Goal: Task Accomplishment & Management: Manage account settings

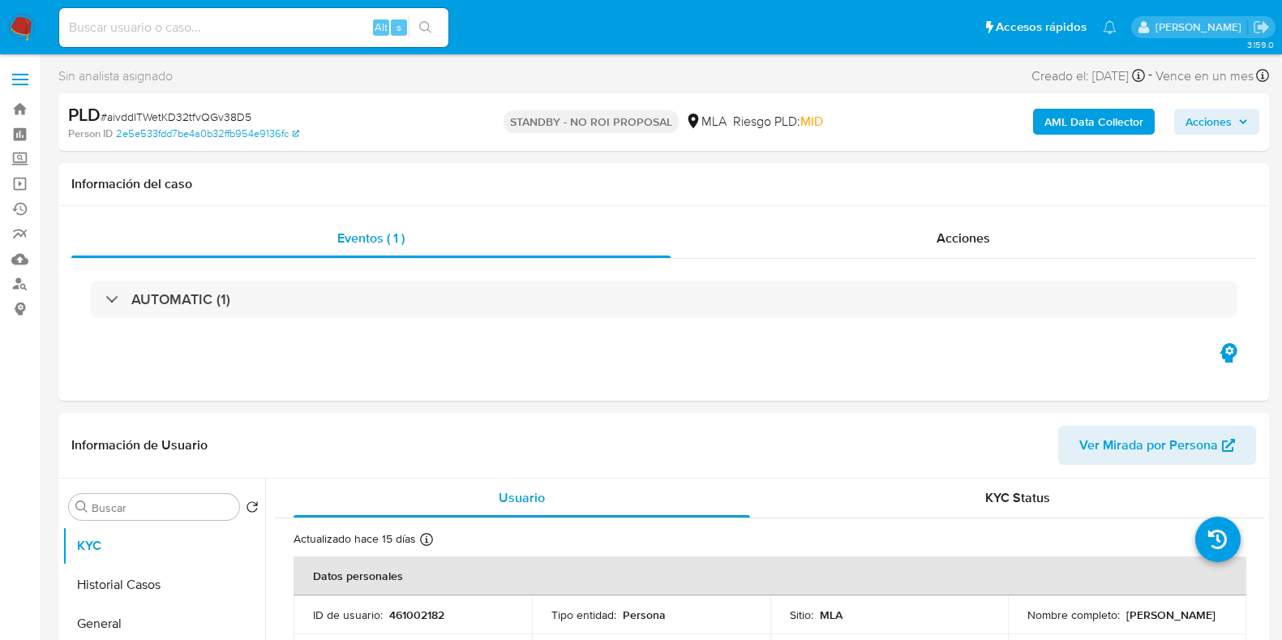
select select "10"
click at [220, 38] on div "Alt s" at bounding box center [253, 27] width 389 height 39
click at [234, 28] on input at bounding box center [253, 27] width 389 height 21
paste input "T4eQAL8HoFuD8VMHtucpcoDf"
type input "T4eQAL8HoFuD8VMHtucpcoDf"
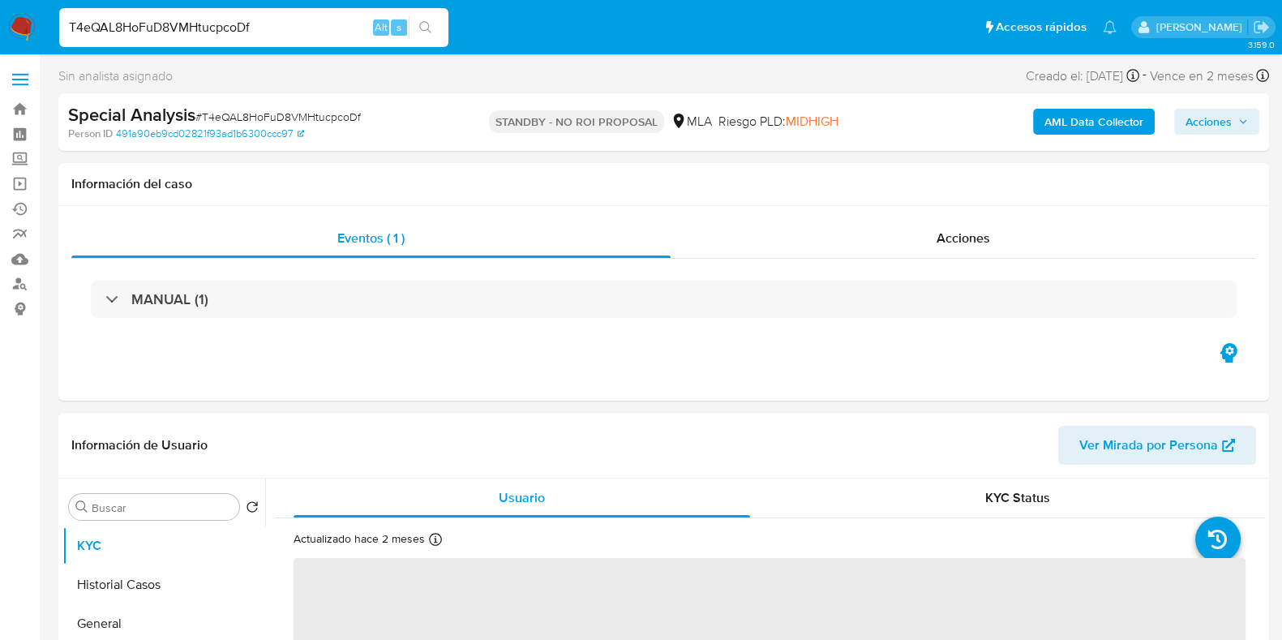
select select "10"
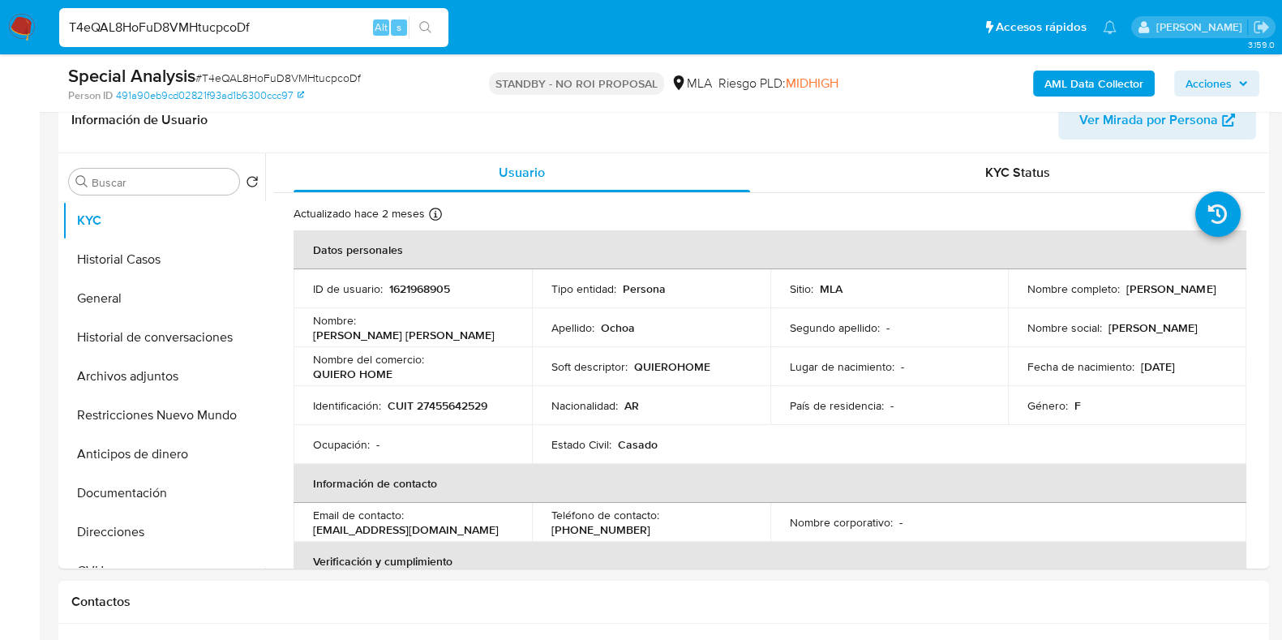
scroll to position [304, 0]
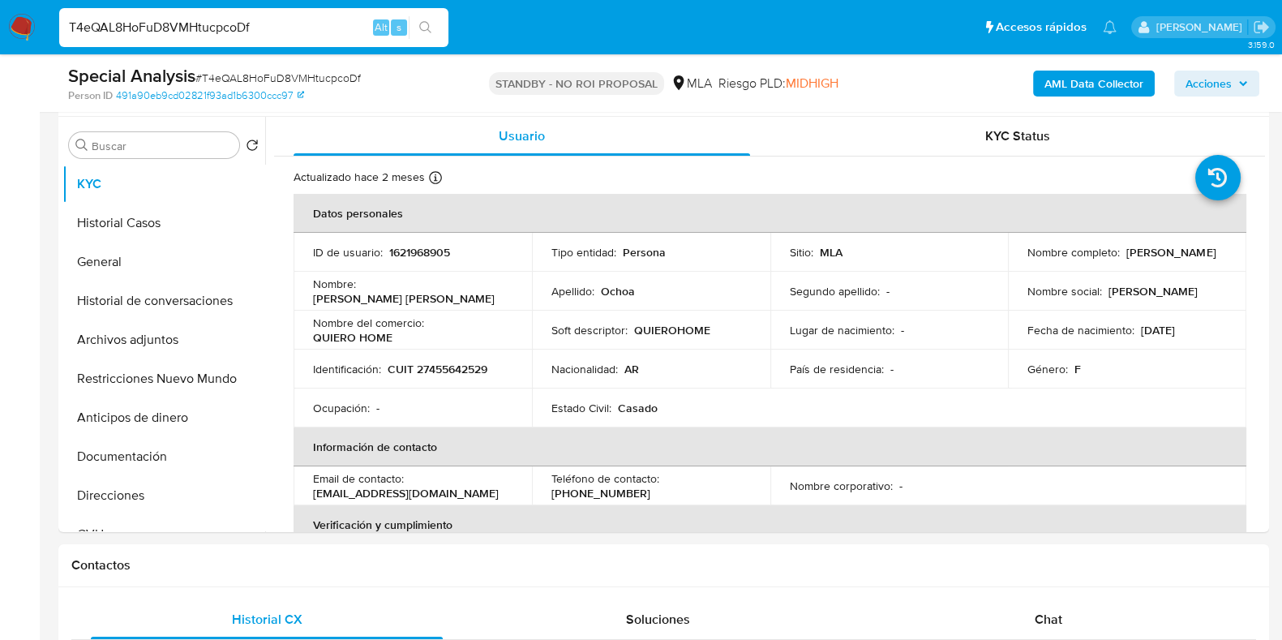
click at [215, 34] on input "T4eQAL8HoFuD8VMHtucpcoDf" at bounding box center [253, 27] width 389 height 21
paste input "I52Yirh7256GrAeLYNAa6JLd"
type input "I52Yirh7256GrAeLYNAa6JLd"
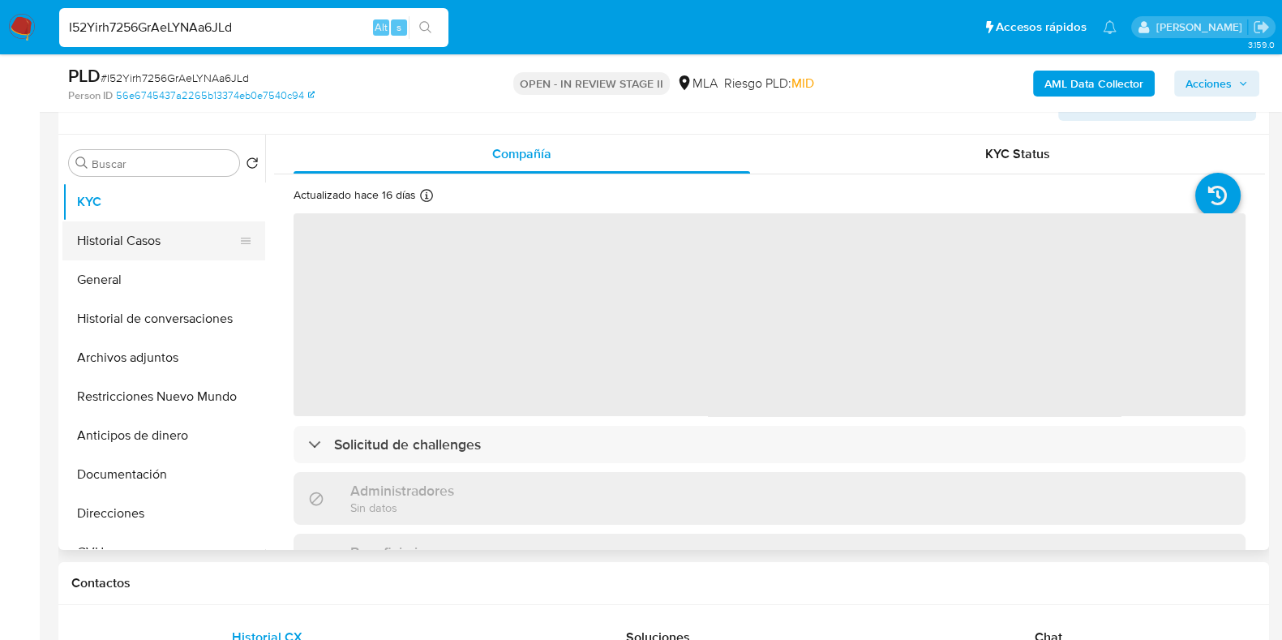
scroll to position [202, 0]
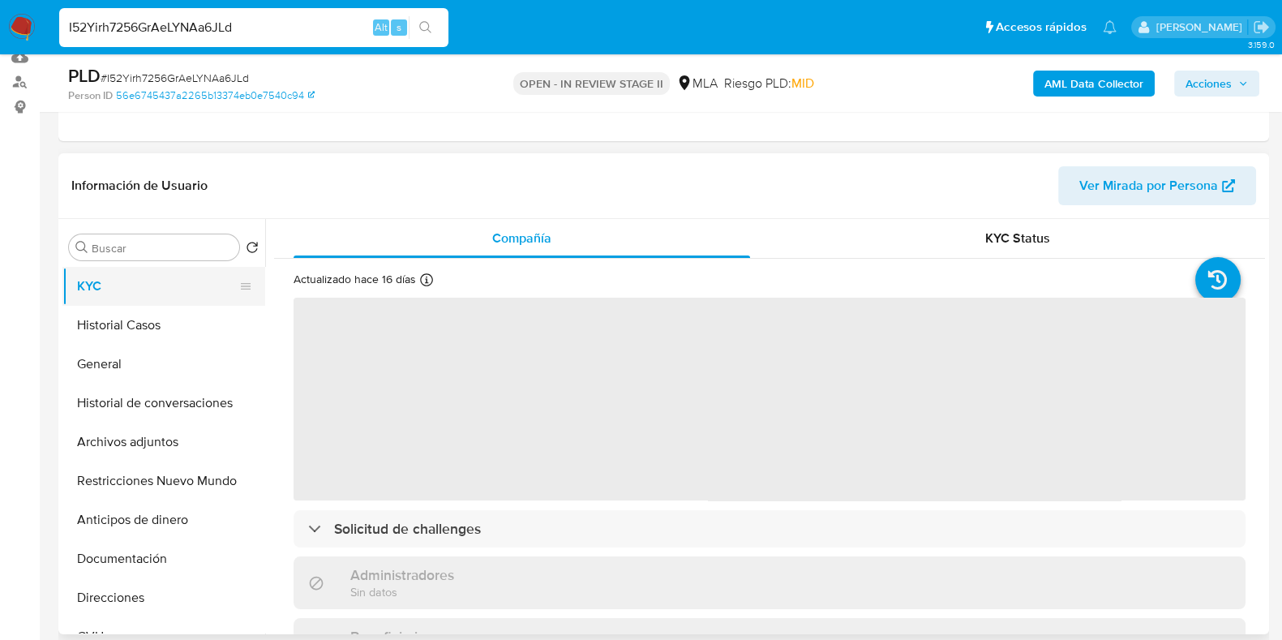
select select "10"
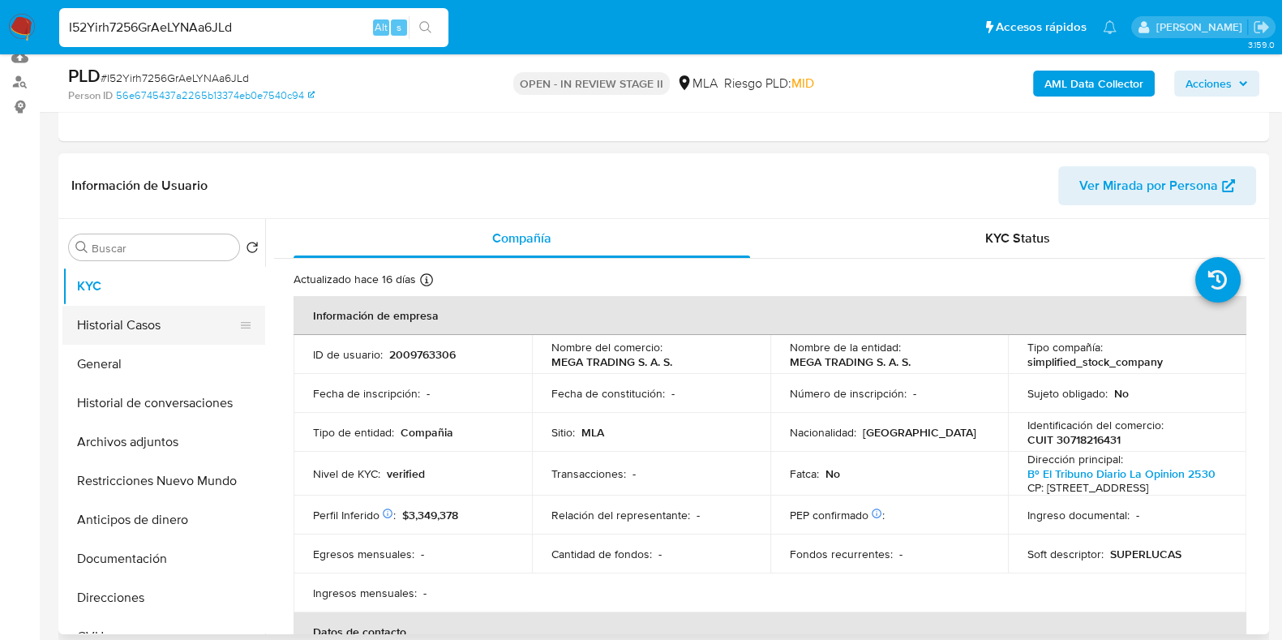
click at [154, 319] on button "Historial Casos" at bounding box center [157, 325] width 190 height 39
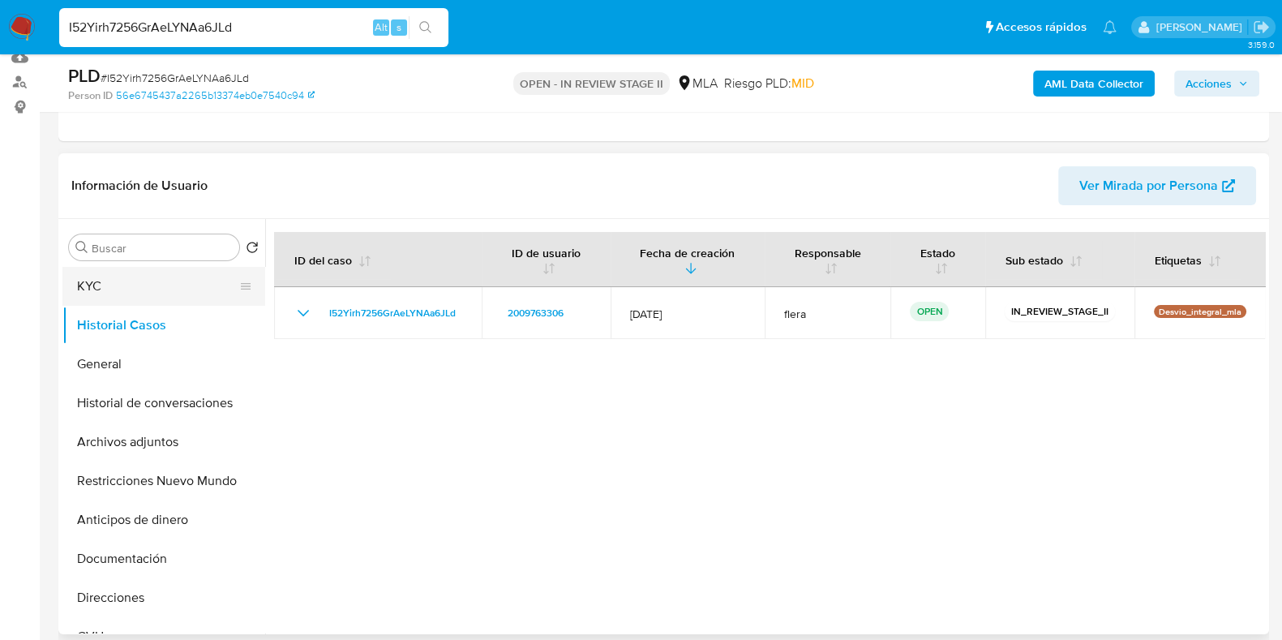
click at [156, 293] on button "KYC" at bounding box center [157, 286] width 190 height 39
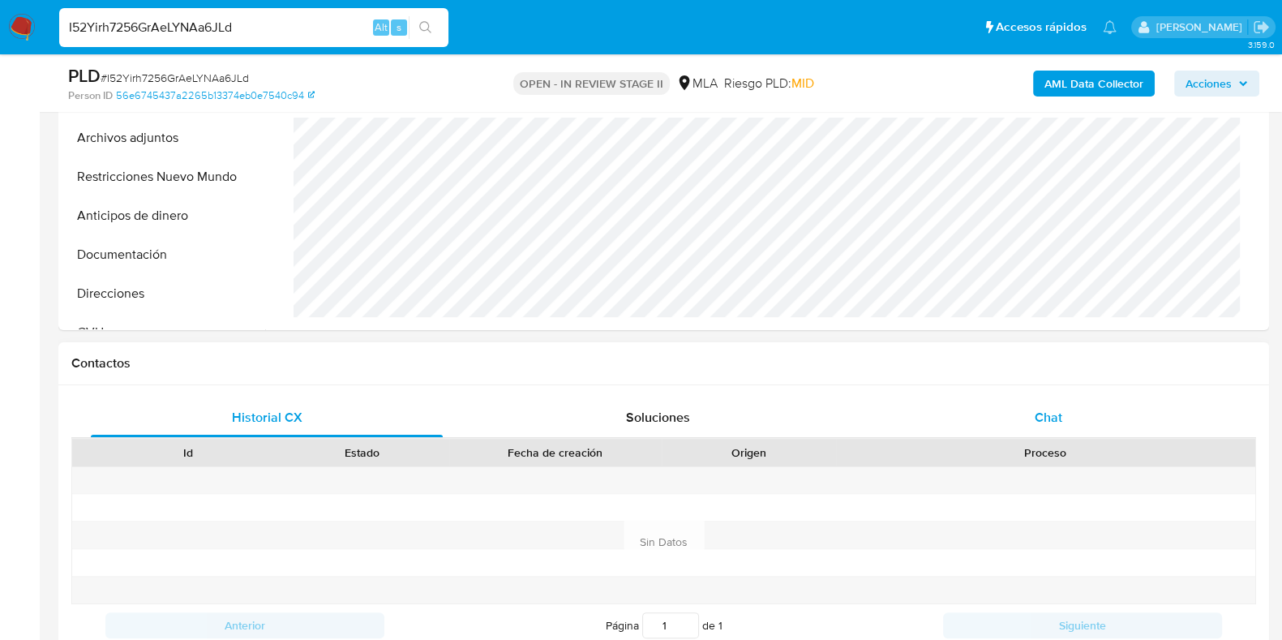
scroll to position [507, 0]
click at [1052, 407] on span "Chat" at bounding box center [1049, 416] width 28 height 19
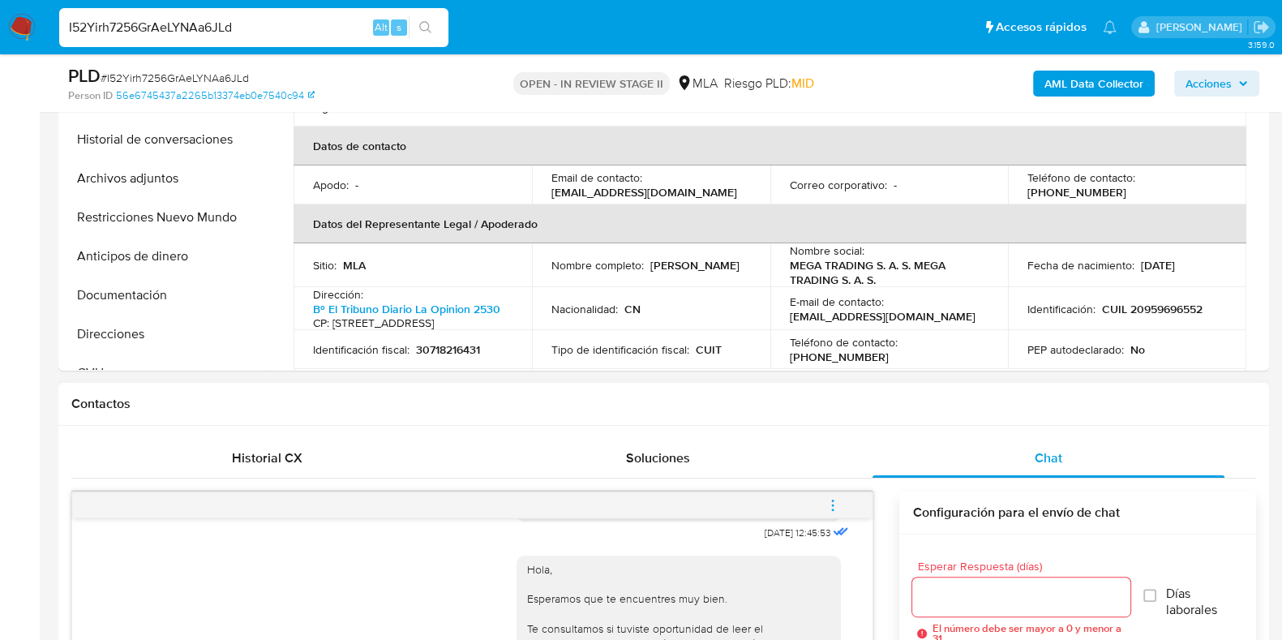
scroll to position [668, 0]
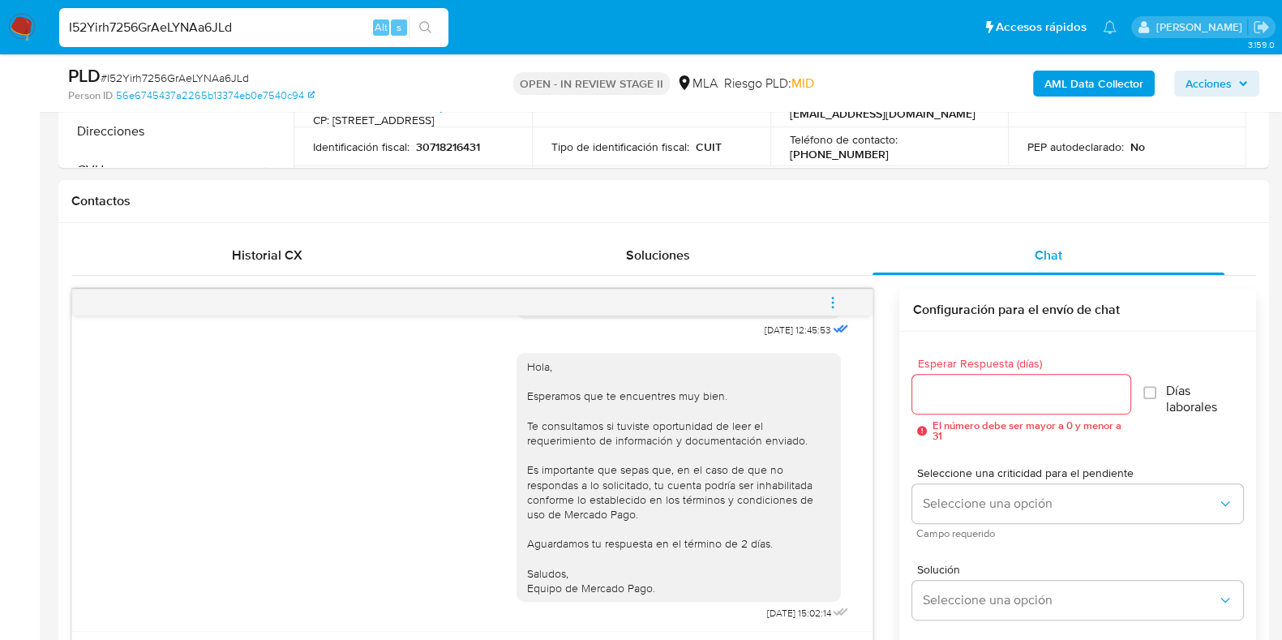
click at [238, 40] on div "I52Yirh7256GrAeLYNAa6JLd Alt s" at bounding box center [253, 27] width 389 height 39
click at [219, 30] on input "I52Yirh7256GrAeLYNAa6JLd" at bounding box center [253, 27] width 389 height 21
paste input "T4eQAL8HoFuD8VMHtucpcoDf"
type input "T4eQAL8HoFuD8VMHtucpcoDf"
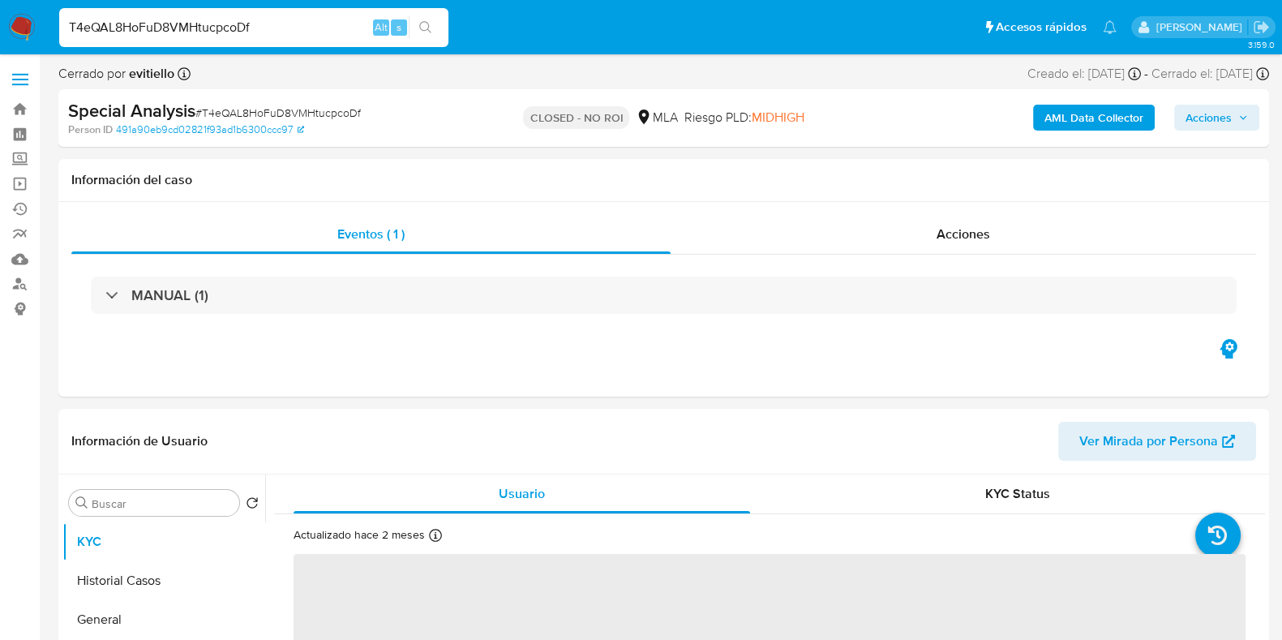
select select "10"
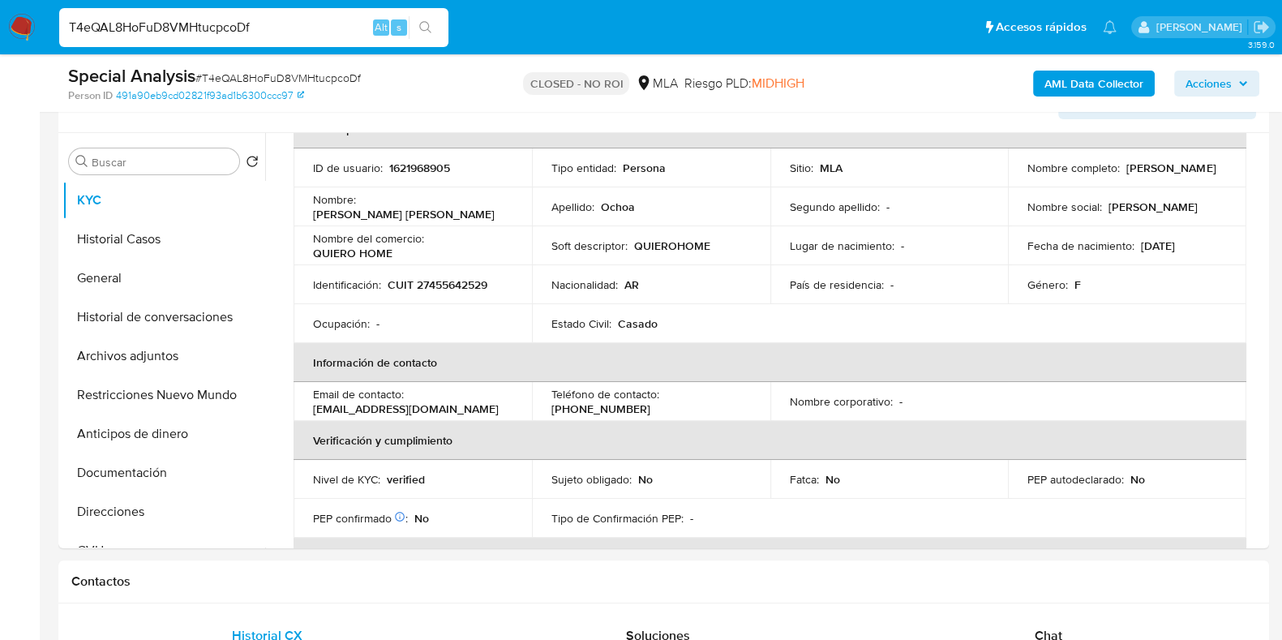
scroll to position [304, 0]
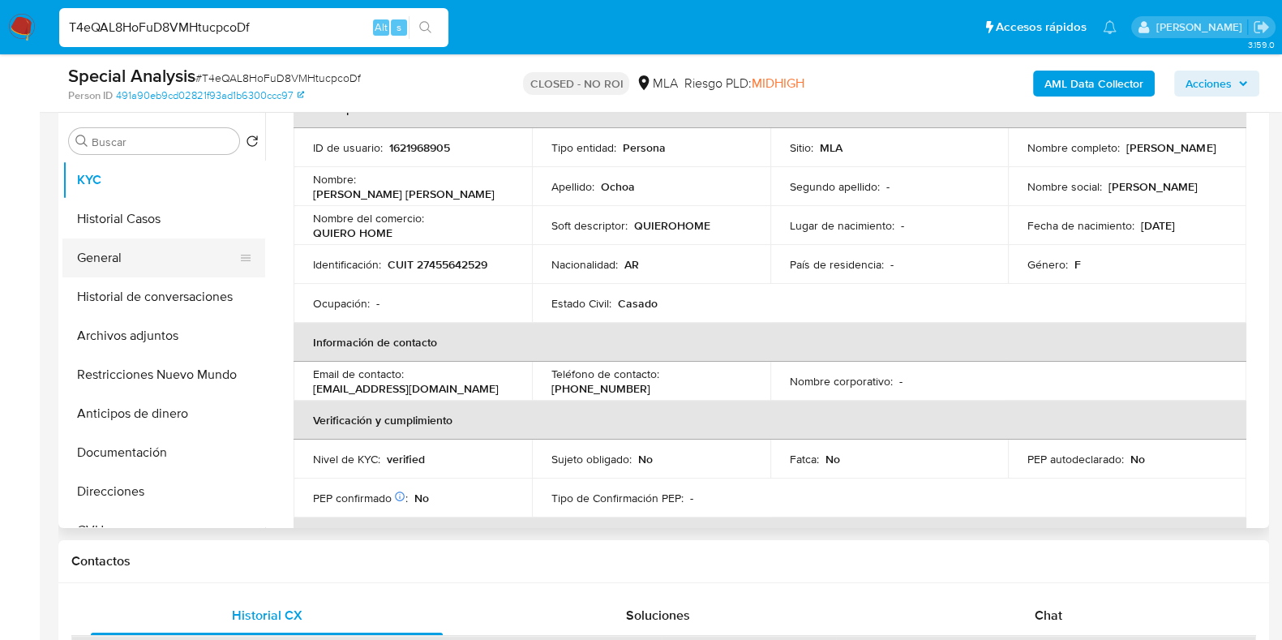
click at [133, 261] on button "General" at bounding box center [157, 257] width 190 height 39
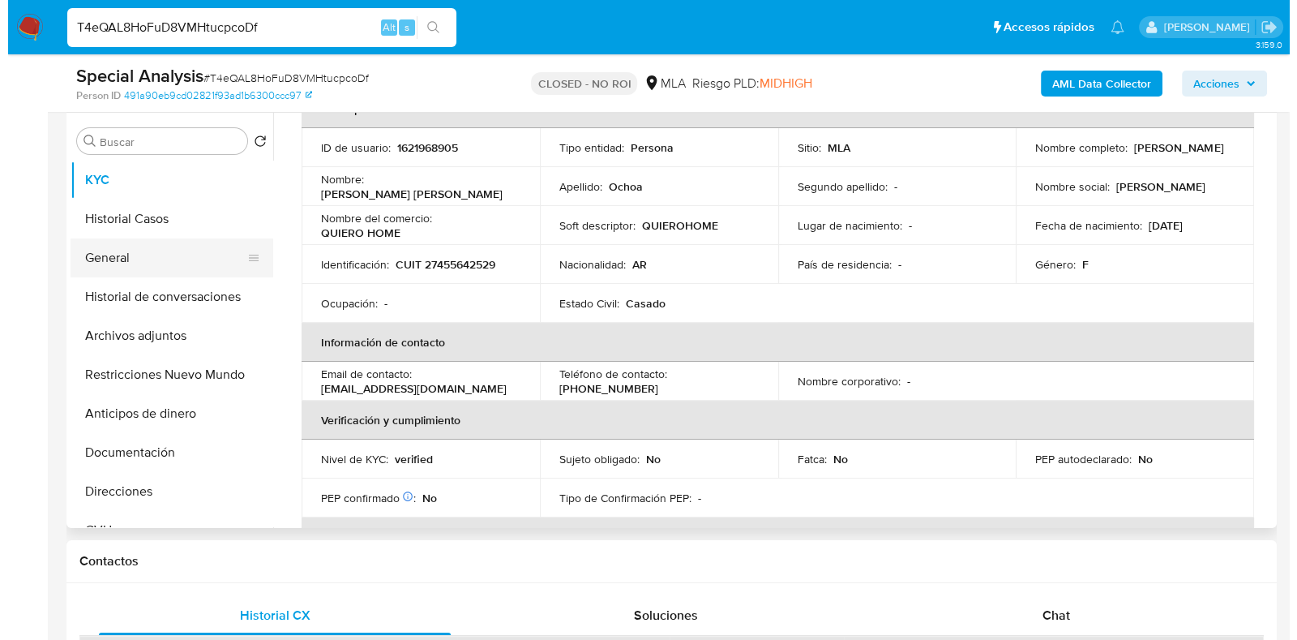
scroll to position [0, 0]
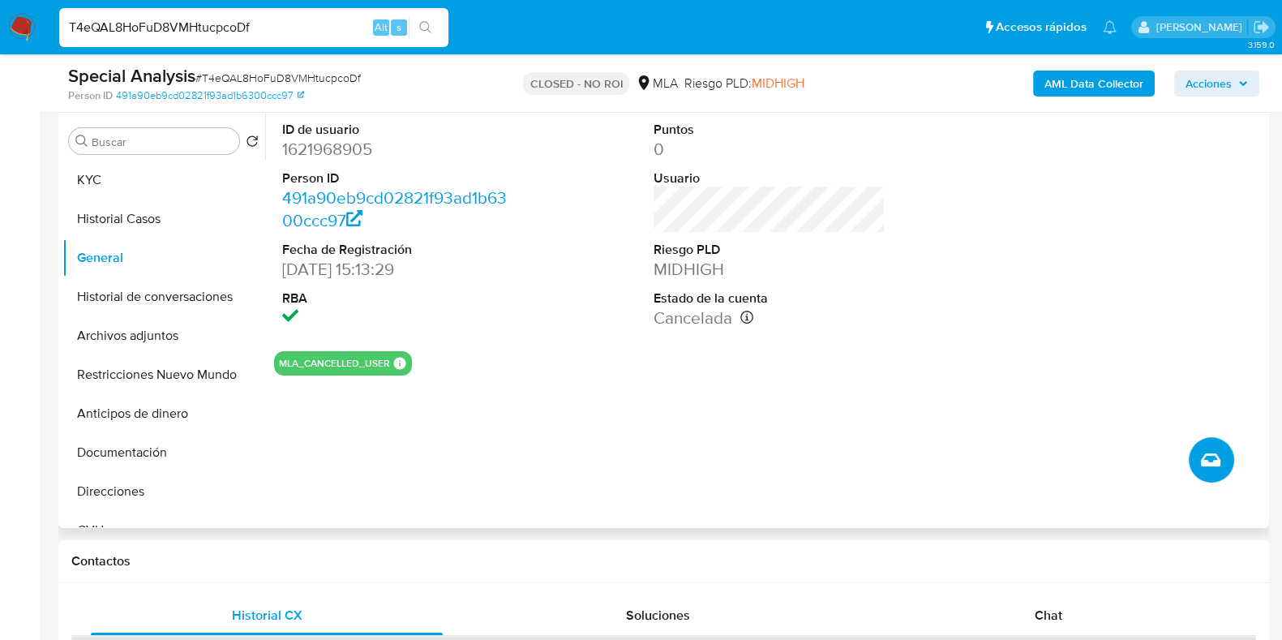
click at [1198, 467] on button "Crear caso manual" at bounding box center [1211, 459] width 45 height 45
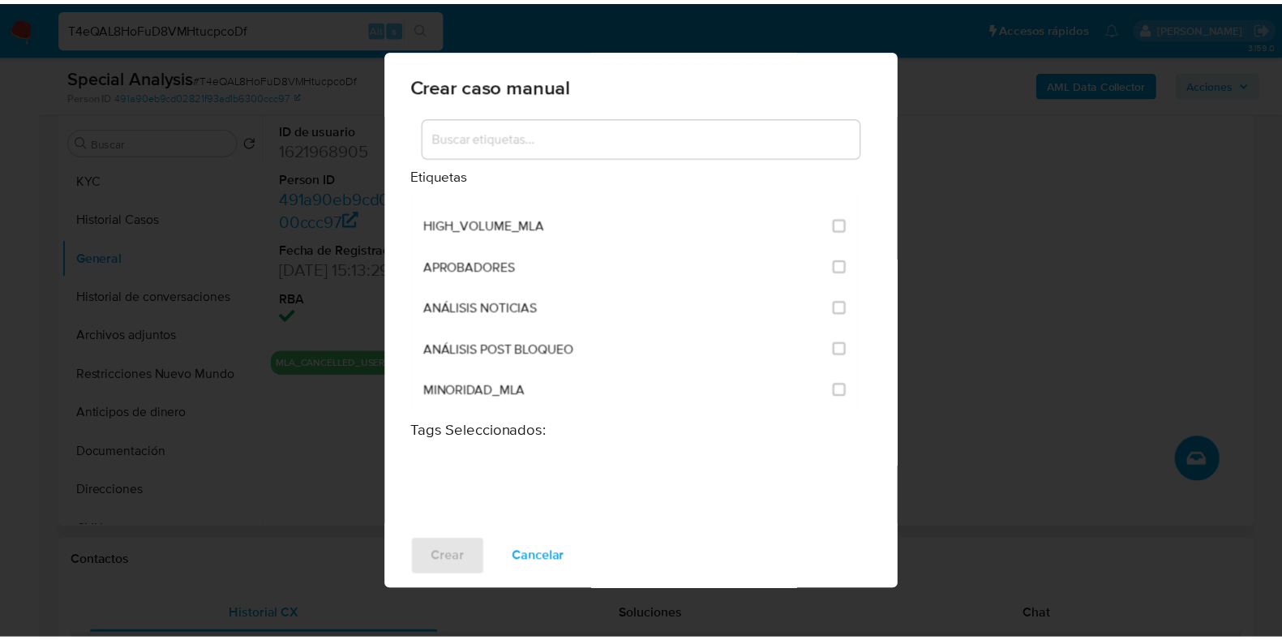
scroll to position [3242, 0]
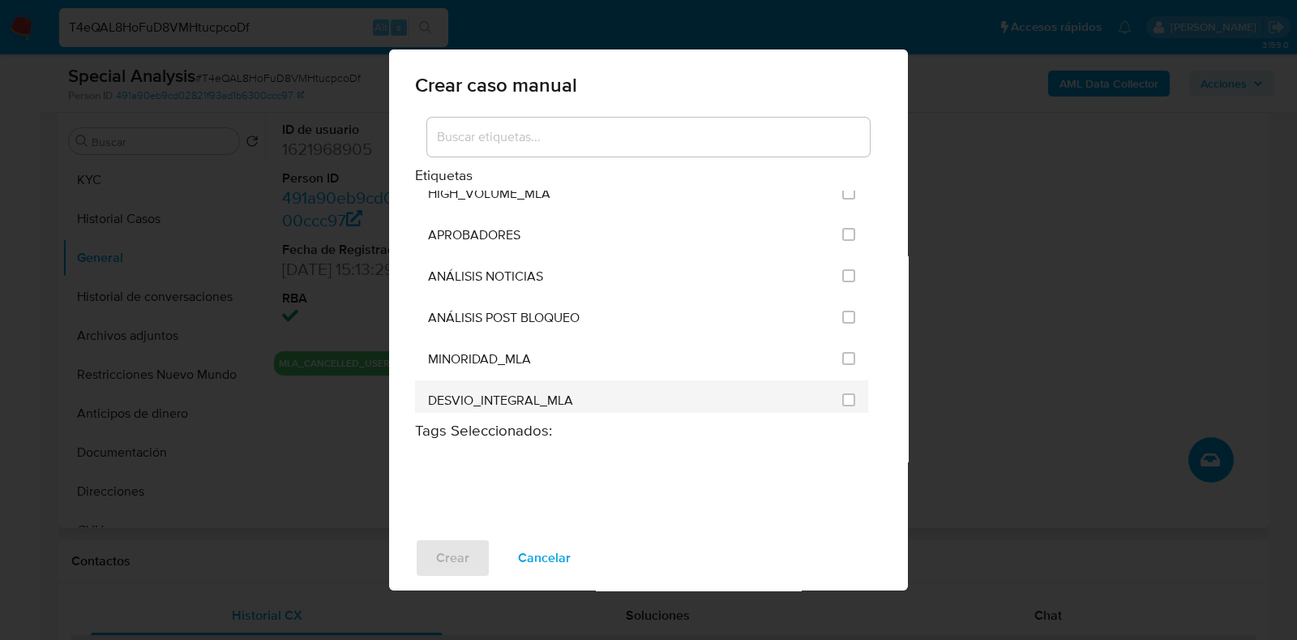
click at [661, 380] on div "DESVIO_INTEGRAL_MLA" at bounding box center [630, 400] width 405 height 41
click at [842, 393] on input "3253" at bounding box center [848, 399] width 13 height 13
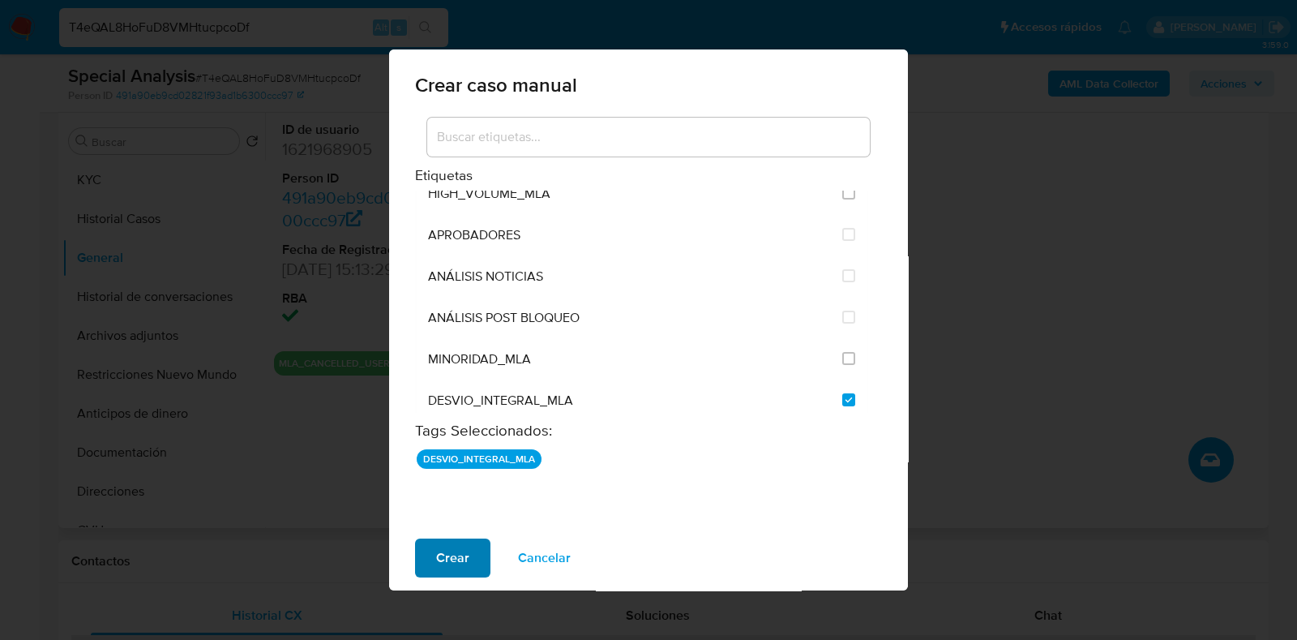
click at [466, 558] on span "Crear" at bounding box center [452, 558] width 33 height 36
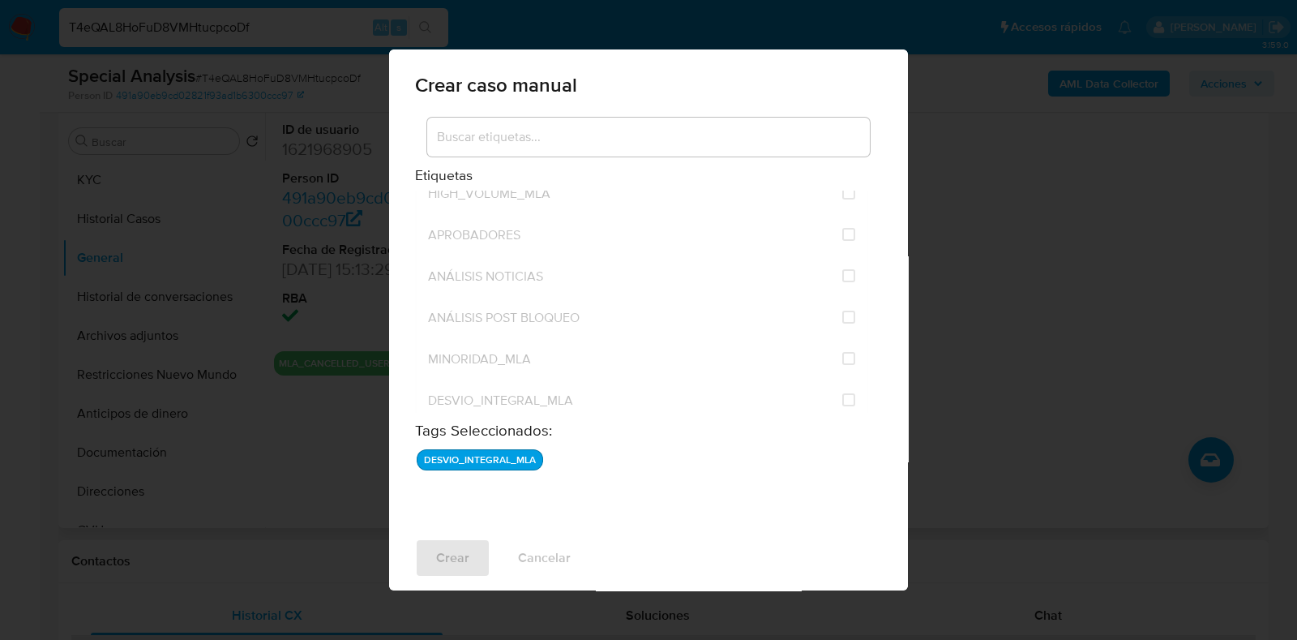
checkbox input "false"
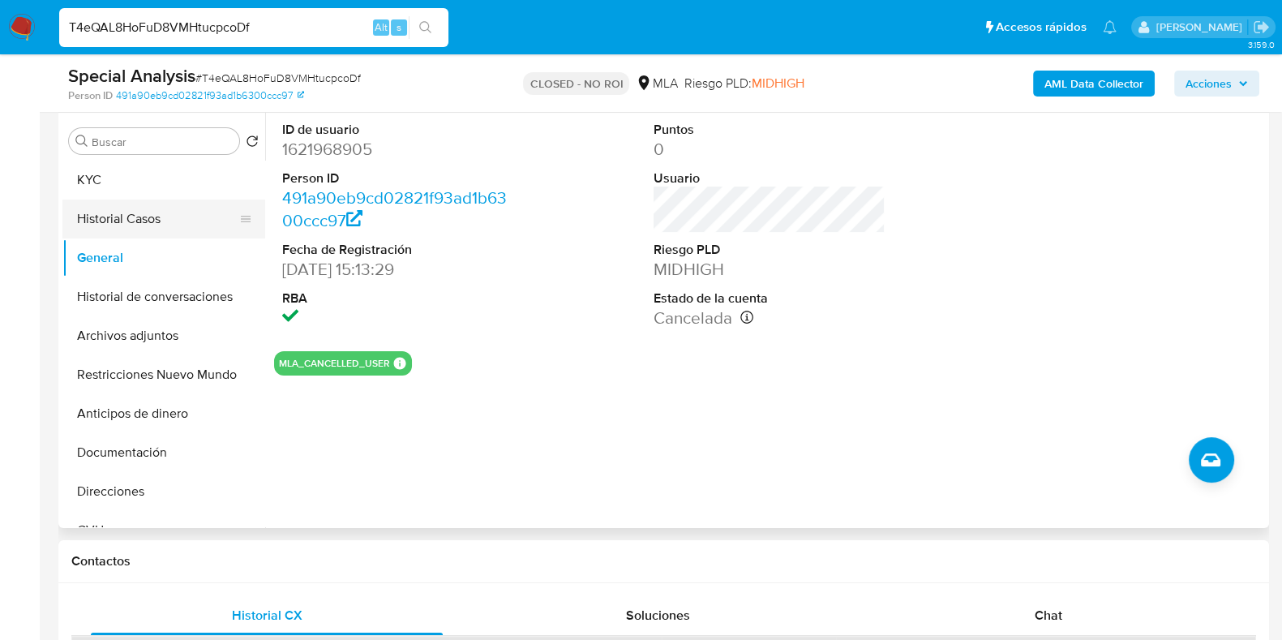
click at [115, 221] on button "Historial Casos" at bounding box center [157, 218] width 190 height 39
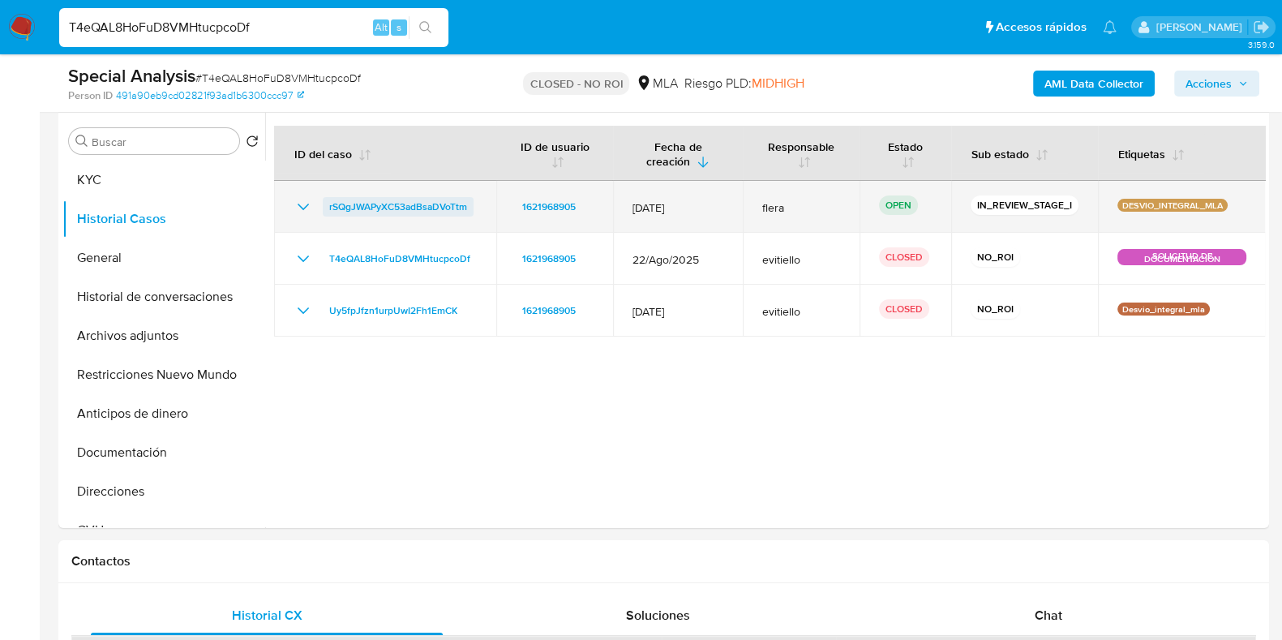
click at [403, 208] on span "rSQgJWAPyXC53adBsaDVoTtm" at bounding box center [398, 206] width 138 height 19
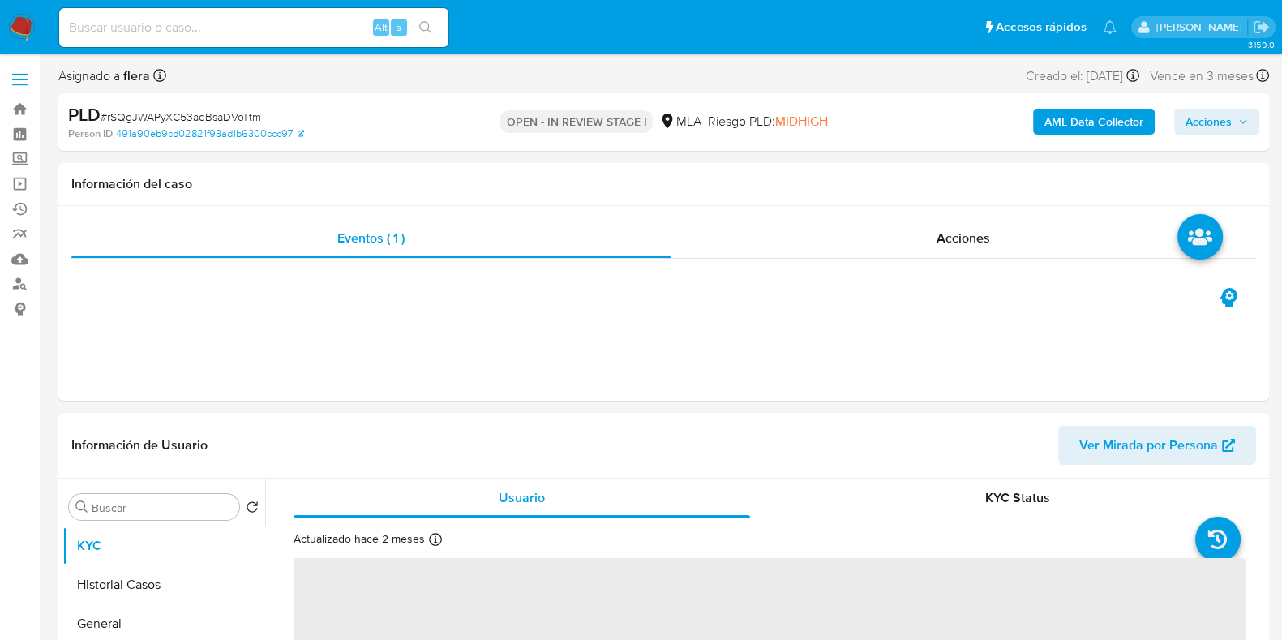
select select "10"
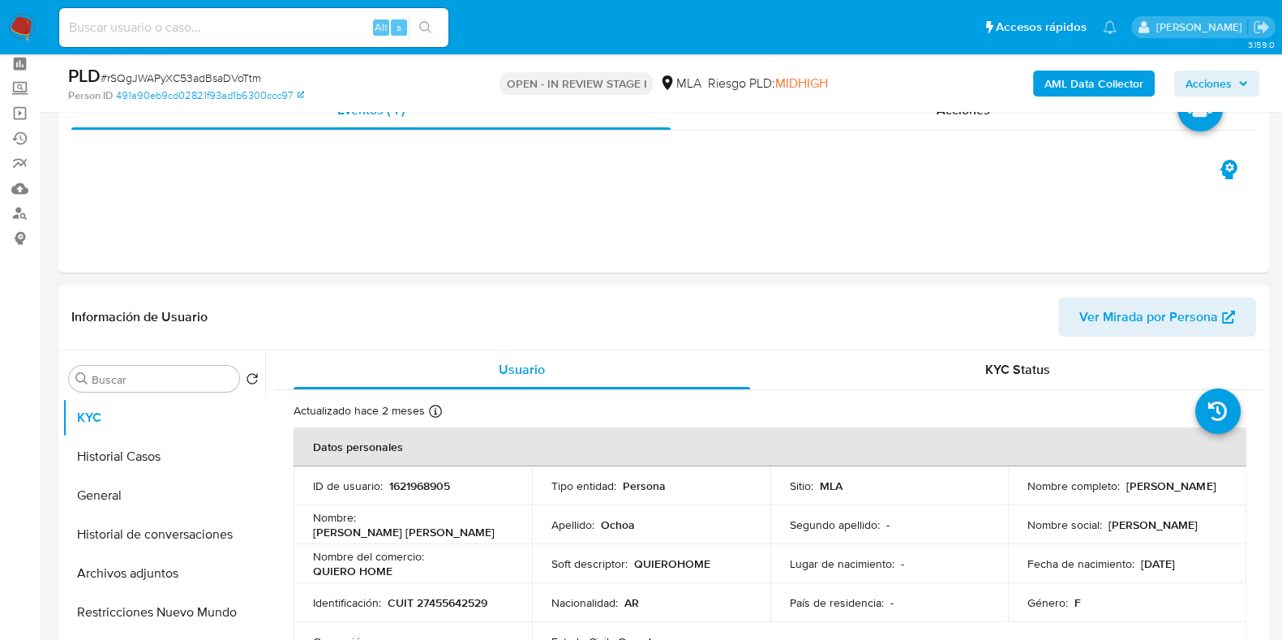
scroll to position [202, 0]
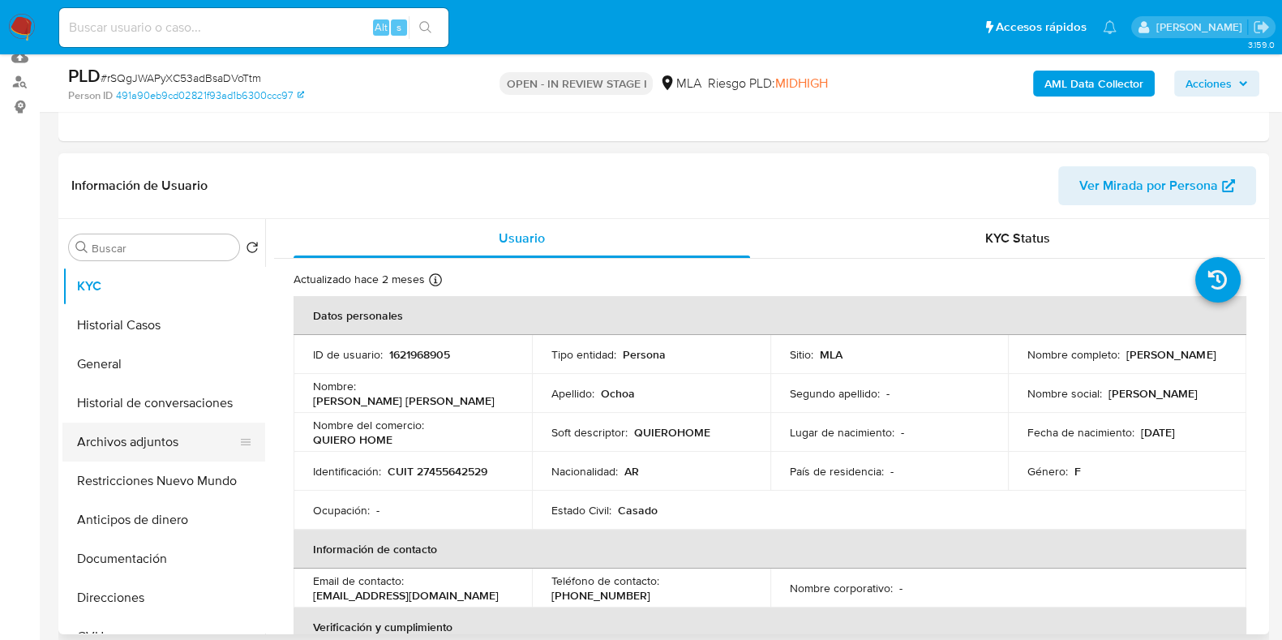
click at [134, 447] on button "Archivos adjuntos" at bounding box center [157, 441] width 190 height 39
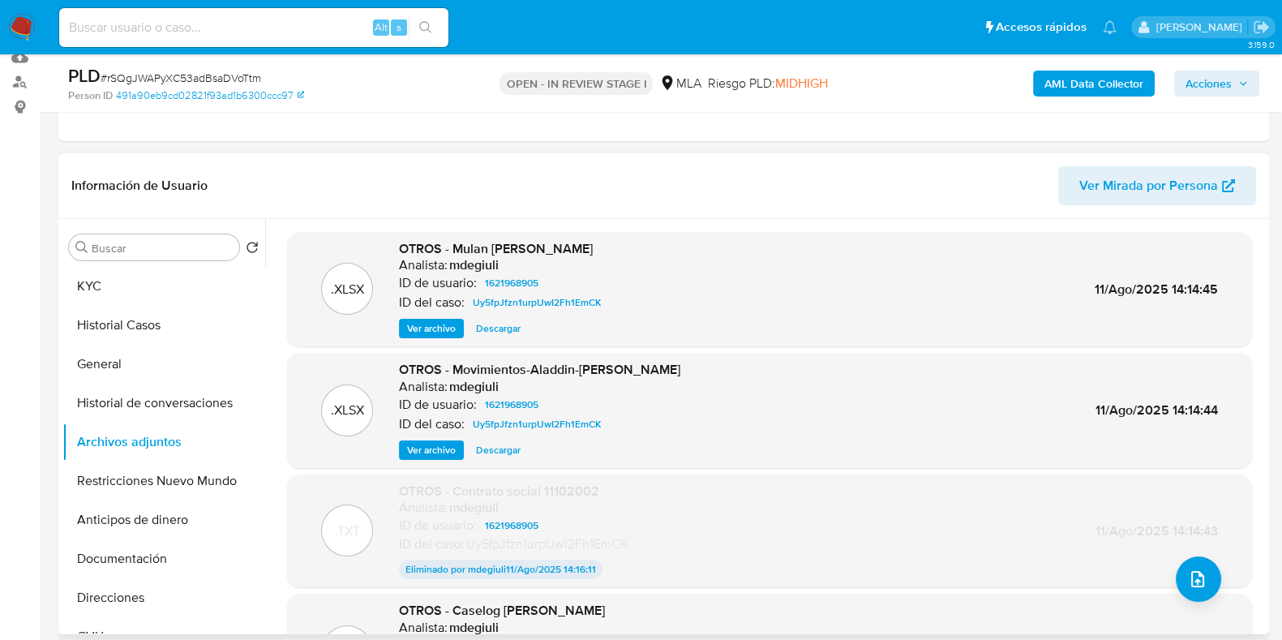
click at [718, 417] on div ".XLSX OTROS - Movimientos-Aladdin-Gina Vanesa Ochoa Analista: mdegiuli ID de us…" at bounding box center [769, 410] width 949 height 99
click at [450, 329] on span "Ver archivo" at bounding box center [431, 328] width 49 height 16
click at [130, 330] on button "Historial Casos" at bounding box center [157, 325] width 190 height 39
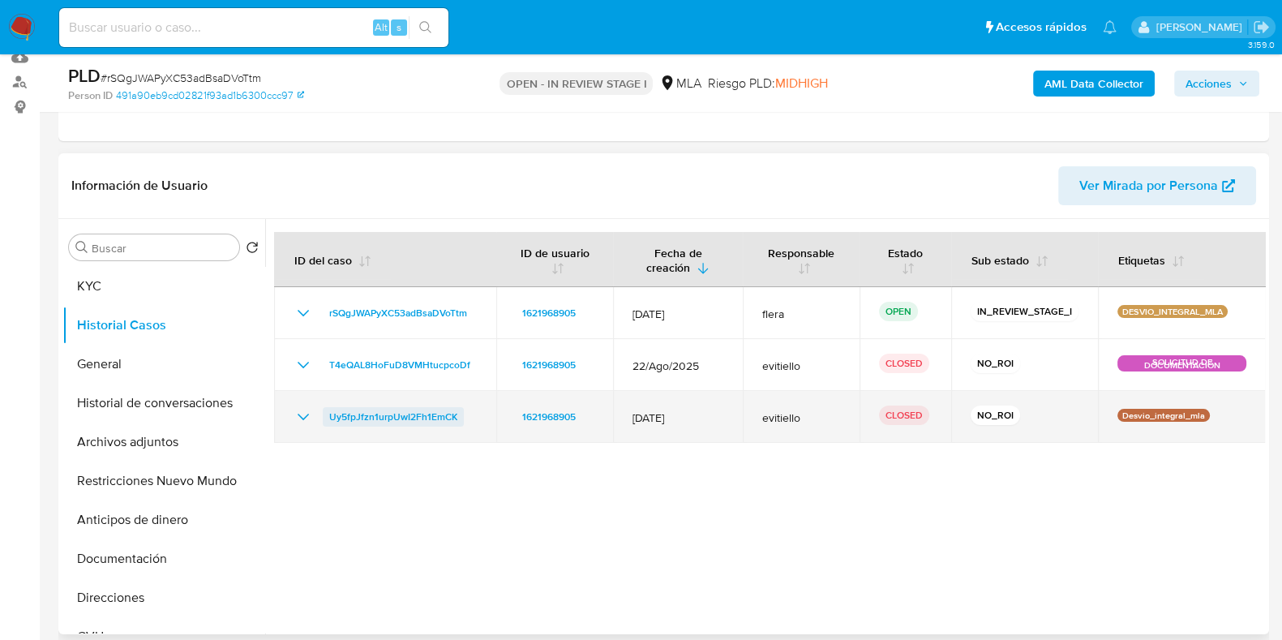
click at [402, 418] on span "Uy5fpJfzn1urpUwI2Fh1EmCK" at bounding box center [393, 416] width 128 height 19
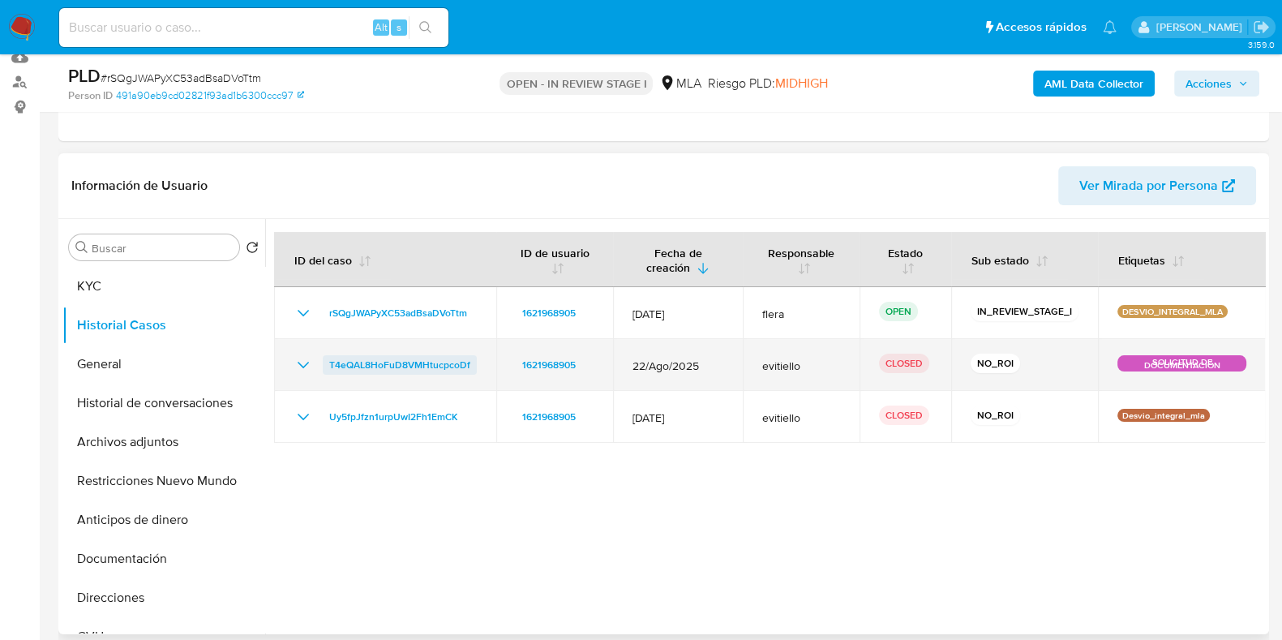
click at [396, 365] on span "T4eQAL8HoFuD8VMHtucpcoDf" at bounding box center [399, 364] width 141 height 19
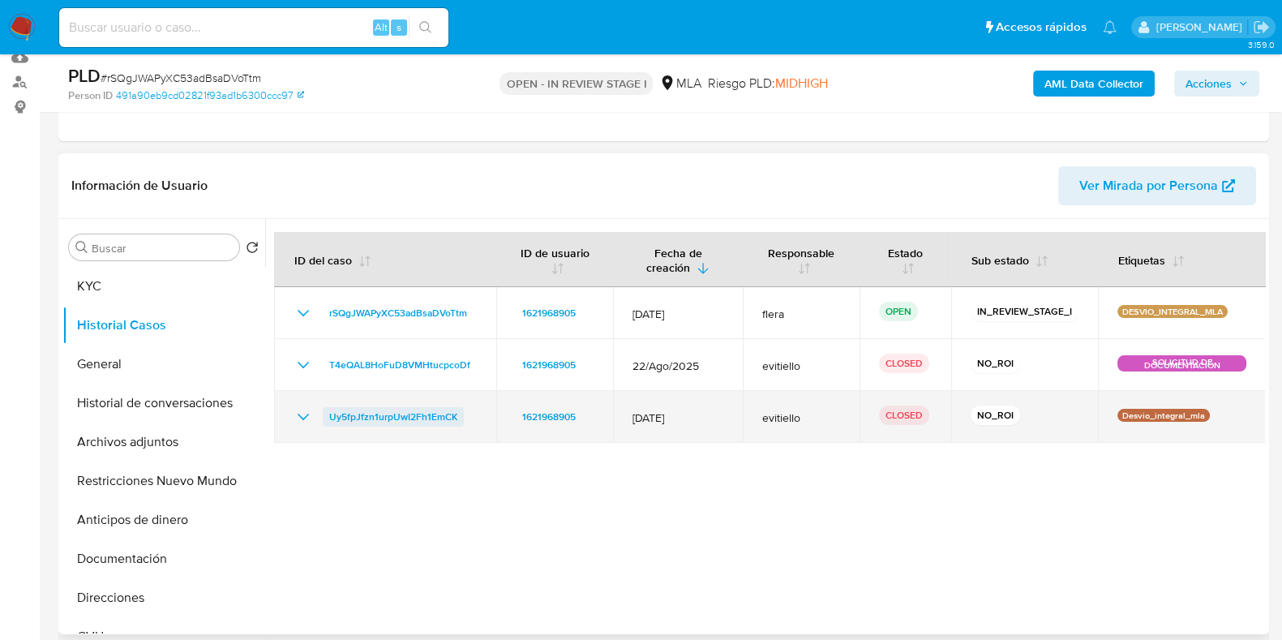
click at [379, 410] on span "Uy5fpJfzn1urpUwI2Fh1EmCK" at bounding box center [393, 416] width 128 height 19
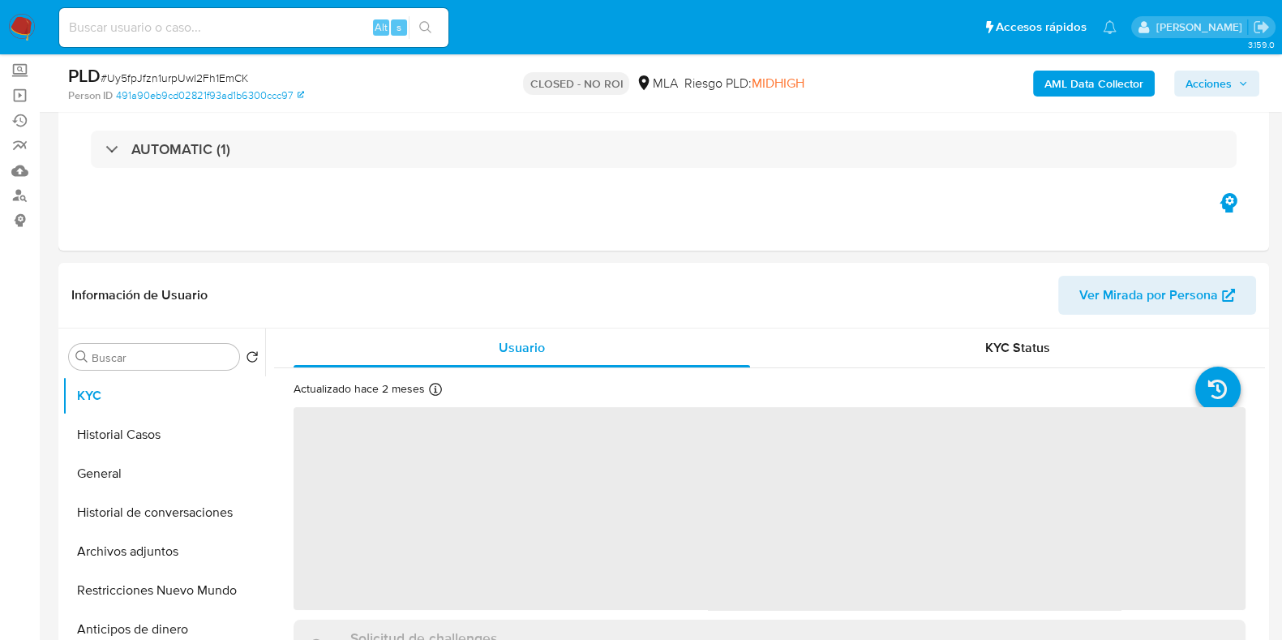
scroll to position [202, 0]
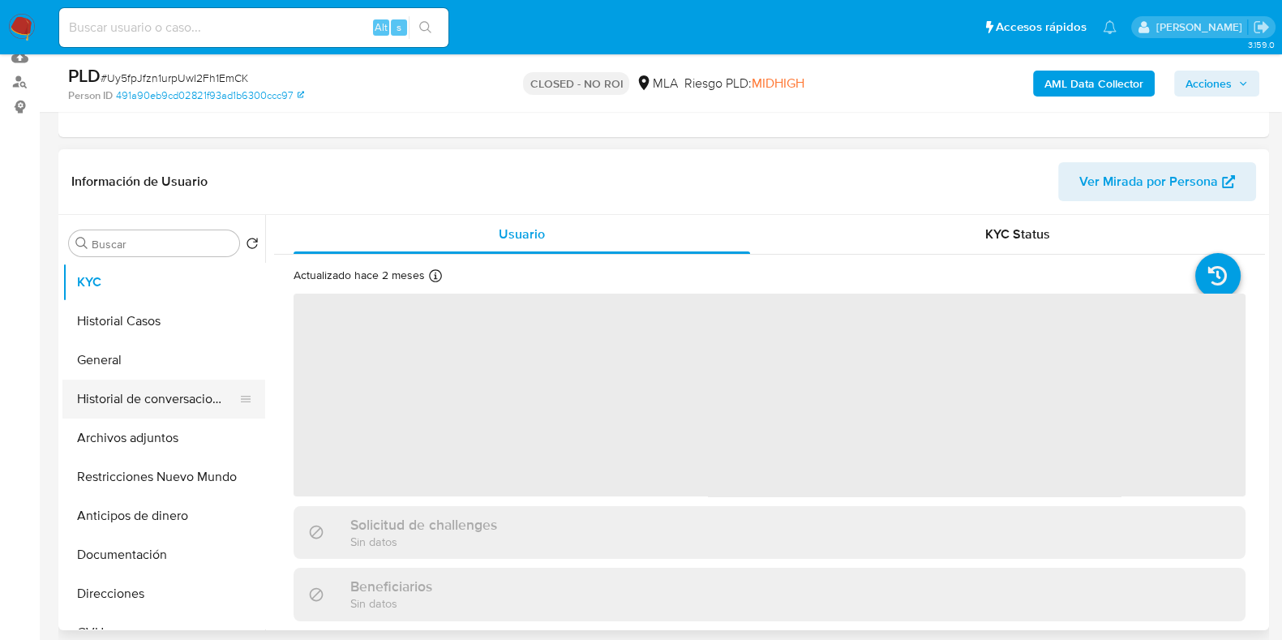
select select "10"
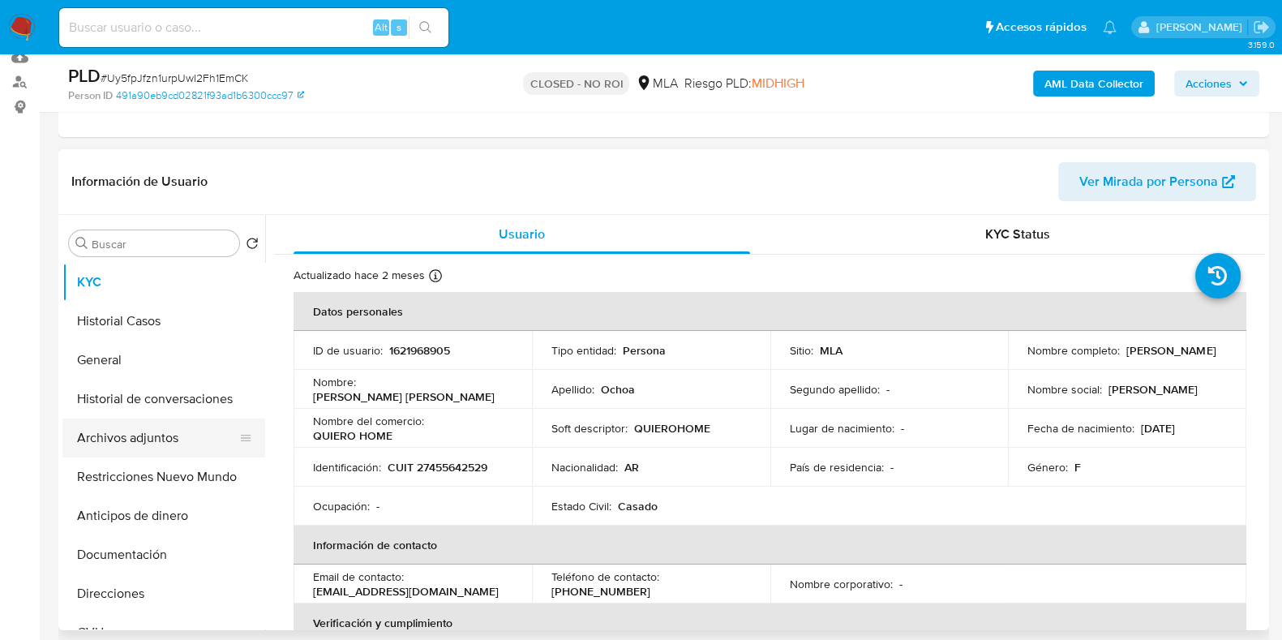
click at [125, 430] on button "Archivos adjuntos" at bounding box center [157, 437] width 190 height 39
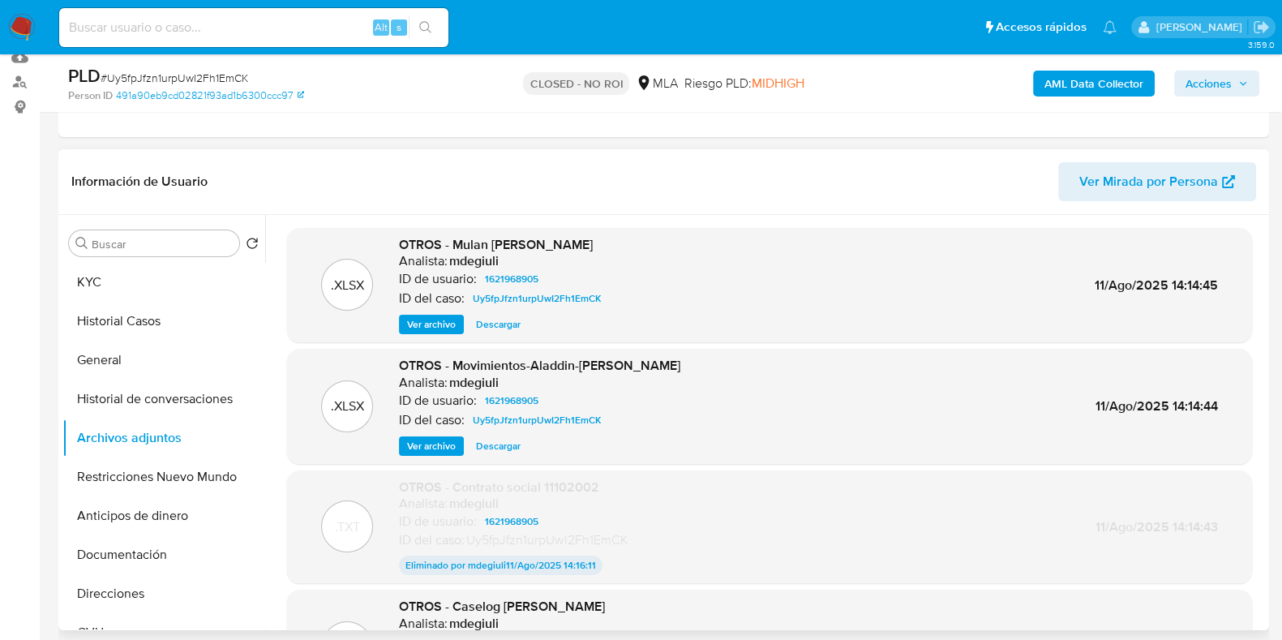
click at [440, 319] on span "Ver archivo" at bounding box center [431, 324] width 49 height 16
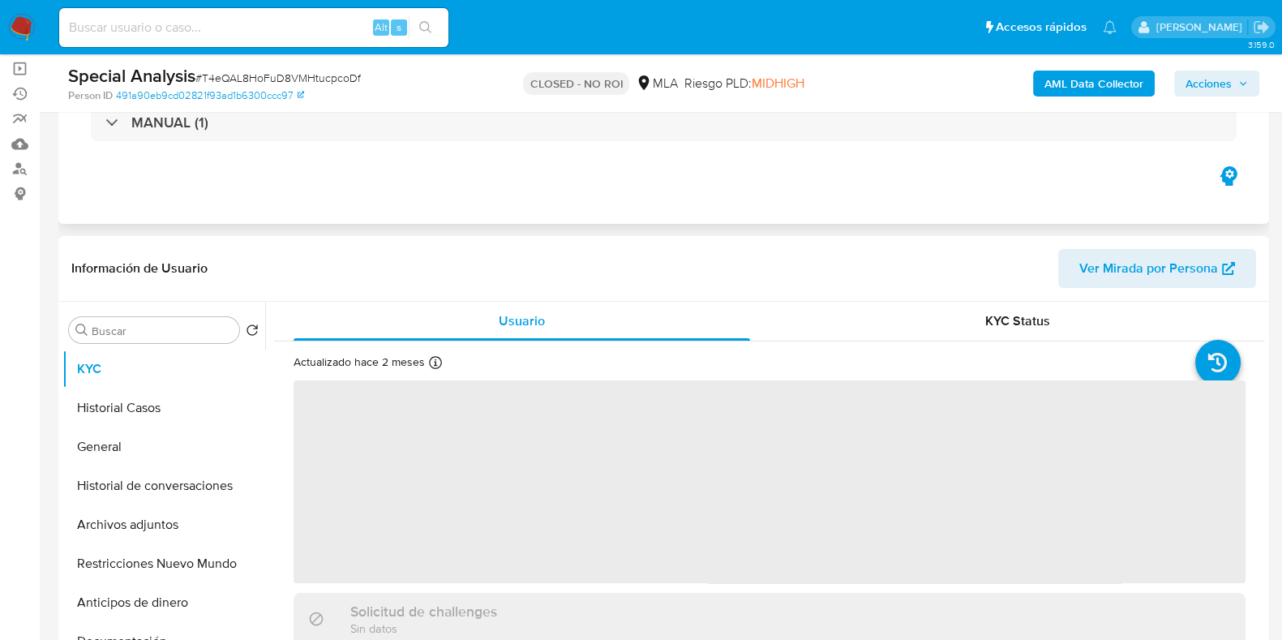
scroll to position [202, 0]
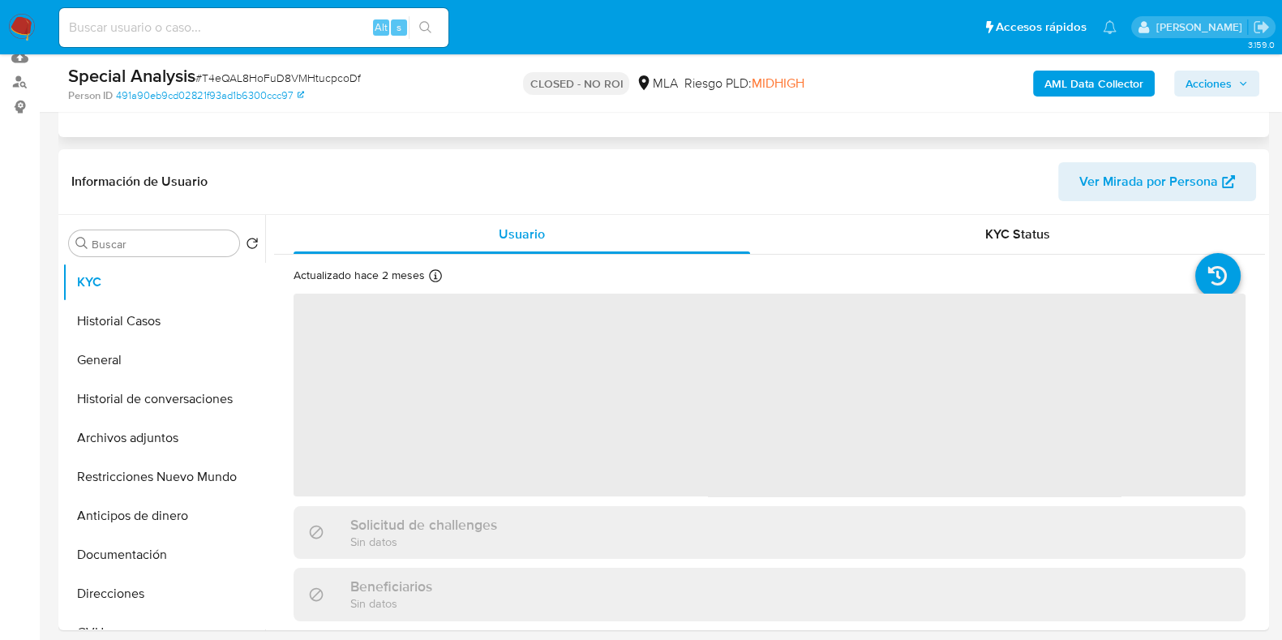
select select "10"
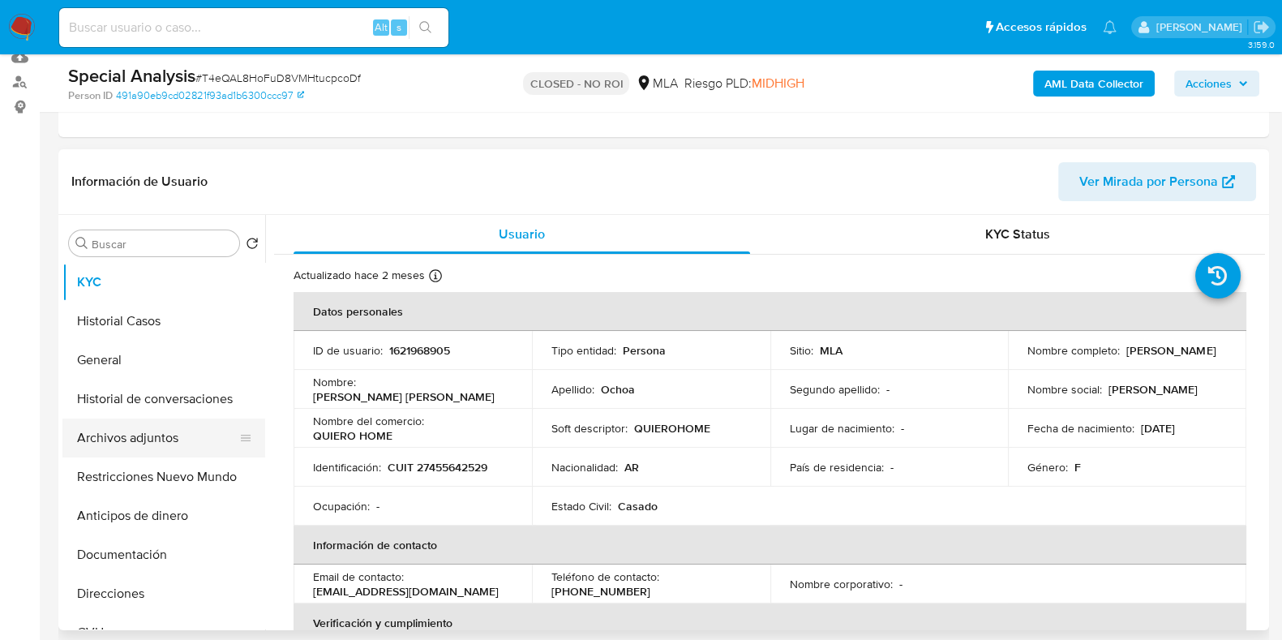
click at [160, 427] on button "Archivos adjuntos" at bounding box center [157, 437] width 190 height 39
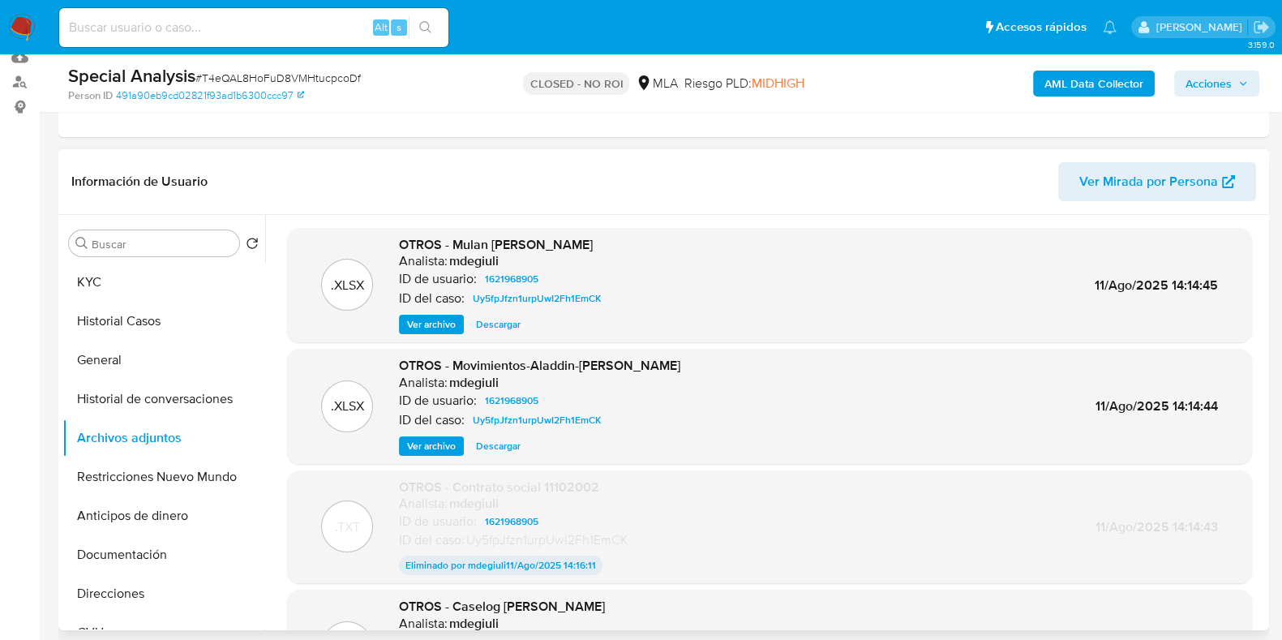
click at [485, 324] on span "Descargar" at bounding box center [498, 324] width 45 height 16
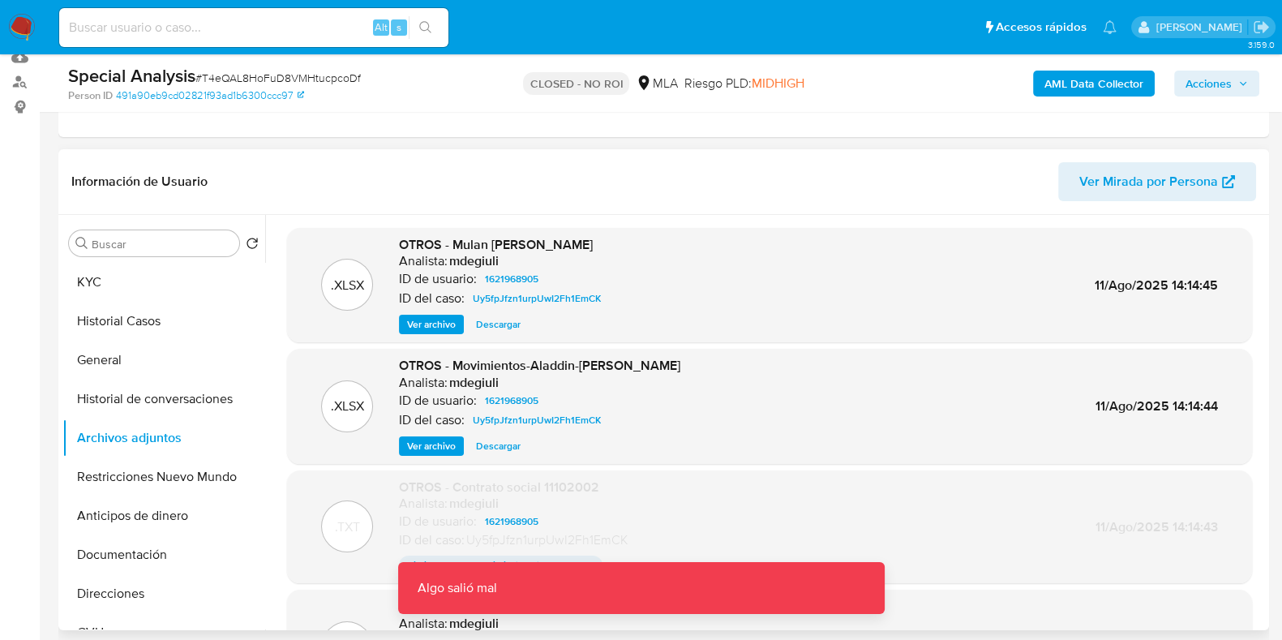
click at [444, 324] on span "Ver archivo" at bounding box center [431, 324] width 49 height 16
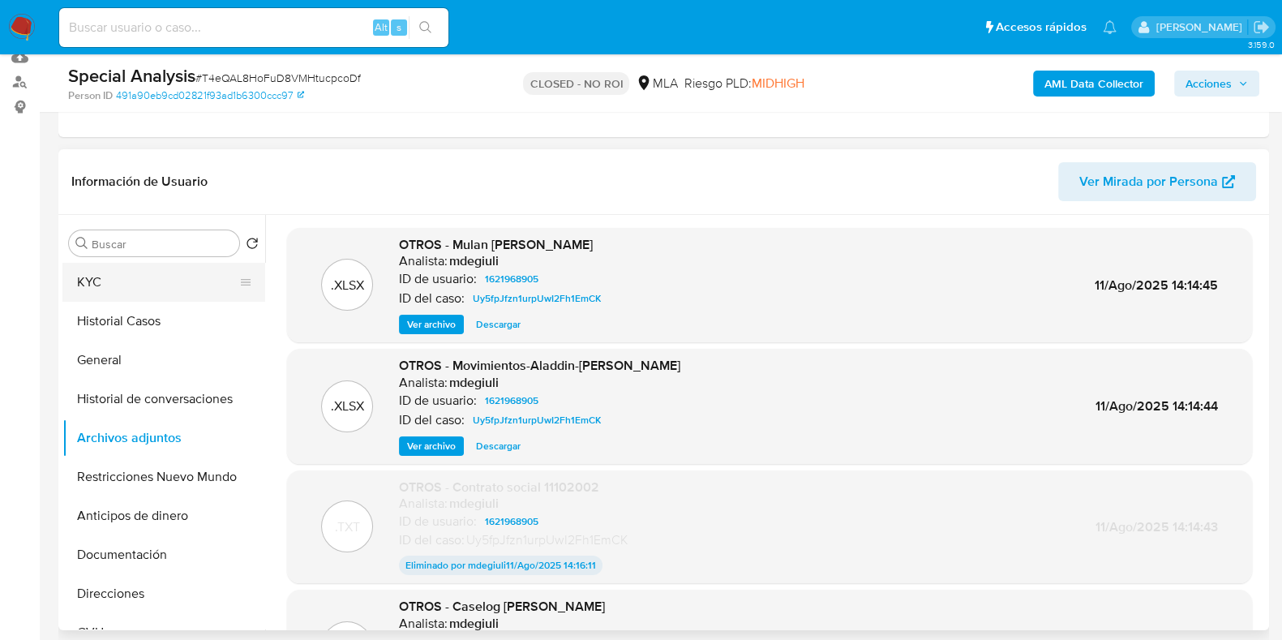
click at [154, 276] on button "KYC" at bounding box center [157, 282] width 190 height 39
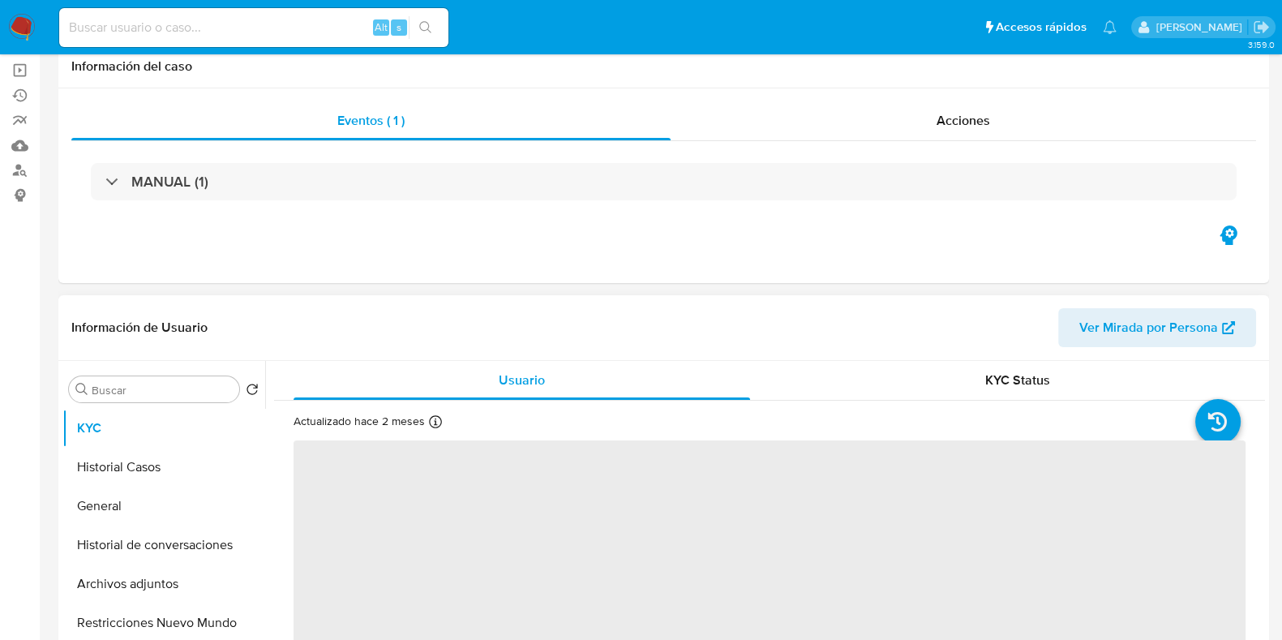
scroll to position [0, 0]
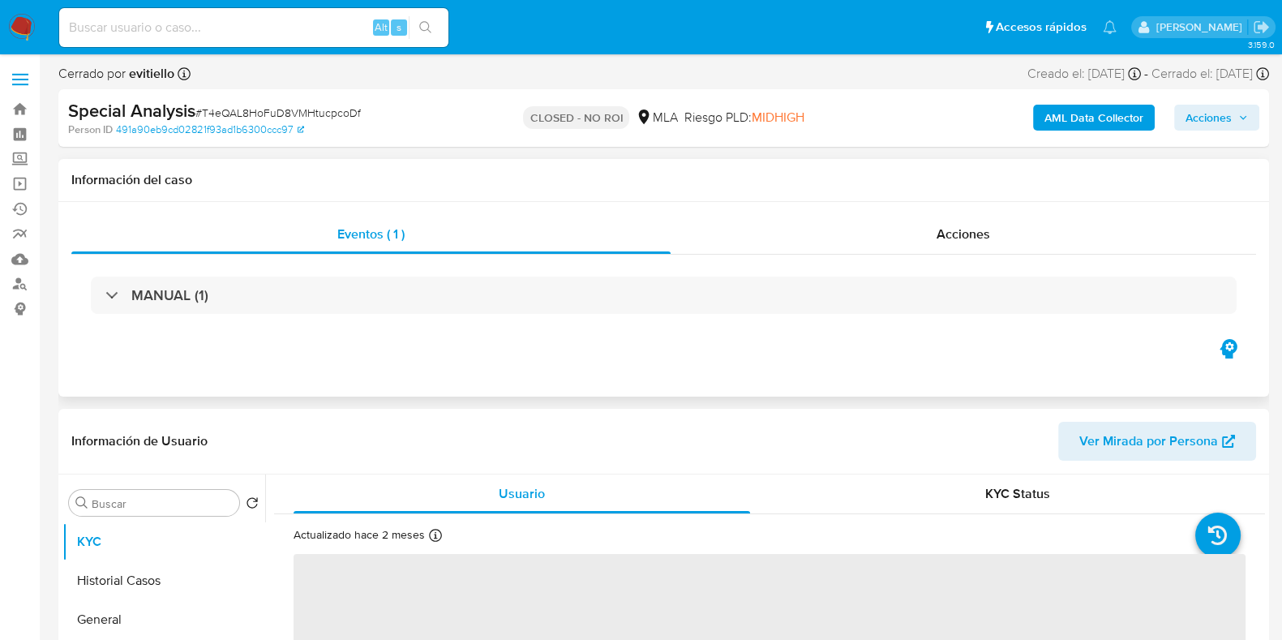
click at [945, 211] on div "Eventos ( 1 ) Acciones MANUAL (1)" at bounding box center [663, 299] width 1210 height 195
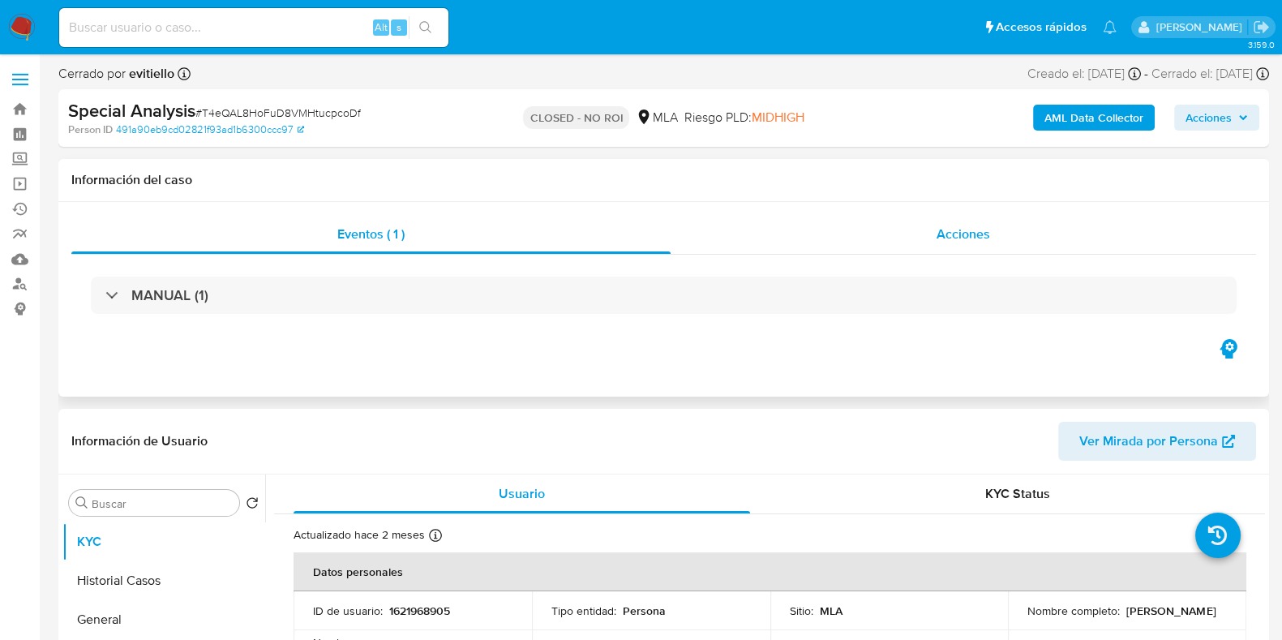
click at [945, 230] on span "Acciones" at bounding box center [963, 234] width 54 height 19
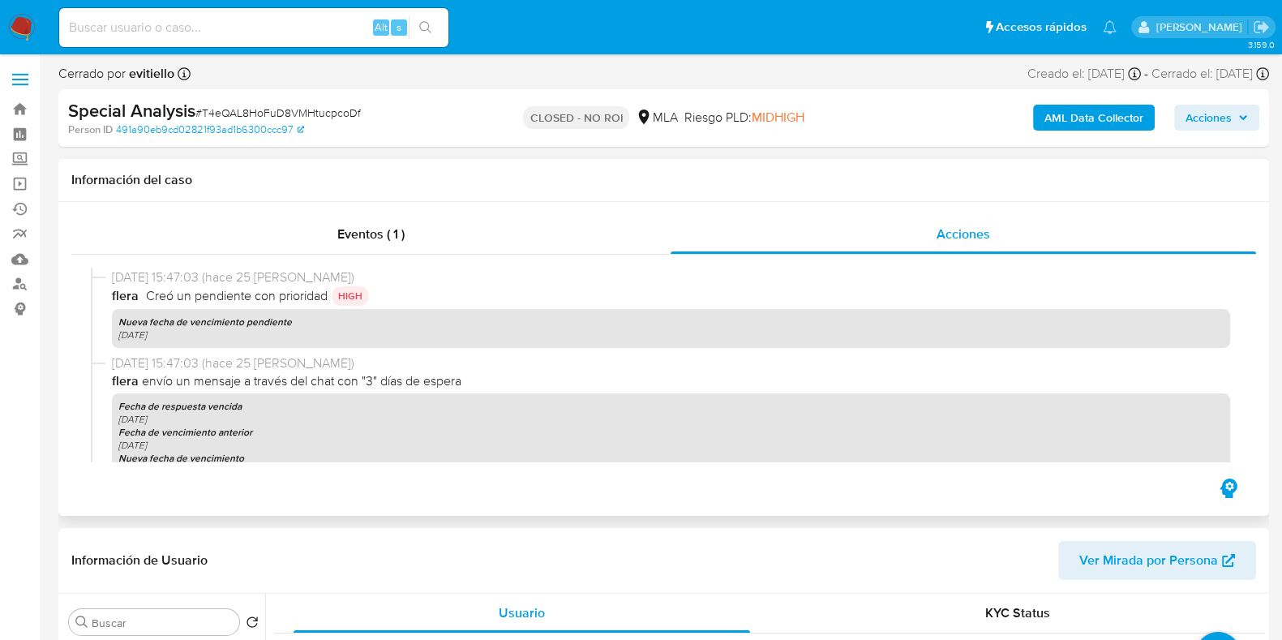
scroll to position [810, 0]
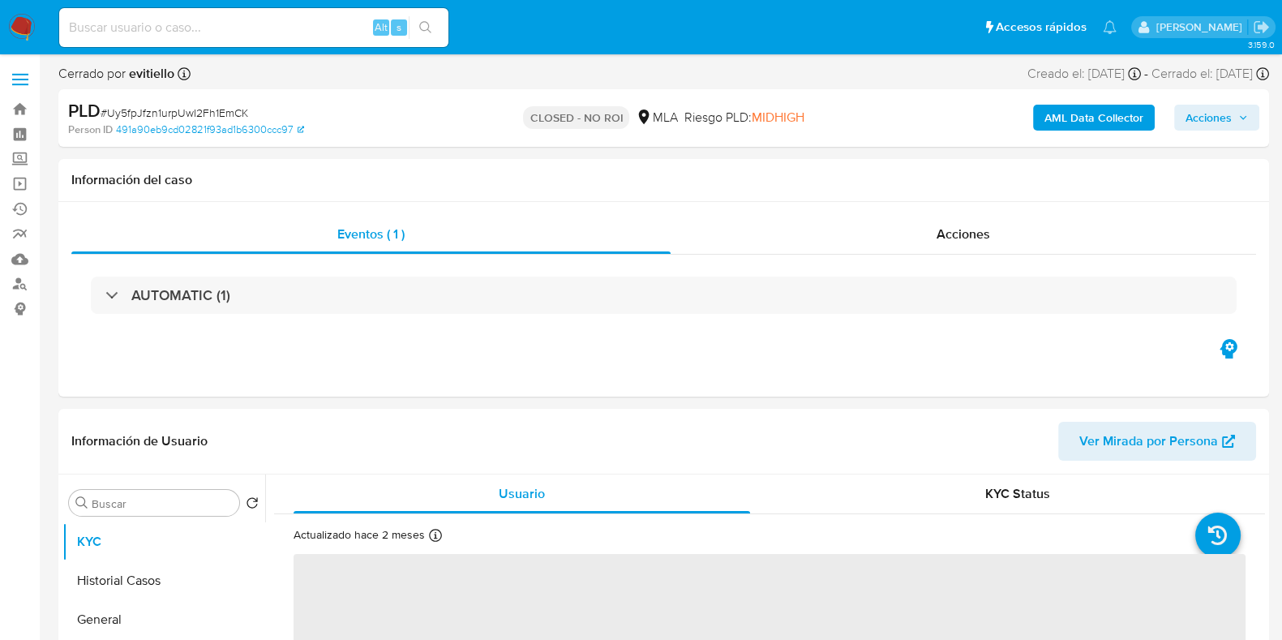
select select "10"
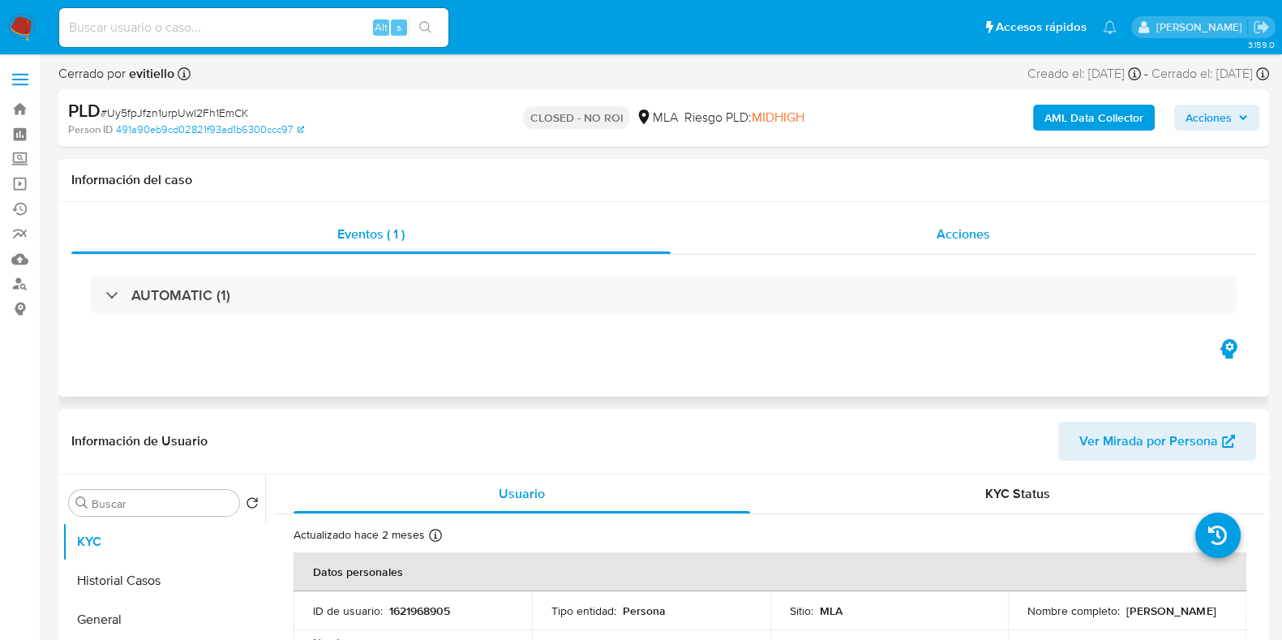
click at [945, 233] on span "Acciones" at bounding box center [963, 234] width 54 height 19
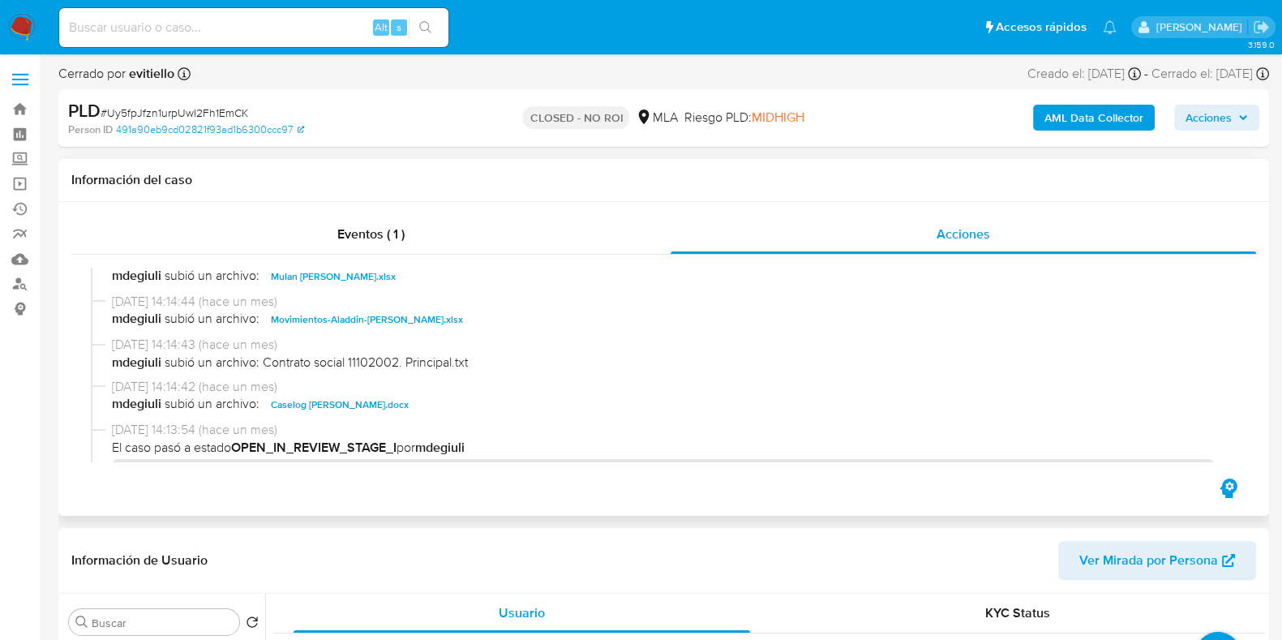
scroll to position [405, 0]
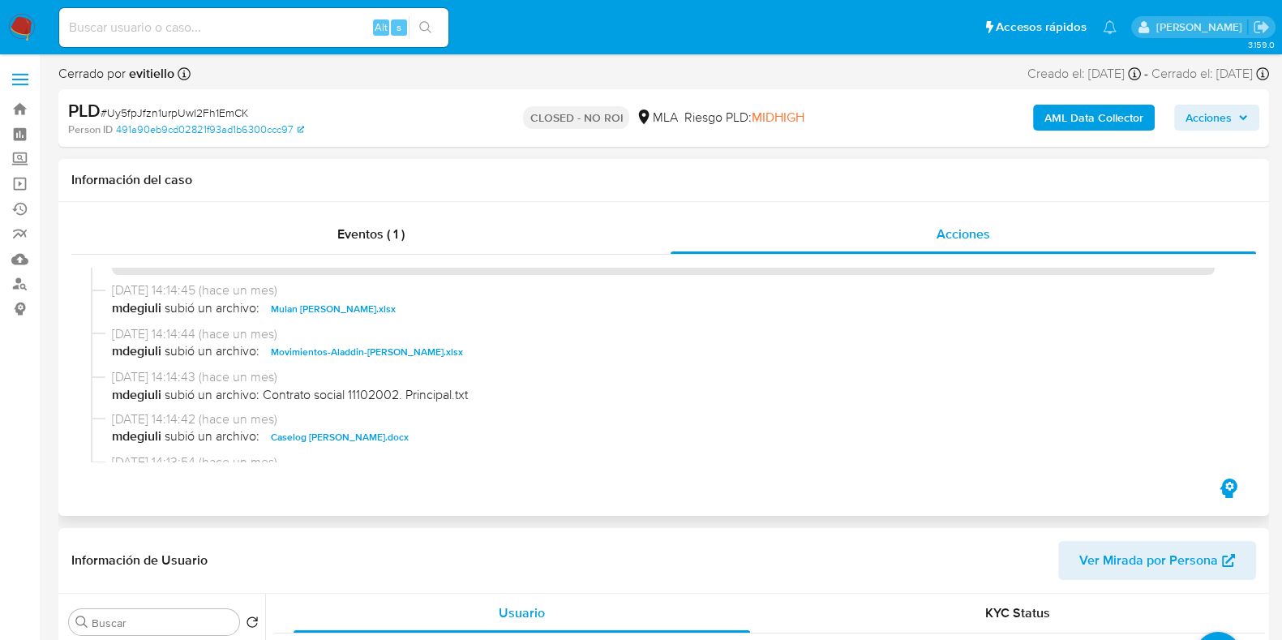
click at [409, 438] on span "Caselog Gina Vanesa Ochoa.docx" at bounding box center [340, 436] width 138 height 19
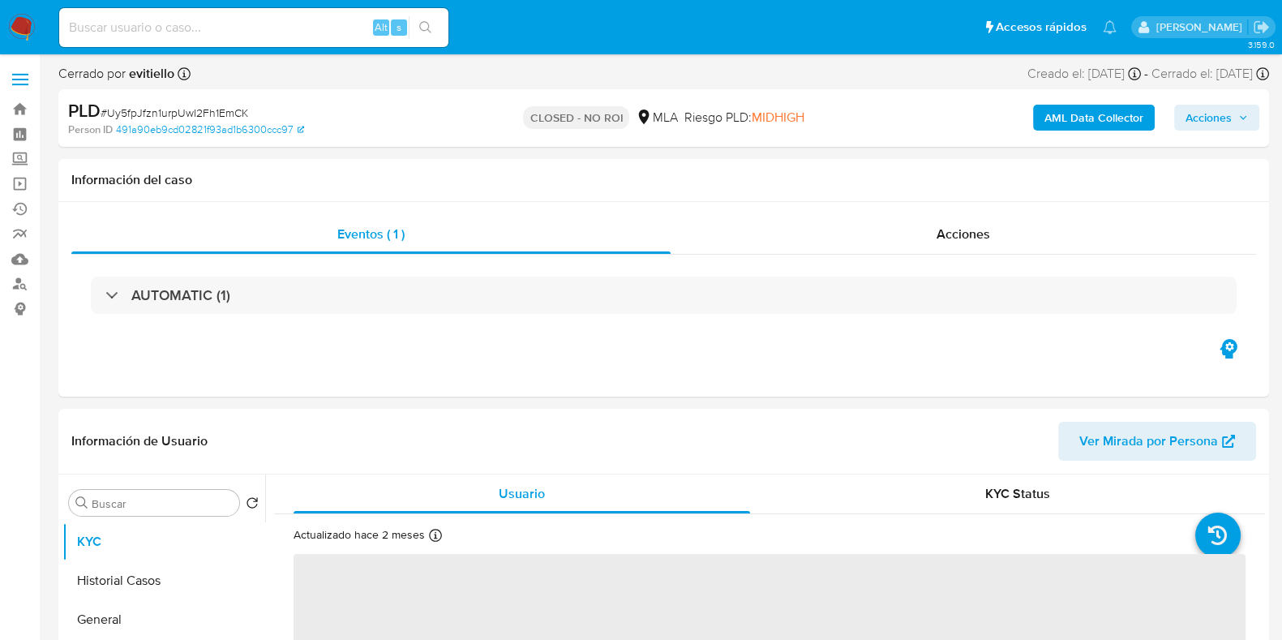
select select "10"
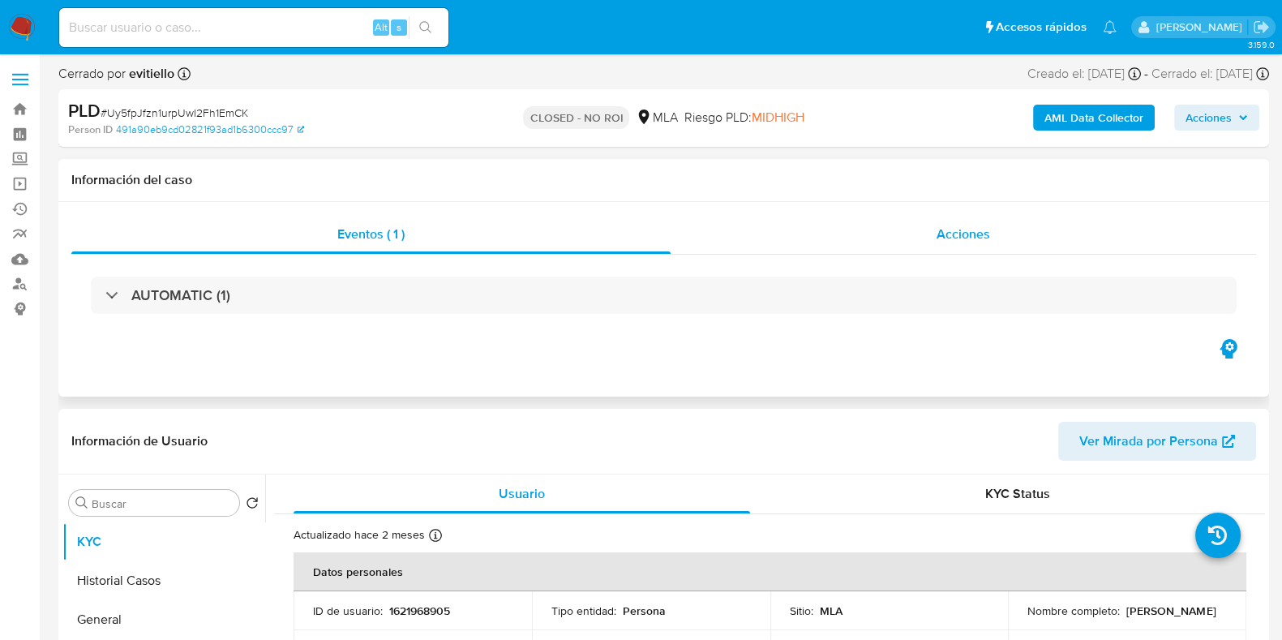
click at [1005, 241] on div "Acciones" at bounding box center [963, 234] width 585 height 39
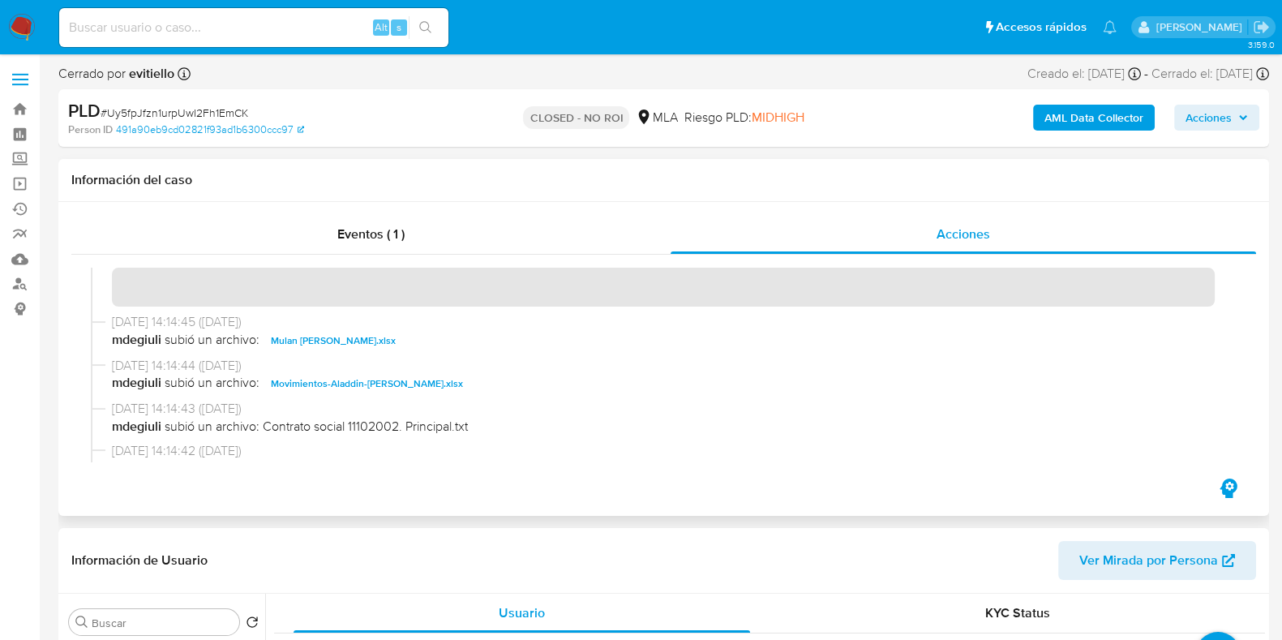
scroll to position [405, 0]
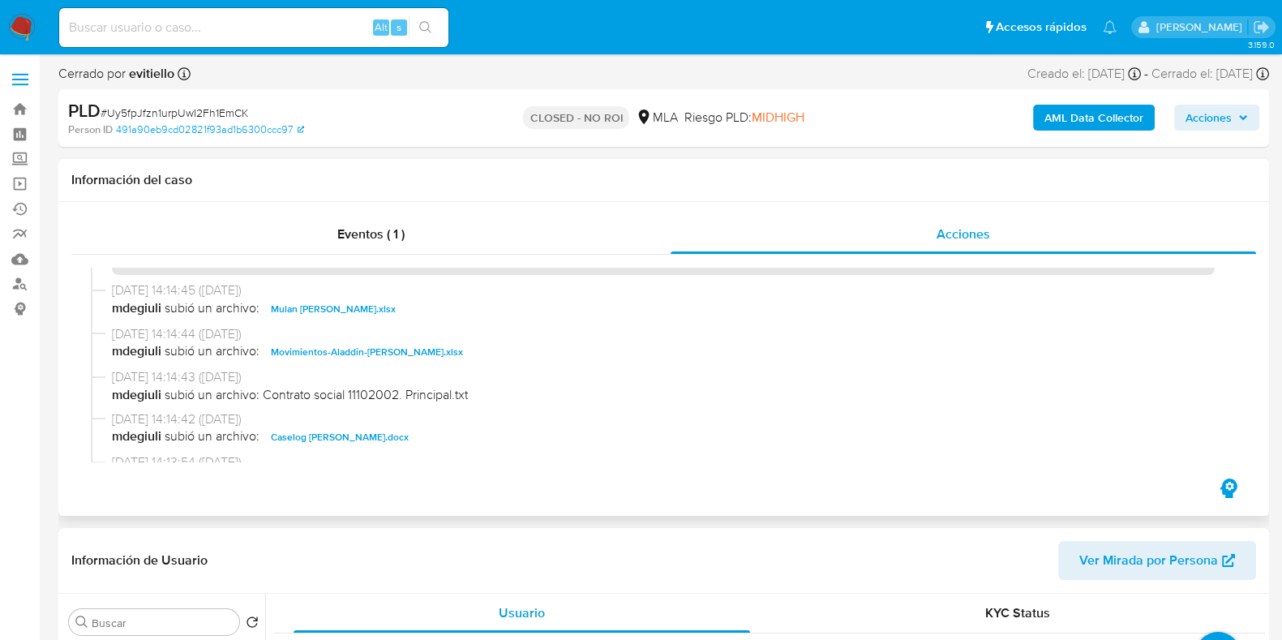
click at [392, 434] on span "Caselog [PERSON_NAME].docx" at bounding box center [340, 436] width 138 height 19
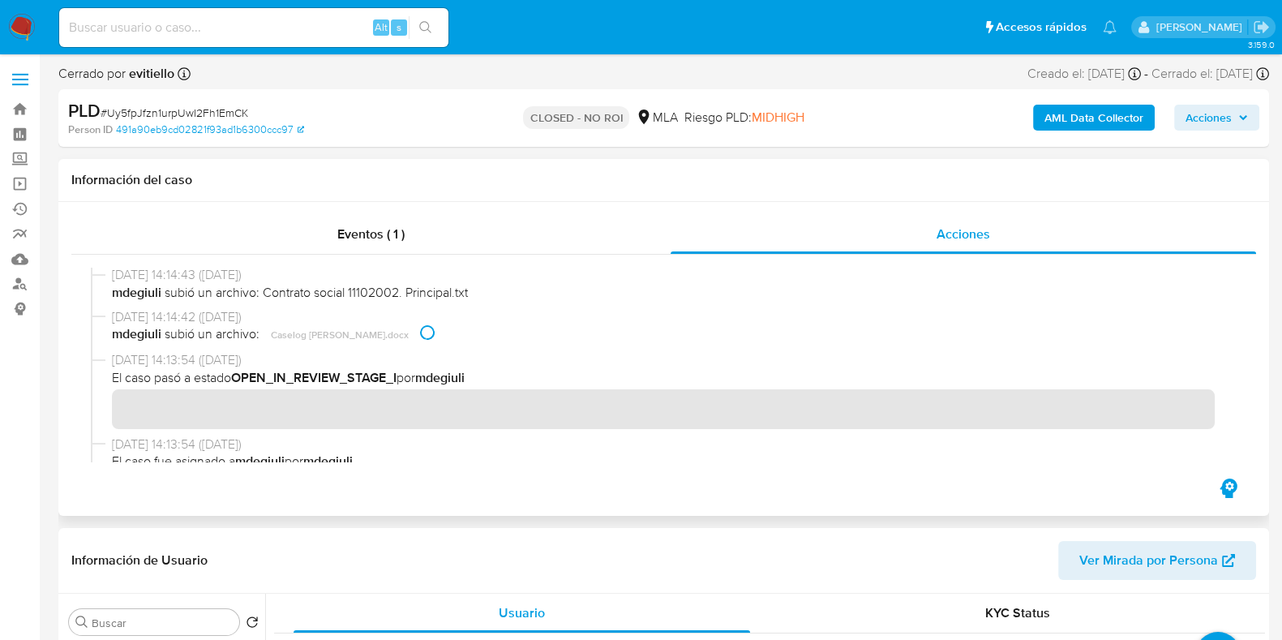
scroll to position [202, 0]
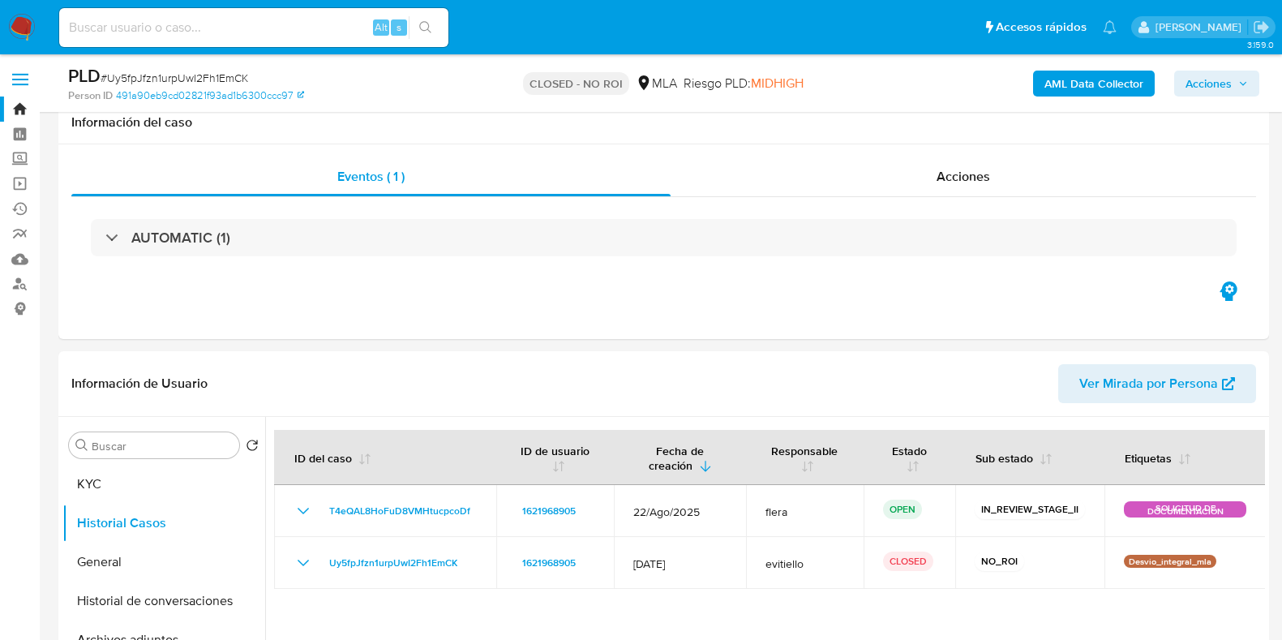
select select "10"
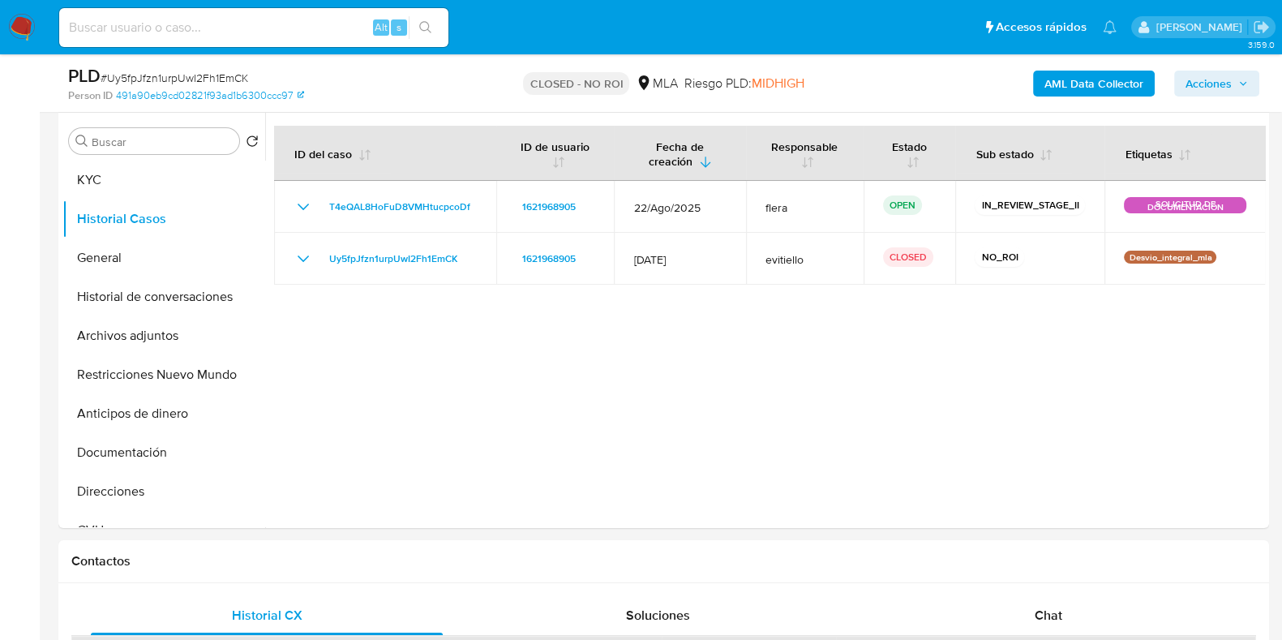
click at [212, 30] on input at bounding box center [253, 27] width 389 height 21
paste input "2211149589"
type input "2211149589"
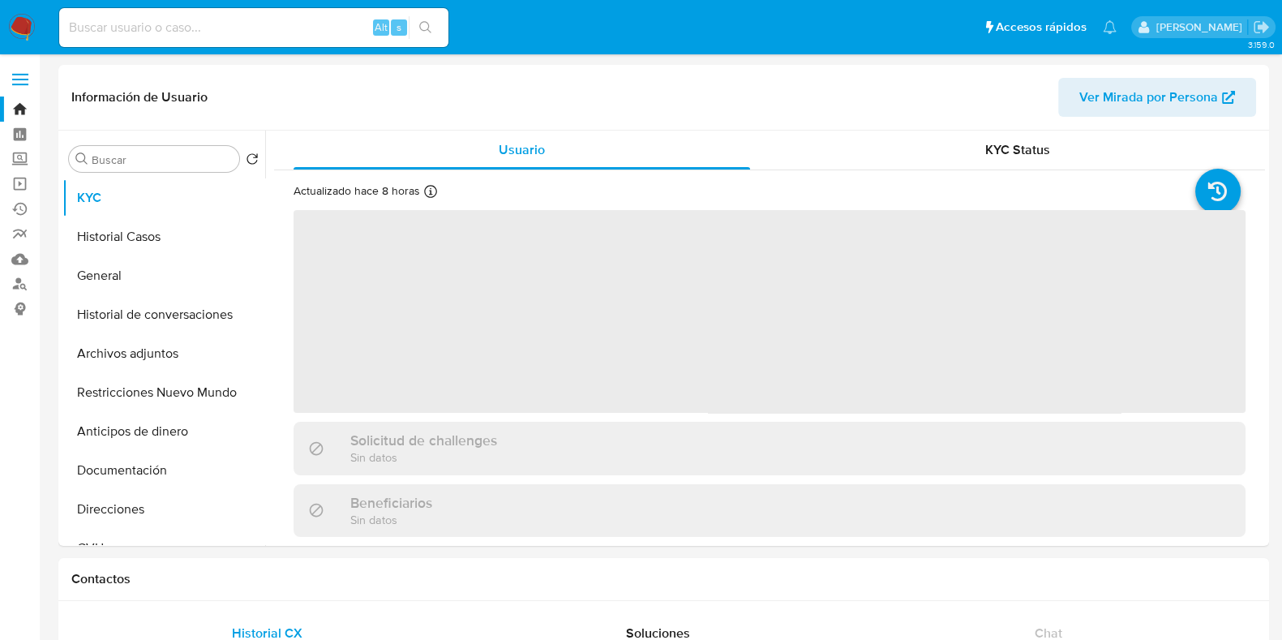
select select "10"
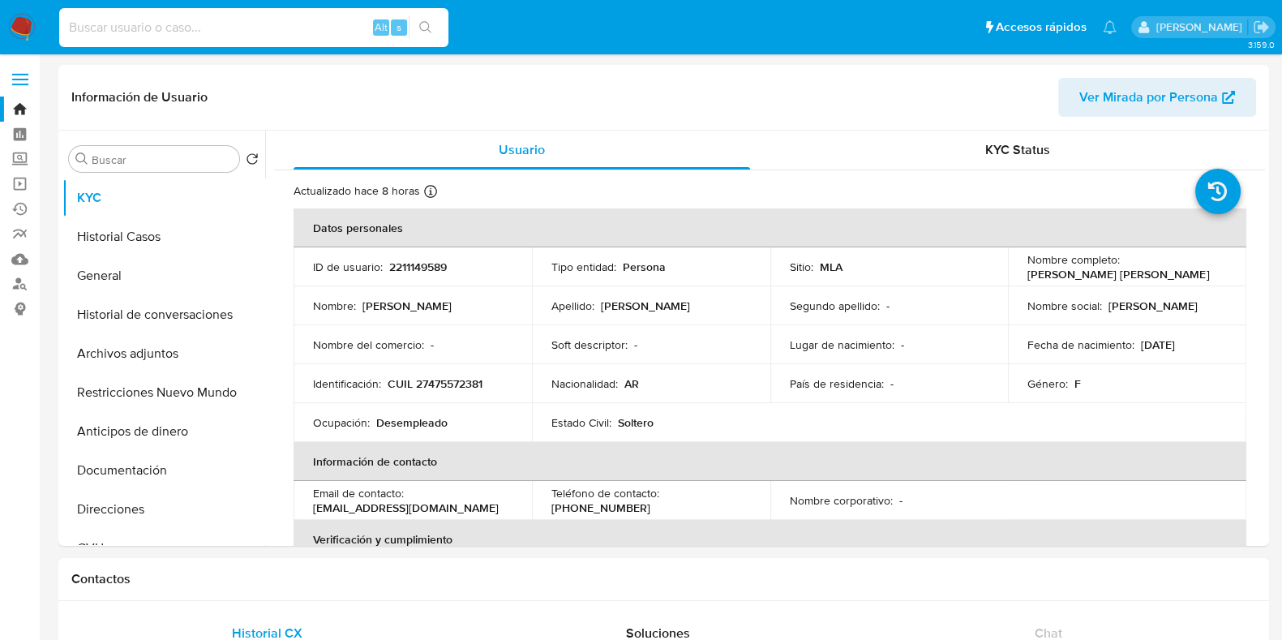
click at [234, 24] on input at bounding box center [253, 27] width 389 height 21
paste input "85406567"
type input "85406567"
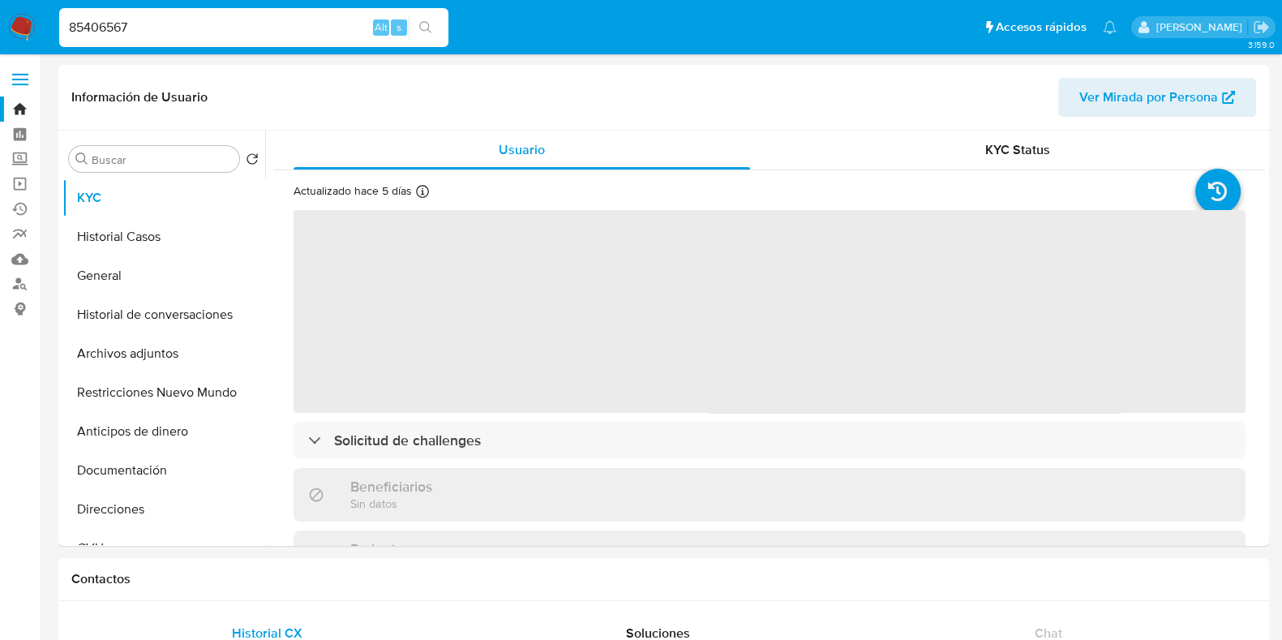
select select "10"
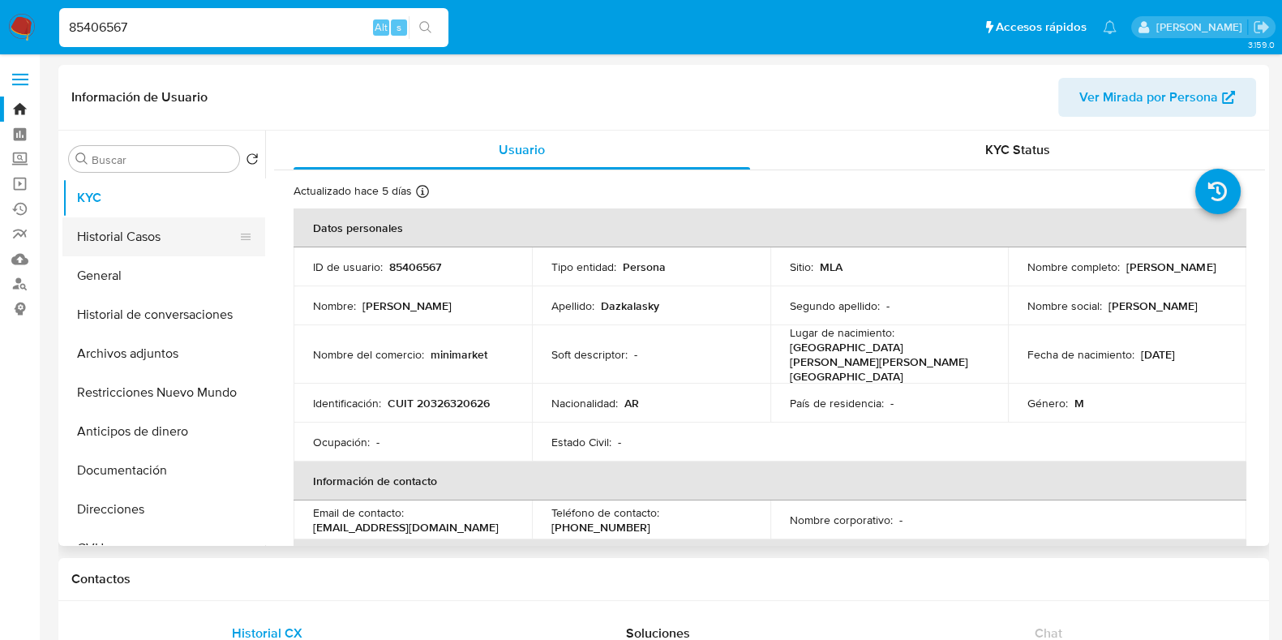
click at [146, 230] on button "Historial Casos" at bounding box center [157, 236] width 190 height 39
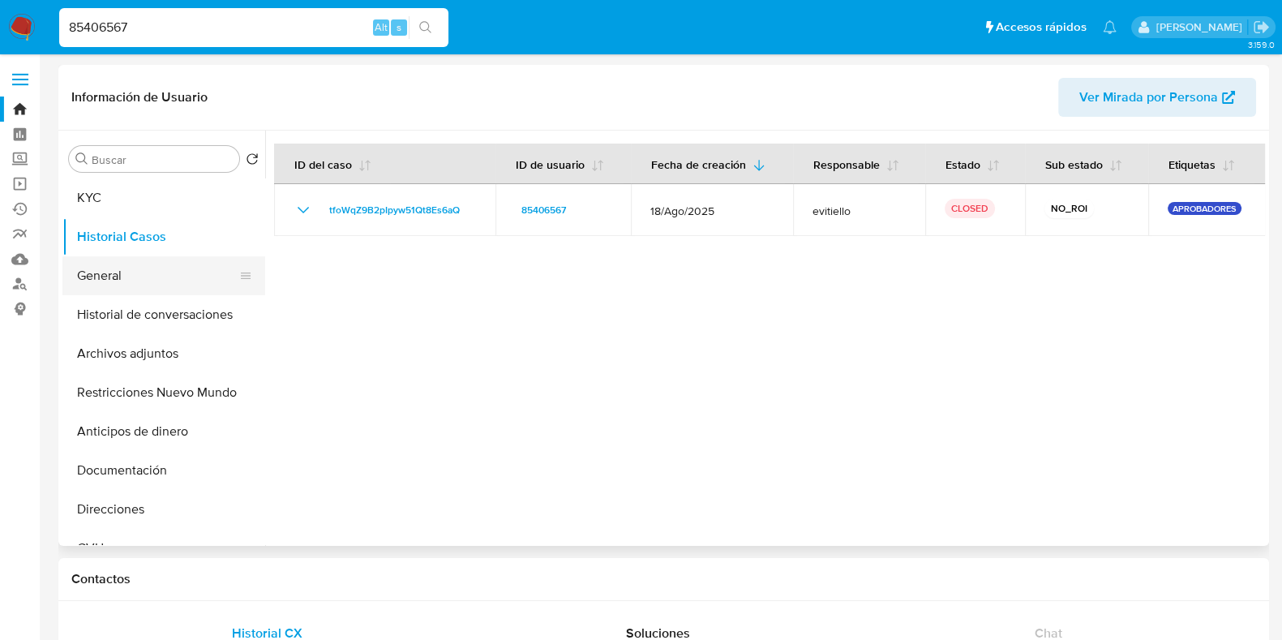
click at [143, 272] on button "General" at bounding box center [157, 275] width 190 height 39
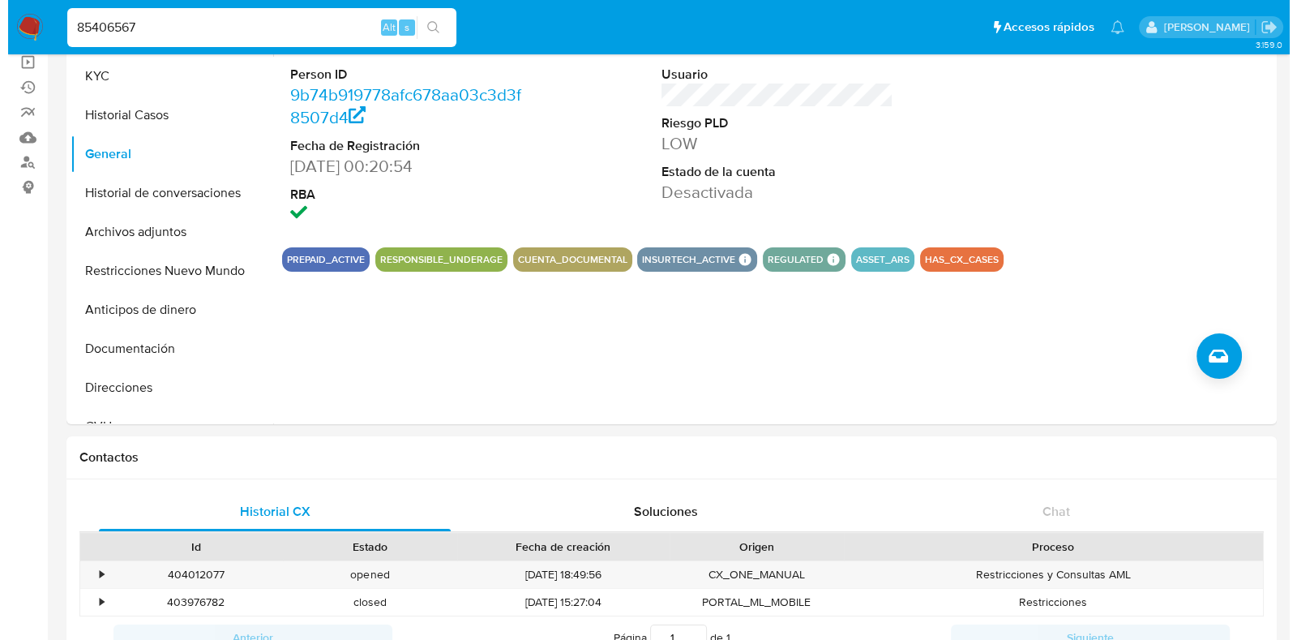
scroll to position [119, 0]
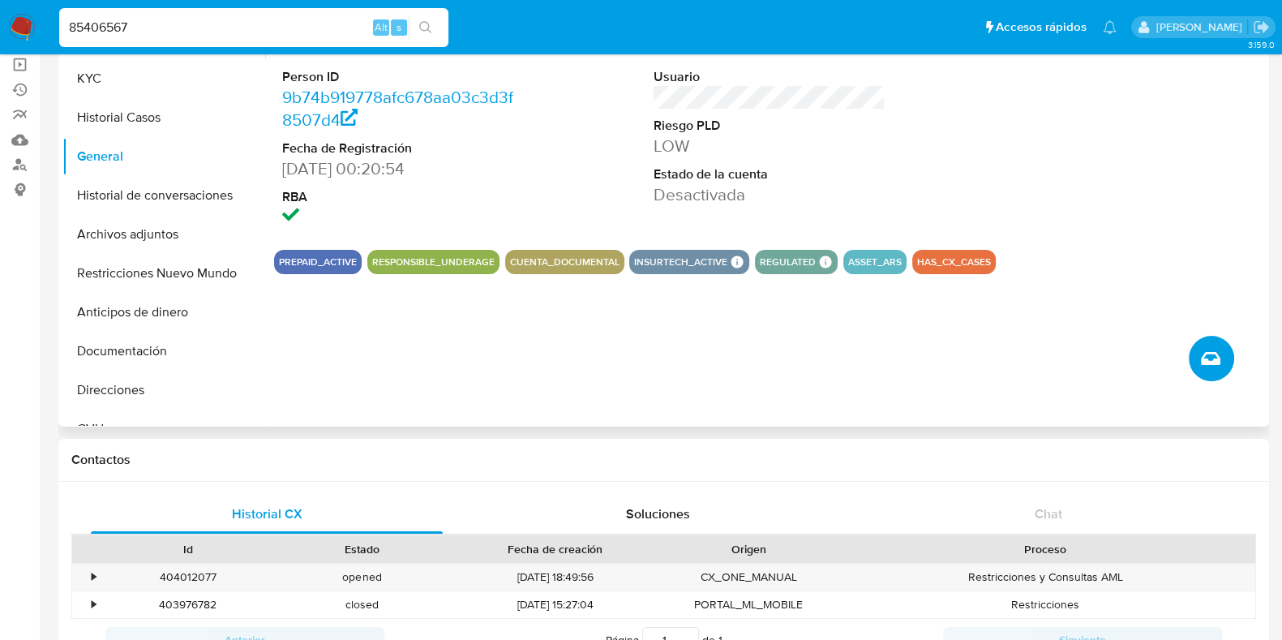
click at [1216, 363] on icon "Crear caso manual" at bounding box center [1210, 358] width 19 height 19
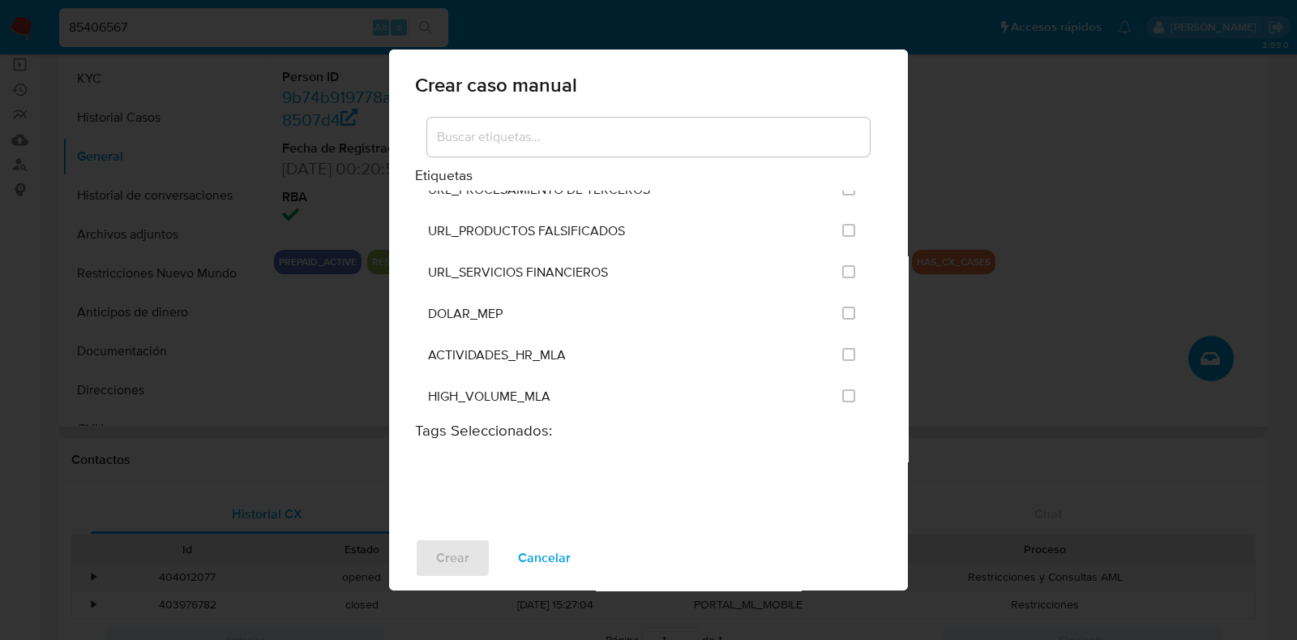
scroll to position [3141, 0]
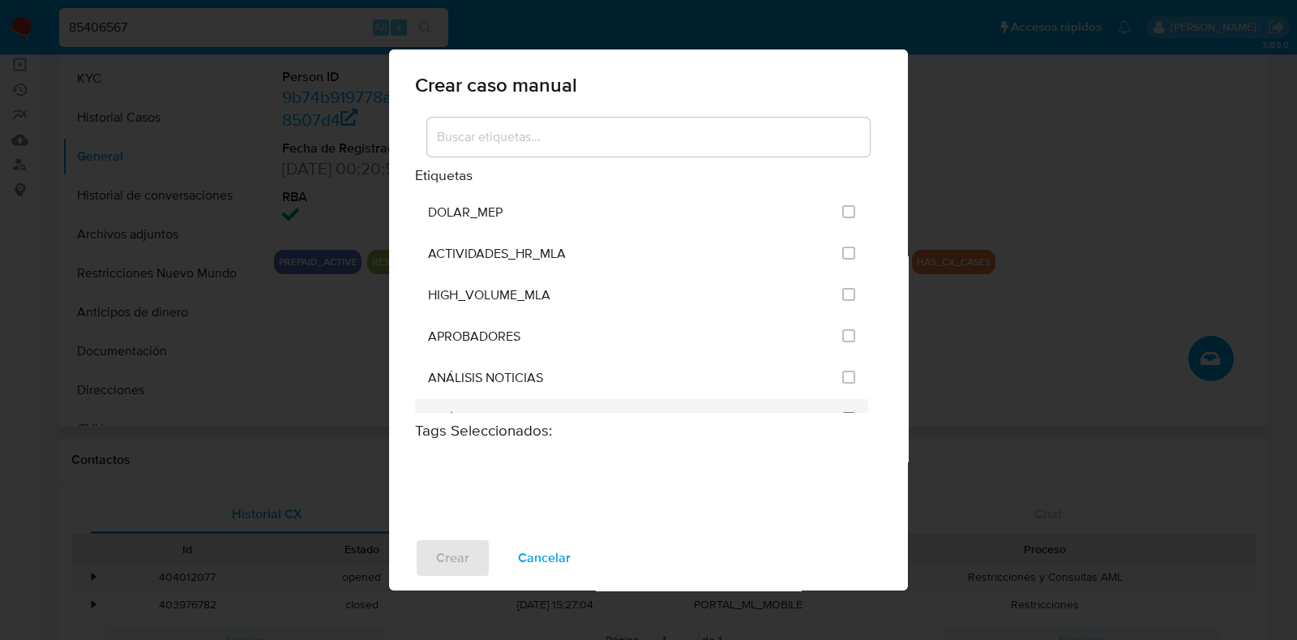
click at [842, 412] on input "3249" at bounding box center [848, 418] width 13 height 13
checkbox input "true"
click at [437, 558] on span "Crear" at bounding box center [452, 558] width 33 height 36
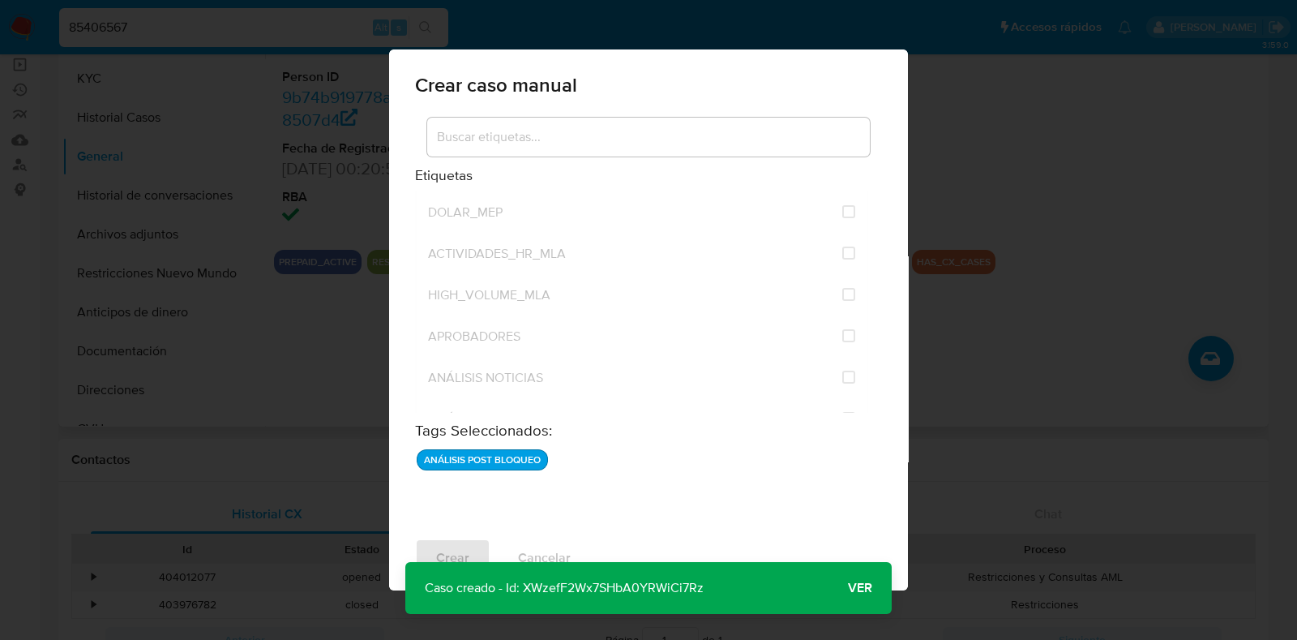
click at [847, 585] on button "Ver" at bounding box center [860, 587] width 63 height 39
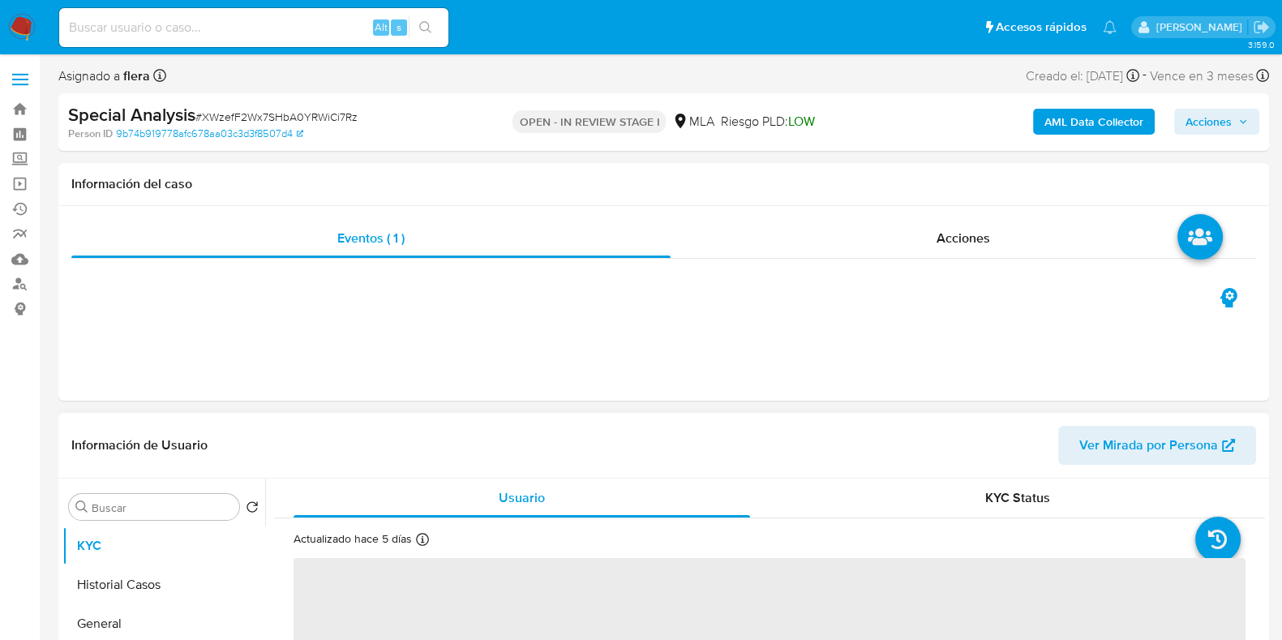
select select "10"
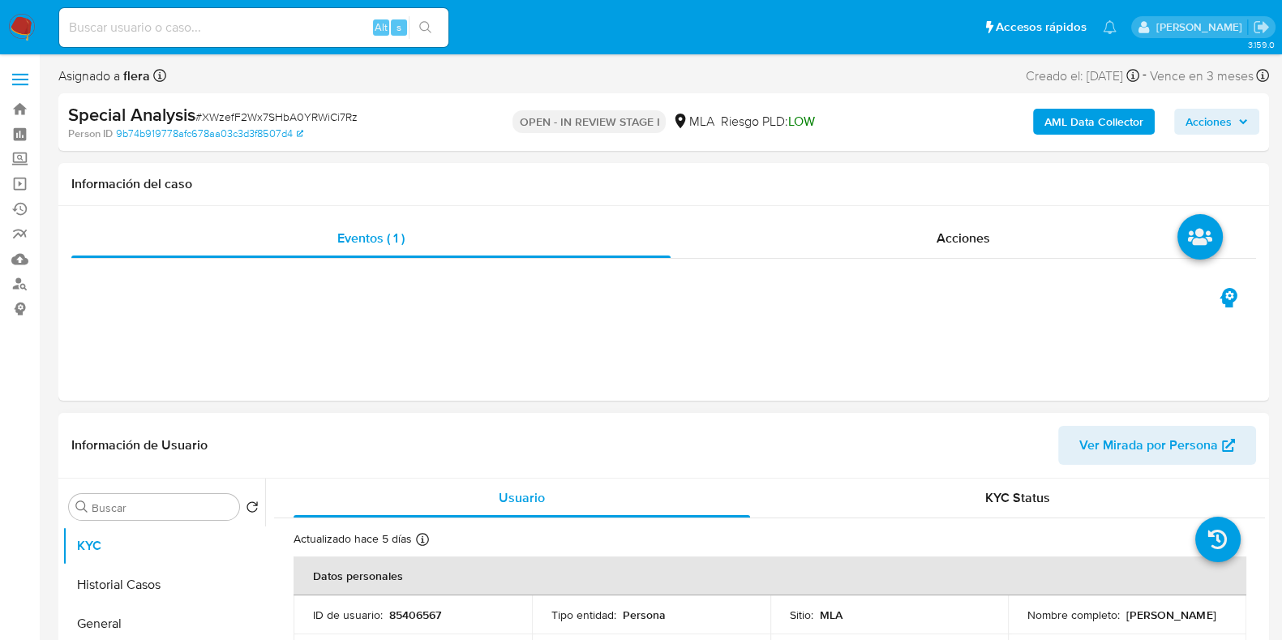
drag, startPoint x: 1070, startPoint y: 622, endPoint x: 1140, endPoint y: 626, distance: 69.8
click at [1140, 622] on div "Nombre completo : [PERSON_NAME]" at bounding box center [1126, 614] width 199 height 15
copy p "Dazkalasky"
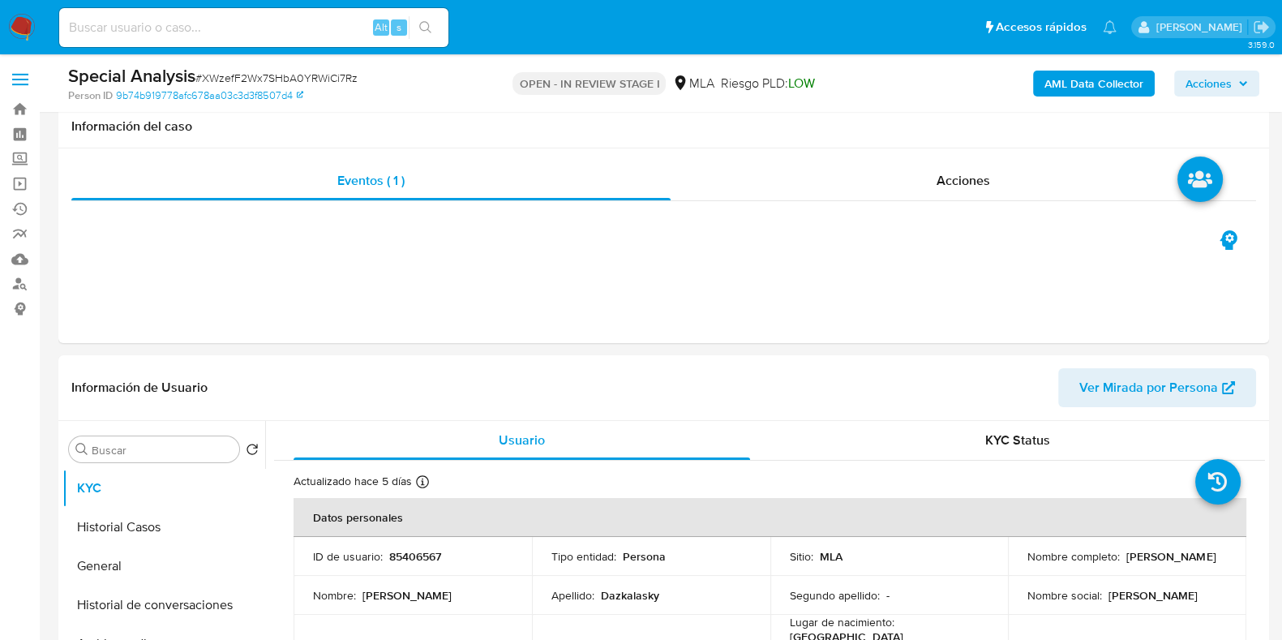
scroll to position [202, 0]
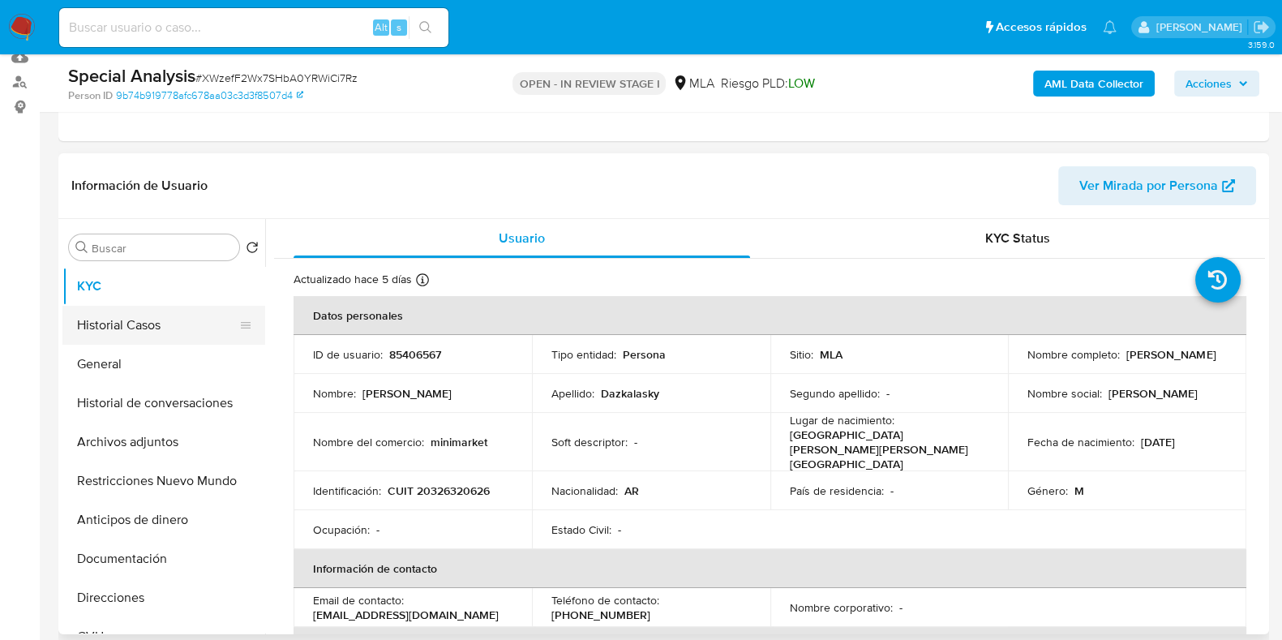
click at [93, 318] on button "Historial Casos" at bounding box center [157, 325] width 190 height 39
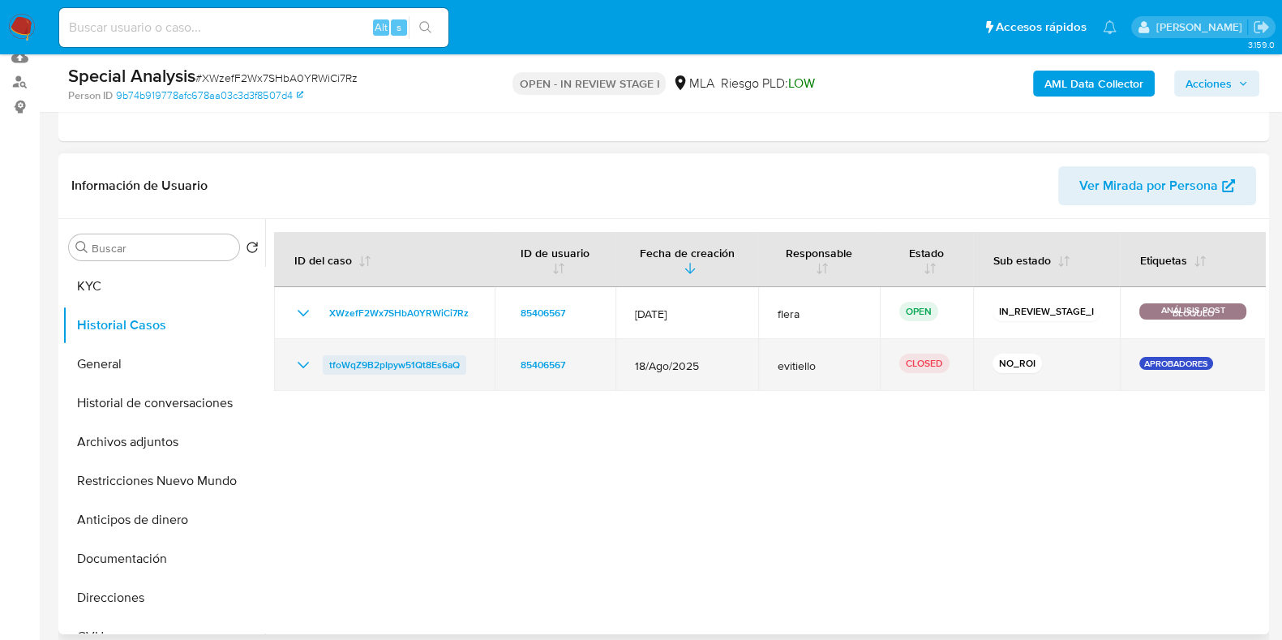
click at [365, 358] on span "tfoWqZ9B2pIpyw51Qt8Es6aQ" at bounding box center [394, 364] width 131 height 19
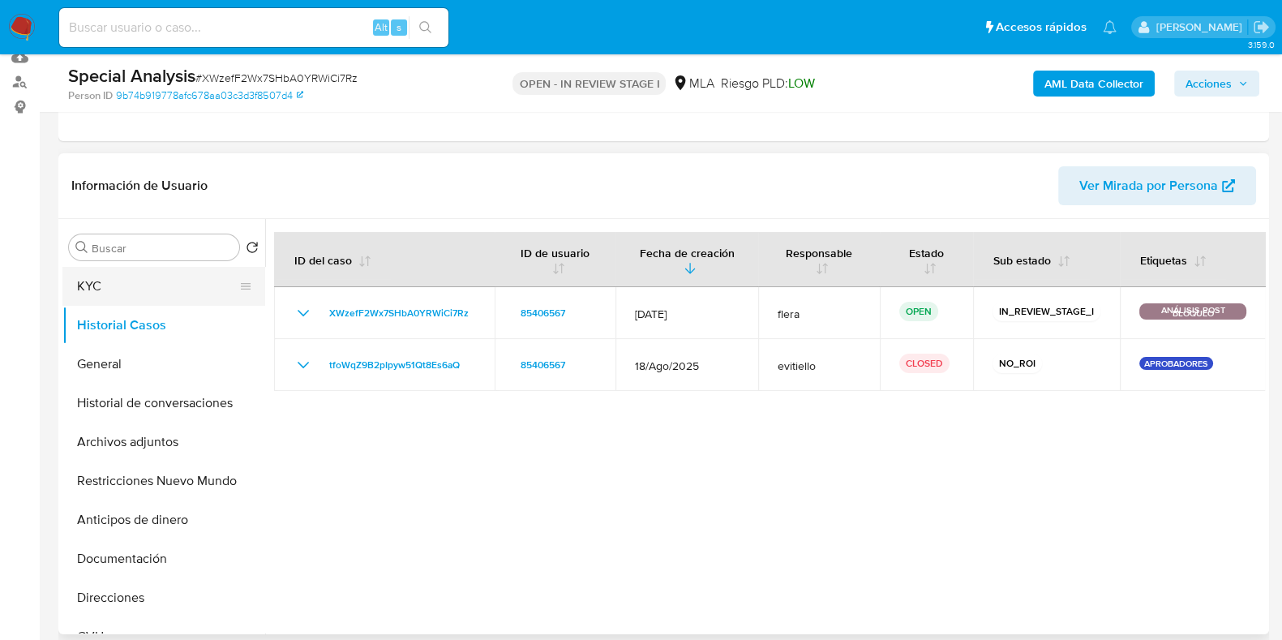
click at [118, 289] on button "KYC" at bounding box center [157, 286] width 190 height 39
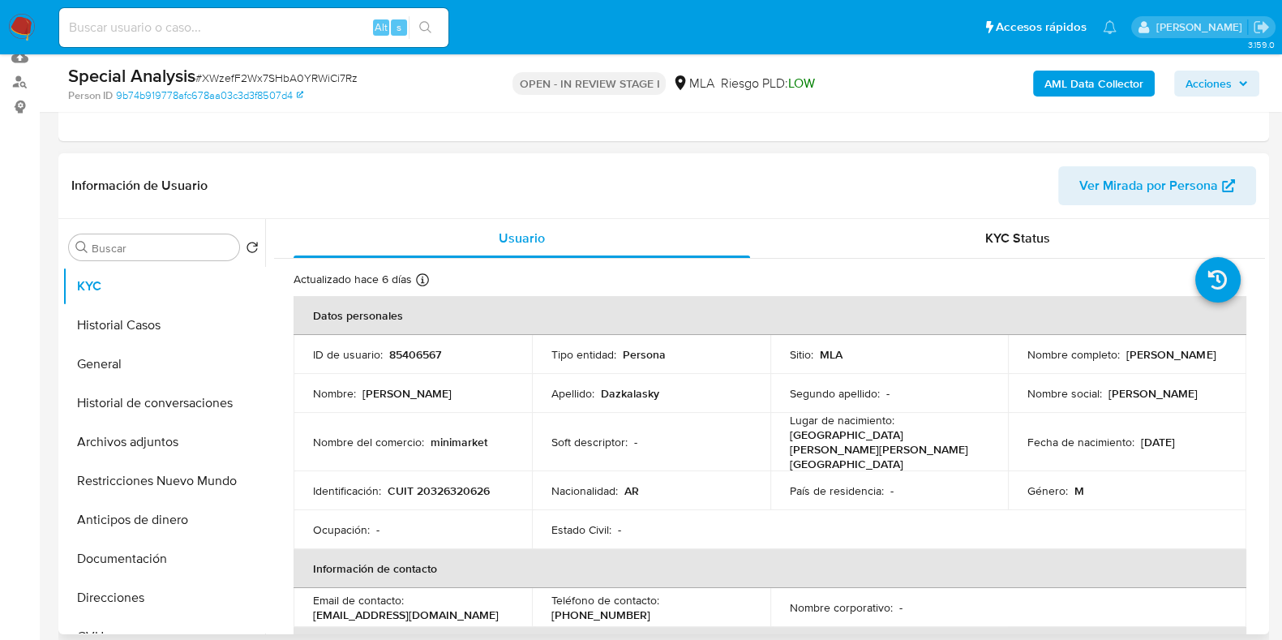
click at [418, 351] on p "85406567" at bounding box center [415, 354] width 52 height 15
copy p "85406567"
click at [117, 315] on button "Historial Casos" at bounding box center [157, 325] width 190 height 39
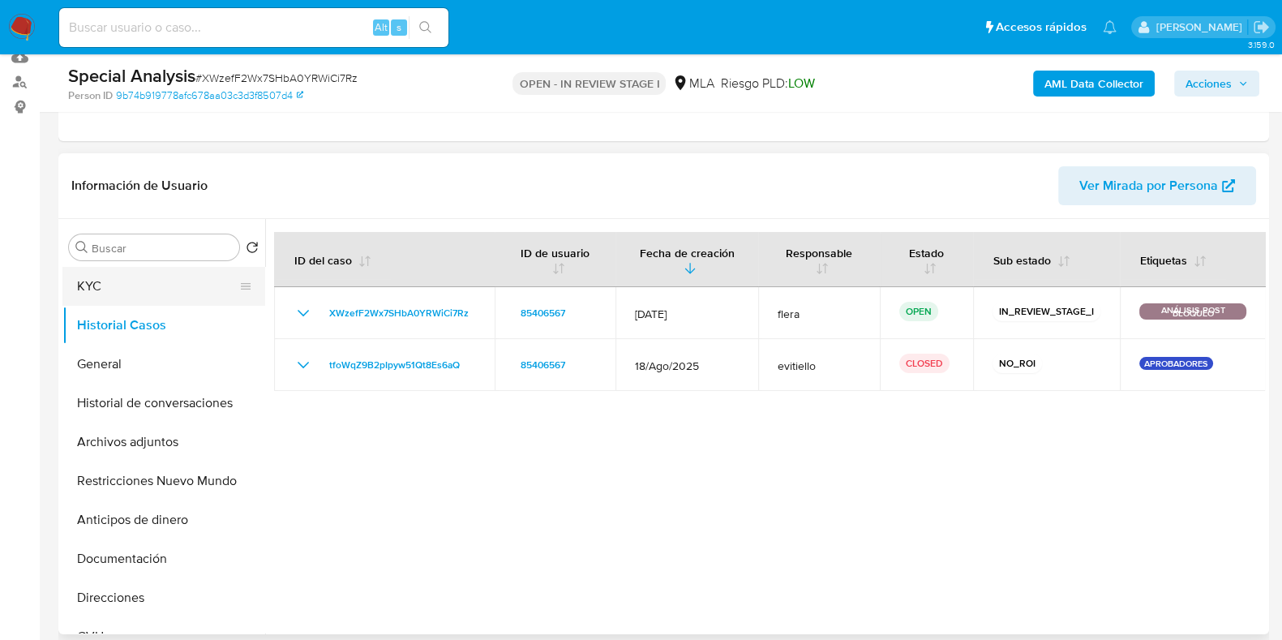
click at [152, 294] on button "KYC" at bounding box center [157, 286] width 190 height 39
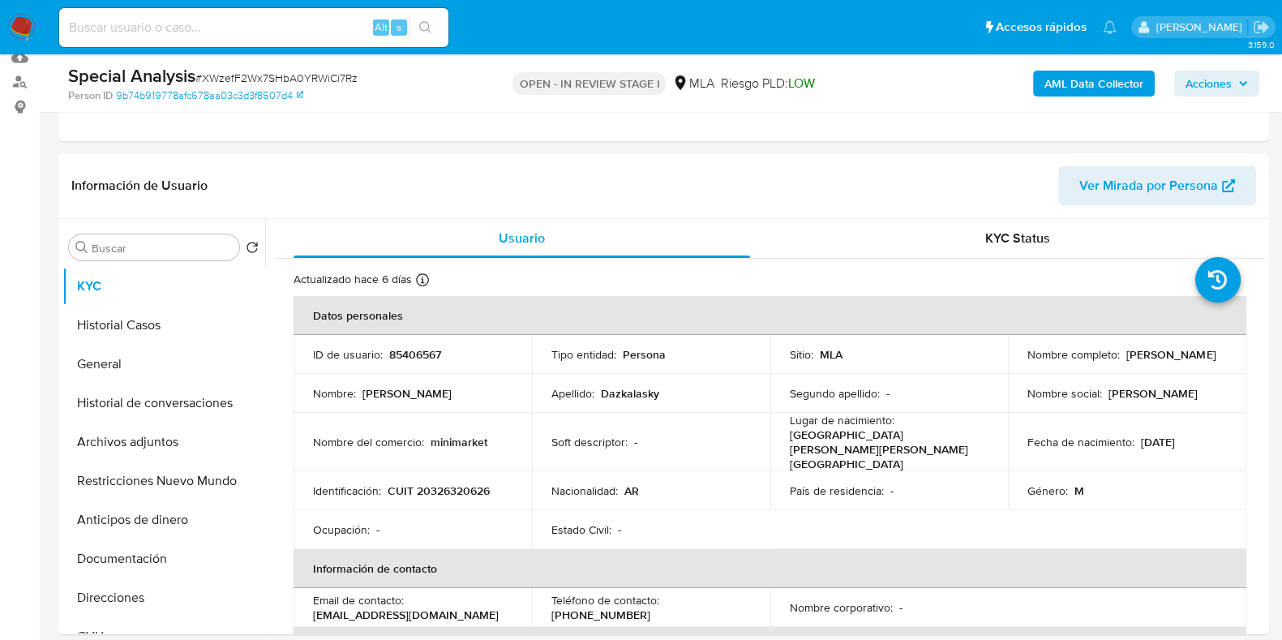
click at [1239, 72] on span "Acciones" at bounding box center [1216, 83] width 62 height 23
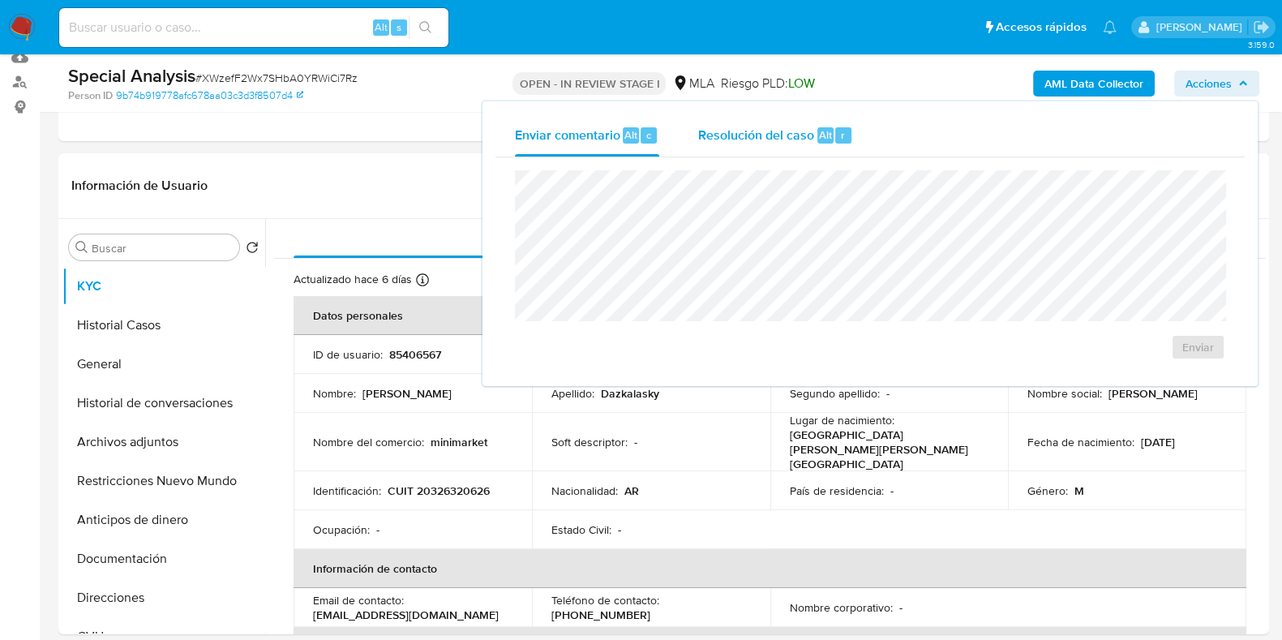
click at [755, 152] on div "Resolución del caso Alt r" at bounding box center [775, 135] width 155 height 42
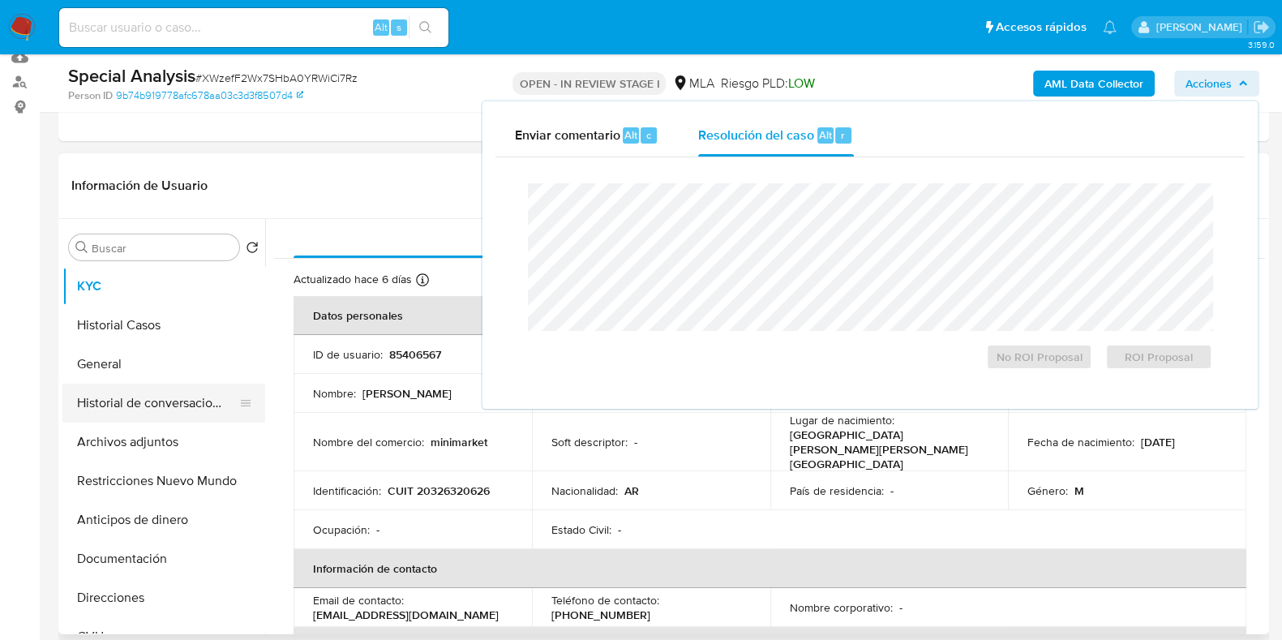
click at [144, 398] on button "Historial de conversaciones" at bounding box center [157, 402] width 190 height 39
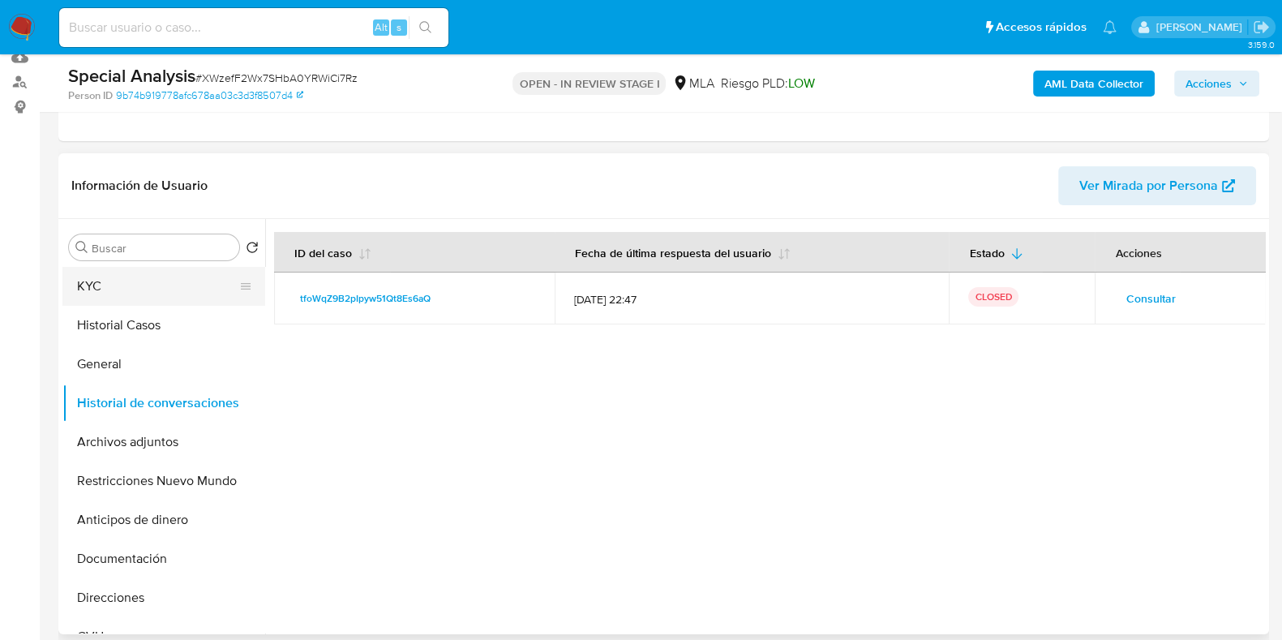
click at [103, 298] on button "KYC" at bounding box center [157, 286] width 190 height 39
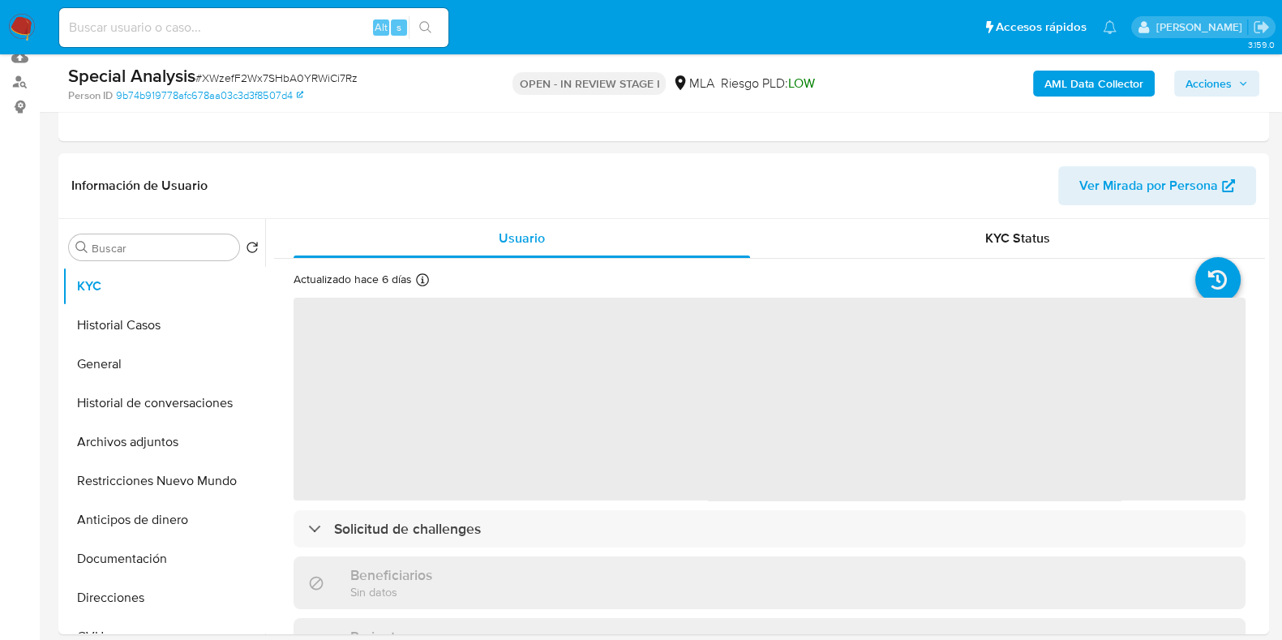
click at [1211, 84] on span "Acciones" at bounding box center [1208, 84] width 46 height 26
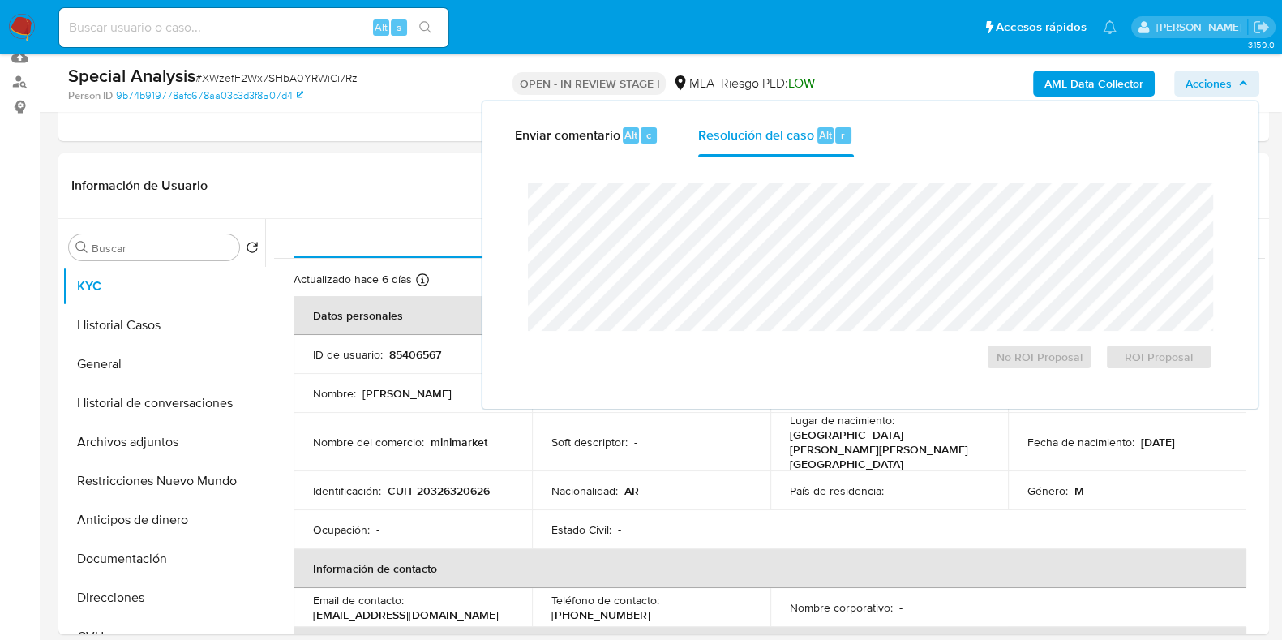
click at [746, 162] on div "Cierre de caso No ROI Proposal ROI Proposal" at bounding box center [869, 276] width 749 height 238
click at [760, 152] on div "Resolución del caso Alt r" at bounding box center [775, 135] width 155 height 42
click at [434, 195] on header "Información de Usuario Ver Mirada por Persona" at bounding box center [663, 185] width 1185 height 39
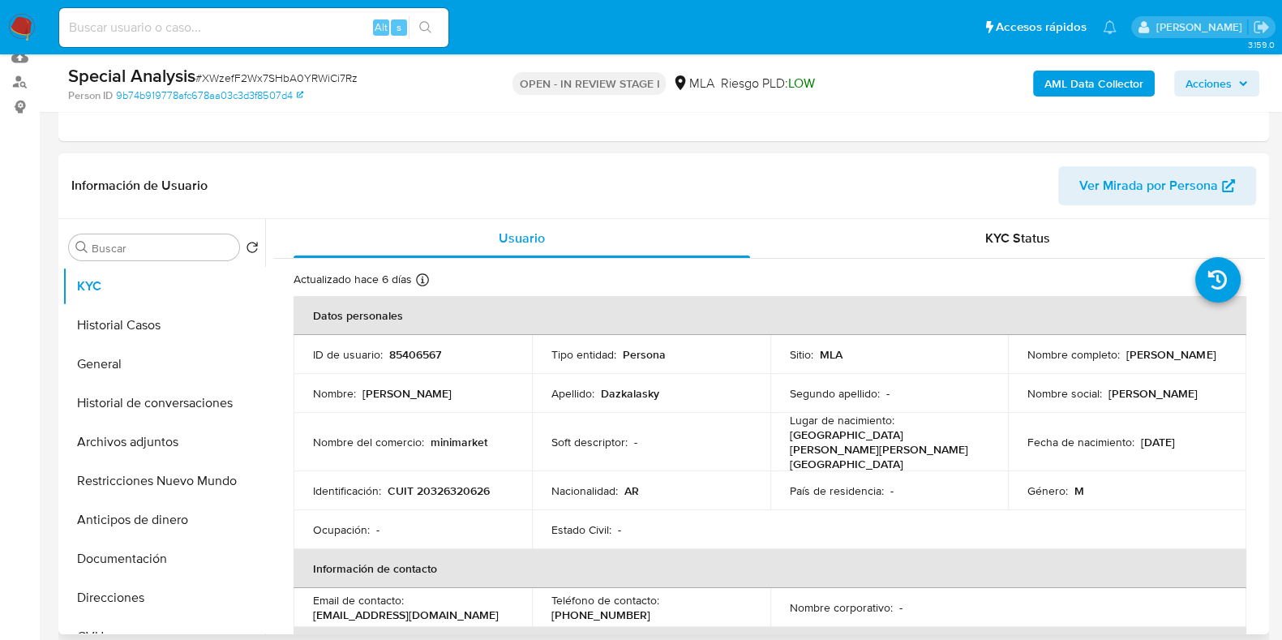
click at [469, 483] on p "CUIT 20326320626" at bounding box center [439, 490] width 102 height 15
copy p "20326320626"
click at [131, 439] on button "Archivos adjuntos" at bounding box center [157, 441] width 190 height 39
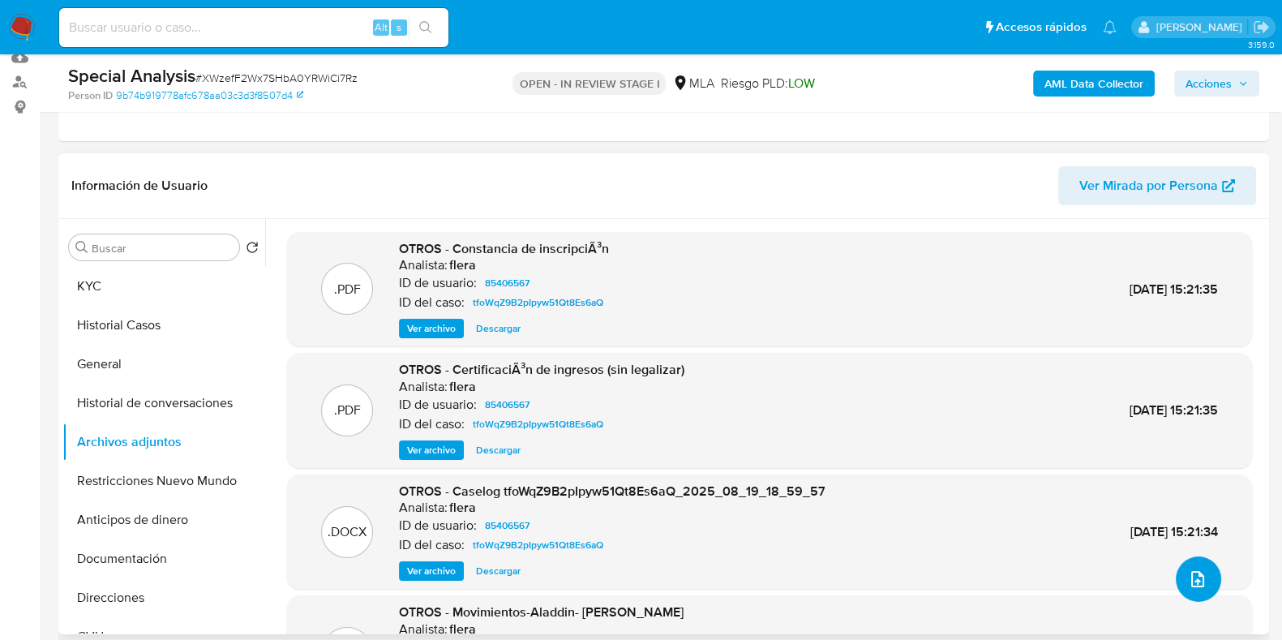
click at [1198, 581] on icon "upload-file" at bounding box center [1197, 578] width 19 height 19
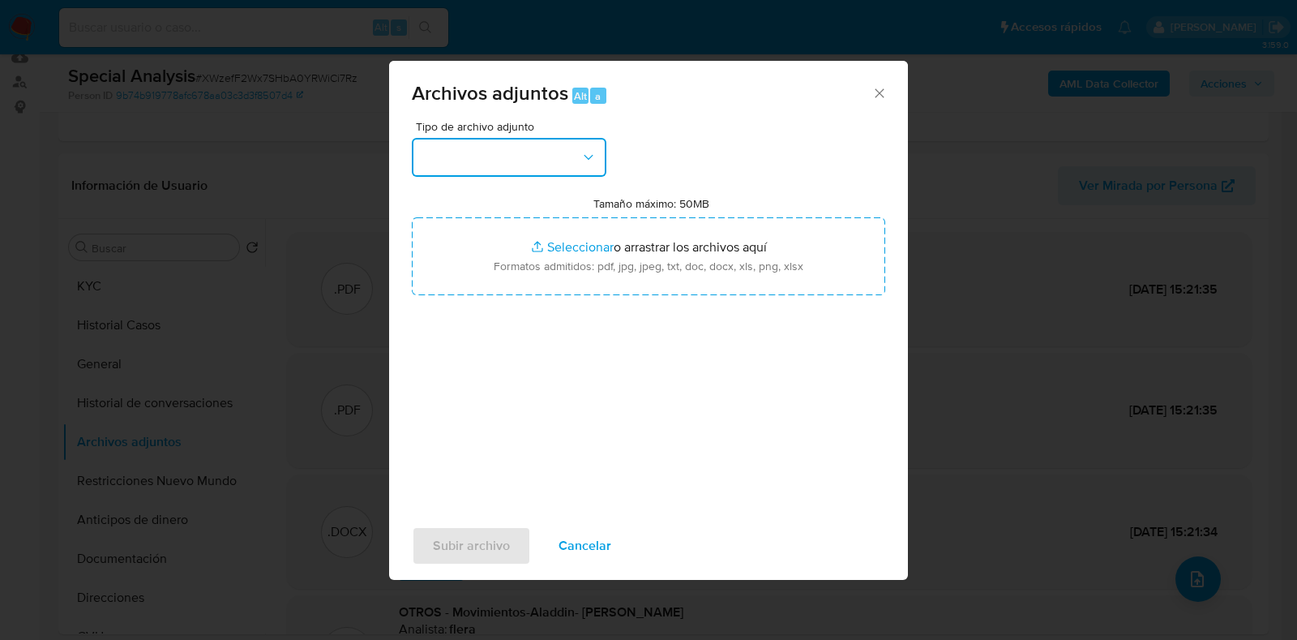
click at [577, 167] on button "button" at bounding box center [509, 157] width 195 height 39
click at [876, 88] on icon "Cerrar" at bounding box center [880, 93] width 16 height 16
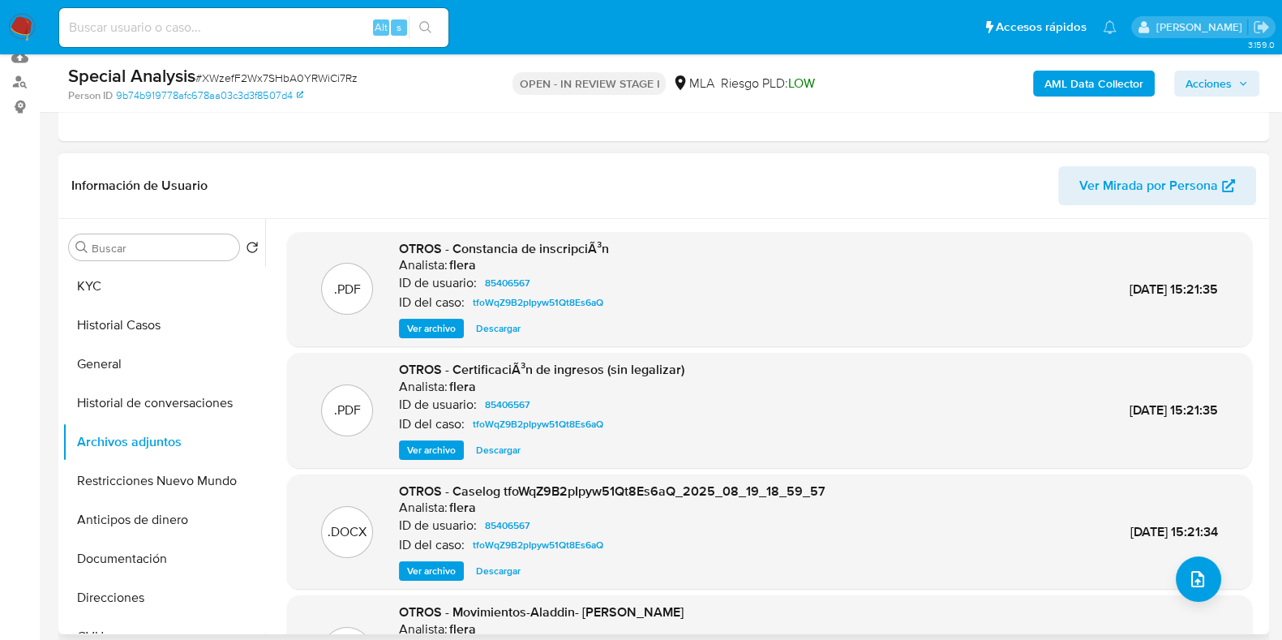
click at [424, 327] on span "Ver archivo" at bounding box center [431, 328] width 49 height 16
click at [512, 330] on span "Descargar" at bounding box center [498, 328] width 45 height 16
click at [115, 271] on button "KYC" at bounding box center [157, 286] width 190 height 39
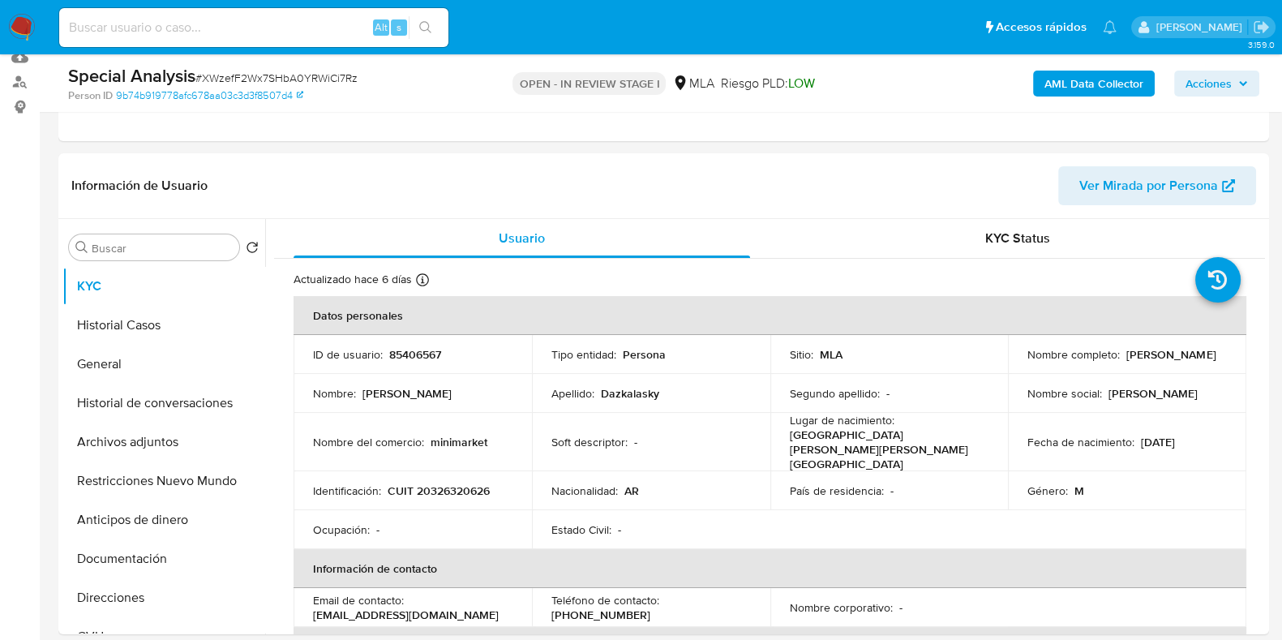
click at [1198, 78] on span "Acciones" at bounding box center [1208, 84] width 46 height 26
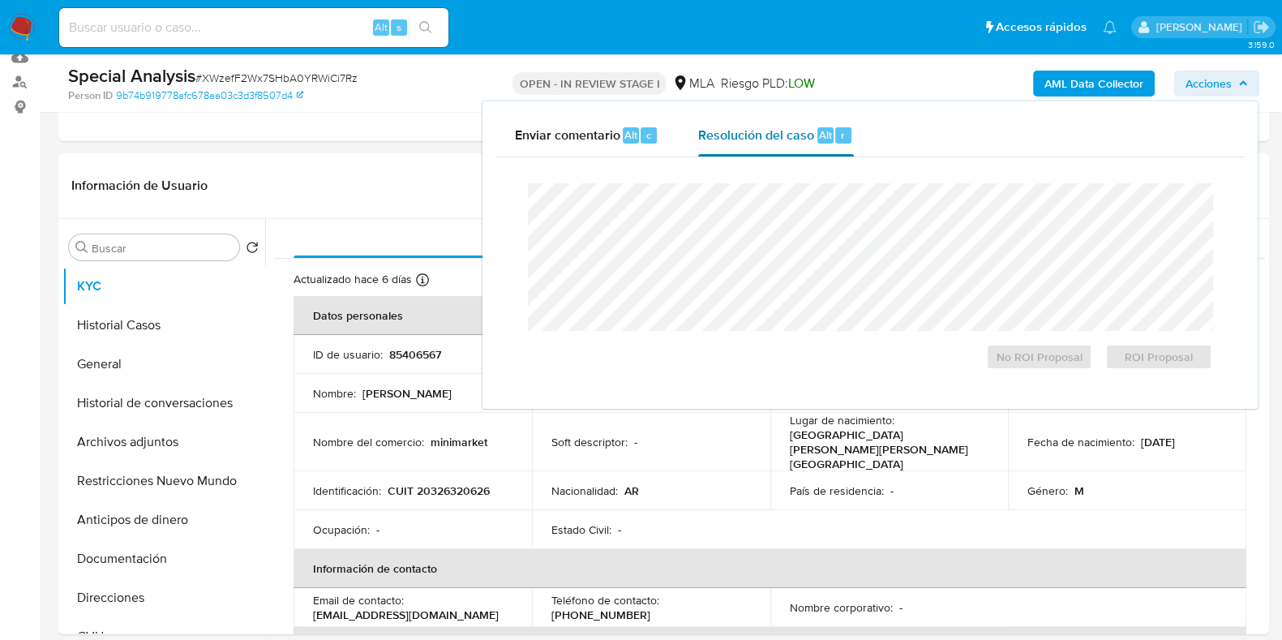
click at [823, 139] on span "Alt" at bounding box center [825, 134] width 13 height 15
click at [1009, 358] on span "No ROI Proposal" at bounding box center [1039, 356] width 84 height 23
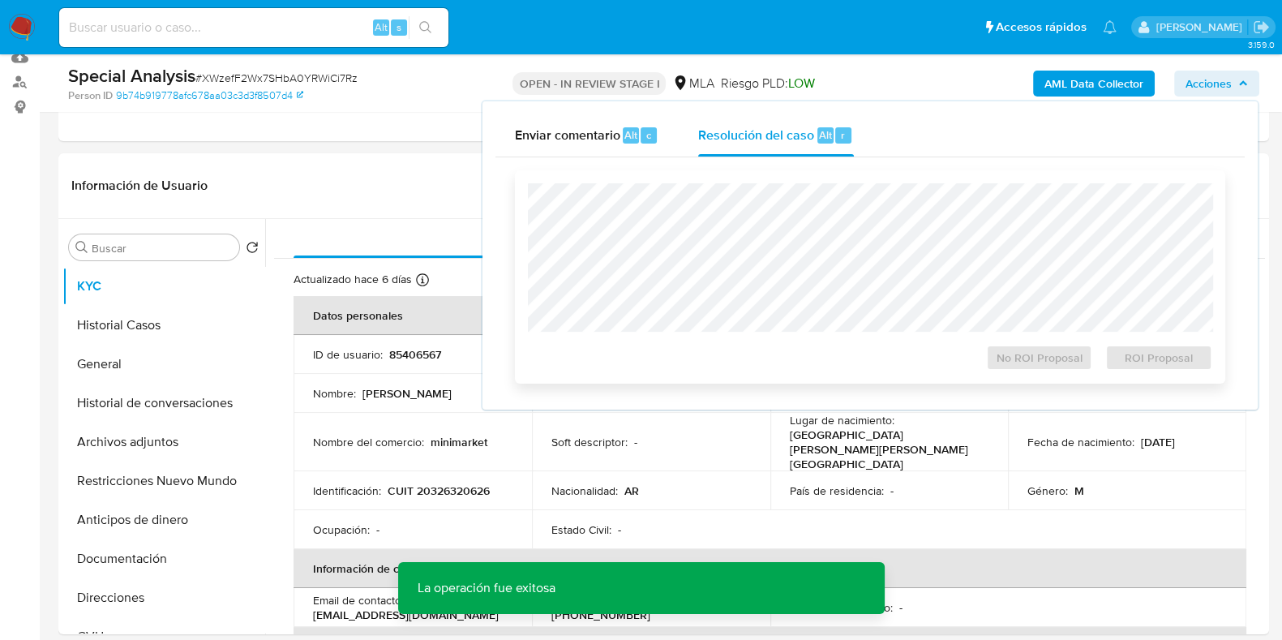
click at [1009, 358] on div "No ROI Proposal" at bounding box center [1039, 354] width 120 height 32
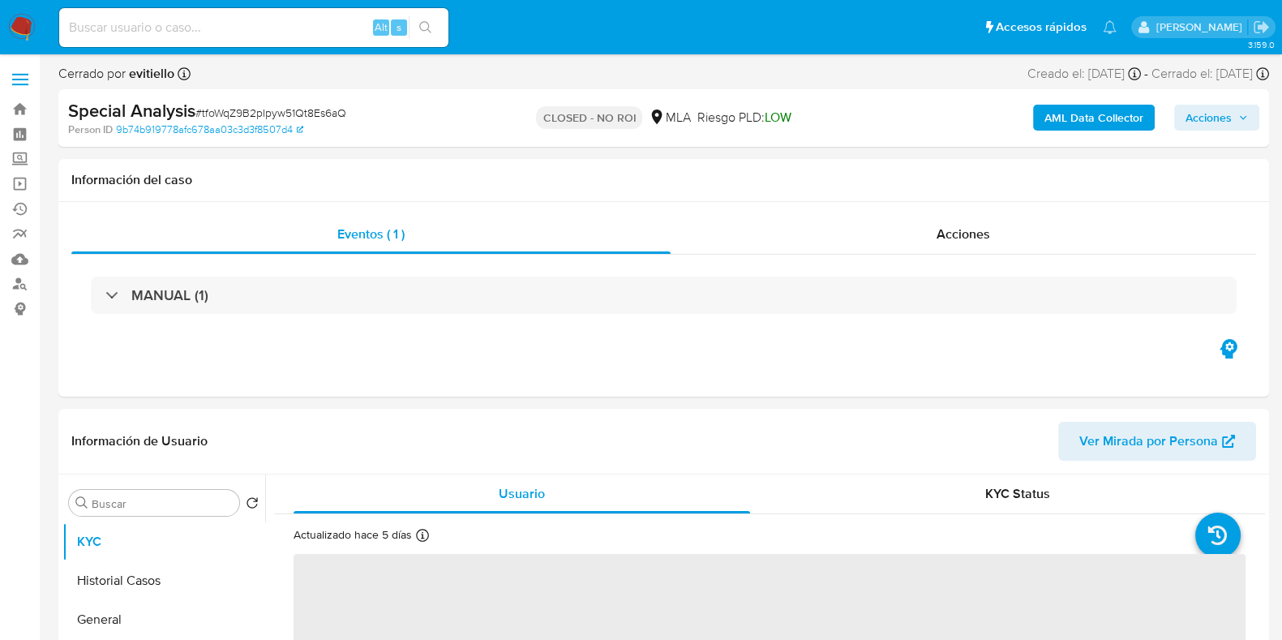
select select "10"
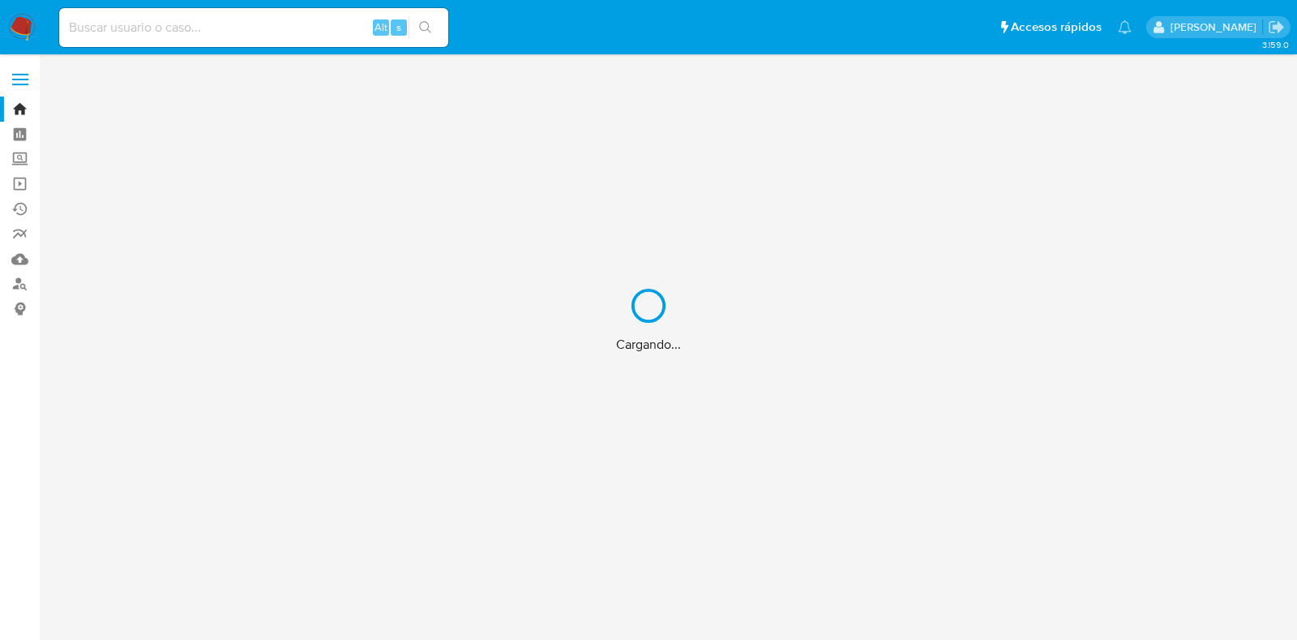
click at [248, 26] on div "Cargando..." at bounding box center [648, 320] width 1297 height 640
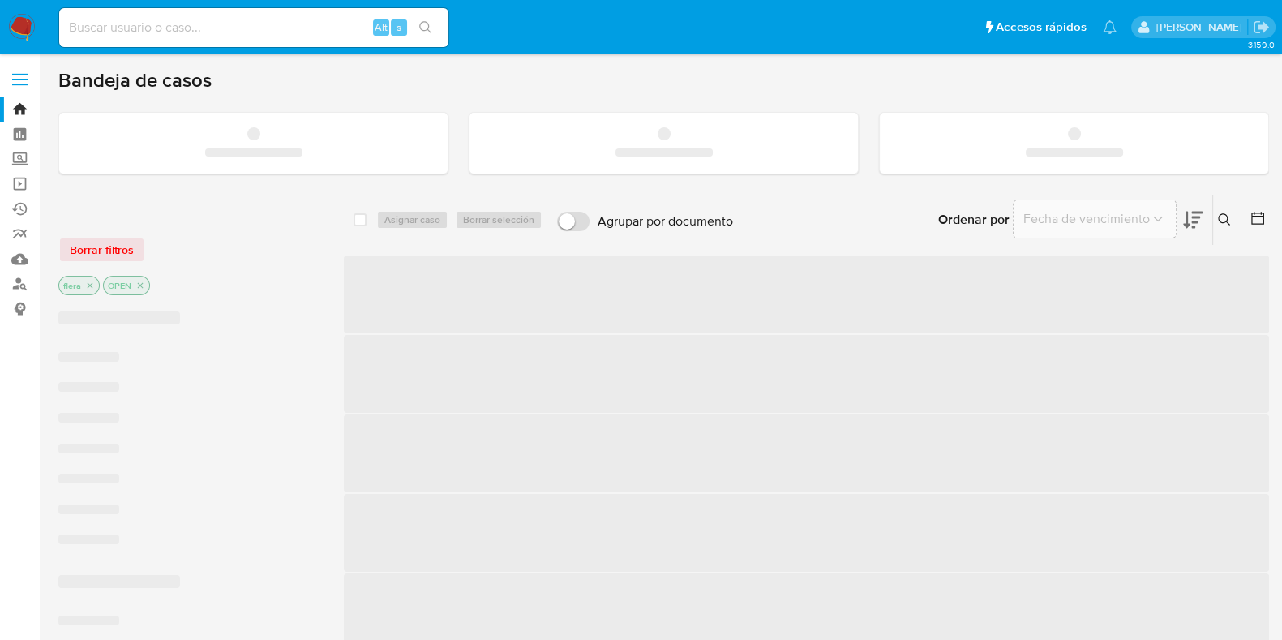
click at [204, 32] on input at bounding box center [253, 27] width 389 height 21
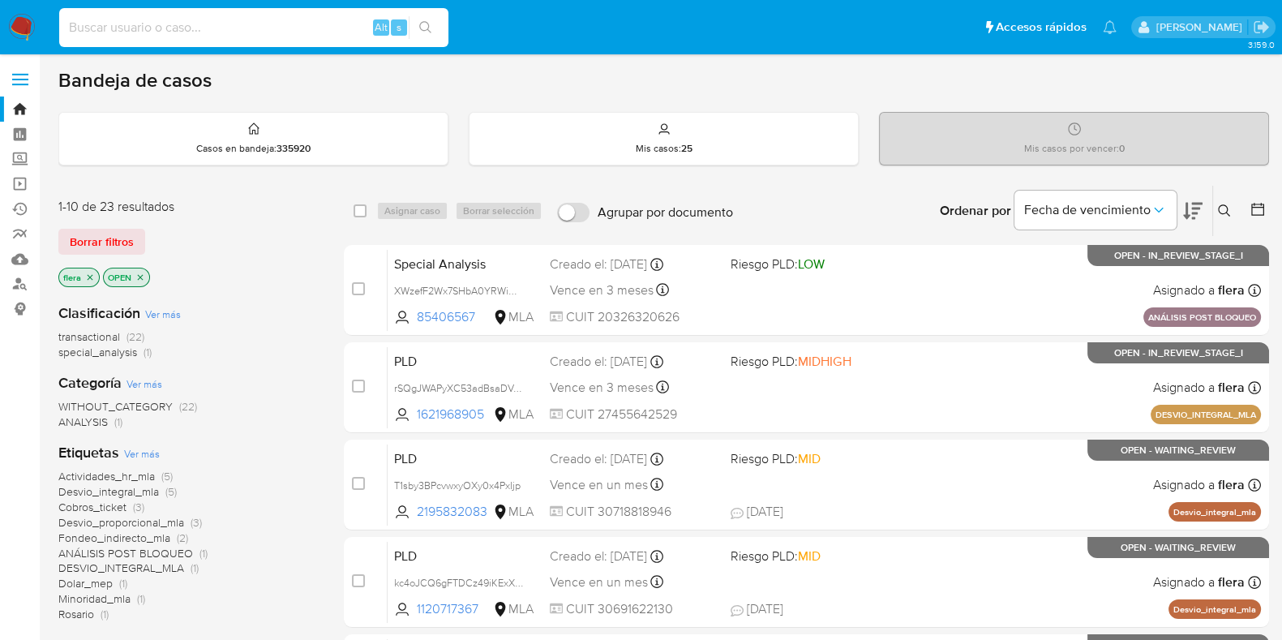
paste input "2222912446"
type input "2222912446"
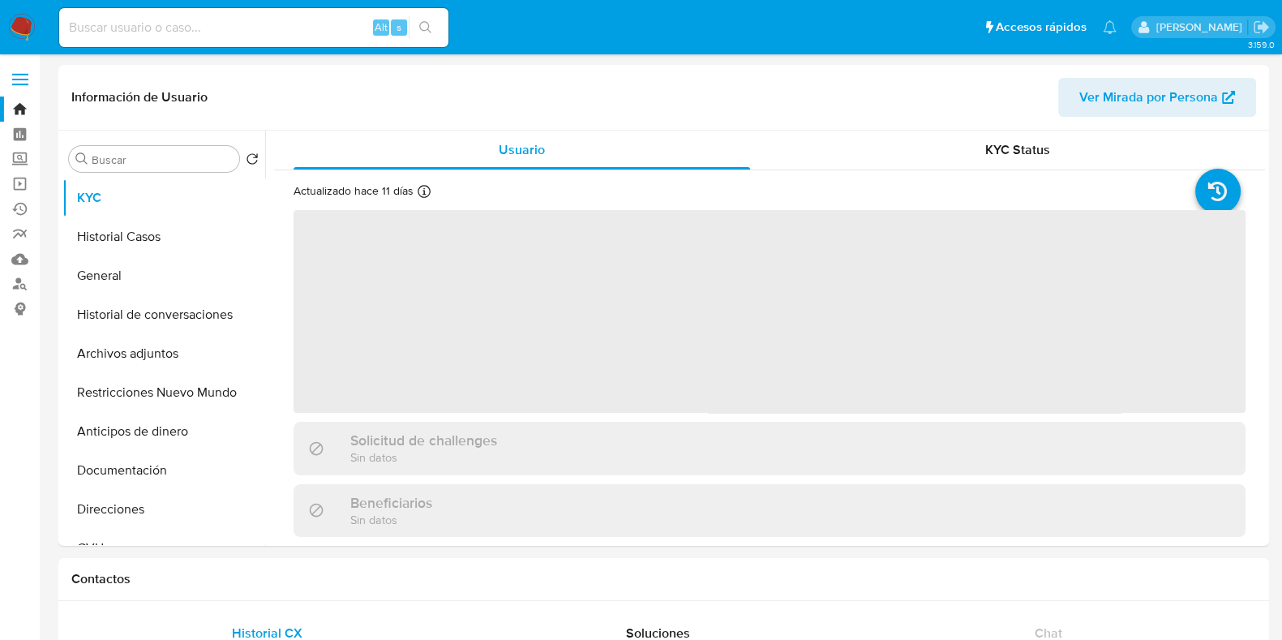
select select "10"
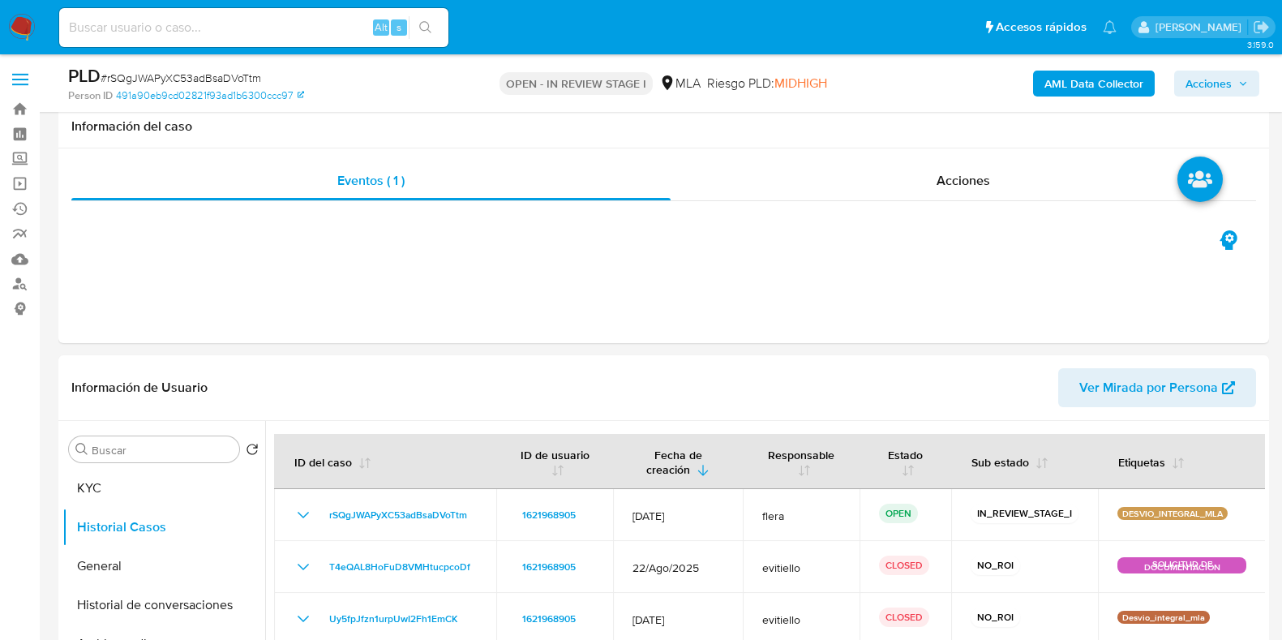
select select "10"
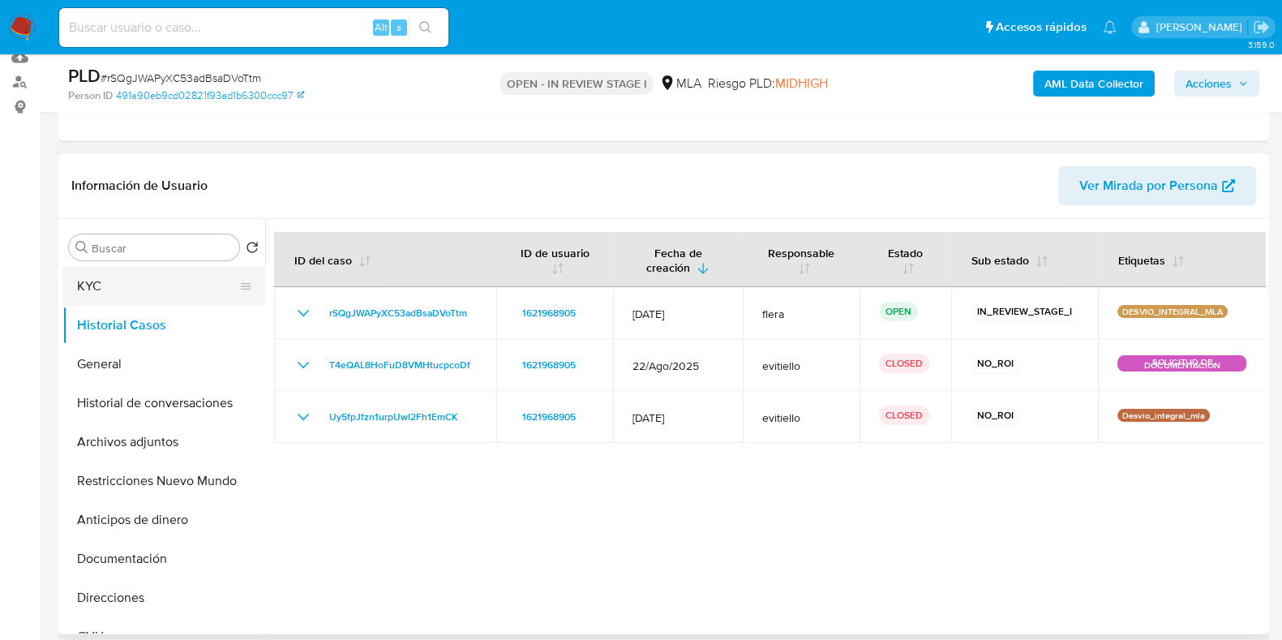
click at [146, 301] on button "KYC" at bounding box center [157, 286] width 190 height 39
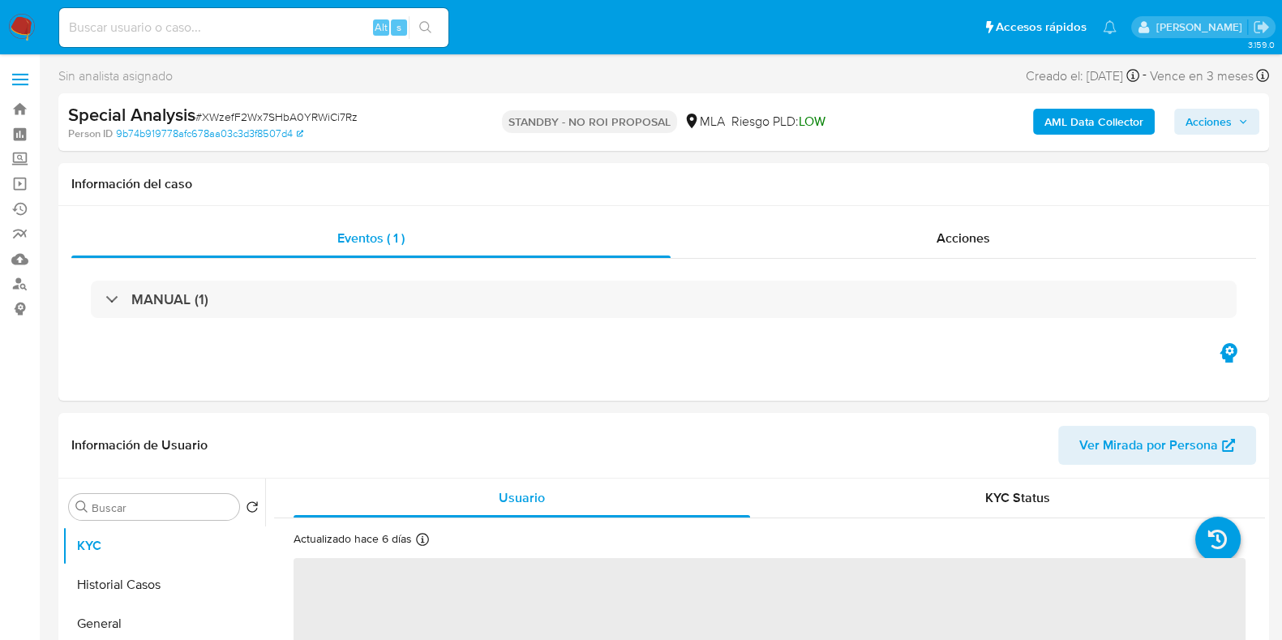
click at [345, 122] on span "# XWzefF2Wx7SHbA0YRWiCi7Rz" at bounding box center [276, 117] width 162 height 16
select select "10"
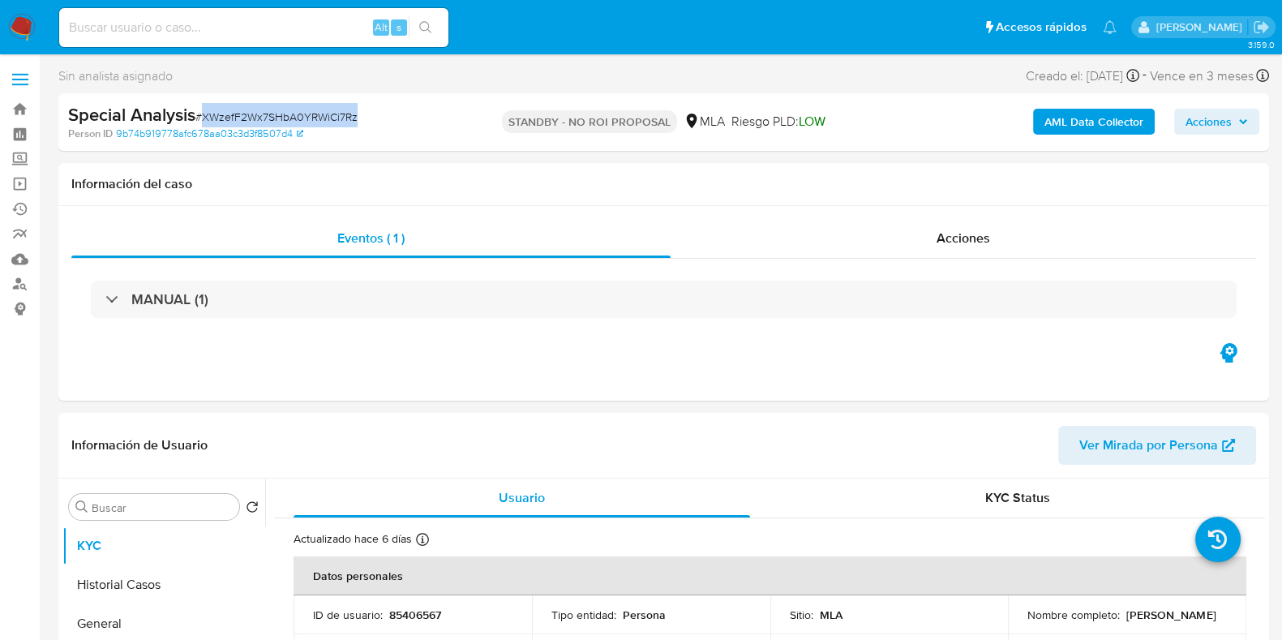
copy span "XWzefF2Wx7SHbA0YRWiCi7Rz"
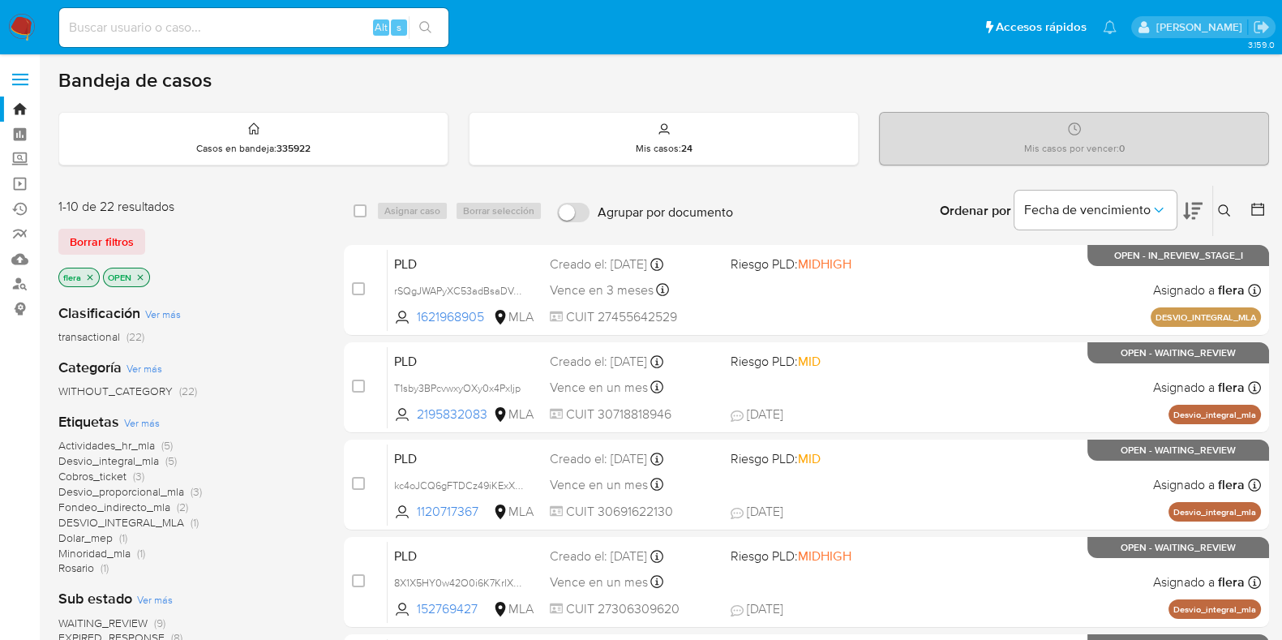
click at [1230, 206] on icon at bounding box center [1224, 210] width 13 height 13
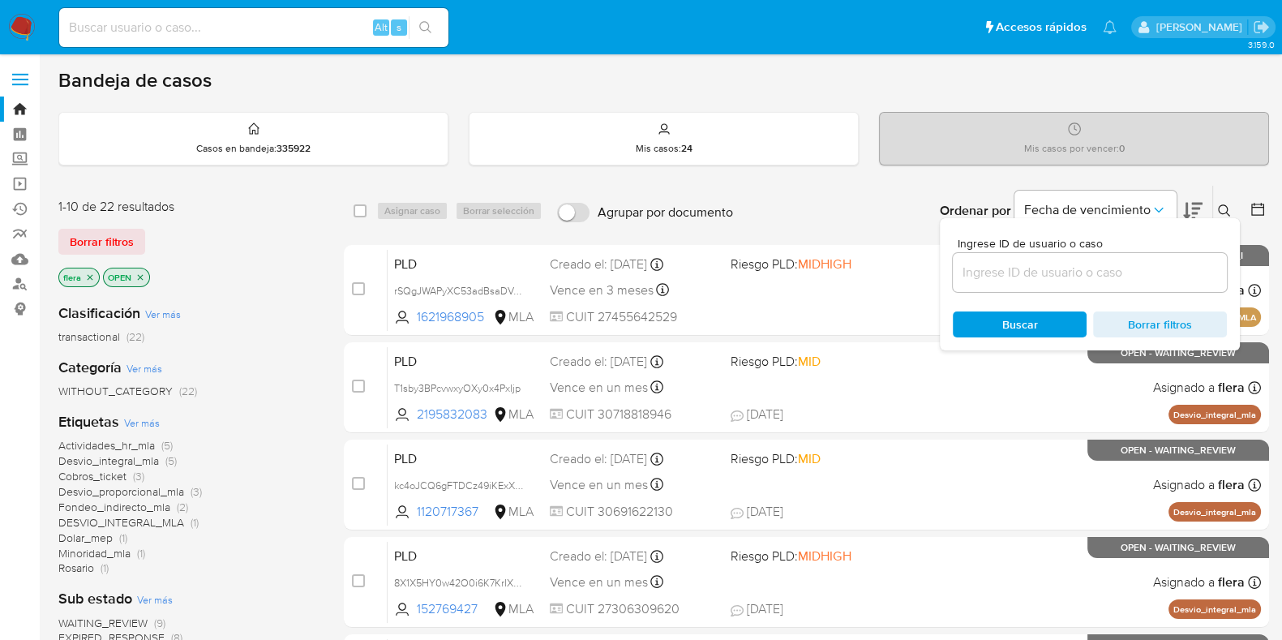
click at [1128, 265] on input at bounding box center [1090, 272] width 274 height 21
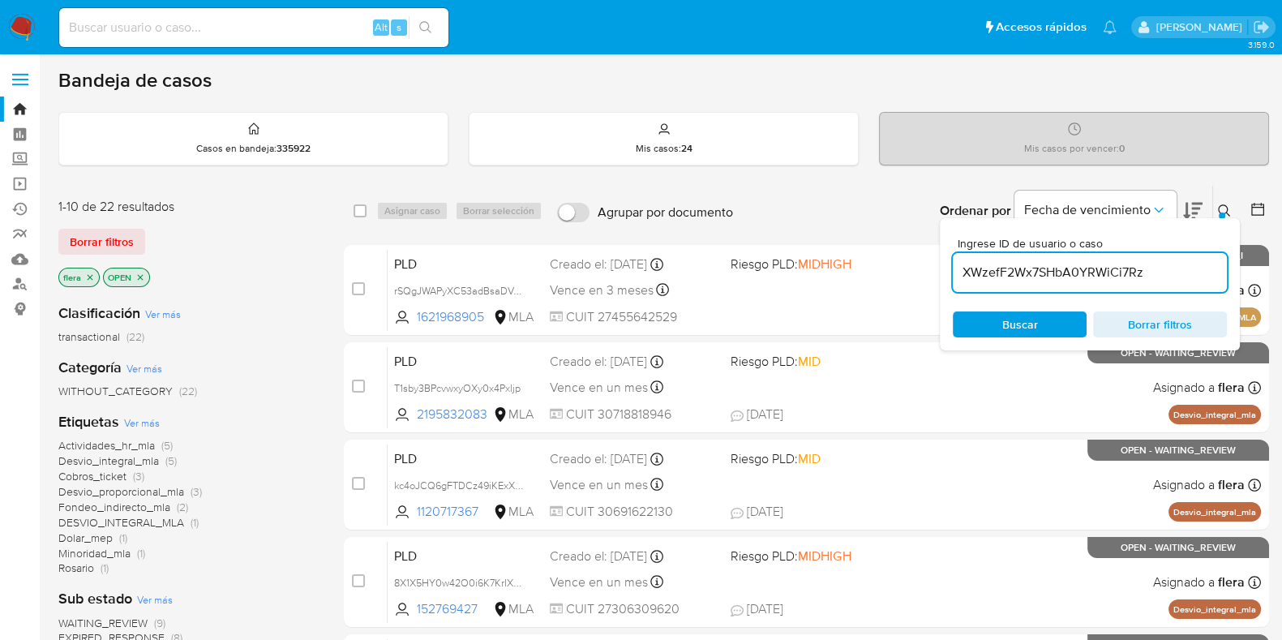
type input "XWzefF2Wx7SHbA0YRWiCi7Rz"
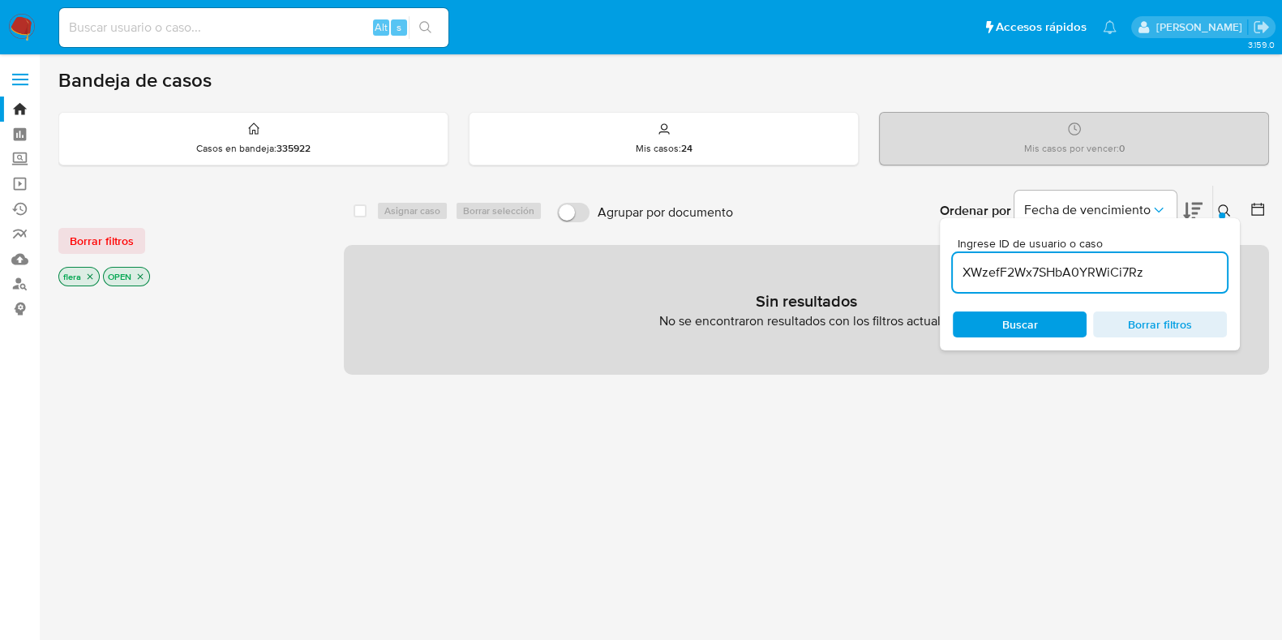
click at [141, 279] on icon "close-filter" at bounding box center [140, 277] width 10 height 10
click at [93, 277] on icon "close-filter" at bounding box center [90, 277] width 10 height 10
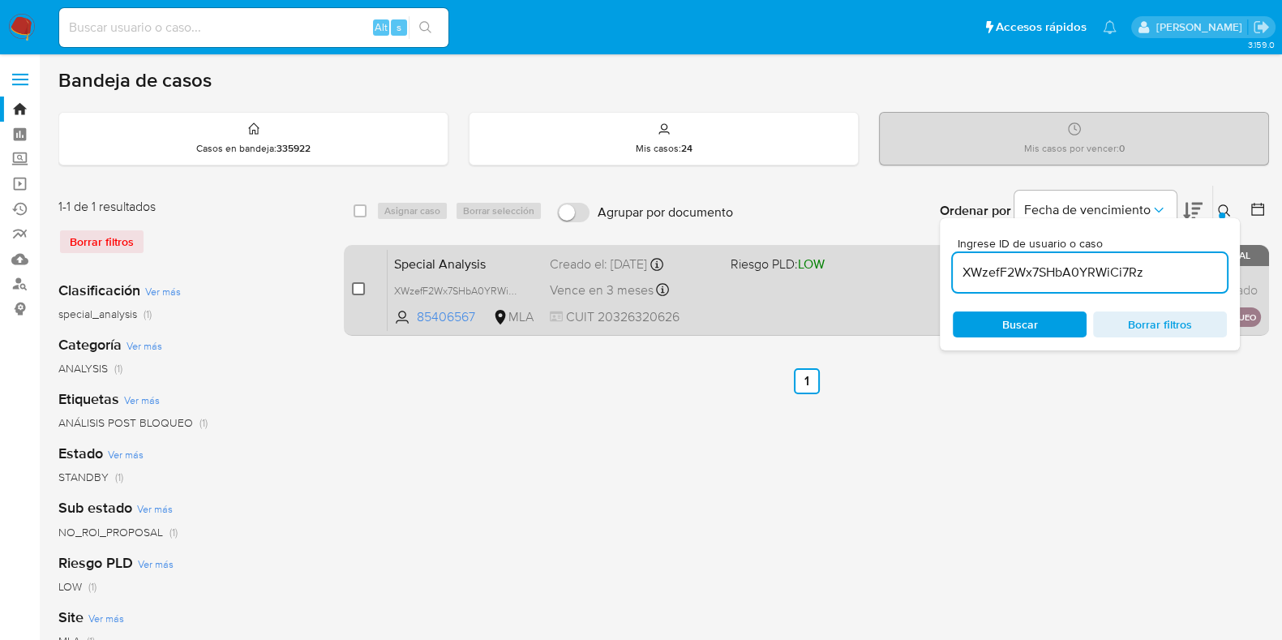
click at [358, 289] on input "checkbox" at bounding box center [358, 288] width 13 height 13
checkbox input "true"
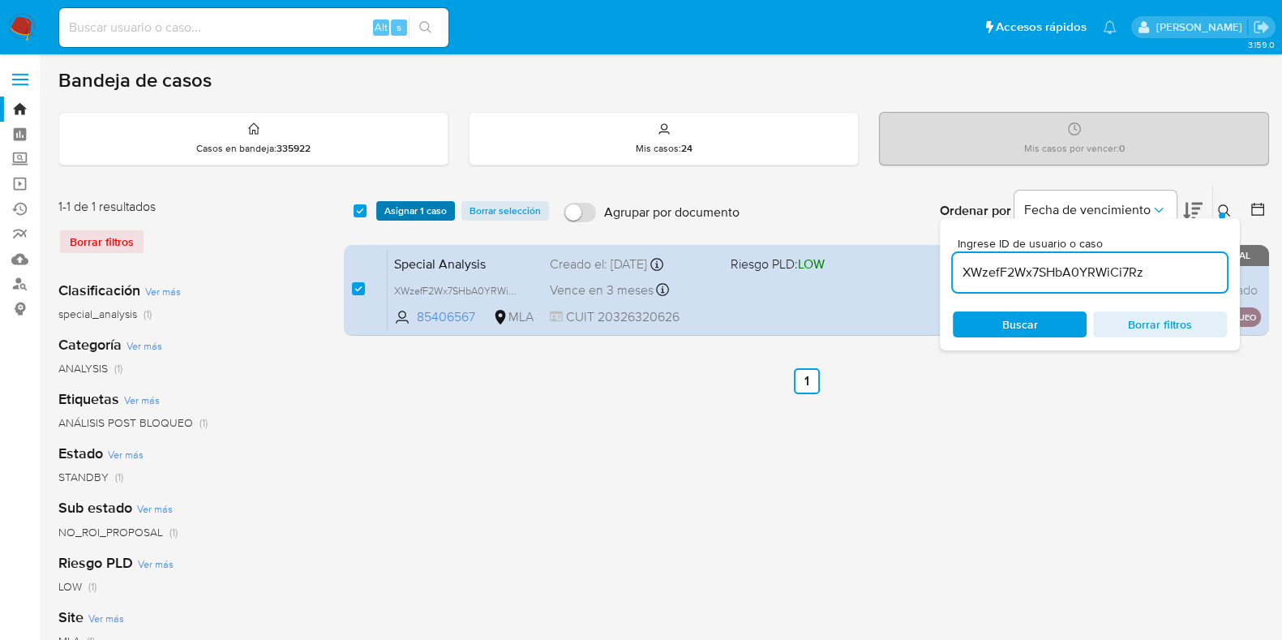
click at [406, 209] on span "Asignar 1 caso" at bounding box center [415, 211] width 62 height 16
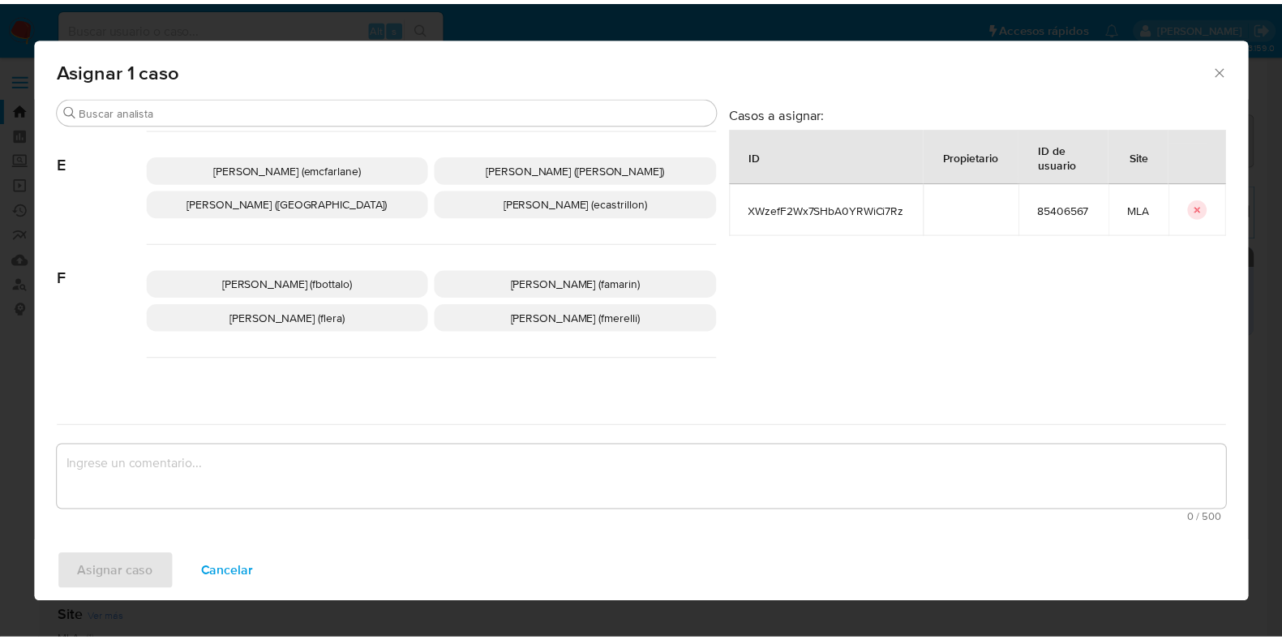
scroll to position [405, 0]
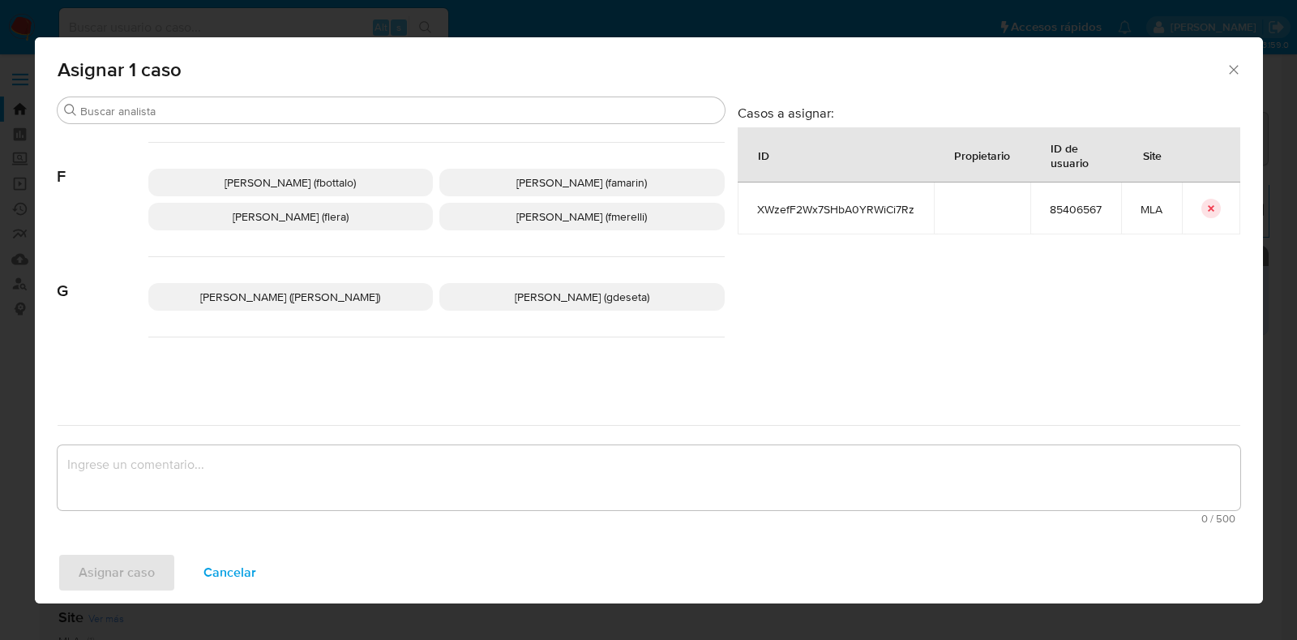
click at [332, 216] on span "Florencia Cecilia Lera (flera)" at bounding box center [291, 216] width 116 height 16
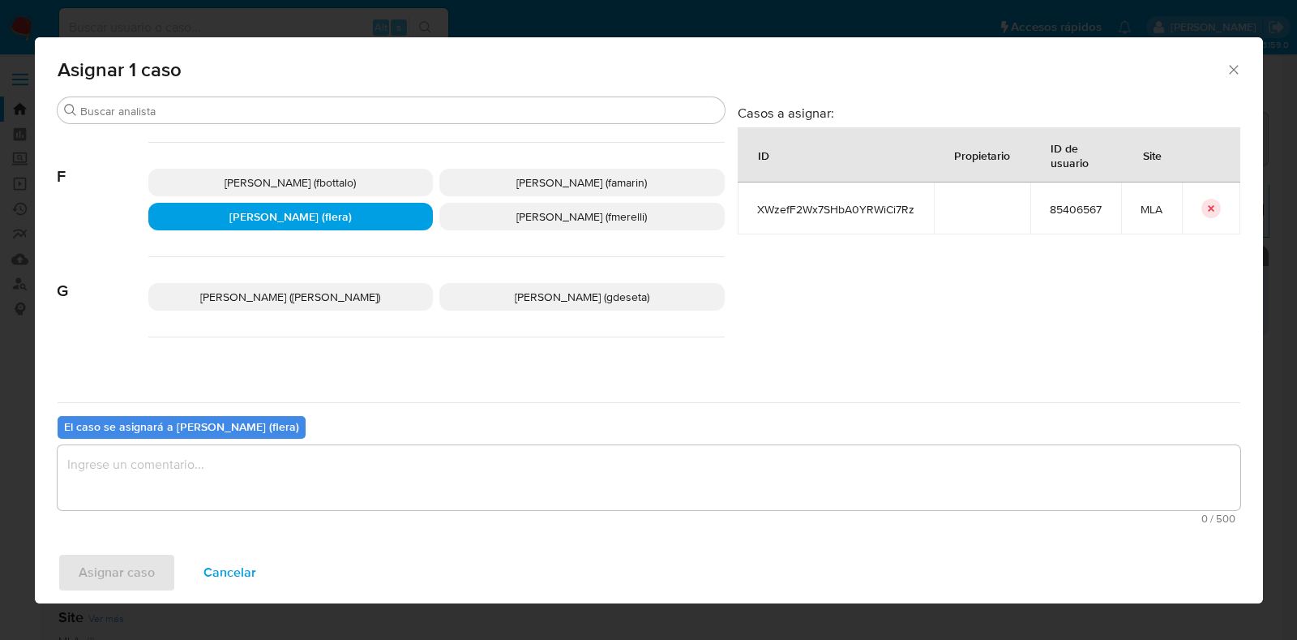
click at [276, 464] on textarea "assign-modal" at bounding box center [649, 477] width 1183 height 65
click at [131, 572] on span "Asignar caso" at bounding box center [117, 573] width 76 height 36
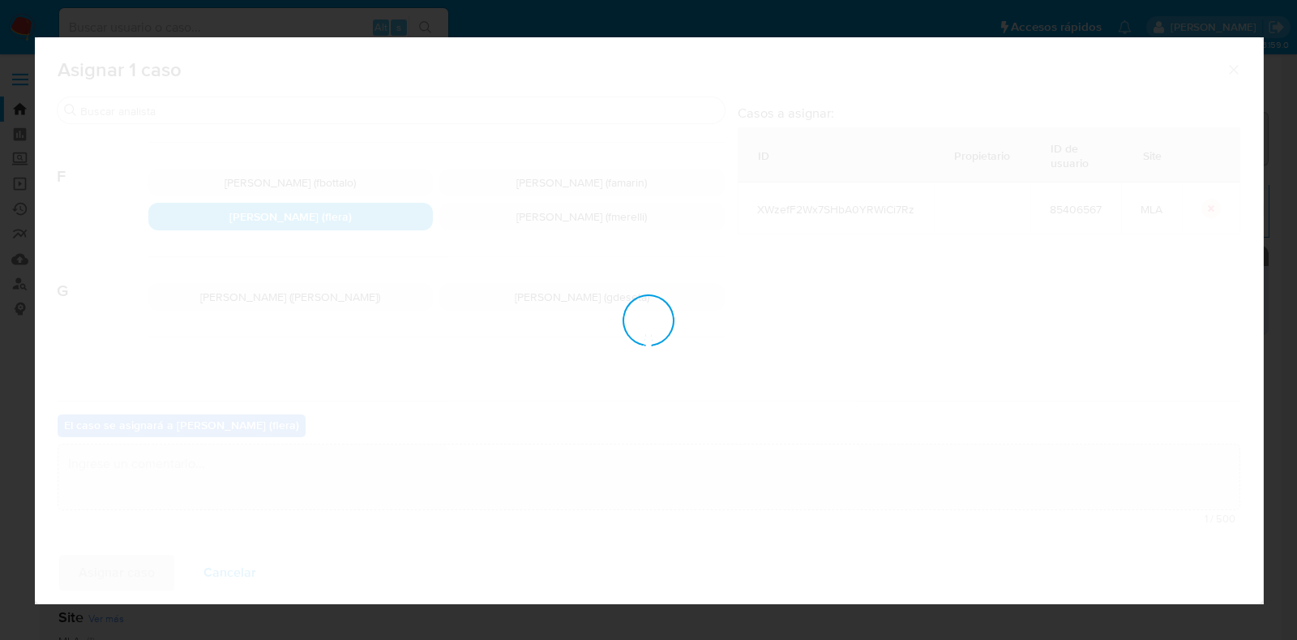
checkbox input "false"
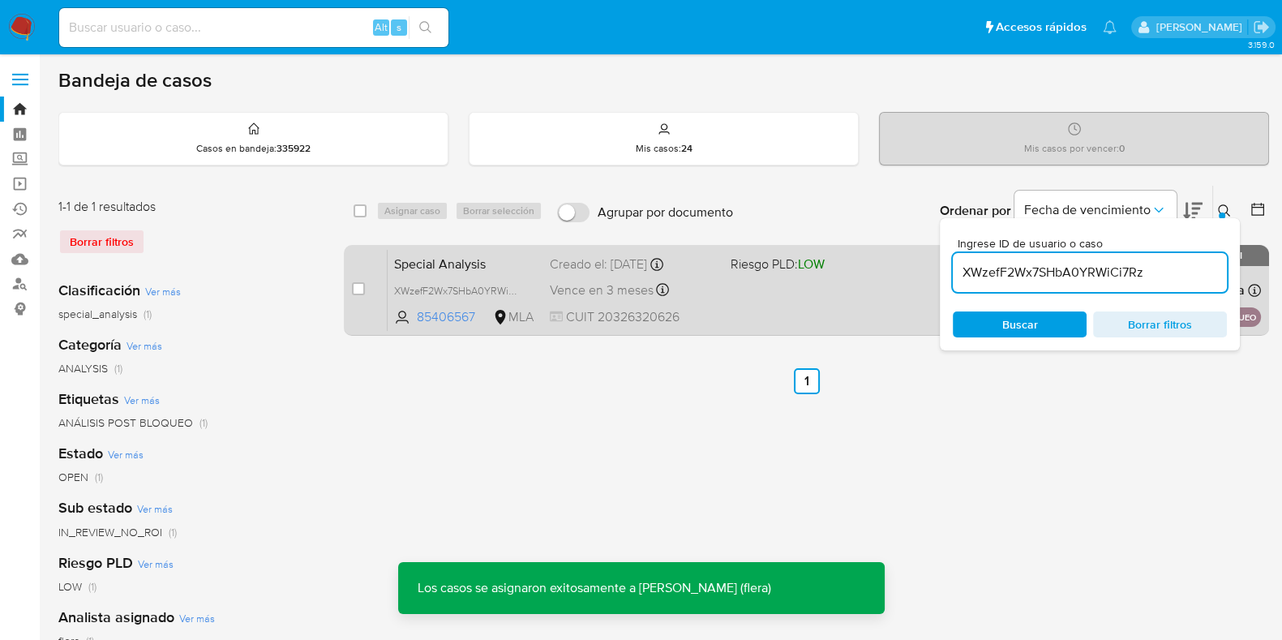
click at [504, 250] on div "Special Analysis XWzefF2Wx7SHbA0YRWiCi7Rz 85406567 MLA Riesgo PLD: LOW Creado e…" at bounding box center [824, 290] width 873 height 82
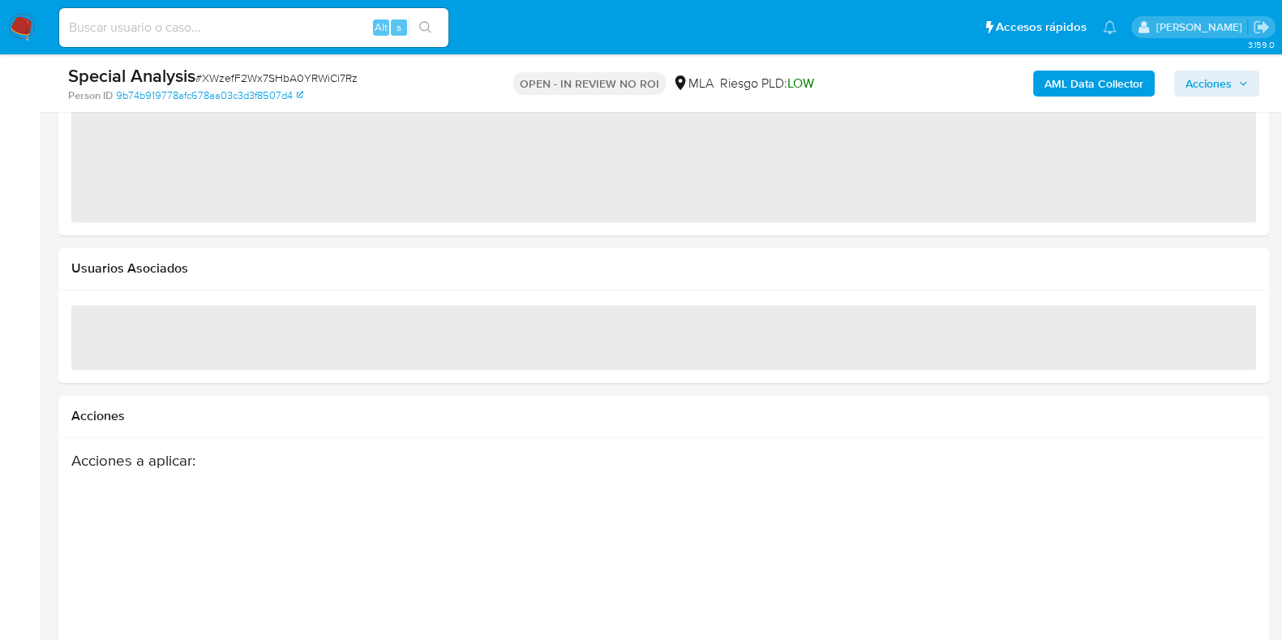
select select "10"
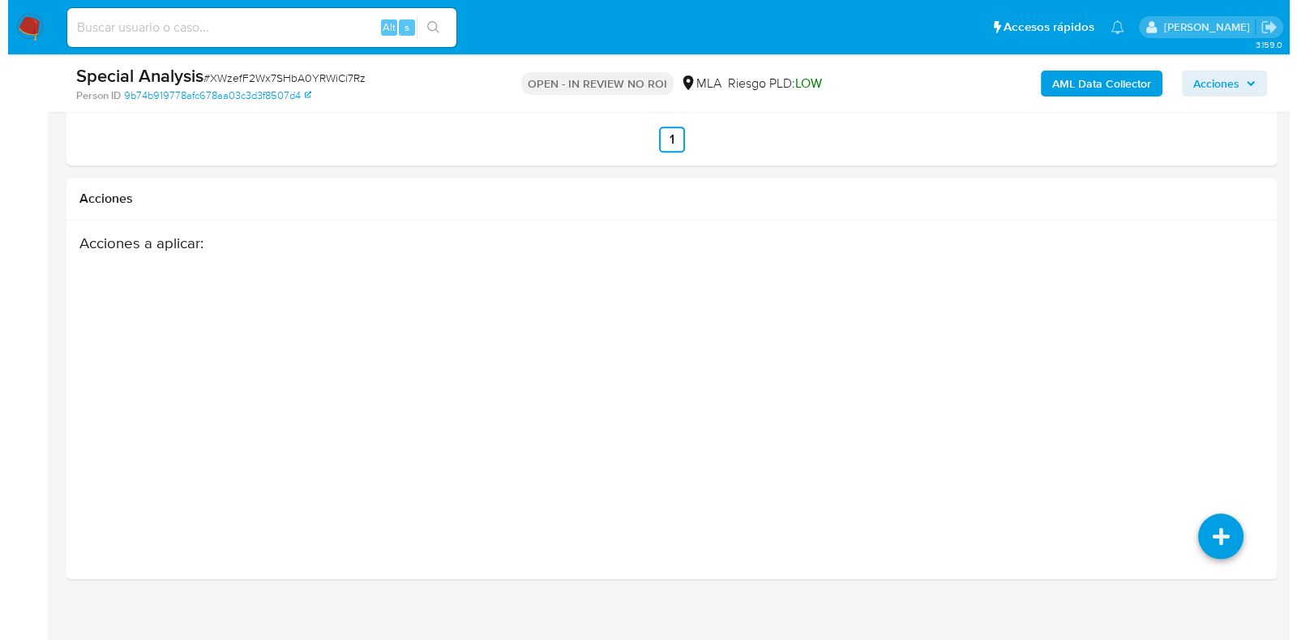
scroll to position [2295, 0]
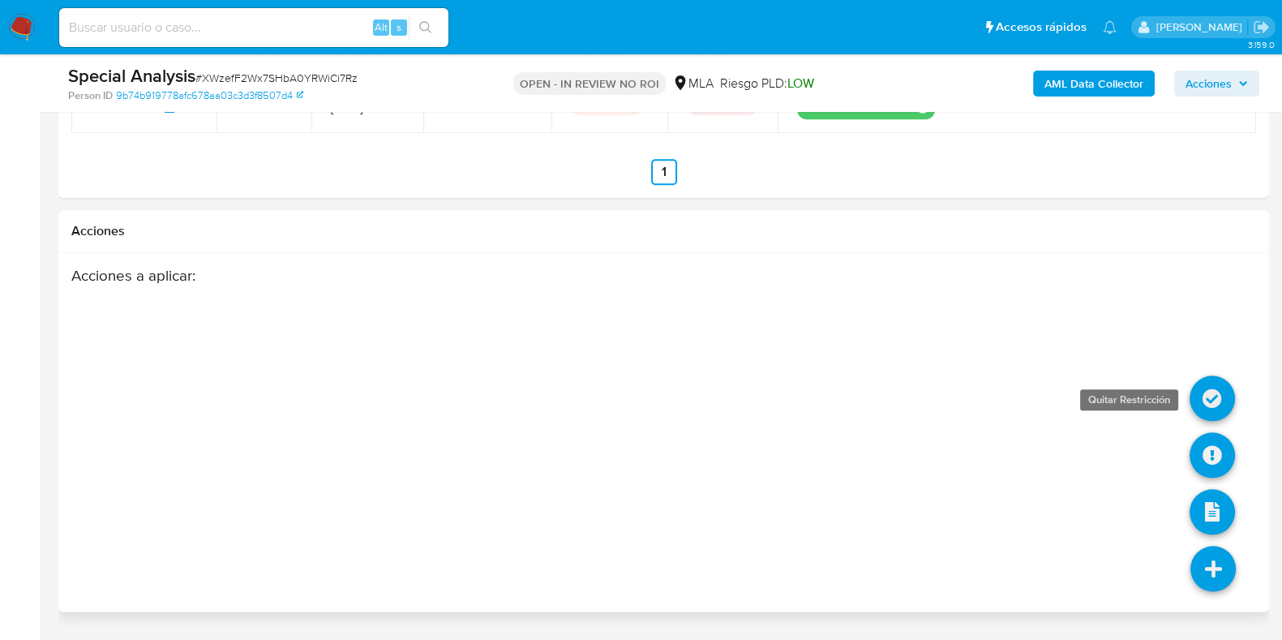
click at [1210, 398] on icon at bounding box center [1211, 397] width 45 height 45
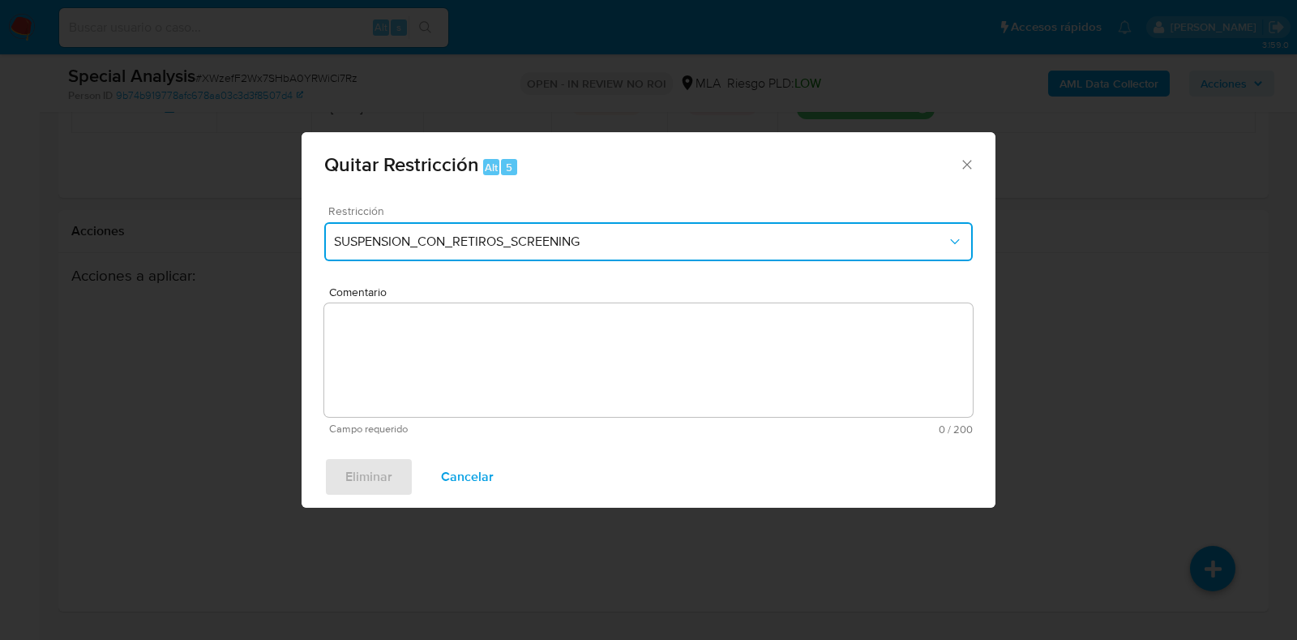
click at [570, 237] on span "SUSPENSION_CON_RETIROS_SCREENING" at bounding box center [640, 242] width 613 height 16
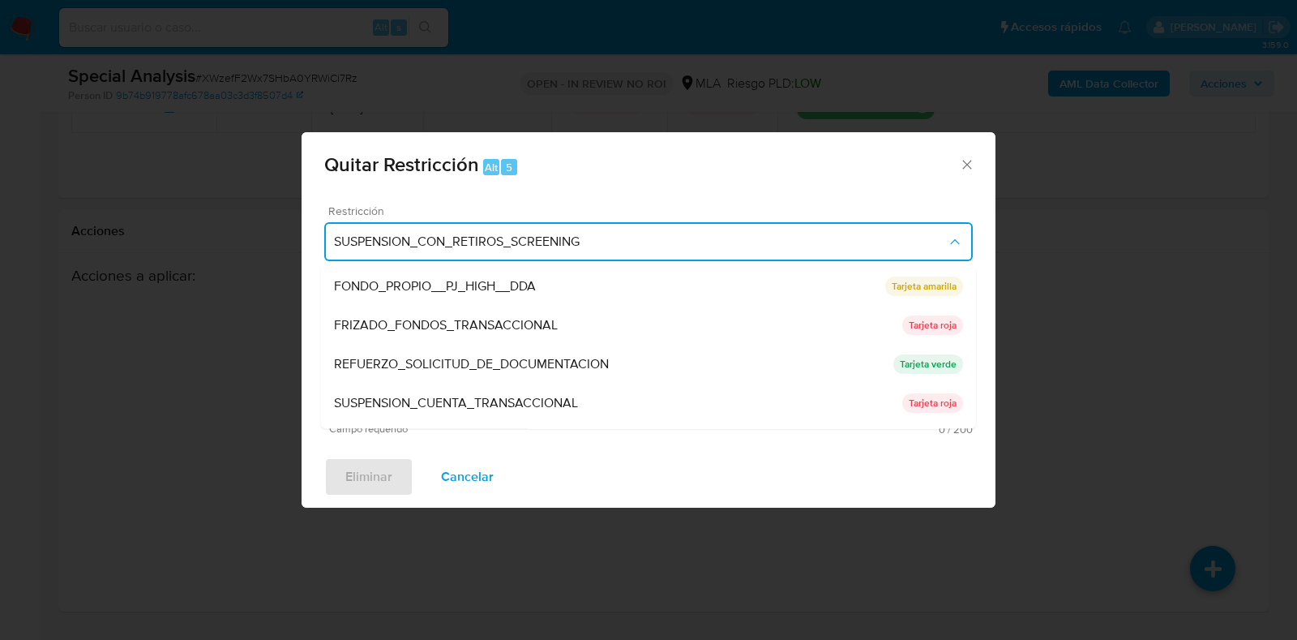
scroll to position [304, 0]
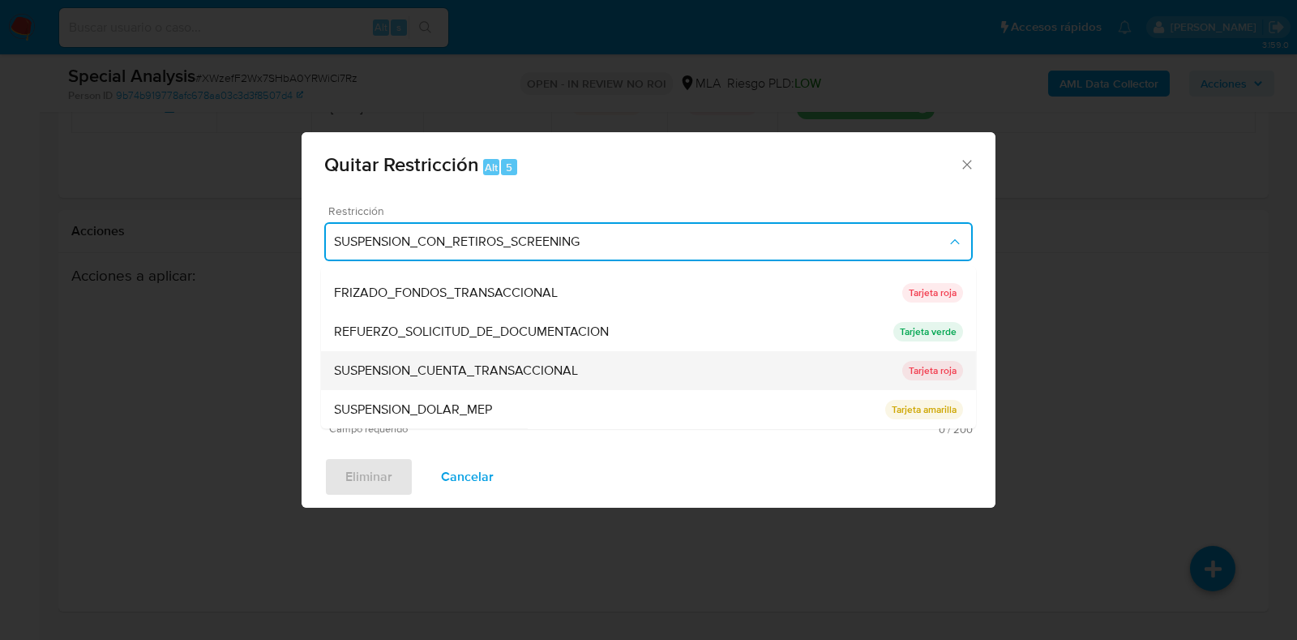
click at [568, 371] on span "SUSPENSION_CUENTA_TRANSACCIONAL" at bounding box center [456, 371] width 244 height 16
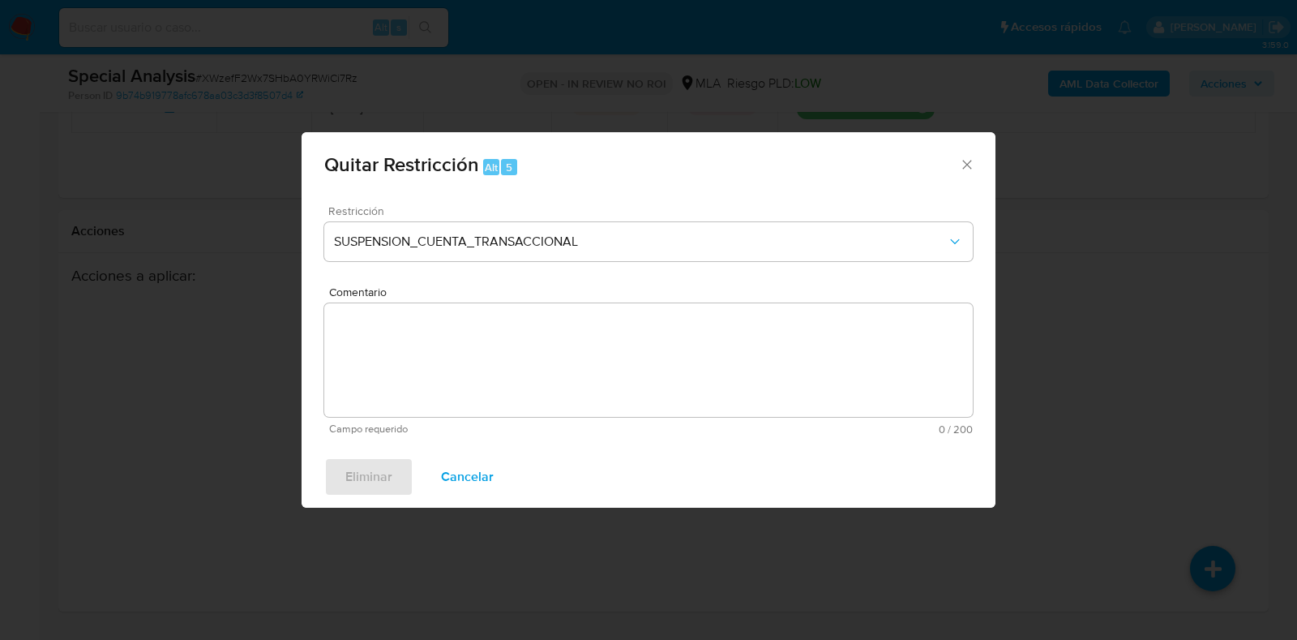
click at [568, 371] on textarea "Comentario" at bounding box center [648, 360] width 649 height 114
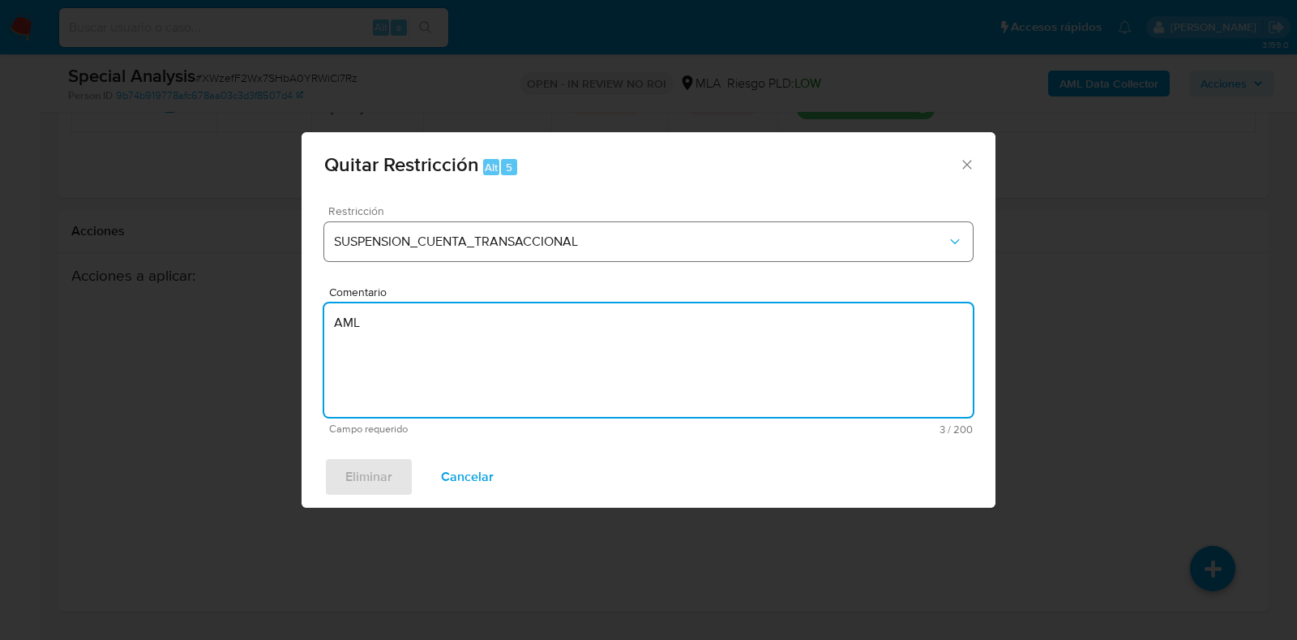
type textarea "AML"
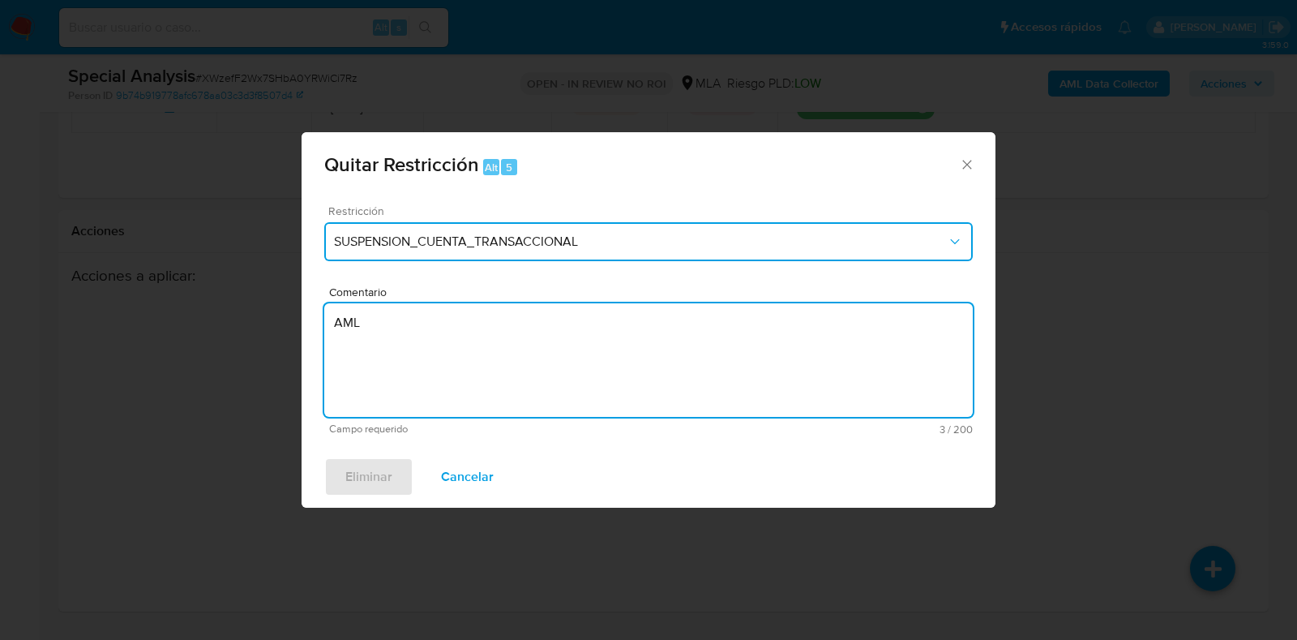
click at [569, 242] on span "SUSPENSION_CUENTA_TRANSACCIONAL" at bounding box center [640, 242] width 613 height 16
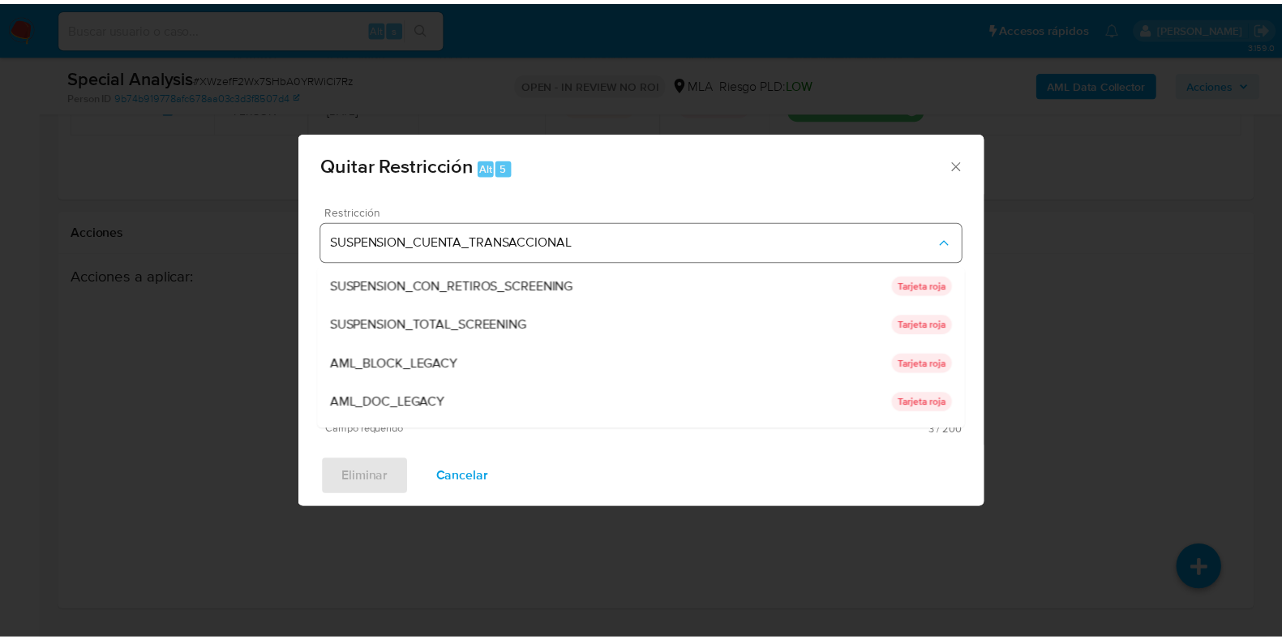
scroll to position [328, 0]
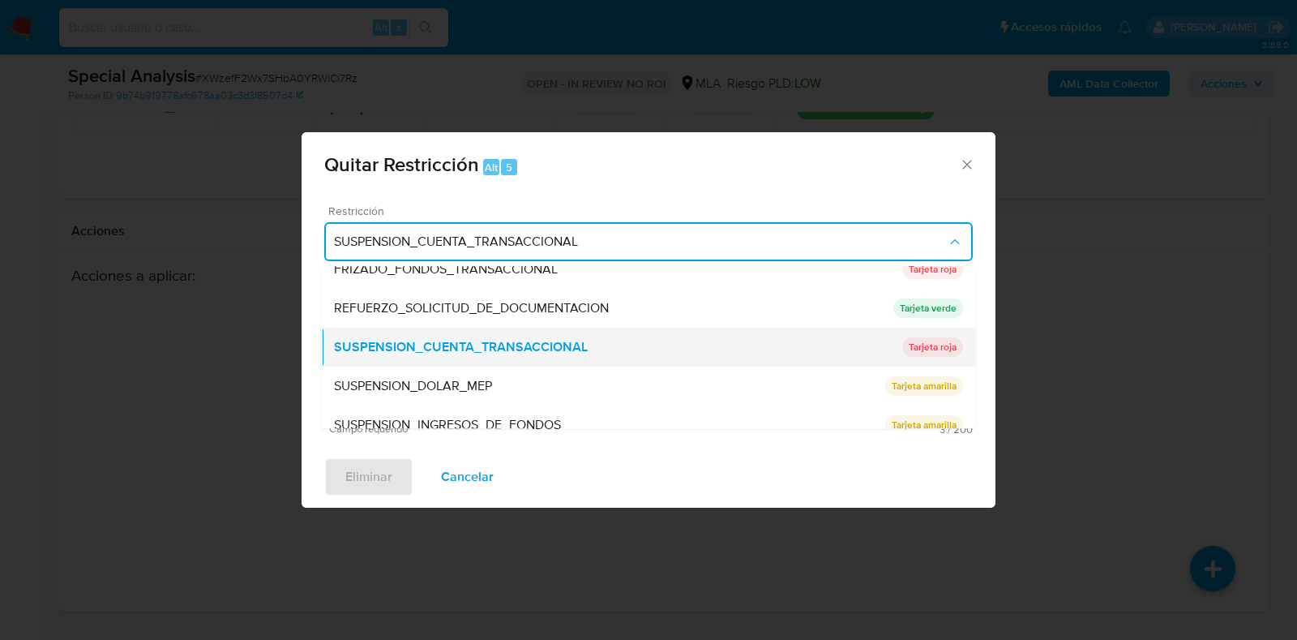
click at [541, 344] on span "SUSPENSION_CUENTA_TRANSACCIONAL" at bounding box center [461, 348] width 254 height 16
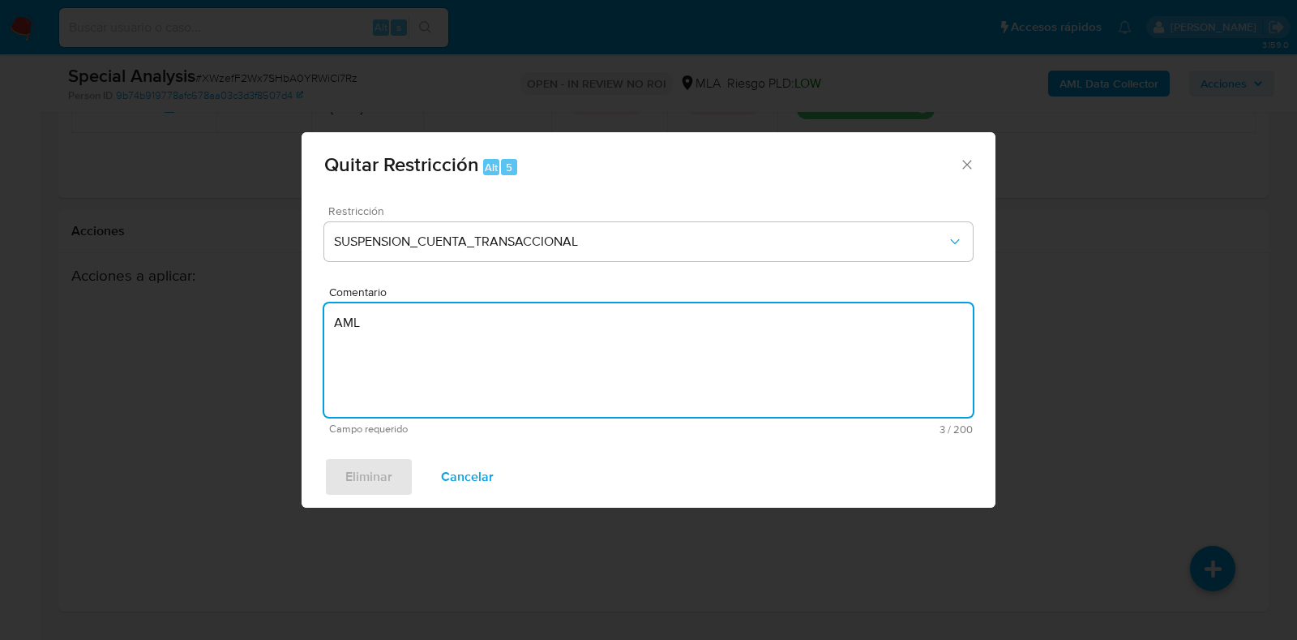
drag, startPoint x: 384, startPoint y: 336, endPoint x: 279, endPoint y: 323, distance: 106.2
click at [279, 323] on div "Quitar Restricción Alt 5 Restricción SUSPENSION_CUENTA_TRANSACCIONAL Comentario…" at bounding box center [648, 320] width 1297 height 640
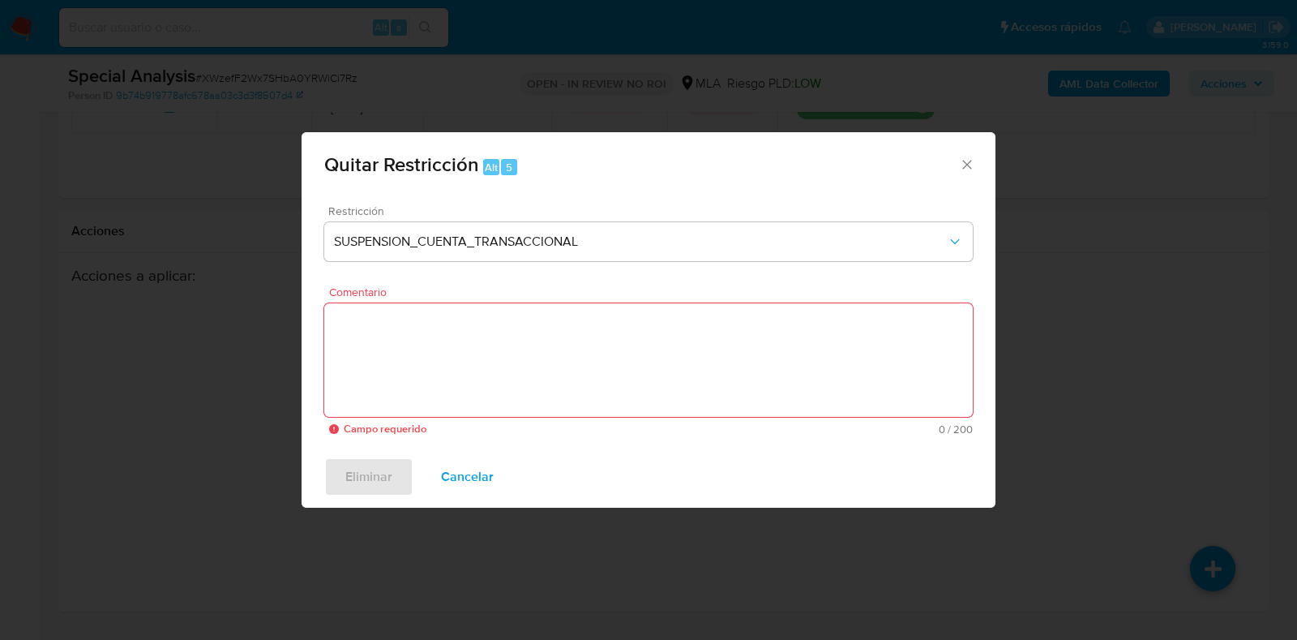
click at [971, 170] on icon "Cerrar ventana" at bounding box center [967, 164] width 16 height 16
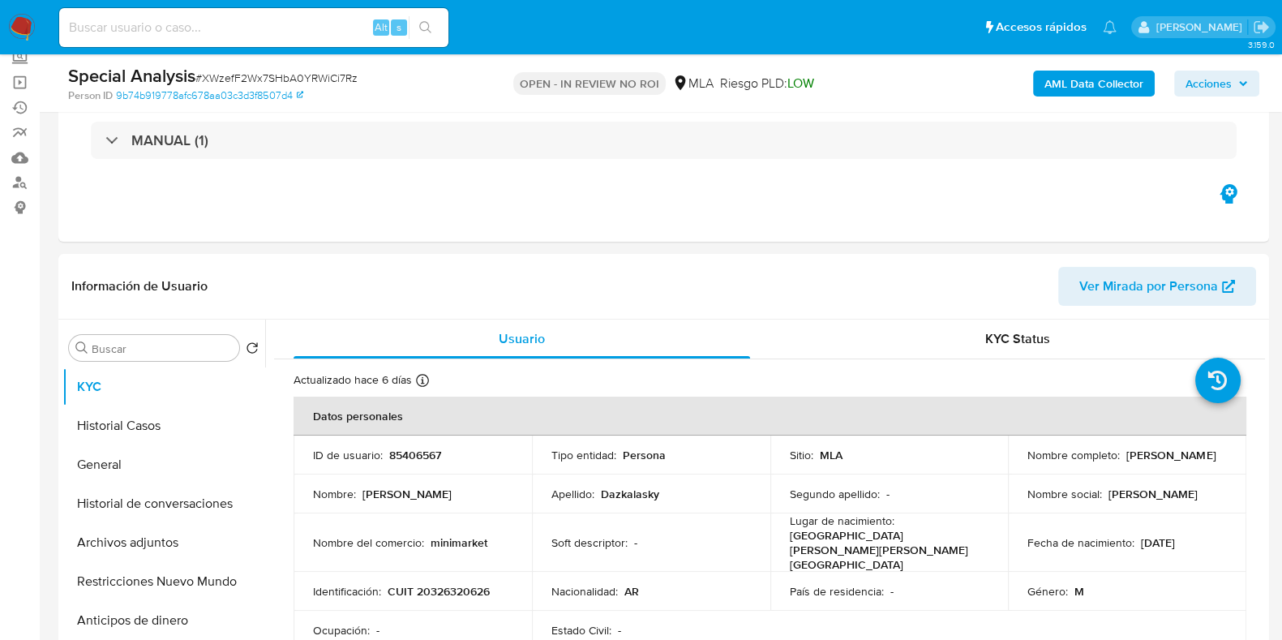
scroll to position [304, 0]
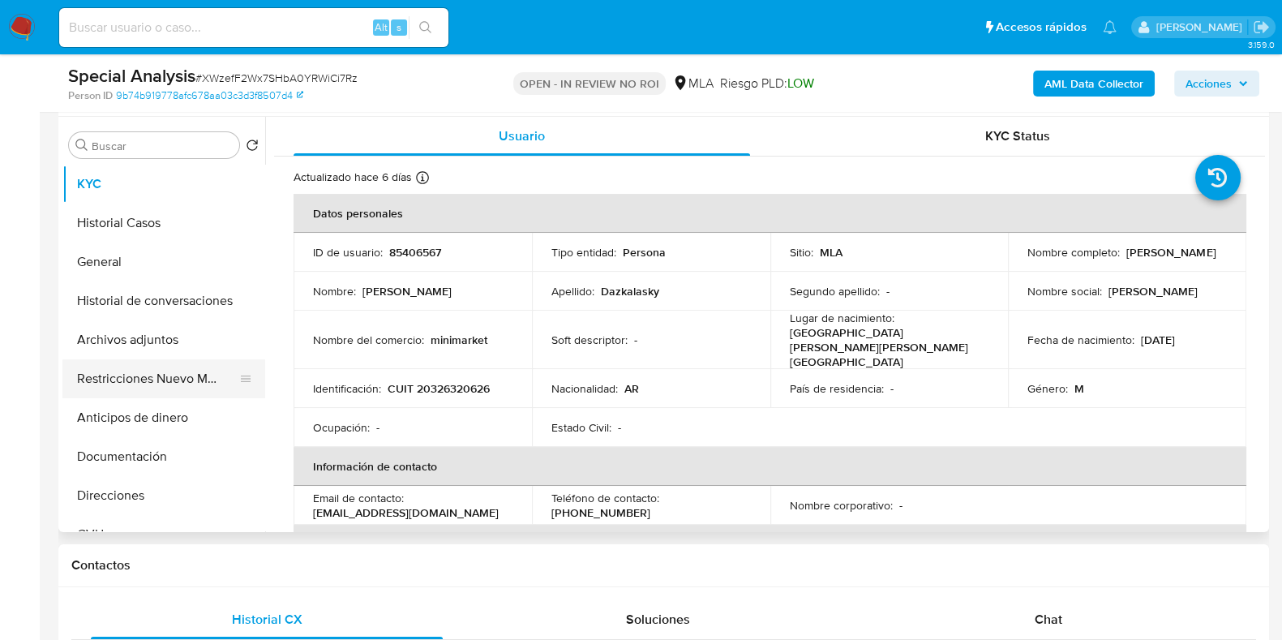
click at [169, 386] on button "Restricciones Nuevo Mundo" at bounding box center [157, 378] width 190 height 39
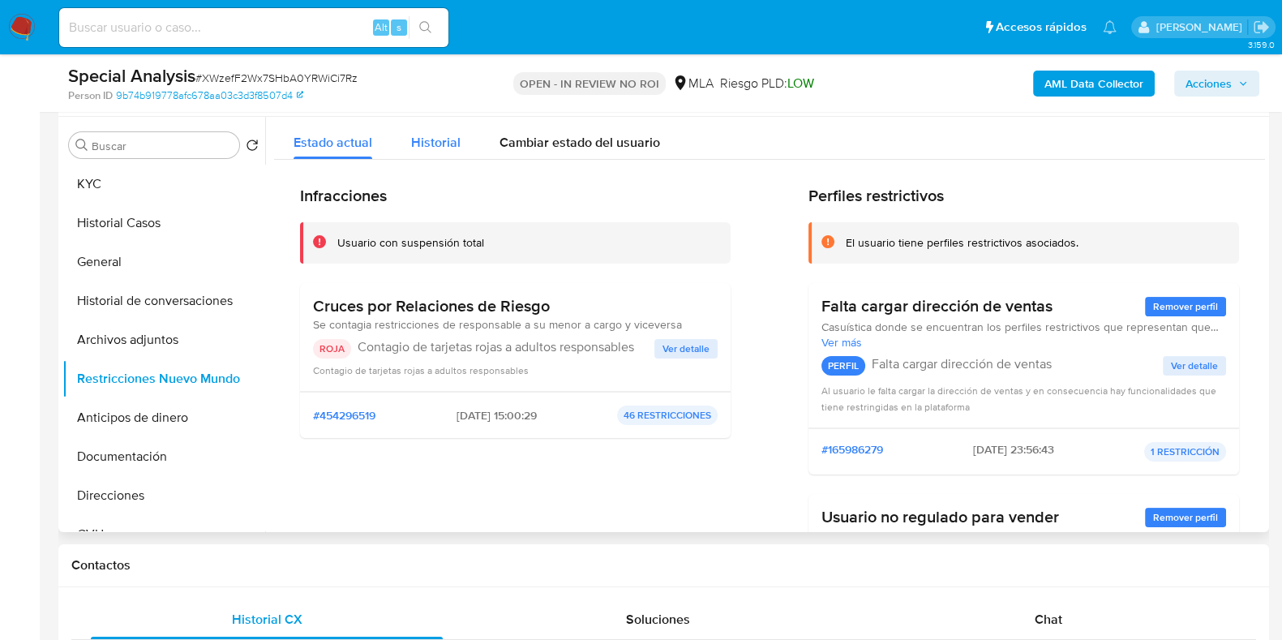
click at [439, 146] on span "Historial" at bounding box center [435, 142] width 49 height 19
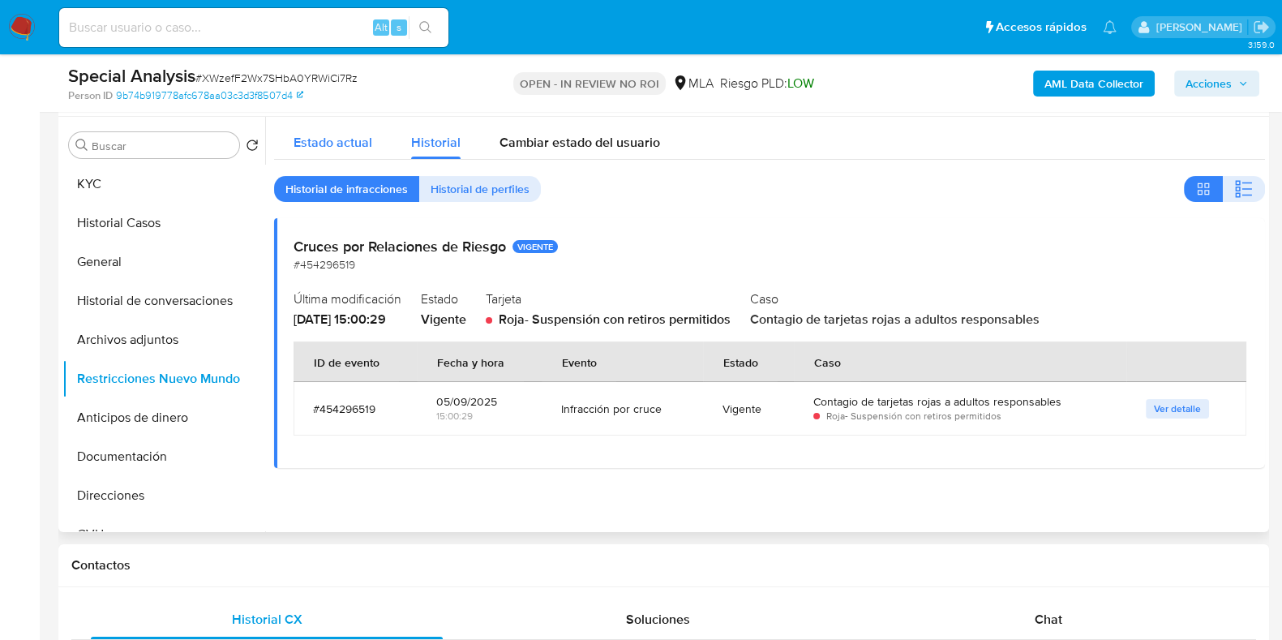
click at [361, 149] on span "Estado actual" at bounding box center [333, 142] width 79 height 19
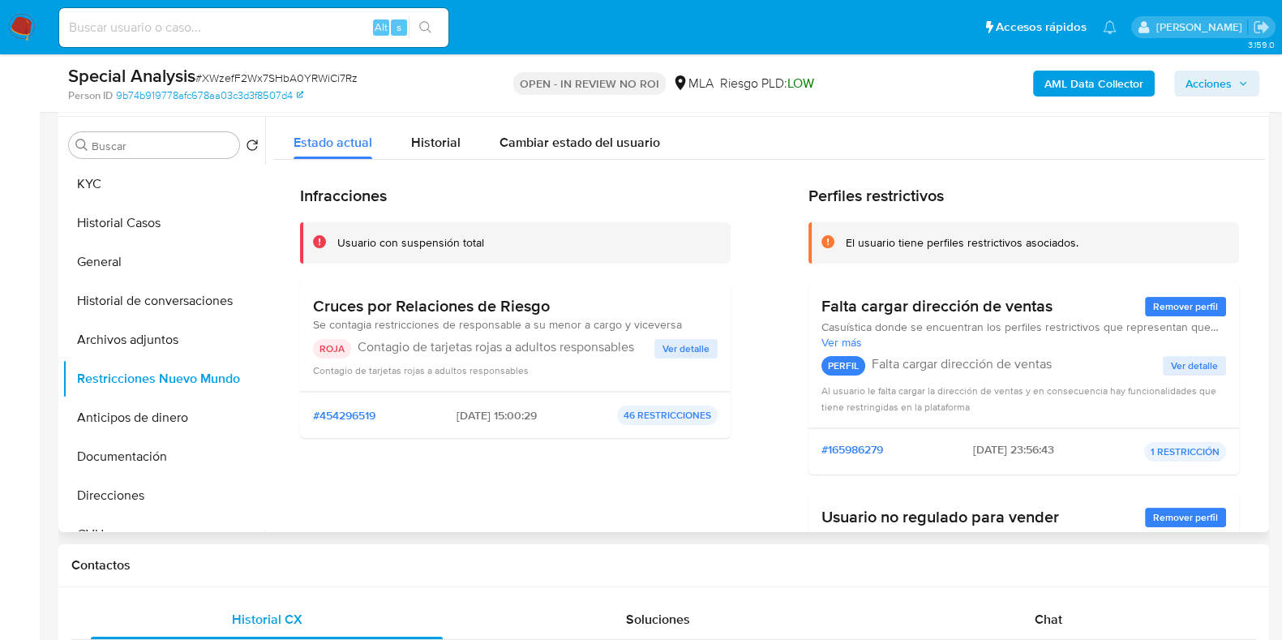
click at [700, 353] on span "Ver detalle" at bounding box center [685, 349] width 47 height 16
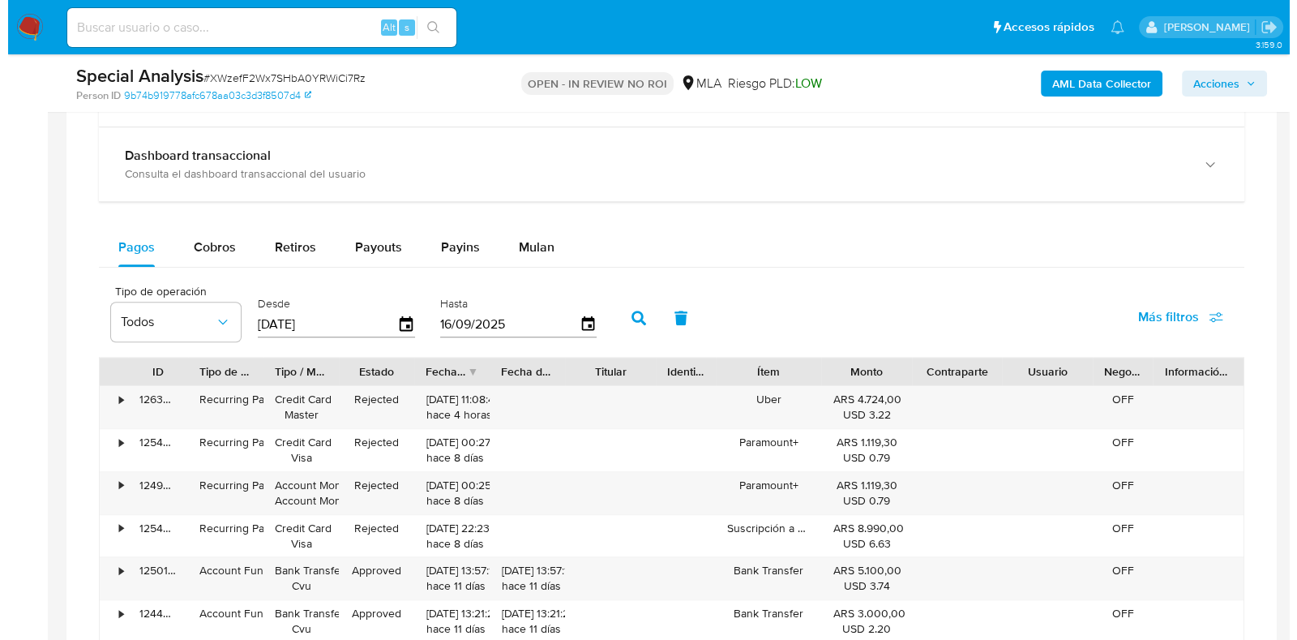
scroll to position [2349, 0]
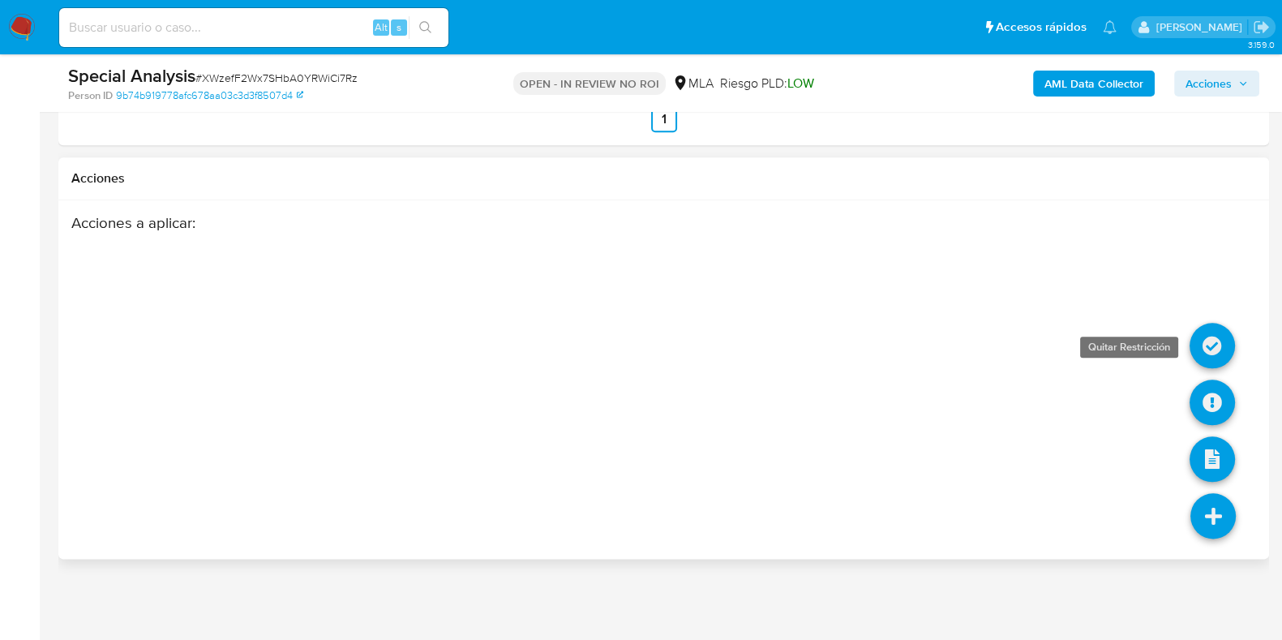
click at [1215, 353] on link at bounding box center [1211, 345] width 45 height 45
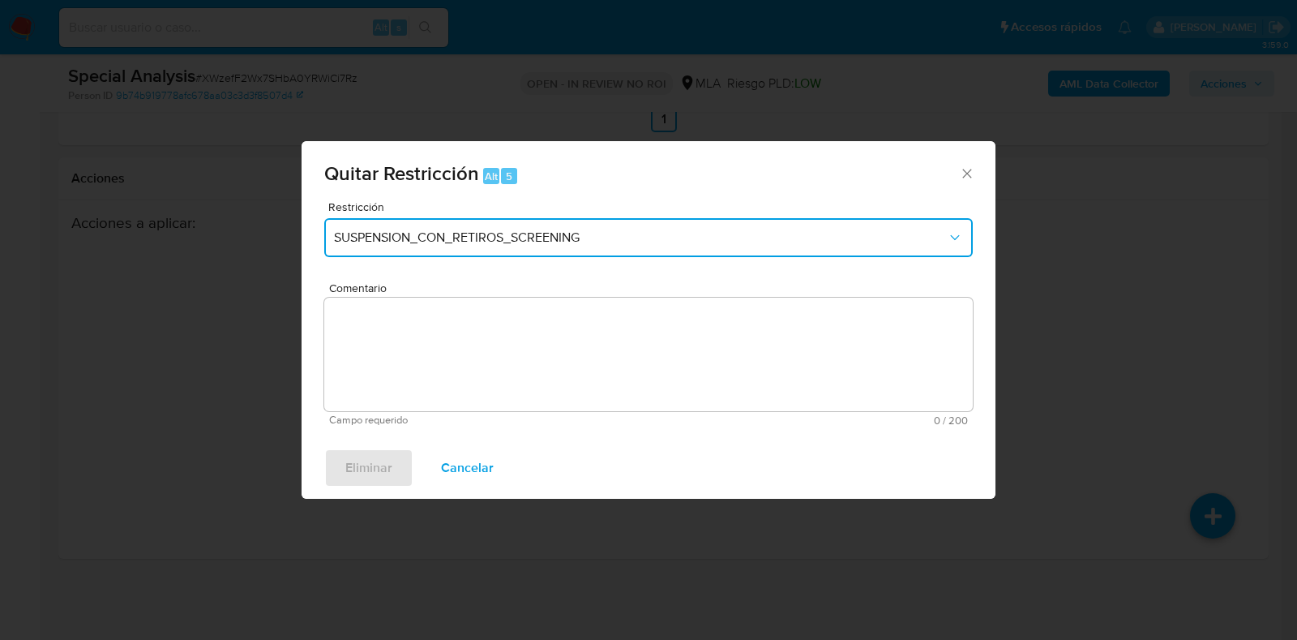
click at [570, 246] on button "SUSPENSION_CON_RETIROS_SCREENING" at bounding box center [648, 237] width 649 height 39
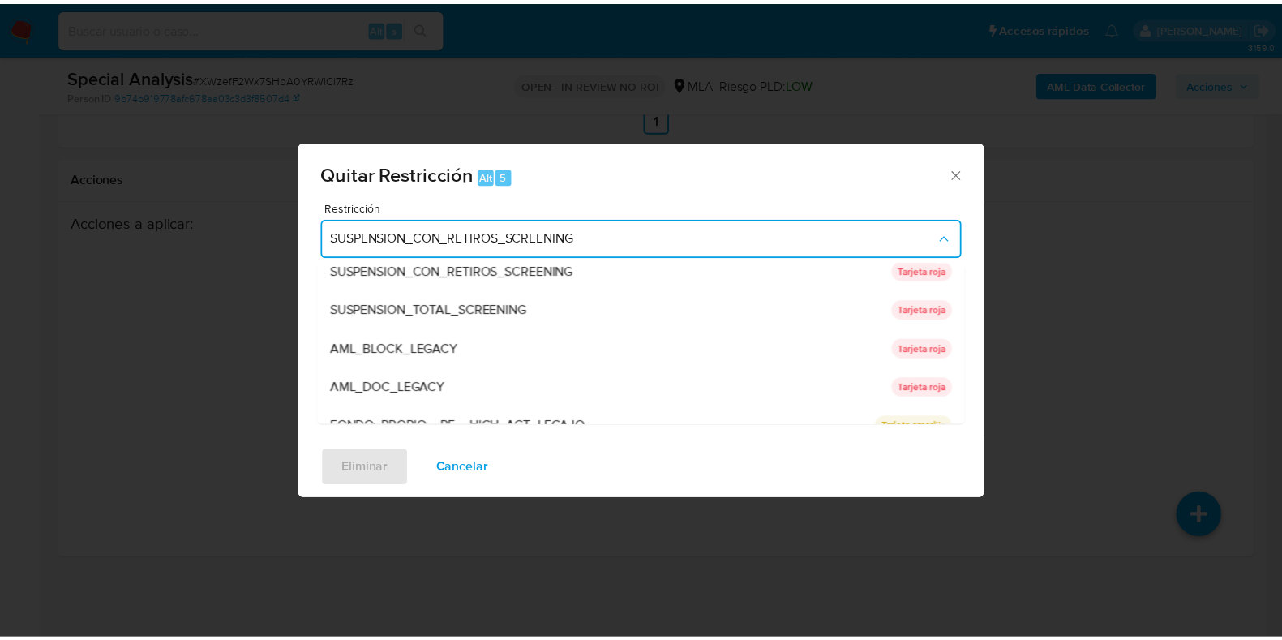
scroll to position [0, 0]
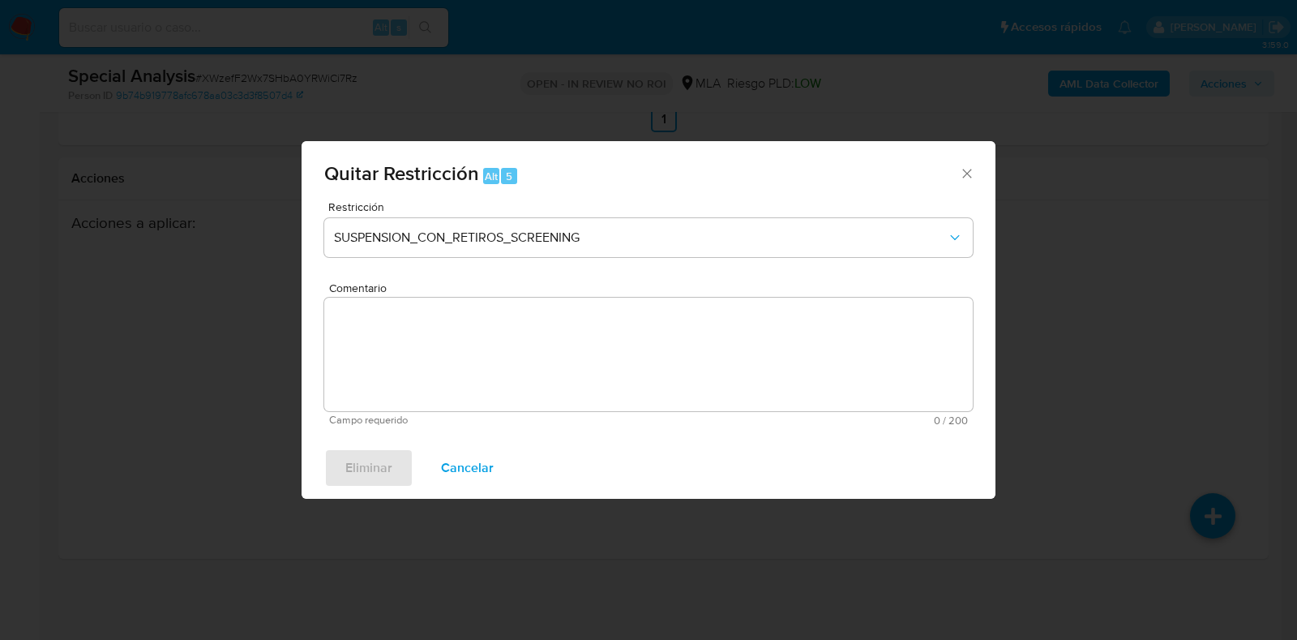
click at [961, 171] on icon "Cerrar ventana" at bounding box center [967, 173] width 16 height 16
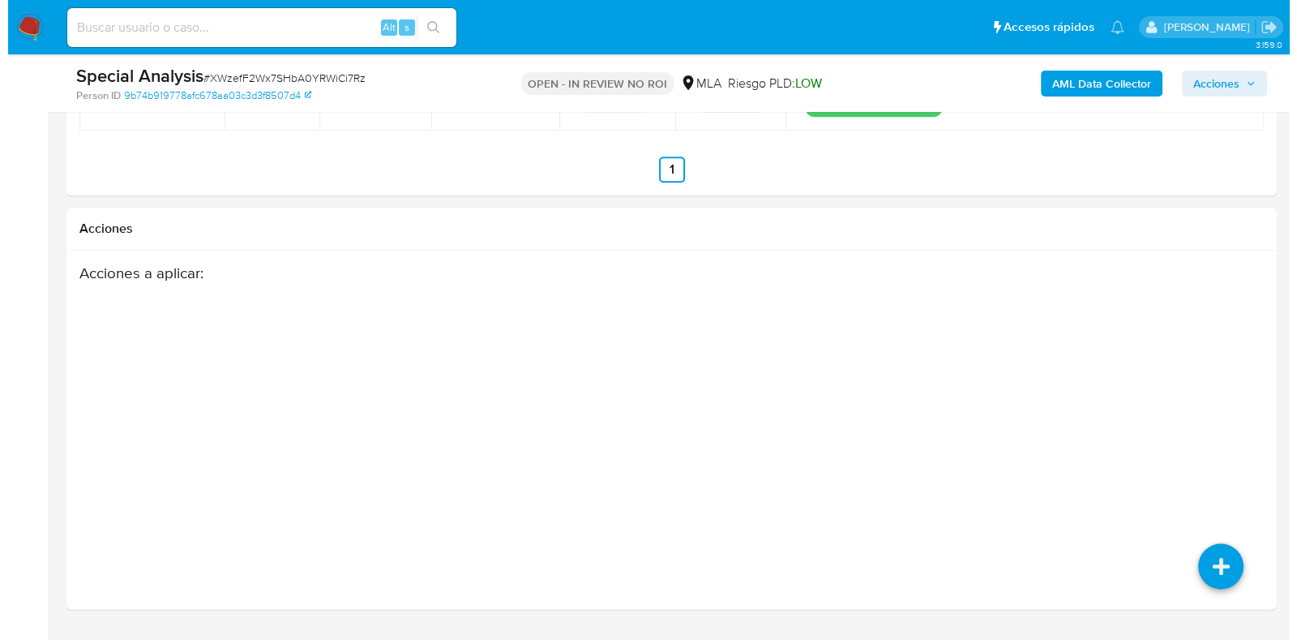
scroll to position [2349, 0]
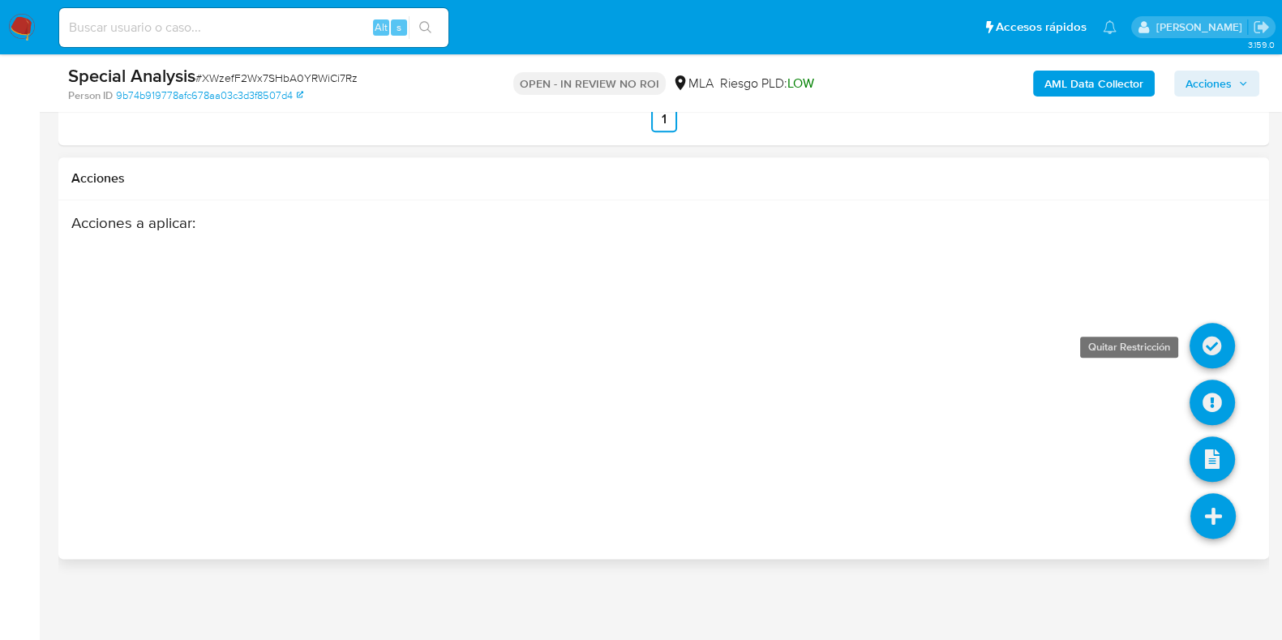
click at [1221, 348] on link at bounding box center [1211, 345] width 45 height 45
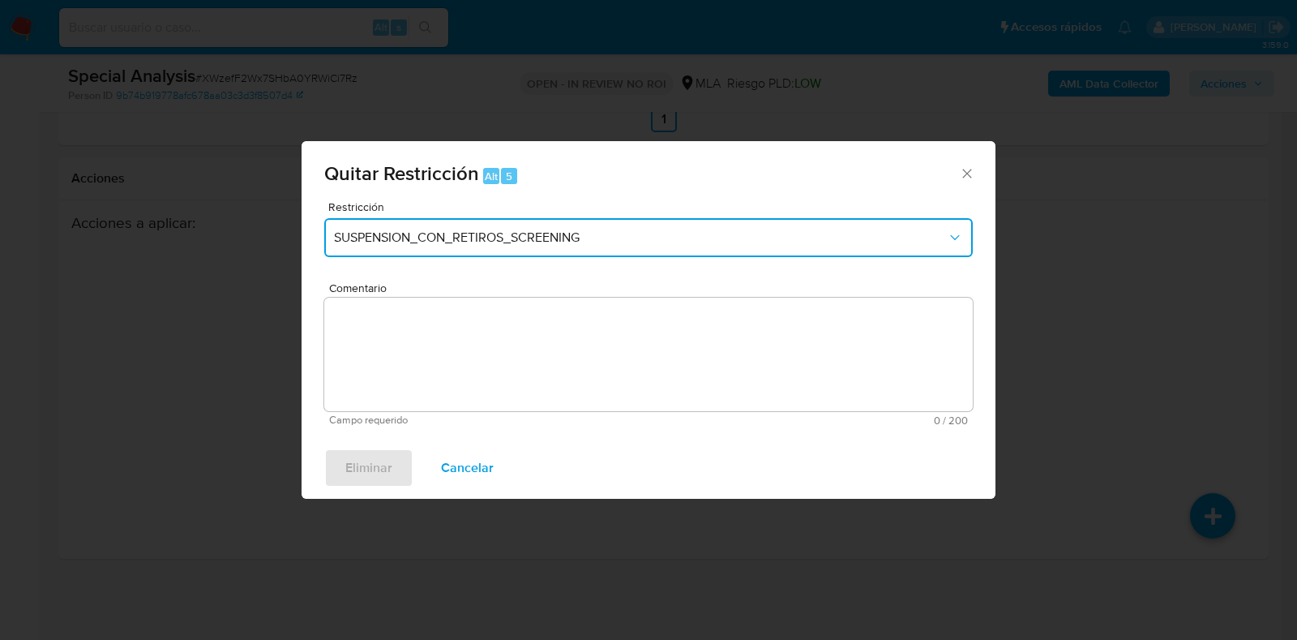
click at [665, 229] on span "SUSPENSION_CON_RETIROS_SCREENING" at bounding box center [640, 237] width 613 height 16
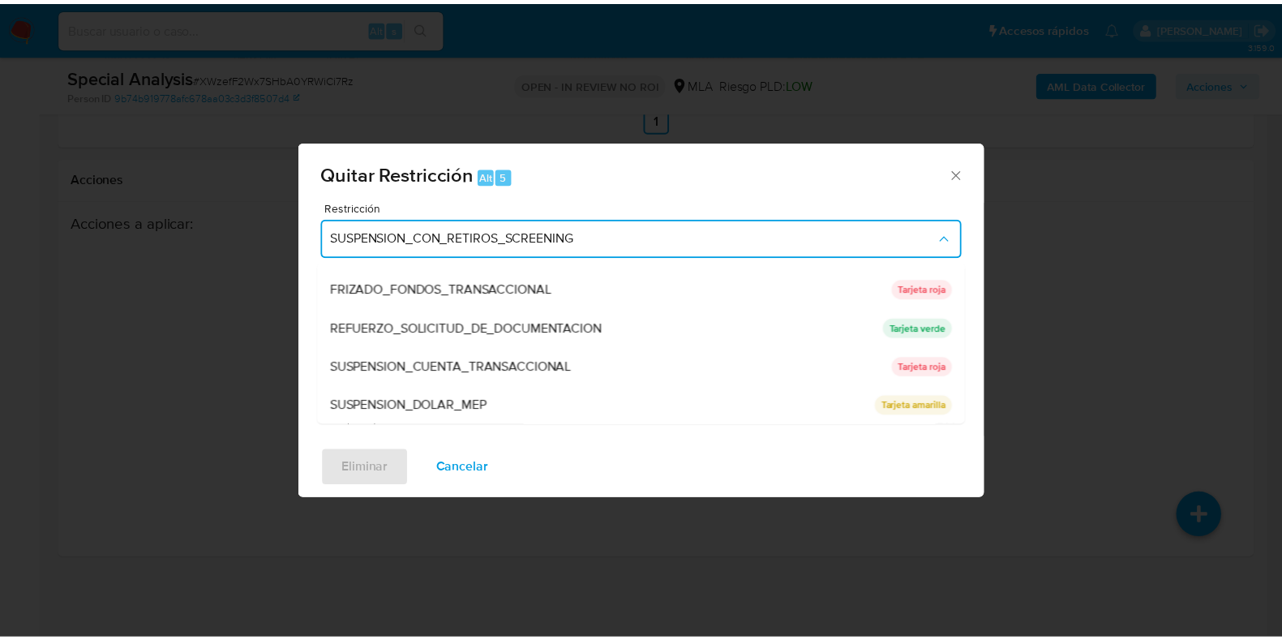
scroll to position [344, 0]
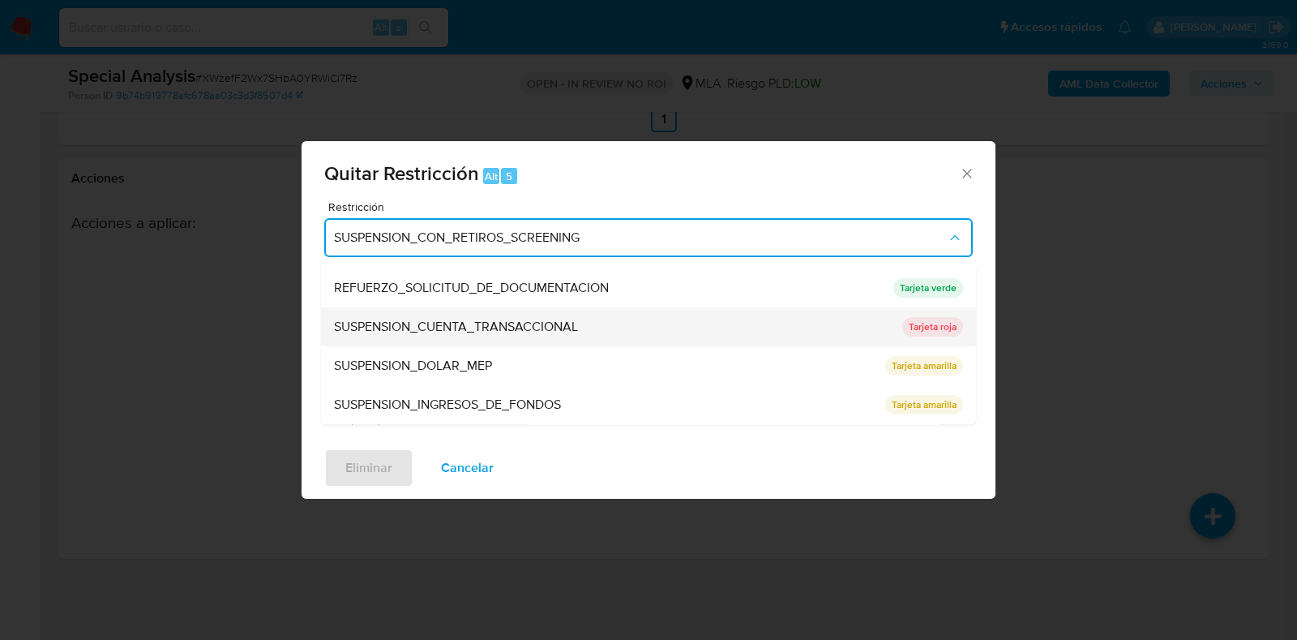
click at [646, 337] on div "SUSPENSION_CUENTA_TRANSACCIONAL" at bounding box center [613, 327] width 559 height 39
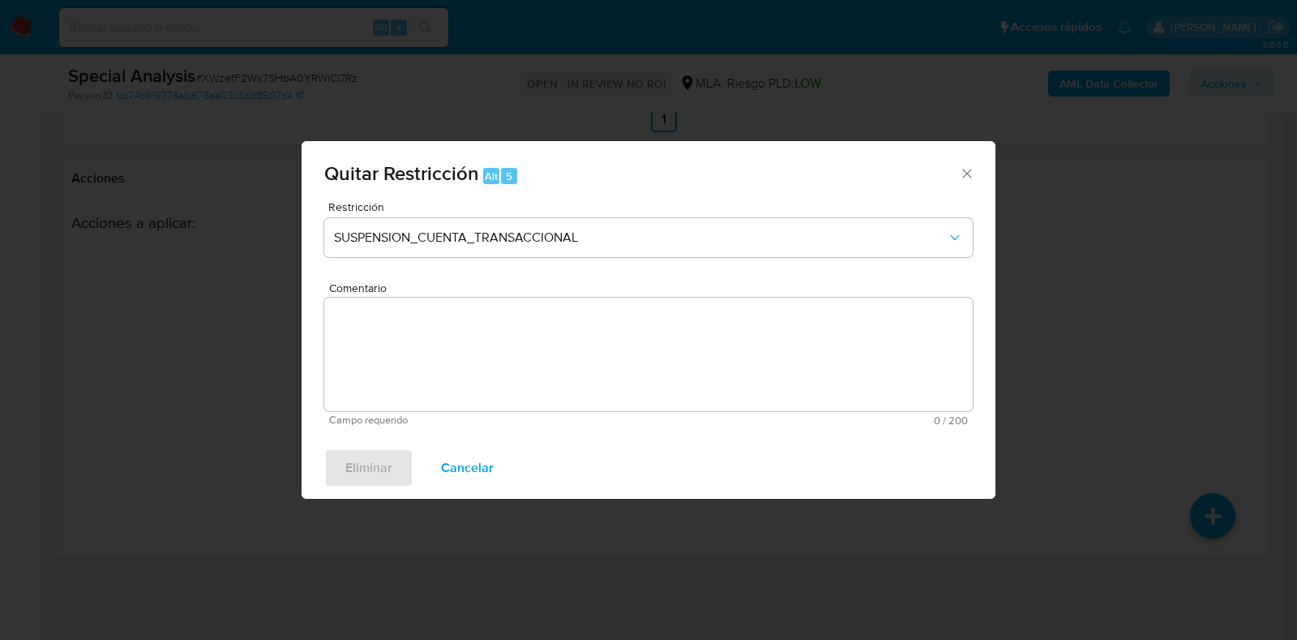
click at [646, 337] on textarea "Comentario" at bounding box center [648, 355] width 649 height 114
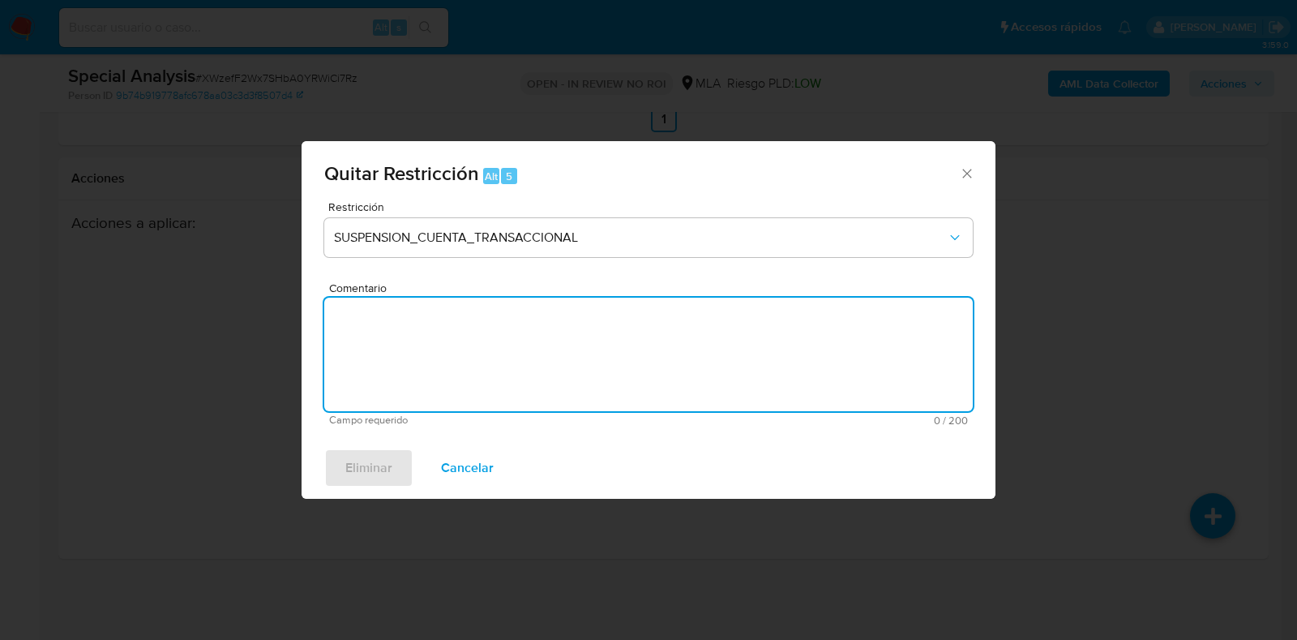
type textarea "a"
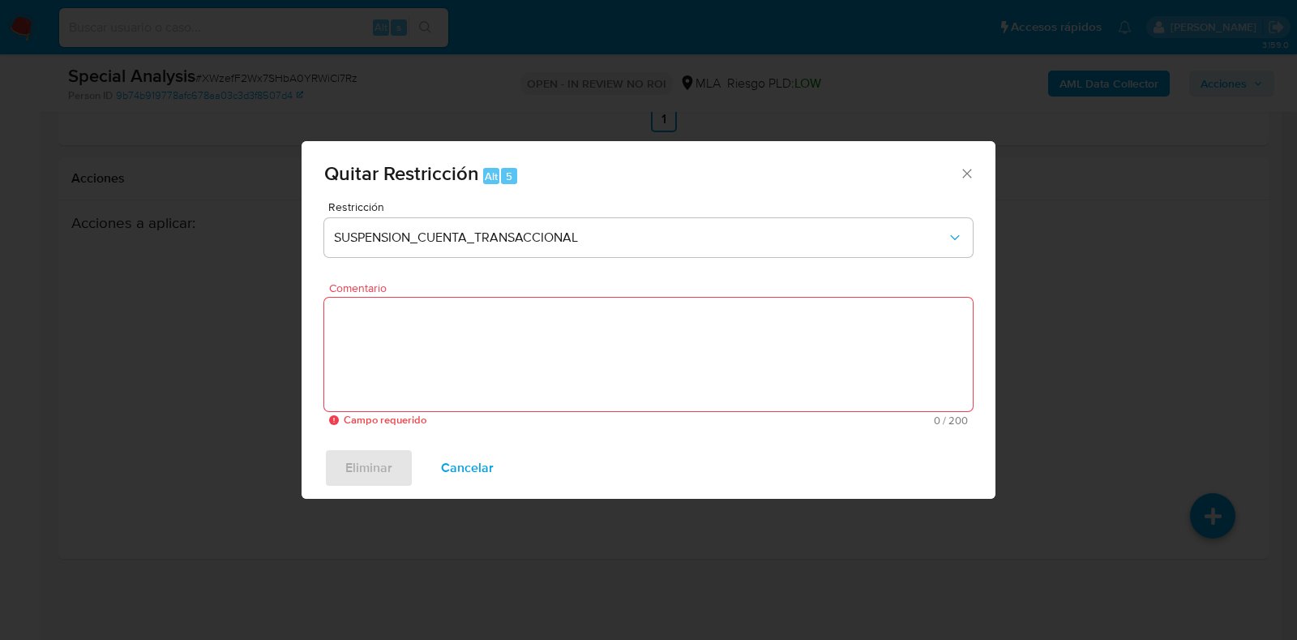
click at [974, 177] on icon "Cerrar ventana" at bounding box center [967, 173] width 16 height 16
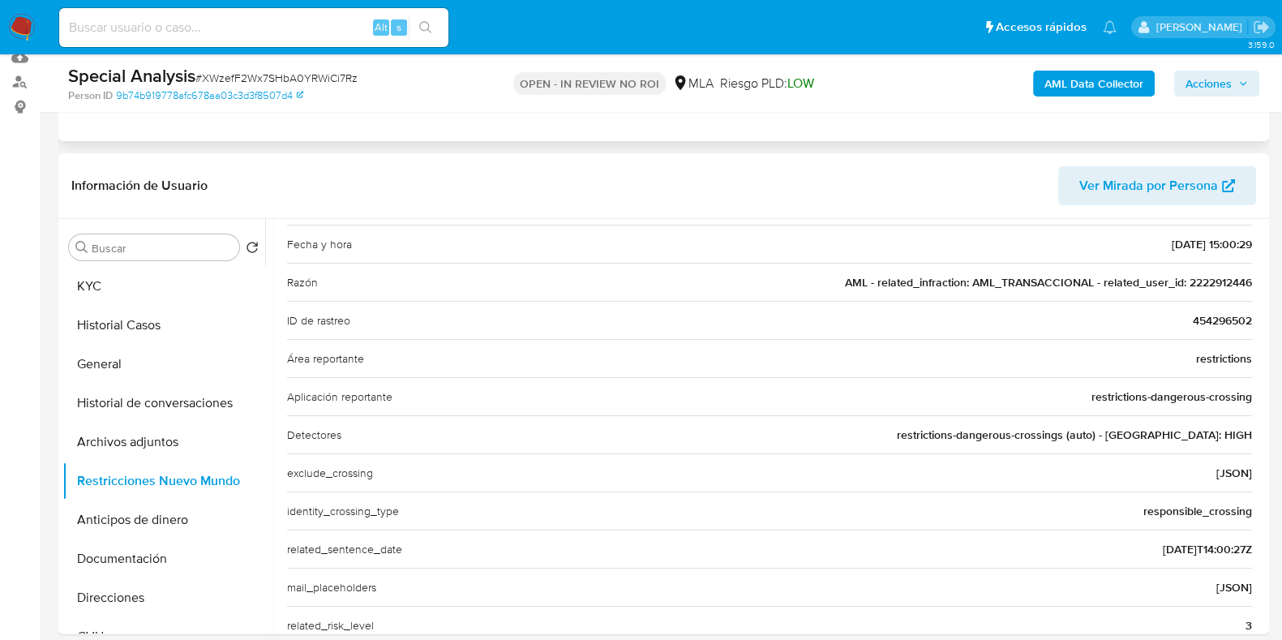
scroll to position [0, 0]
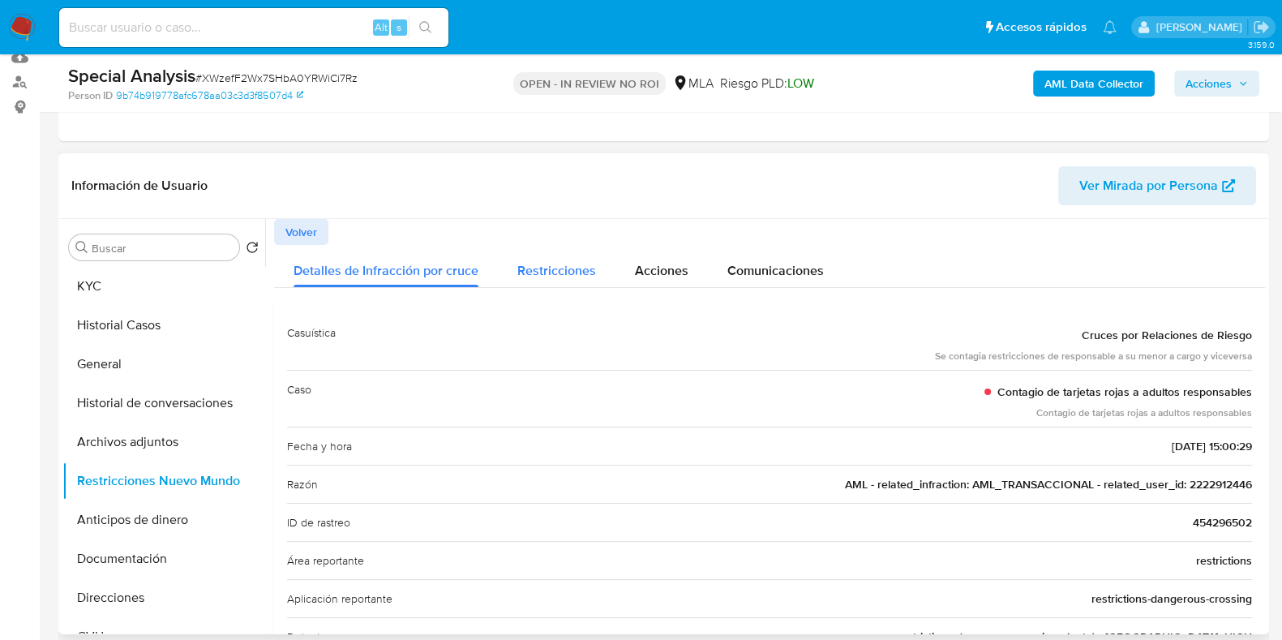
click at [533, 266] on span "Restricciones" at bounding box center [556, 270] width 79 height 19
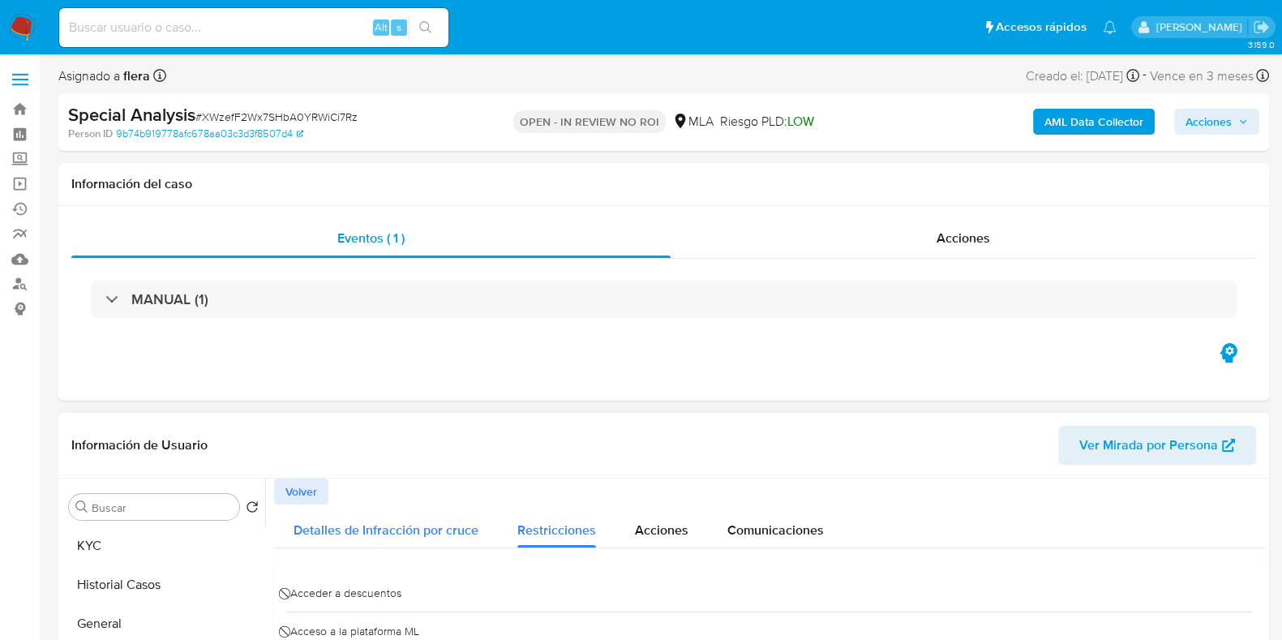
click at [415, 521] on span "Detalles de Infracción por cruce" at bounding box center [386, 530] width 185 height 19
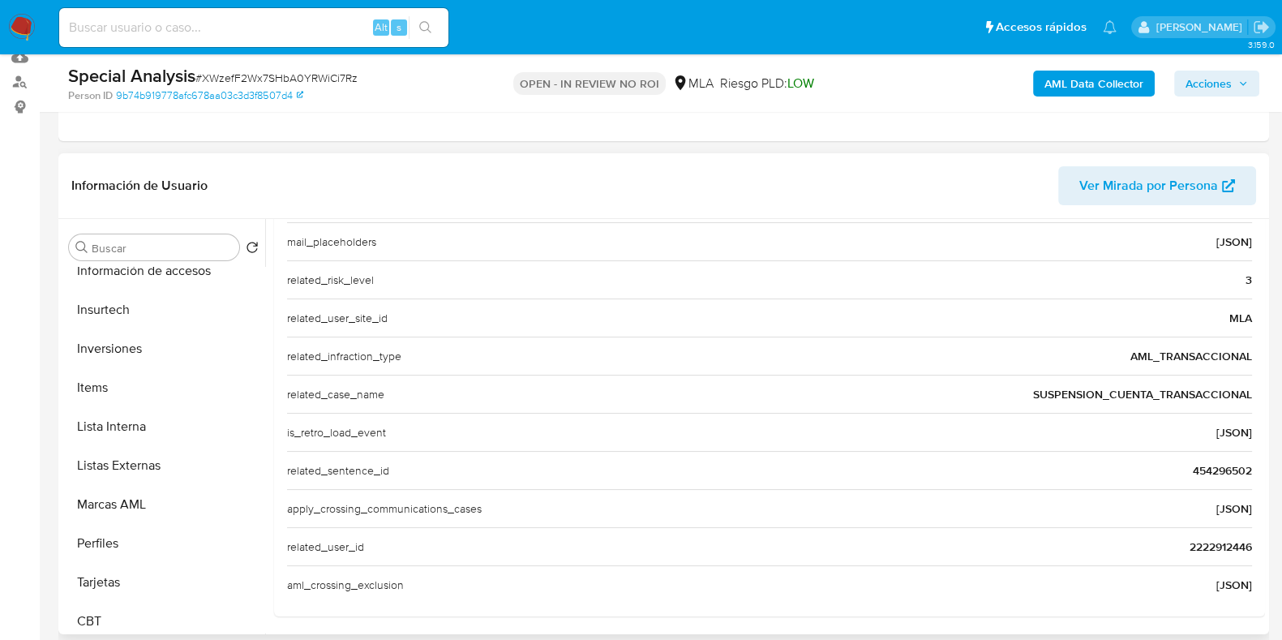
scroll to position [802, 0]
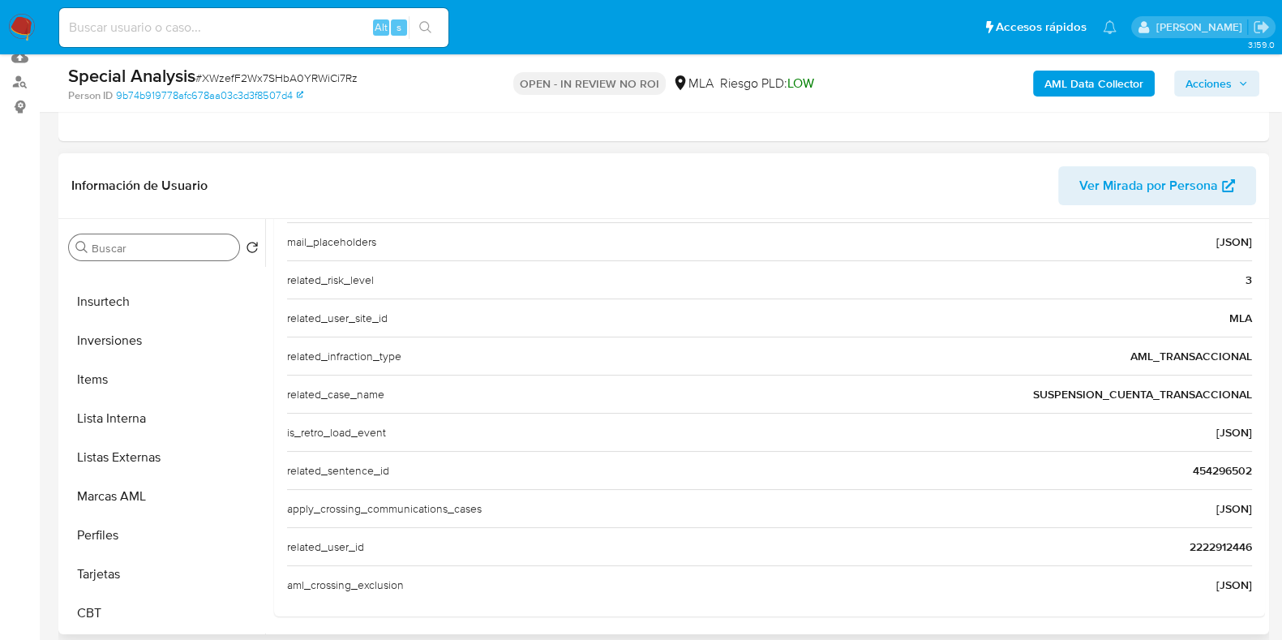
click at [147, 236] on div "Buscar" at bounding box center [154, 247] width 170 height 26
click at [182, 255] on div "Buscar" at bounding box center [154, 247] width 170 height 26
click at [182, 249] on input "Buscar" at bounding box center [162, 248] width 141 height 15
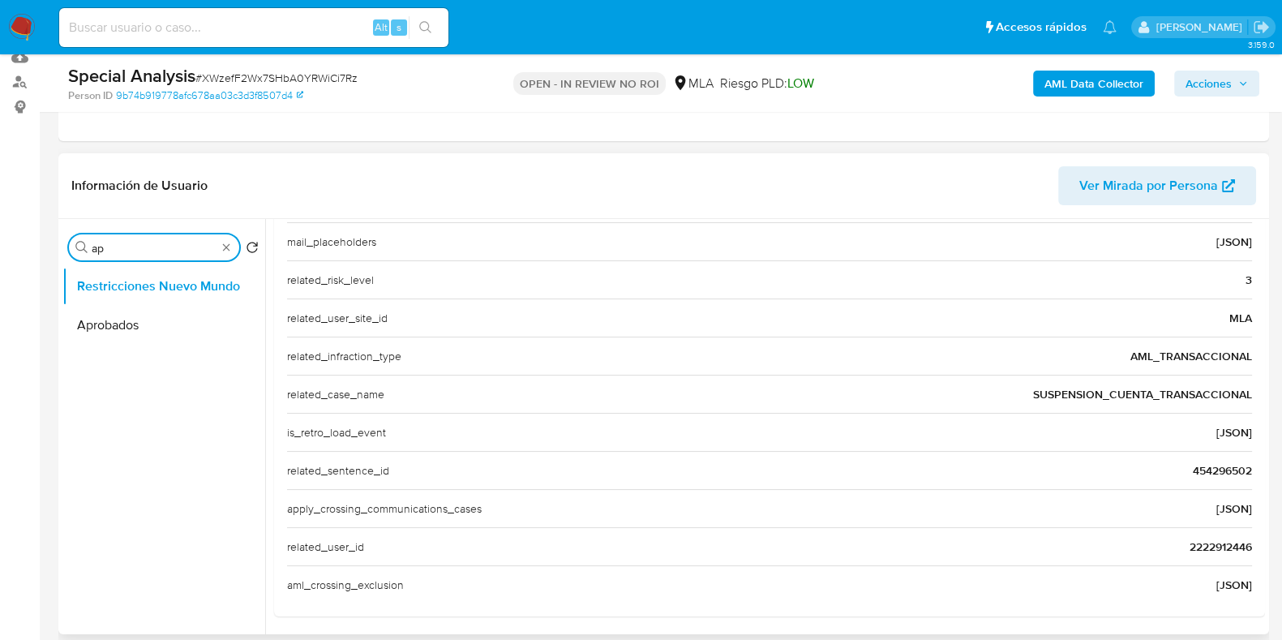
scroll to position [0, 0]
type input "apro"
click at [141, 314] on button "Aprobados" at bounding box center [157, 325] width 190 height 39
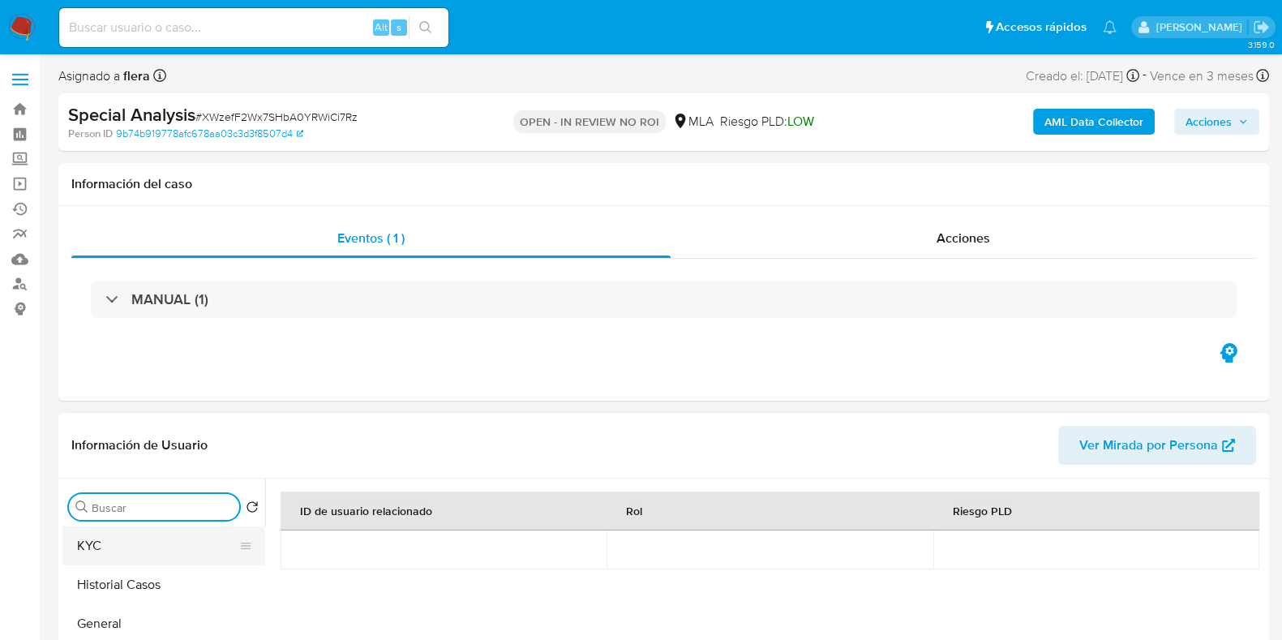
click at [167, 553] on button "KYC" at bounding box center [157, 545] width 190 height 39
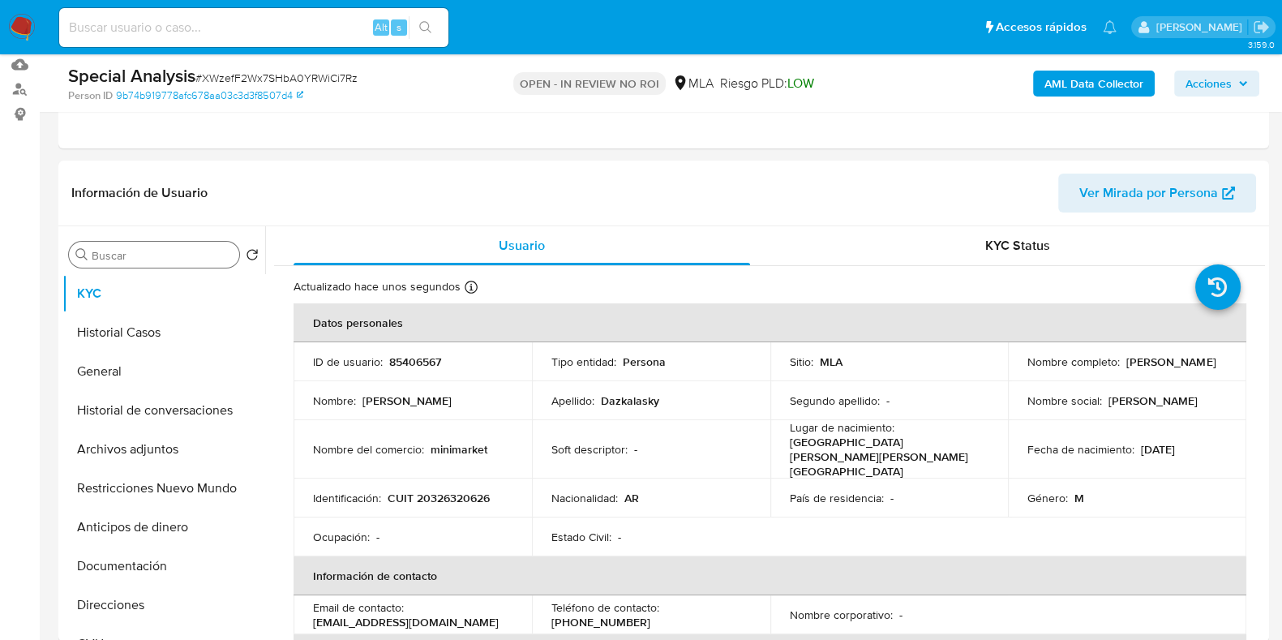
scroll to position [202, 0]
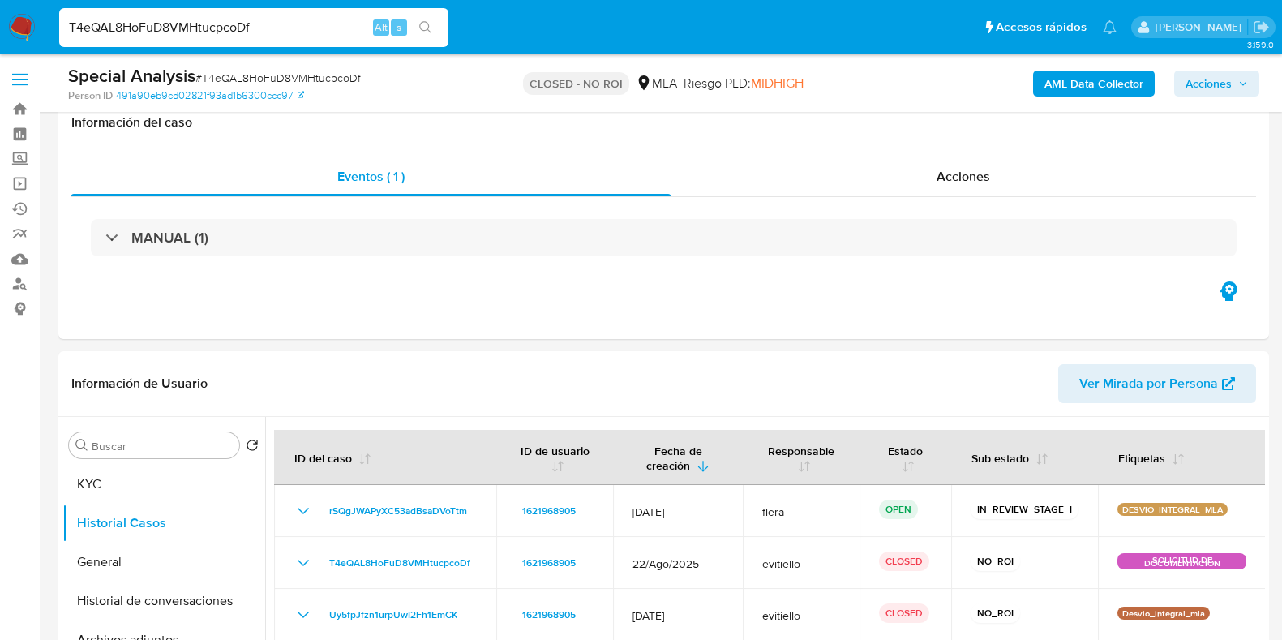
select select "10"
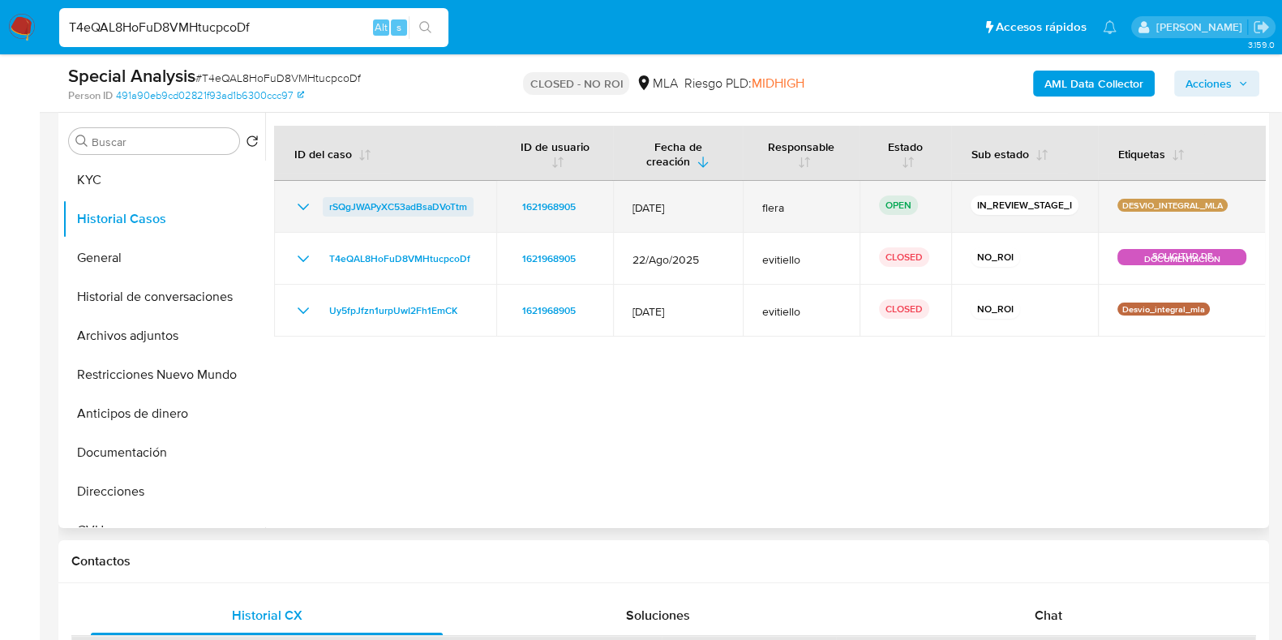
click at [358, 204] on span "rSQgJWAPyXC53adBsaDVoTtm" at bounding box center [398, 206] width 138 height 19
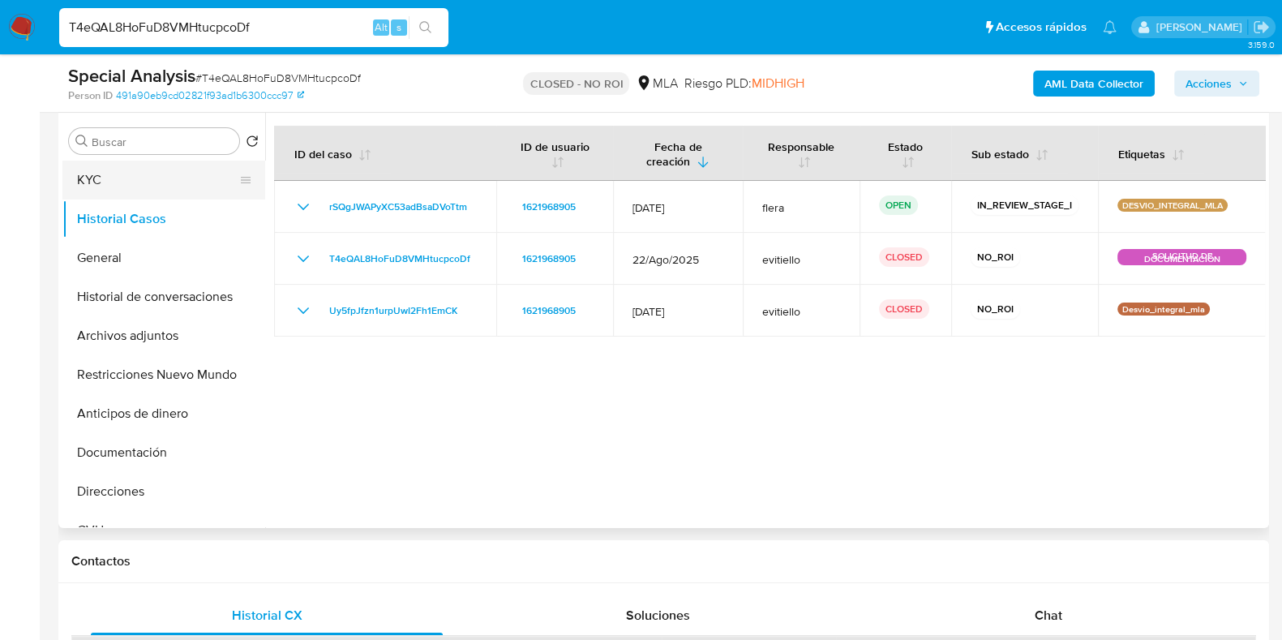
click at [138, 180] on button "KYC" at bounding box center [157, 180] width 190 height 39
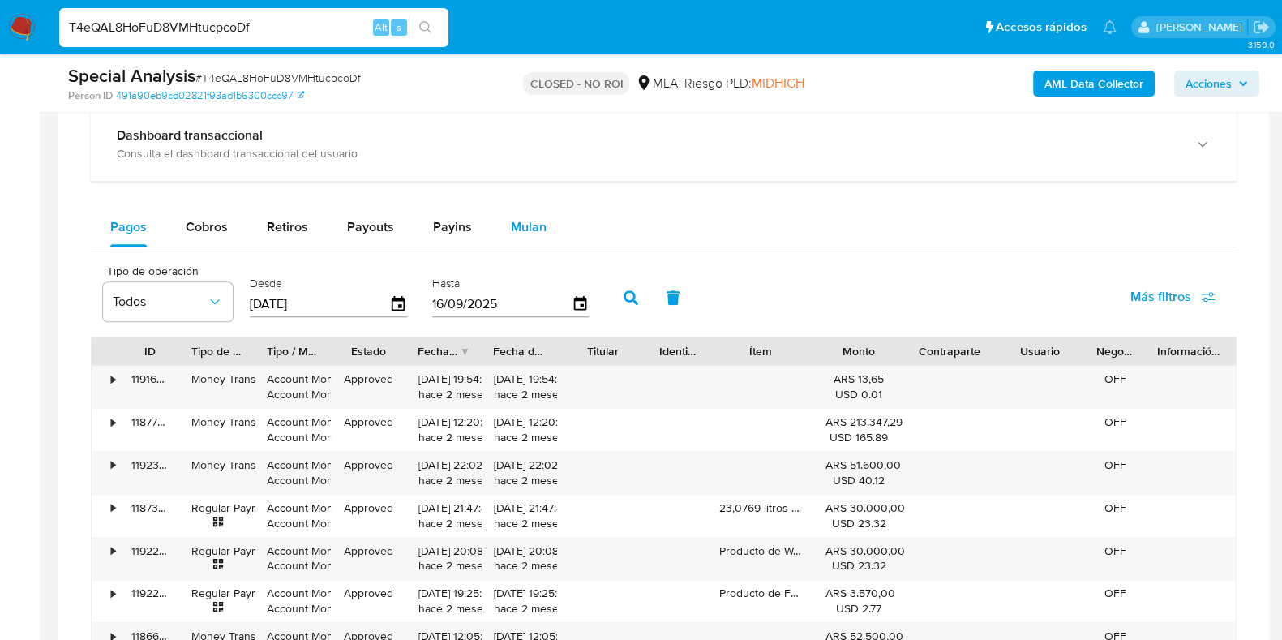
scroll to position [1115, 0]
click at [530, 229] on span "Mulan" at bounding box center [529, 228] width 36 height 19
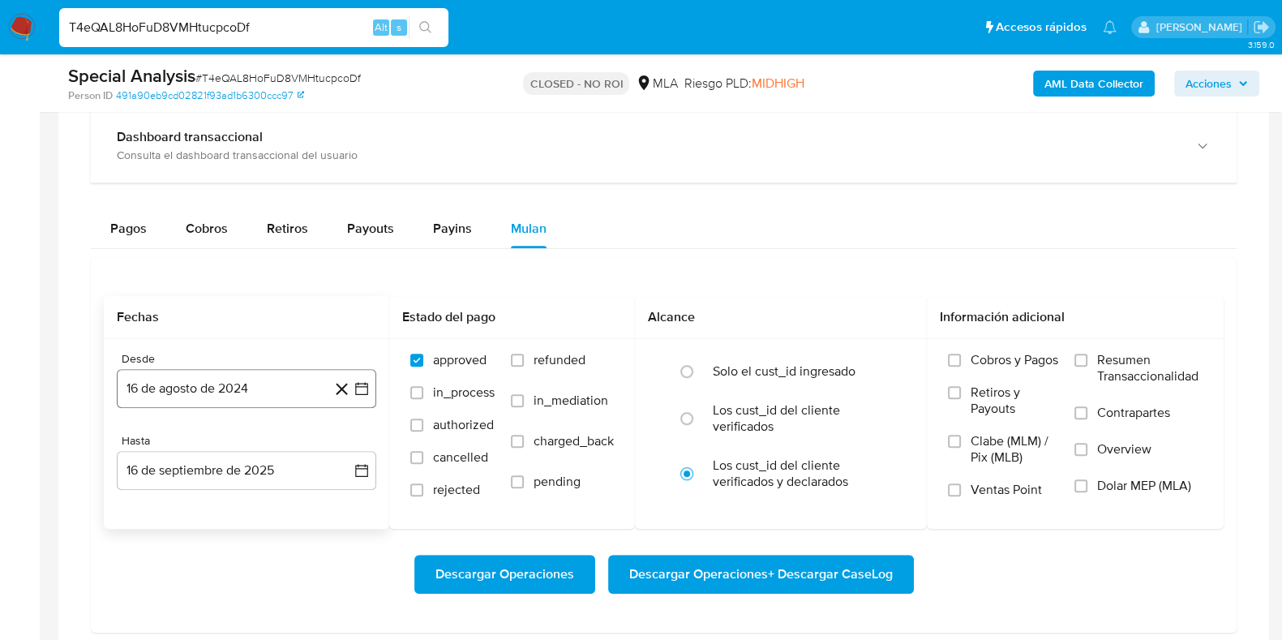
click at [186, 383] on button "16 de agosto de 2024" at bounding box center [246, 388] width 259 height 39
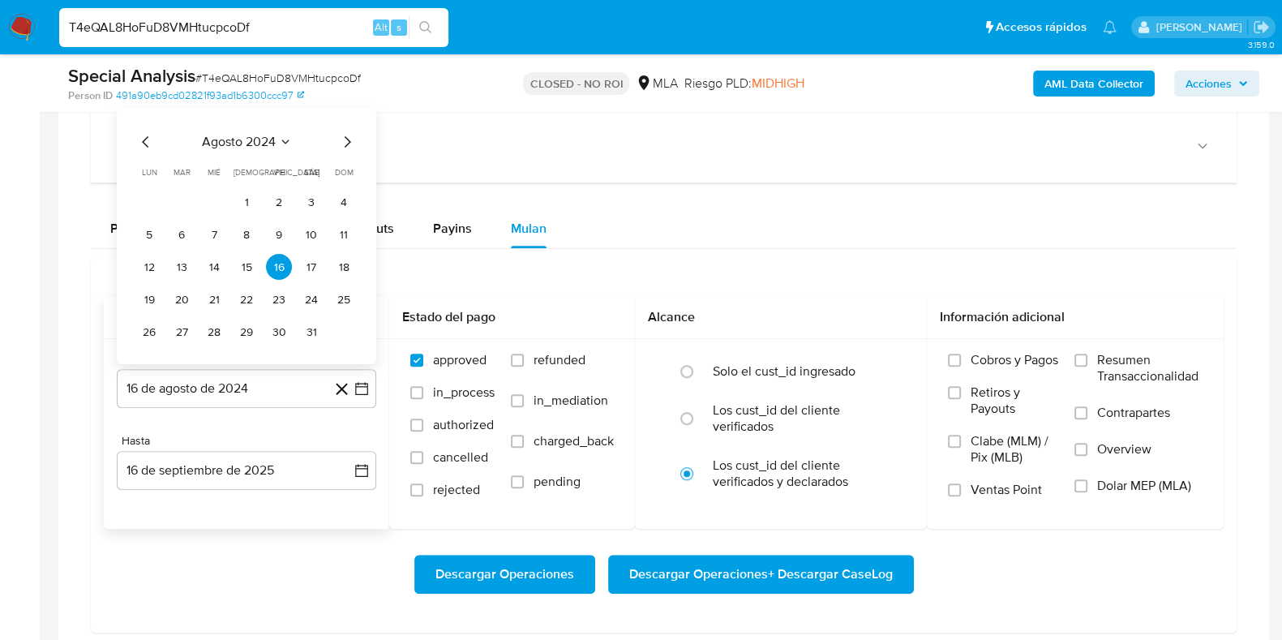
click at [276, 151] on div "agosto 2024 agosto 2024 lun lunes mar martes mié miércoles jue jueves vie viern…" at bounding box center [246, 238] width 221 height 212
click at [275, 140] on span "agosto 2024" at bounding box center [239, 142] width 74 height 16
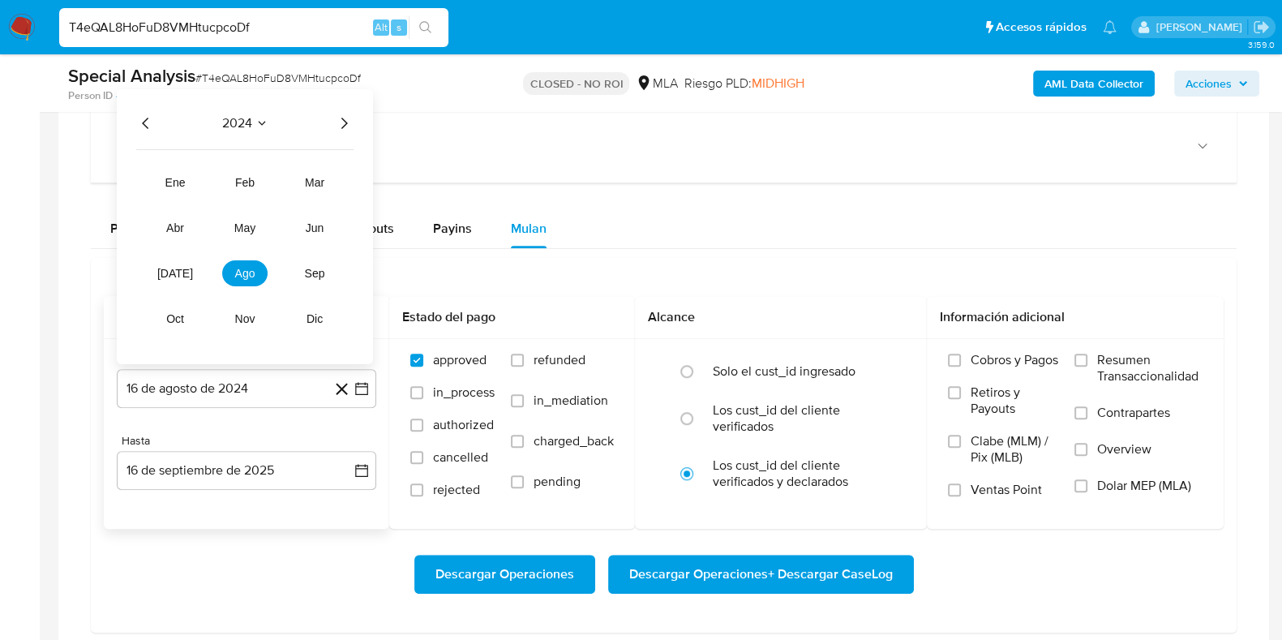
click at [343, 126] on icon "Año siguiente" at bounding box center [343, 123] width 19 height 19
click at [308, 182] on span "mar" at bounding box center [314, 182] width 19 height 13
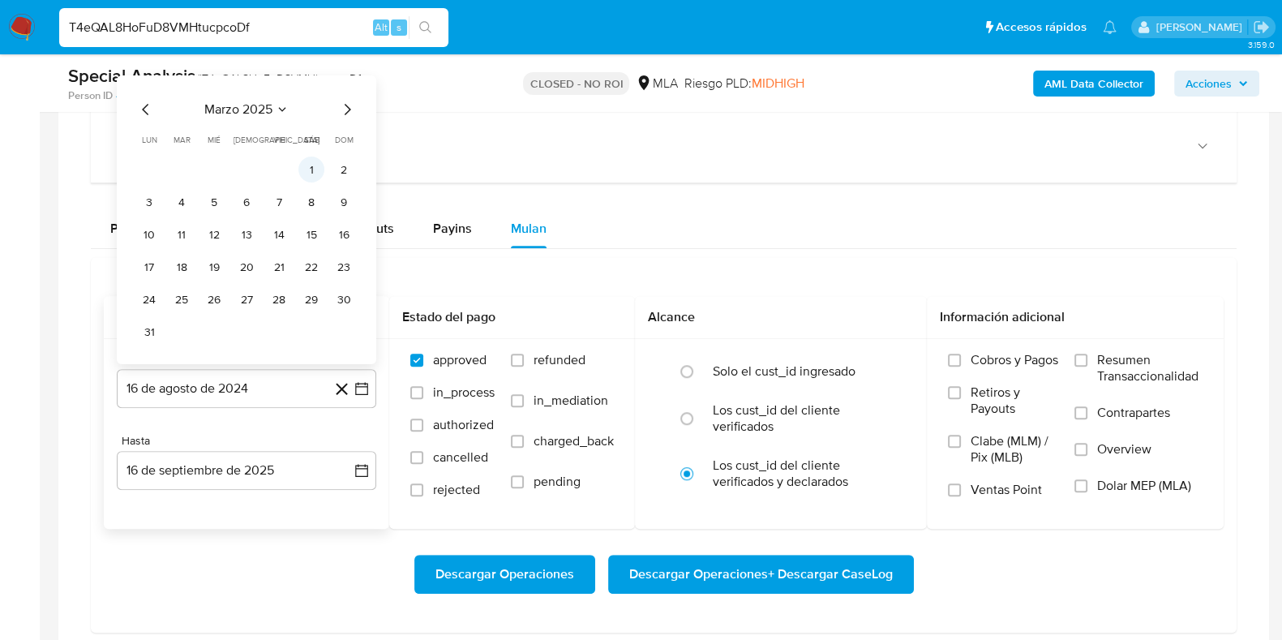
click at [315, 168] on button "1" at bounding box center [311, 169] width 26 height 26
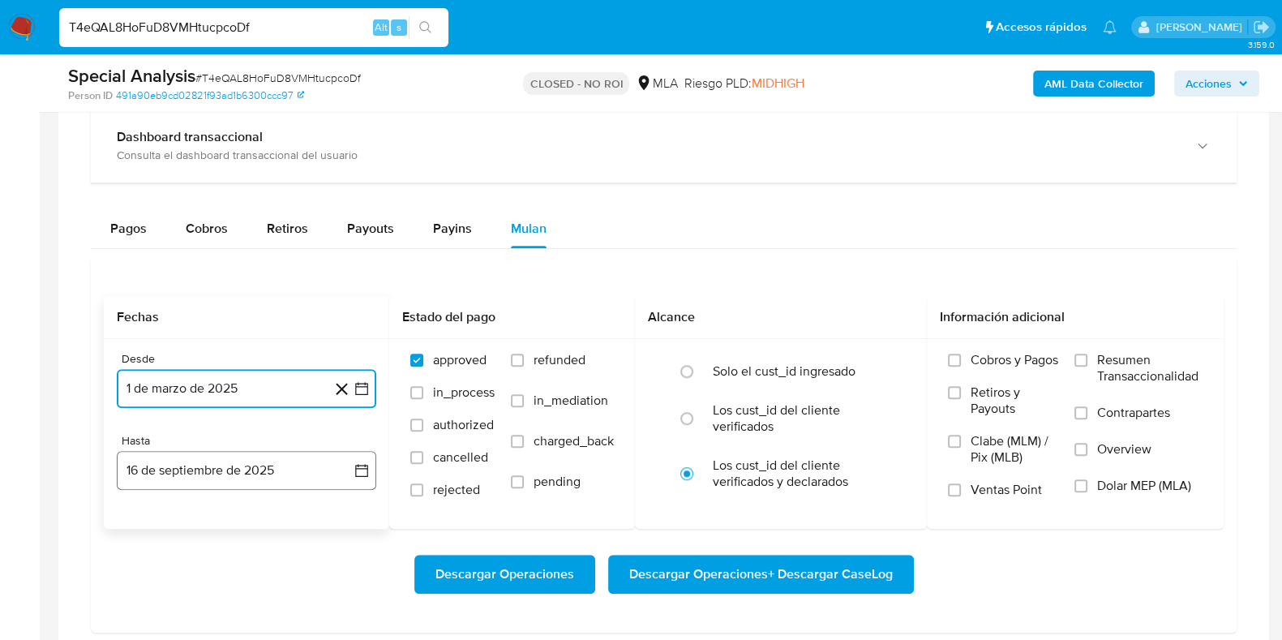
click at [198, 476] on button "16 de septiembre de 2025" at bounding box center [246, 470] width 259 height 39
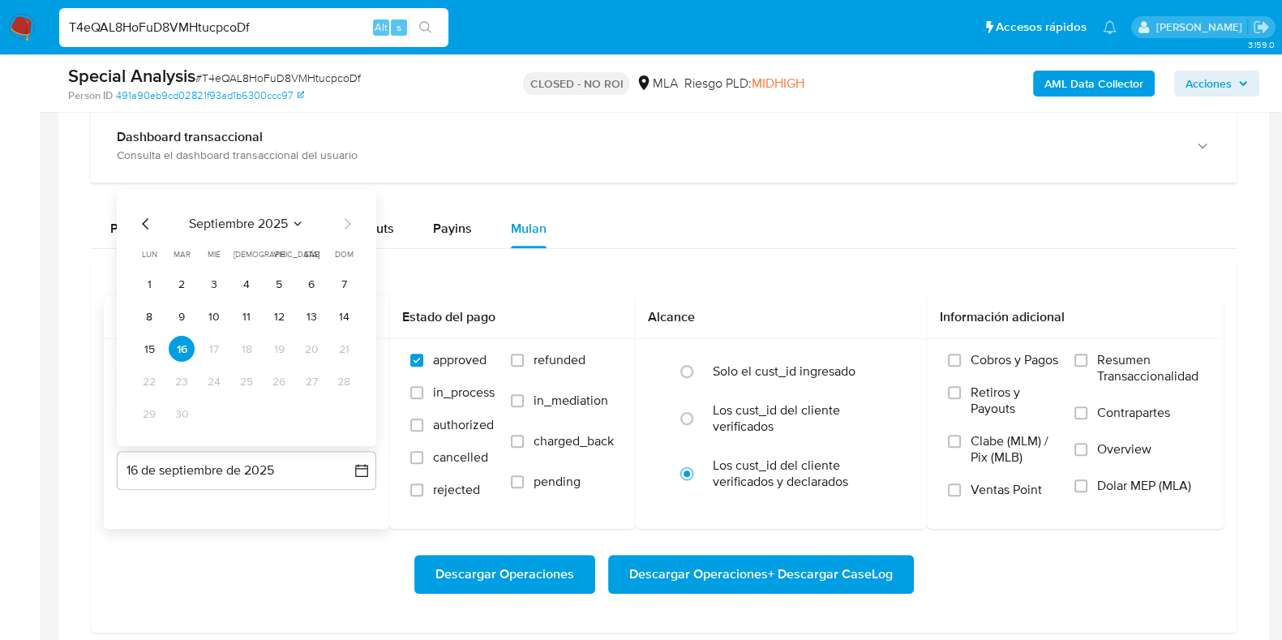
click at [221, 227] on span "septiembre 2025" at bounding box center [238, 224] width 99 height 16
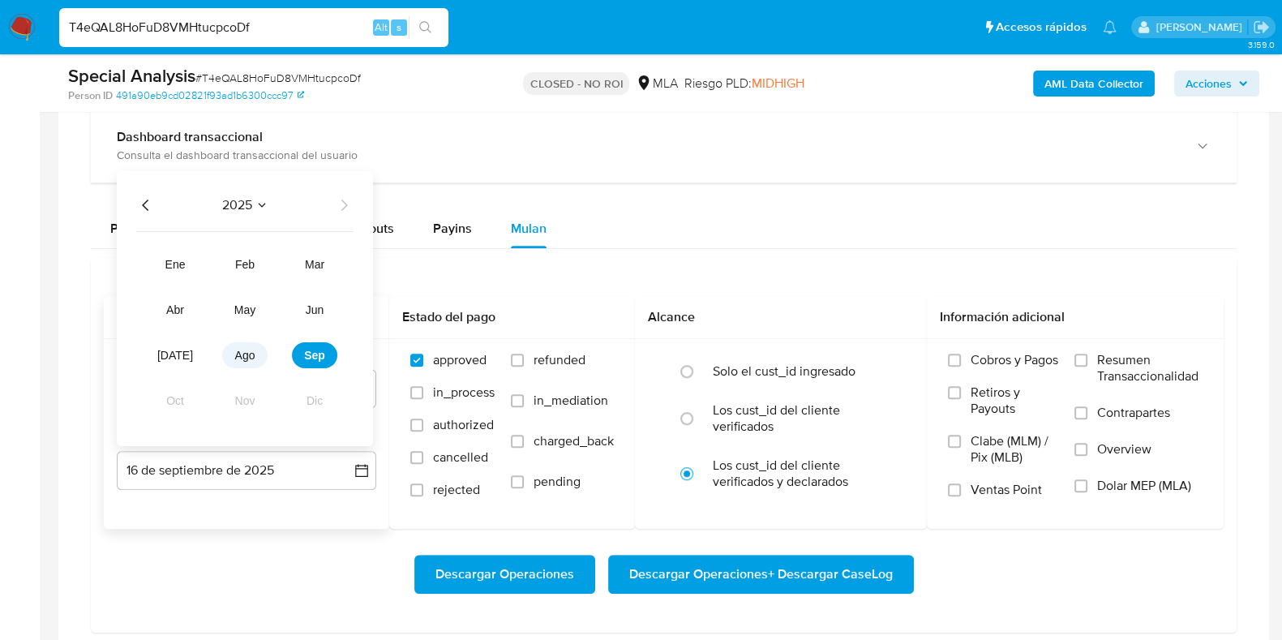
click at [246, 351] on span "ago" at bounding box center [245, 355] width 20 height 13
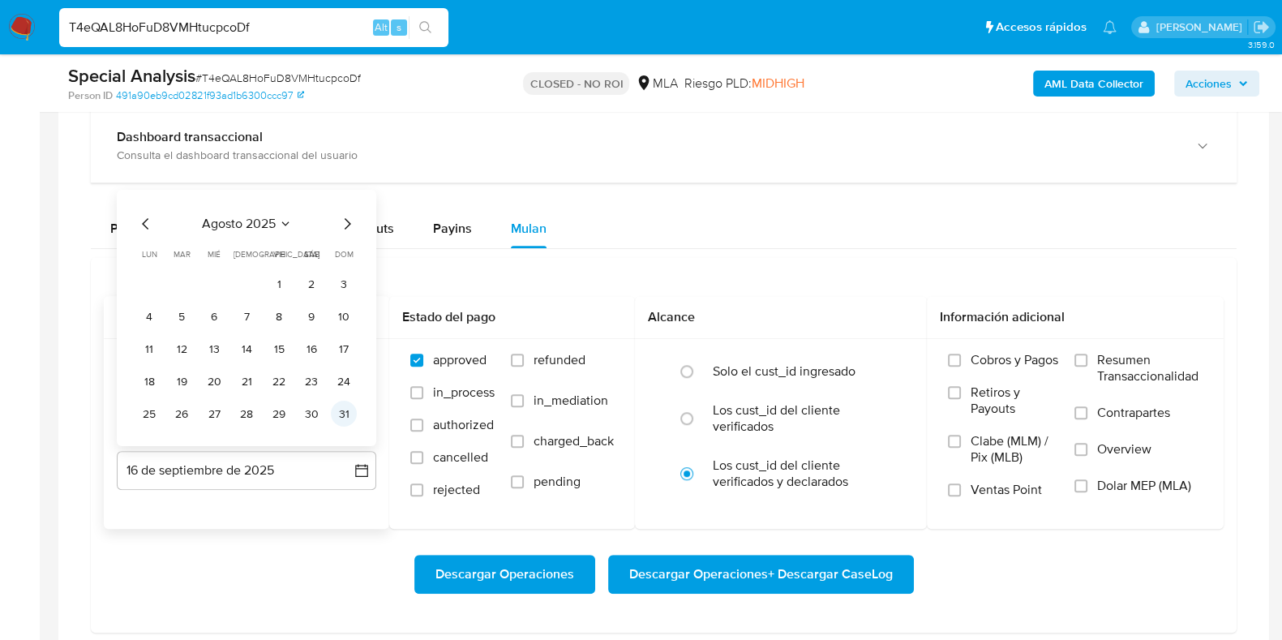
click at [345, 405] on button "31" at bounding box center [344, 414] width 26 height 26
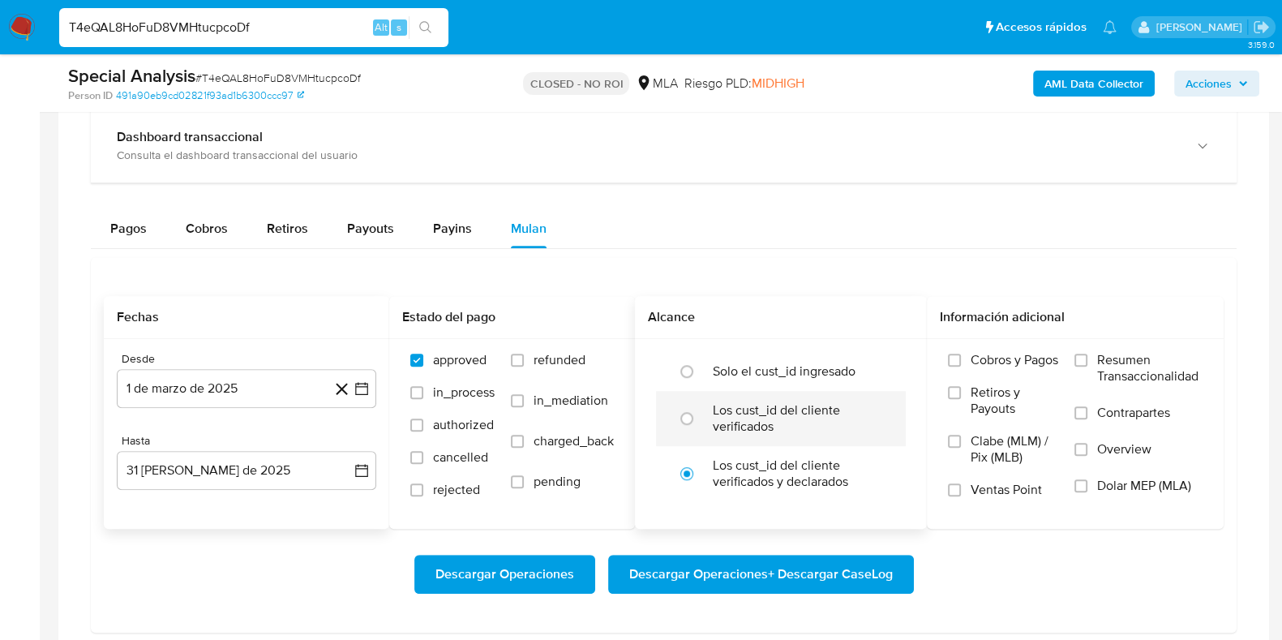
click at [743, 420] on label "Los cust_id del cliente verificados" at bounding box center [798, 418] width 170 height 32
click at [700, 420] on input "radio" at bounding box center [687, 418] width 26 height 26
radio input "true"
click at [1146, 495] on label "Dolar MEP (MLA)" at bounding box center [1138, 496] width 128 height 36
click at [1087, 492] on input "Dolar MEP (MLA)" at bounding box center [1080, 485] width 13 height 13
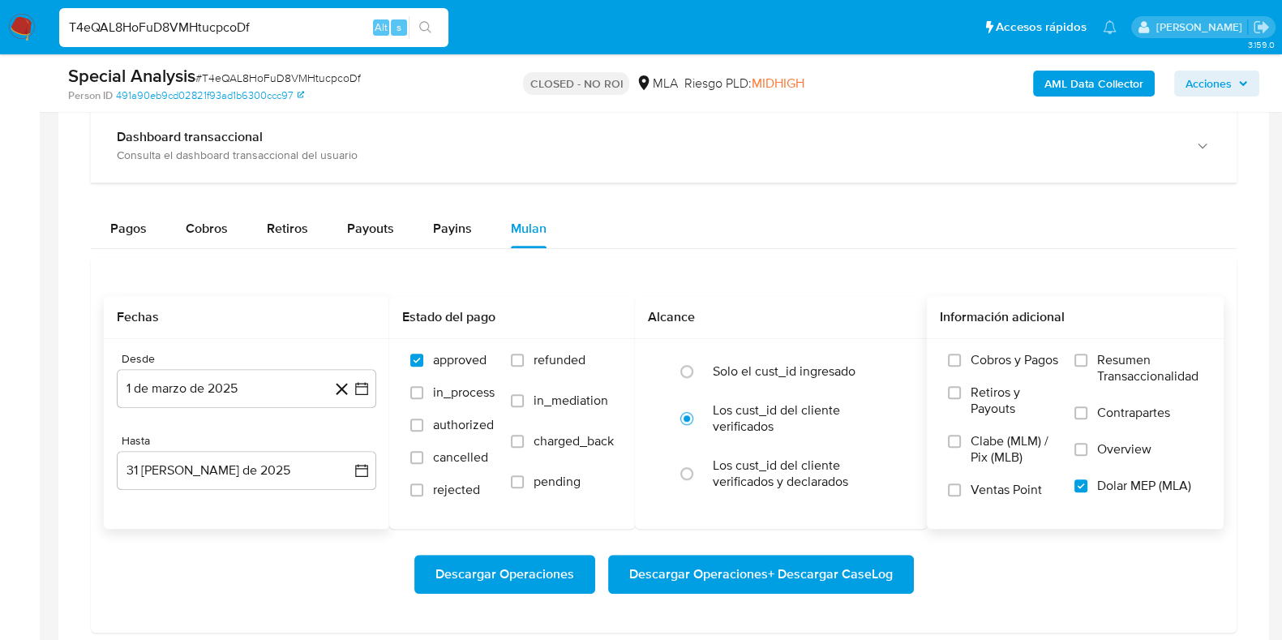
click at [792, 582] on span "Descargar Operaciones + Descargar CaseLog" at bounding box center [761, 574] width 264 height 36
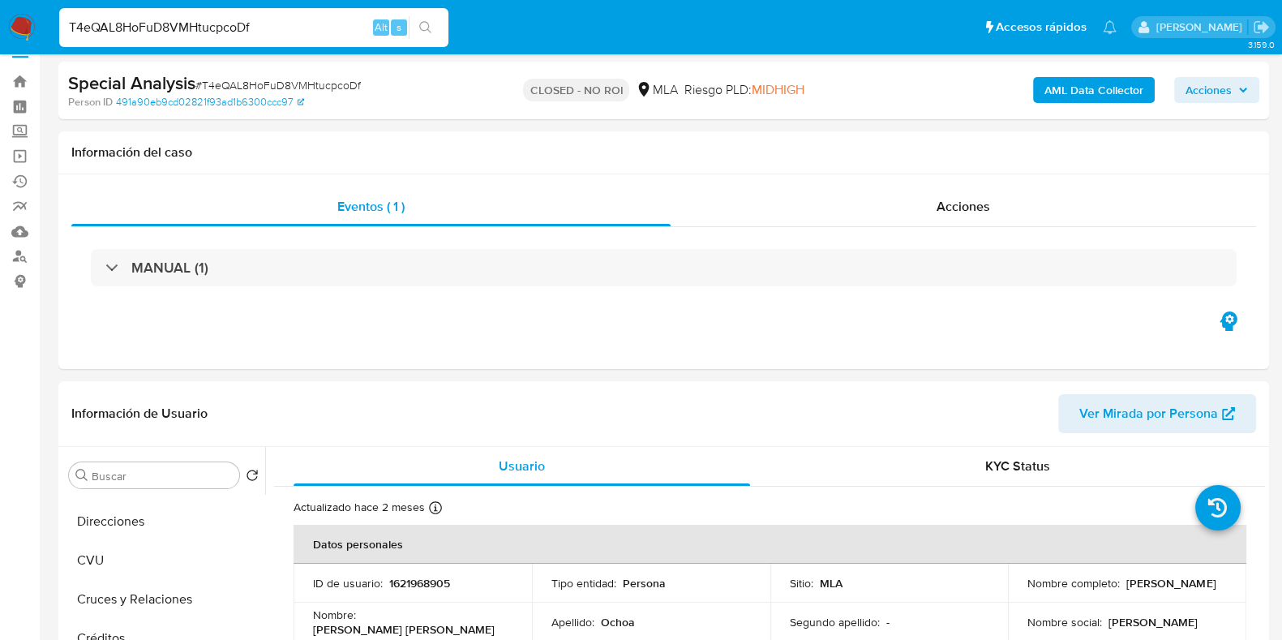
scroll to position [0, 0]
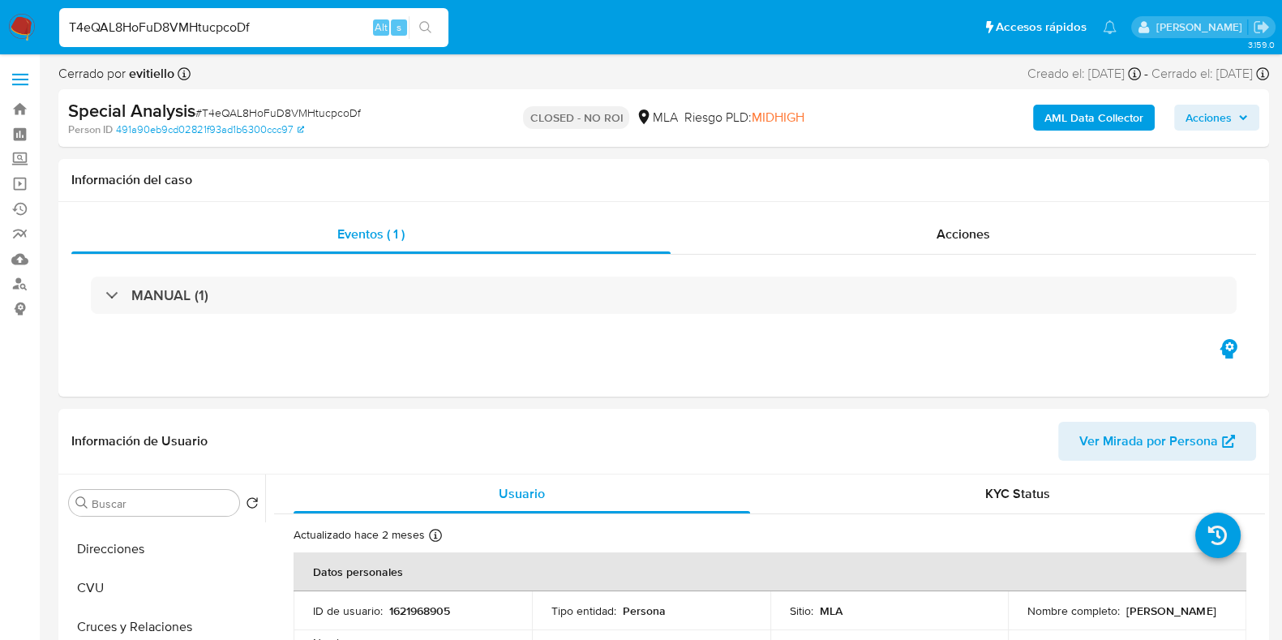
click at [200, 24] on input "T4eQAL8HoFuD8VMHtucpcoDf" at bounding box center [253, 27] width 389 height 21
paste input "I52Yirh7256GrAeLYNAa6JLd"
type input "I52Yirh7256GrAeLYNAa6JLd"
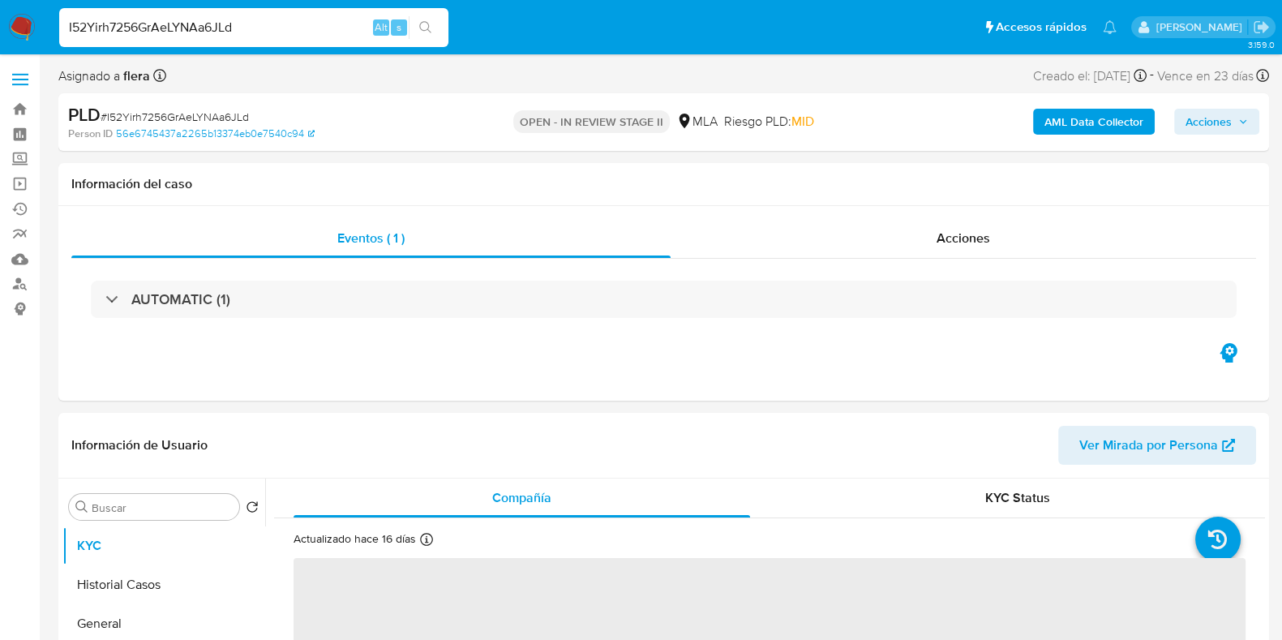
select select "10"
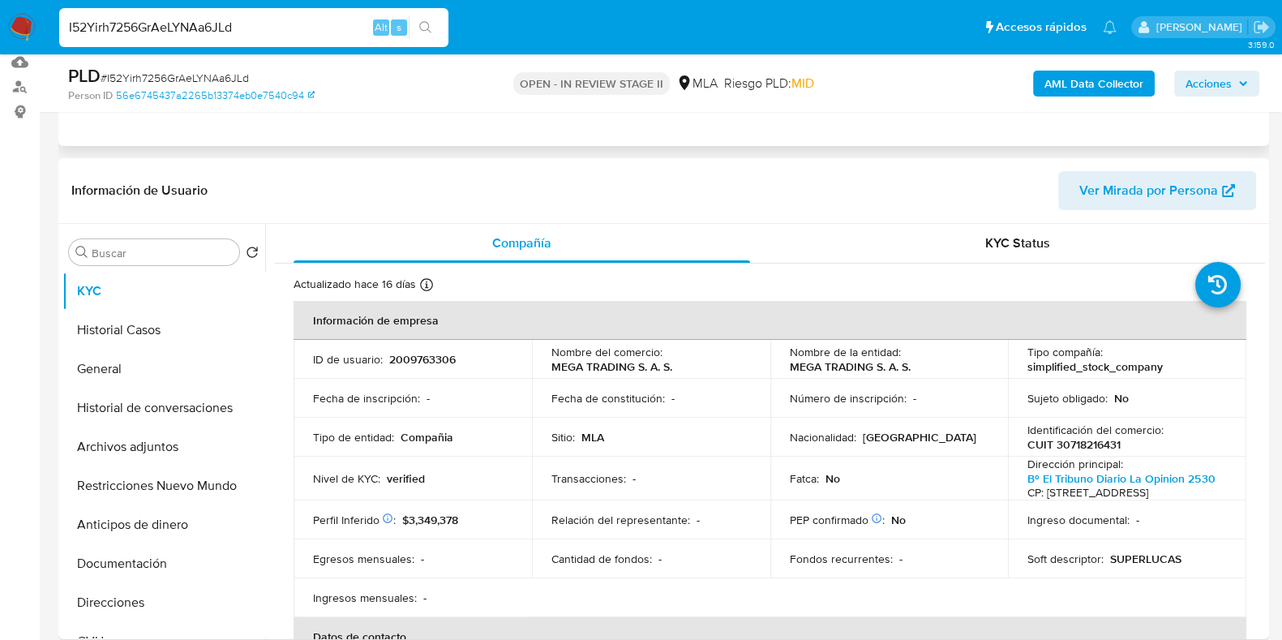
scroll to position [202, 0]
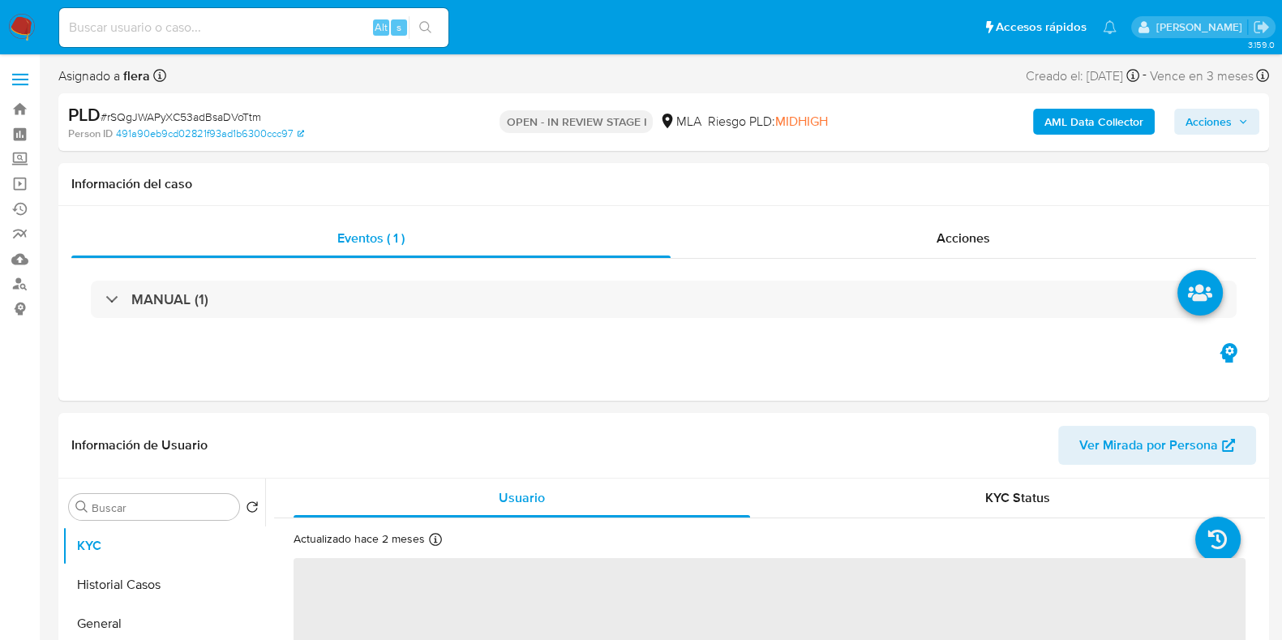
select select "10"
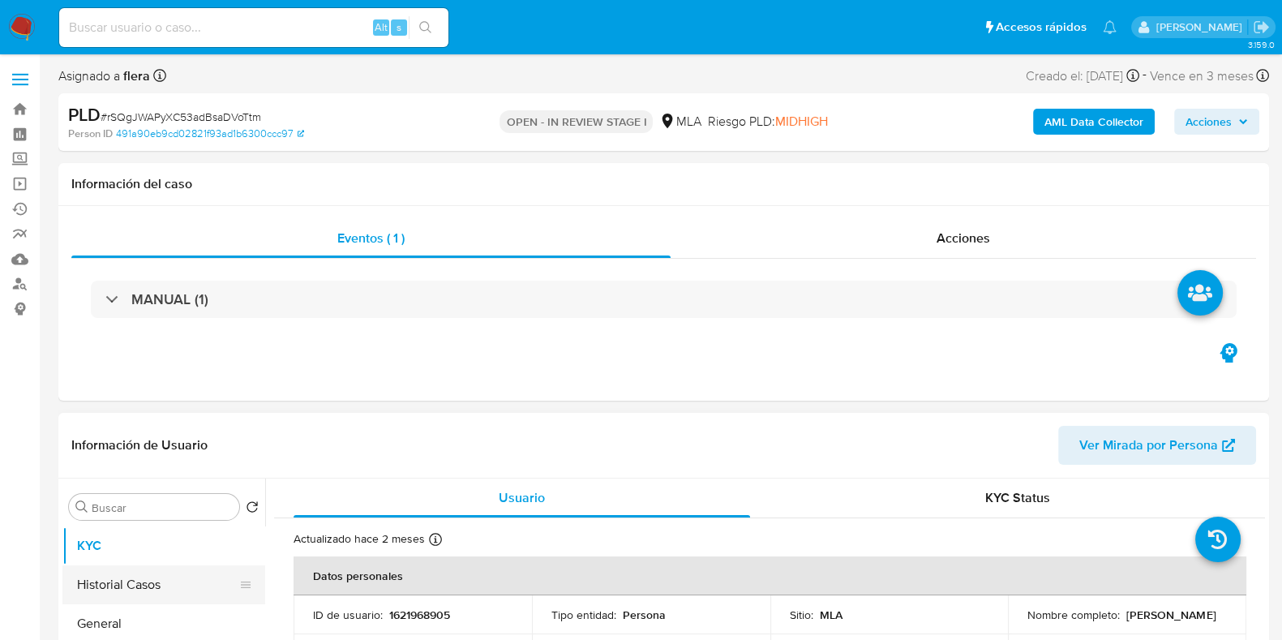
click at [146, 581] on button "Historial Casos" at bounding box center [157, 584] width 190 height 39
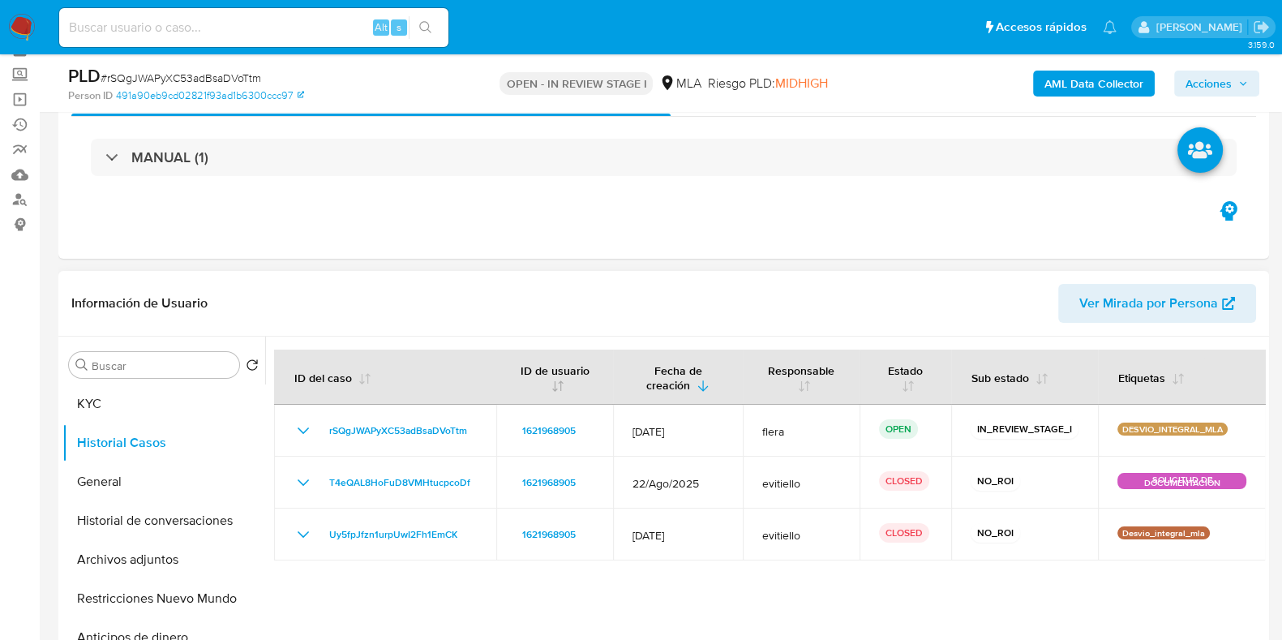
scroll to position [202, 0]
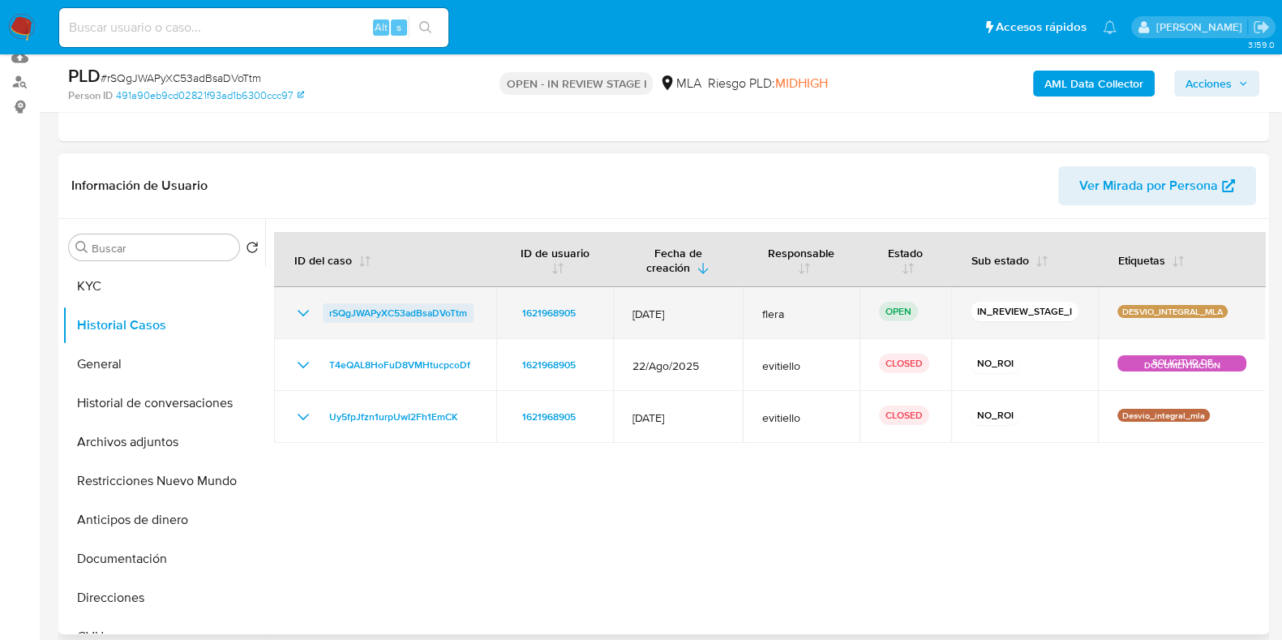
click at [396, 308] on span "rSQgJWAPyXC53adBsaDVoTtm" at bounding box center [398, 312] width 138 height 19
click at [392, 315] on span "rSQgJWAPyXC53adBsaDVoTtm" at bounding box center [398, 312] width 138 height 19
click at [377, 303] on span "rSQgJWAPyXC53adBsaDVoTtm" at bounding box center [398, 312] width 138 height 19
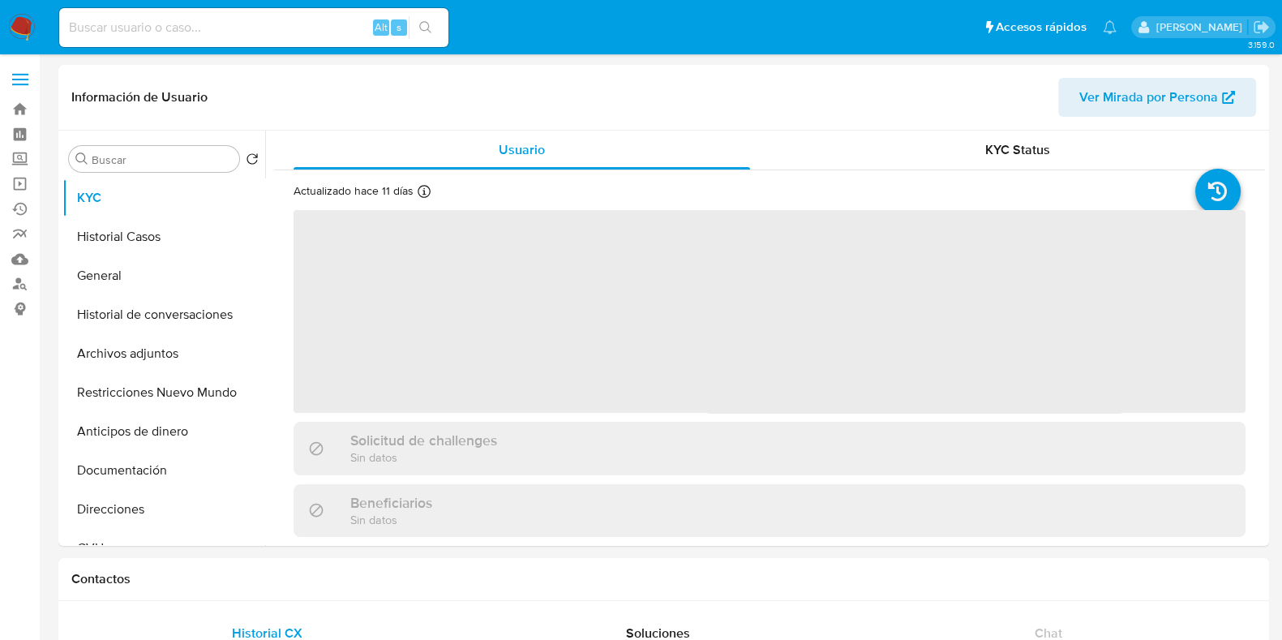
select select "10"
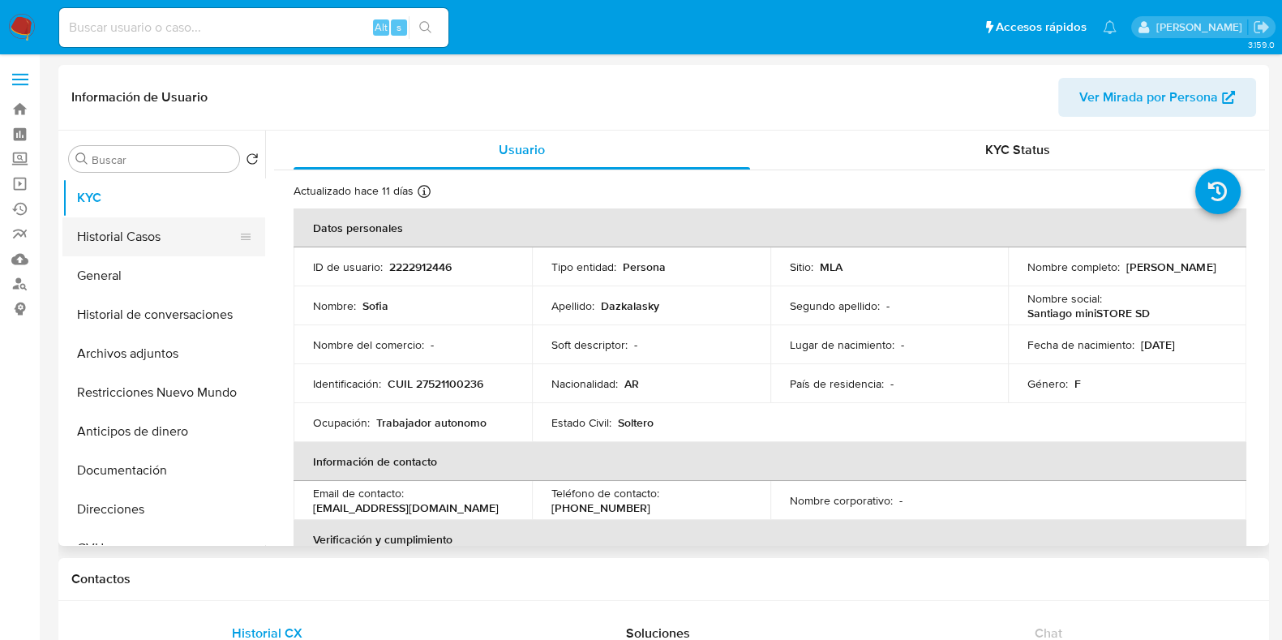
click at [154, 223] on button "Historial Casos" at bounding box center [157, 236] width 190 height 39
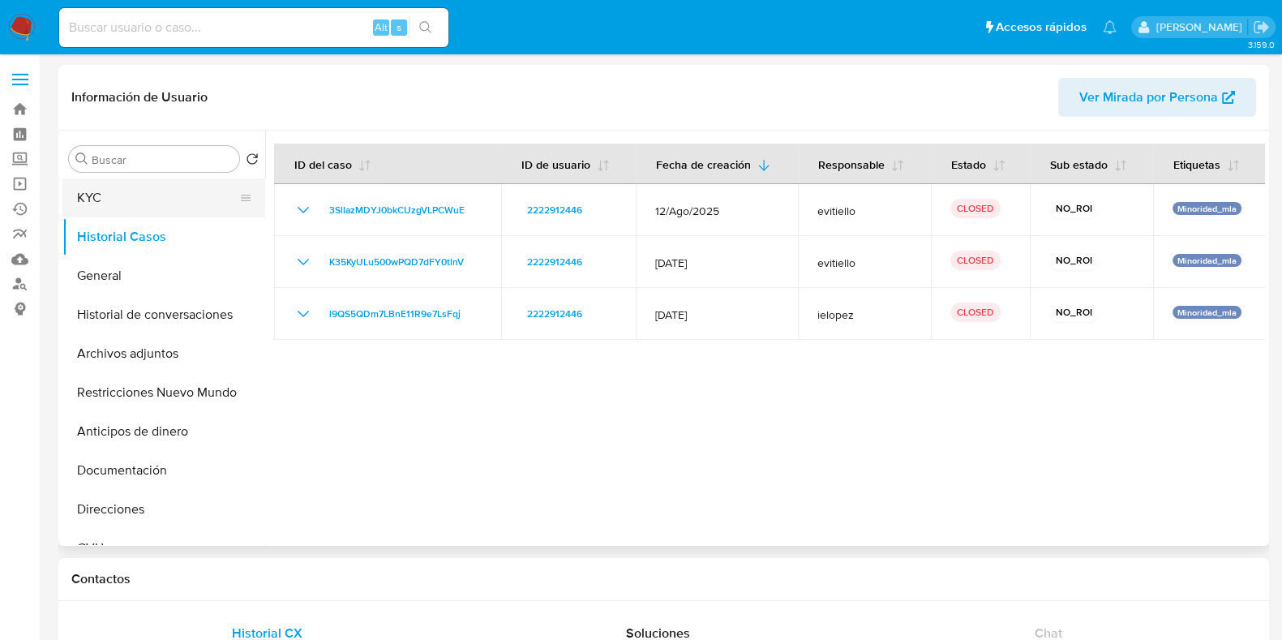
click at [116, 206] on button "KYC" at bounding box center [157, 197] width 190 height 39
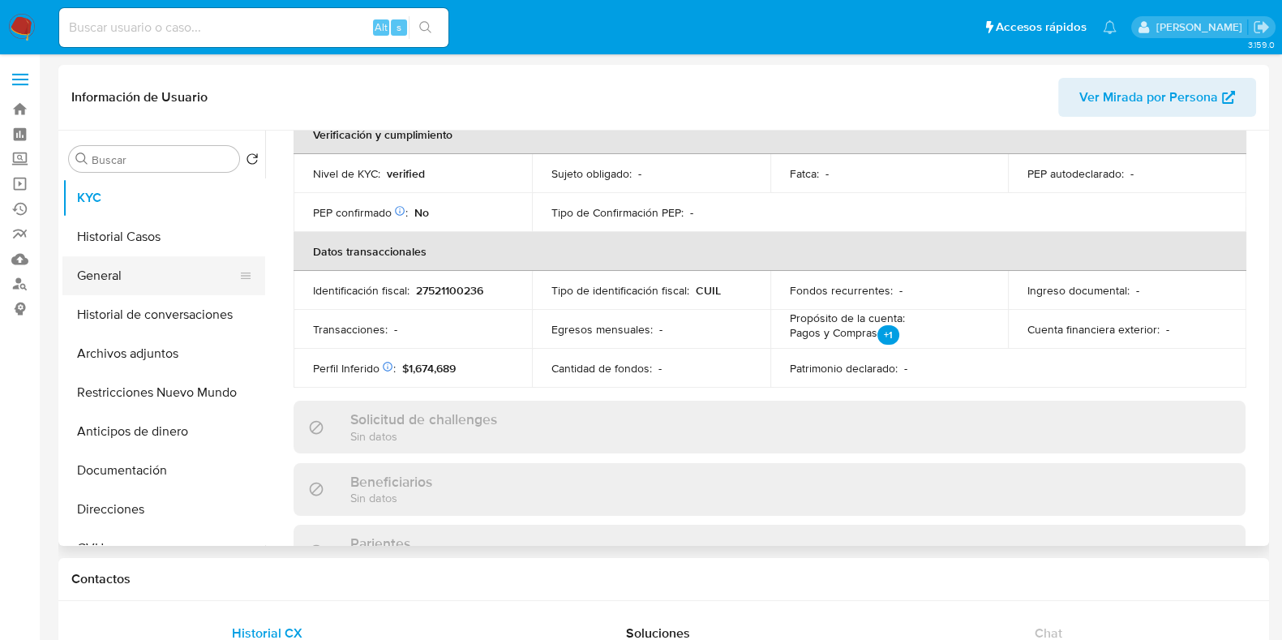
click at [122, 281] on button "General" at bounding box center [157, 275] width 190 height 39
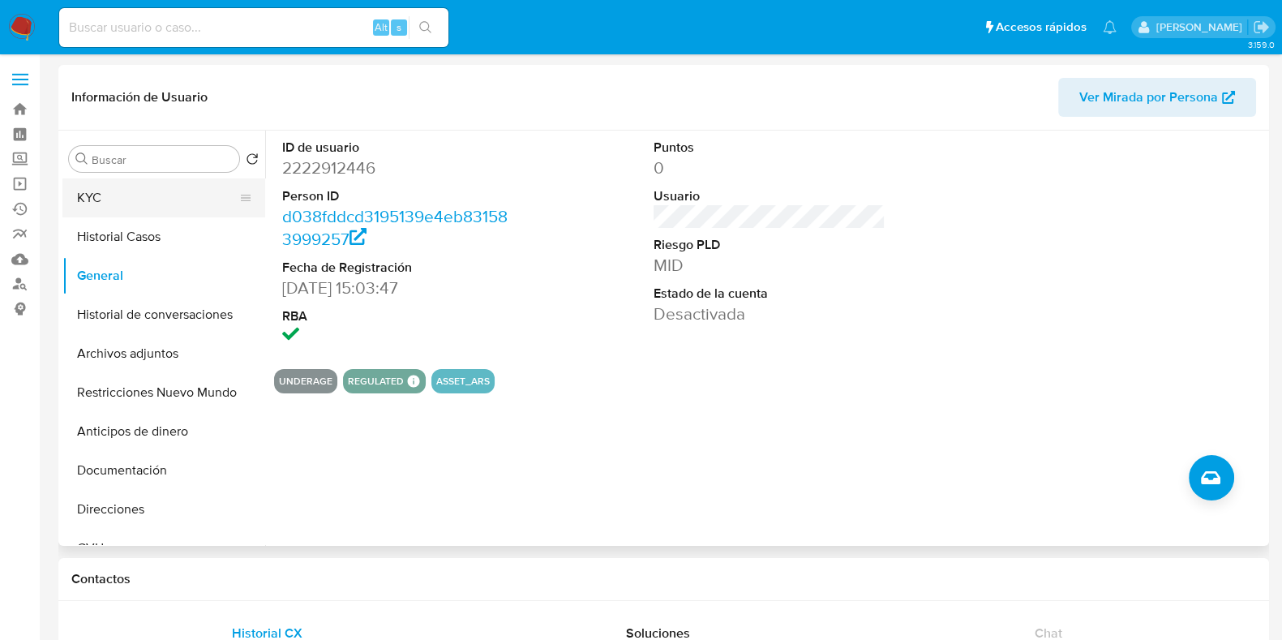
click at [158, 205] on button "KYC" at bounding box center [157, 197] width 190 height 39
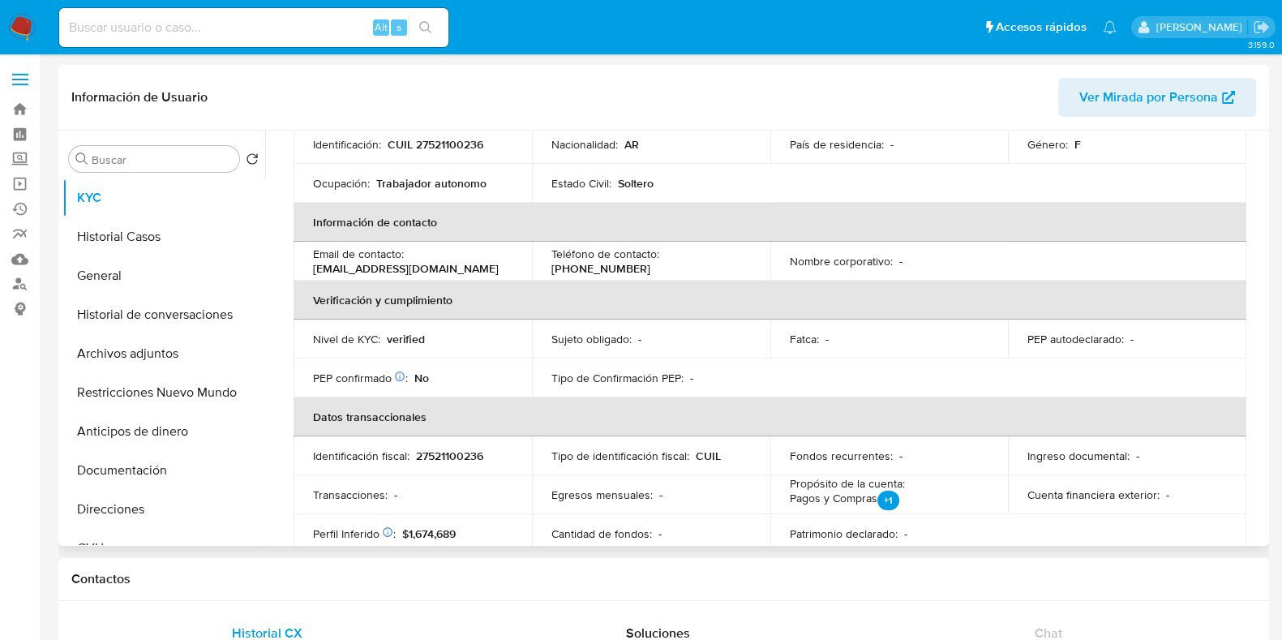
scroll to position [304, 0]
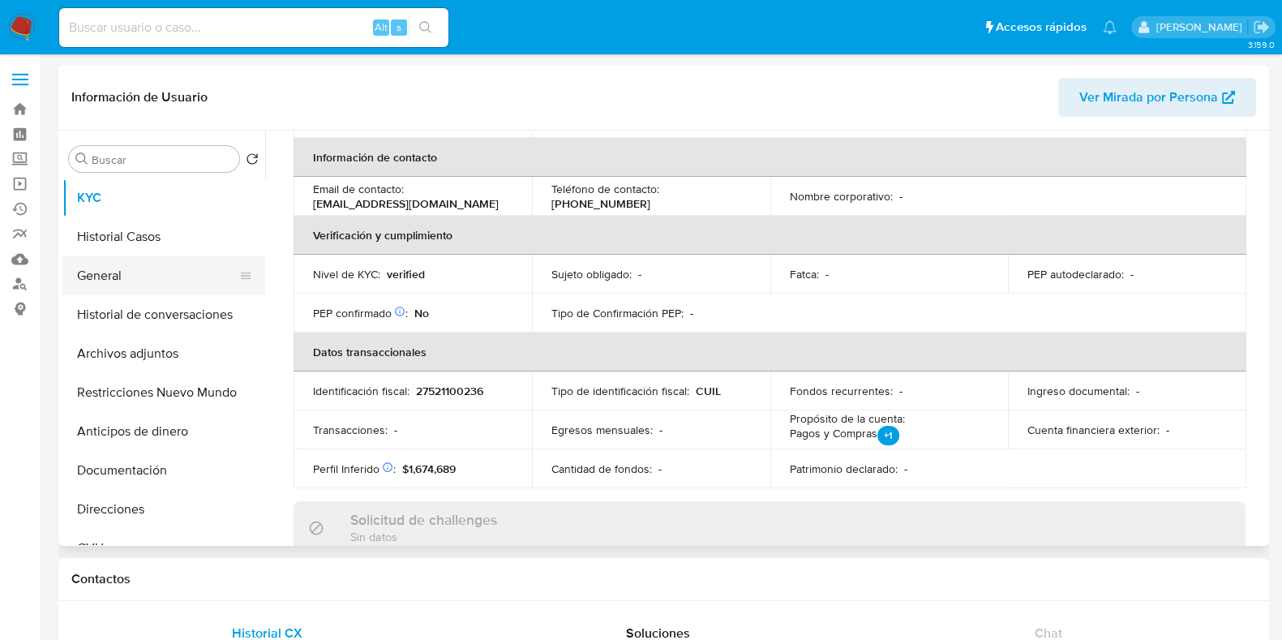
click at [119, 279] on button "General" at bounding box center [157, 275] width 190 height 39
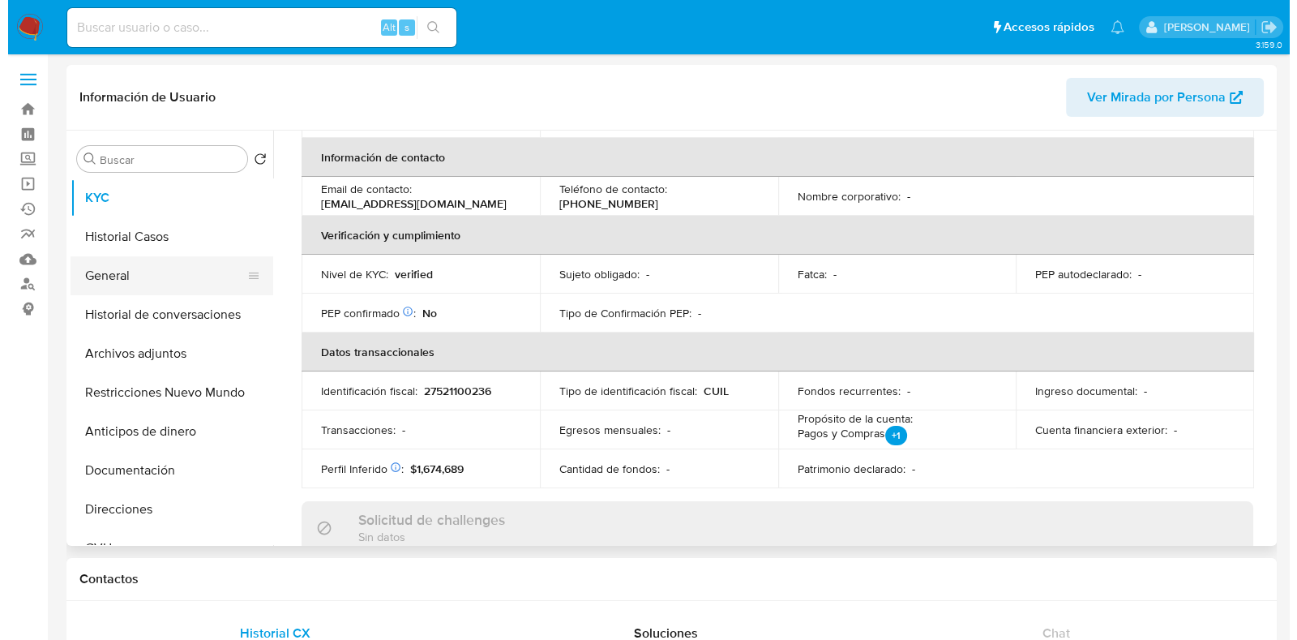
scroll to position [0, 0]
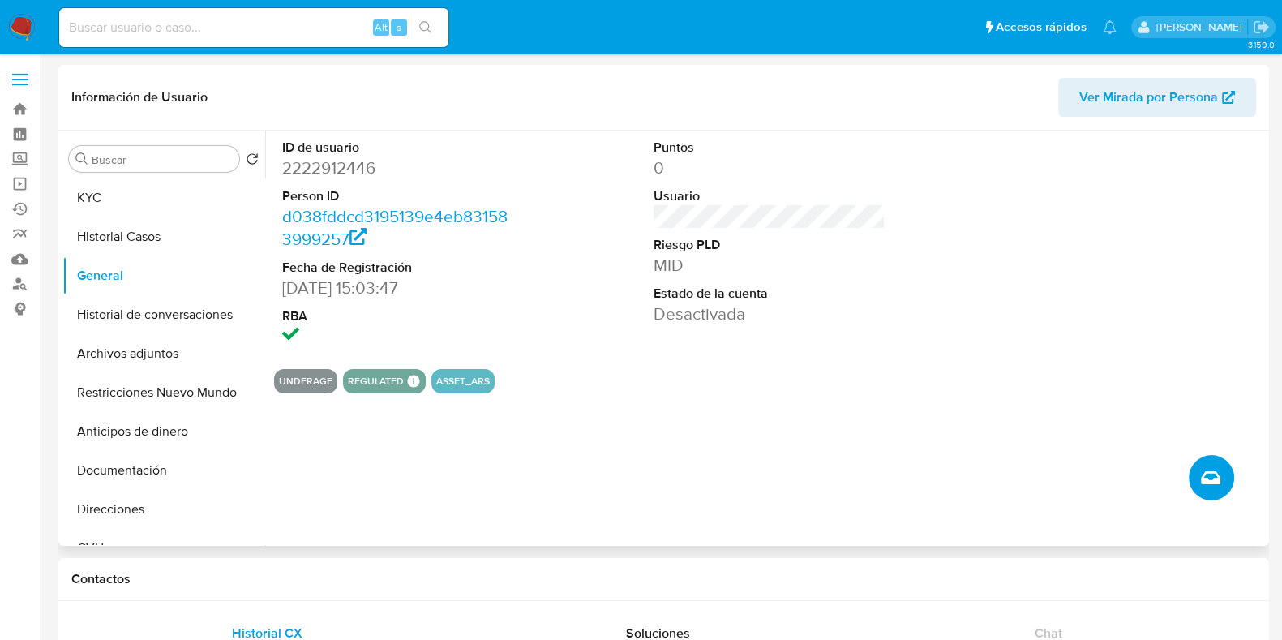
click at [1204, 488] on button "Crear caso manual" at bounding box center [1211, 477] width 45 height 45
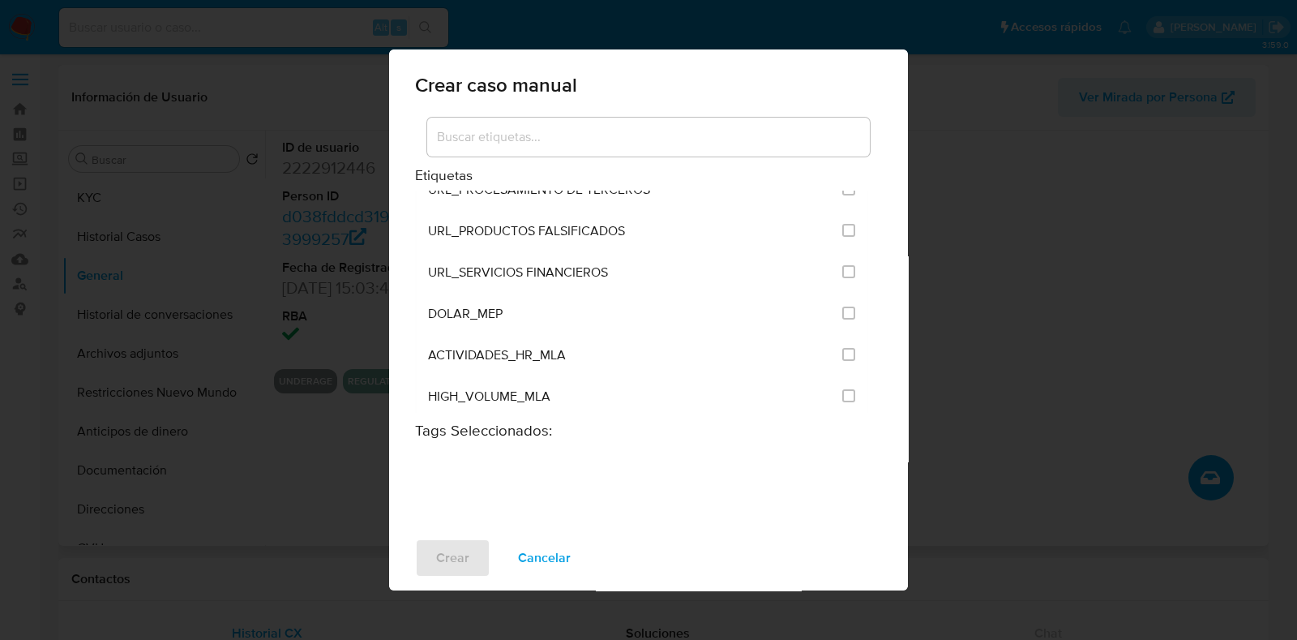
scroll to position [3141, 0]
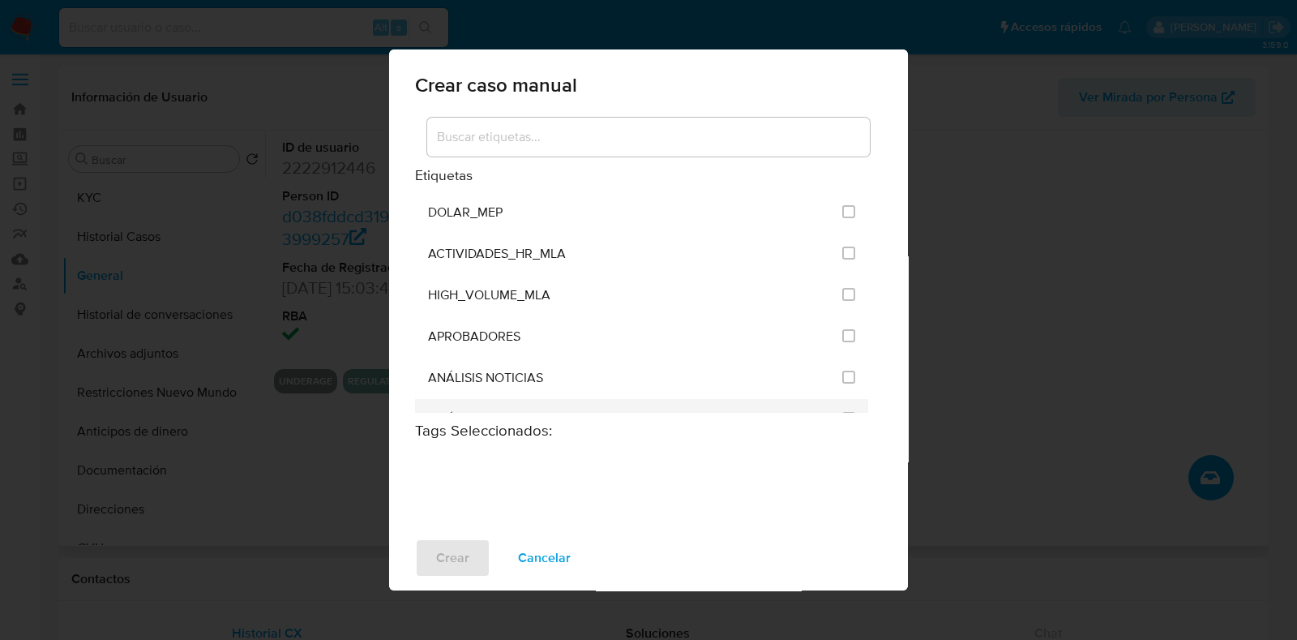
click at [686, 399] on div "ANÁLISIS POST BLOQUEO" at bounding box center [630, 419] width 405 height 41
click at [835, 399] on li "ANÁLISIS POST BLOQUEO" at bounding box center [641, 419] width 453 height 41
click at [844, 412] on input "3249" at bounding box center [848, 418] width 13 height 13
checkbox input "true"
click at [456, 557] on span "Crear" at bounding box center [452, 558] width 33 height 36
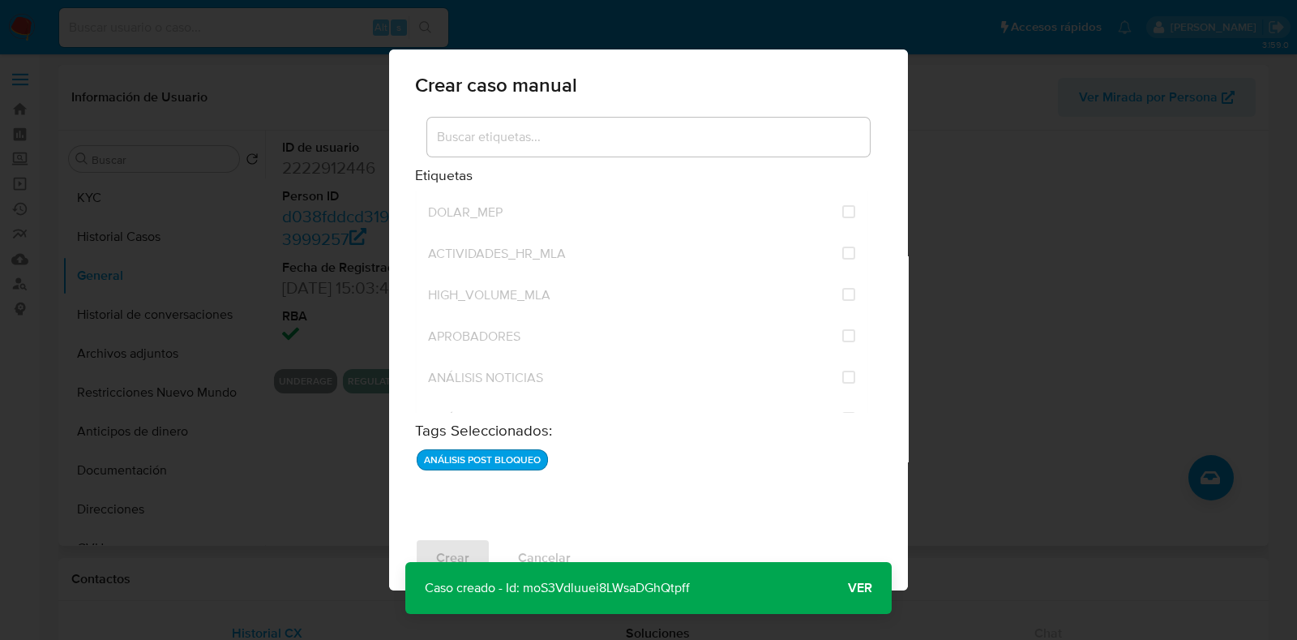
click at [860, 588] on span "Ver" at bounding box center [860, 588] width 24 height 0
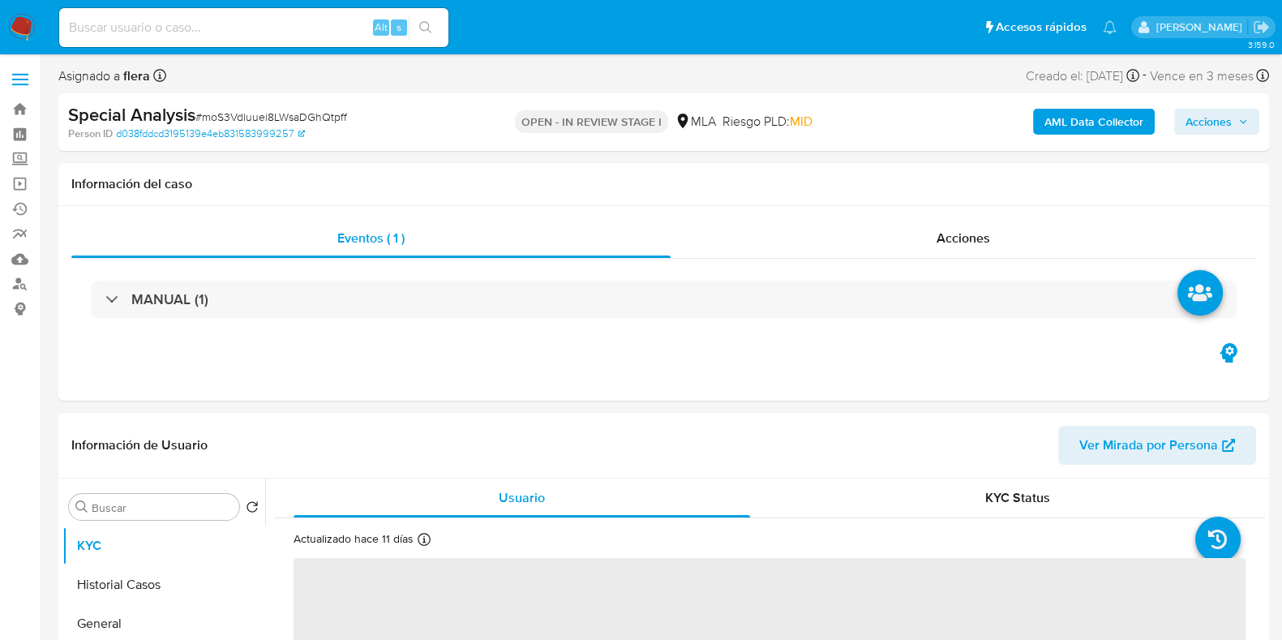
select select "10"
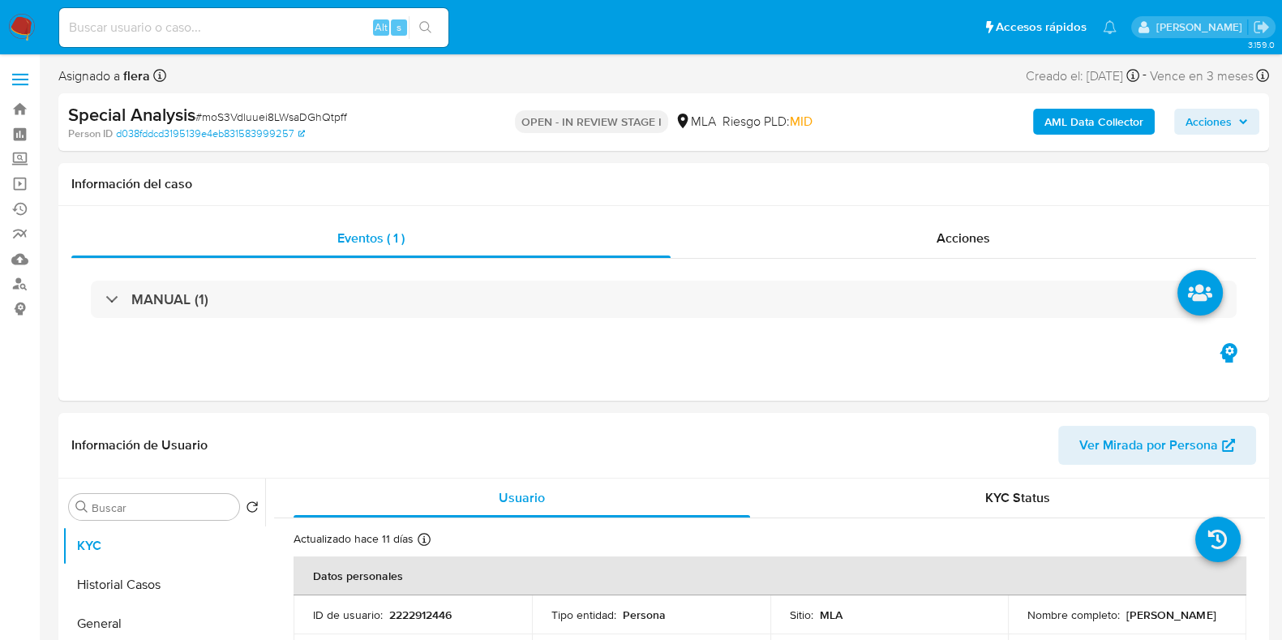
click at [1203, 126] on span "Acciones" at bounding box center [1208, 122] width 46 height 26
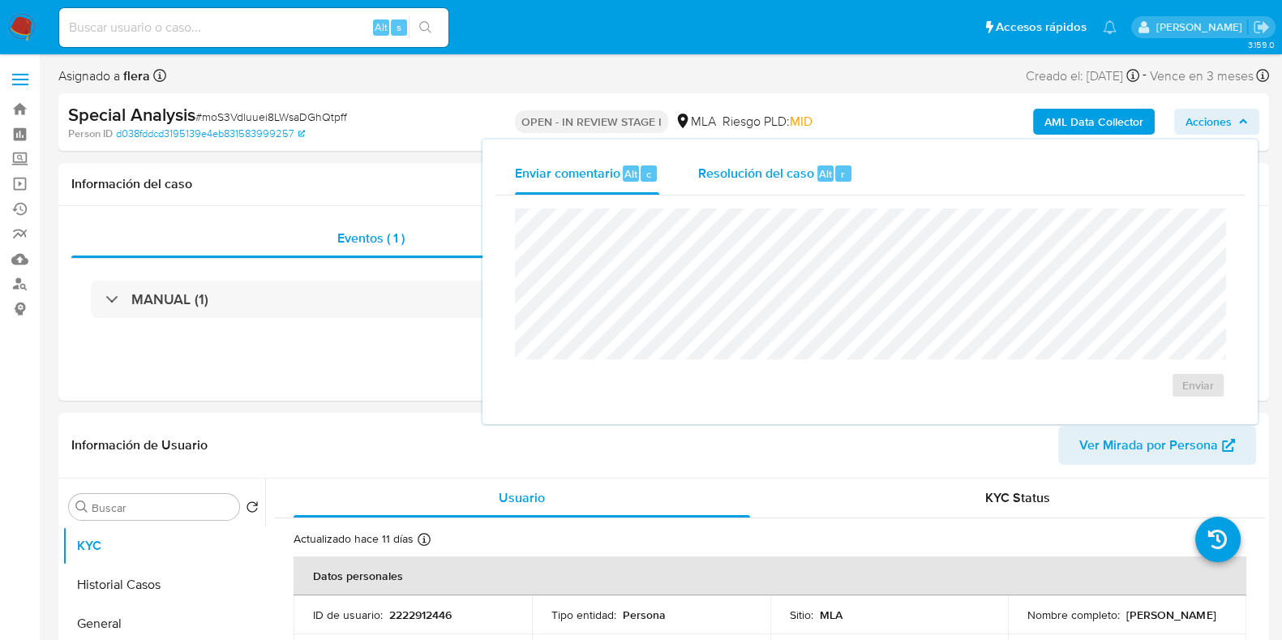
click at [800, 170] on span "Resolución del caso" at bounding box center [756, 173] width 116 height 19
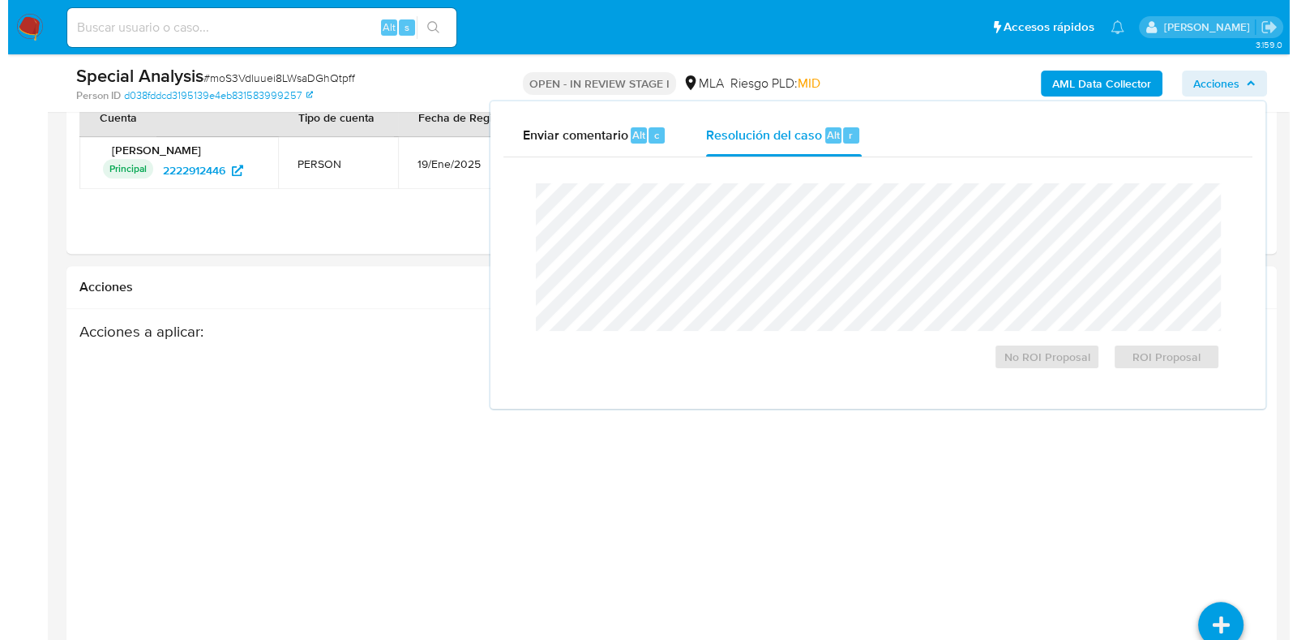
scroll to position [2126, 0]
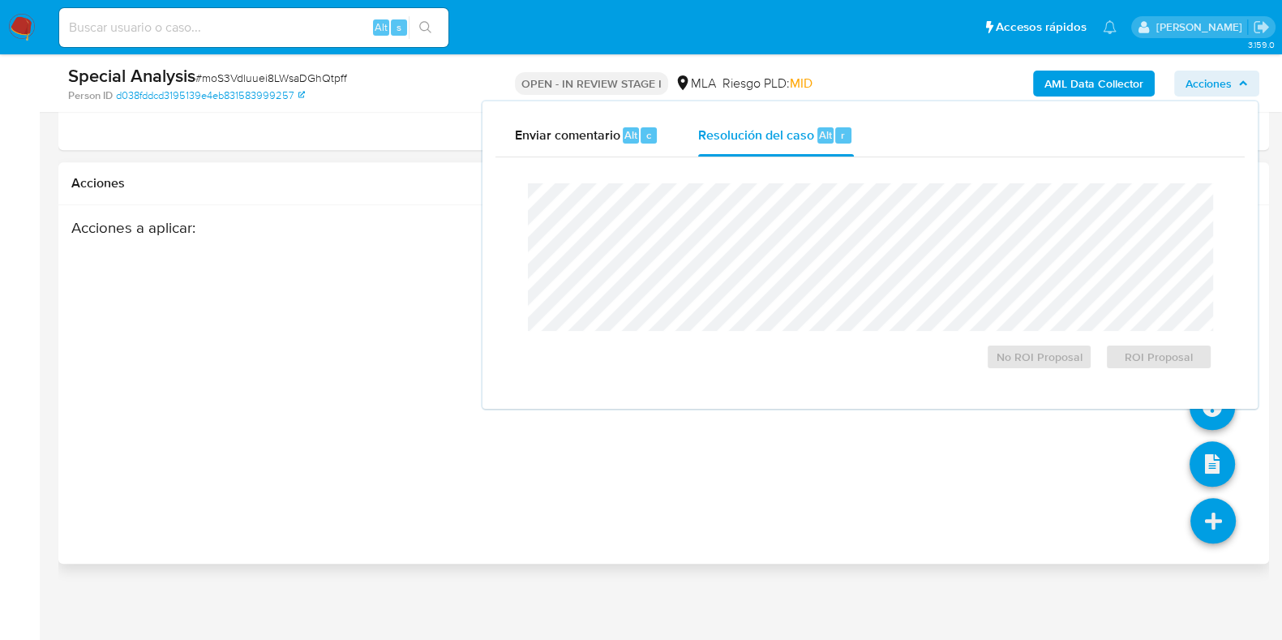
click at [1209, 518] on icon at bounding box center [1212, 520] width 45 height 45
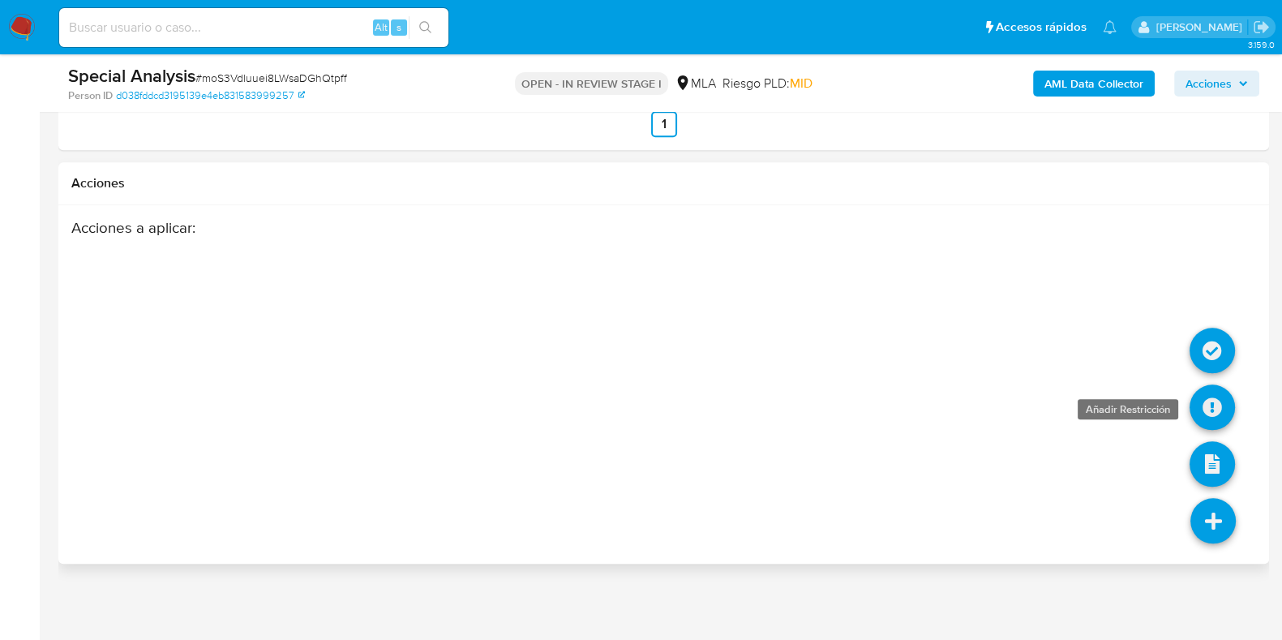
click at [1210, 410] on icon at bounding box center [1211, 406] width 45 height 45
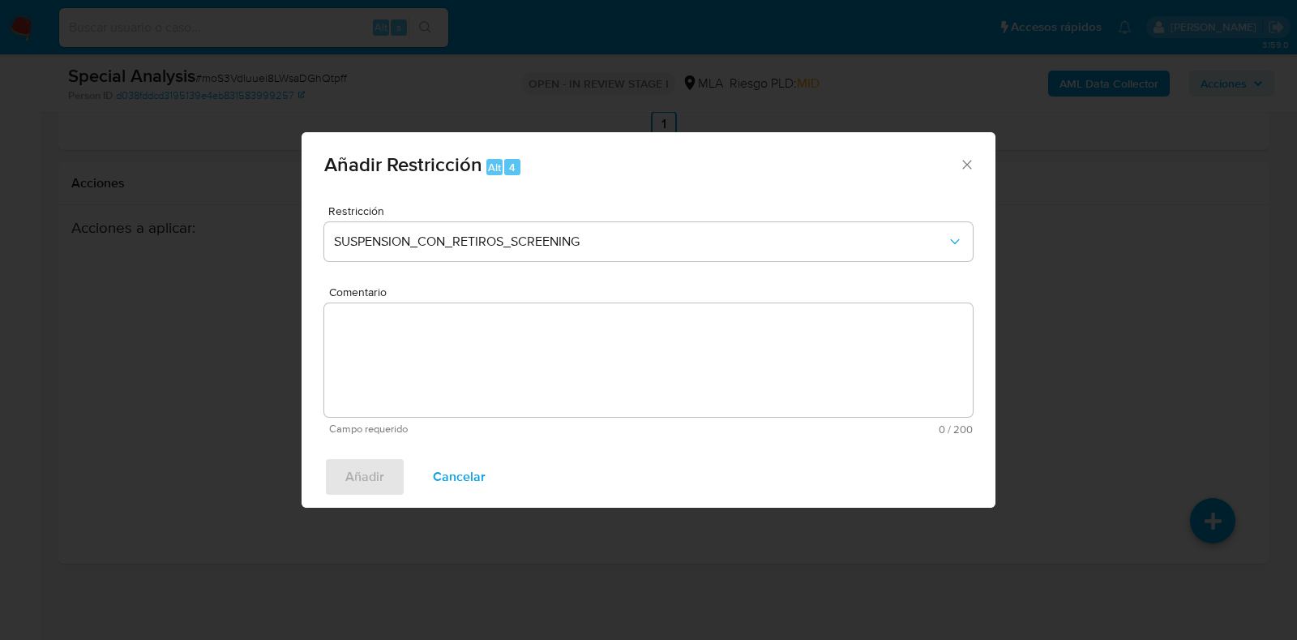
click at [965, 163] on icon "Cerrar ventana" at bounding box center [967, 164] width 16 height 16
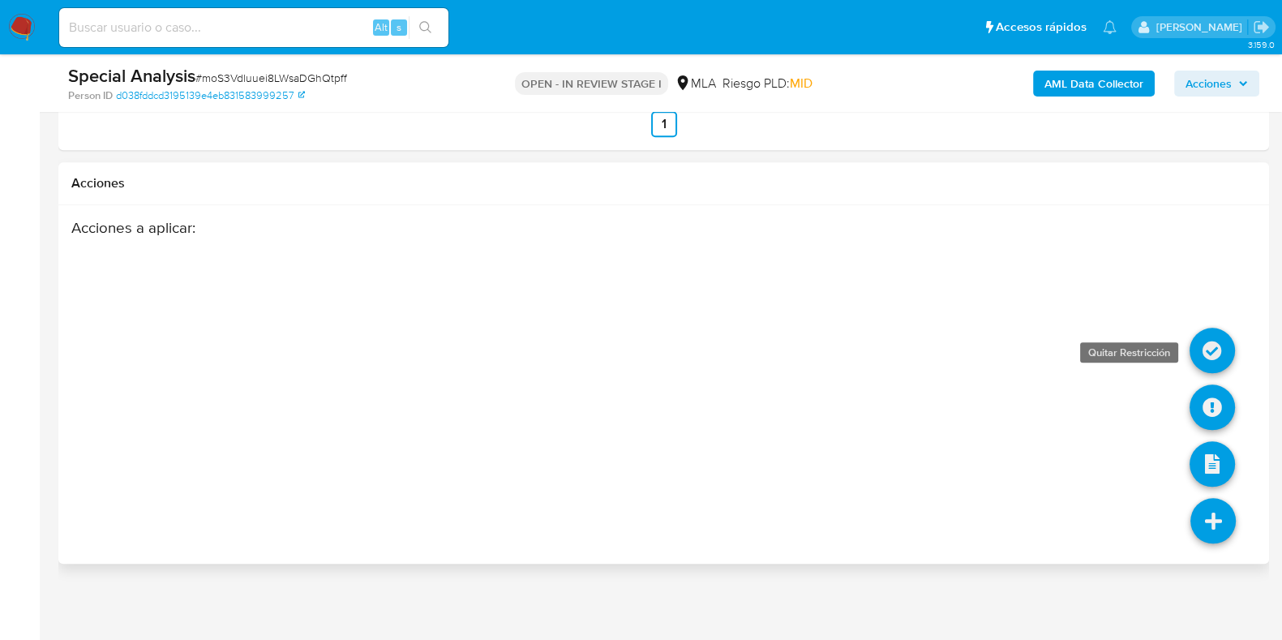
click at [1222, 345] on icon at bounding box center [1211, 350] width 45 height 45
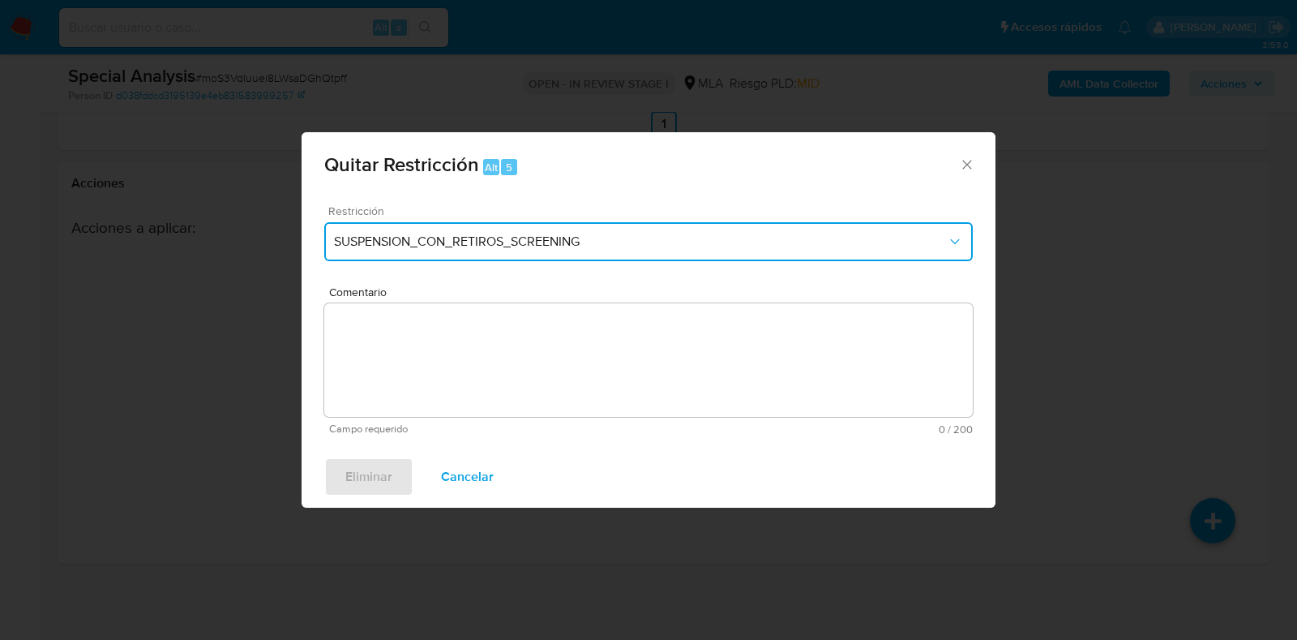
click at [512, 235] on span "SUSPENSION_CON_RETIROS_SCREENING" at bounding box center [640, 242] width 613 height 16
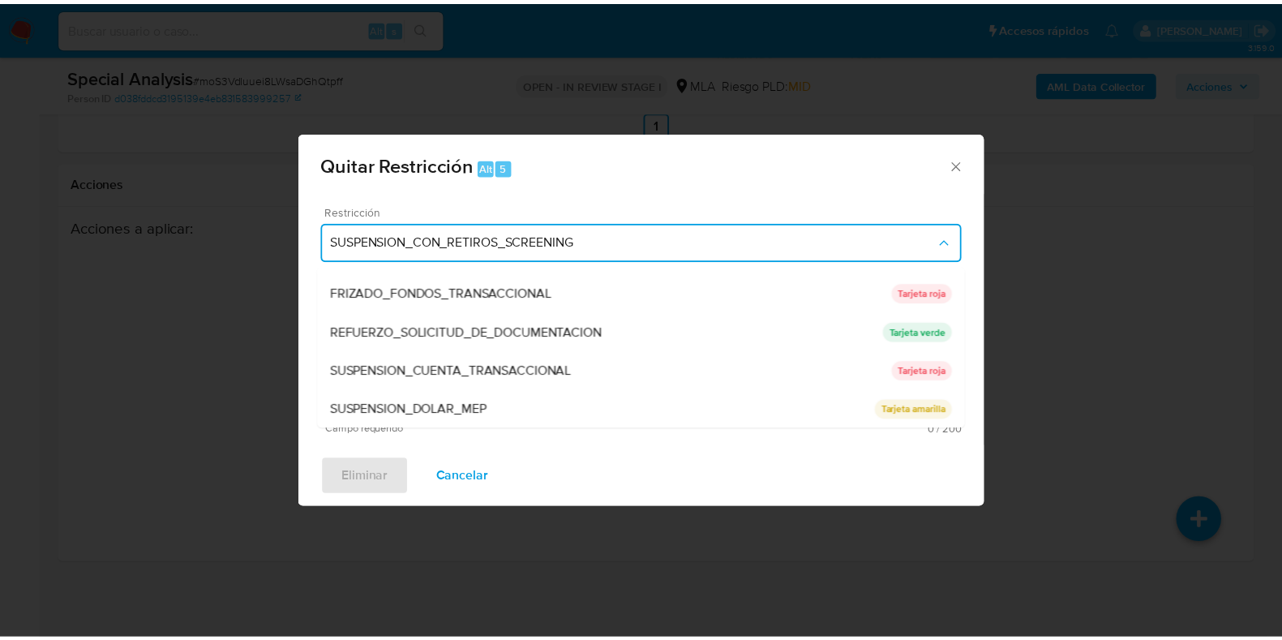
scroll to position [344, 0]
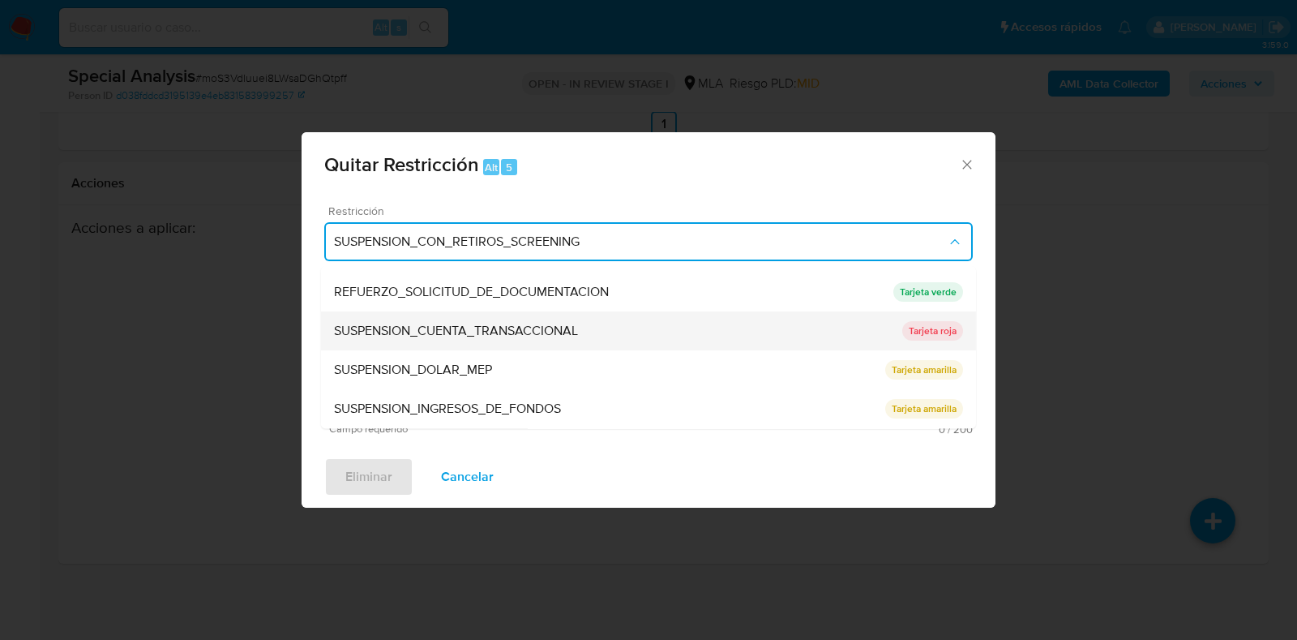
click at [568, 324] on span "SUSPENSION_CUENTA_TRANSACCIONAL" at bounding box center [456, 332] width 244 height 16
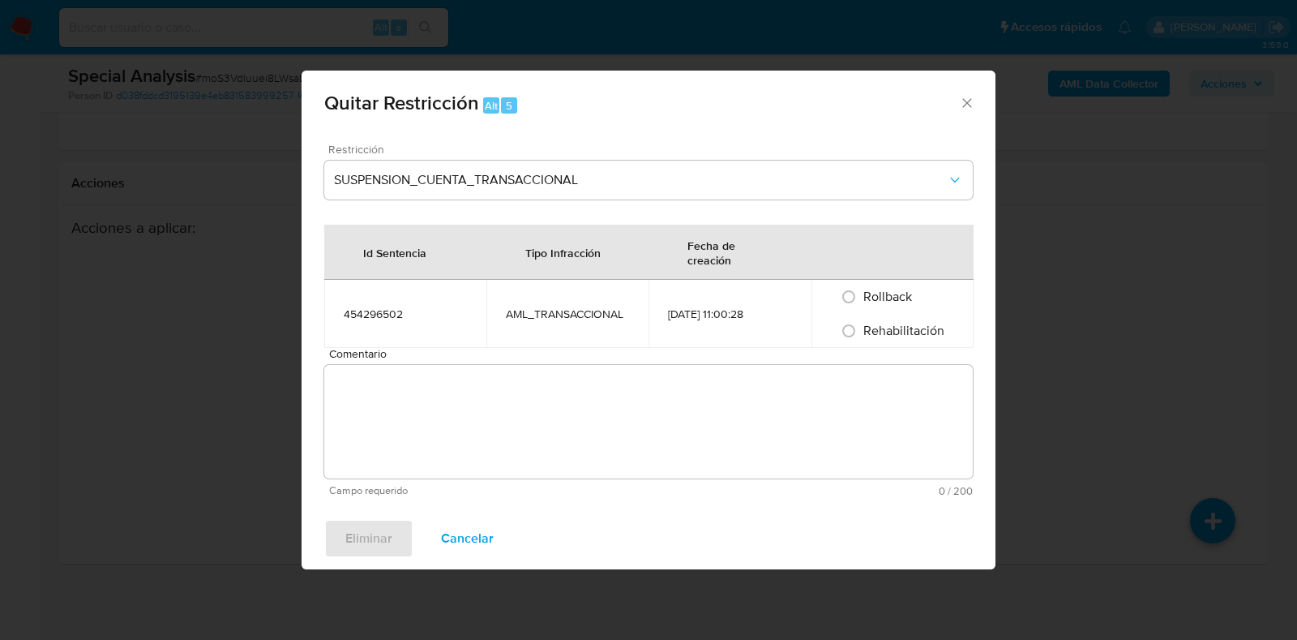
click at [568, 322] on td "AML_TRANSACCIONAL" at bounding box center [567, 314] width 162 height 68
click at [851, 332] on input "Rehabilitación" at bounding box center [849, 331] width 26 height 26
radio input "true"
click at [720, 431] on textarea "Comentario" at bounding box center [648, 422] width 649 height 114
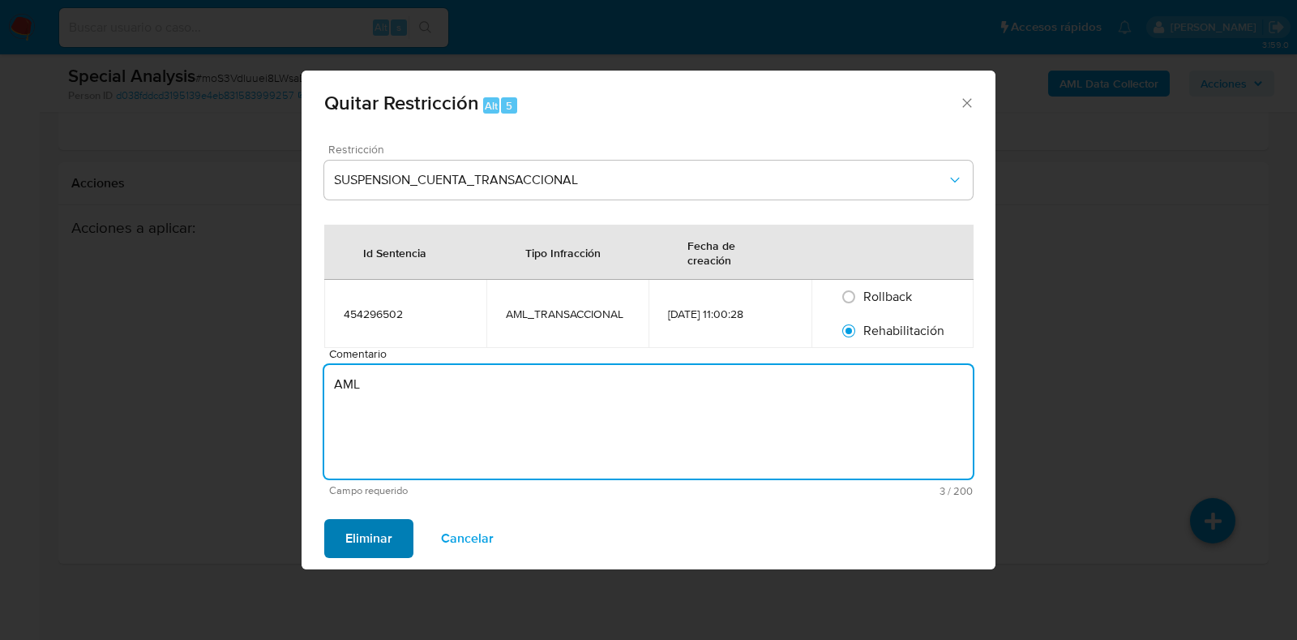
type textarea "AML"
click at [349, 535] on span "Eliminar" at bounding box center [368, 539] width 47 height 36
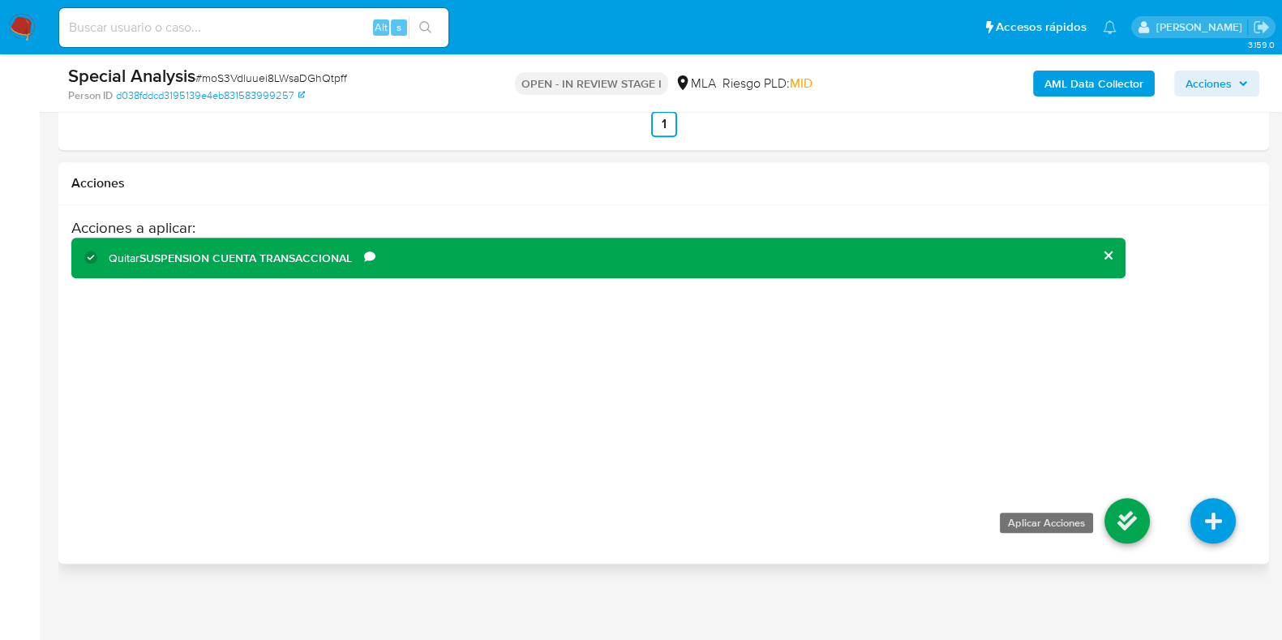
click at [1137, 511] on icon at bounding box center [1126, 520] width 45 height 45
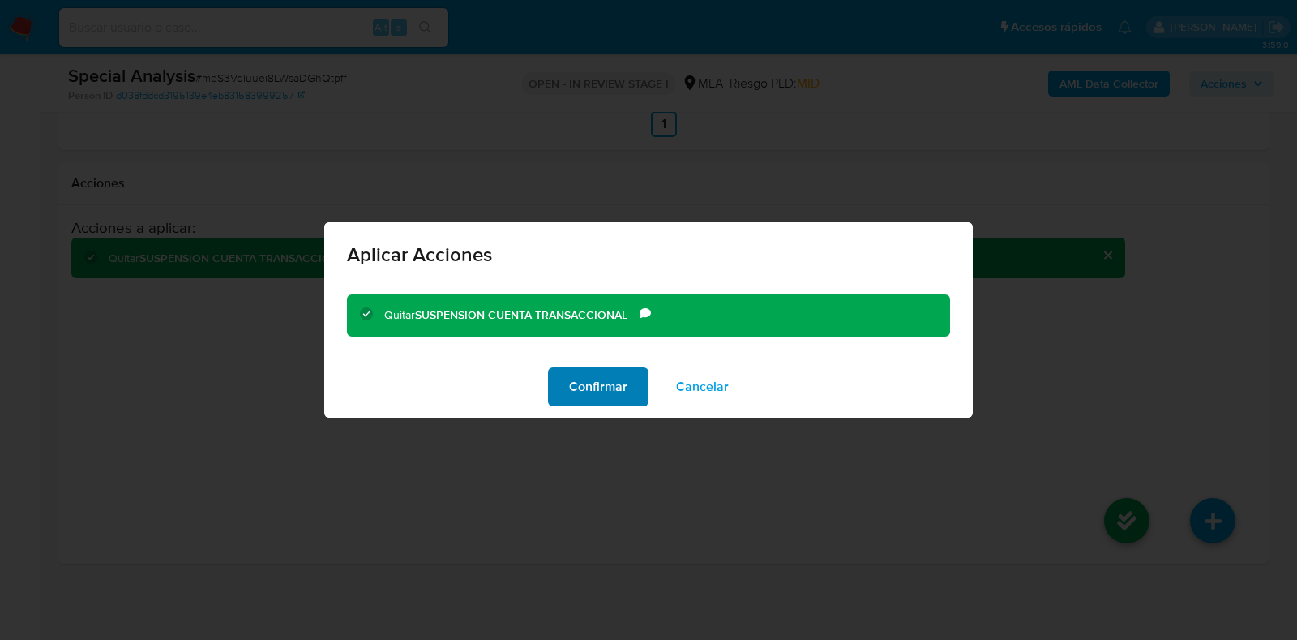
click at [591, 379] on span "Confirmar" at bounding box center [598, 387] width 58 height 36
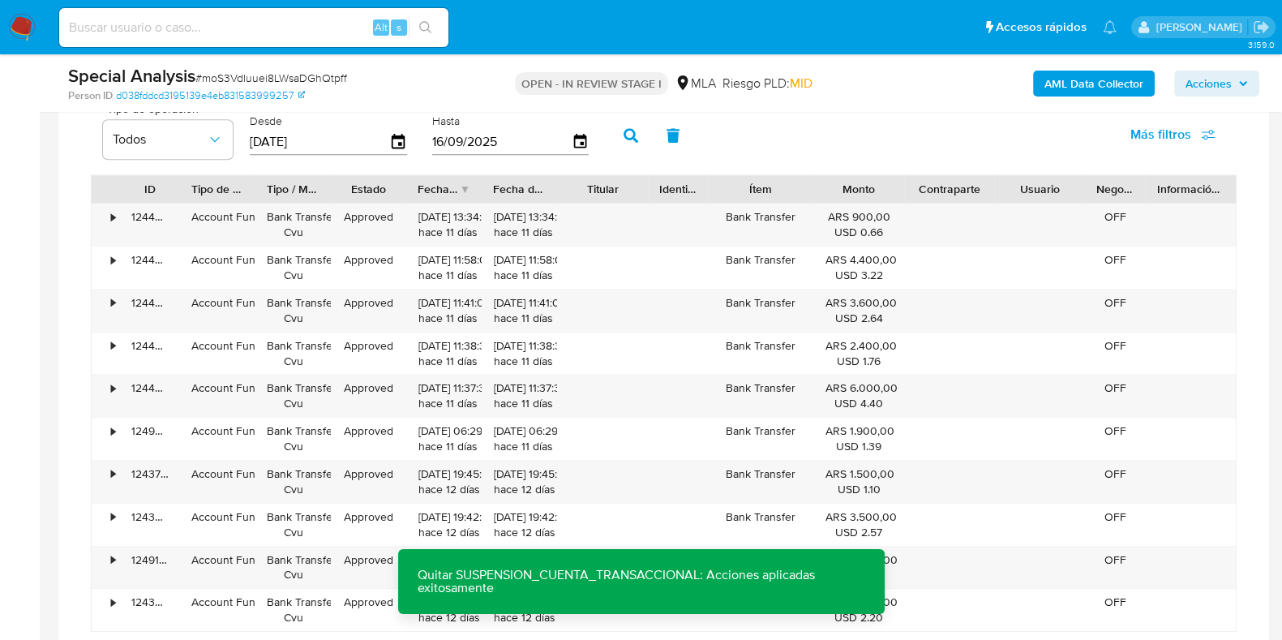
scroll to position [1214, 0]
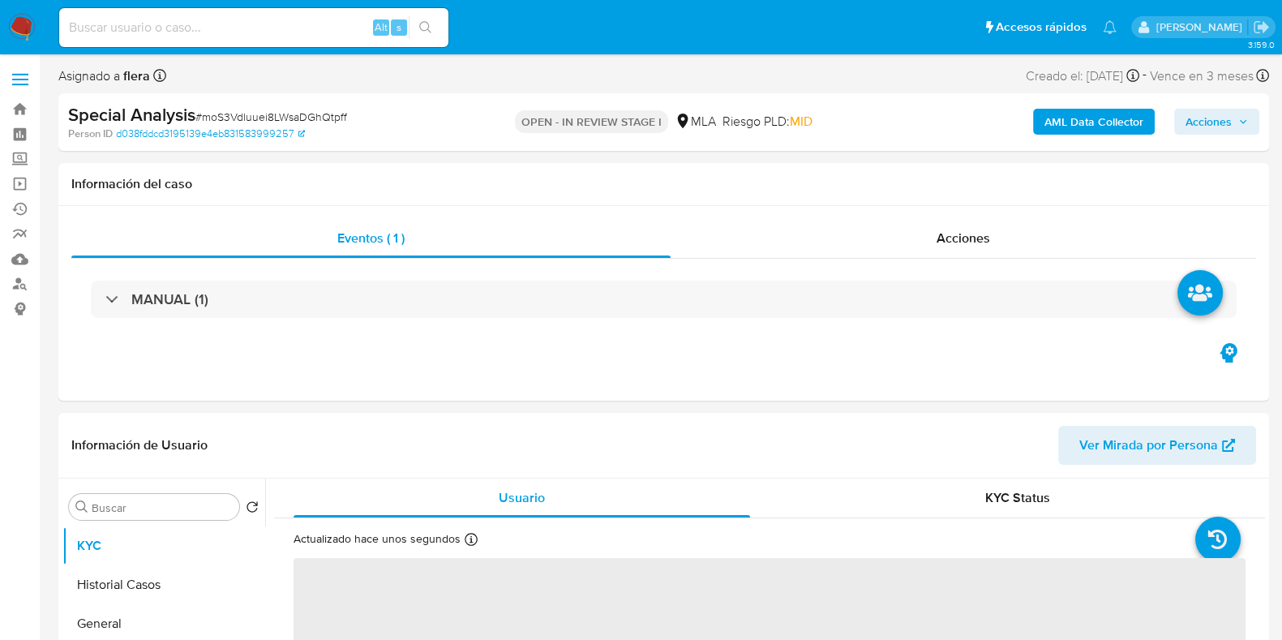
select select "10"
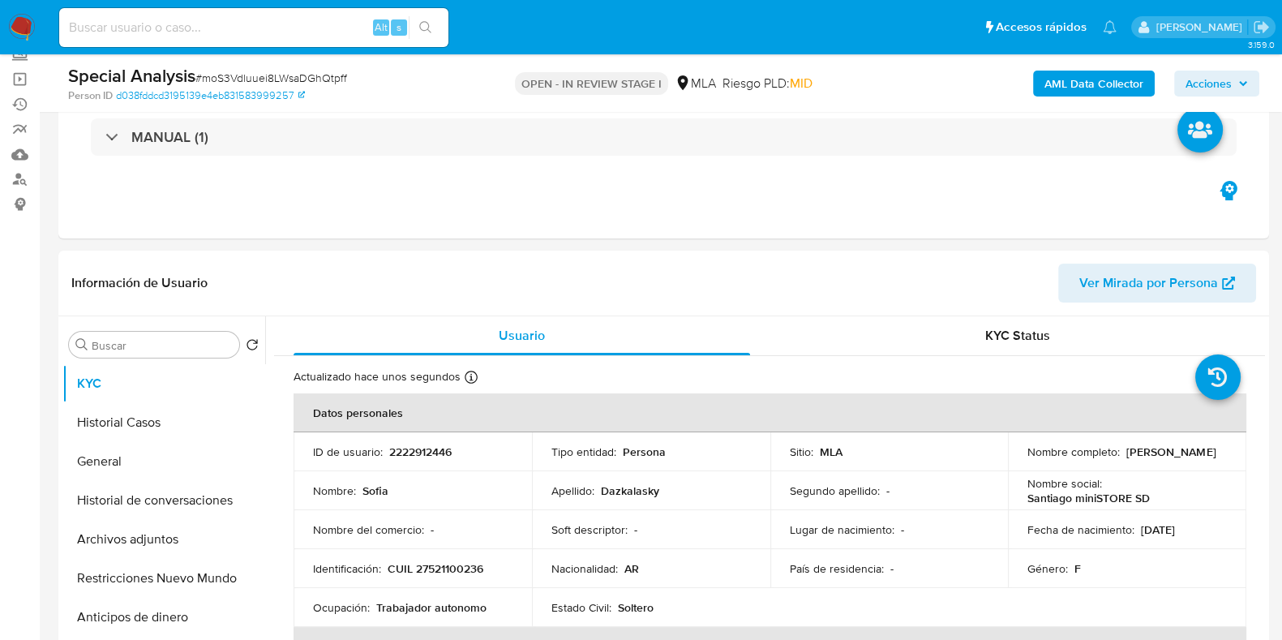
scroll to position [202, 0]
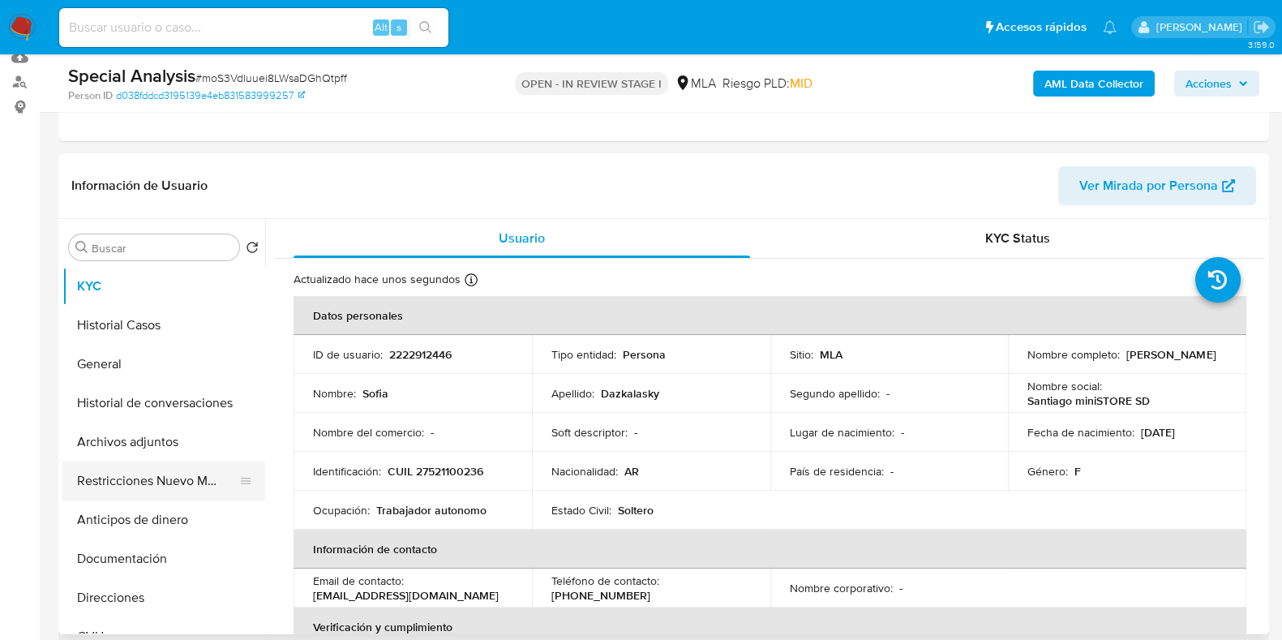
click at [178, 476] on button "Restricciones Nuevo Mundo" at bounding box center [157, 480] width 190 height 39
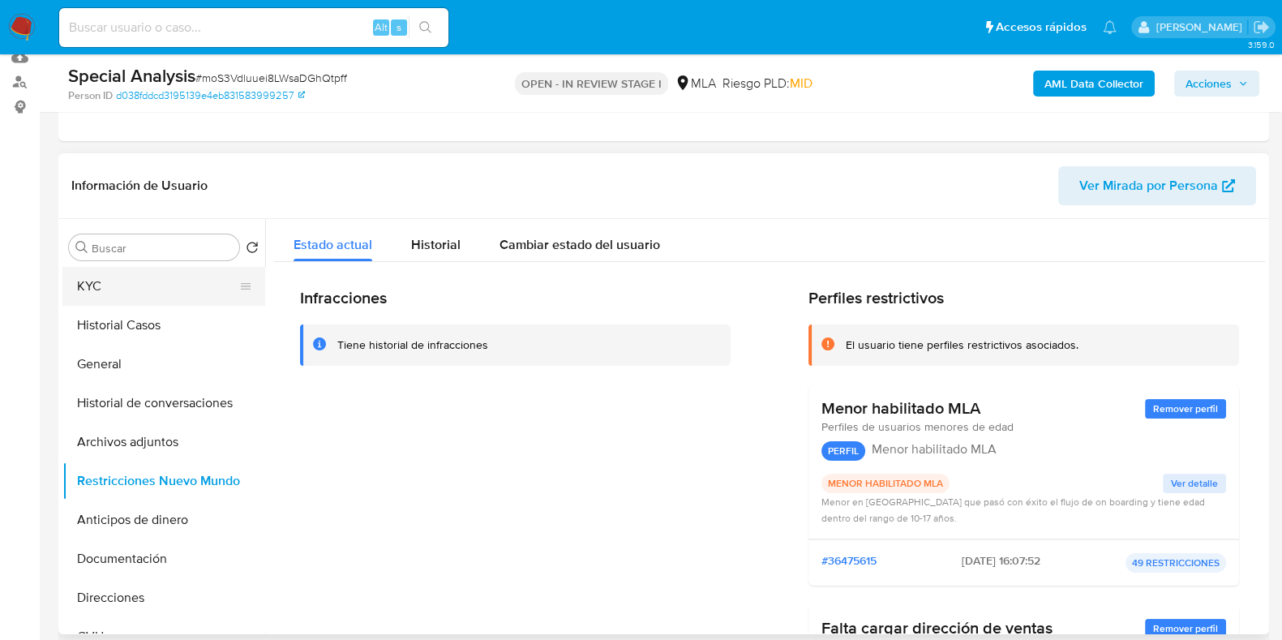
click at [170, 285] on button "KYC" at bounding box center [157, 286] width 190 height 39
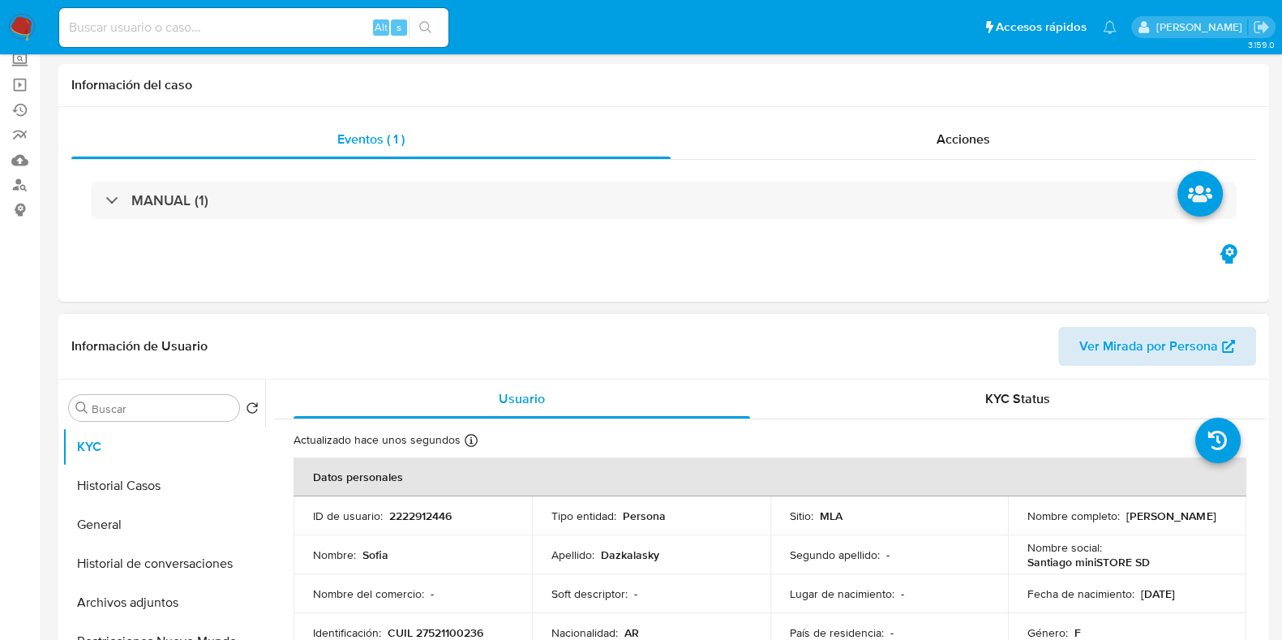
scroll to position [0, 0]
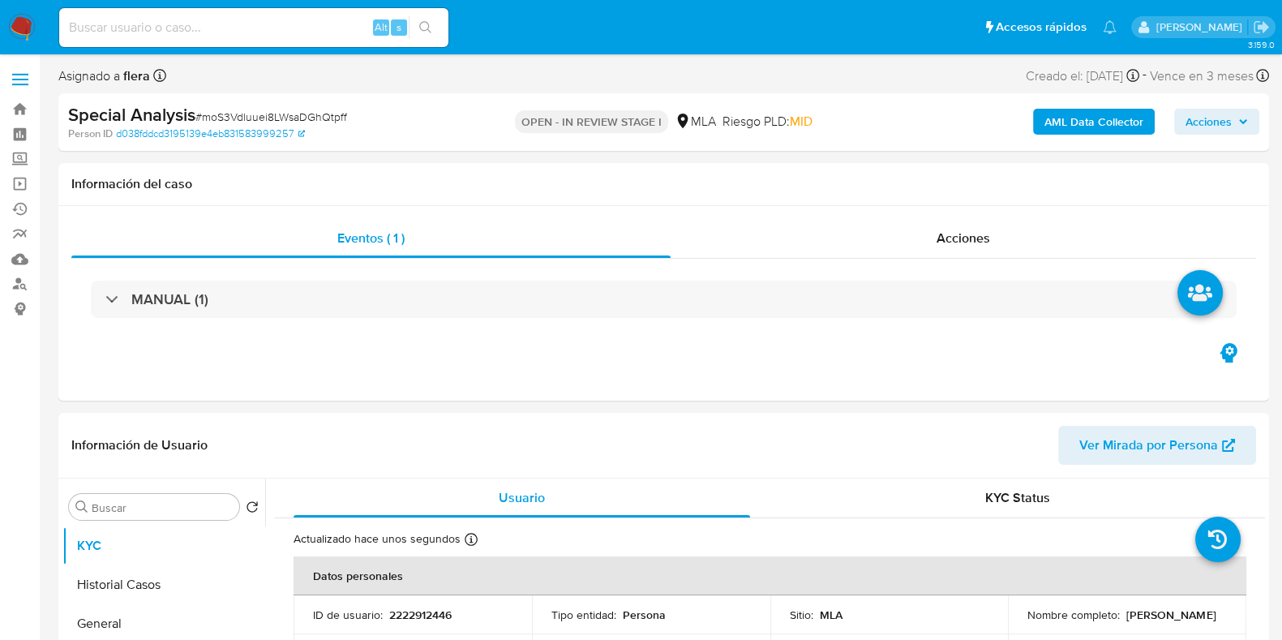
click at [1198, 119] on span "Acciones" at bounding box center [1208, 122] width 46 height 26
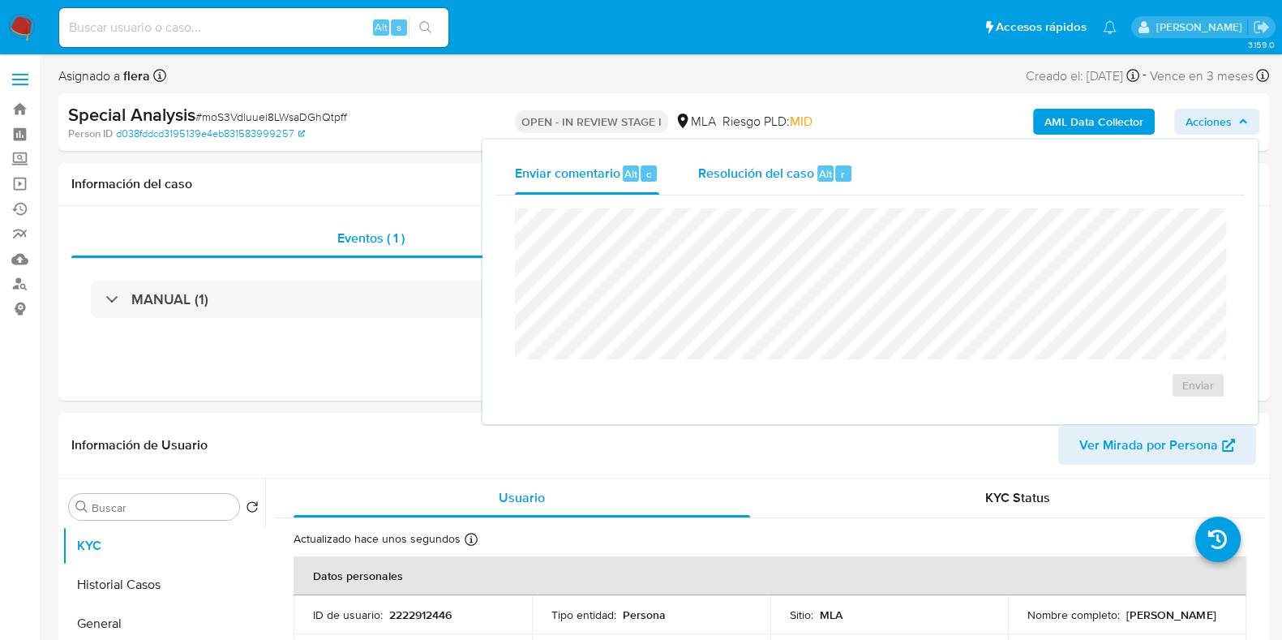
click at [823, 166] on span "Alt" at bounding box center [825, 173] width 13 height 15
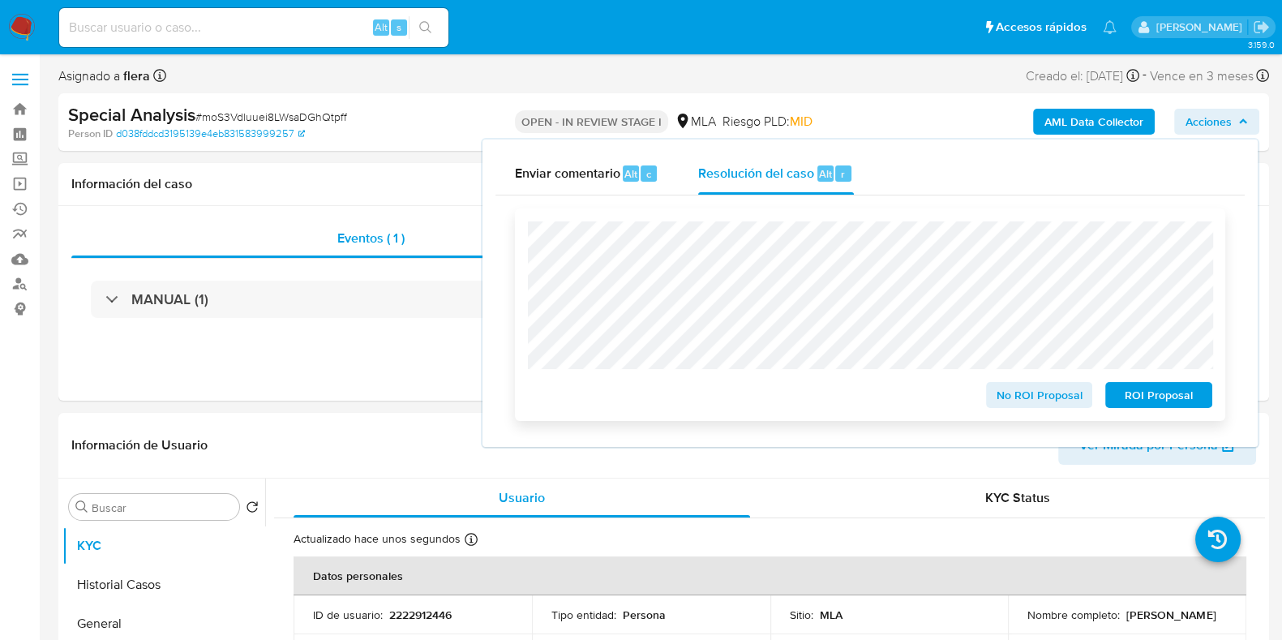
click at [1018, 405] on span "No ROI Proposal" at bounding box center [1039, 394] width 84 height 23
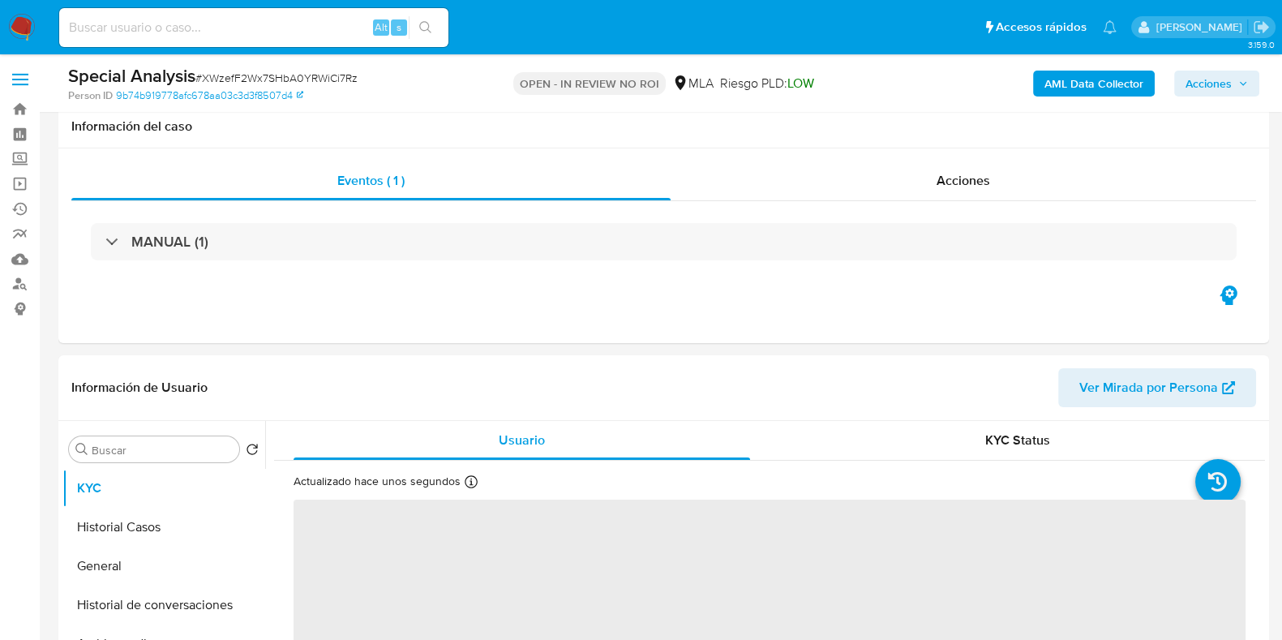
scroll to position [304, 0]
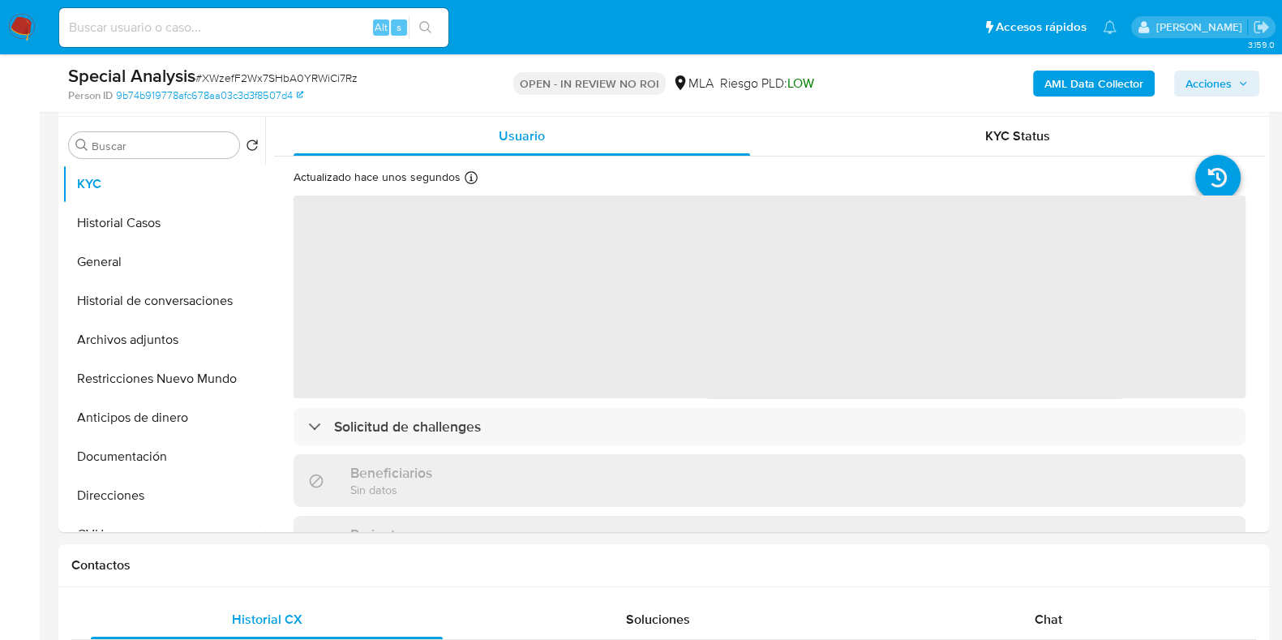
select select "10"
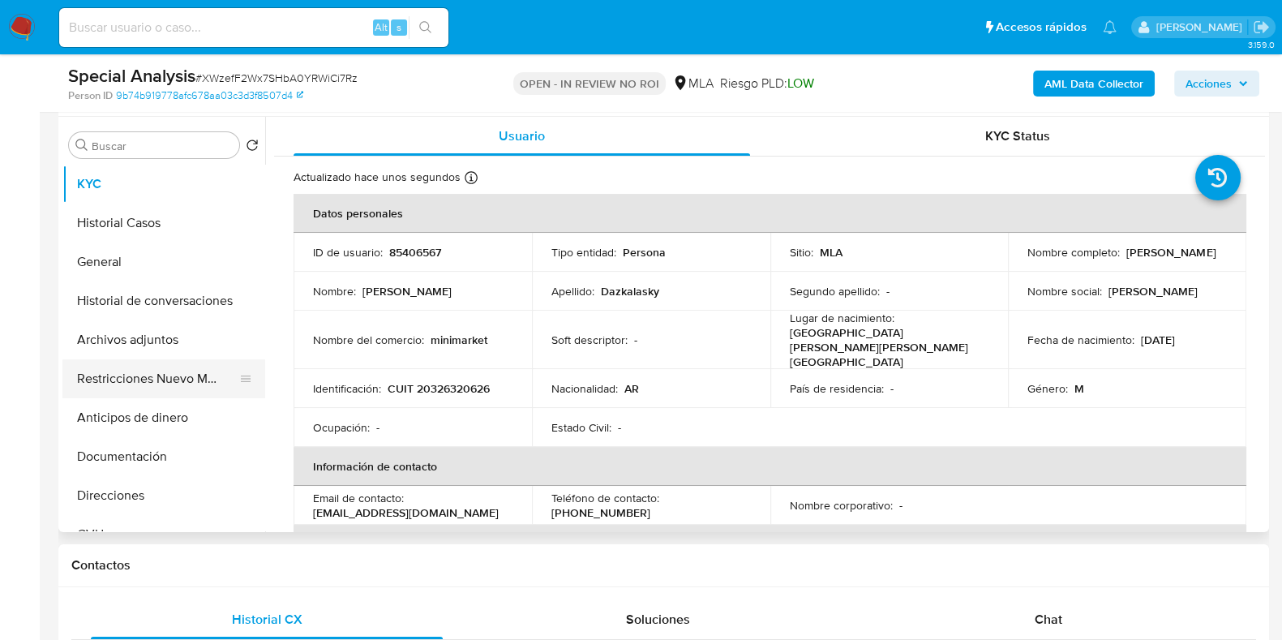
click at [135, 373] on button "Restricciones Nuevo Mundo" at bounding box center [157, 378] width 190 height 39
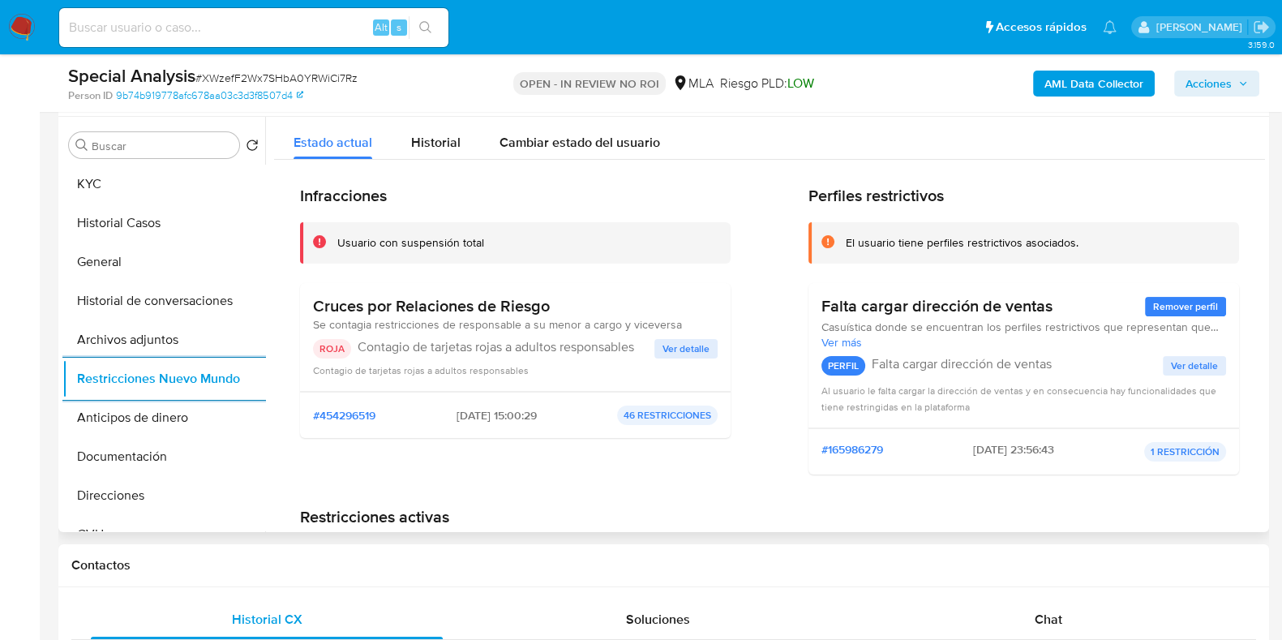
click at [678, 346] on span "Ver detalle" at bounding box center [685, 349] width 47 height 16
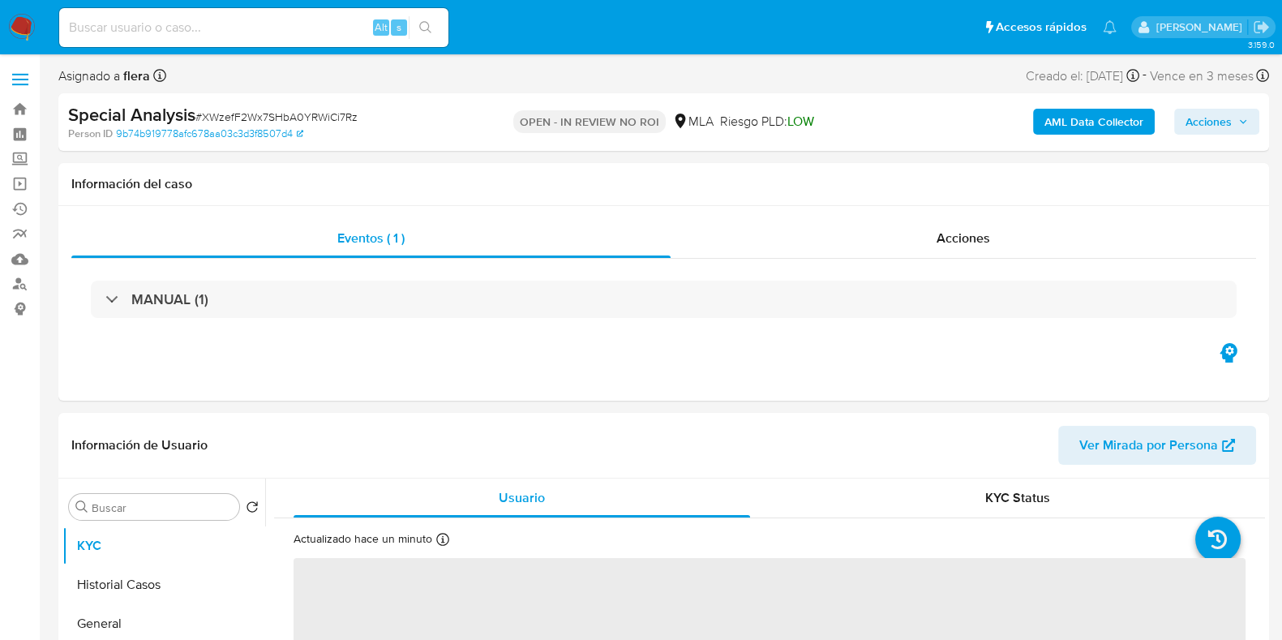
select select "10"
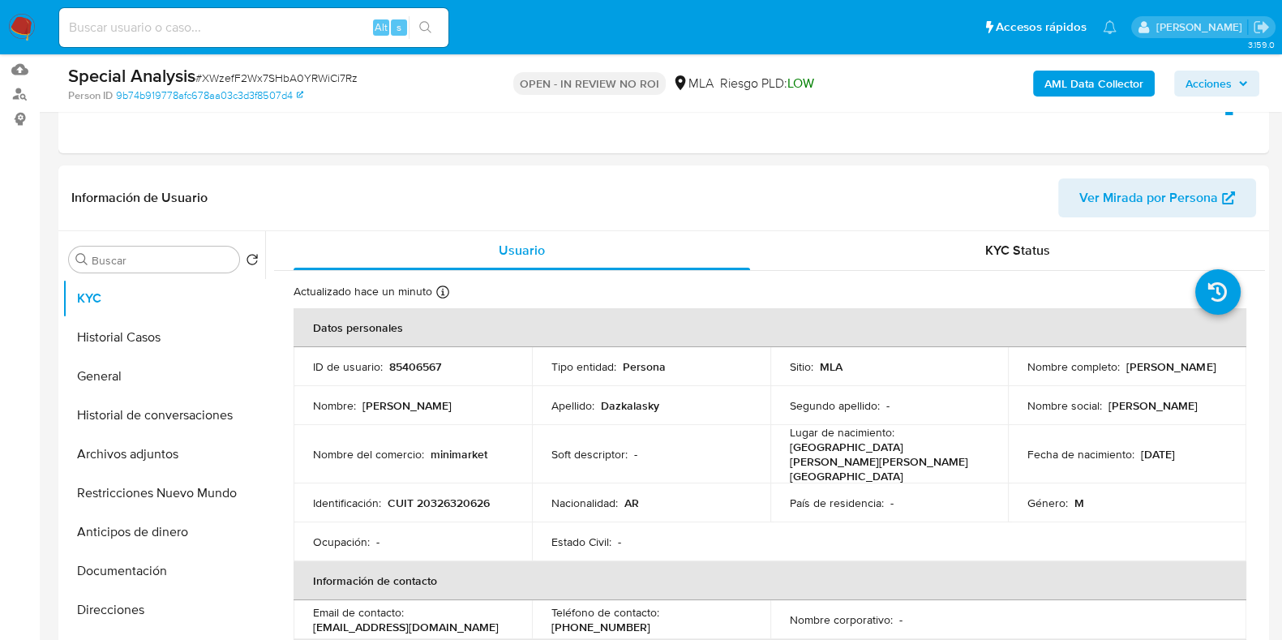
scroll to position [202, 0]
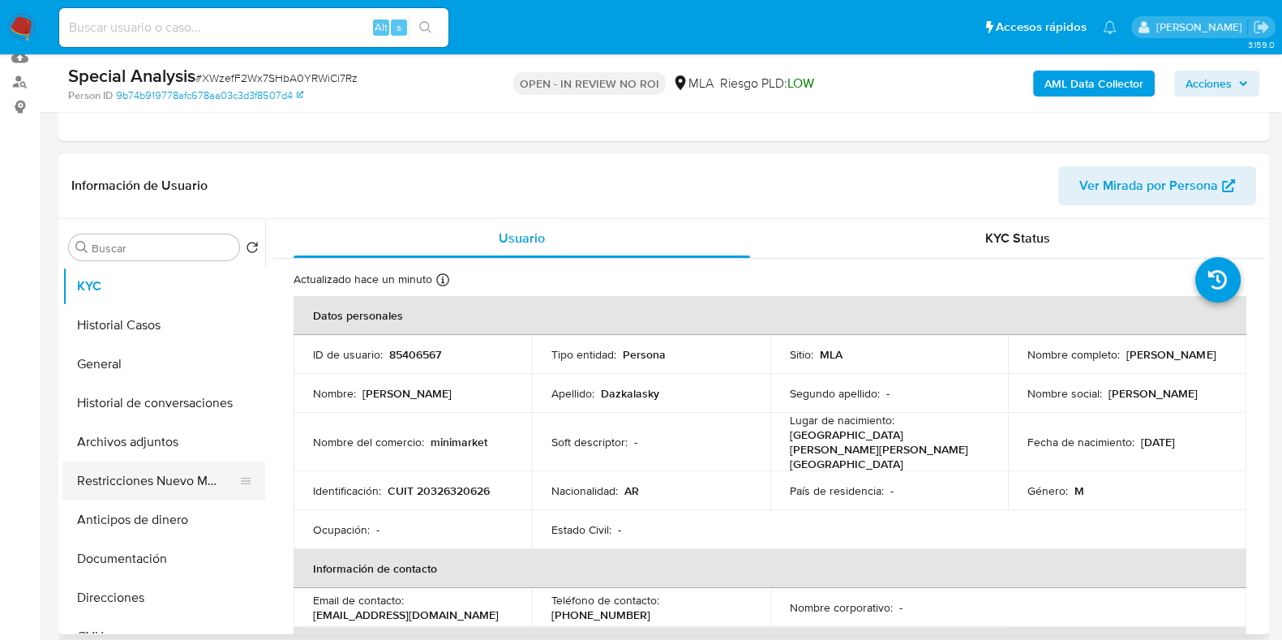
click at [178, 476] on button "Restricciones Nuevo Mundo" at bounding box center [157, 480] width 190 height 39
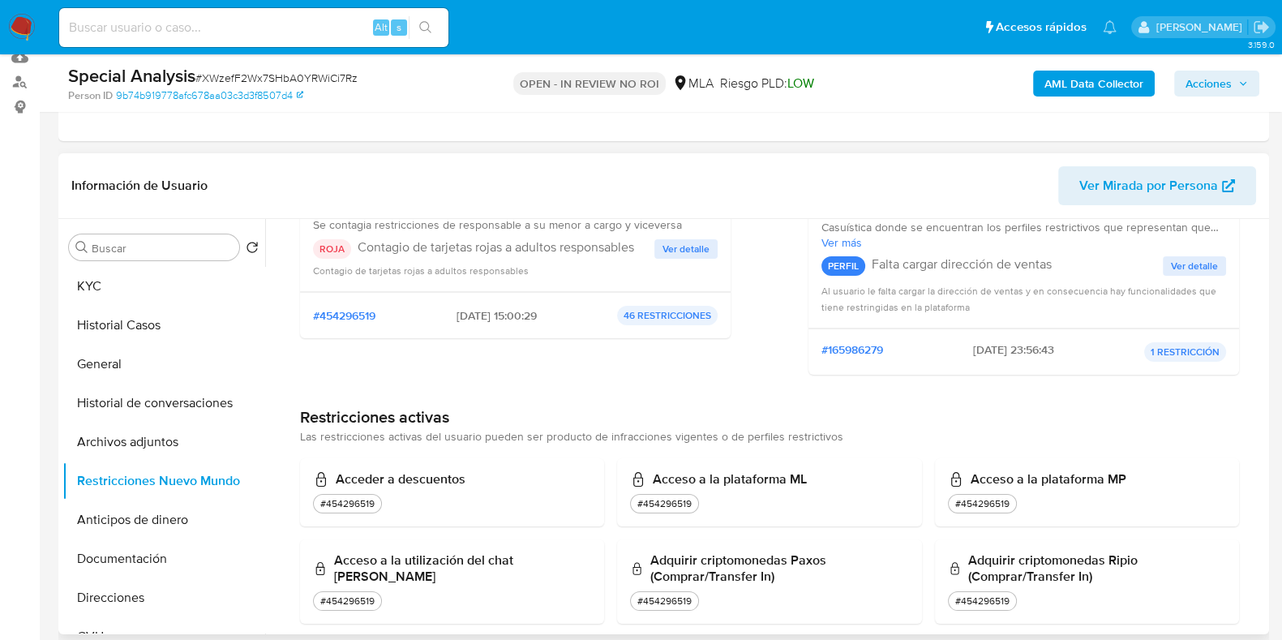
scroll to position [0, 0]
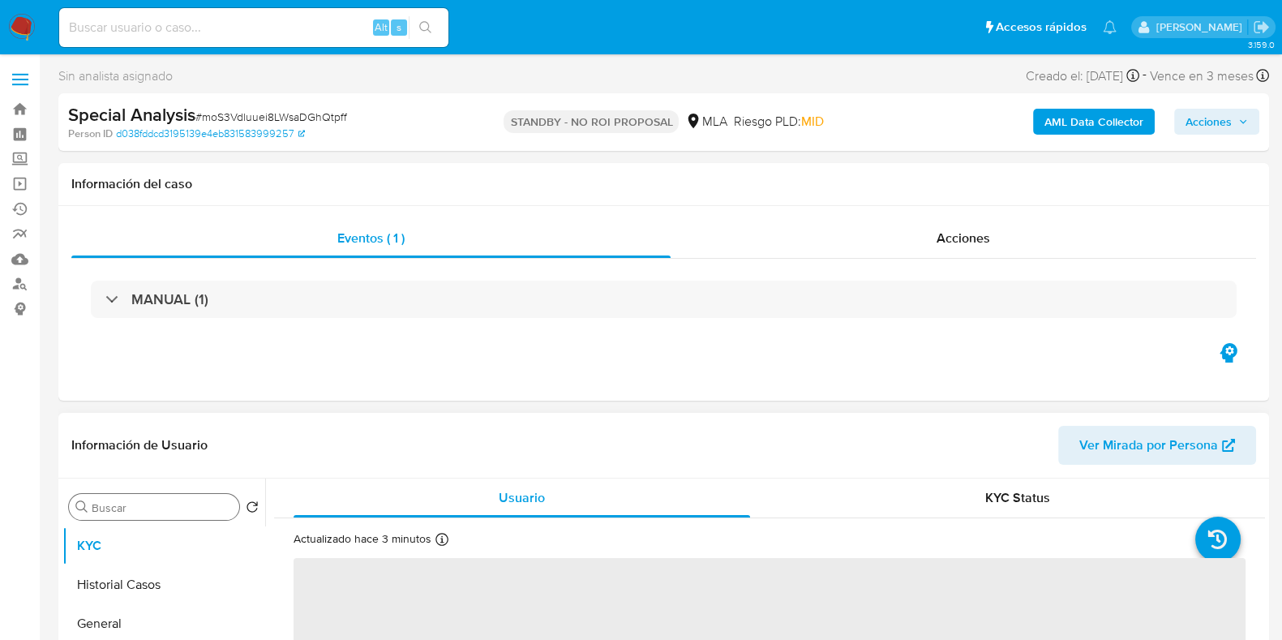
select select "10"
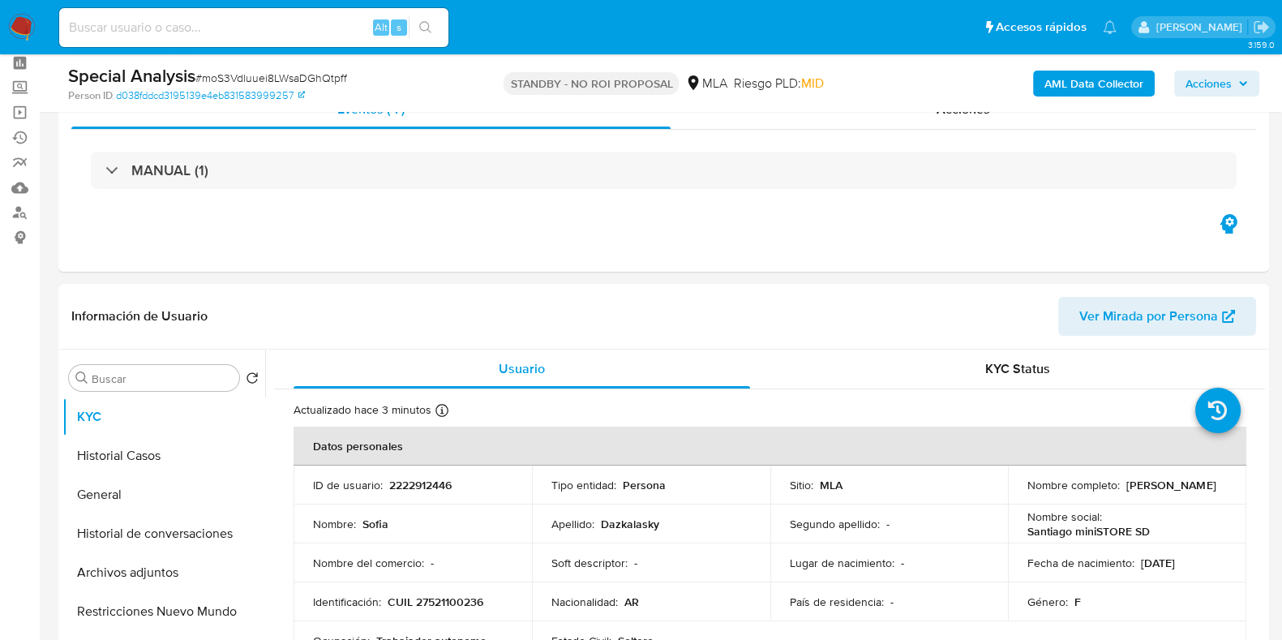
scroll to position [202, 0]
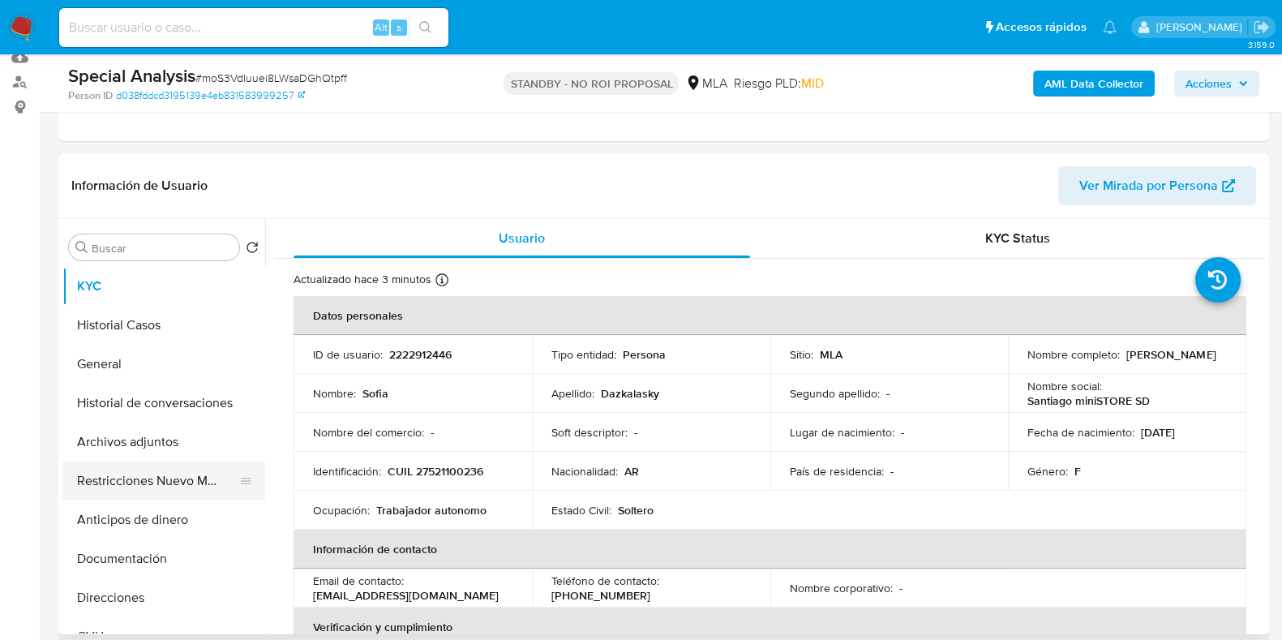
click at [126, 466] on button "Restricciones Nuevo Mundo" at bounding box center [157, 480] width 190 height 39
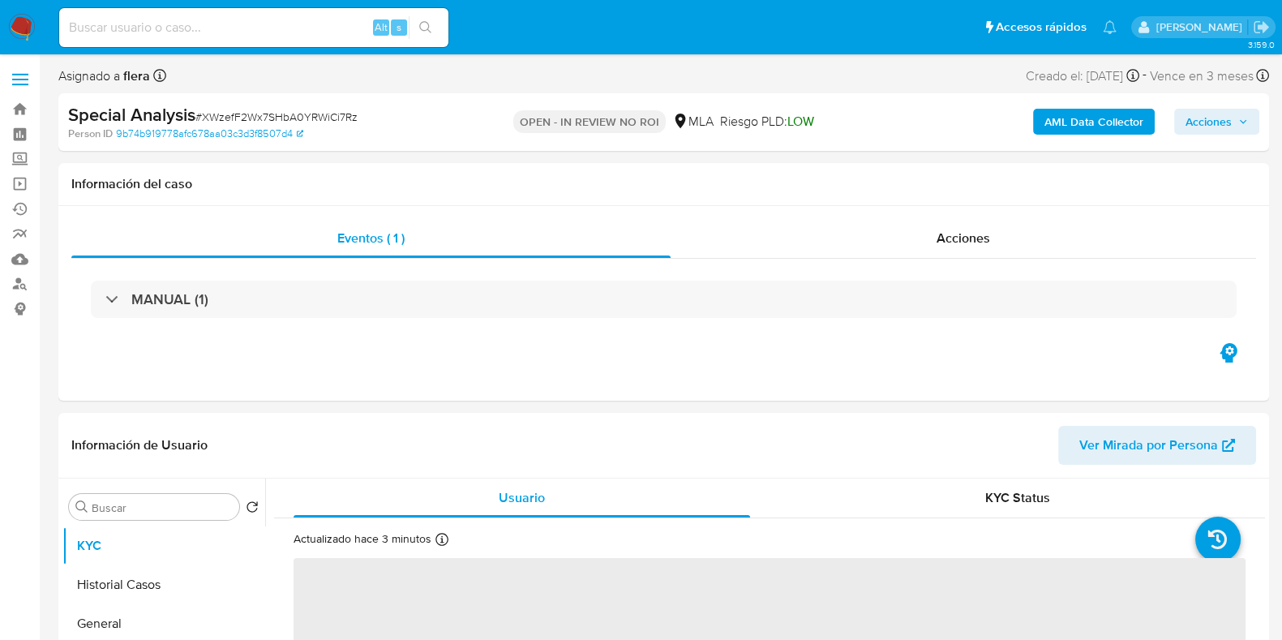
select select "10"
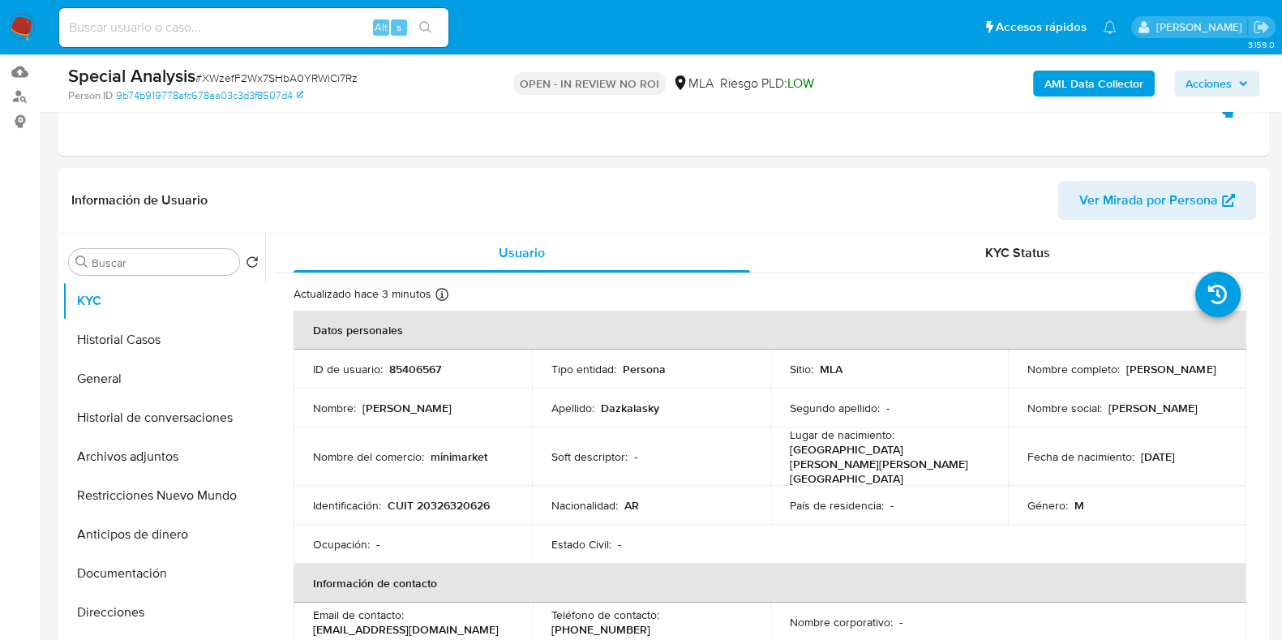
scroll to position [202, 0]
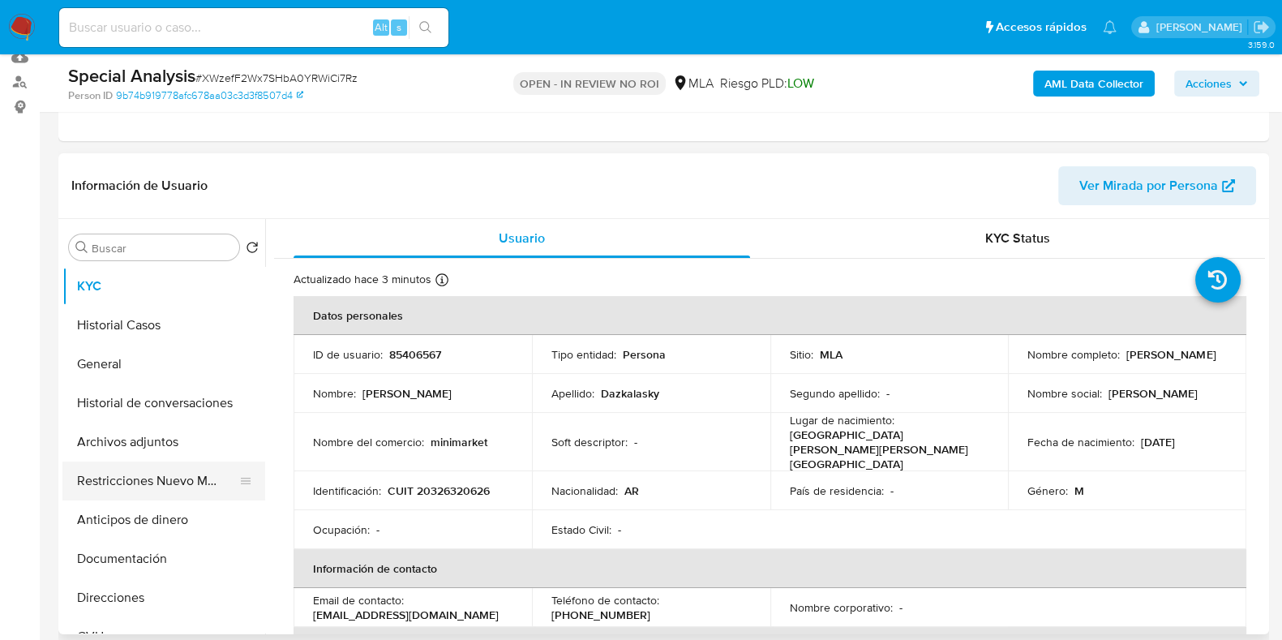
click at [160, 485] on button "Restricciones Nuevo Mundo" at bounding box center [157, 480] width 190 height 39
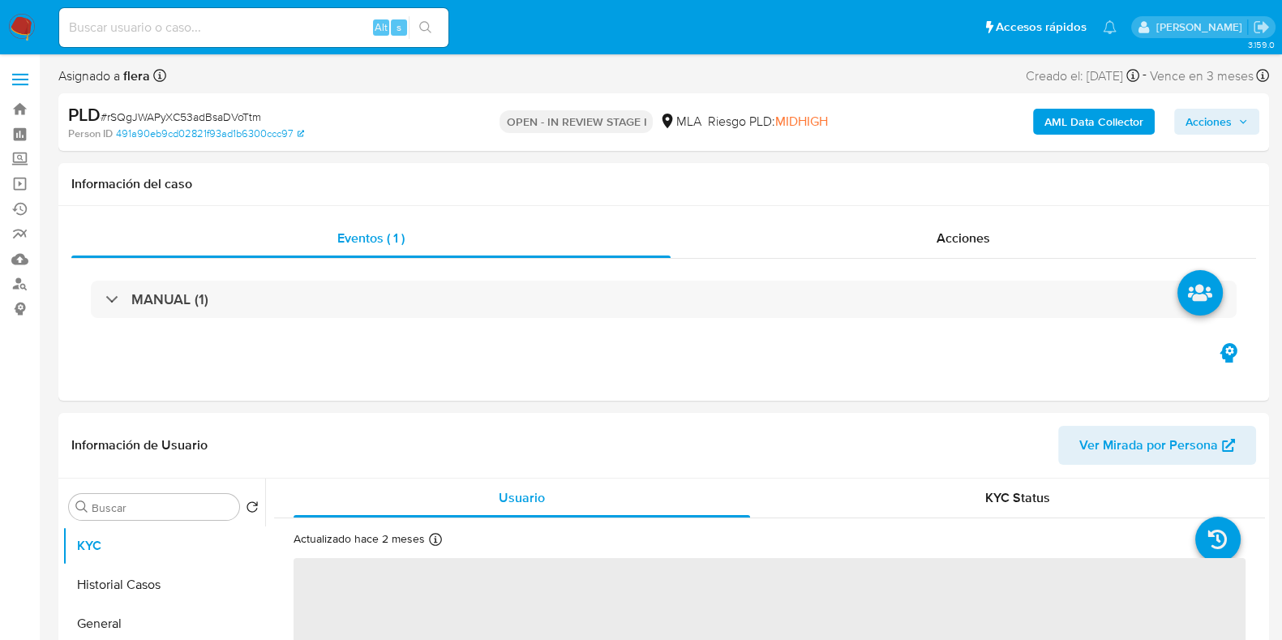
select select "10"
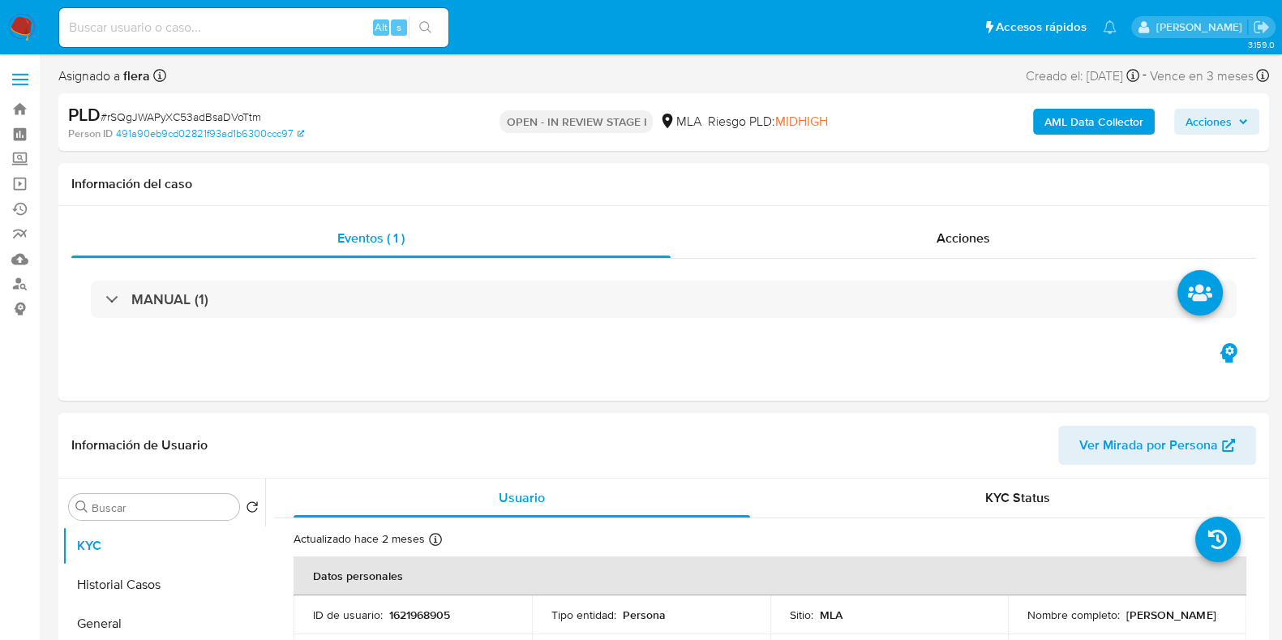
click at [413, 618] on p "1621968905" at bounding box center [419, 614] width 61 height 15
copy p "1621968905"
click at [264, 28] on input at bounding box center [253, 27] width 389 height 21
paste input "I52Yirh7256GrAeLYNAa6JLd"
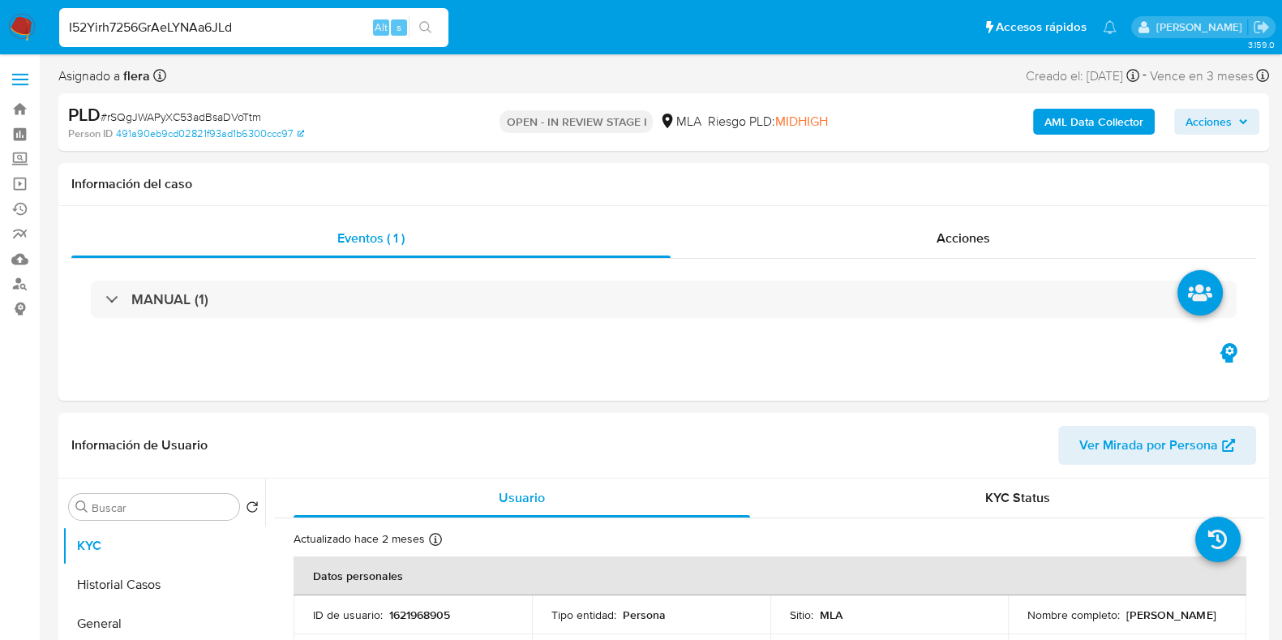
type input "I52Yirh7256GrAeLYNAa6JLd"
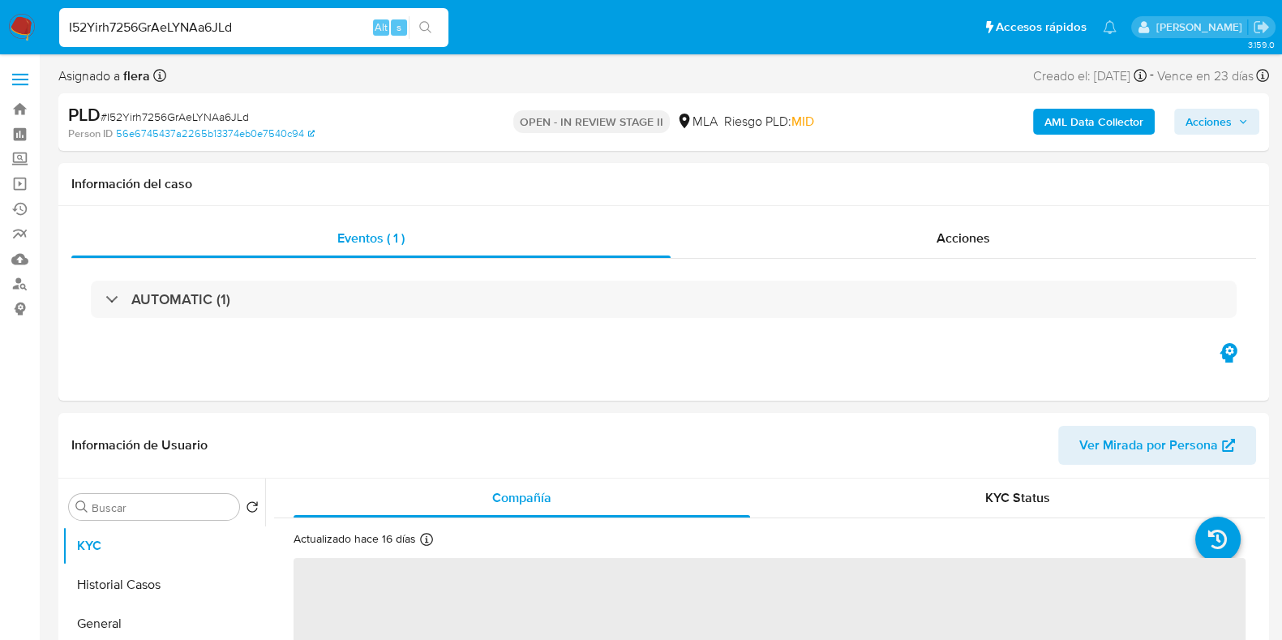
select select "10"
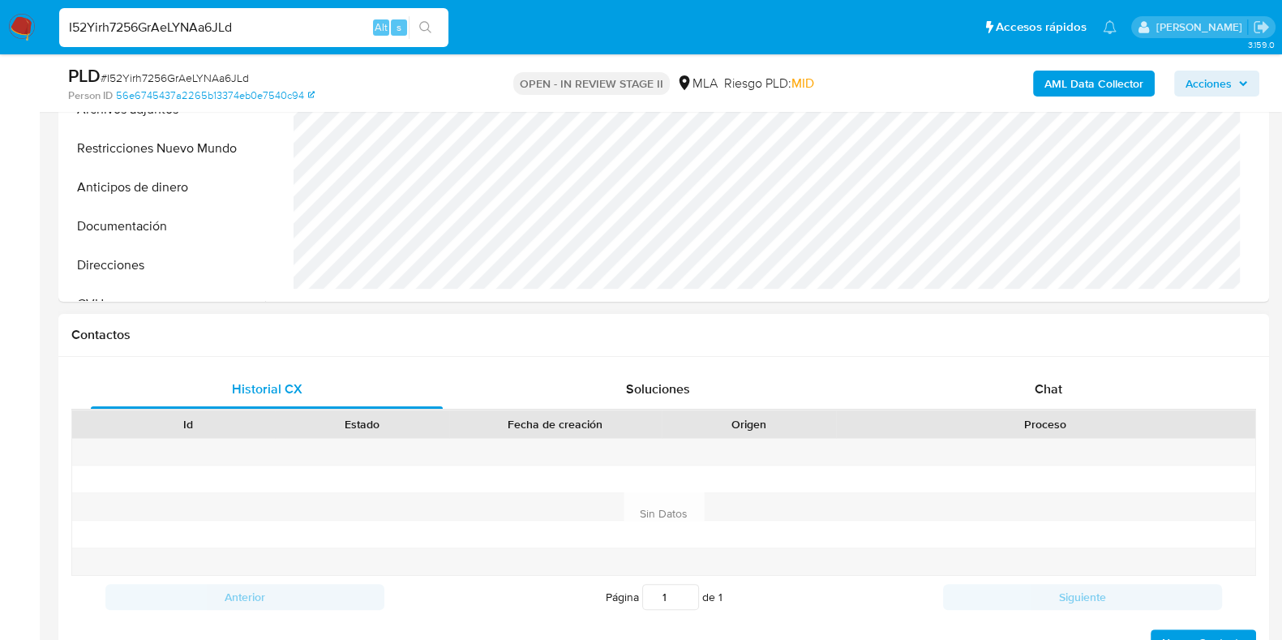
scroll to position [608, 0]
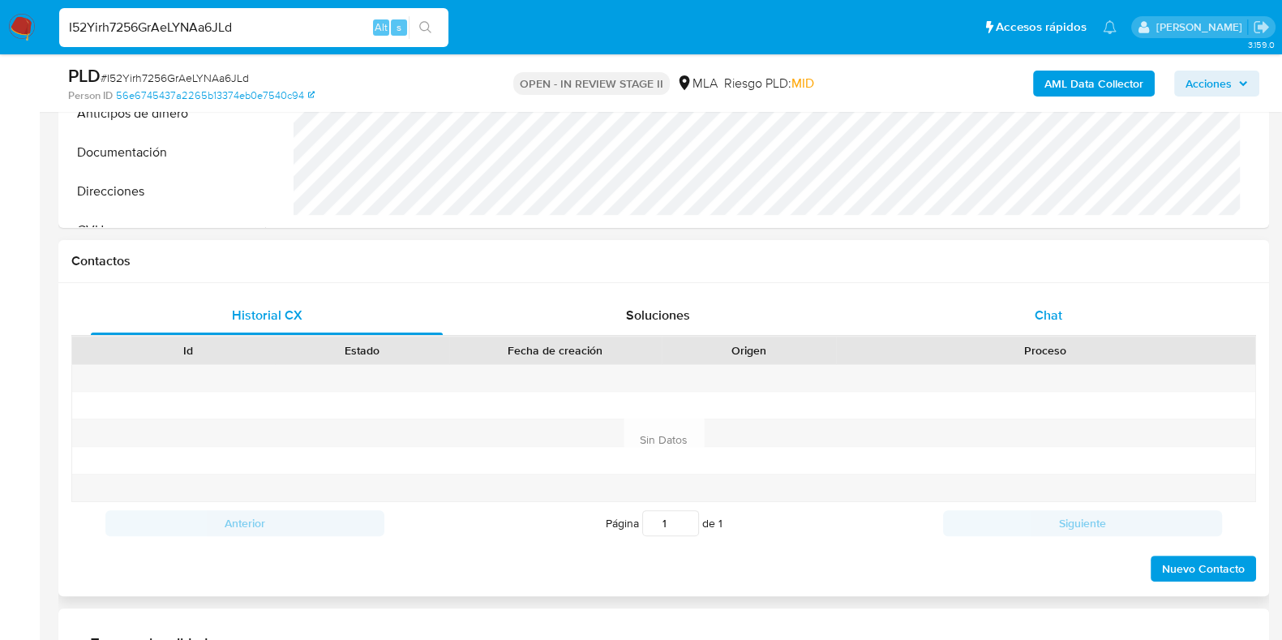
click at [1048, 333] on div "Chat" at bounding box center [1048, 315] width 352 height 39
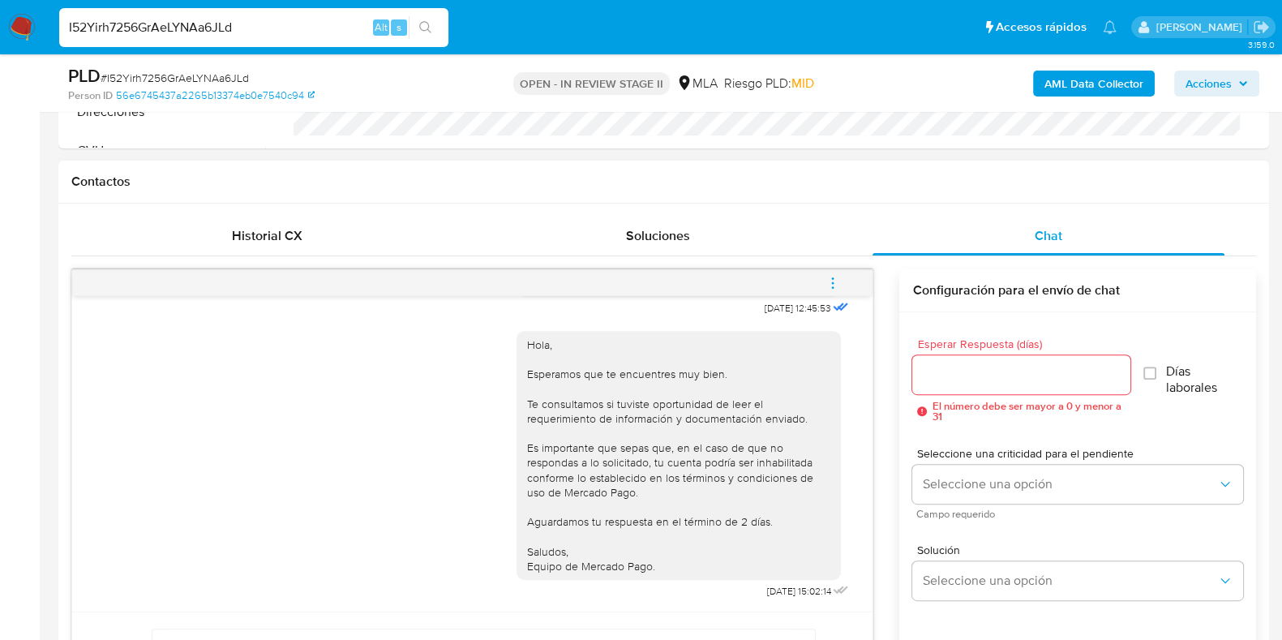
scroll to position [810, 0]
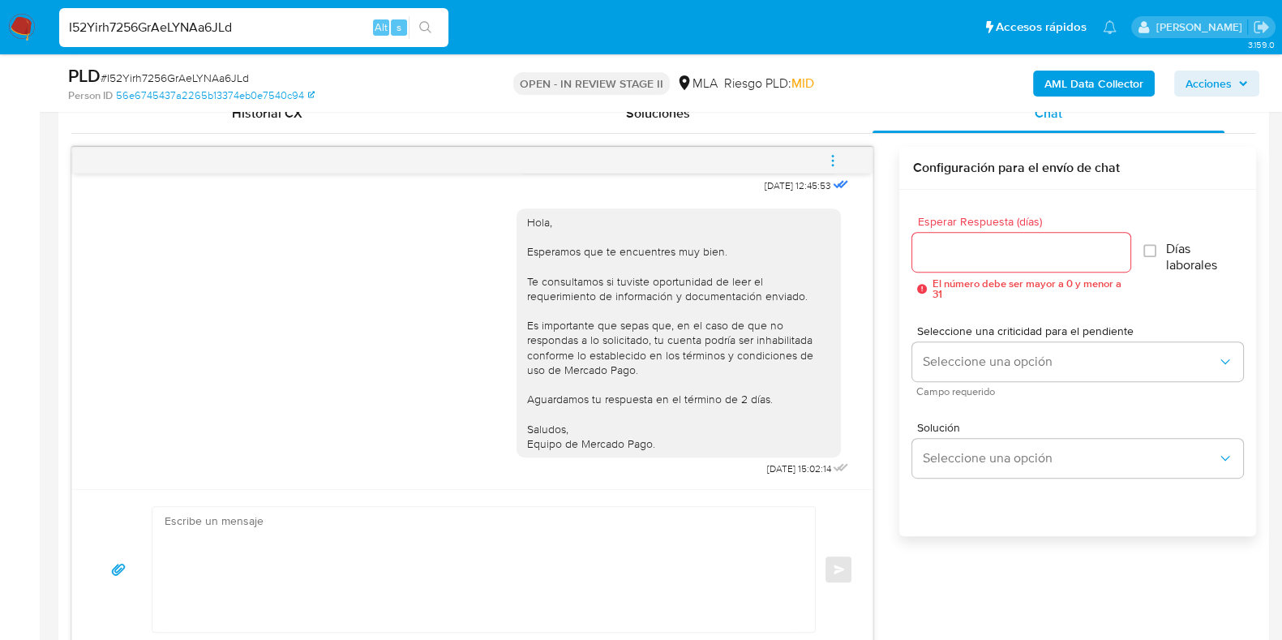
click at [826, 155] on icon "menu-action" at bounding box center [832, 160] width 15 height 15
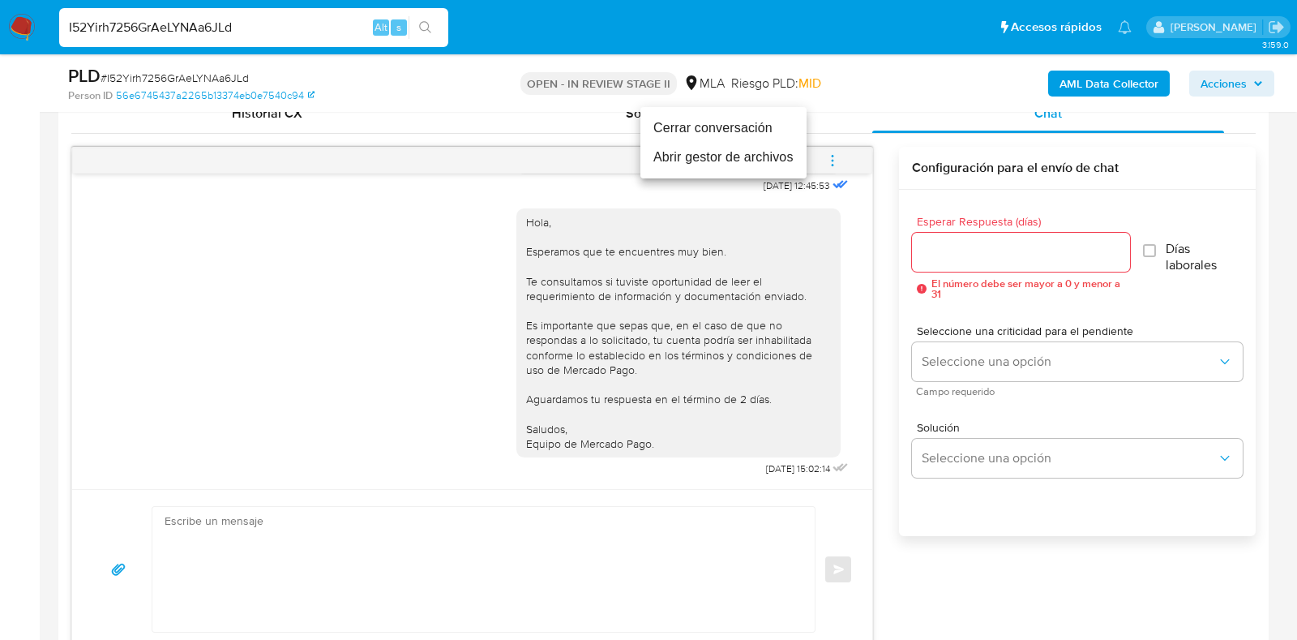
click at [748, 126] on li "Cerrar conversación" at bounding box center [724, 128] width 166 height 29
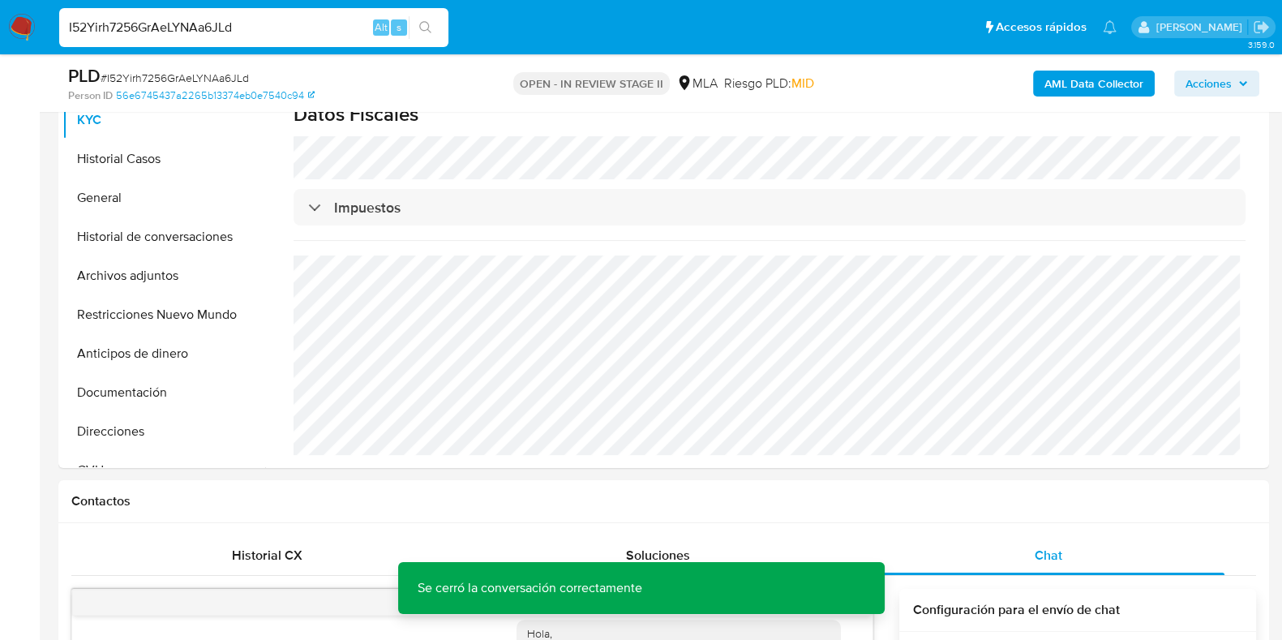
scroll to position [202, 0]
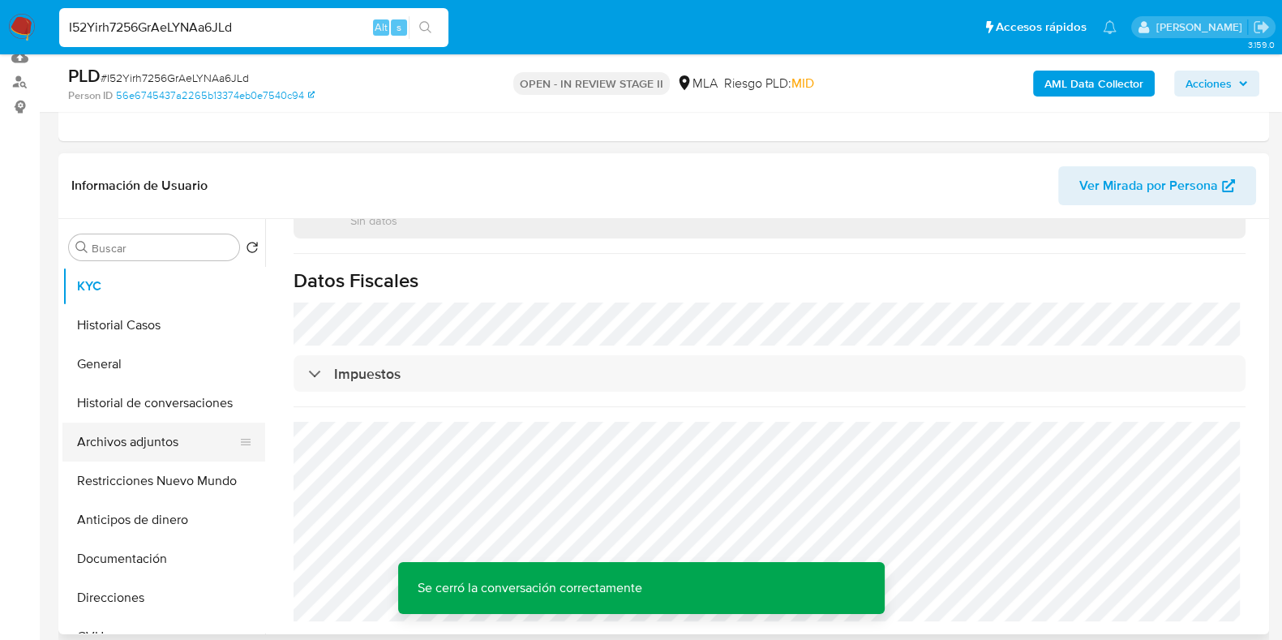
click at [134, 436] on button "Archivos adjuntos" at bounding box center [157, 441] width 190 height 39
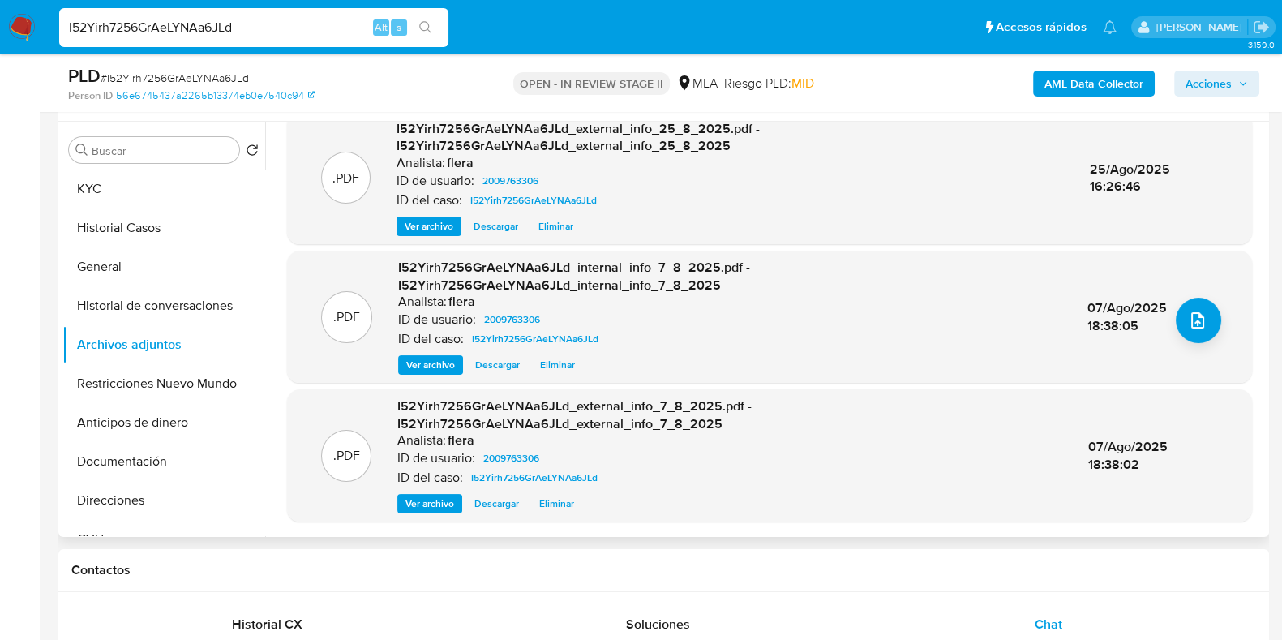
scroll to position [405, 0]
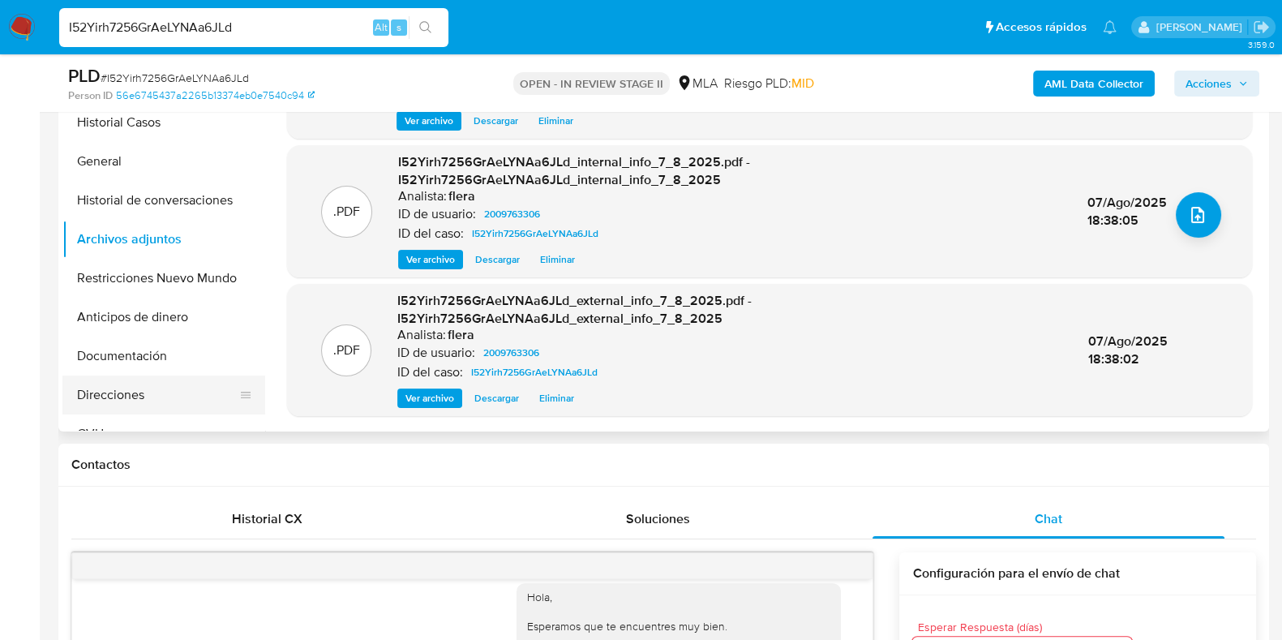
click at [133, 388] on button "Direcciones" at bounding box center [157, 394] width 190 height 39
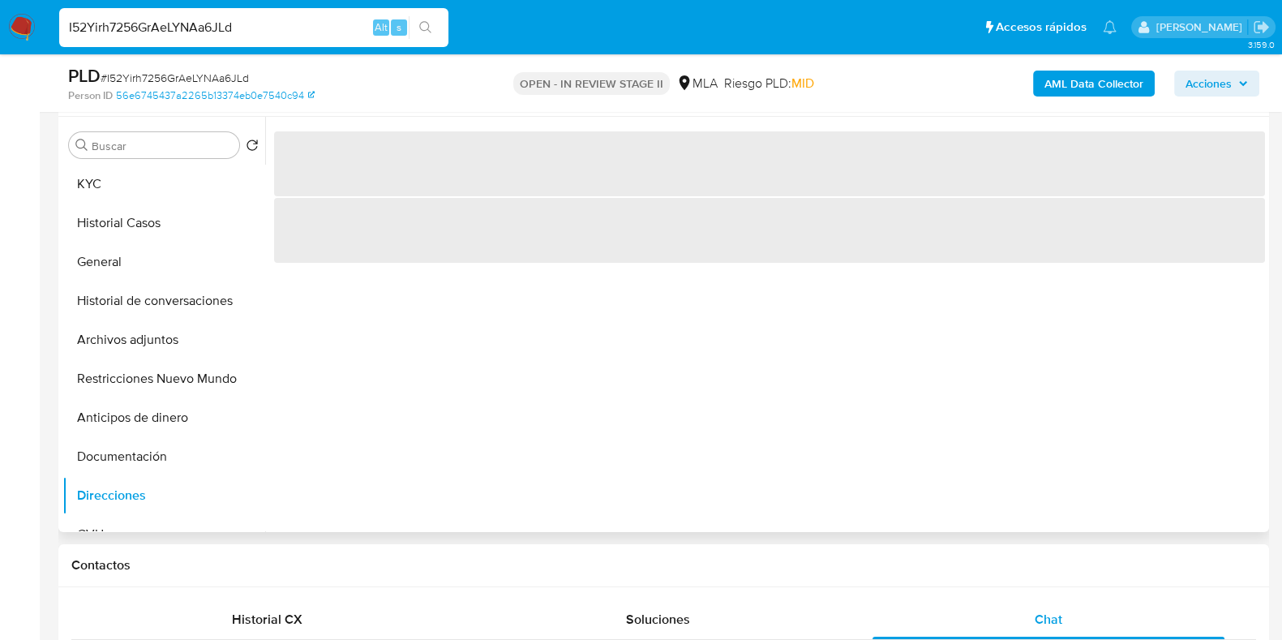
scroll to position [202, 0]
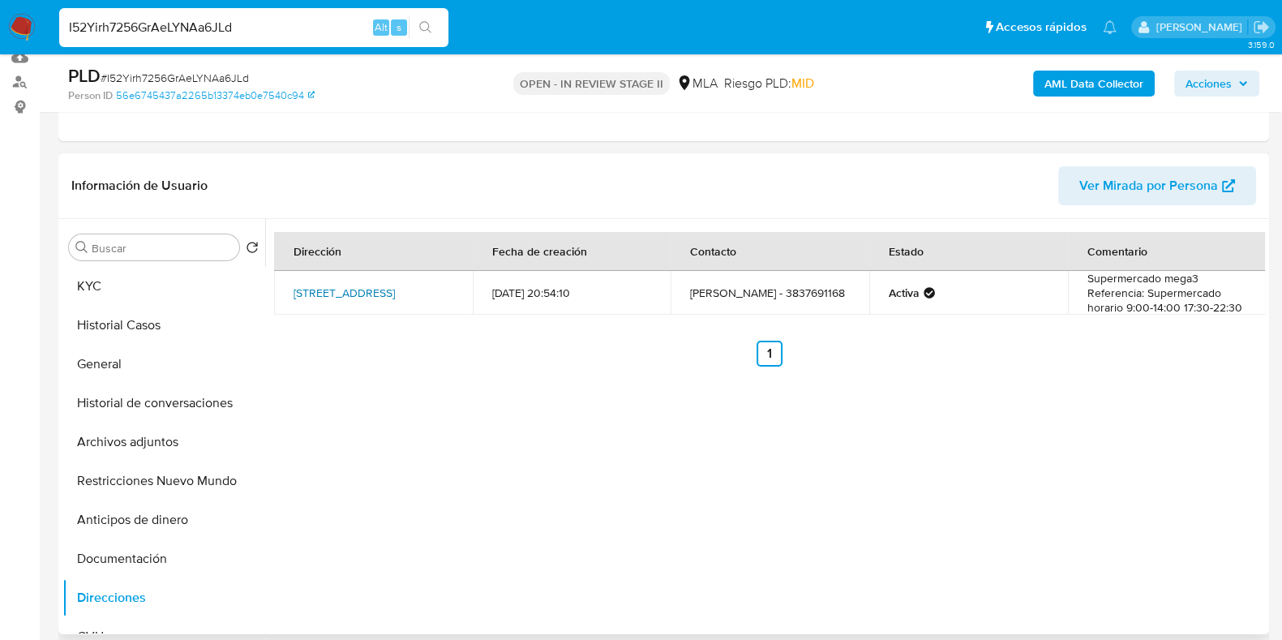
click at [327, 298] on link "Calle Diario Los Andes 2501, Salta, Salta, 4412, Argentina 2501" at bounding box center [344, 293] width 101 height 16
click at [120, 545] on button "Documentación" at bounding box center [157, 558] width 190 height 39
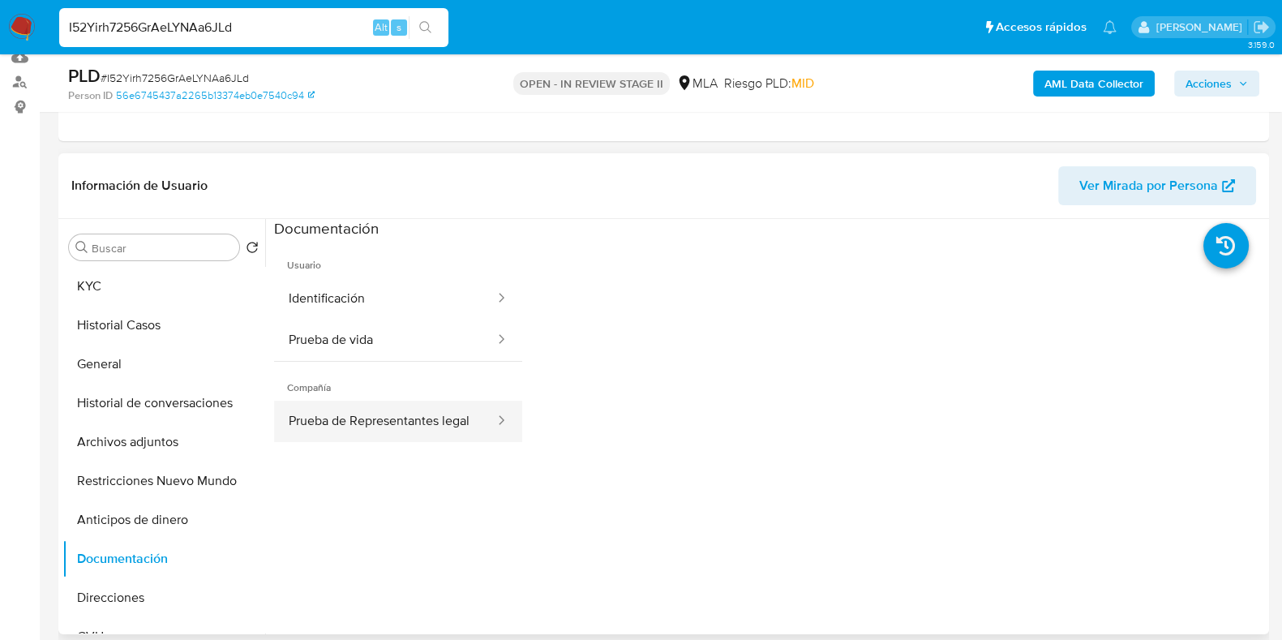
click at [377, 410] on button "Prueba de Representantes legal" at bounding box center [385, 421] width 222 height 41
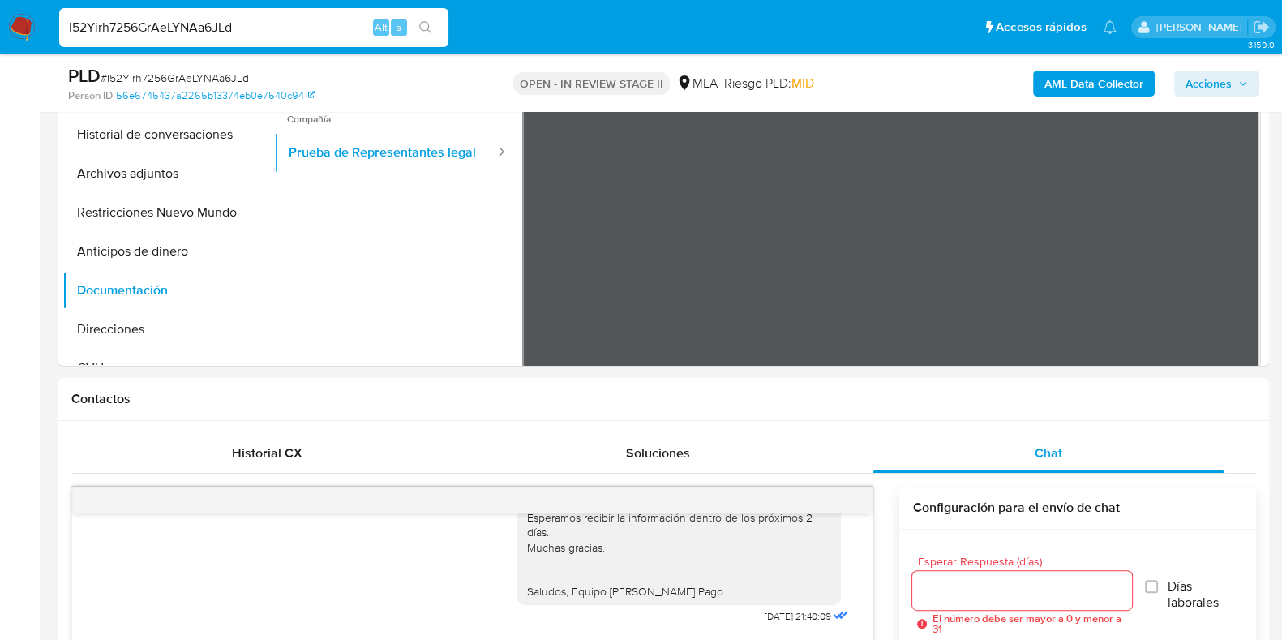
scroll to position [292, 0]
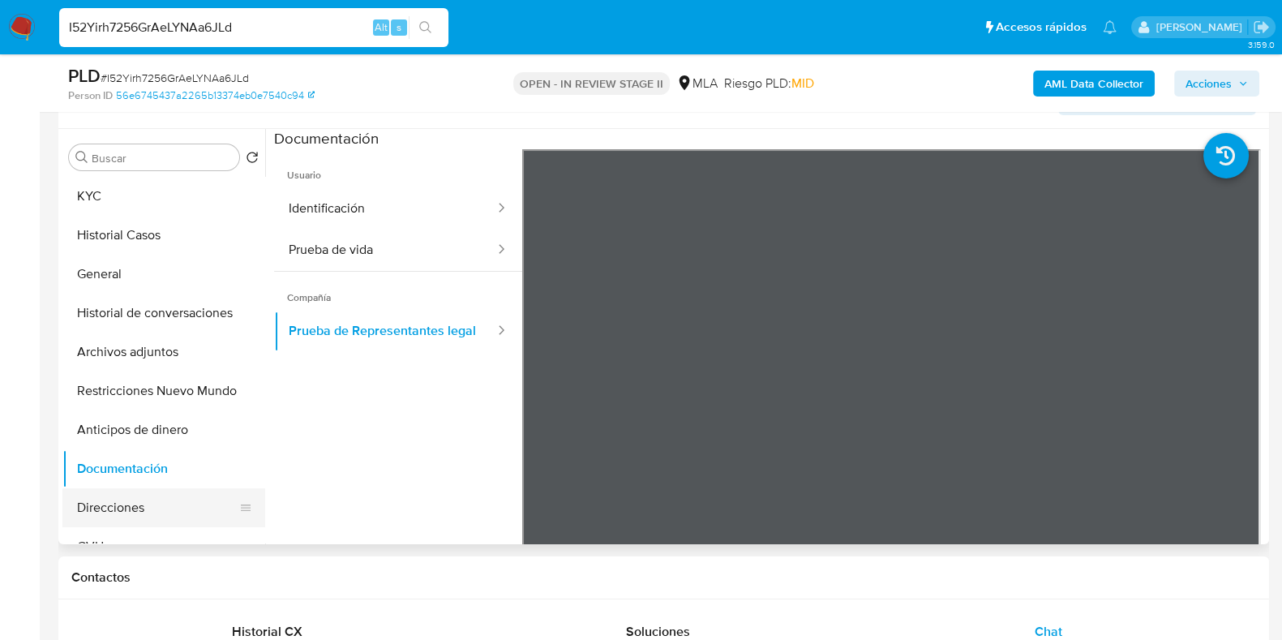
click at [118, 508] on button "Direcciones" at bounding box center [157, 507] width 190 height 39
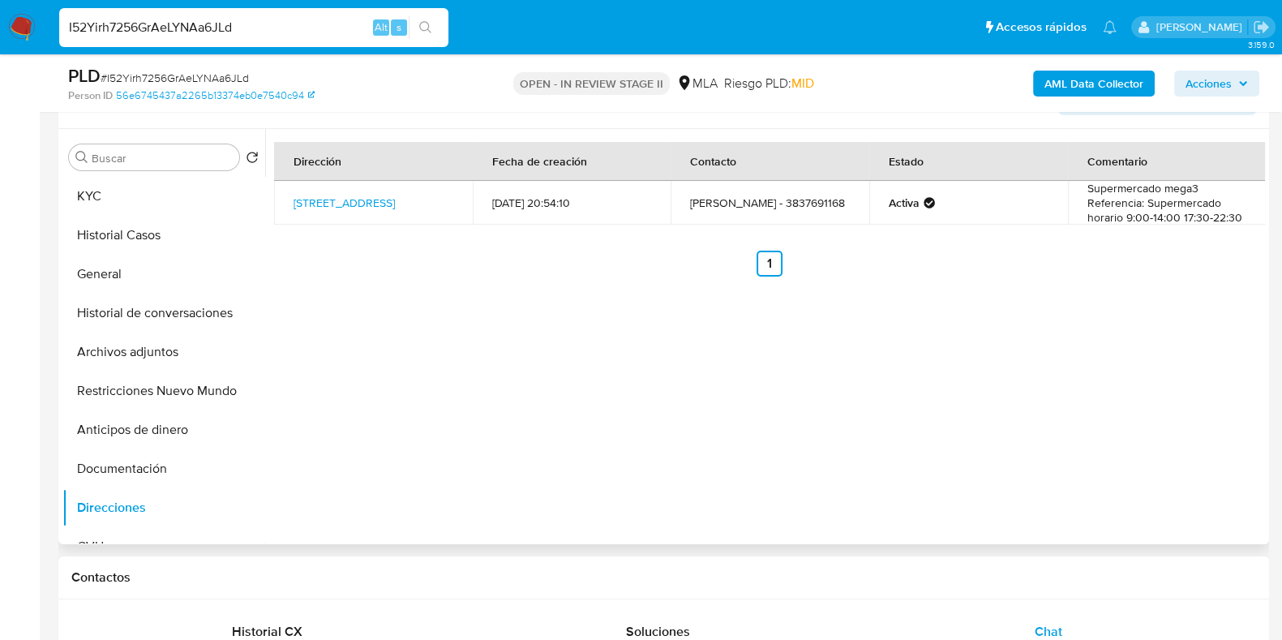
drag, startPoint x: 289, startPoint y: 186, endPoint x: 369, endPoint y: 221, distance: 86.8
click at [369, 221] on td "Calle Diario Los Andes 2501, Salta, Salta, 4412, Argentina 2501" at bounding box center [373, 203] width 199 height 44
copy link "Calle Diario Los Andes 2501, Salta, Salta, 4412, Argentina 2501"
click at [101, 180] on button "KYC" at bounding box center [157, 196] width 190 height 39
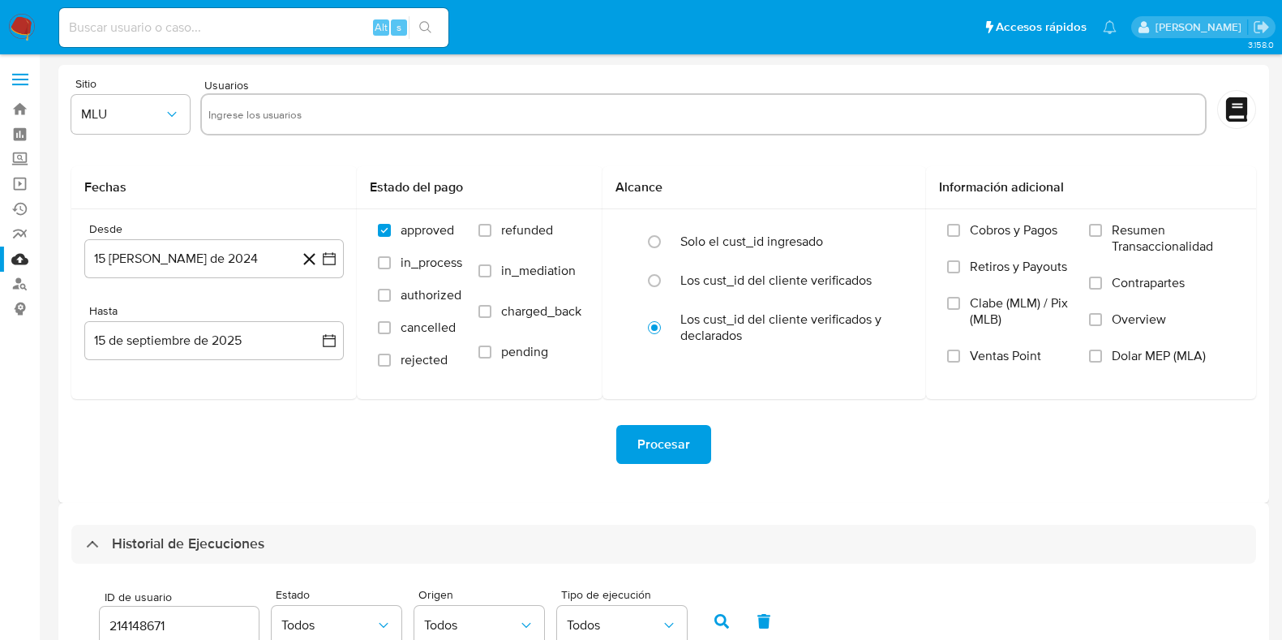
select select "10"
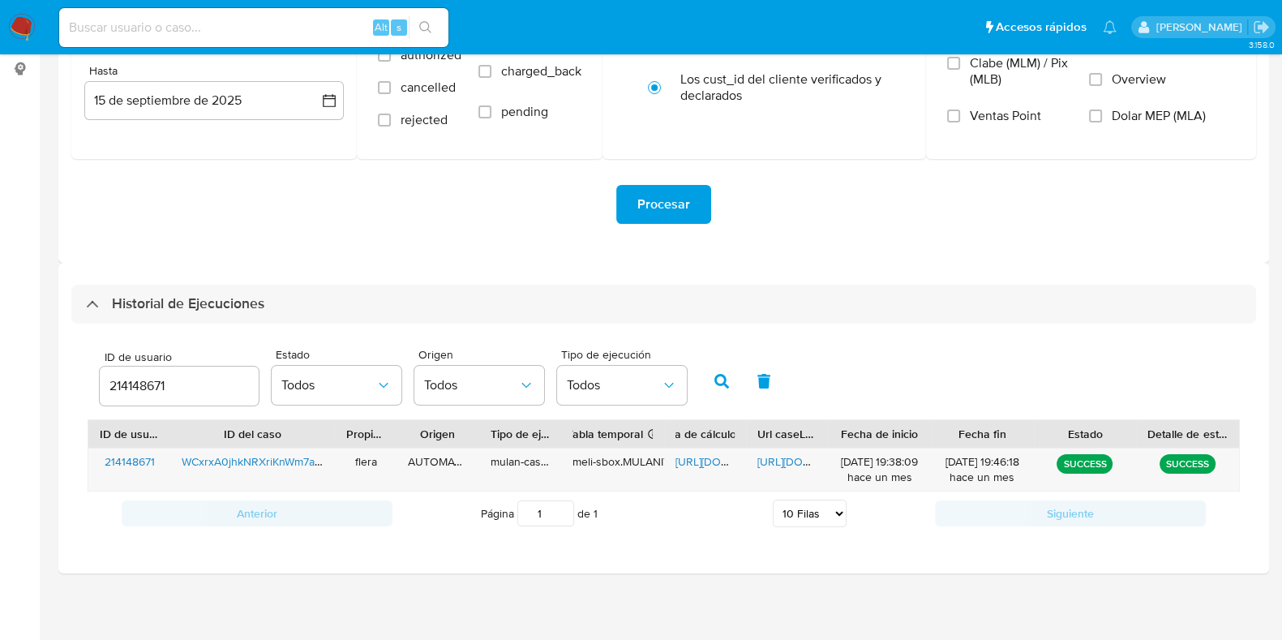
click at [141, 387] on input "214148671" at bounding box center [179, 385] width 159 height 21
type input "1621968905"
click at [727, 380] on button "button" at bounding box center [722, 381] width 42 height 39
click at [709, 455] on span "https://docs.google.com/spreadsheets/d/1yl_7TtvubPaWnqEt5QdAV4cSebyN43RQF3qa4O5…" at bounding box center [731, 461] width 112 height 16
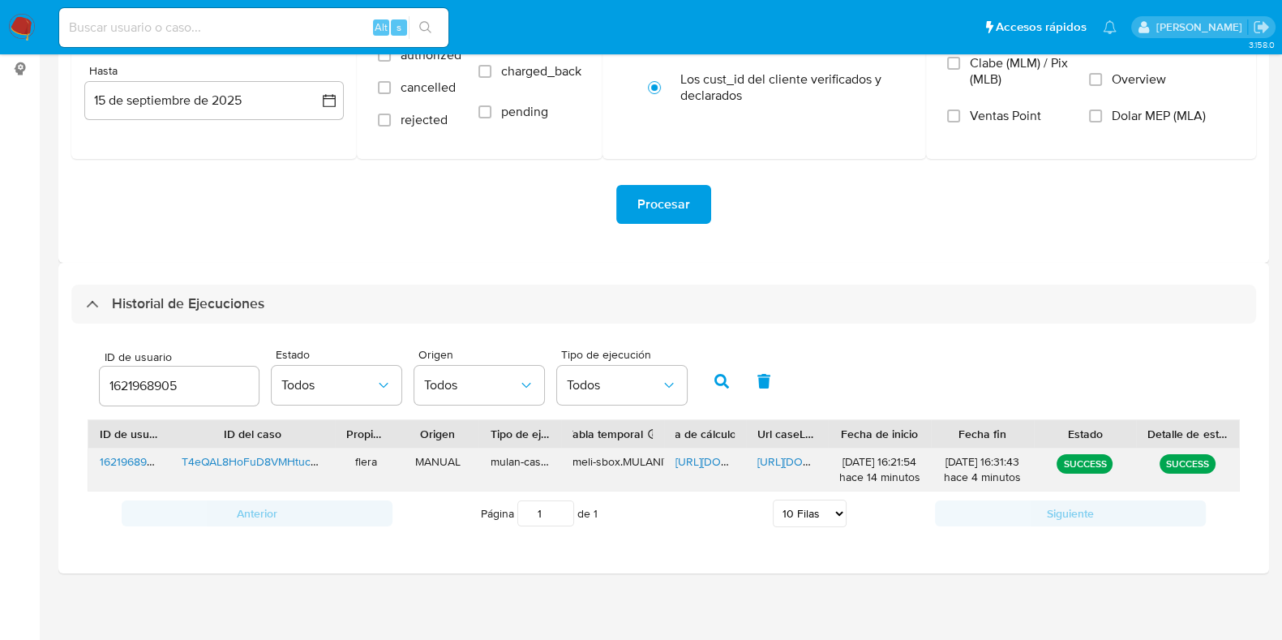
click at [786, 457] on span "https://docs.google.com/document/d/1lsVraWecbXgJIMFDNuohmUzLA8J8WoiStorcBoA8nKM…" at bounding box center [813, 461] width 112 height 16
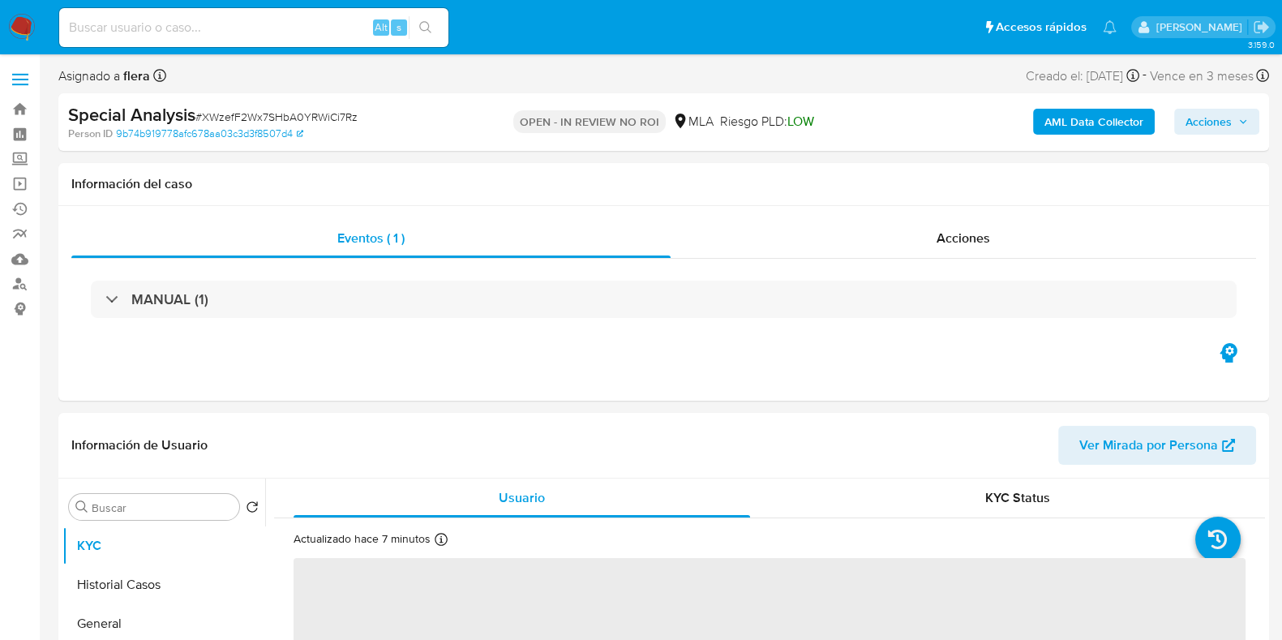
select select "10"
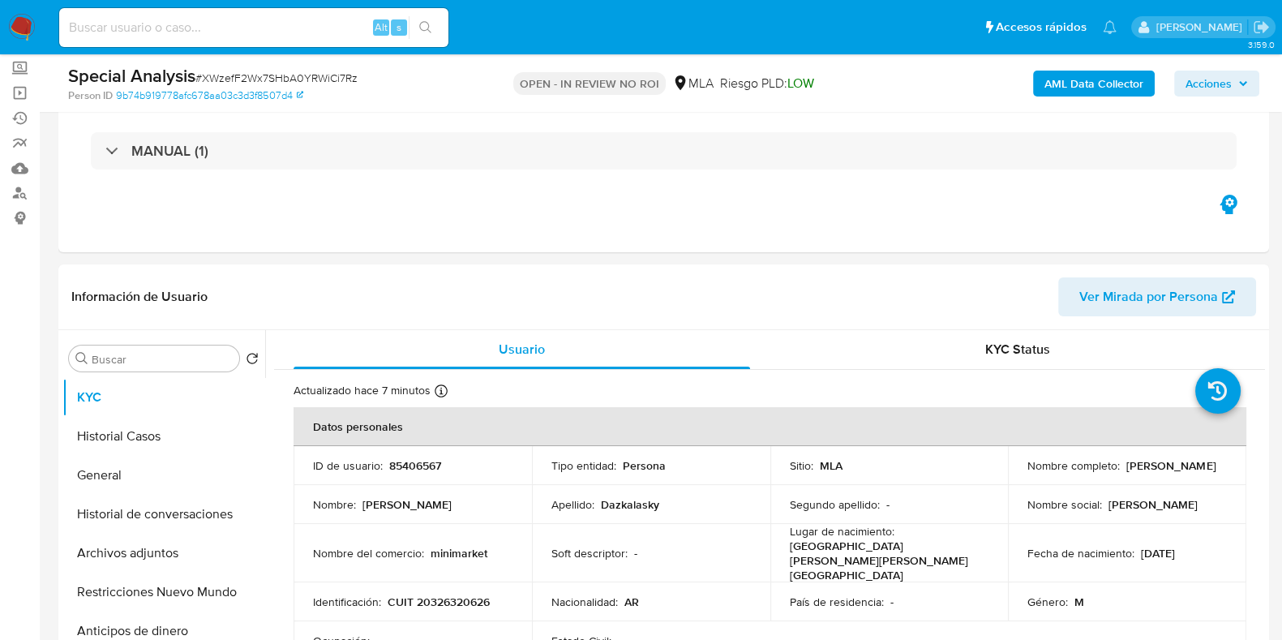
scroll to position [202, 0]
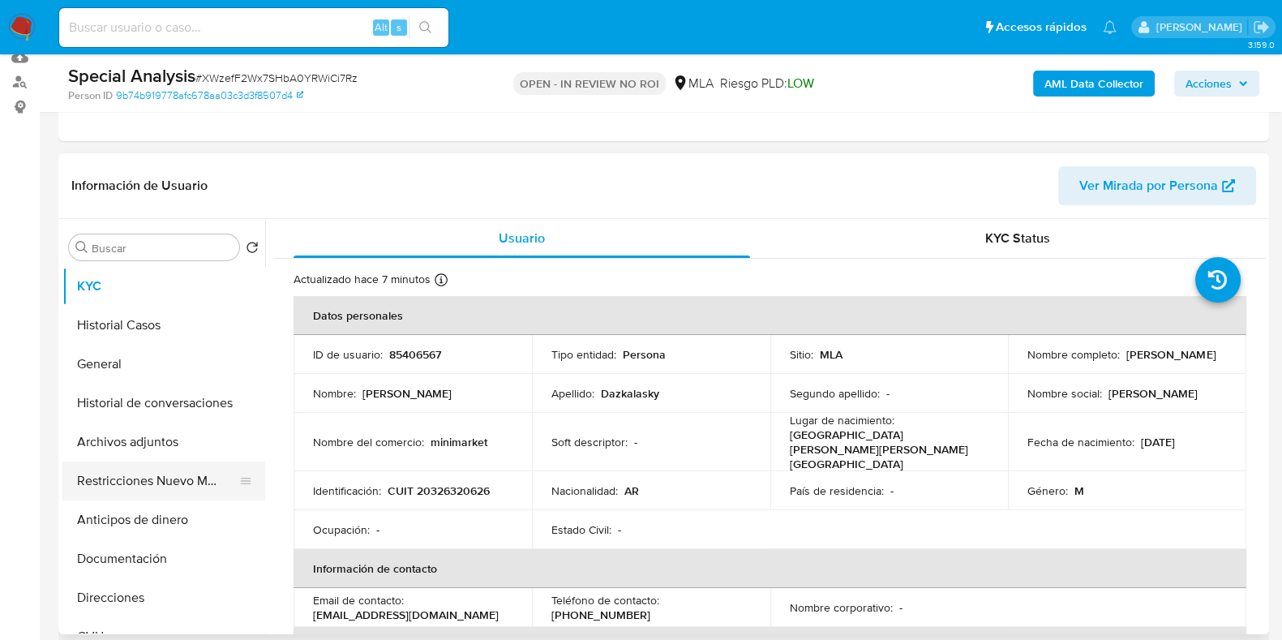
click at [113, 486] on button "Restricciones Nuevo Mundo" at bounding box center [157, 480] width 190 height 39
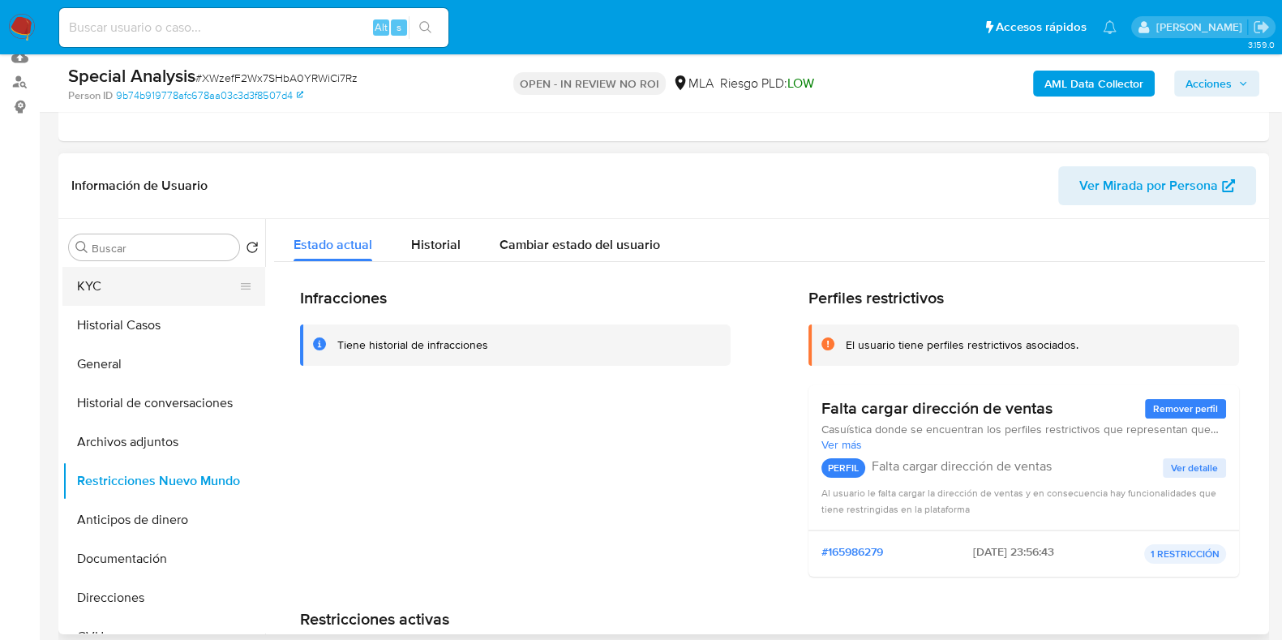
click at [97, 289] on button "KYC" at bounding box center [157, 286] width 190 height 39
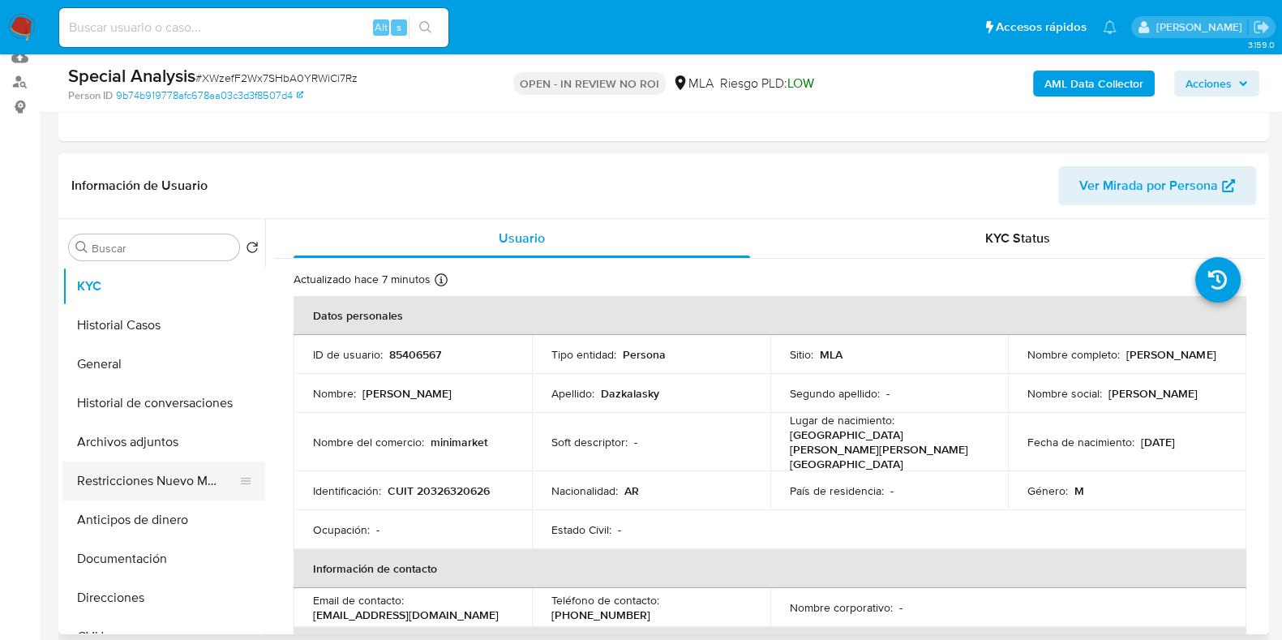
click at [139, 486] on button "Restricciones Nuevo Mundo" at bounding box center [157, 480] width 190 height 39
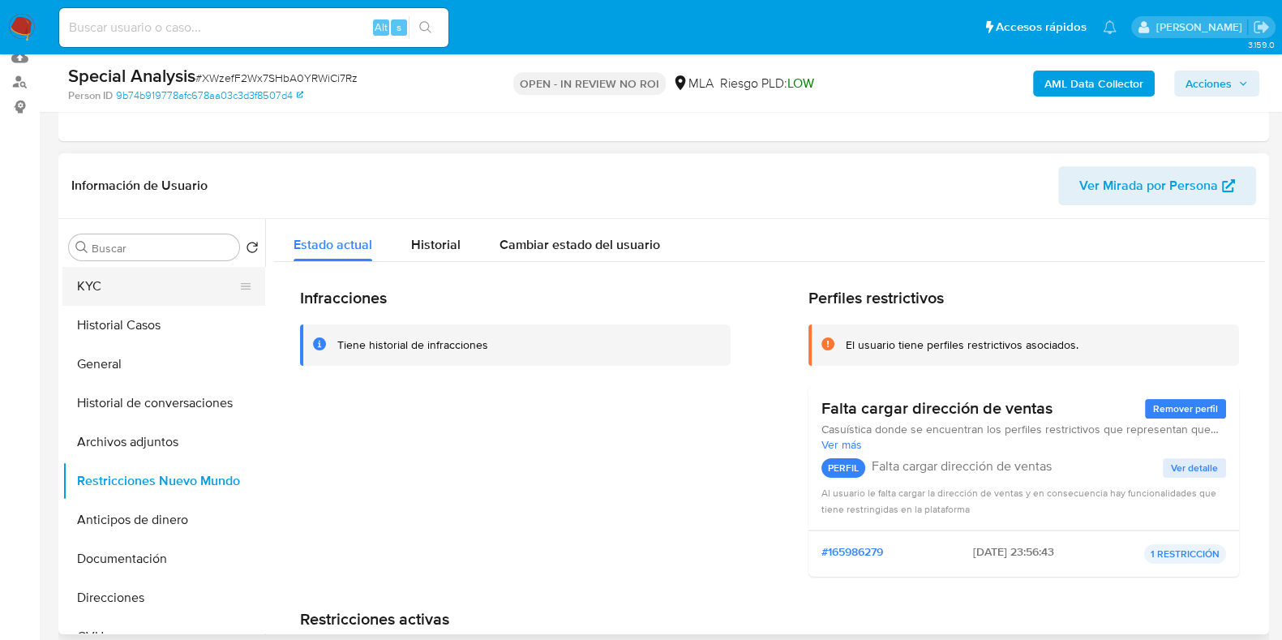
click at [166, 268] on button "KYC" at bounding box center [157, 286] width 190 height 39
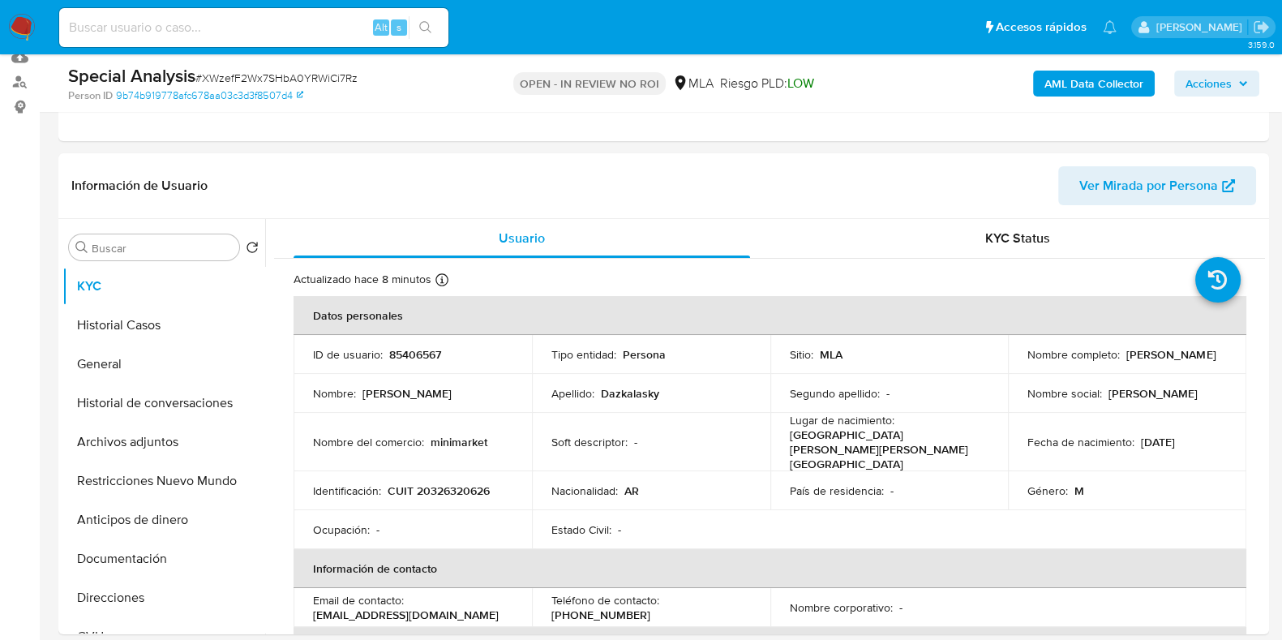
click at [1200, 90] on span "Acciones" at bounding box center [1208, 84] width 46 height 26
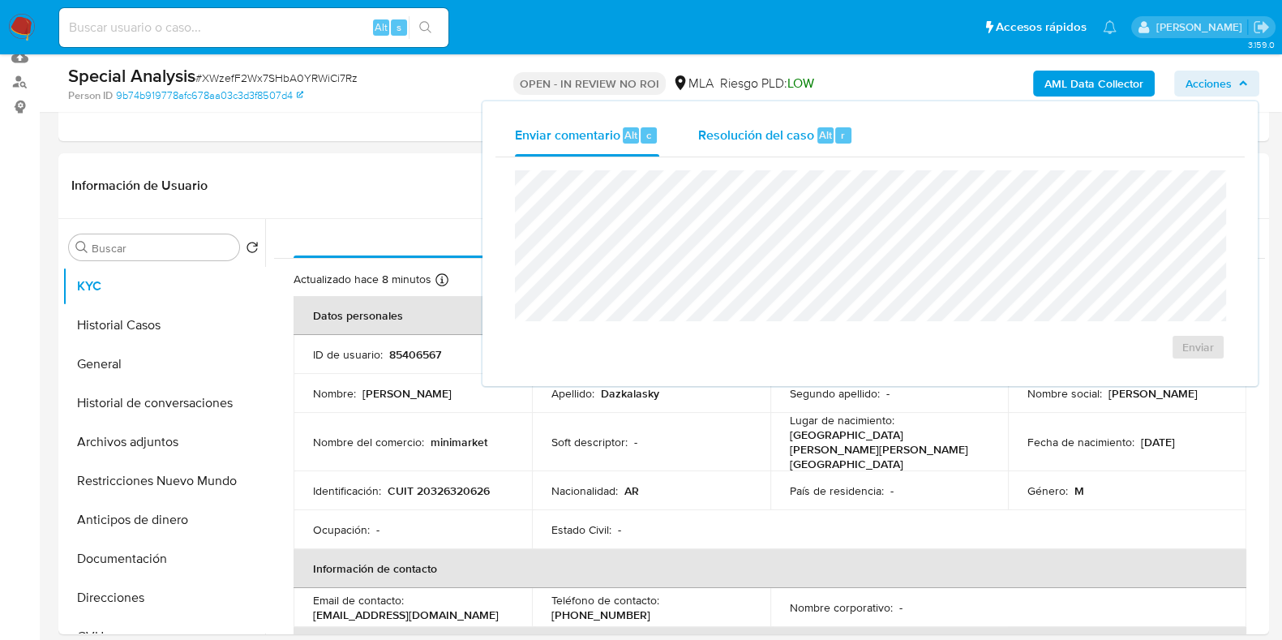
click at [757, 126] on span "Resolución del caso" at bounding box center [756, 134] width 116 height 19
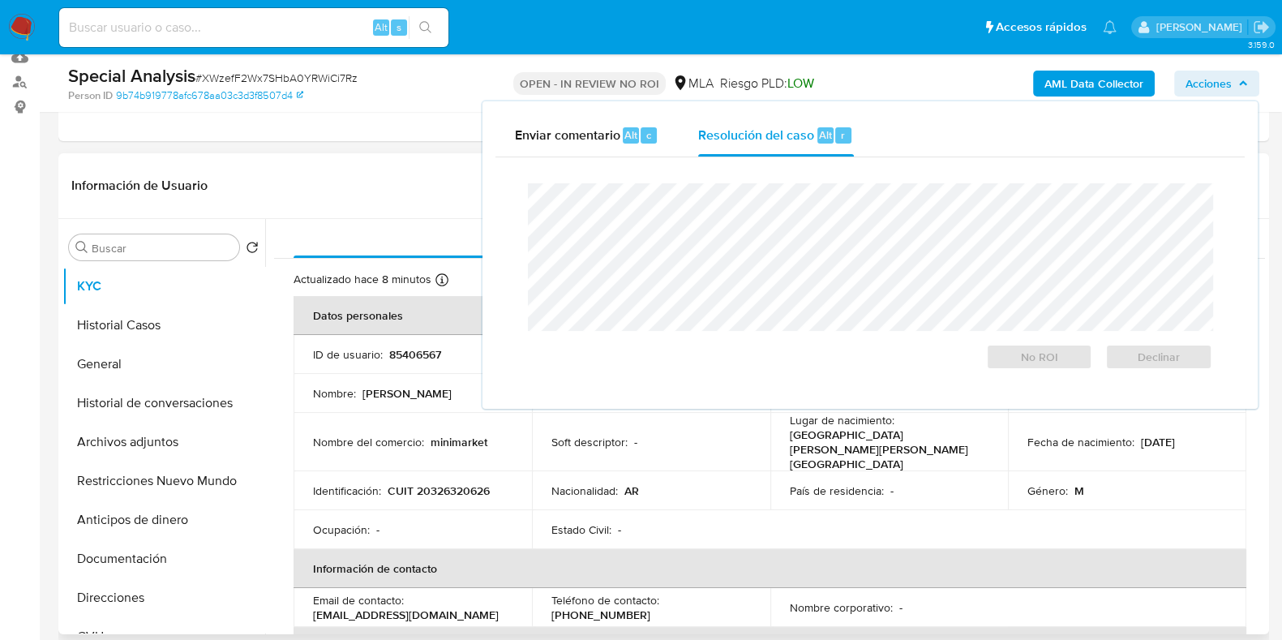
click at [408, 357] on p "85406567" at bounding box center [415, 354] width 52 height 15
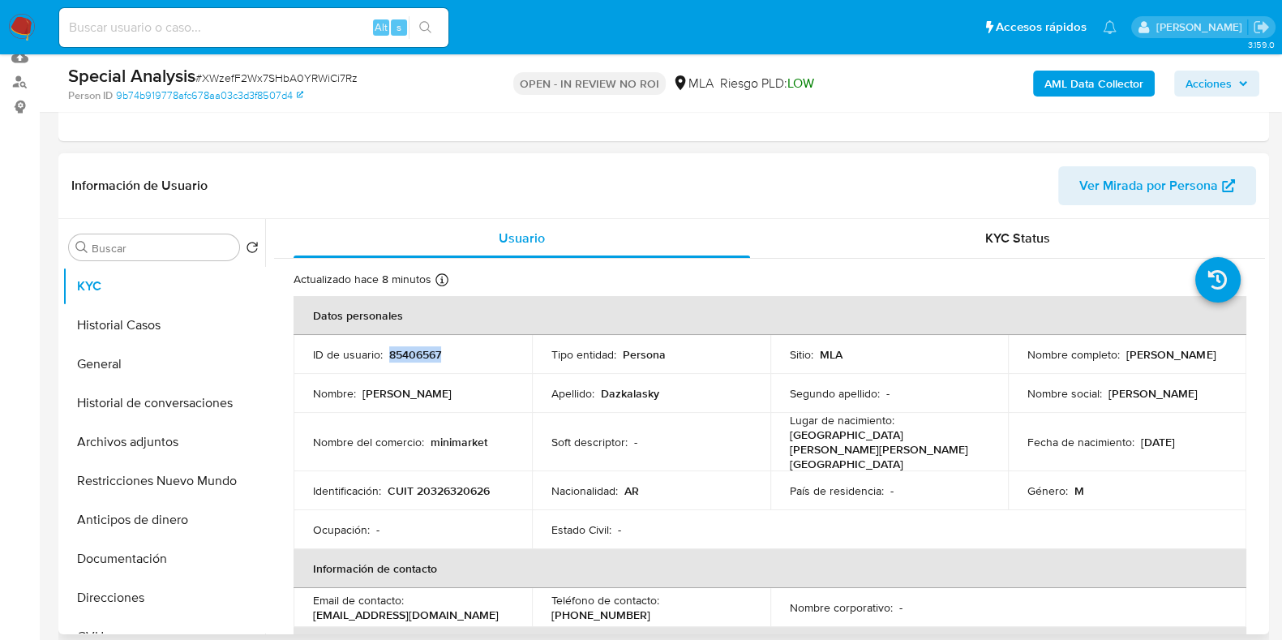
click at [408, 357] on p "85406567" at bounding box center [415, 354] width 52 height 15
copy p "85406567"
click at [879, 252] on div "KYC Status" at bounding box center [1017, 238] width 456 height 39
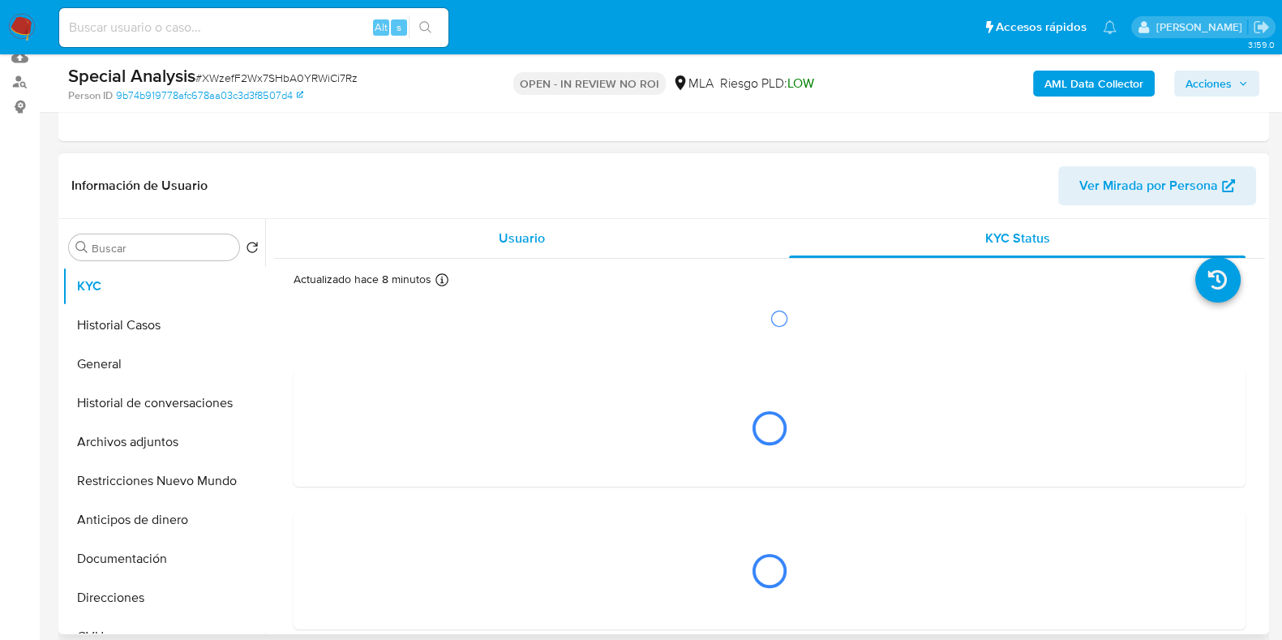
click at [525, 242] on span "Usuario" at bounding box center [522, 238] width 46 height 19
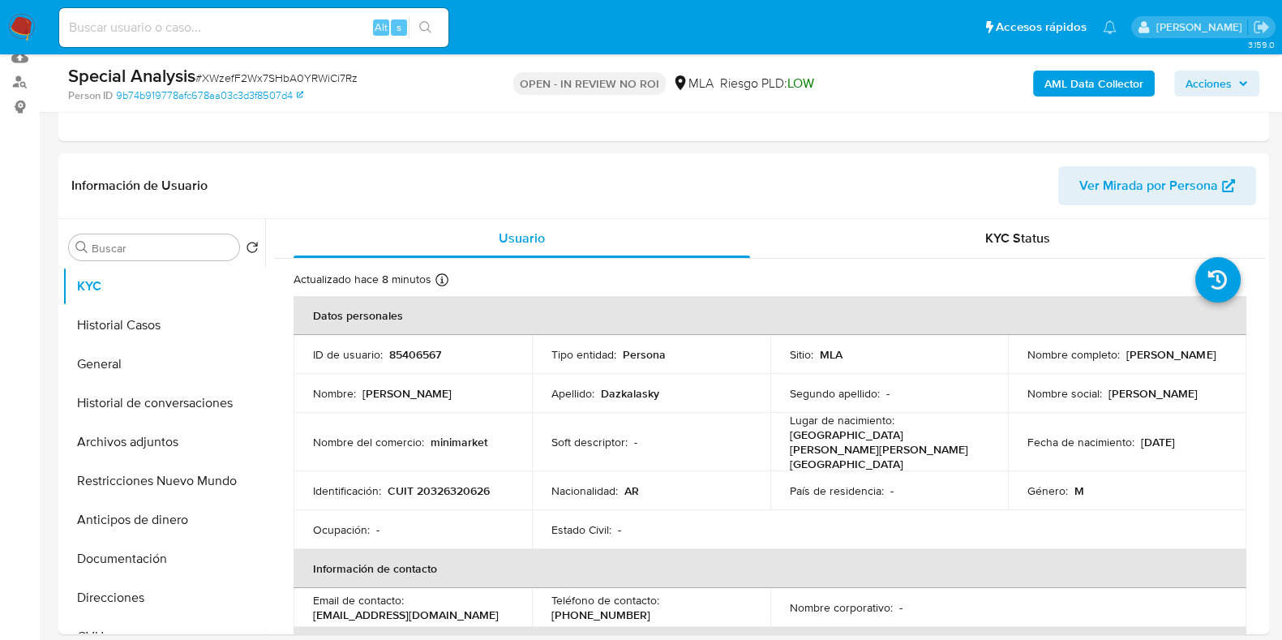
click at [1205, 81] on span "Acciones" at bounding box center [1208, 84] width 46 height 26
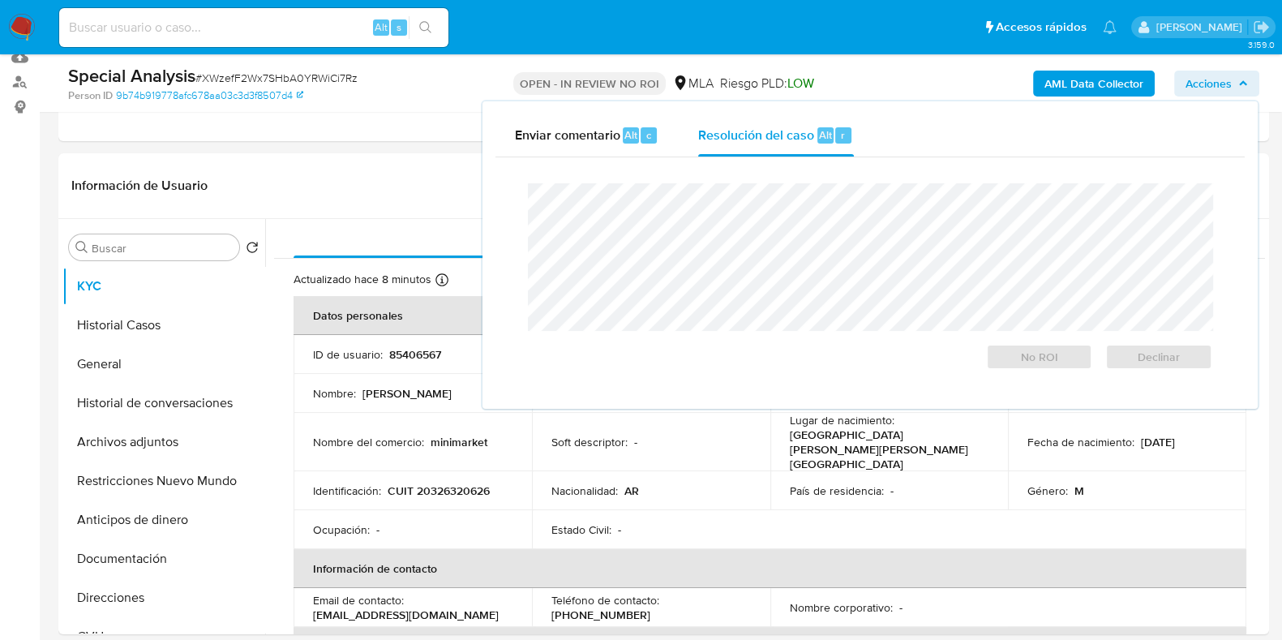
click at [718, 157] on div "Cierre de caso No ROI Declinar" at bounding box center [869, 276] width 749 height 238
click at [743, 139] on span "Resolución del caso" at bounding box center [756, 134] width 116 height 19
click at [285, 79] on span "# XWzefF2Wx7SHbA0YRWiCi7Rz" at bounding box center [276, 78] width 162 height 16
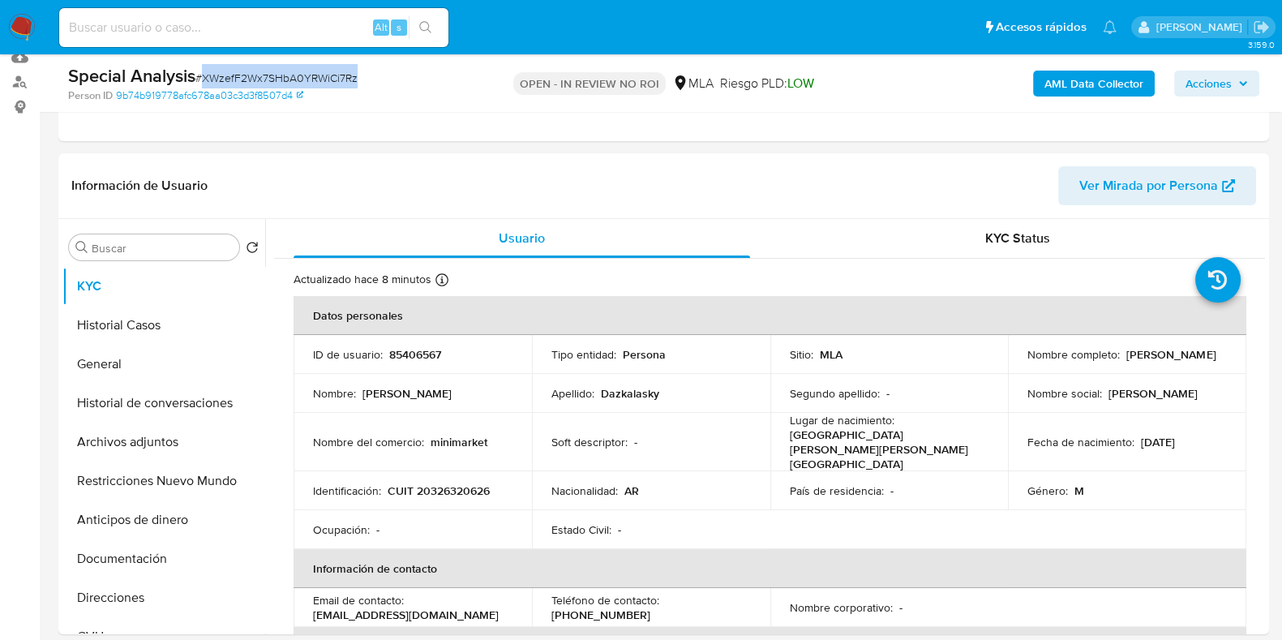
click at [285, 79] on span "# XWzefF2Wx7SHbA0YRWiCi7Rz" at bounding box center [276, 78] width 162 height 16
copy span "XWzefF2Wx7SHbA0YRWiCi7Rz"
click at [1195, 87] on span "Acciones" at bounding box center [1208, 84] width 46 height 26
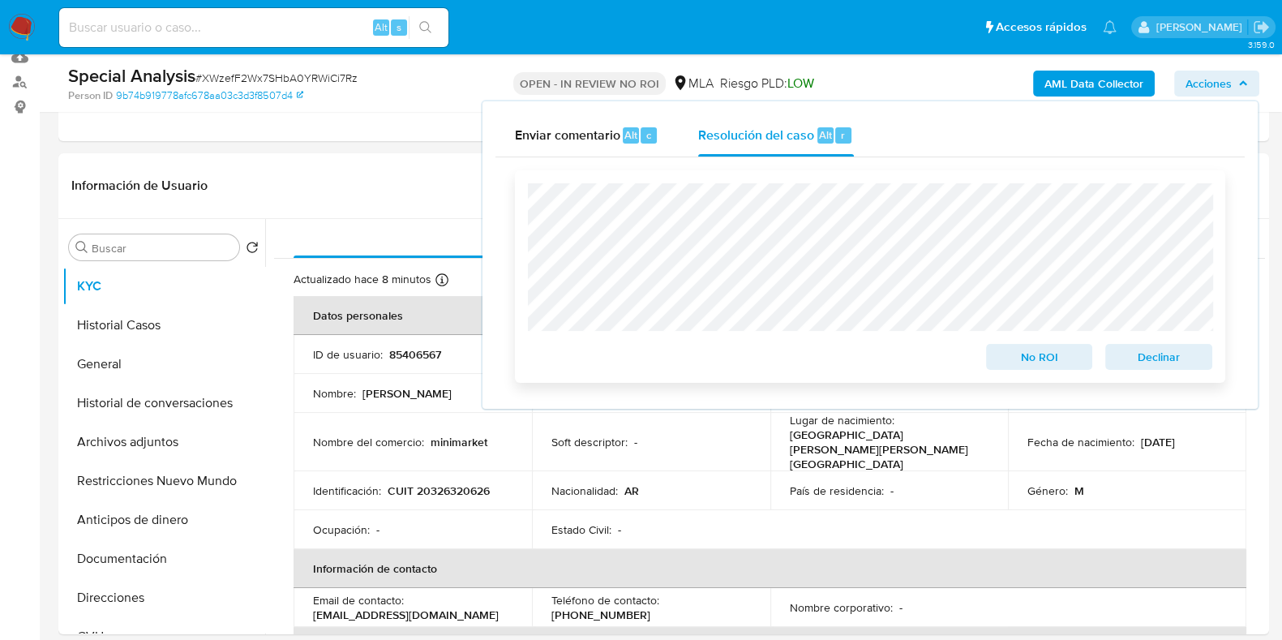
click at [1151, 365] on span "Declinar" at bounding box center [1158, 356] width 84 height 23
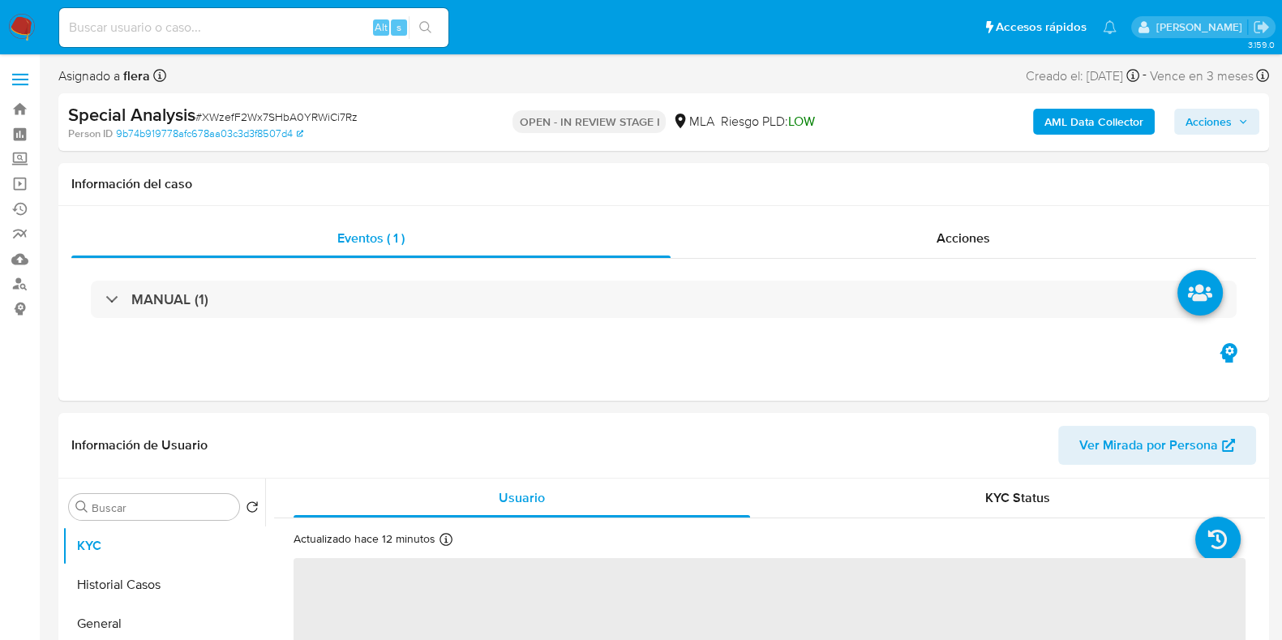
select select "10"
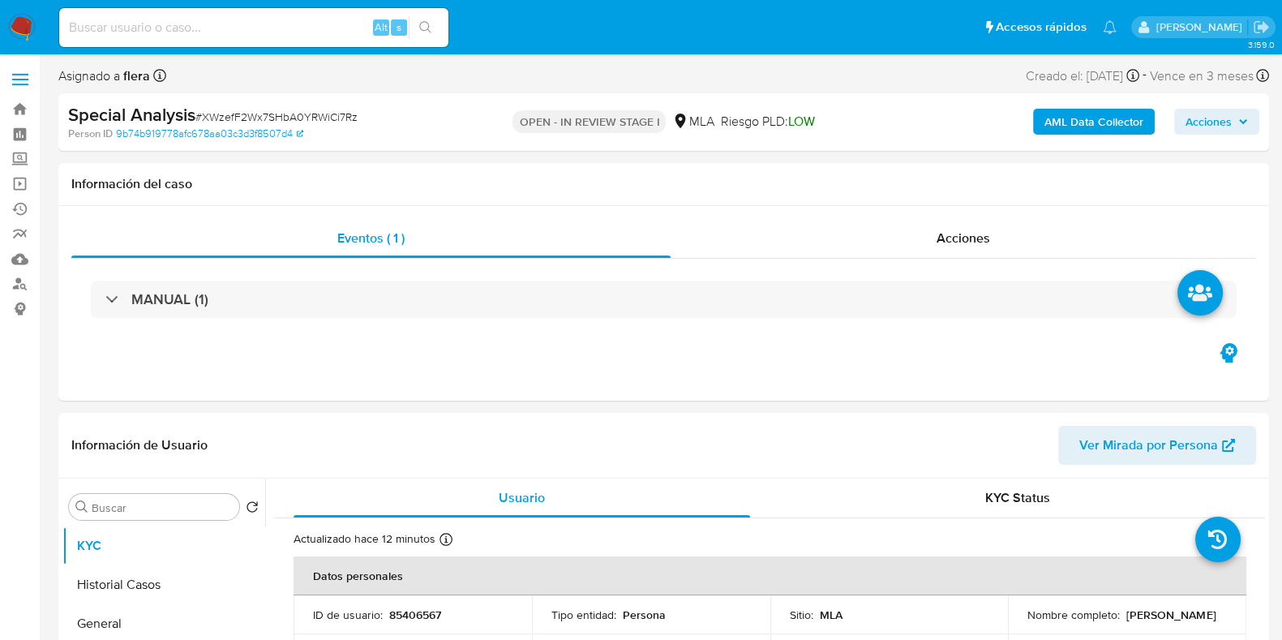
click at [1224, 119] on span "Acciones" at bounding box center [1208, 122] width 46 height 26
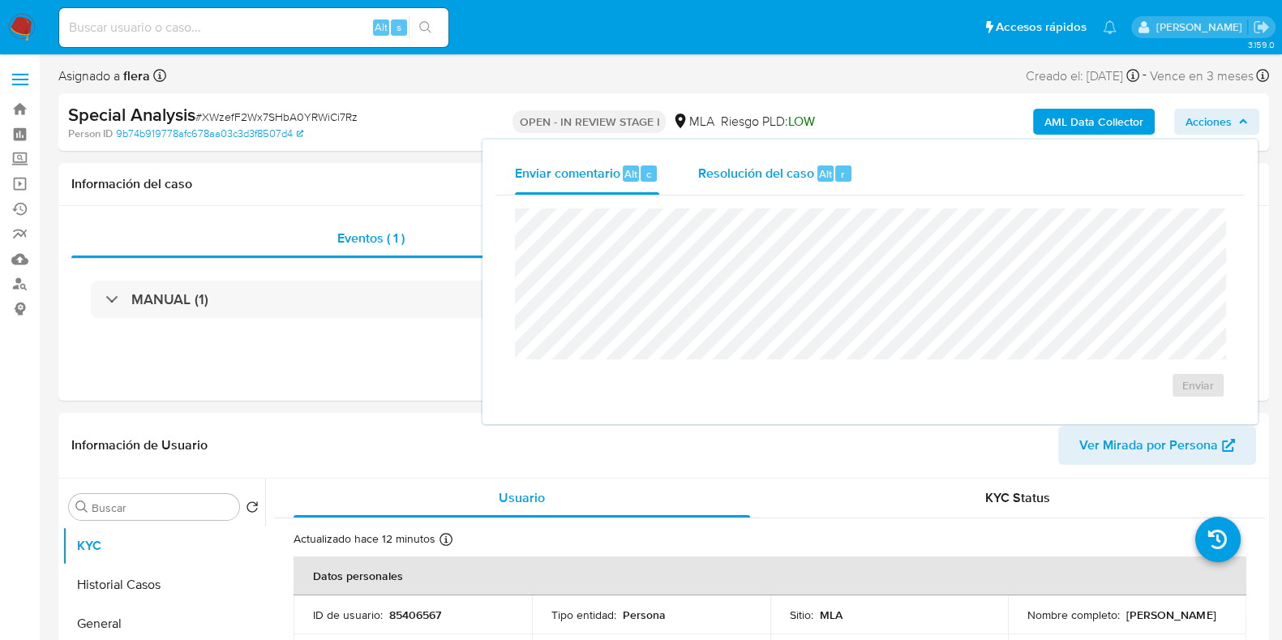
click at [831, 178] on div "Alt r" at bounding box center [834, 173] width 34 height 16
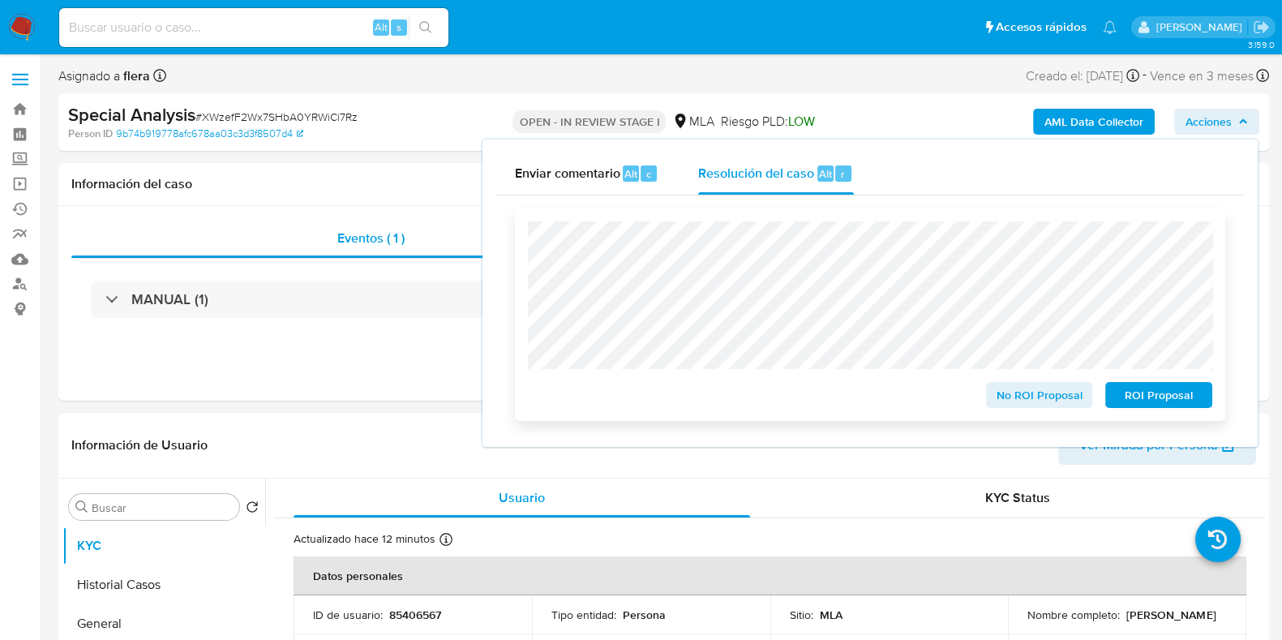
click at [1034, 400] on span "No ROI Proposal" at bounding box center [1039, 394] width 84 height 23
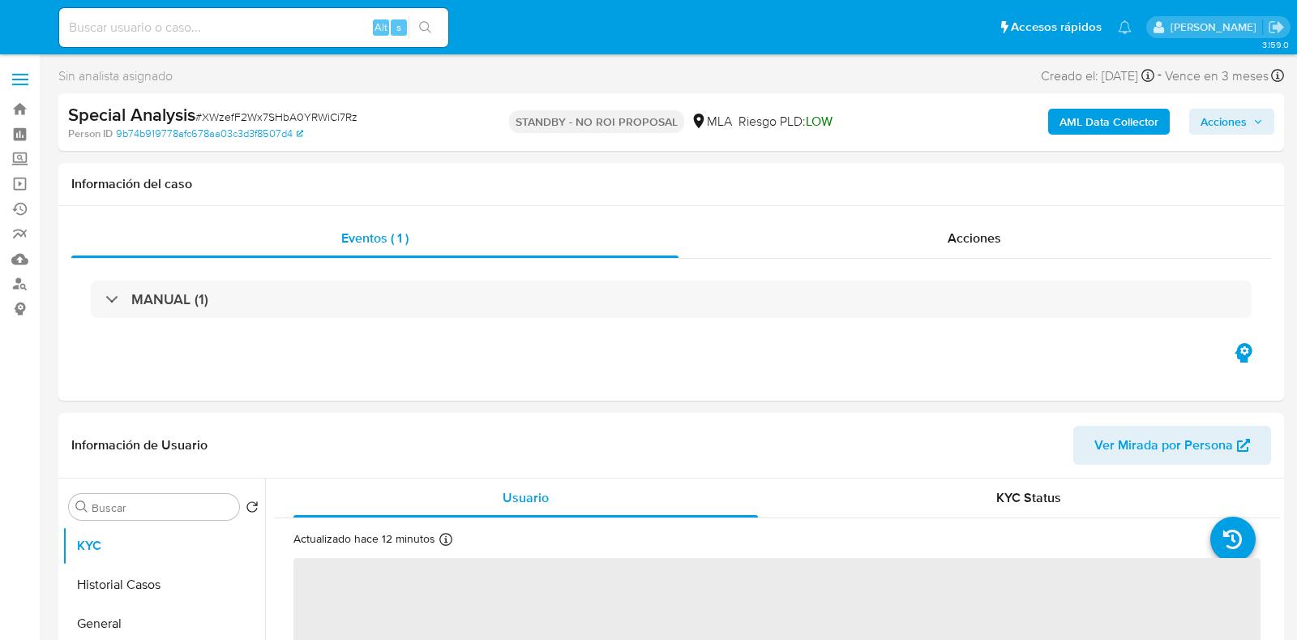
select select "10"
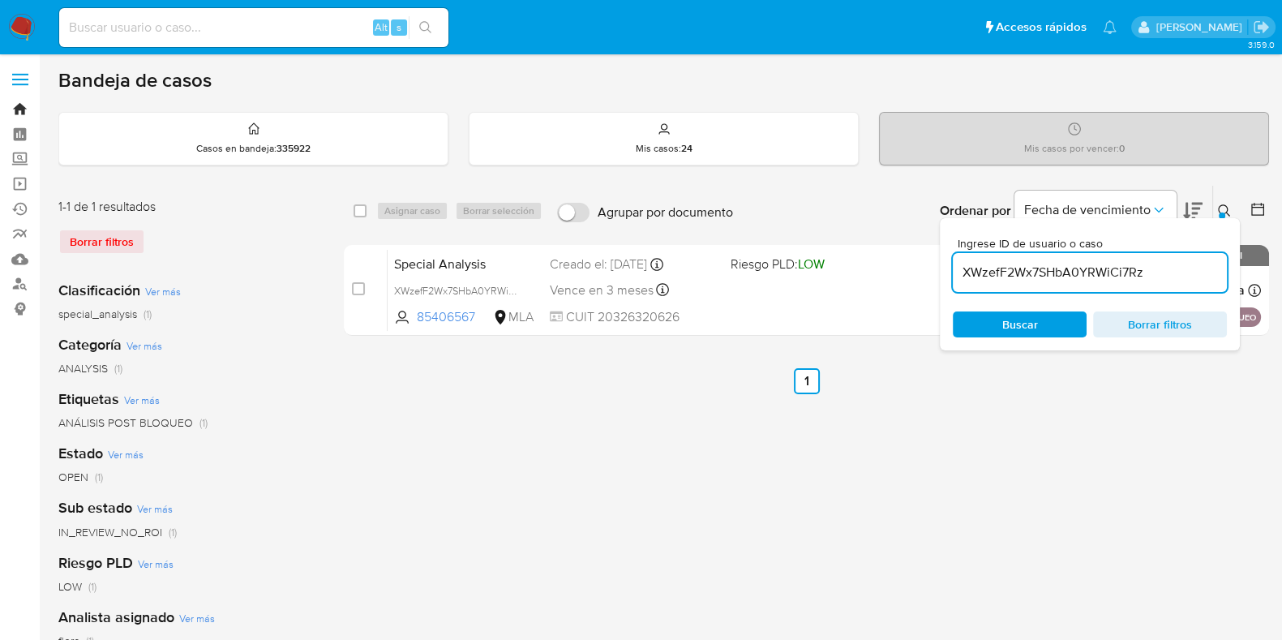
click at [17, 110] on link "Bandeja" at bounding box center [96, 108] width 193 height 25
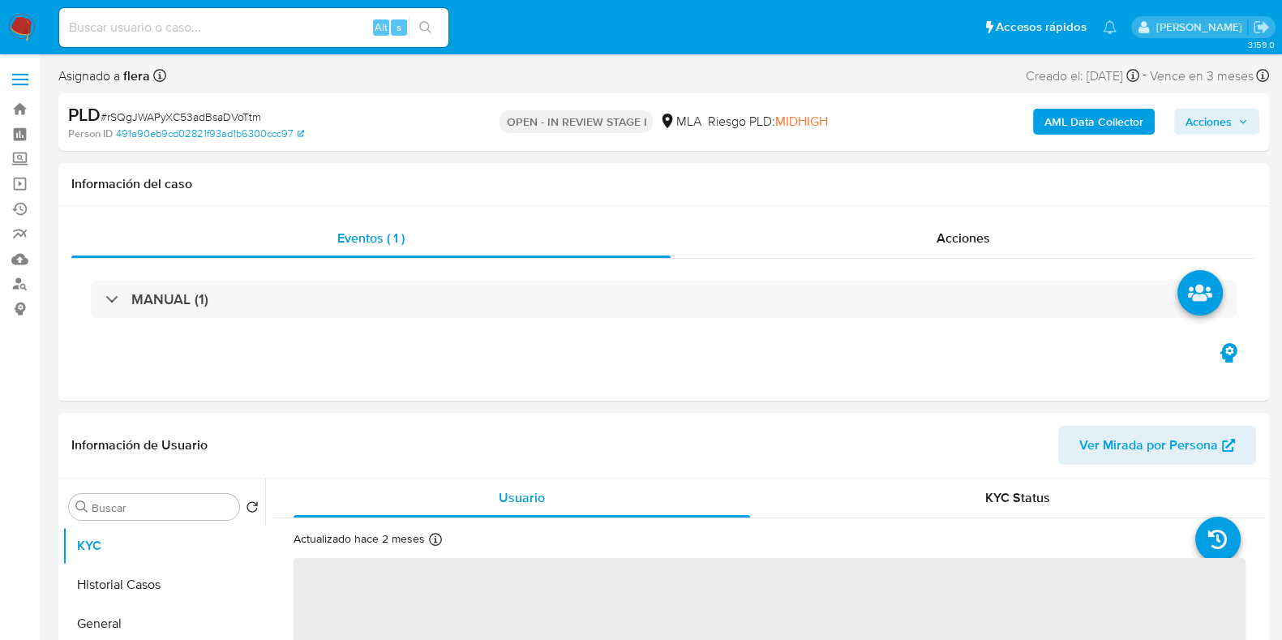
select select "10"
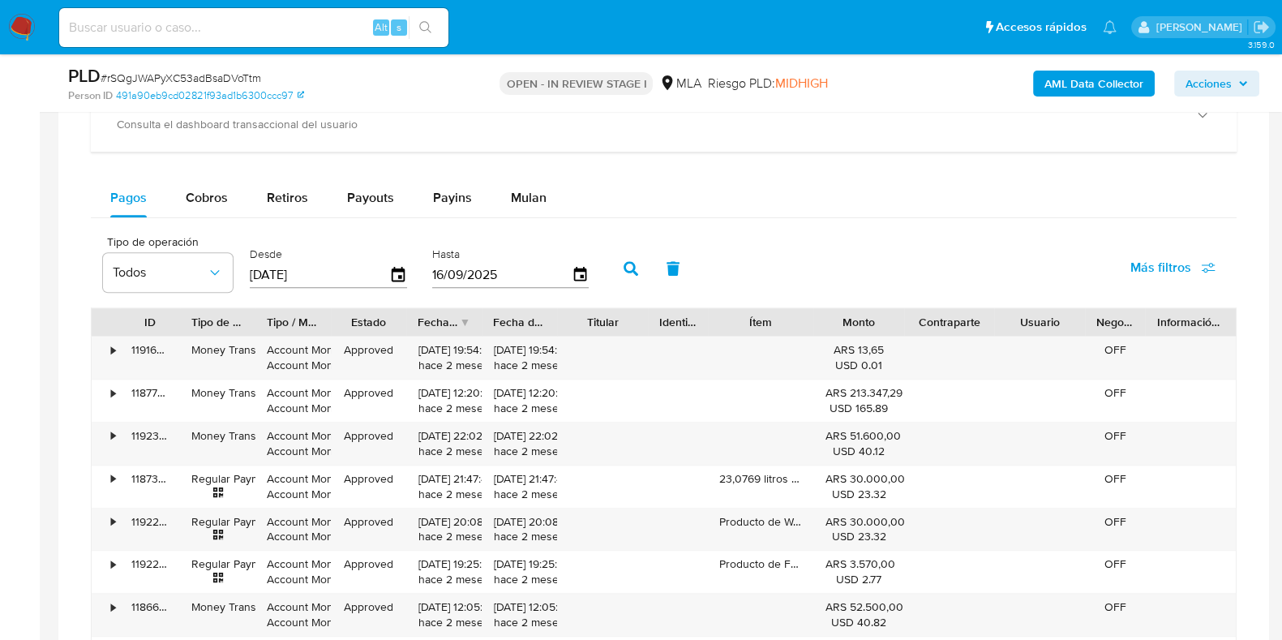
scroll to position [1216, 0]
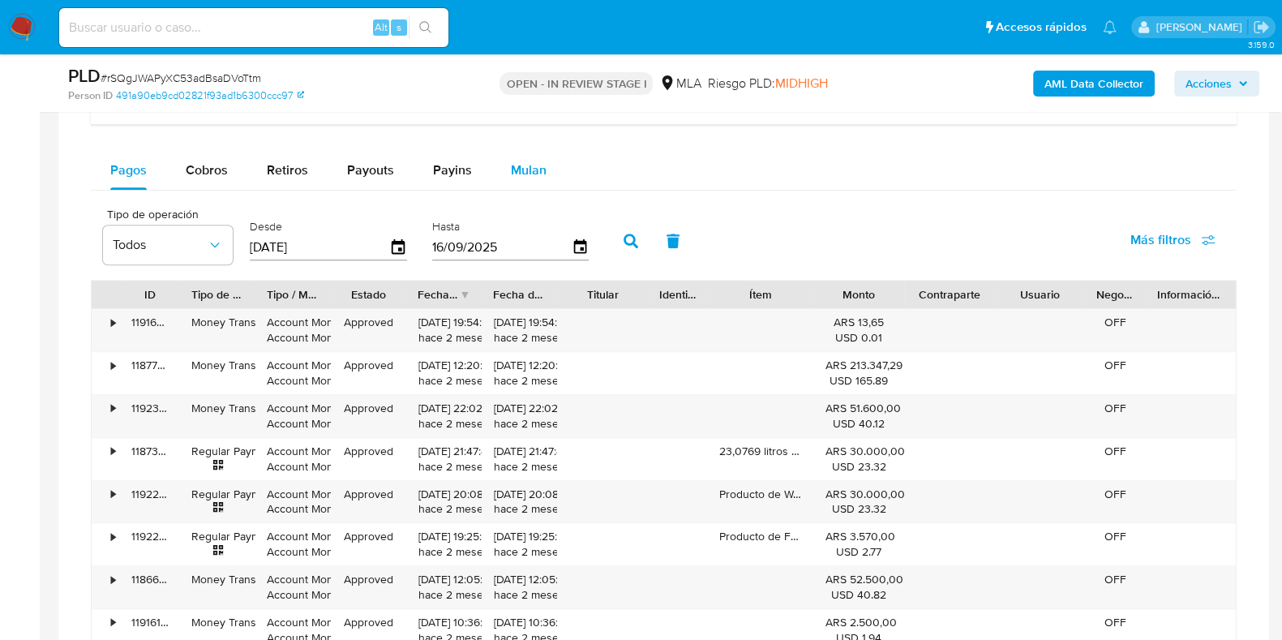
click at [523, 164] on span "Mulan" at bounding box center [529, 170] width 36 height 19
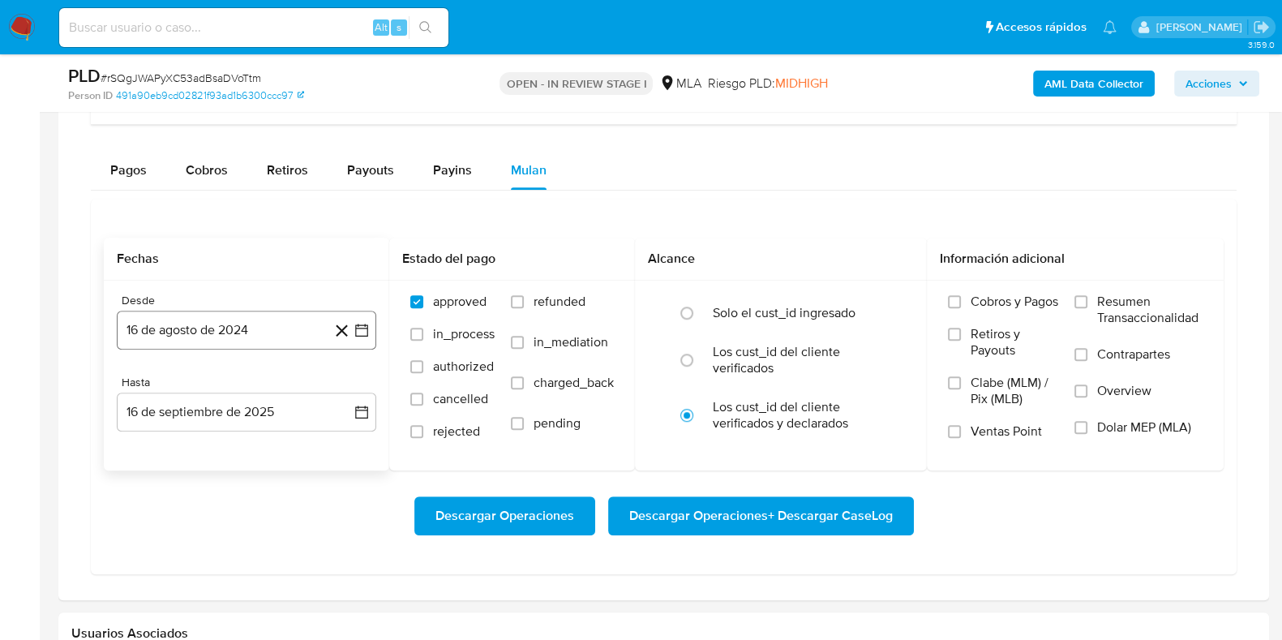
click at [189, 340] on button "16 de agosto de 2024" at bounding box center [246, 330] width 259 height 39
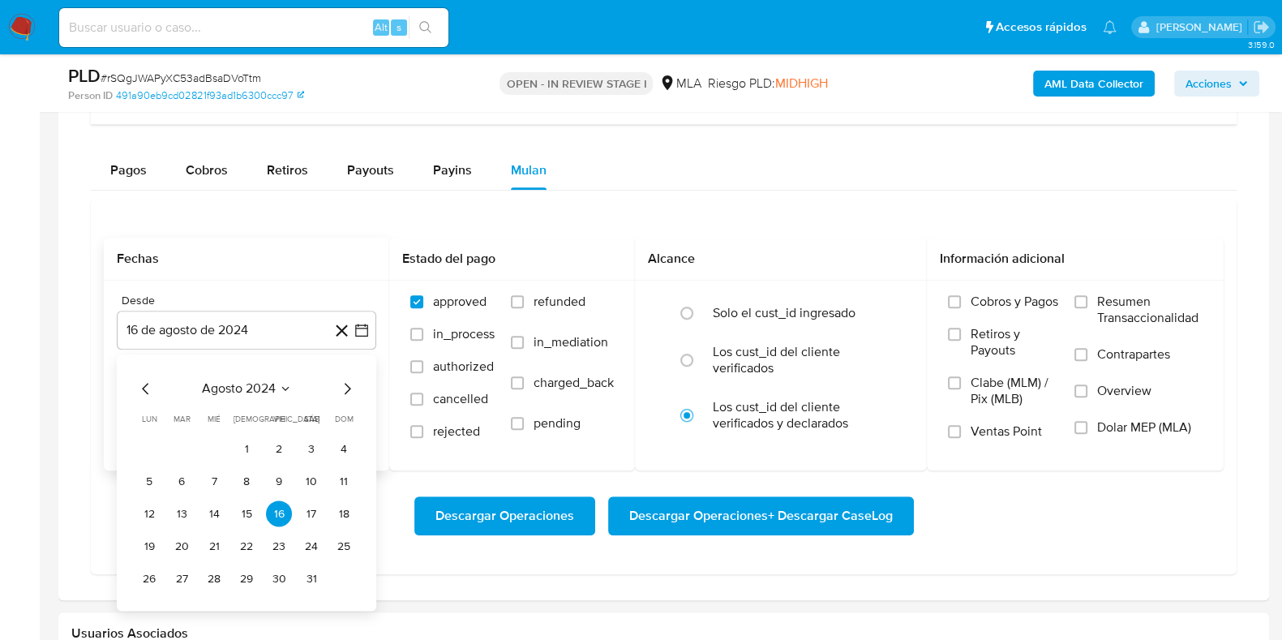
click at [231, 391] on span "agosto 2024" at bounding box center [239, 389] width 74 height 16
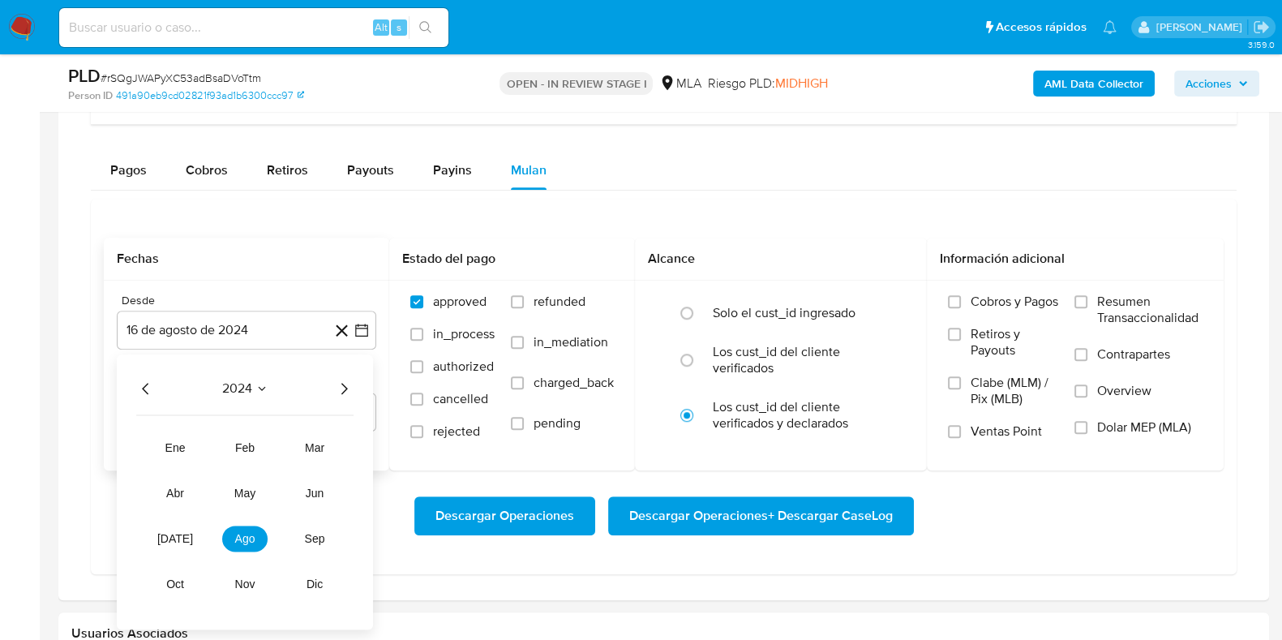
click at [344, 389] on icon "Año siguiente" at bounding box center [344, 388] width 6 height 11
click at [311, 448] on span "mar" at bounding box center [314, 448] width 19 height 13
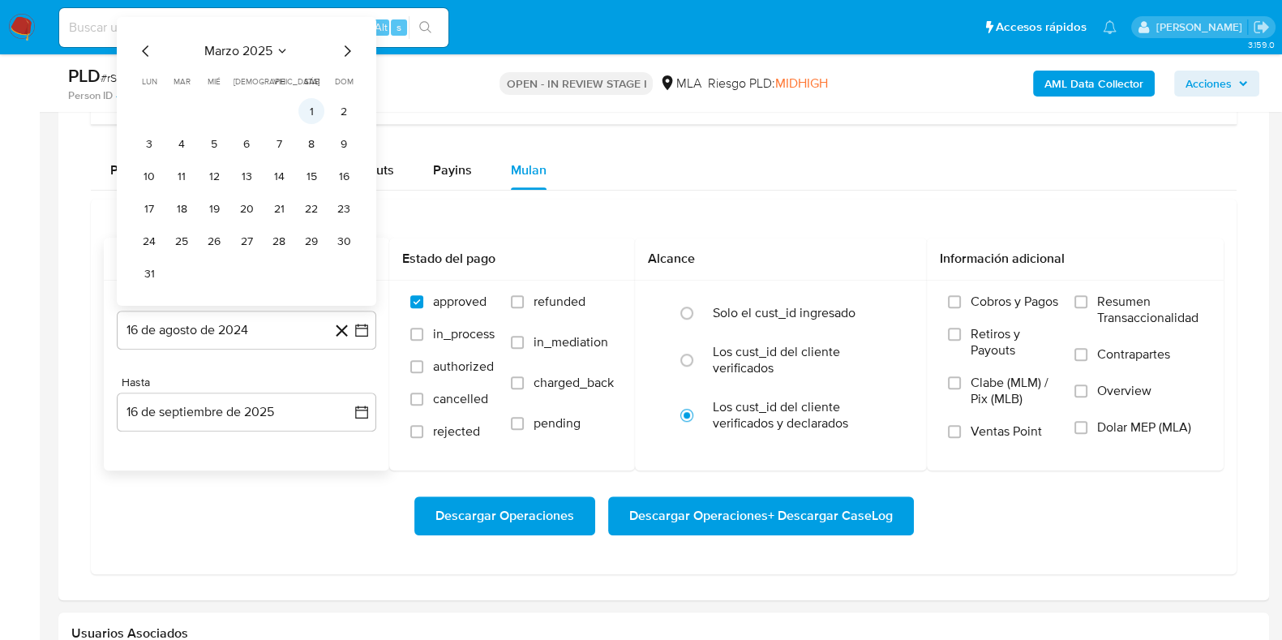
click at [312, 105] on button "1" at bounding box center [311, 111] width 26 height 26
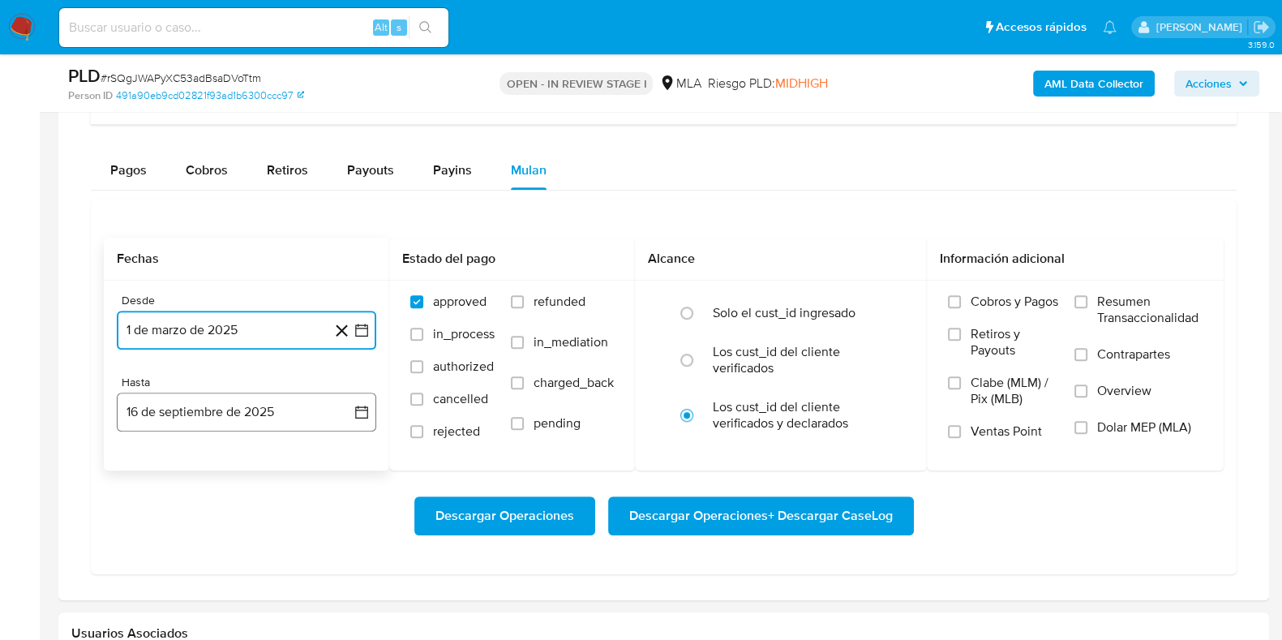
click at [218, 409] on button "16 de septiembre de 2025" at bounding box center [246, 411] width 259 height 39
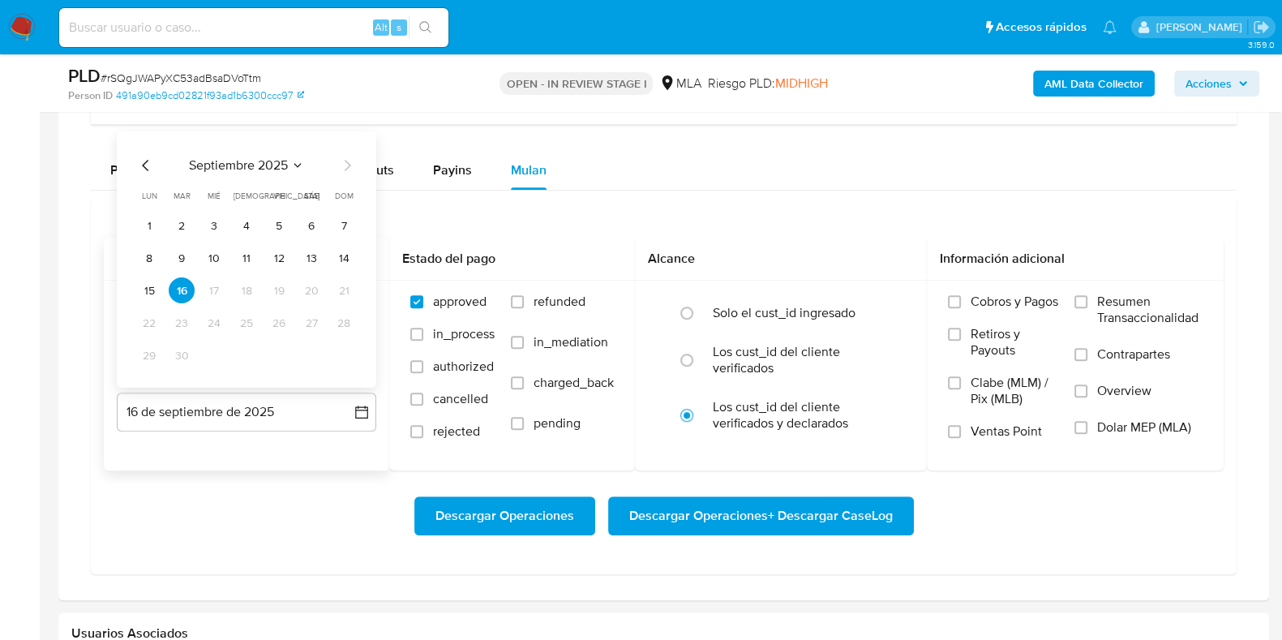
click at [251, 159] on span "septiembre 2025" at bounding box center [238, 165] width 99 height 16
click at [247, 290] on span "ago" at bounding box center [245, 296] width 20 height 13
click at [344, 351] on button "31" at bounding box center [344, 355] width 26 height 26
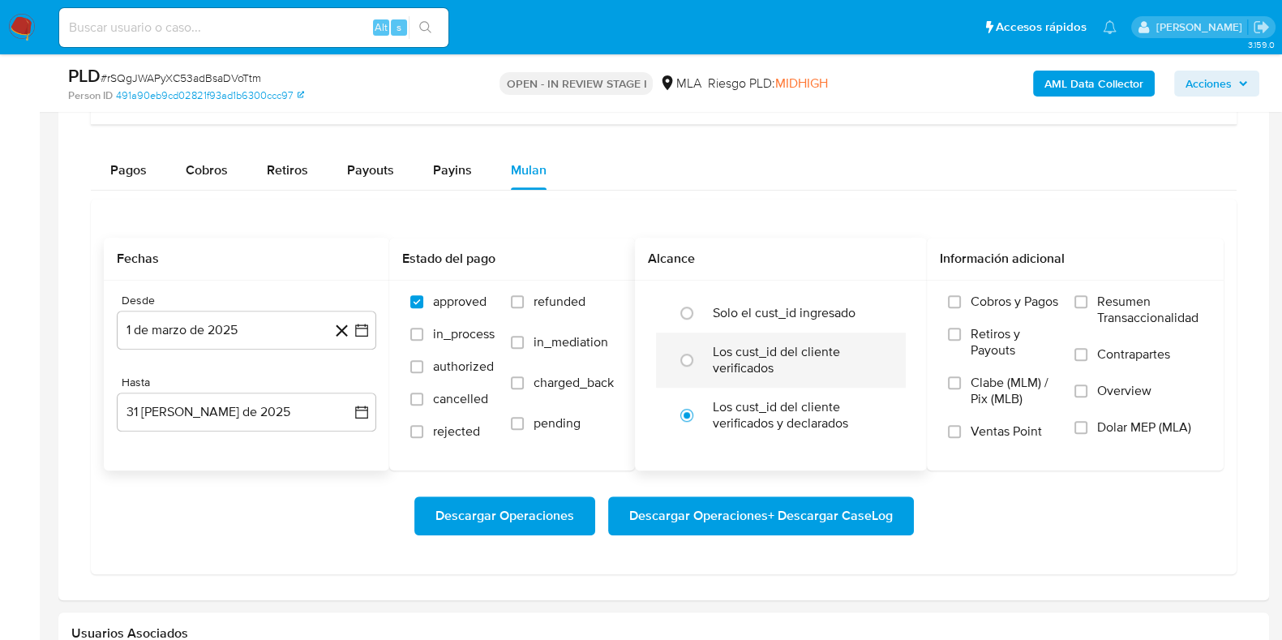
click at [735, 366] on label "Los cust_id del cliente verificados" at bounding box center [798, 360] width 170 height 32
click at [700, 366] on input "radio" at bounding box center [687, 360] width 26 height 26
radio input "true"
click at [1140, 431] on span "Dolar MEP (MLA)" at bounding box center [1144, 427] width 94 height 16
click at [1087, 431] on input "Dolar MEP (MLA)" at bounding box center [1080, 427] width 13 height 13
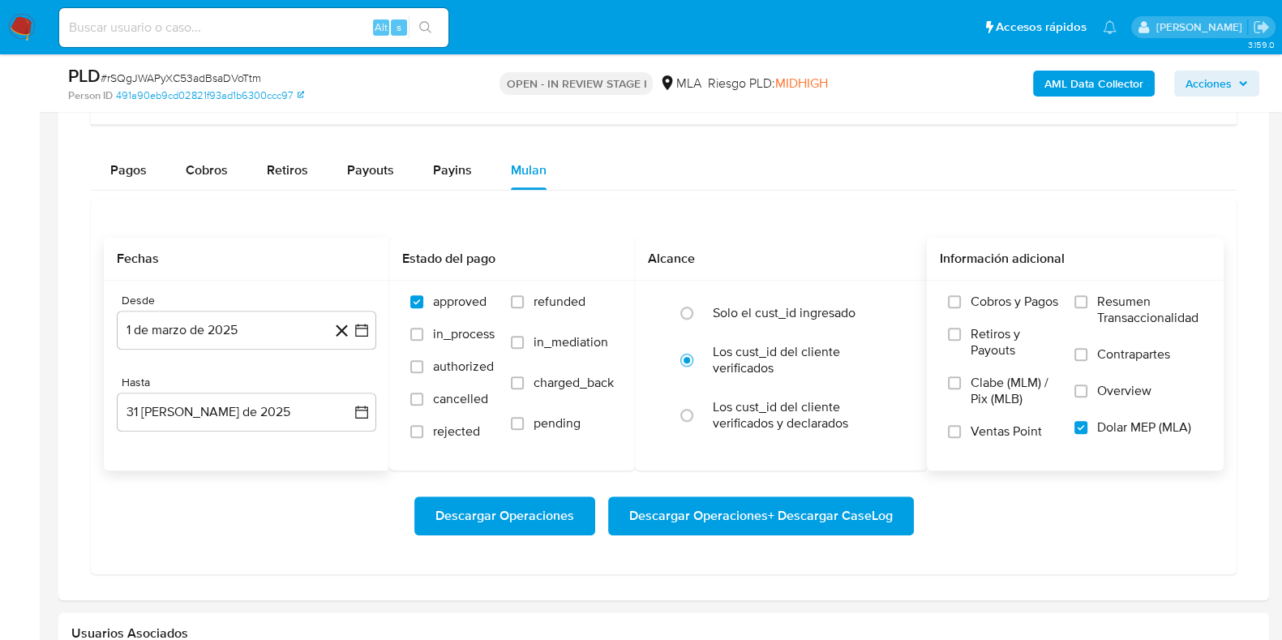
click at [799, 513] on span "Descargar Operaciones + Descargar CaseLog" at bounding box center [761, 516] width 264 height 36
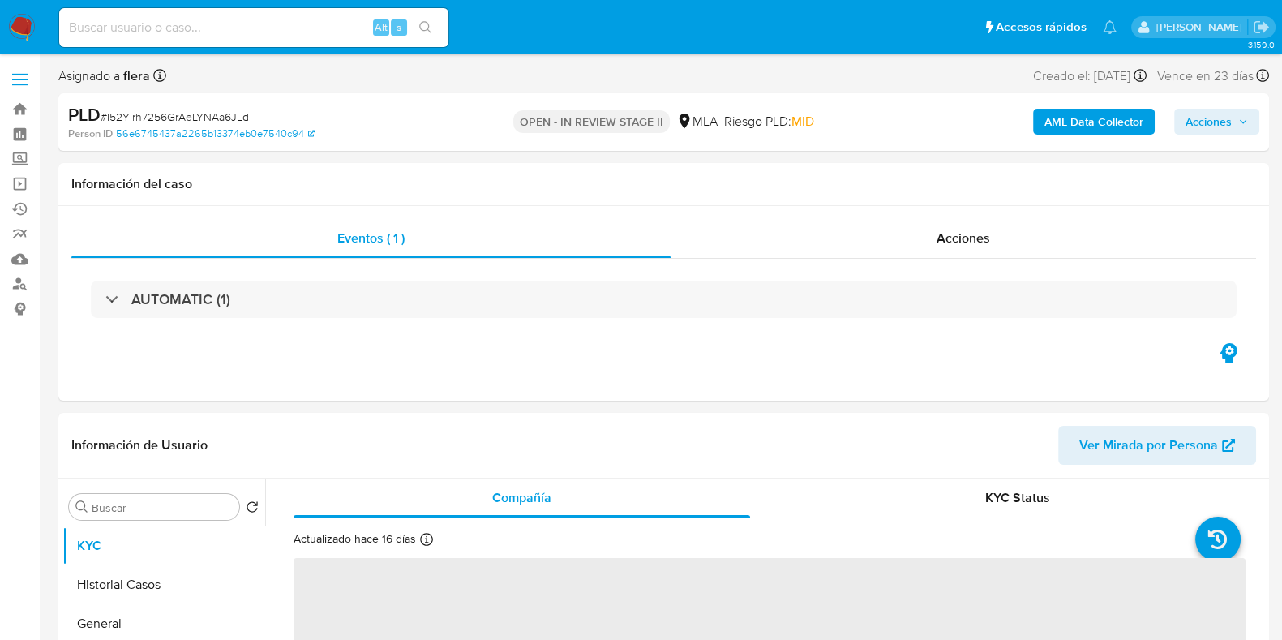
select select "10"
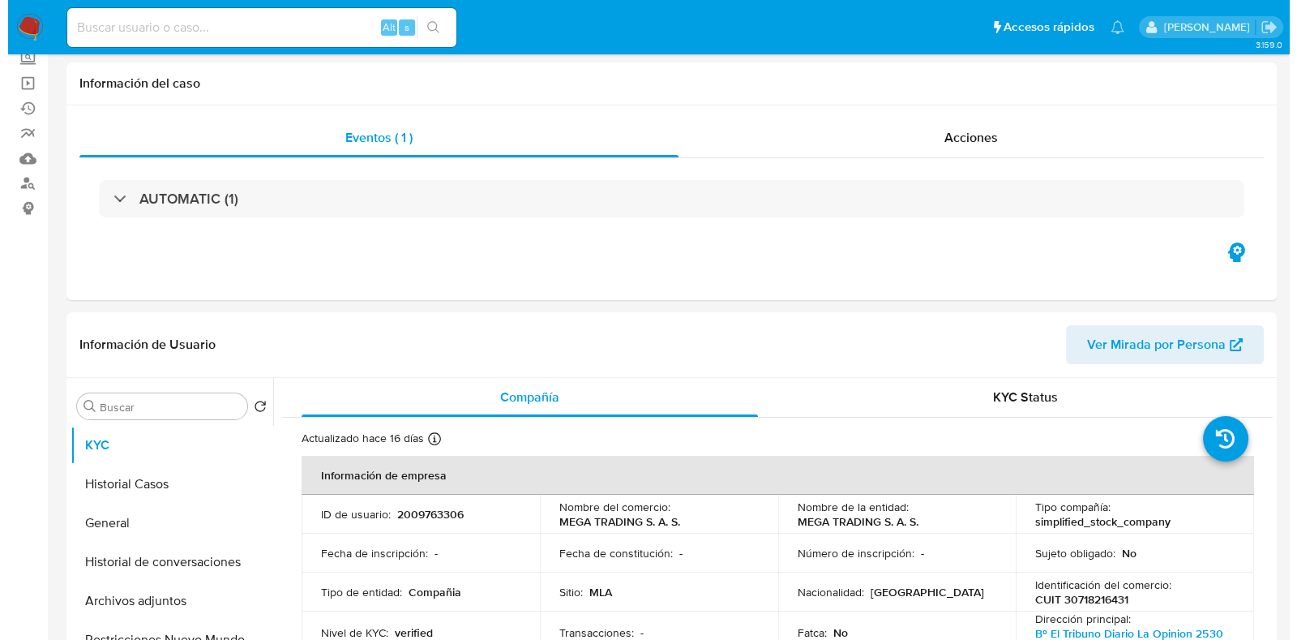
scroll to position [202, 0]
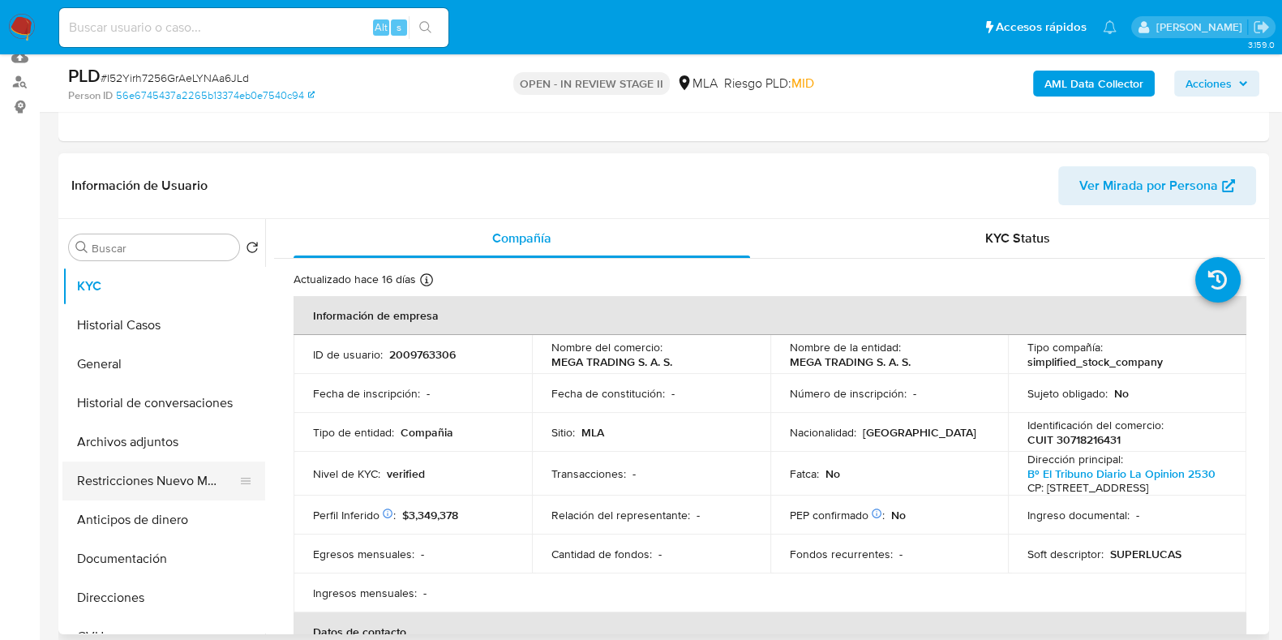
click at [114, 484] on button "Restricciones Nuevo Mundo" at bounding box center [157, 480] width 190 height 39
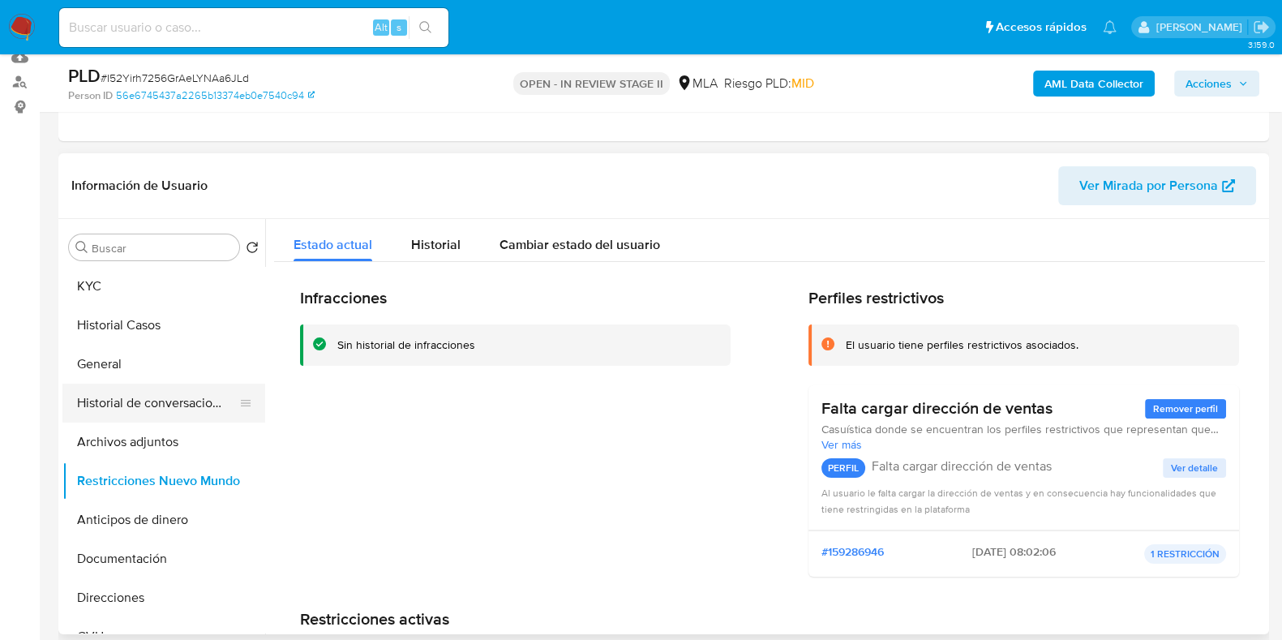
click at [158, 389] on button "Historial de conversaciones" at bounding box center [157, 402] width 190 height 39
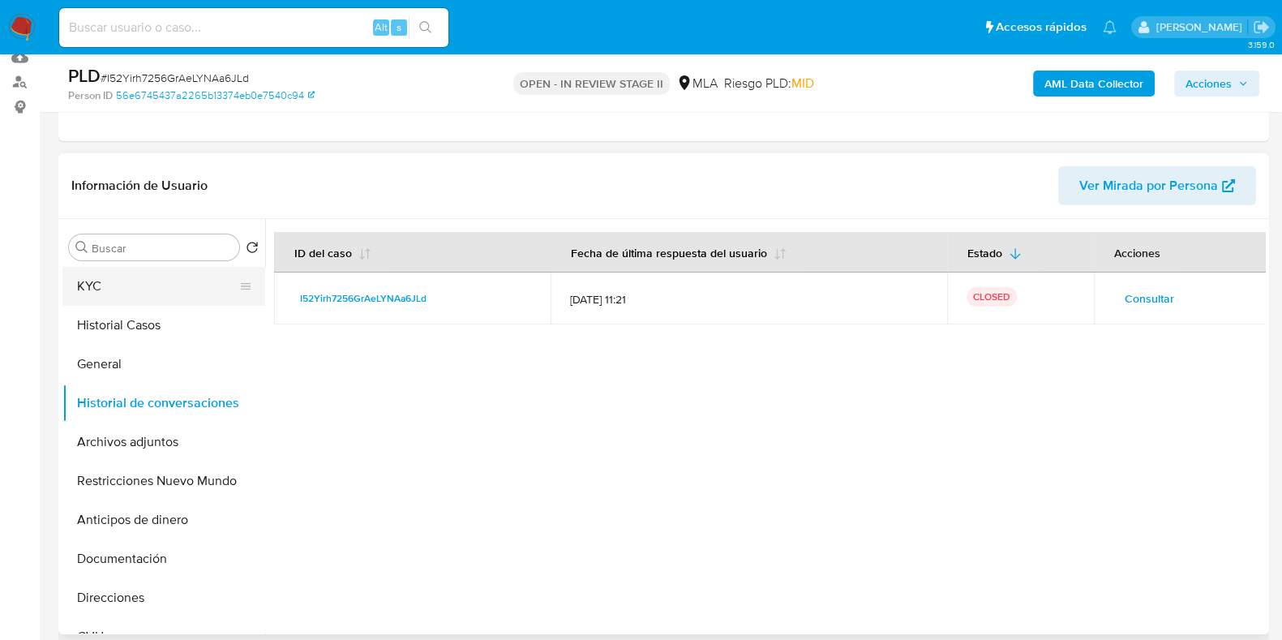
click at [165, 273] on button "KYC" at bounding box center [157, 286] width 190 height 39
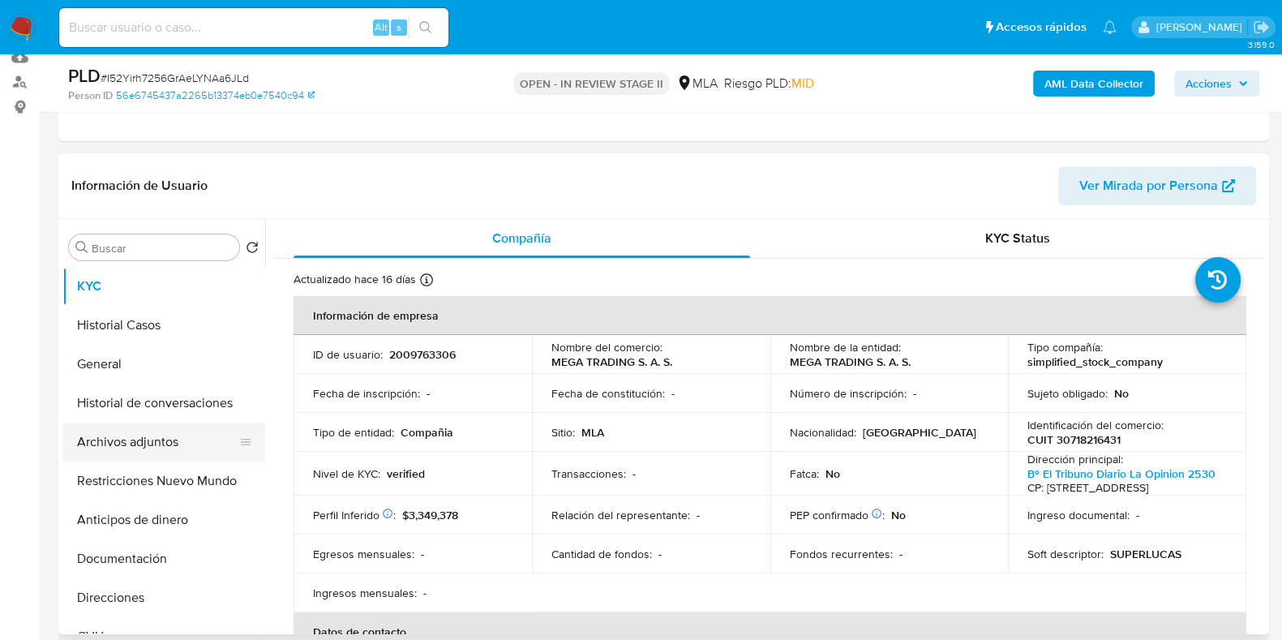
click at [120, 434] on button "Archivos adjuntos" at bounding box center [157, 441] width 190 height 39
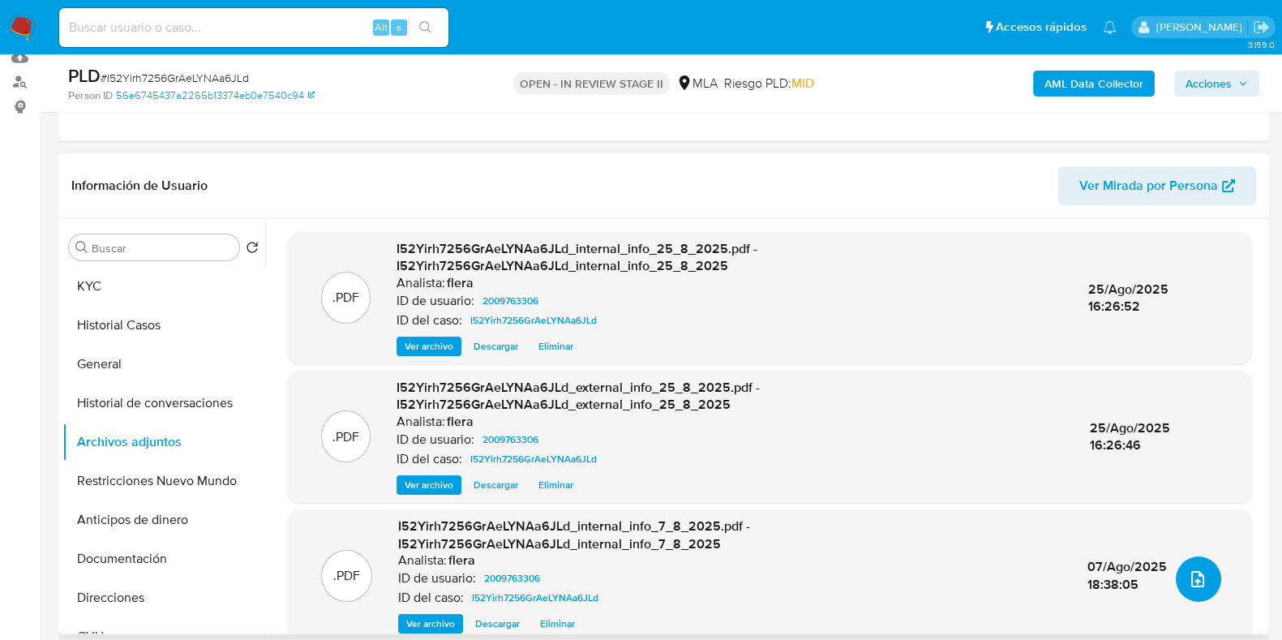
click at [1188, 581] on icon "upload-file" at bounding box center [1197, 578] width 19 height 19
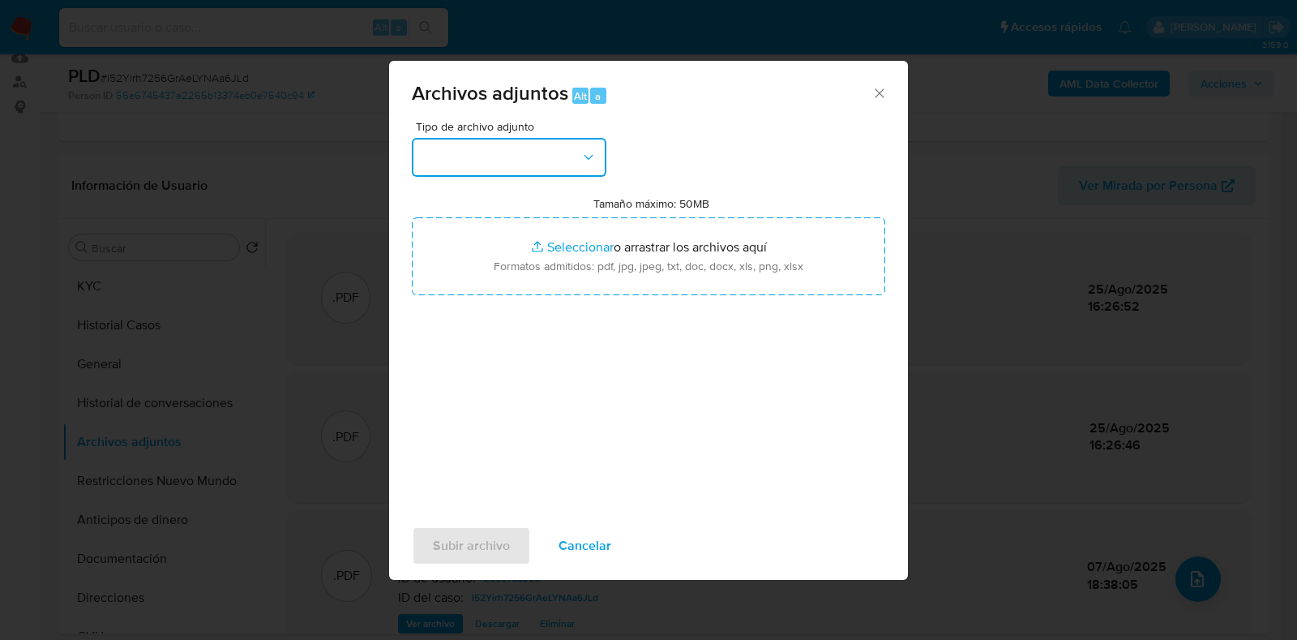
click at [501, 165] on button "button" at bounding box center [509, 157] width 195 height 39
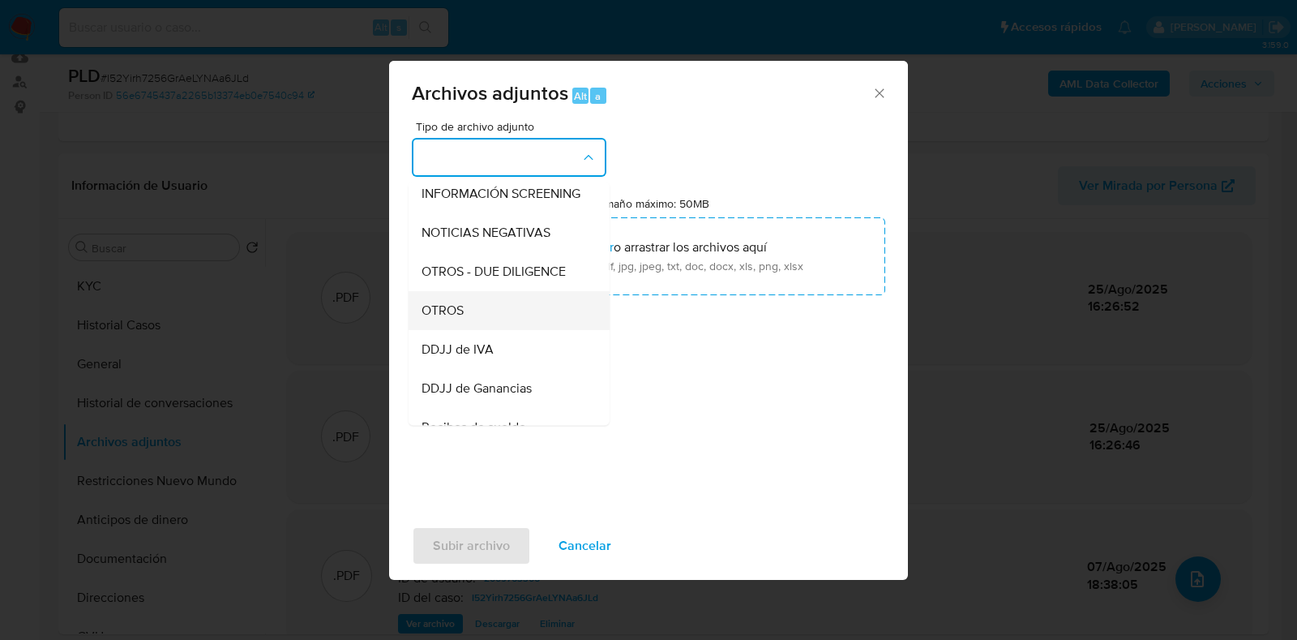
click at [498, 321] on div "OTROS" at bounding box center [504, 310] width 165 height 39
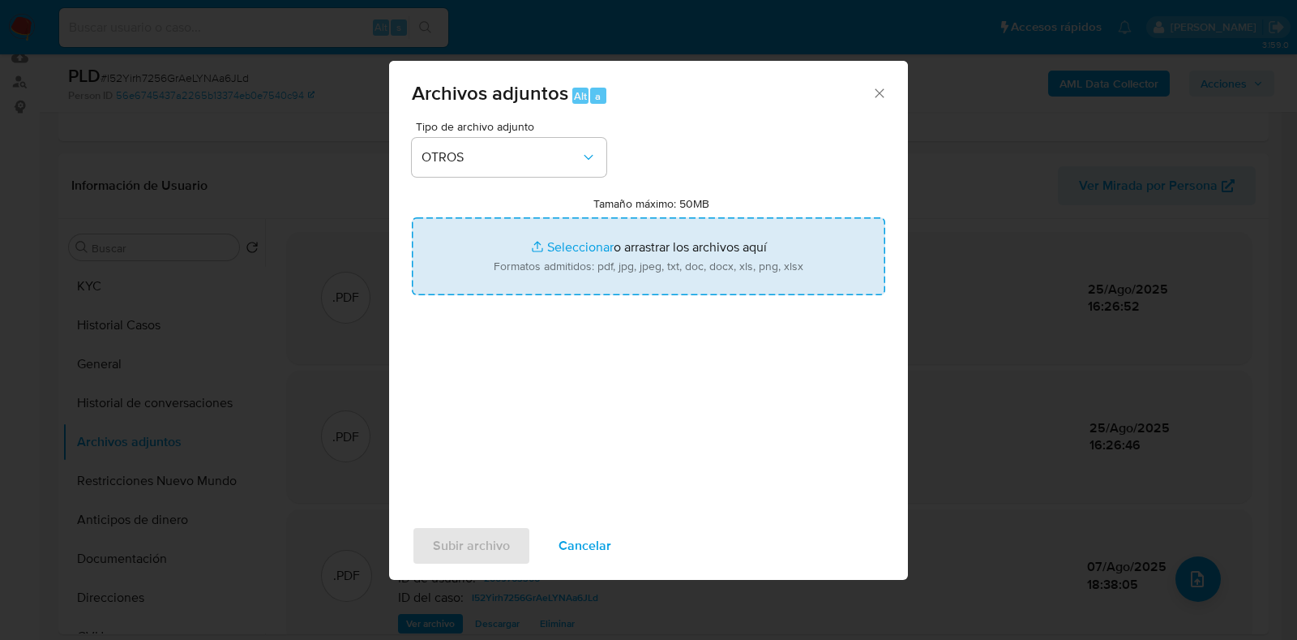
type input "C:\fakepath\Movimientos-Aladdin- MEGA TRADING S.A.S..xlsx"
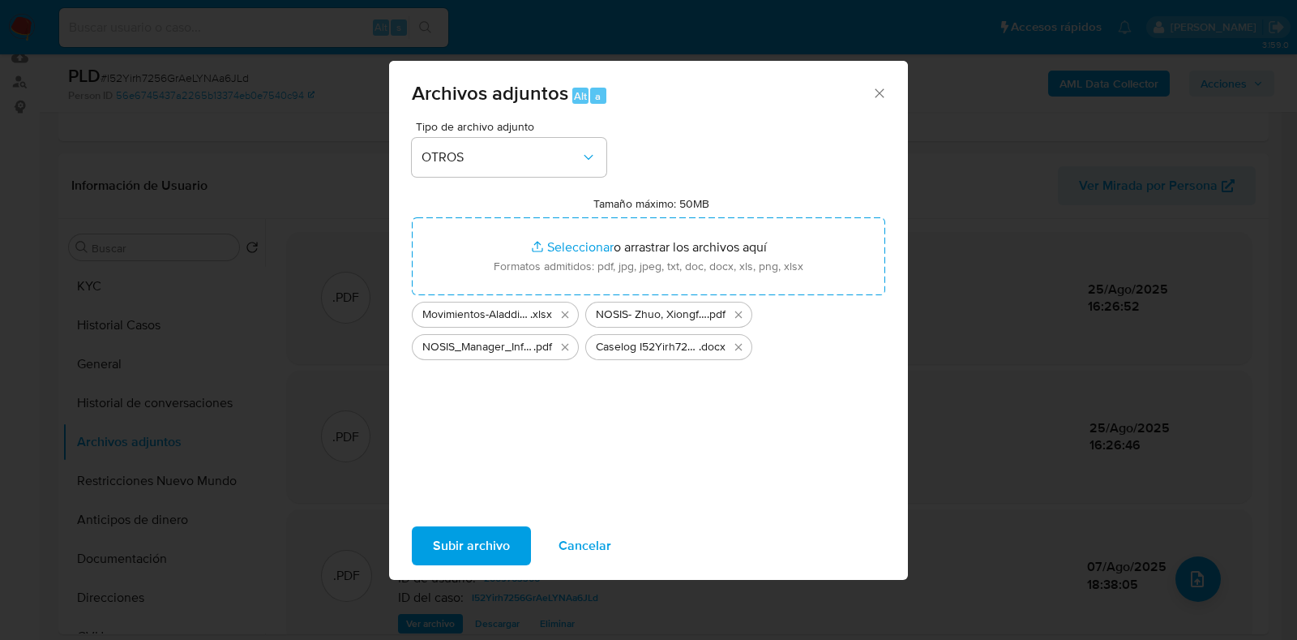
click at [455, 549] on span "Subir archivo" at bounding box center [471, 546] width 77 height 36
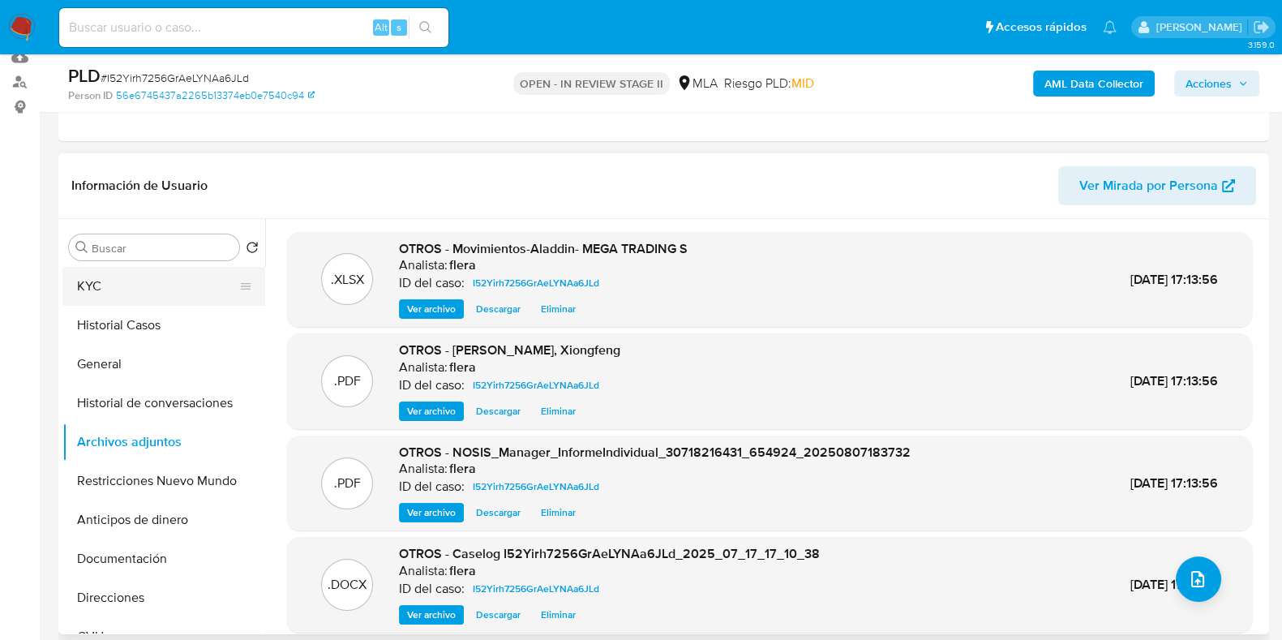
click at [96, 285] on button "KYC" at bounding box center [157, 286] width 190 height 39
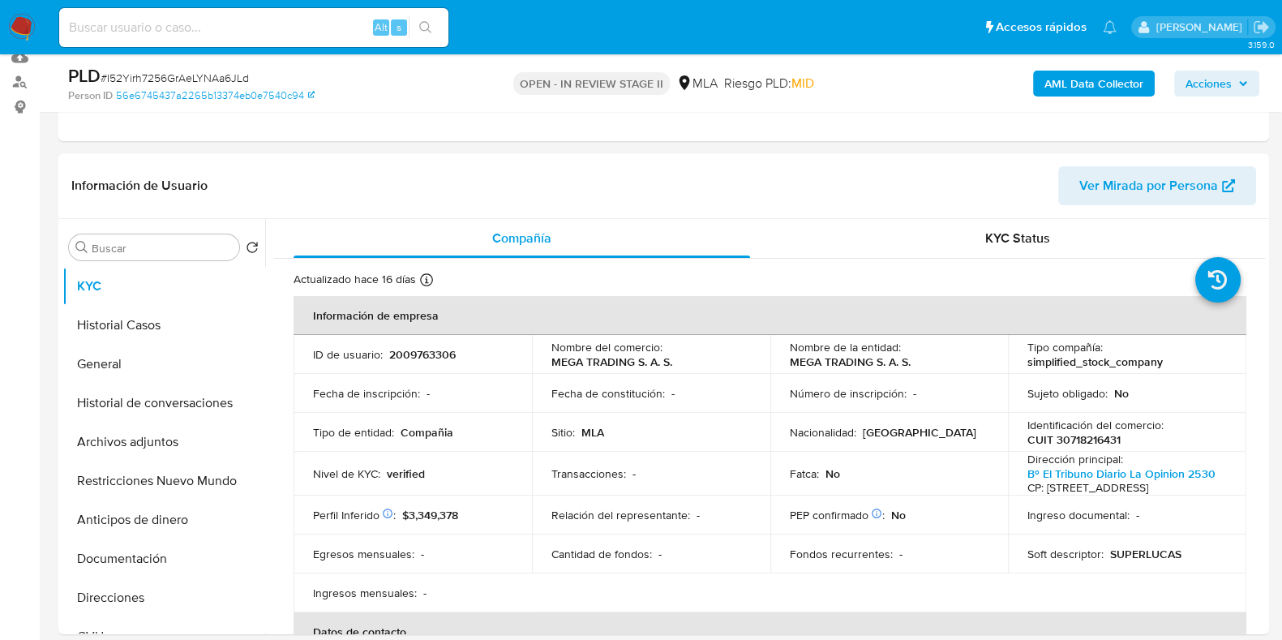
click at [1223, 86] on span "Acciones" at bounding box center [1208, 84] width 46 height 26
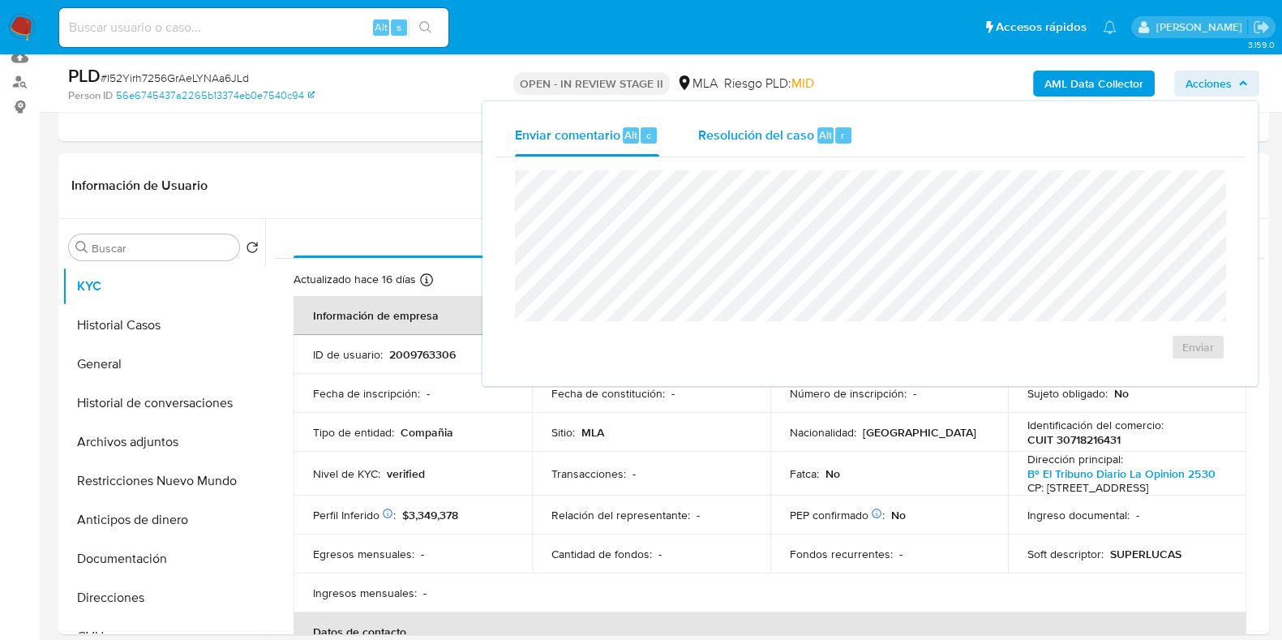
click at [808, 142] on span "Resolución del caso" at bounding box center [756, 134] width 116 height 19
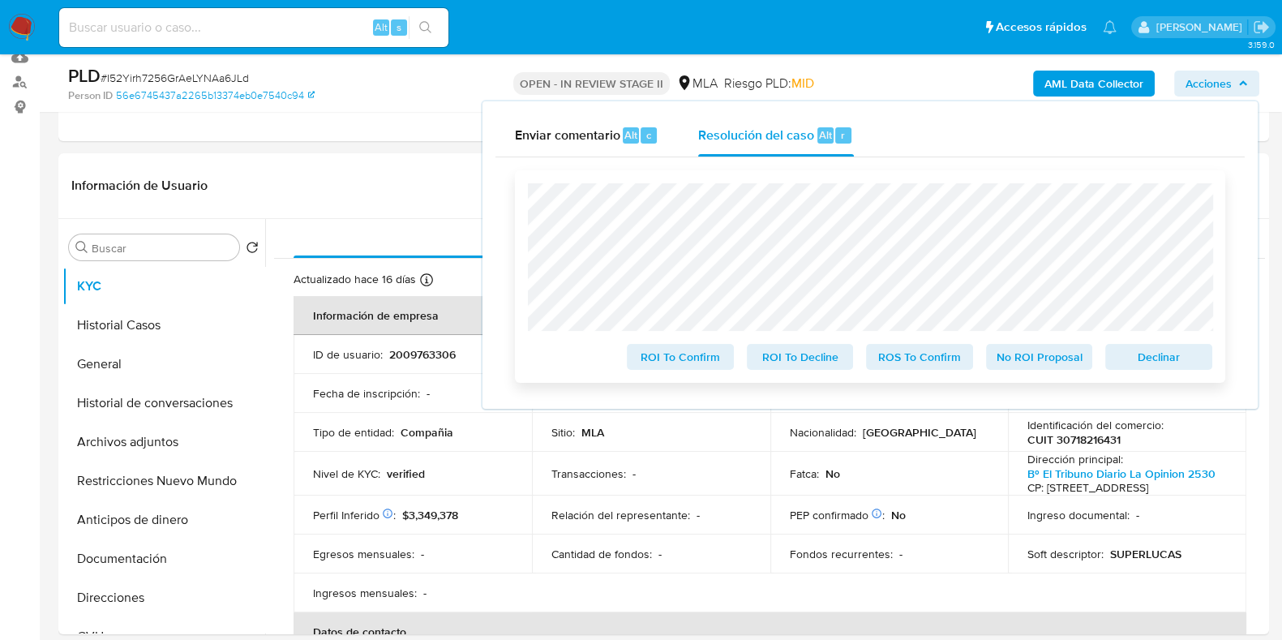
click at [1034, 358] on span "No ROI Proposal" at bounding box center [1039, 356] width 84 height 23
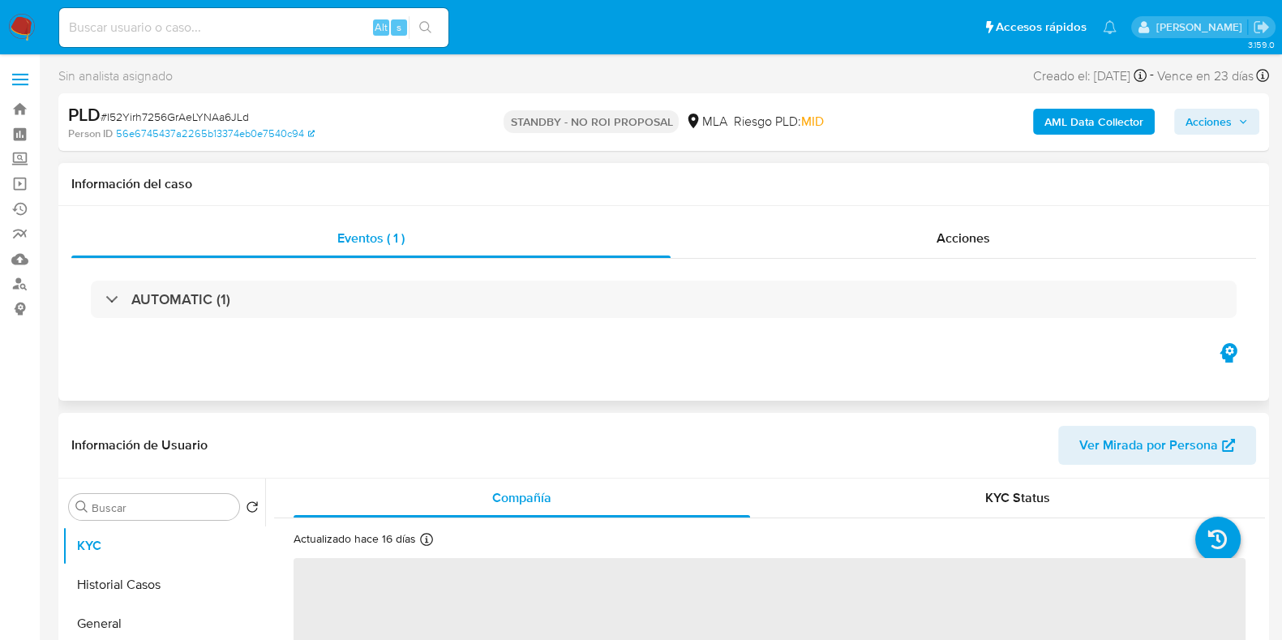
select select "10"
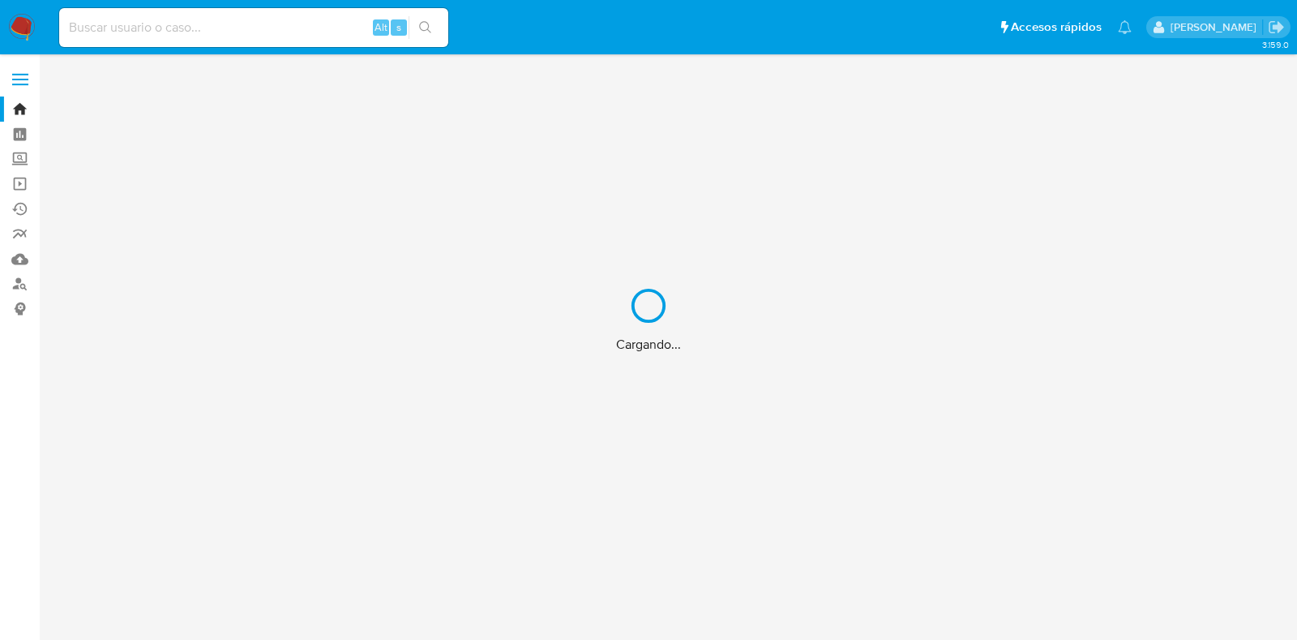
click at [21, 99] on div "Cargando..." at bounding box center [648, 320] width 1297 height 640
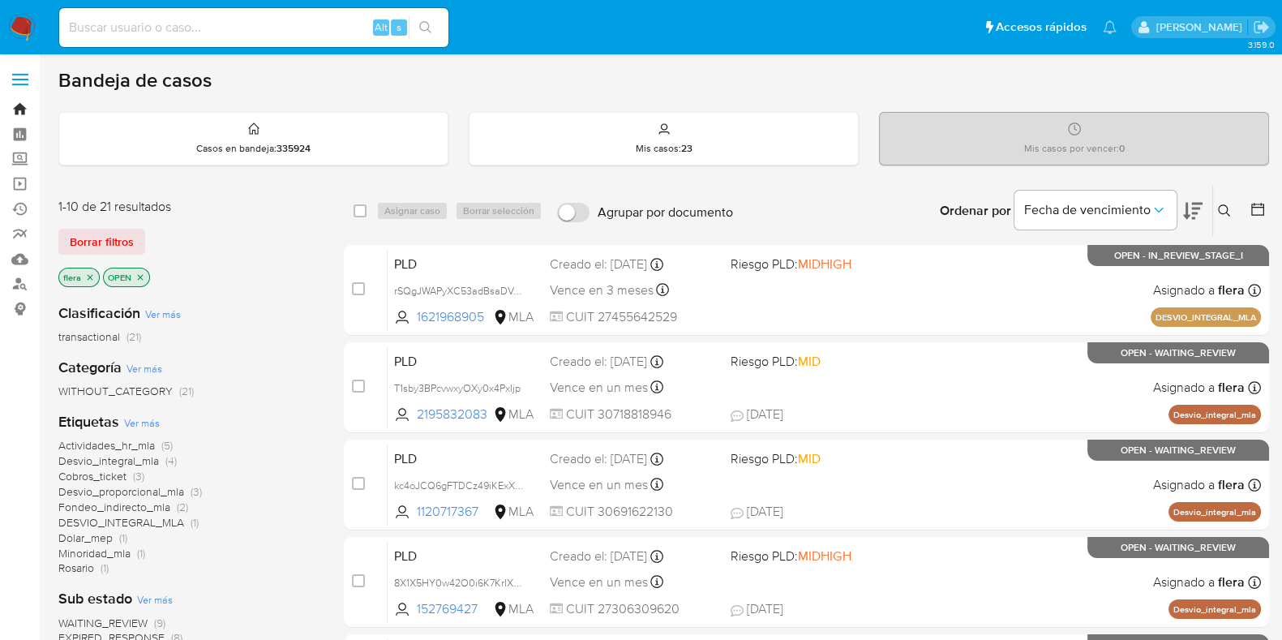
click at [19, 104] on link "Bandeja" at bounding box center [96, 108] width 193 height 25
click at [24, 96] on link "Bandeja" at bounding box center [96, 108] width 193 height 25
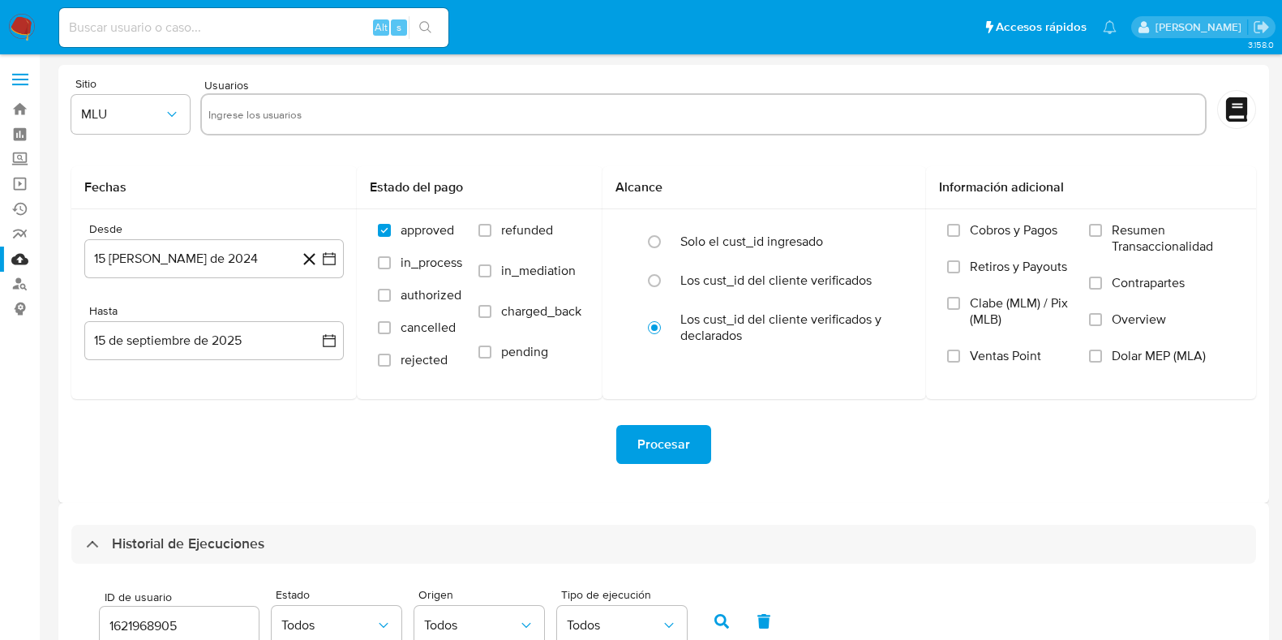
select select "10"
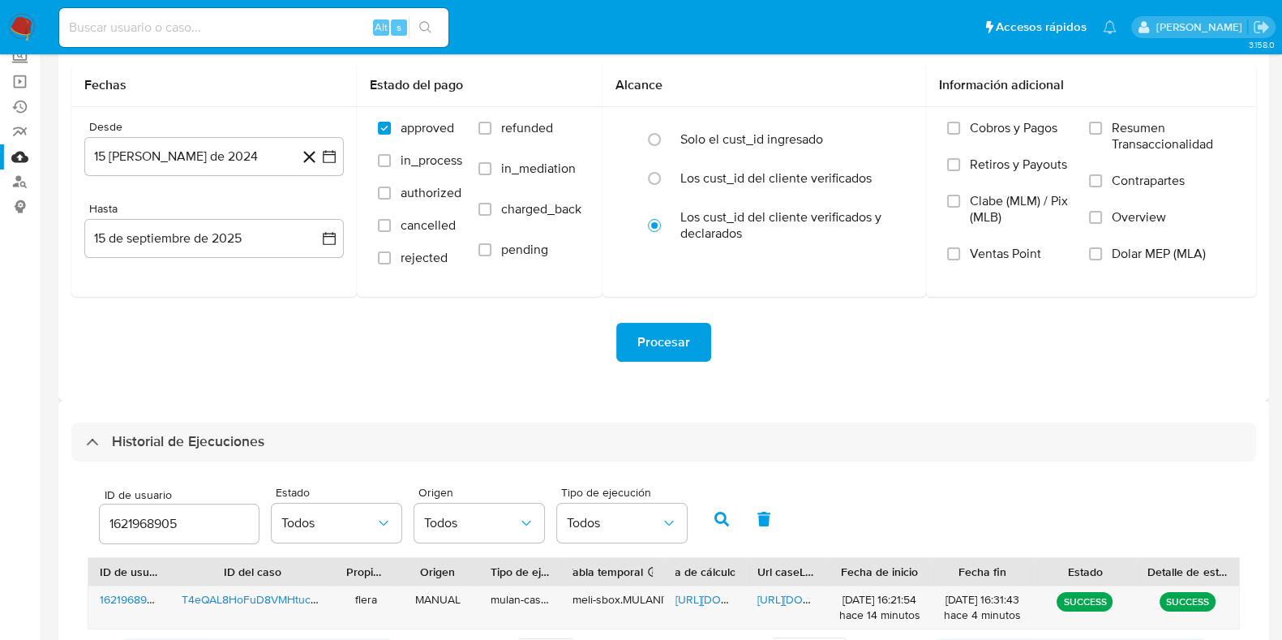
scroll to position [202, 0]
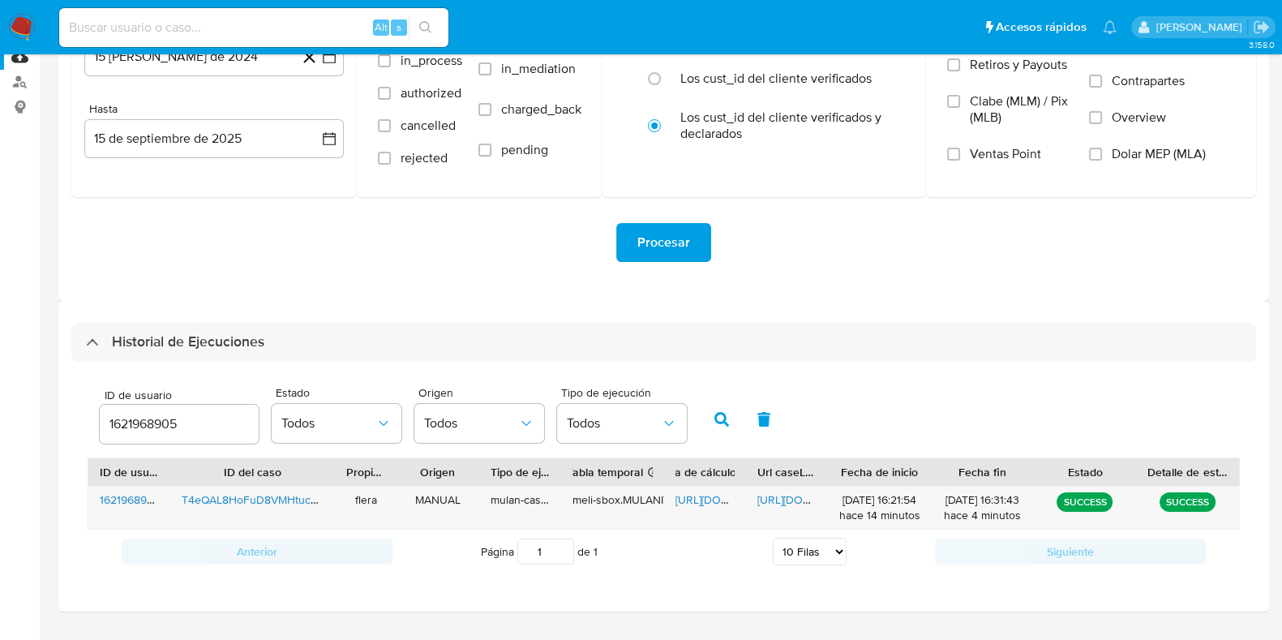
click at [154, 425] on input "1621968905" at bounding box center [179, 423] width 159 height 21
click at [729, 420] on button "button" at bounding box center [722, 419] width 42 height 39
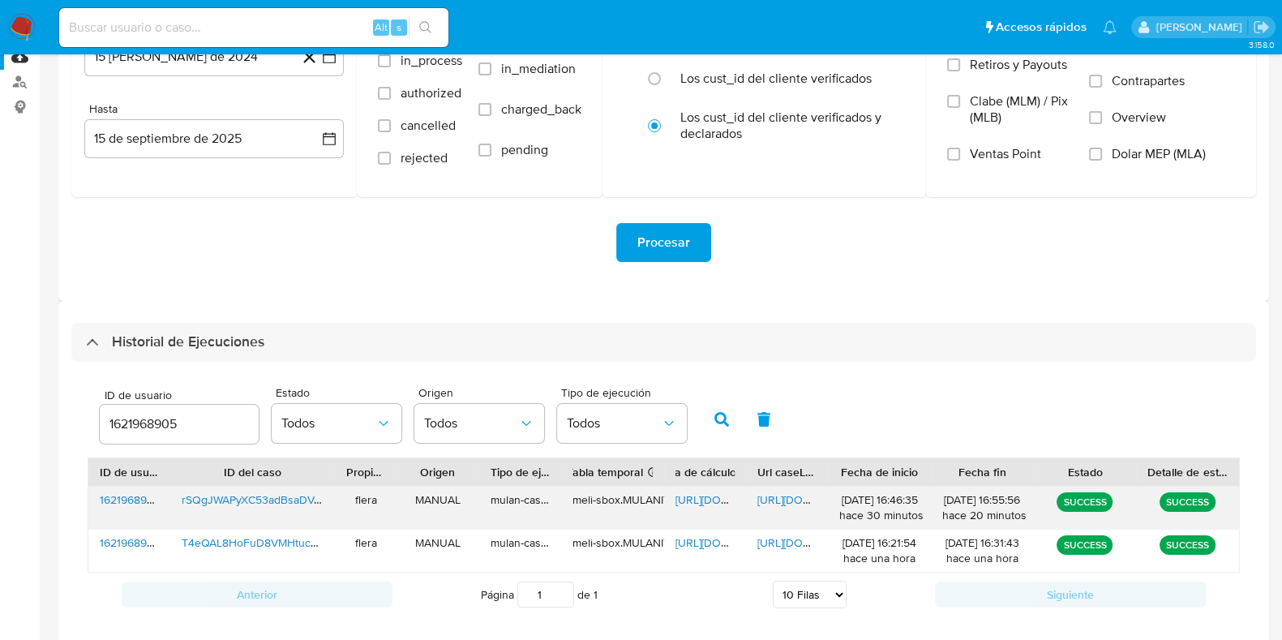
click at [693, 495] on span "https://docs.google.com/spreadsheets/d/1WmIQgVFORnzLP-5fENBcinXRQawYuP2SpNs-TIW…" at bounding box center [731, 499] width 112 height 16
click at [773, 497] on span "https://docs.google.com/document/d/111A7JBAj526mEXqsT6-Y_qd9LqEcxqMWSYPHBMD0Vxs…" at bounding box center [813, 499] width 112 height 16
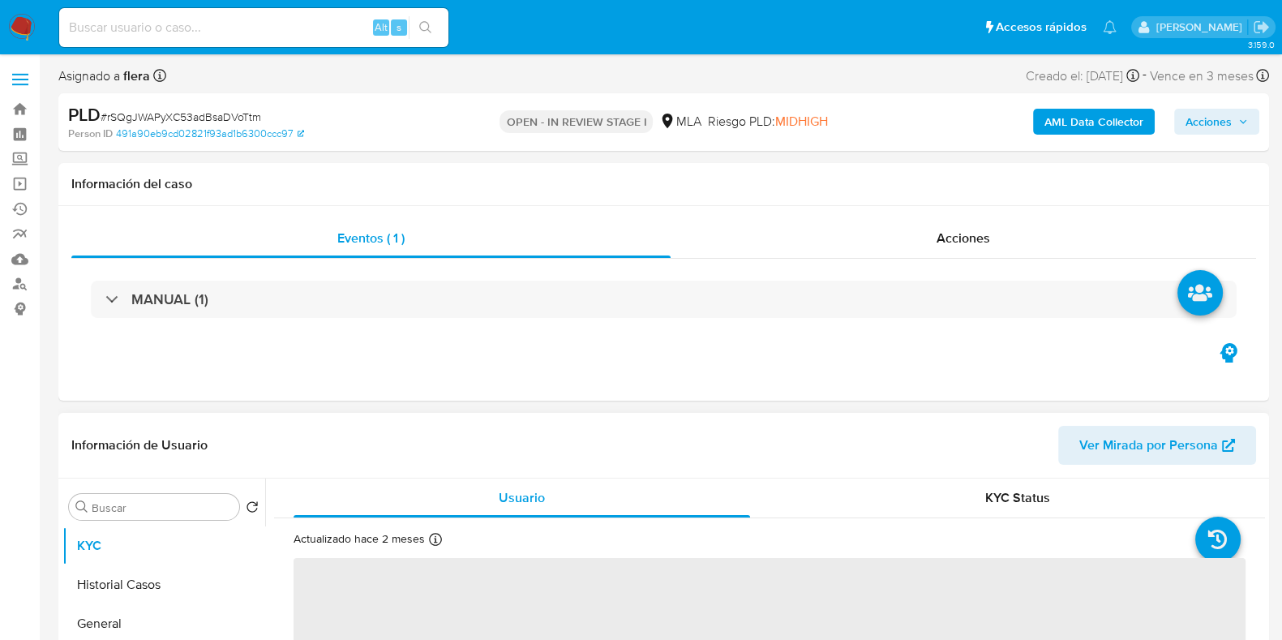
select select "10"
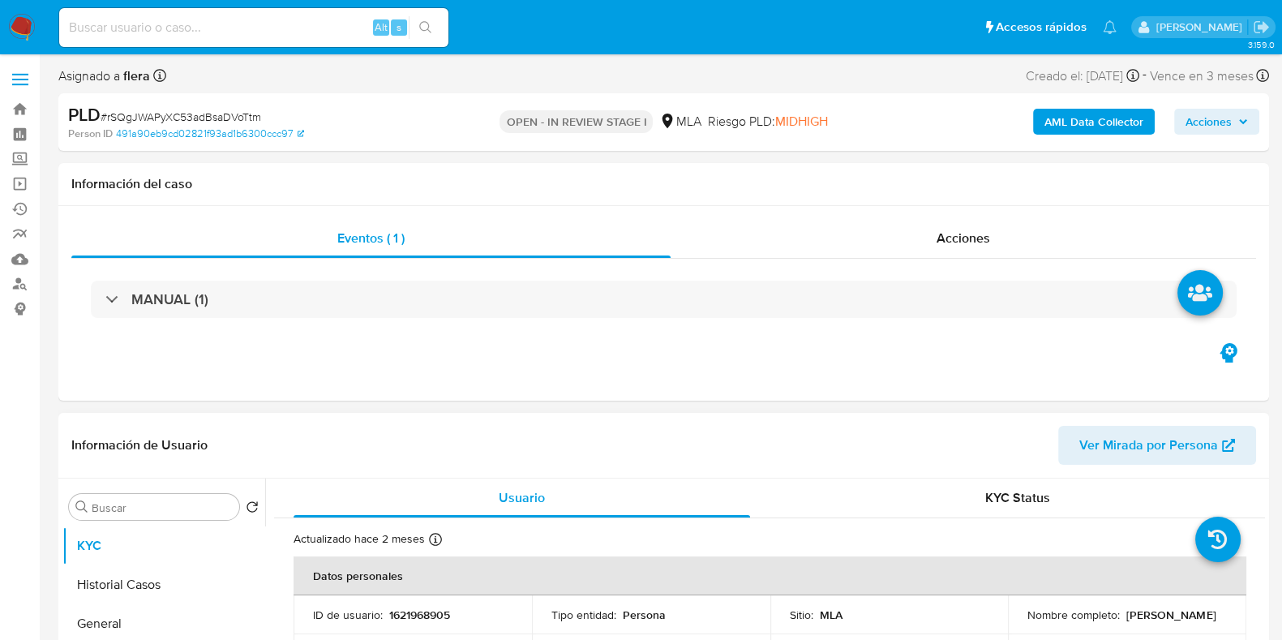
click at [421, 619] on p "1621968905" at bounding box center [419, 614] width 61 height 15
click at [422, 619] on p "1621968905" at bounding box center [419, 614] width 61 height 15
copy p "1621968905"
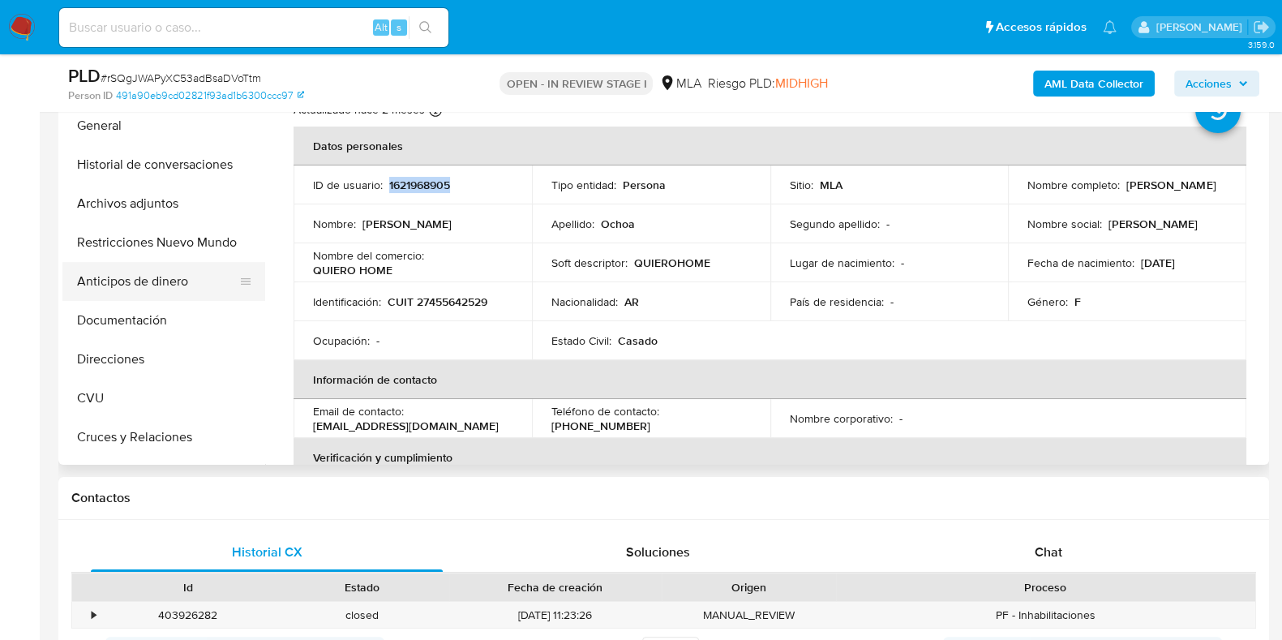
scroll to position [101, 0]
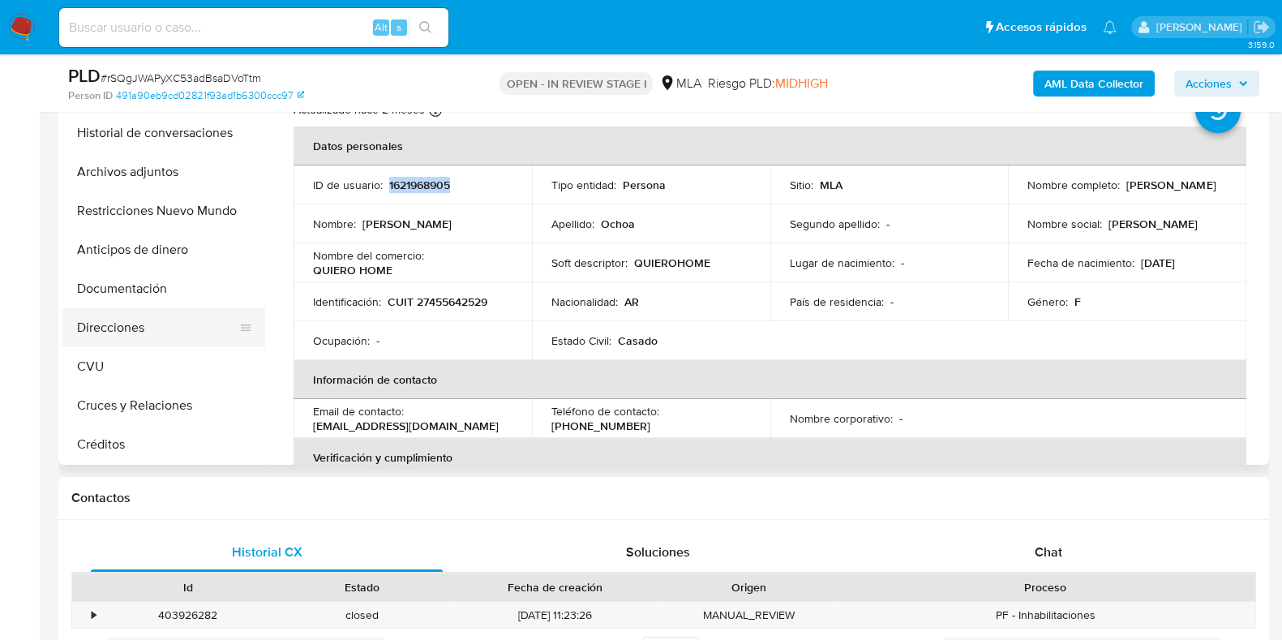
click at [147, 331] on button "Direcciones" at bounding box center [157, 327] width 190 height 39
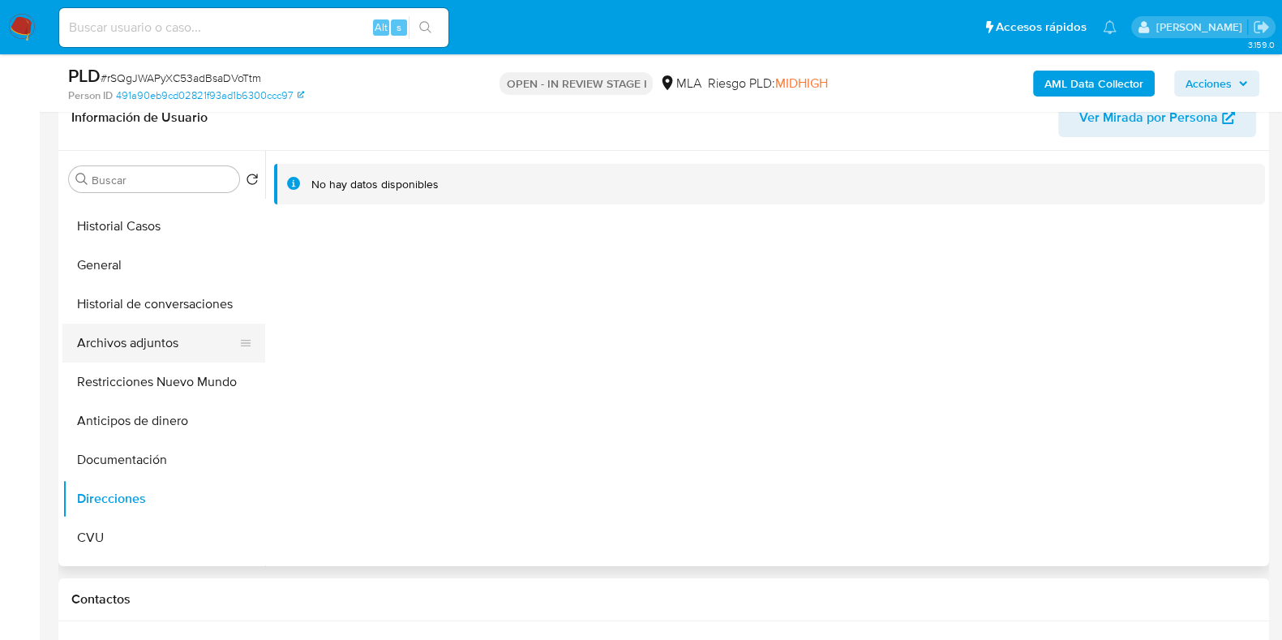
scroll to position [0, 0]
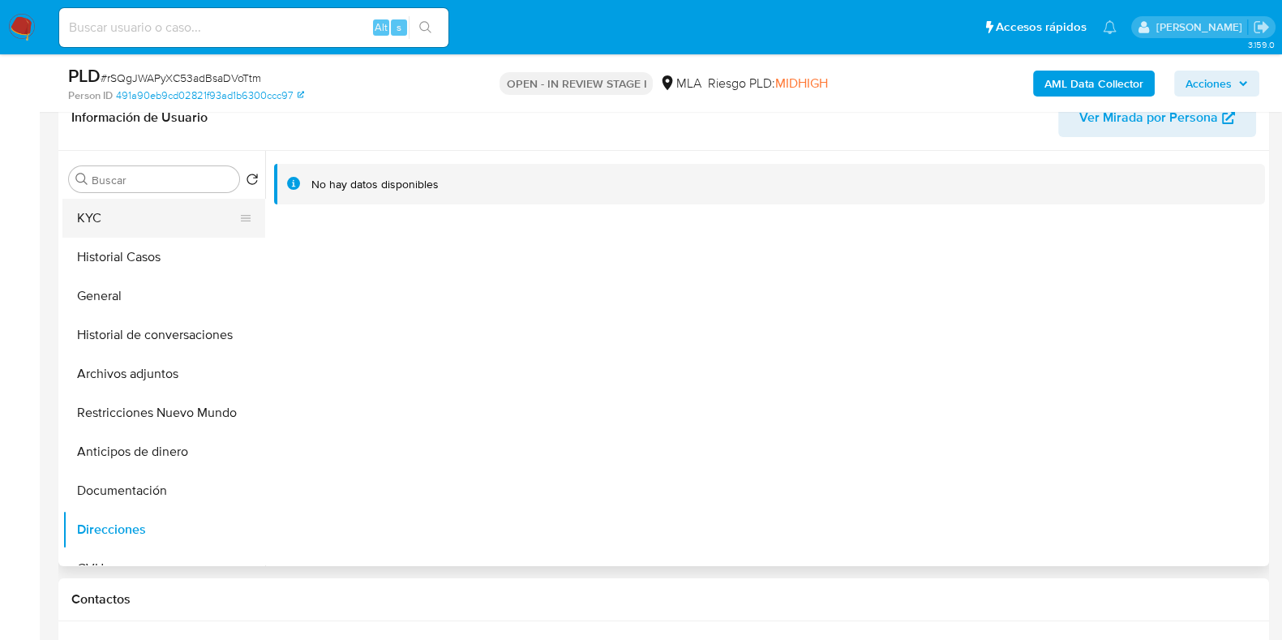
click at [203, 208] on button "KYC" at bounding box center [157, 218] width 190 height 39
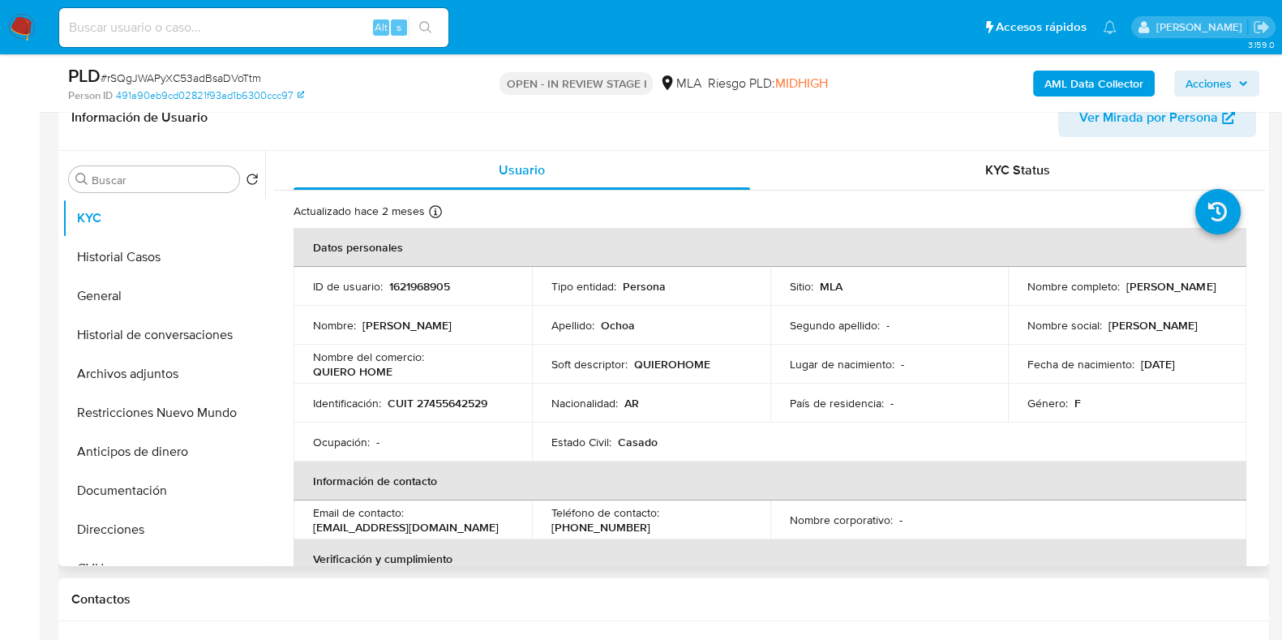
click at [465, 398] on p "CUIT 27455642529" at bounding box center [438, 403] width 100 height 15
copy p "27455642529"
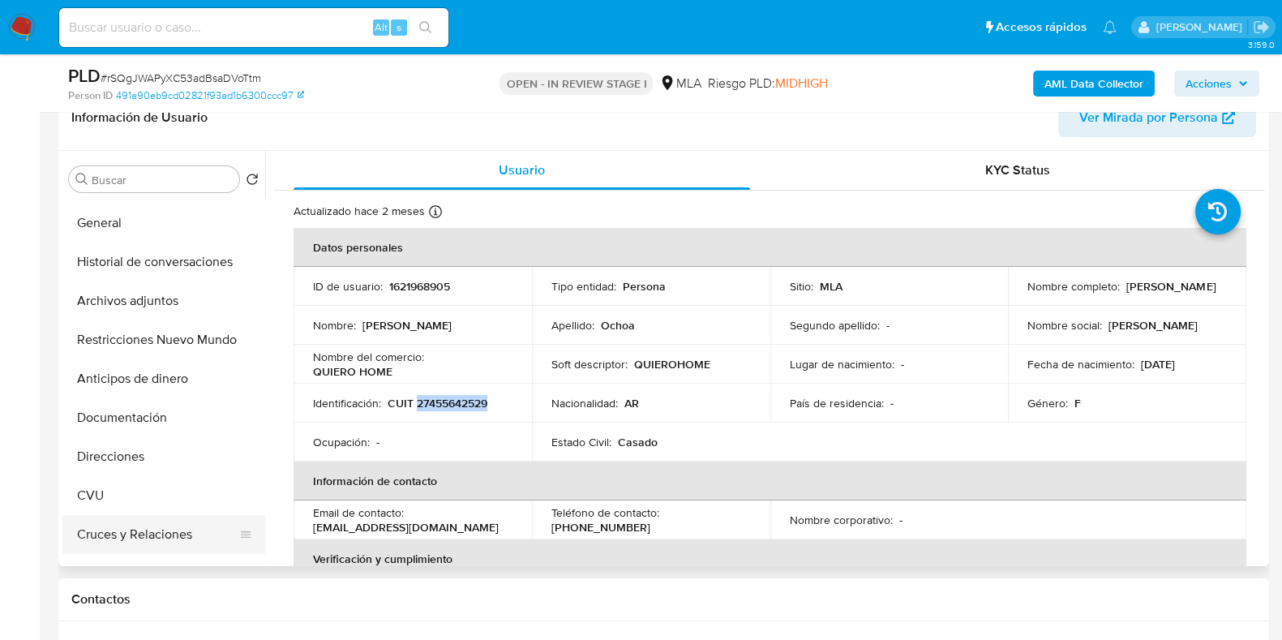
scroll to position [101, 0]
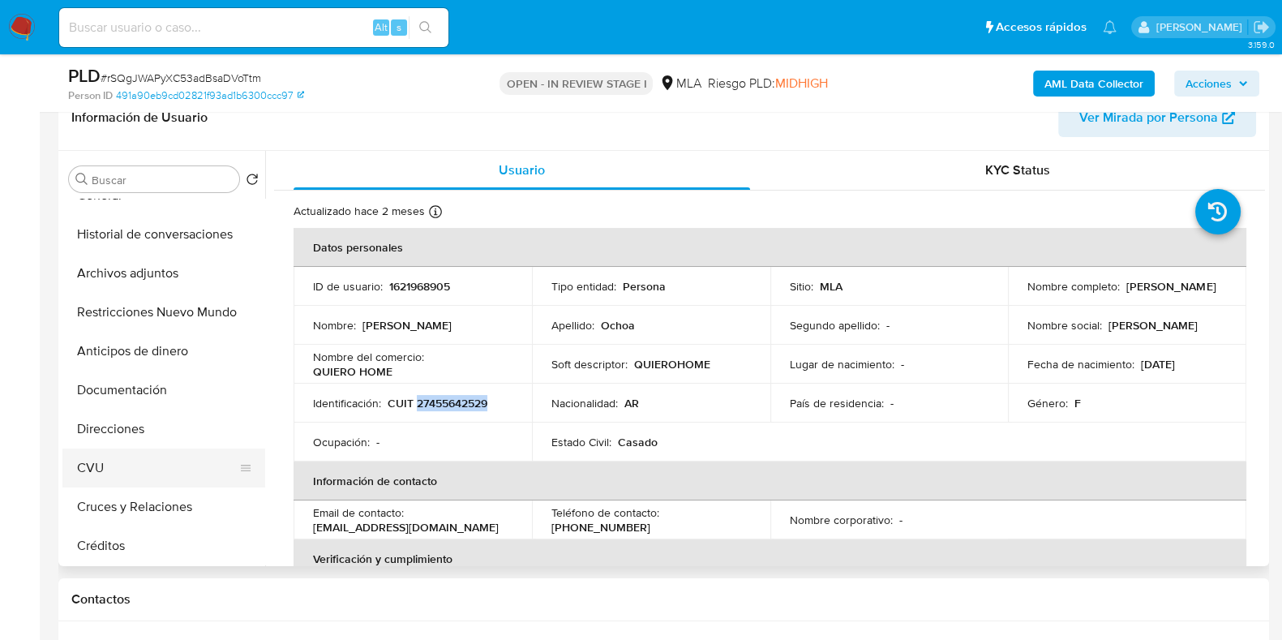
click at [123, 467] on button "CVU" at bounding box center [157, 467] width 190 height 39
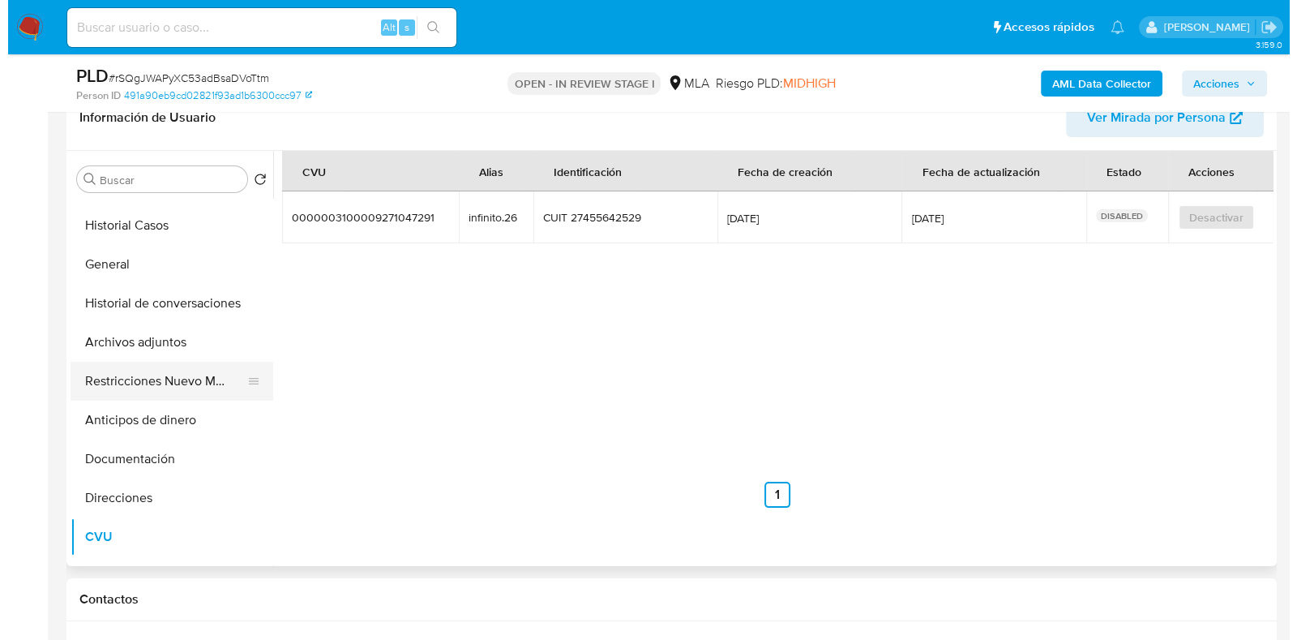
scroll to position [0, 0]
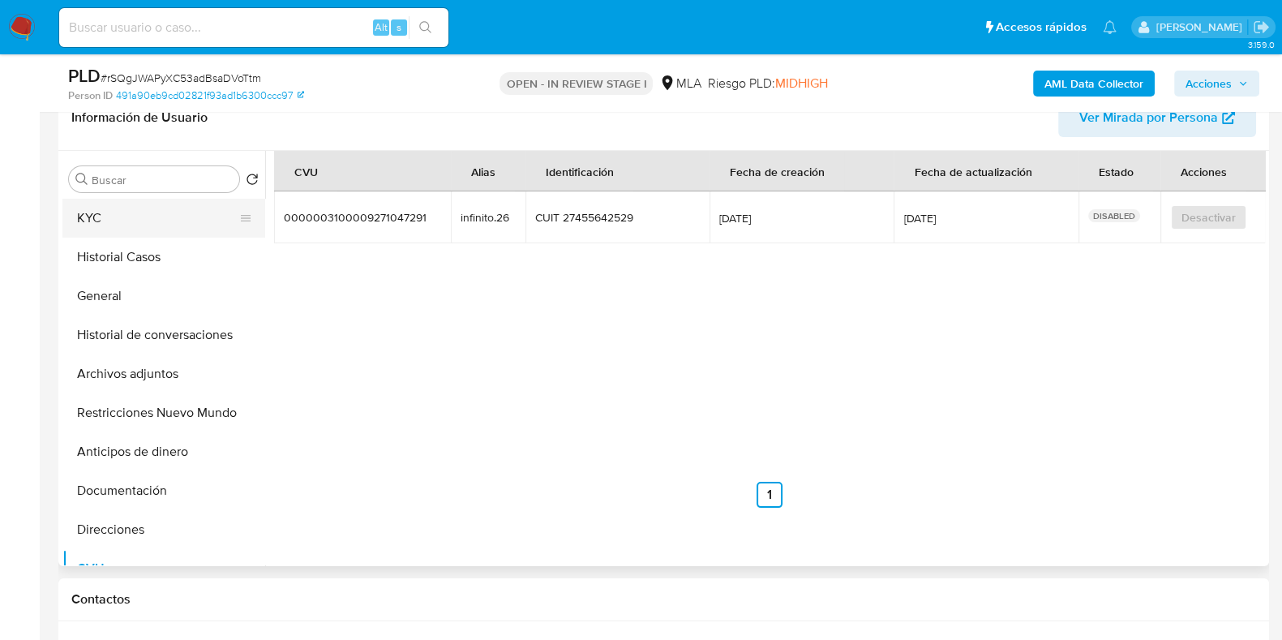
click at [172, 216] on button "KYC" at bounding box center [157, 218] width 190 height 39
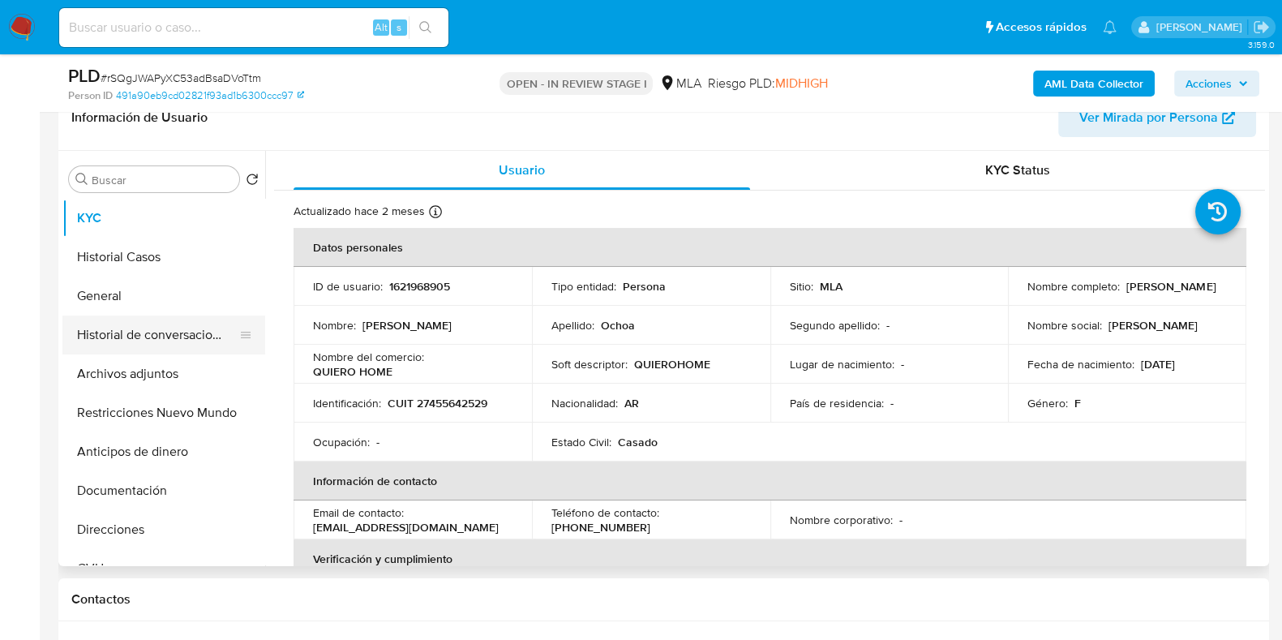
click at [177, 349] on button "Historial de conversaciones" at bounding box center [157, 334] width 190 height 39
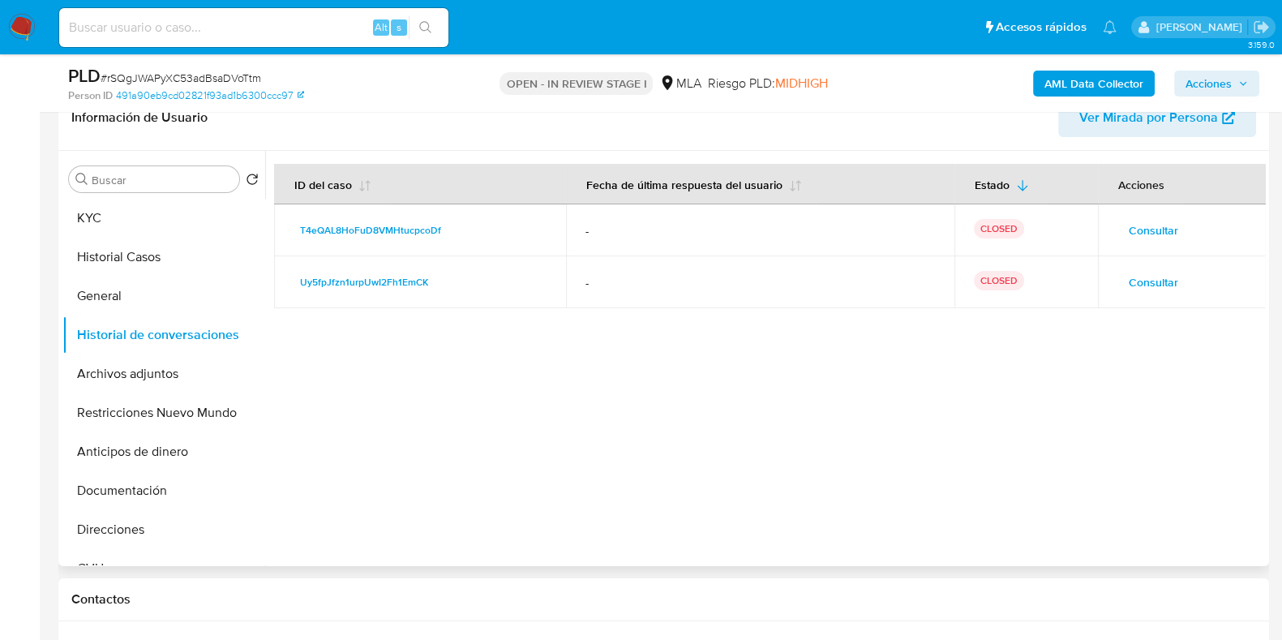
click at [1138, 281] on span "Consultar" at bounding box center [1153, 282] width 49 height 23
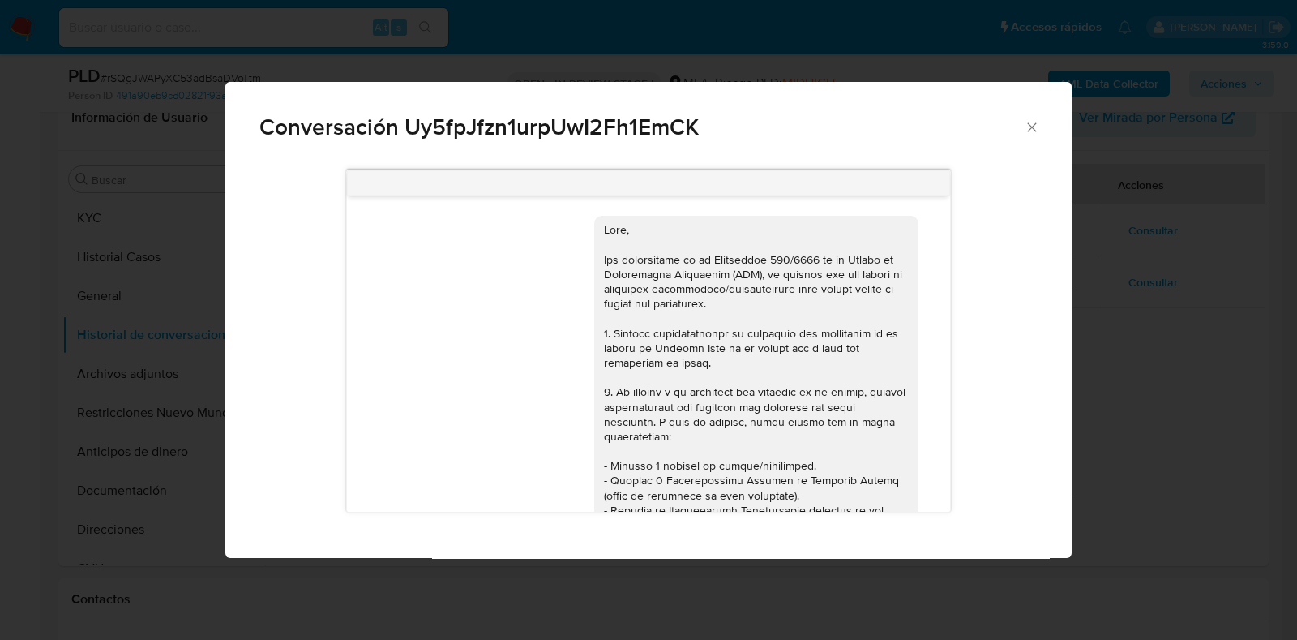
click at [1028, 131] on icon "Cerrar" at bounding box center [1031, 126] width 9 height 9
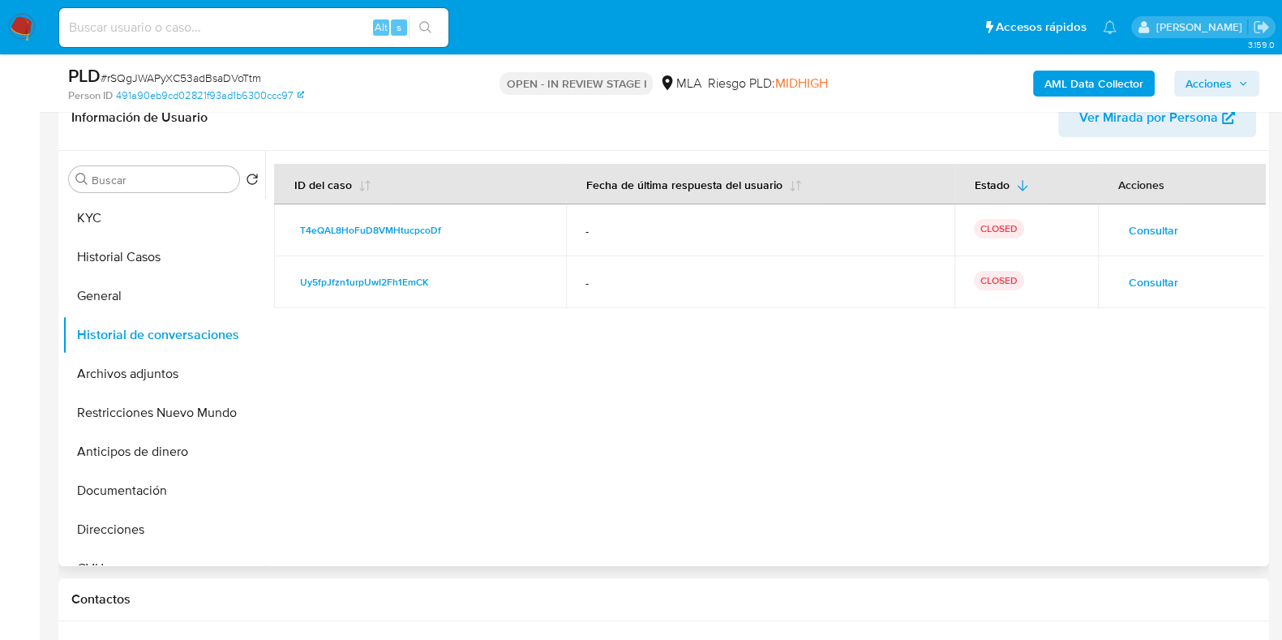
click at [1139, 220] on span "Consultar" at bounding box center [1153, 230] width 49 height 23
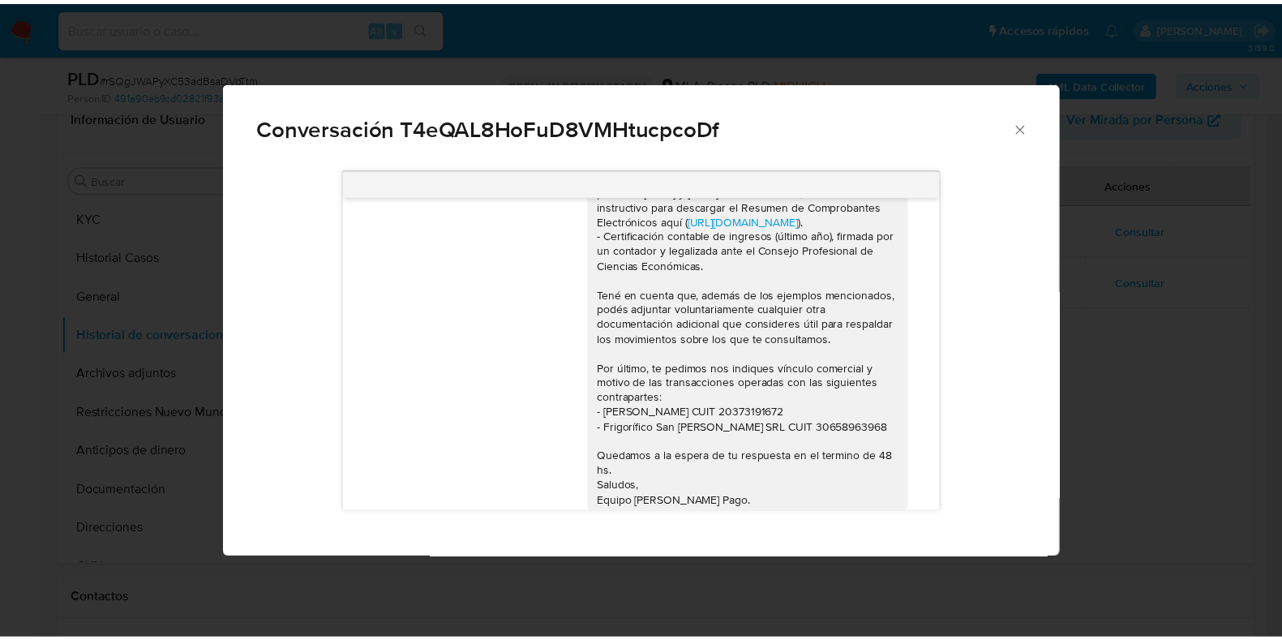
scroll to position [352, 0]
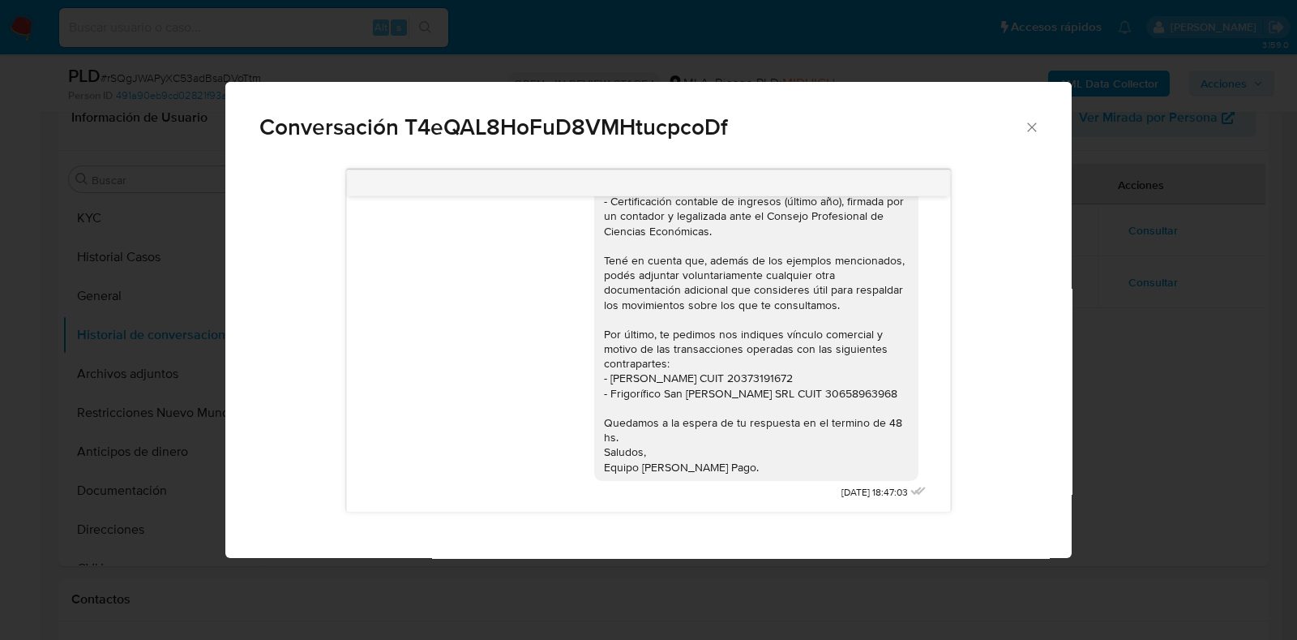
click at [1031, 121] on icon "Cerrar" at bounding box center [1032, 127] width 16 height 16
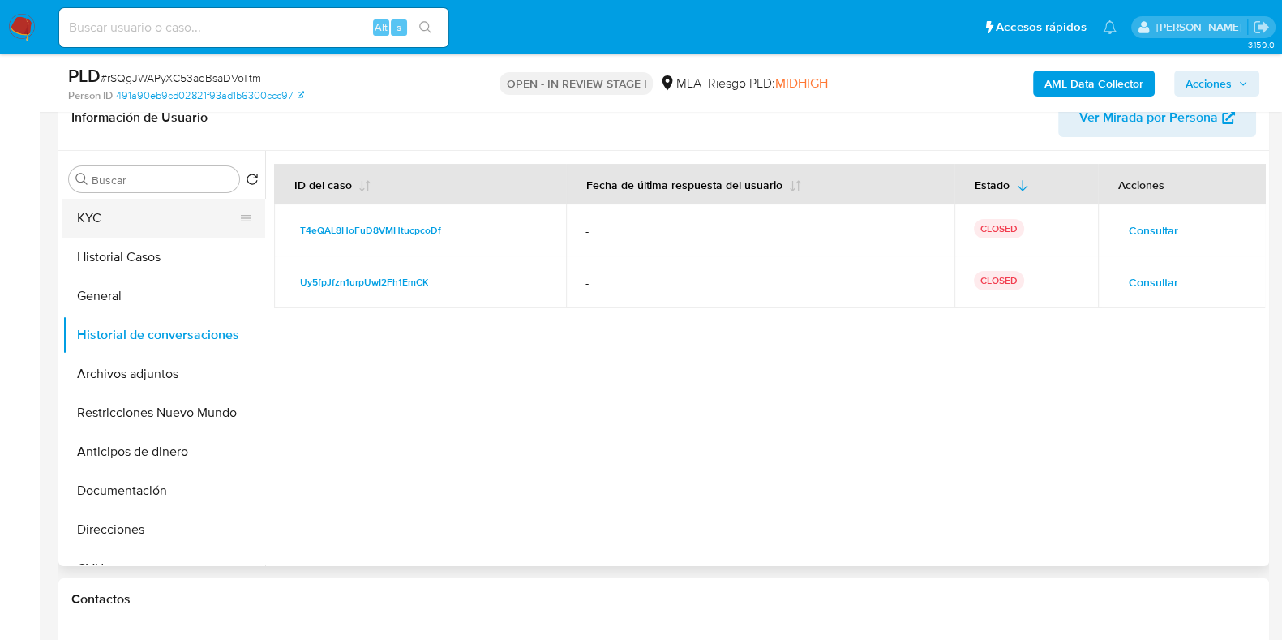
click at [134, 216] on button "KYC" at bounding box center [157, 218] width 190 height 39
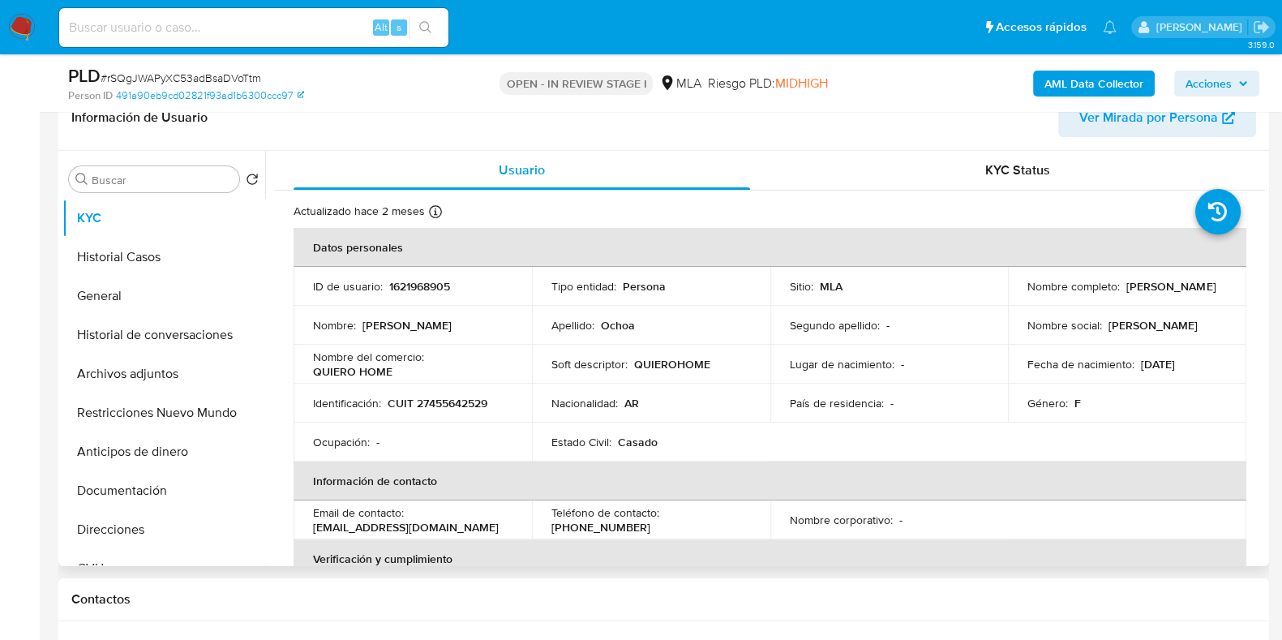
click at [426, 285] on p "1621968905" at bounding box center [419, 286] width 61 height 15
copy p "1621968905"
click at [139, 405] on button "Restricciones Nuevo Mundo" at bounding box center [157, 412] width 190 height 39
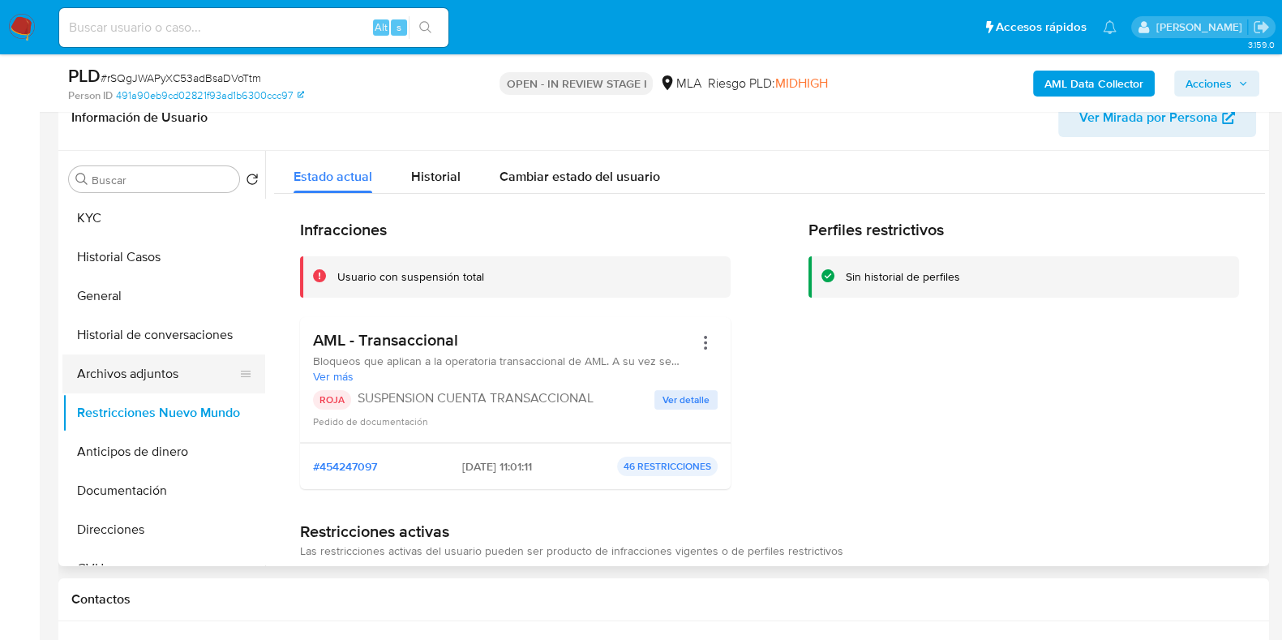
click at [146, 373] on button "Archivos adjuntos" at bounding box center [157, 373] width 190 height 39
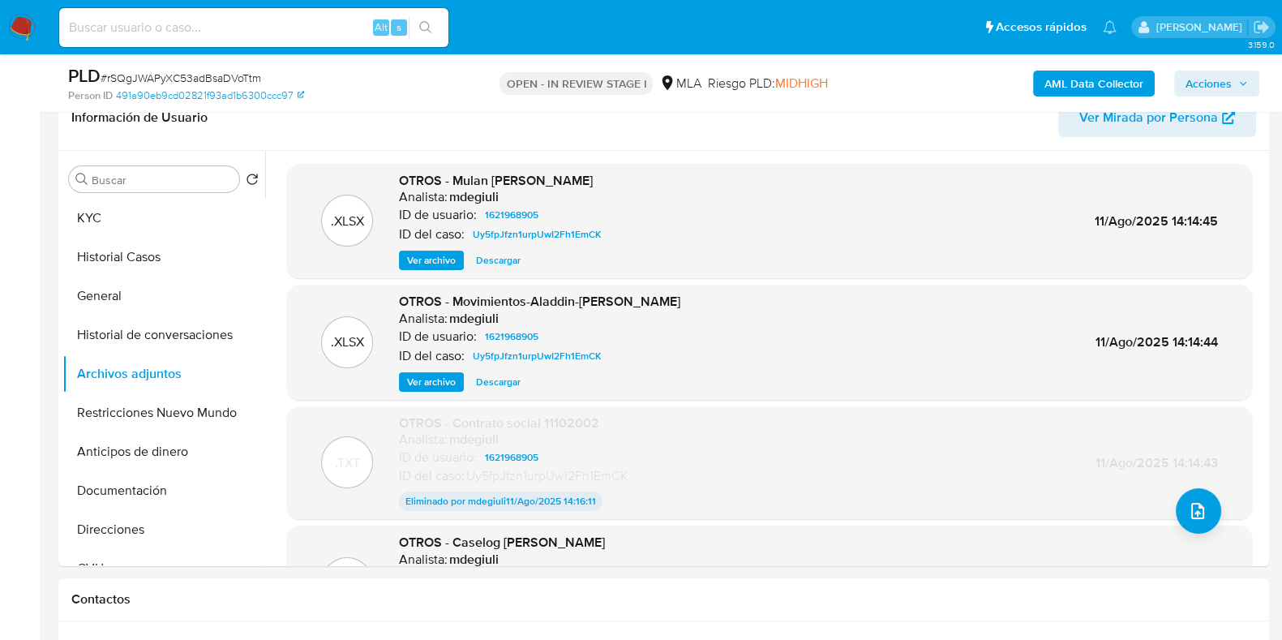
click at [1056, 75] on b "AML Data Collector" at bounding box center [1093, 84] width 99 height 26
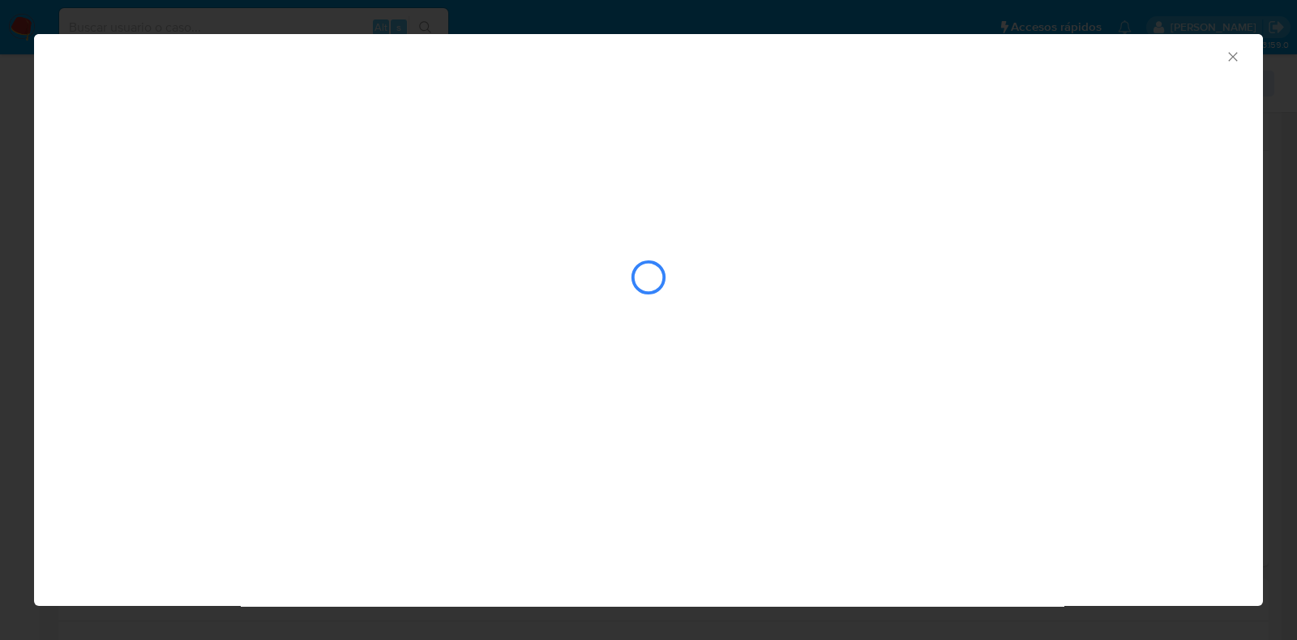
click at [1232, 62] on icon "Cerrar ventana" at bounding box center [1233, 57] width 16 height 16
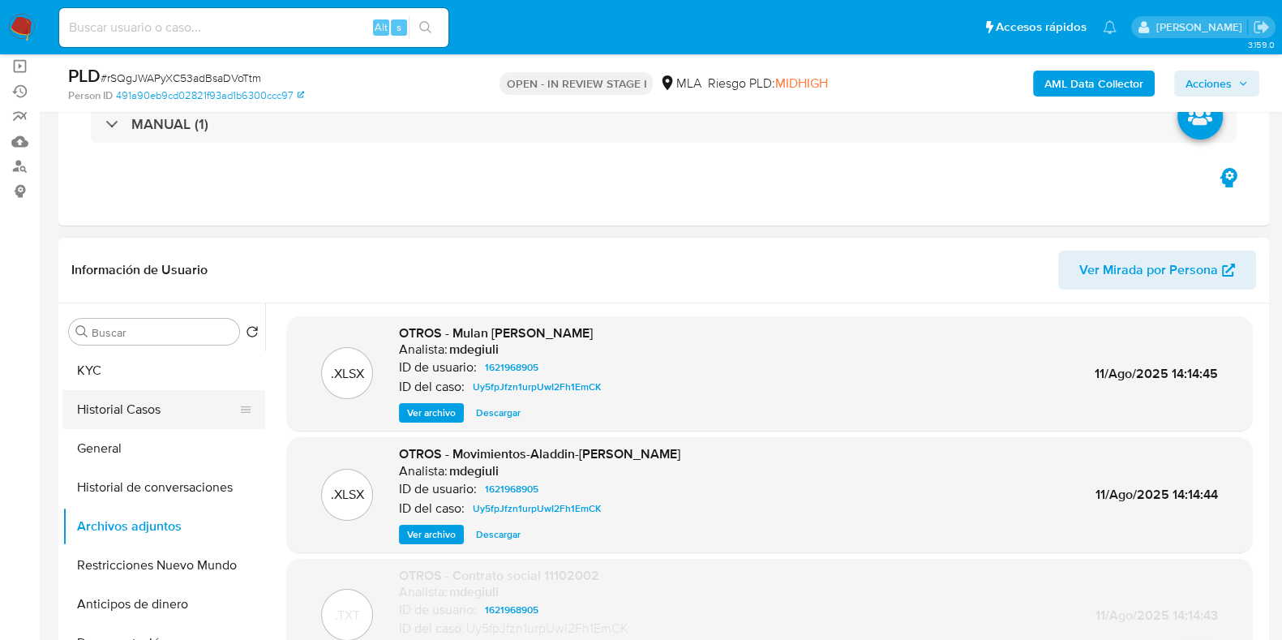
scroll to position [0, 0]
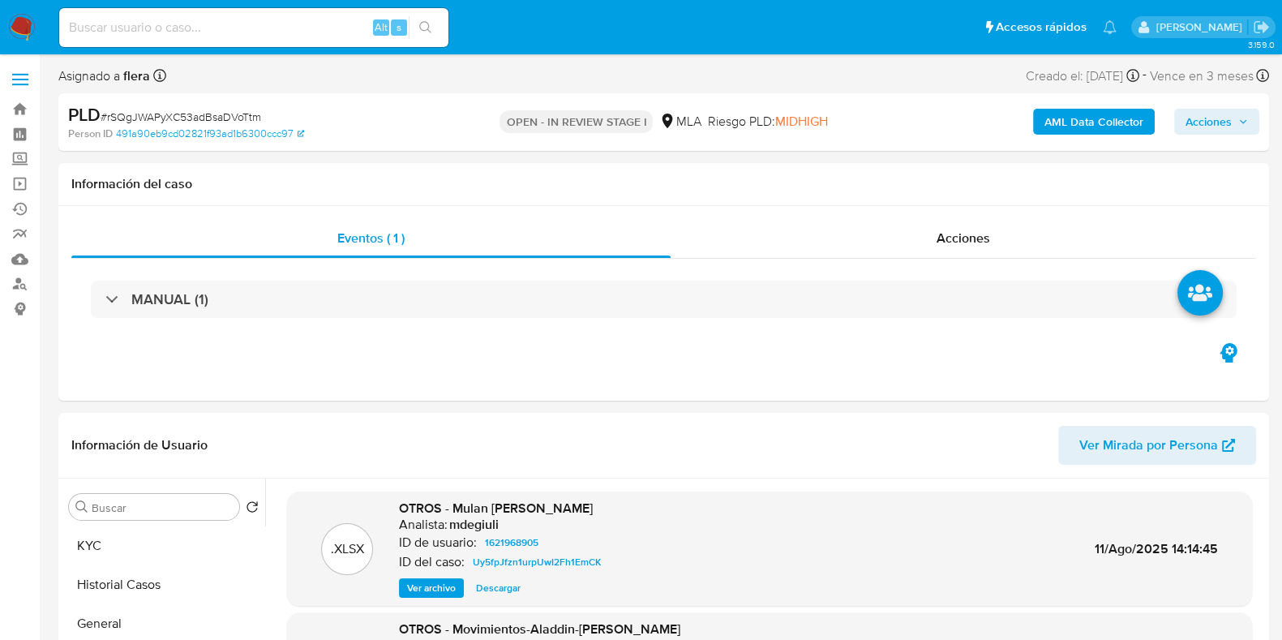
click at [1096, 118] on b "AML Data Collector" at bounding box center [1093, 122] width 99 height 26
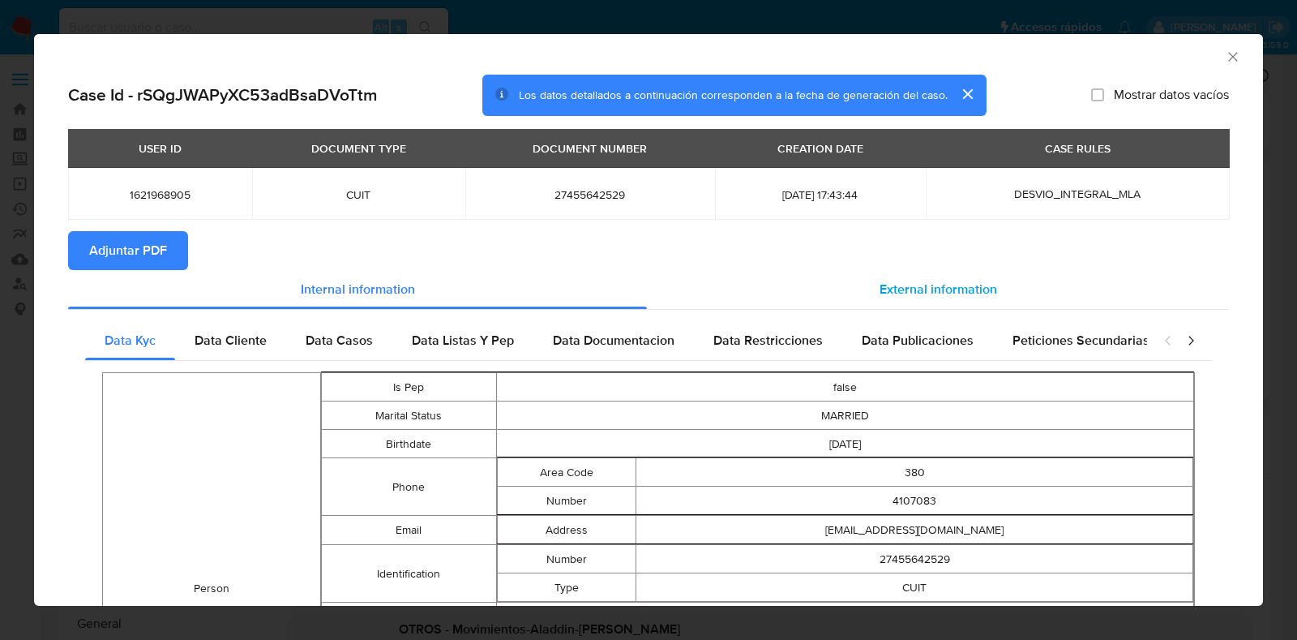
click at [874, 276] on div "External information" at bounding box center [938, 289] width 582 height 39
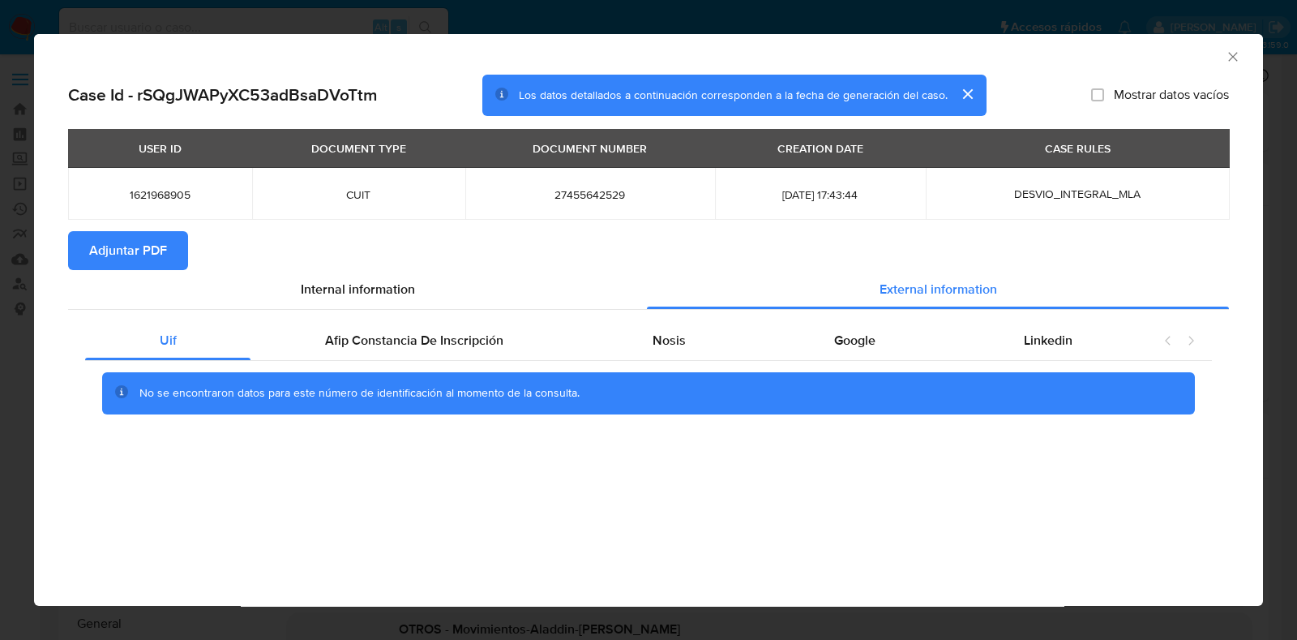
click at [101, 251] on span "Adjuntar PDF" at bounding box center [128, 251] width 78 height 36
click at [1232, 61] on icon "Cerrar ventana" at bounding box center [1233, 57] width 16 height 16
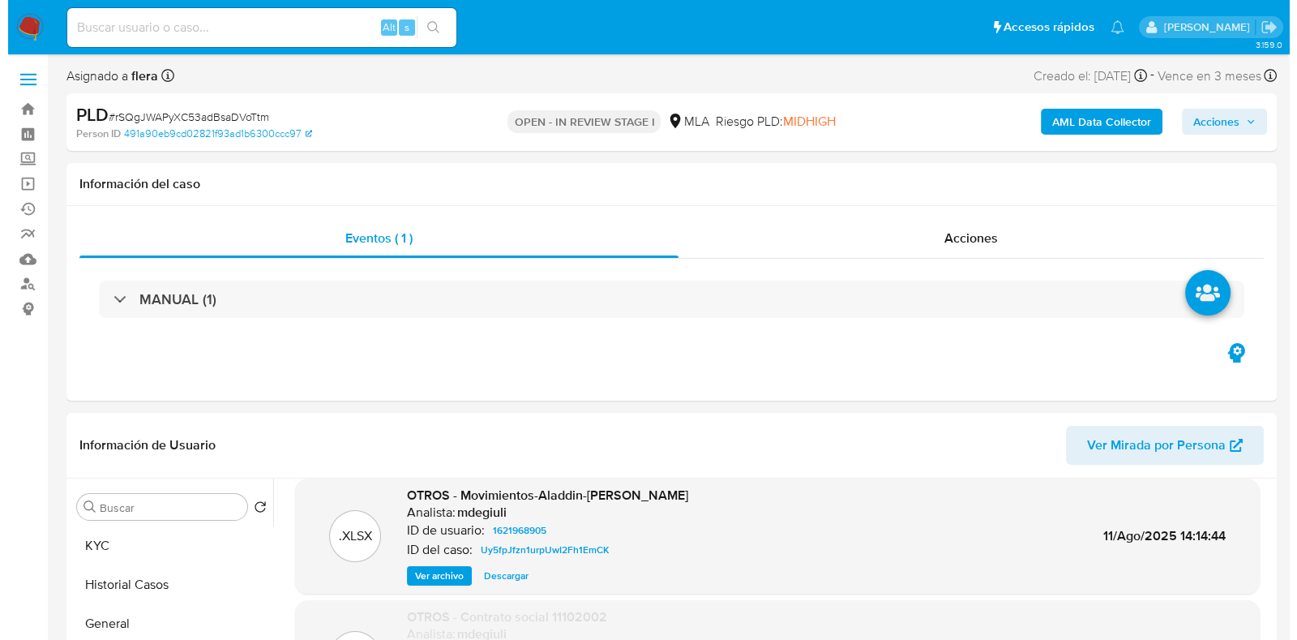
scroll to position [304, 0]
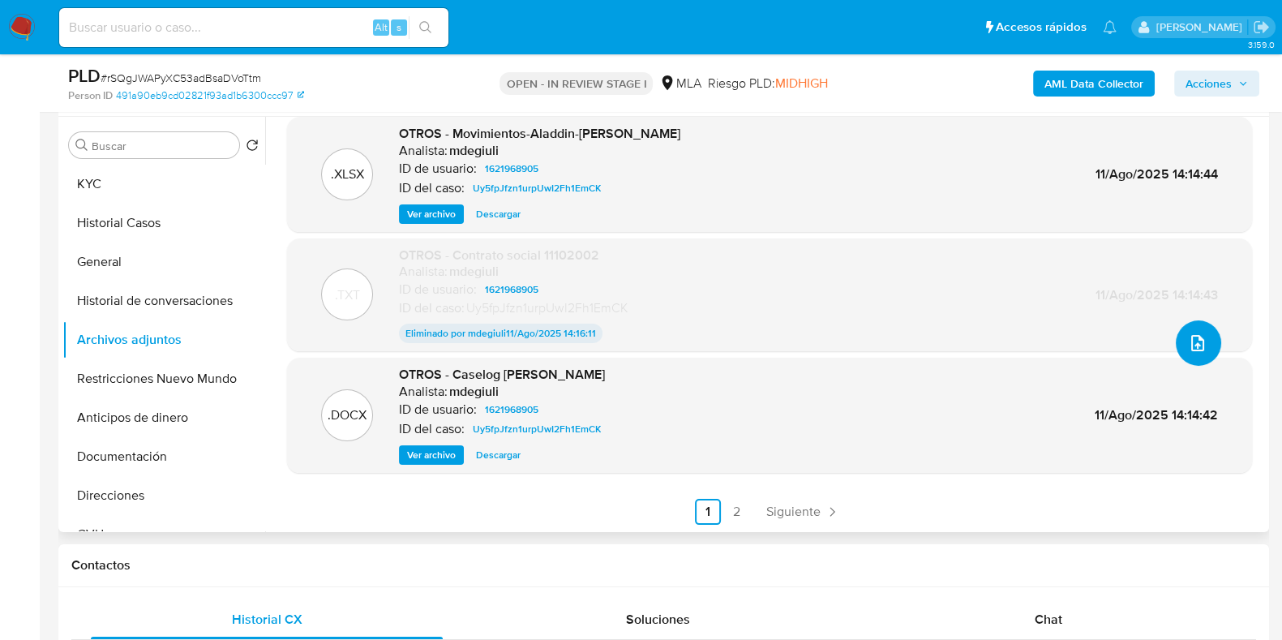
click at [1204, 350] on button "upload-file" at bounding box center [1198, 342] width 45 height 45
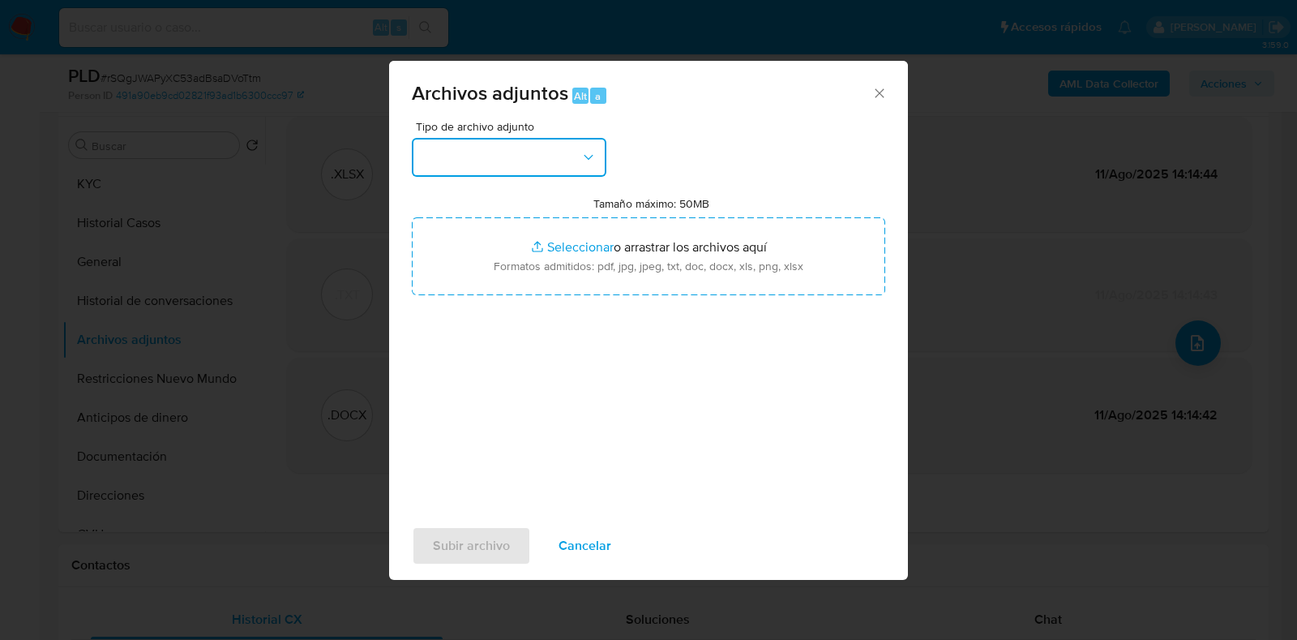
click at [554, 160] on button "button" at bounding box center [509, 157] width 195 height 39
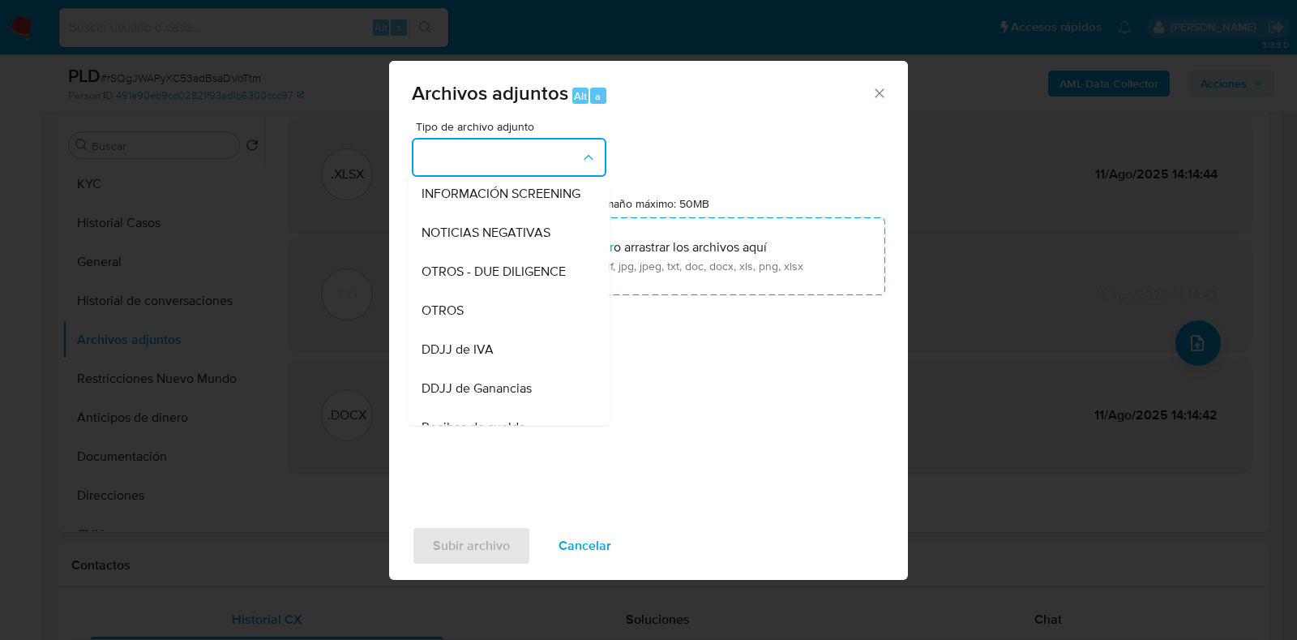
scroll to position [202, 0]
click at [523, 326] on div "OTROS" at bounding box center [504, 310] width 165 height 39
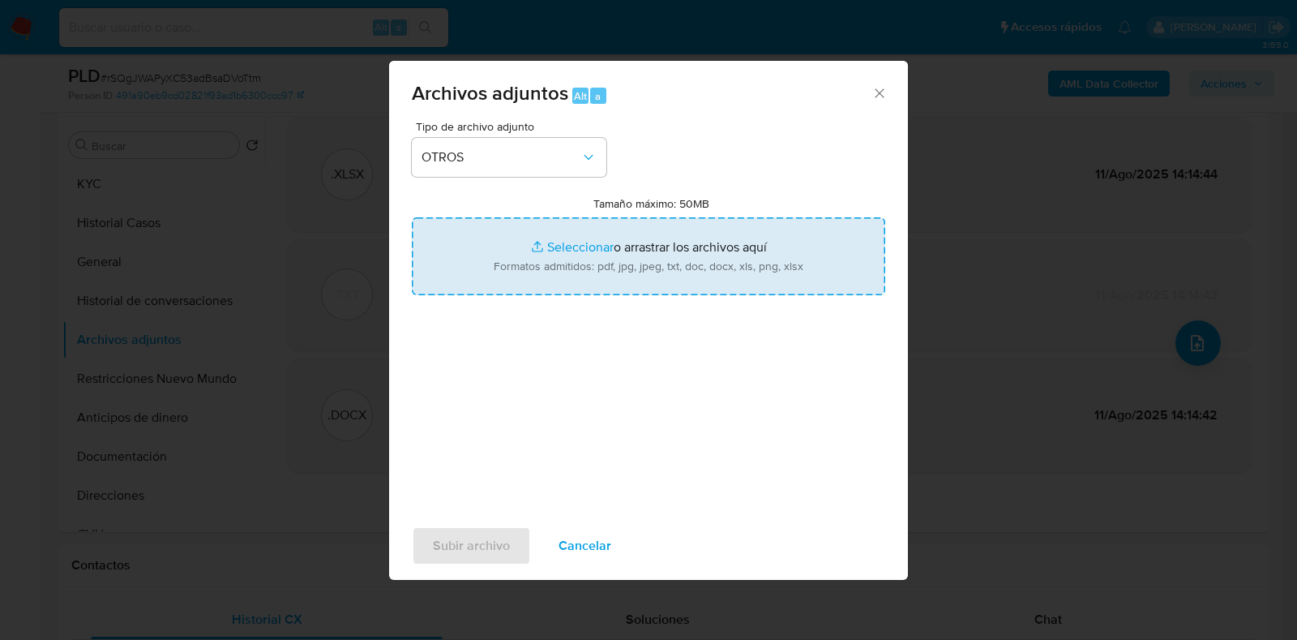
type input "C:\fakepath\Movimientos-Aladdin- Gina Vanesa Ochoa.xlsx"
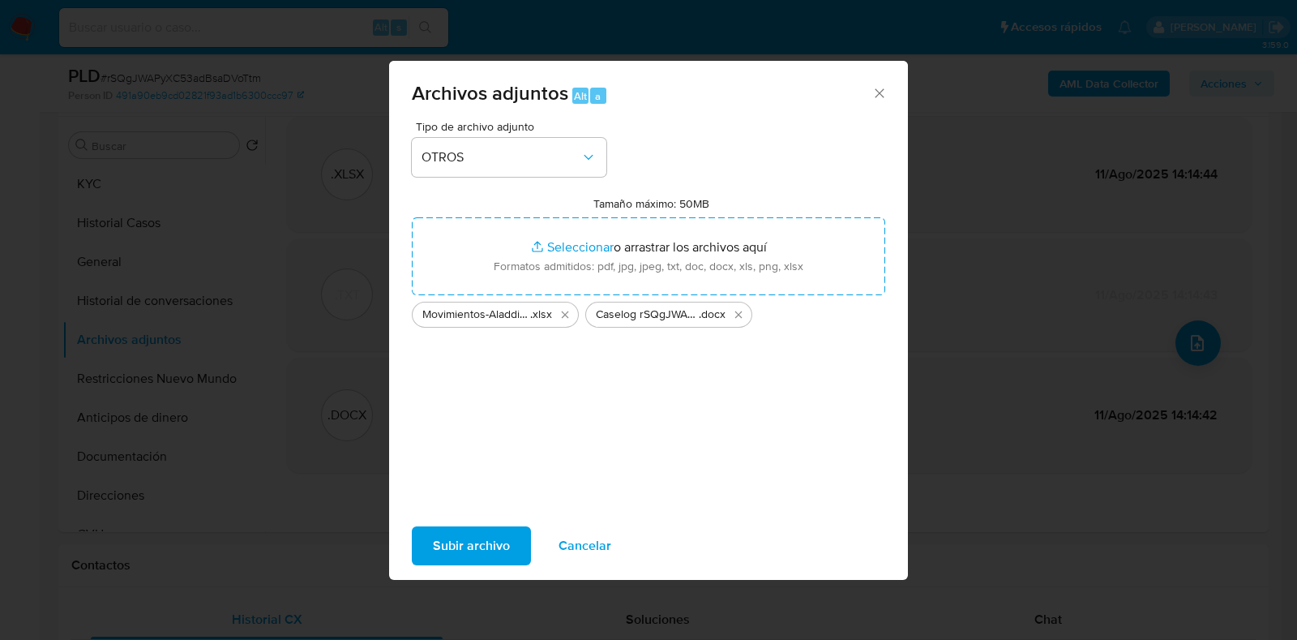
click at [484, 546] on span "Subir archivo" at bounding box center [471, 546] width 77 height 36
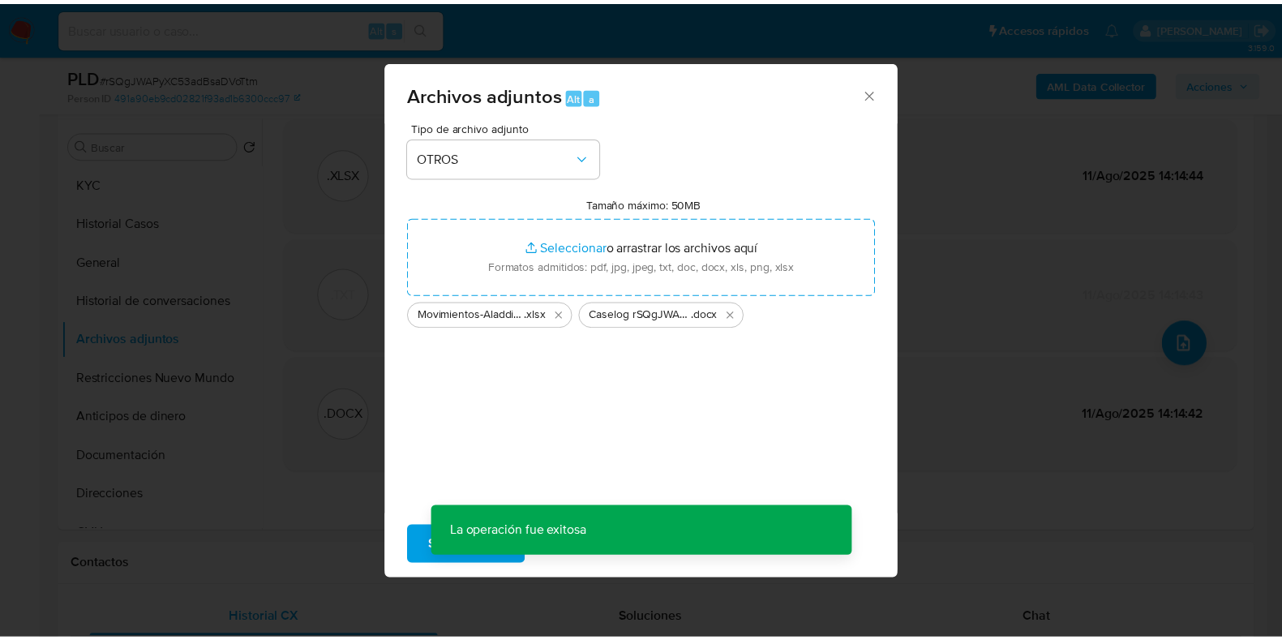
scroll to position [97, 0]
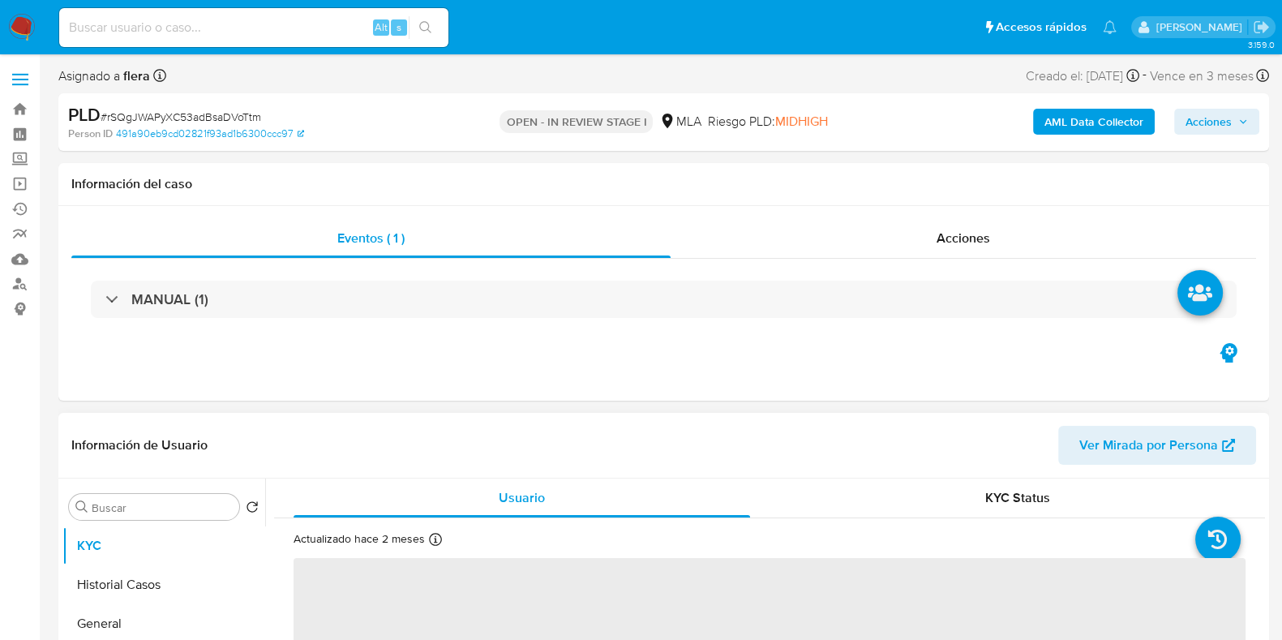
select select "10"
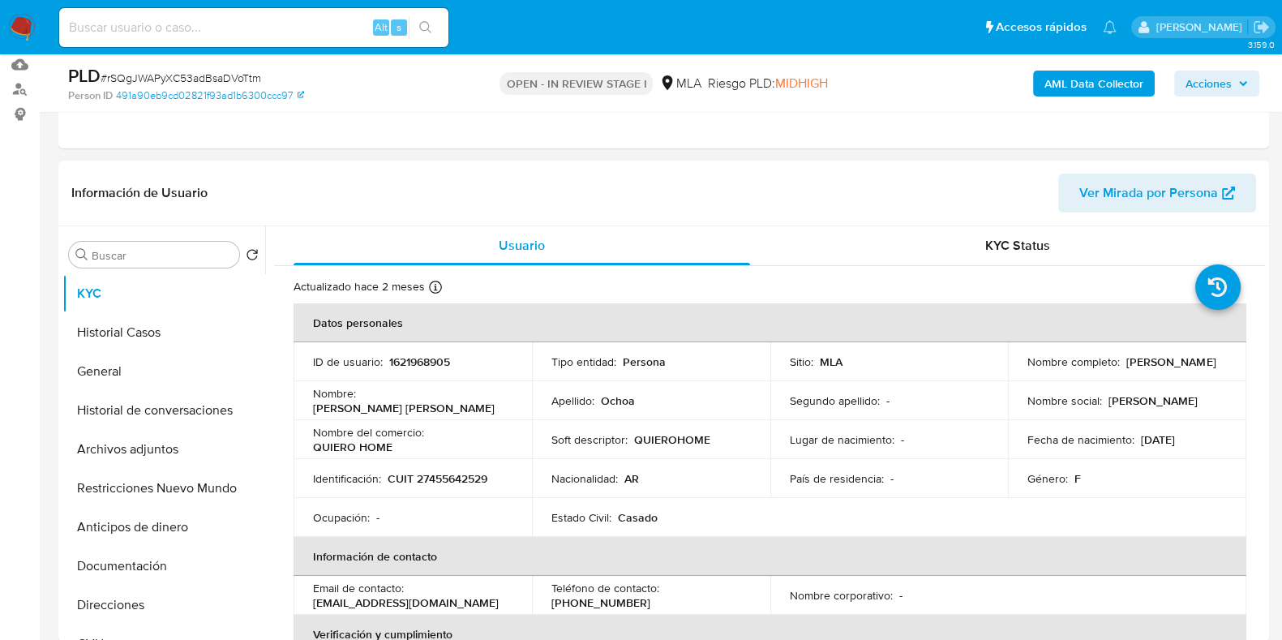
scroll to position [202, 0]
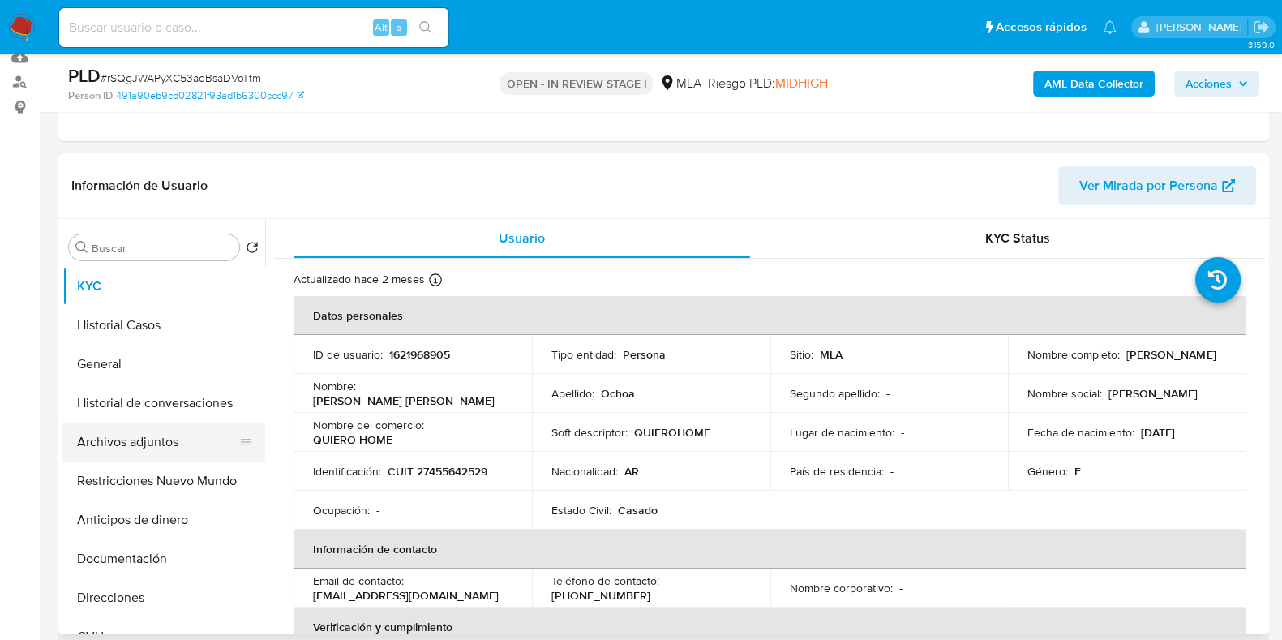
click at [130, 435] on button "Archivos adjuntos" at bounding box center [157, 441] width 190 height 39
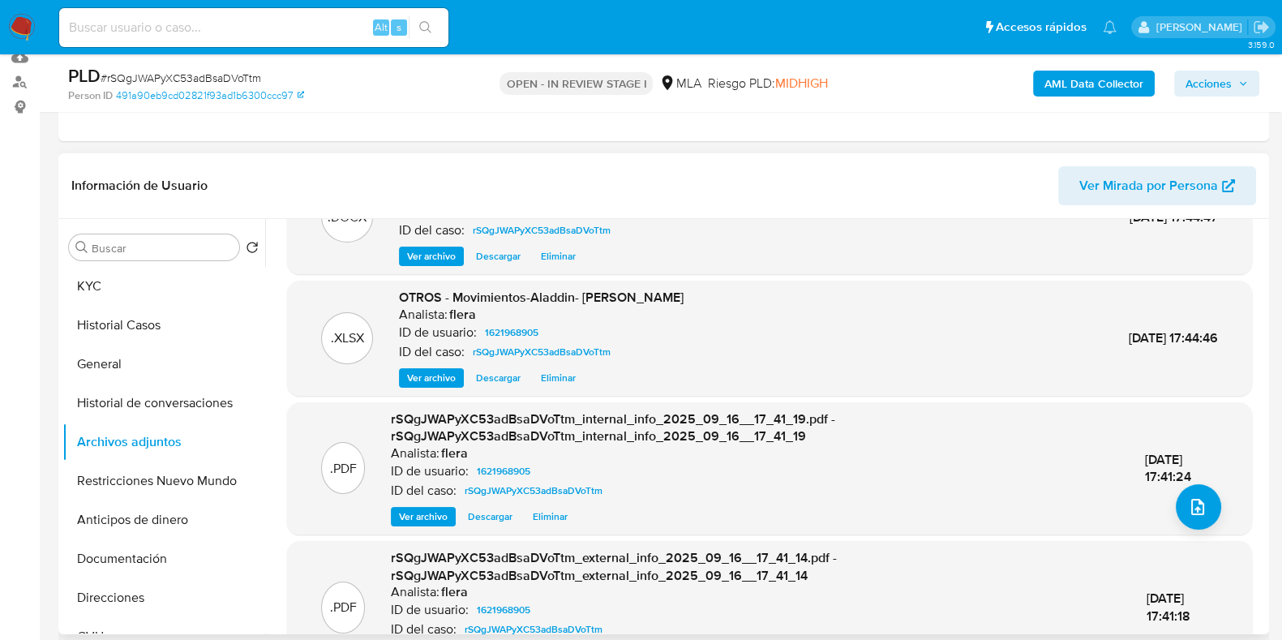
scroll to position [101, 0]
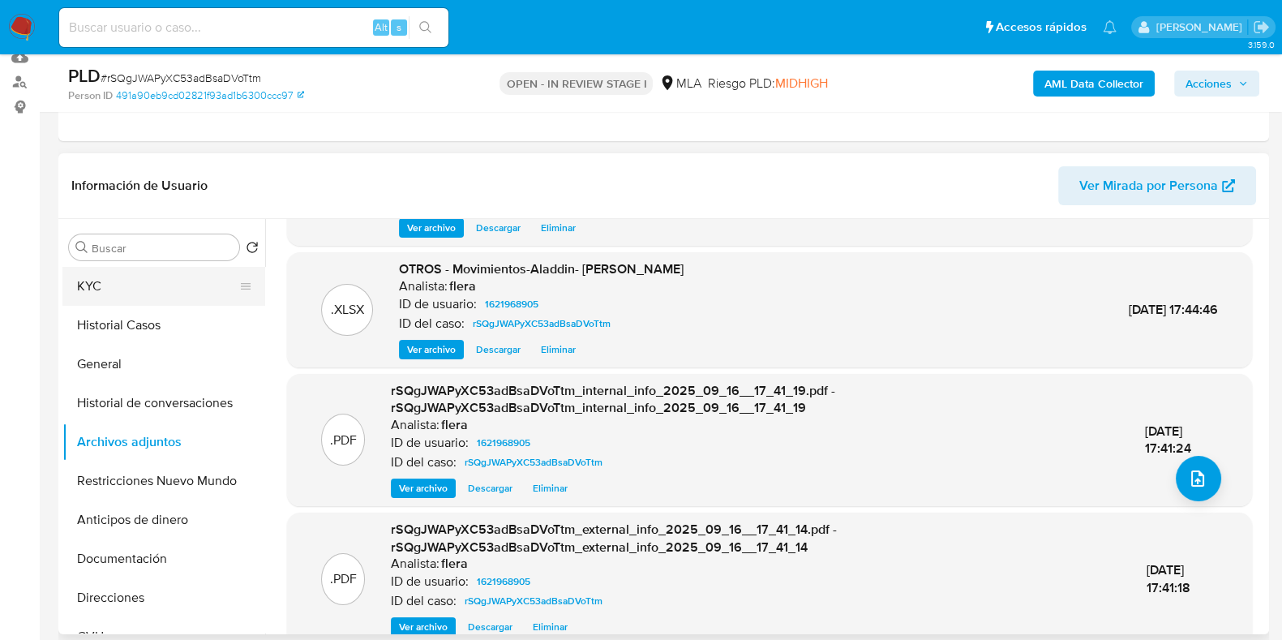
click at [158, 285] on button "KYC" at bounding box center [157, 286] width 190 height 39
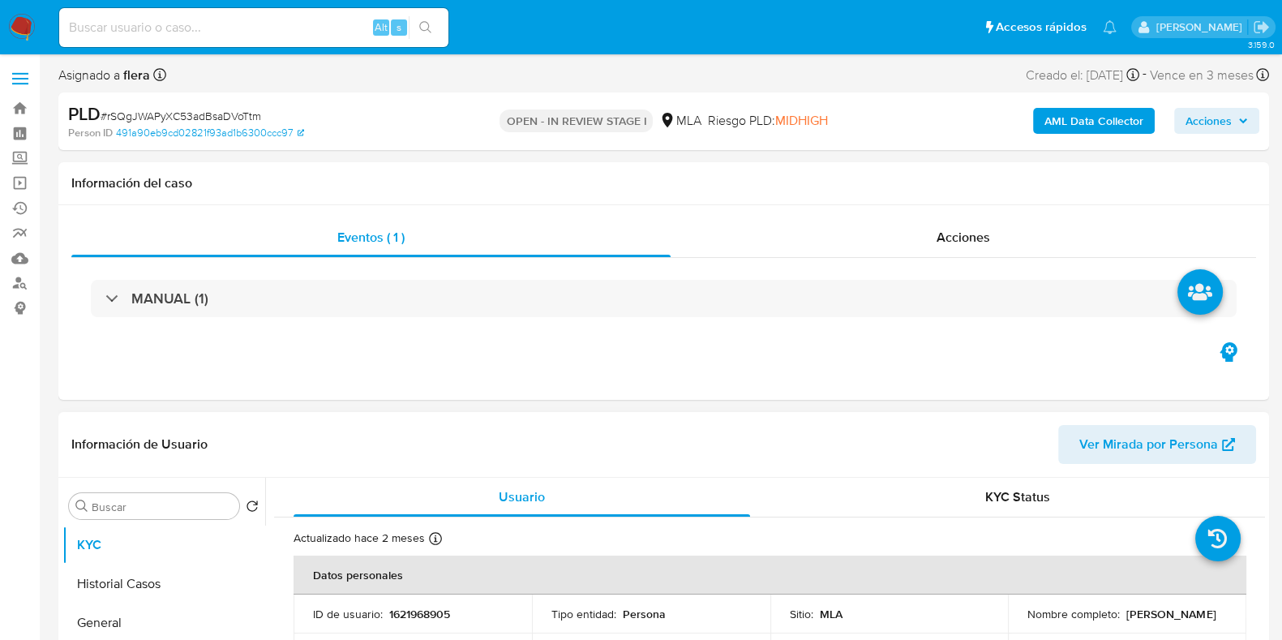
scroll to position [0, 0]
click at [1218, 114] on span "Acciones" at bounding box center [1208, 122] width 46 height 26
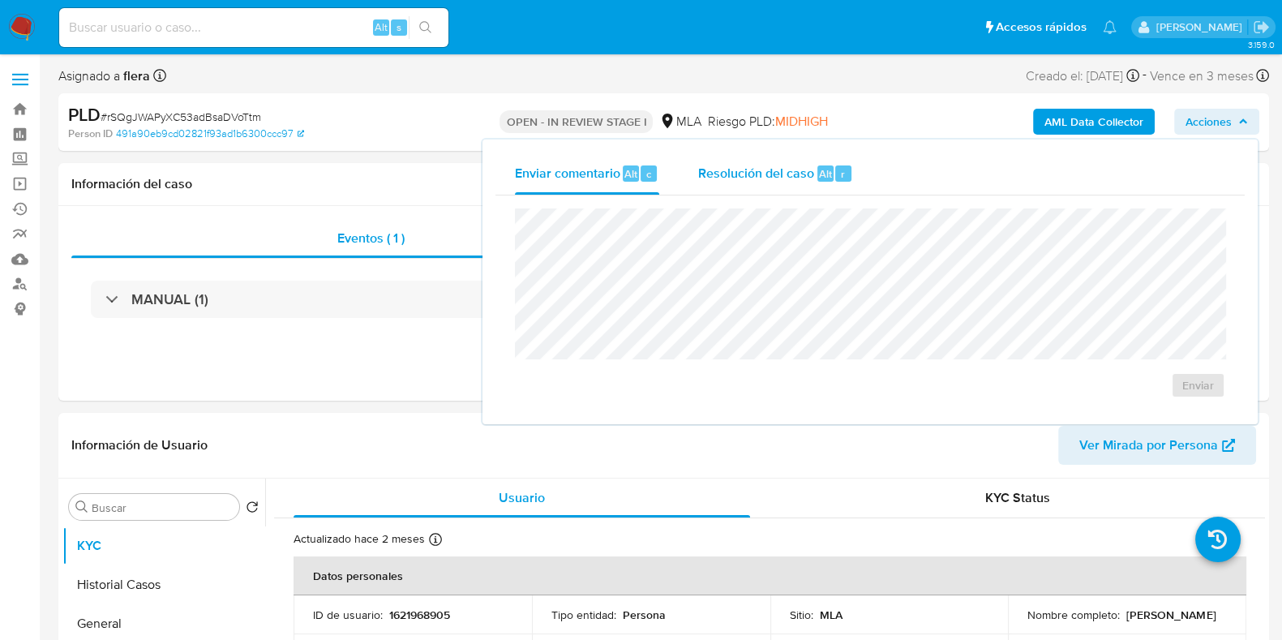
click at [763, 161] on div "Resolución del caso Alt r" at bounding box center [775, 173] width 155 height 42
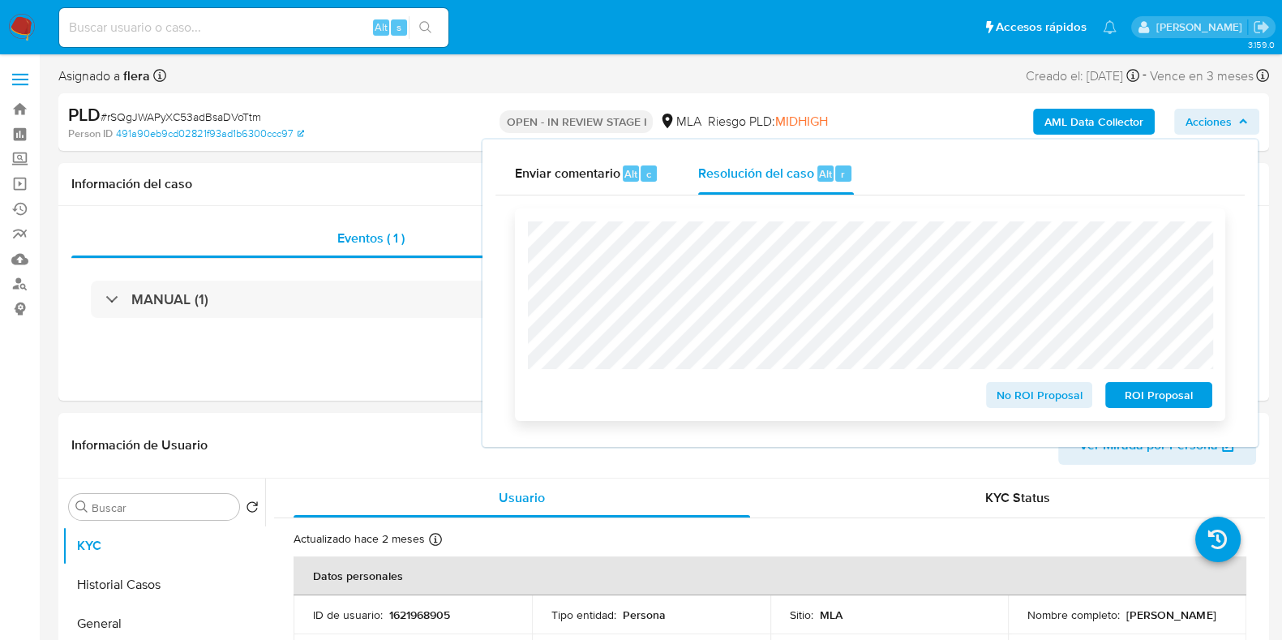
click at [1168, 401] on span "ROI Proposal" at bounding box center [1158, 394] width 84 height 23
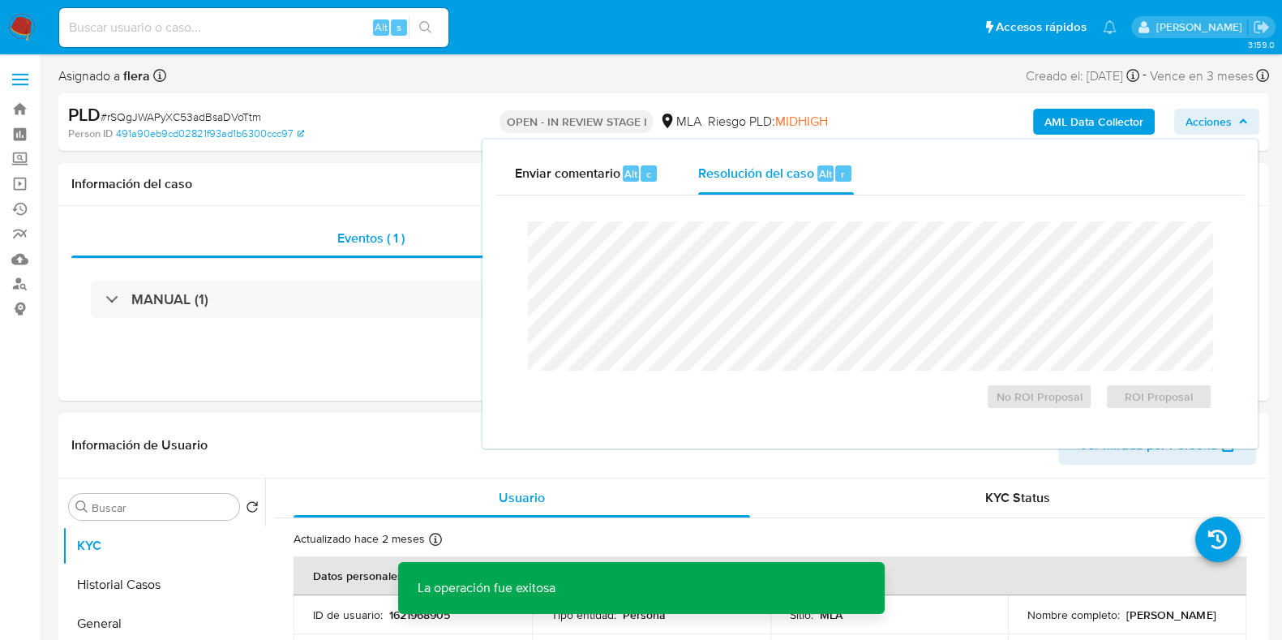
click at [226, 111] on span "# rSQgJWAPyXC53adBsaDVoTtm" at bounding box center [181, 117] width 161 height 16
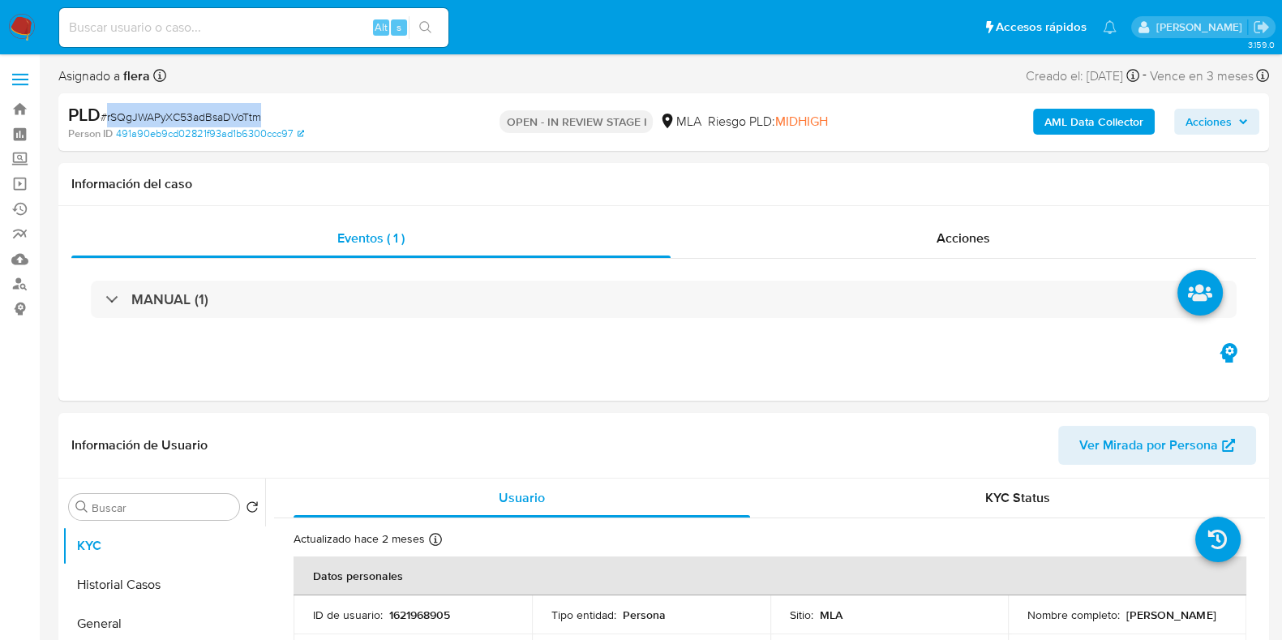
click at [226, 111] on span "# rSQgJWAPyXC53adBsaDVoTtm" at bounding box center [181, 117] width 161 height 16
copy span "rSQgJWAPyXC53adBsaDVoTtm"
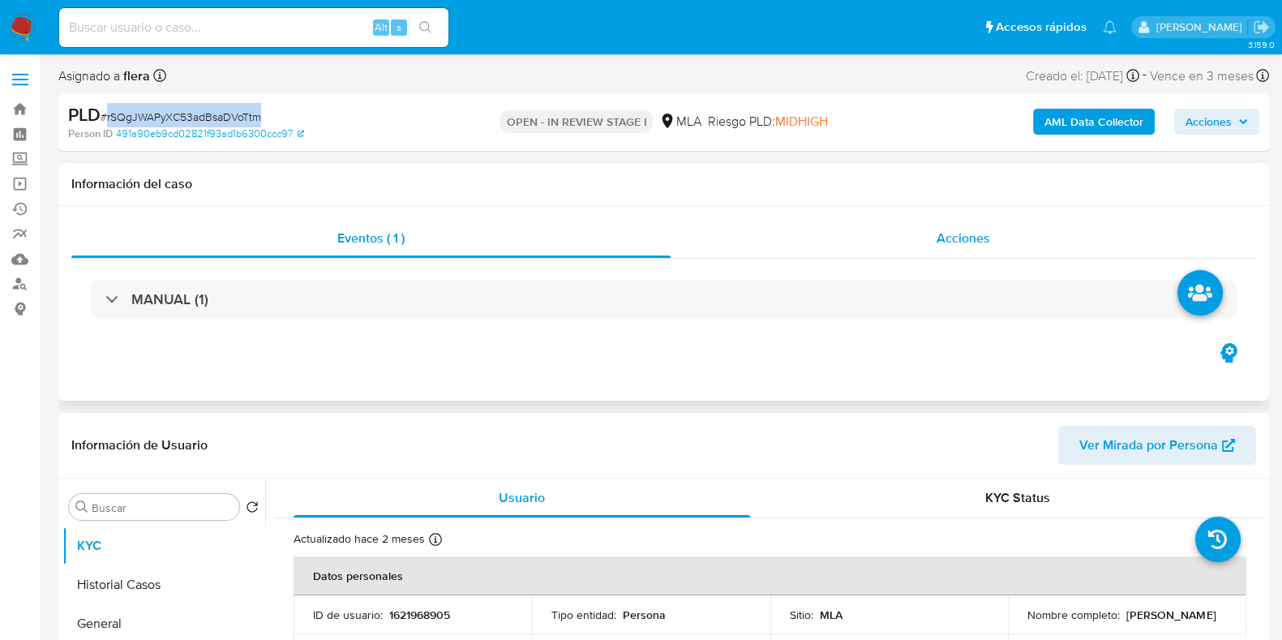
click at [946, 239] on span "Acciones" at bounding box center [963, 238] width 54 height 19
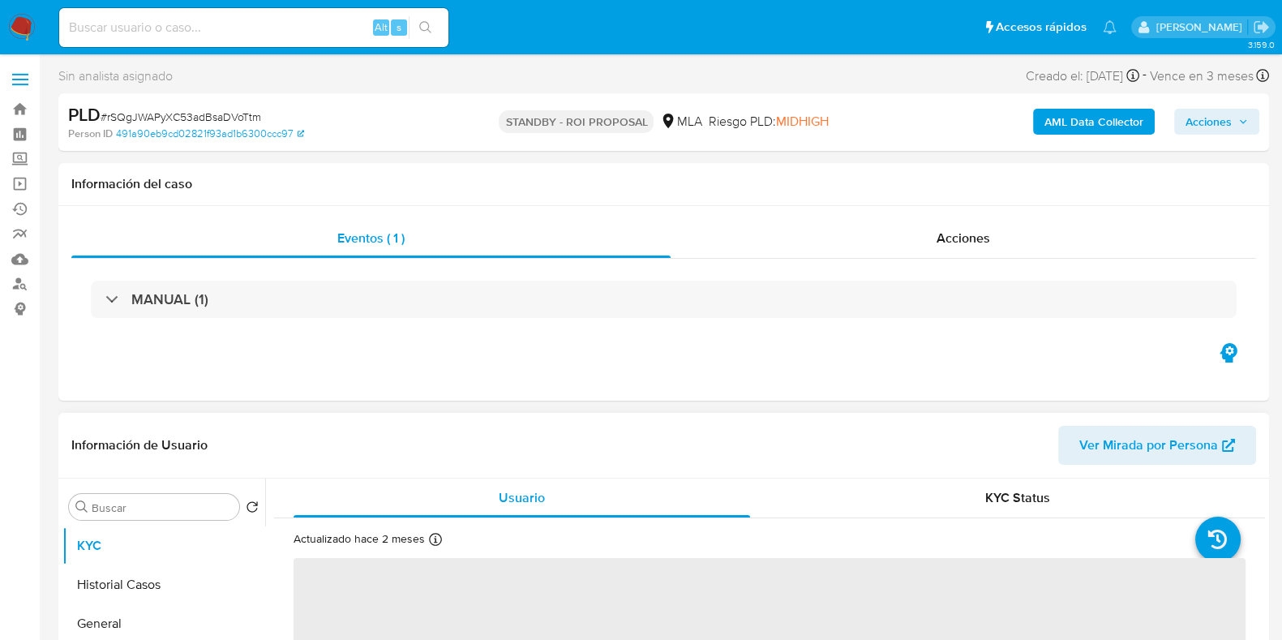
select select "10"
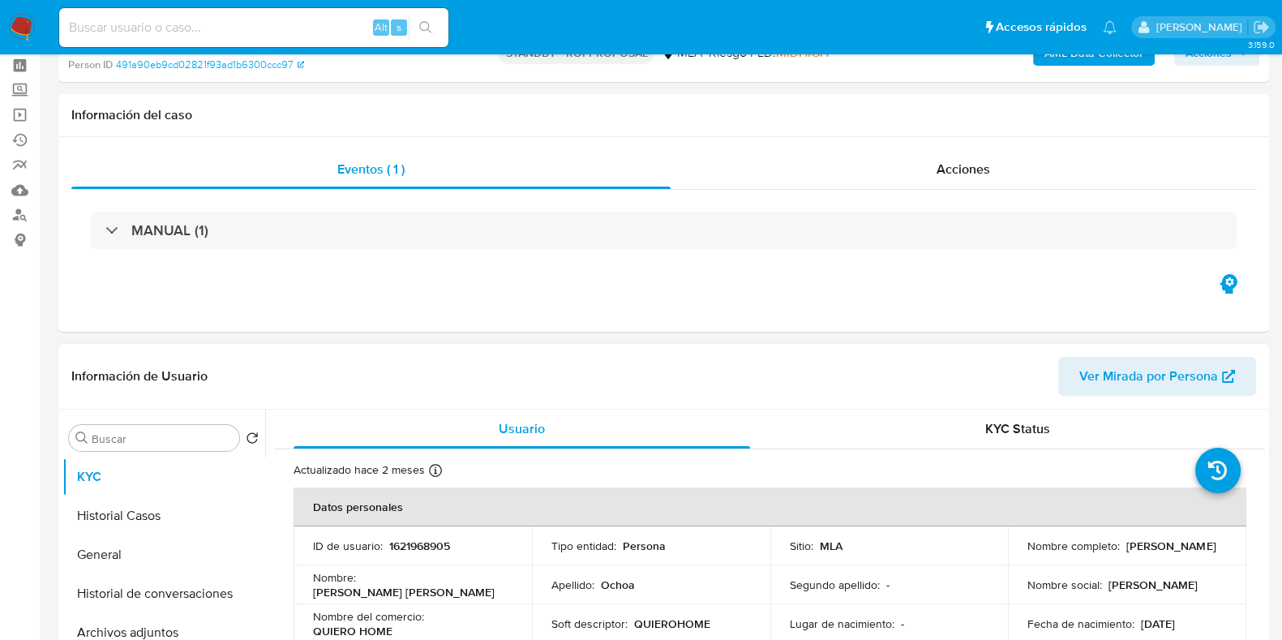
scroll to position [101, 0]
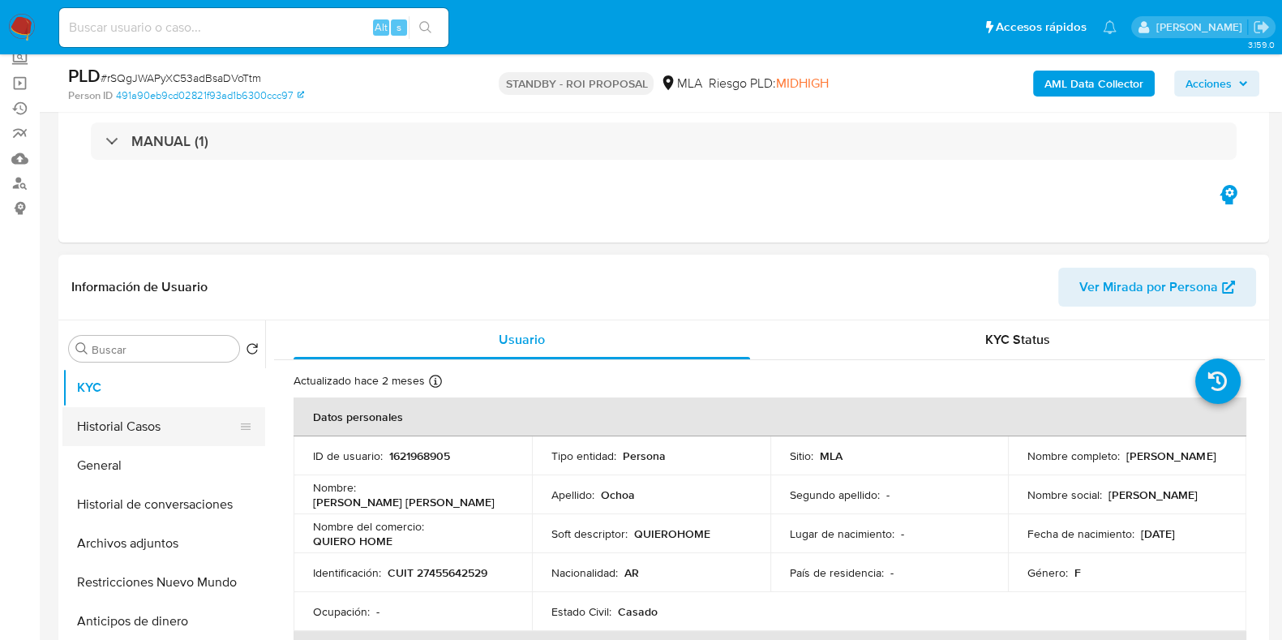
click at [109, 429] on button "Historial Casos" at bounding box center [157, 426] width 190 height 39
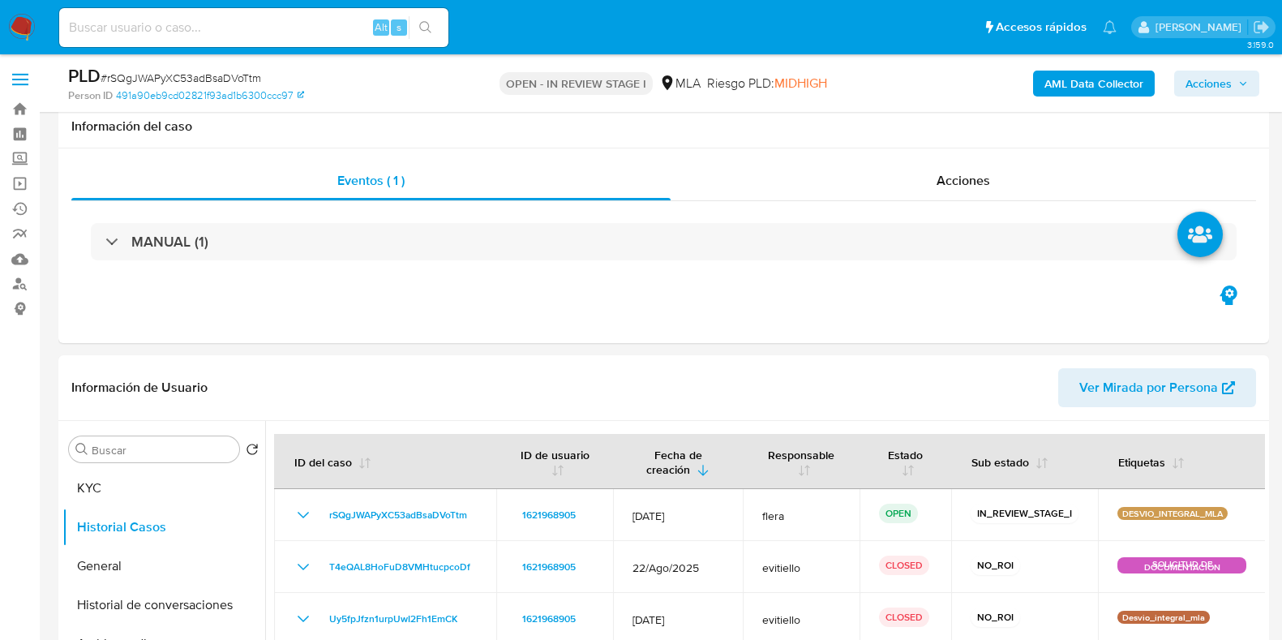
select select "10"
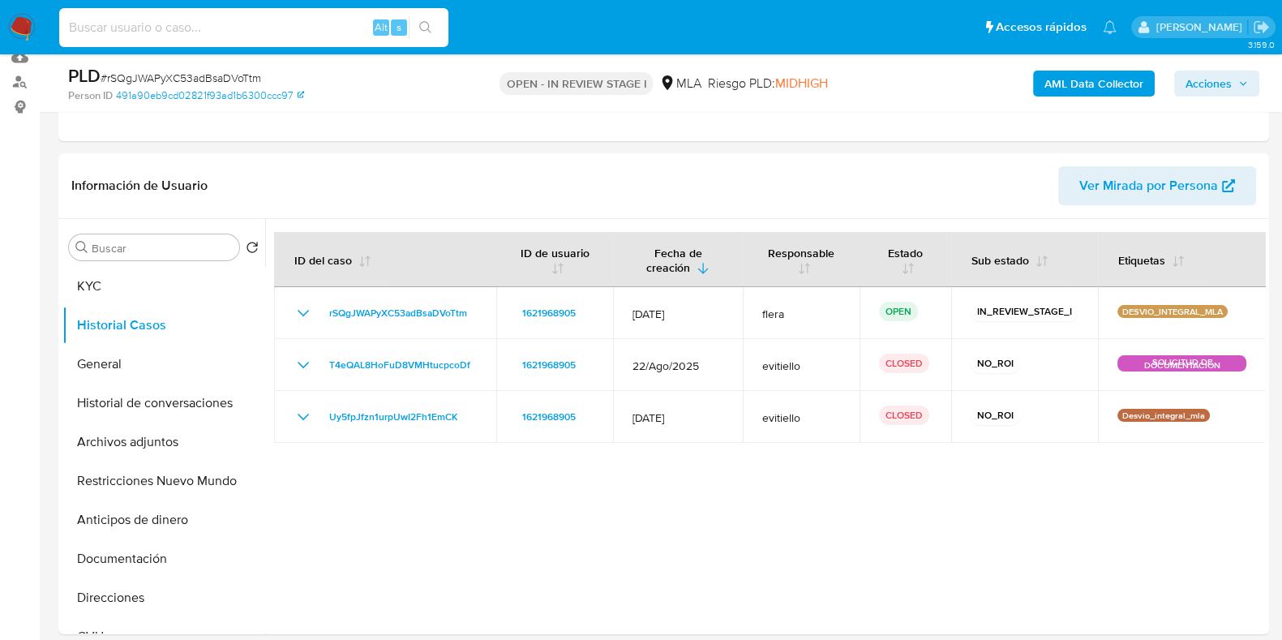
click at [158, 28] on input at bounding box center [253, 27] width 389 height 21
paste input "D4Rsi5Bk3RT8QQDoSqkHHBV7"
type input "D4Rsi5Bk3RT8QQDoSqkHHBV7"
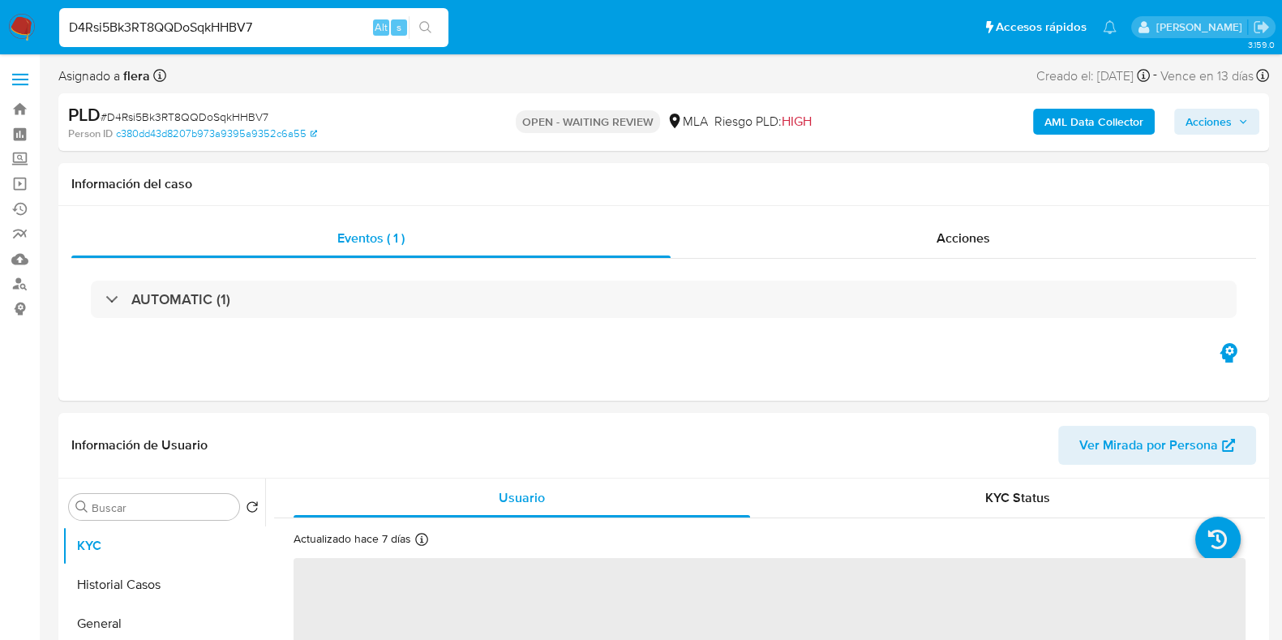
select select "10"
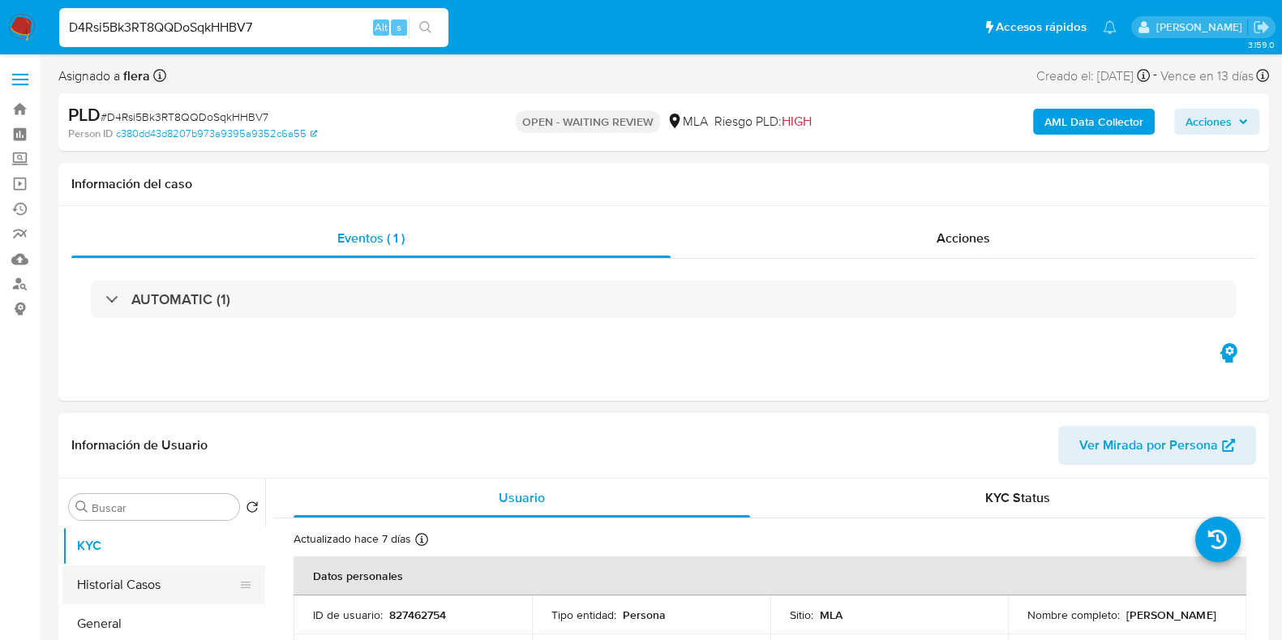
click at [109, 576] on button "Historial Casos" at bounding box center [157, 584] width 190 height 39
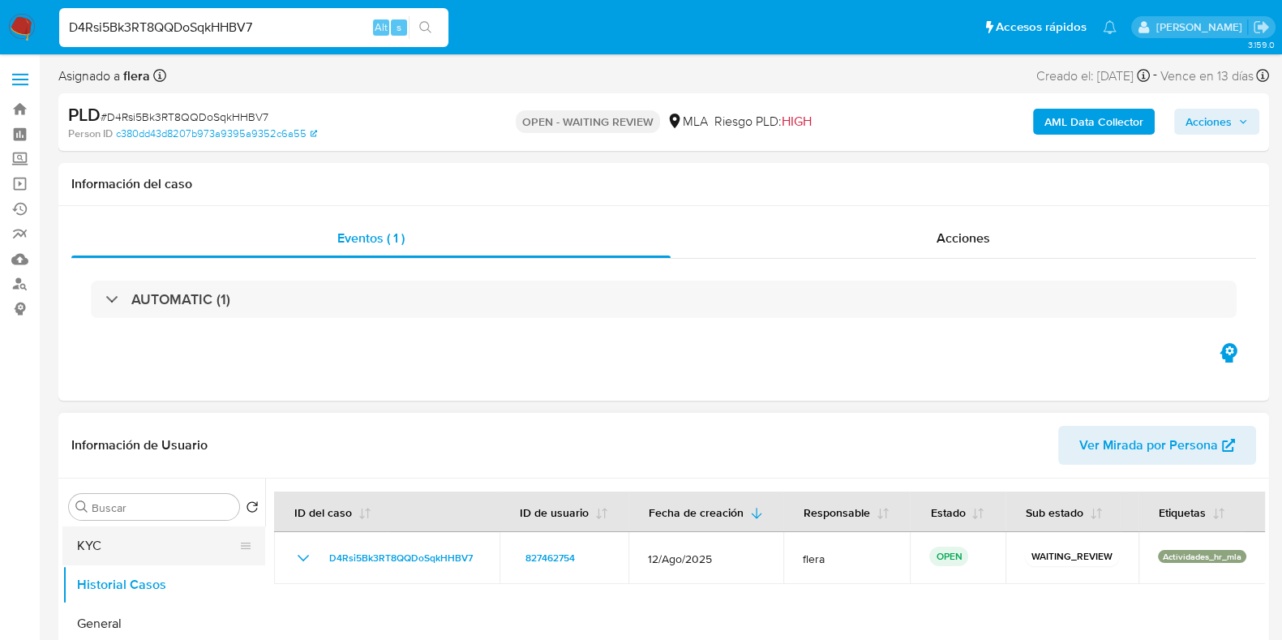
click at [102, 545] on button "KYC" at bounding box center [157, 545] width 190 height 39
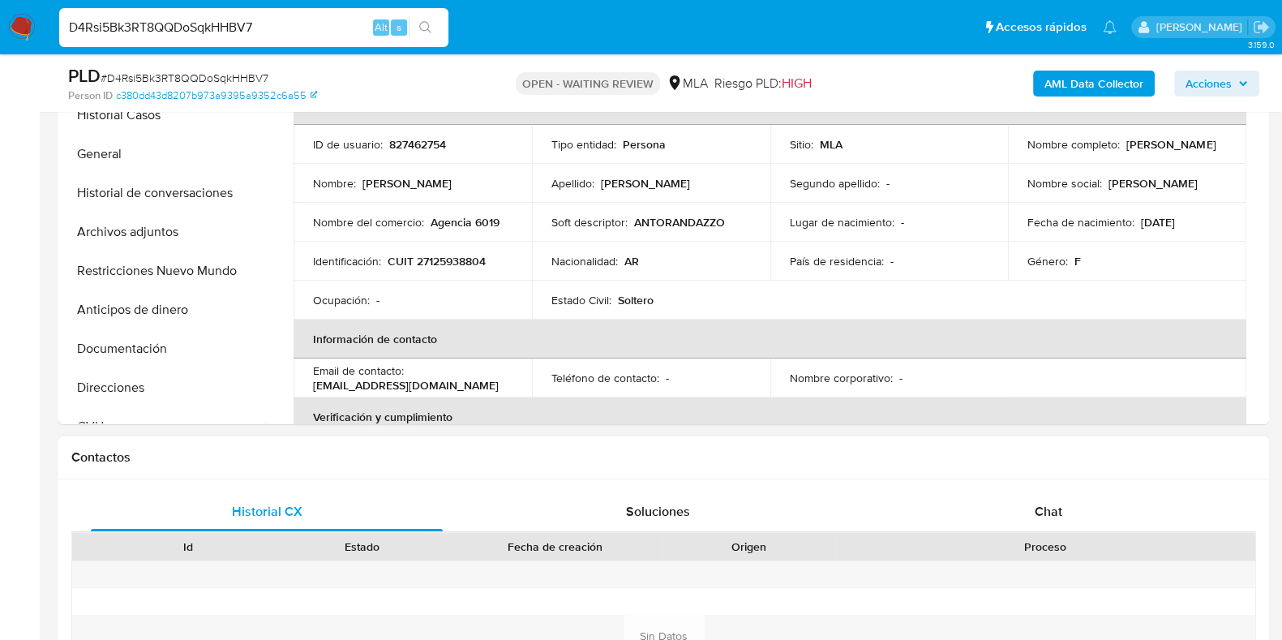
scroll to position [608, 0]
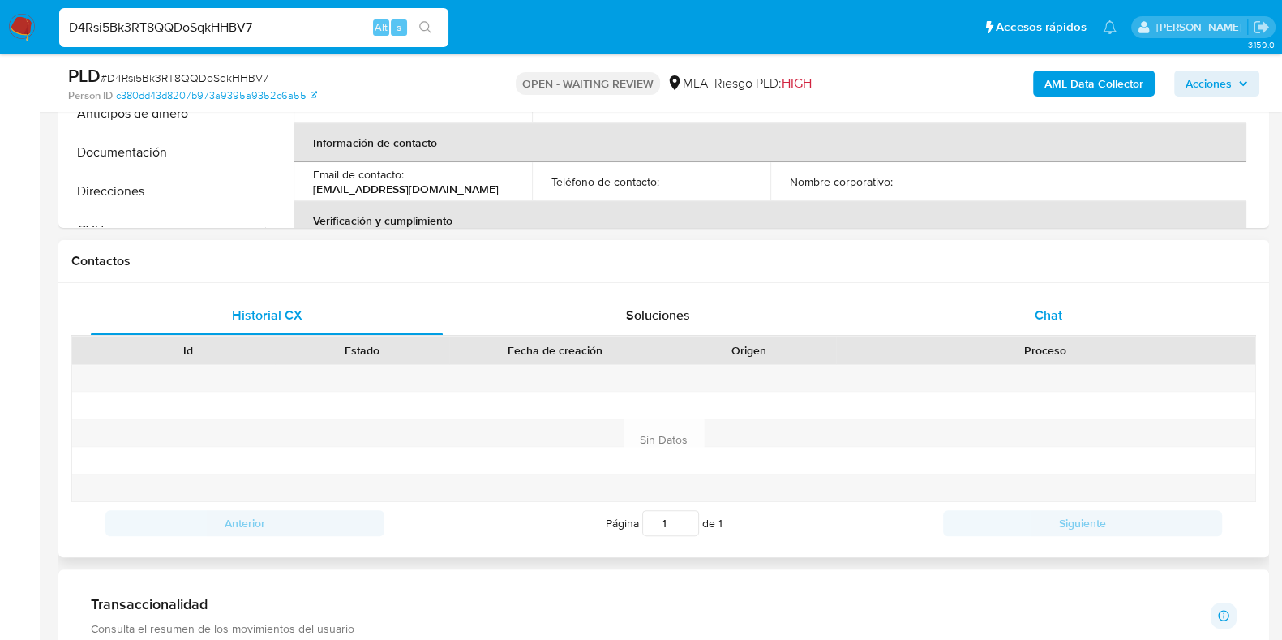
click at [1056, 319] on span "Chat" at bounding box center [1049, 315] width 28 height 19
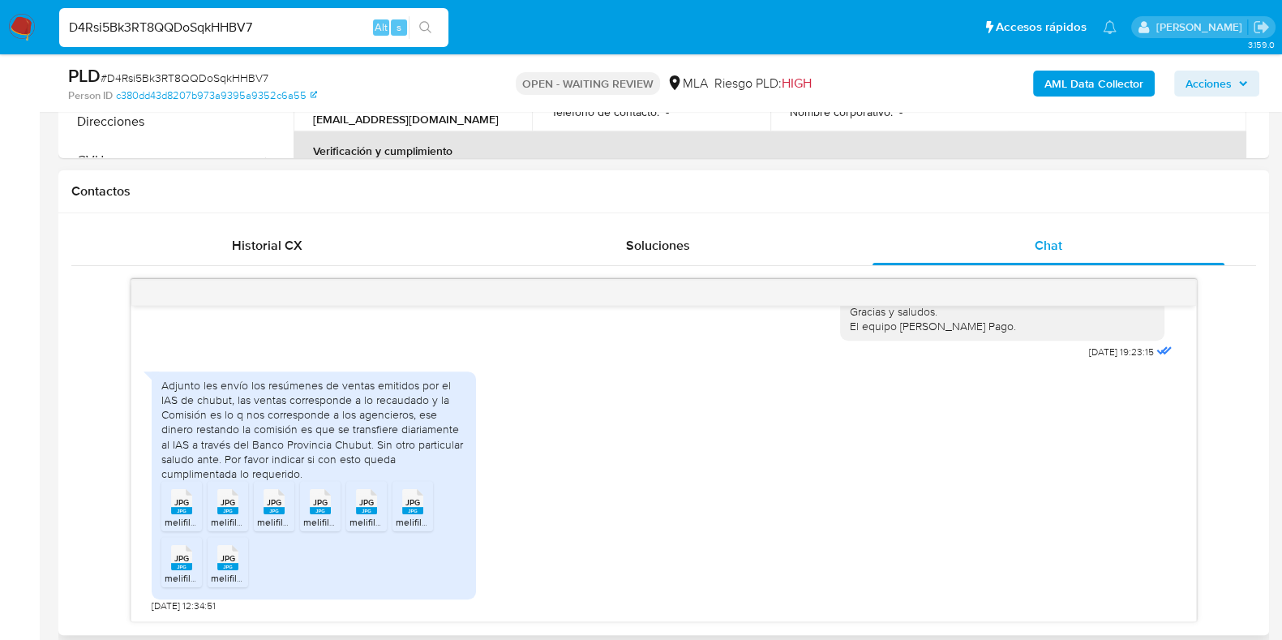
scroll to position [709, 0]
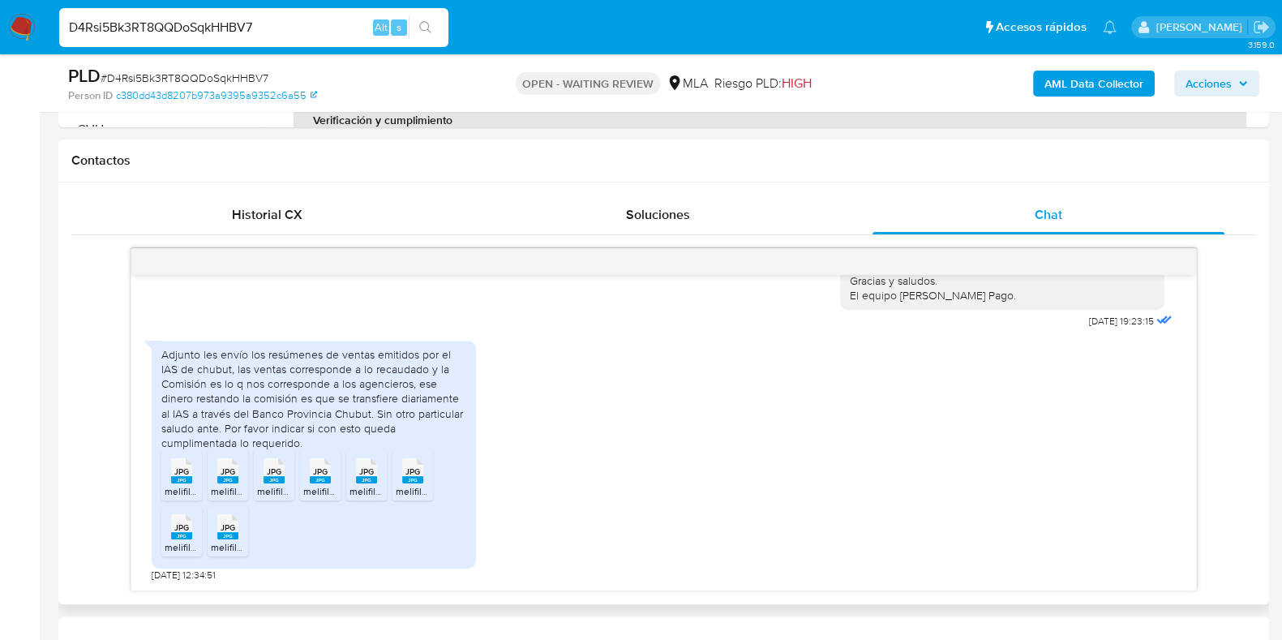
click at [186, 487] on span "melifile1208835220913298588.jpg" at bounding box center [240, 491] width 151 height 14
click at [223, 482] on icon "JPG" at bounding box center [227, 470] width 21 height 28
click at [264, 481] on icon "JPG" at bounding box center [274, 470] width 21 height 28
click at [315, 483] on icon "JPG" at bounding box center [320, 470] width 21 height 28
click at [354, 483] on div "JPG JPG" at bounding box center [366, 469] width 34 height 32
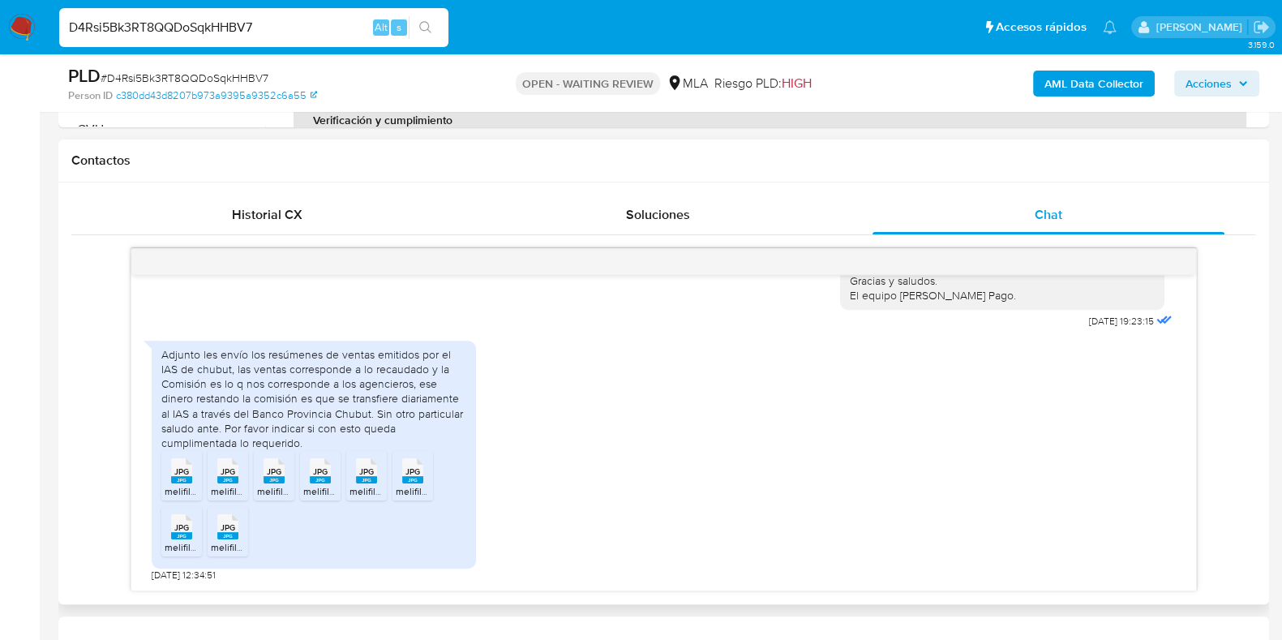
click at [419, 485] on span "melifile6277088877799425067.jpg" at bounding box center [471, 491] width 150 height 14
click at [175, 525] on span "JPG" at bounding box center [181, 527] width 15 height 11
click at [216, 529] on div "JPG JPG" at bounding box center [228, 525] width 34 height 32
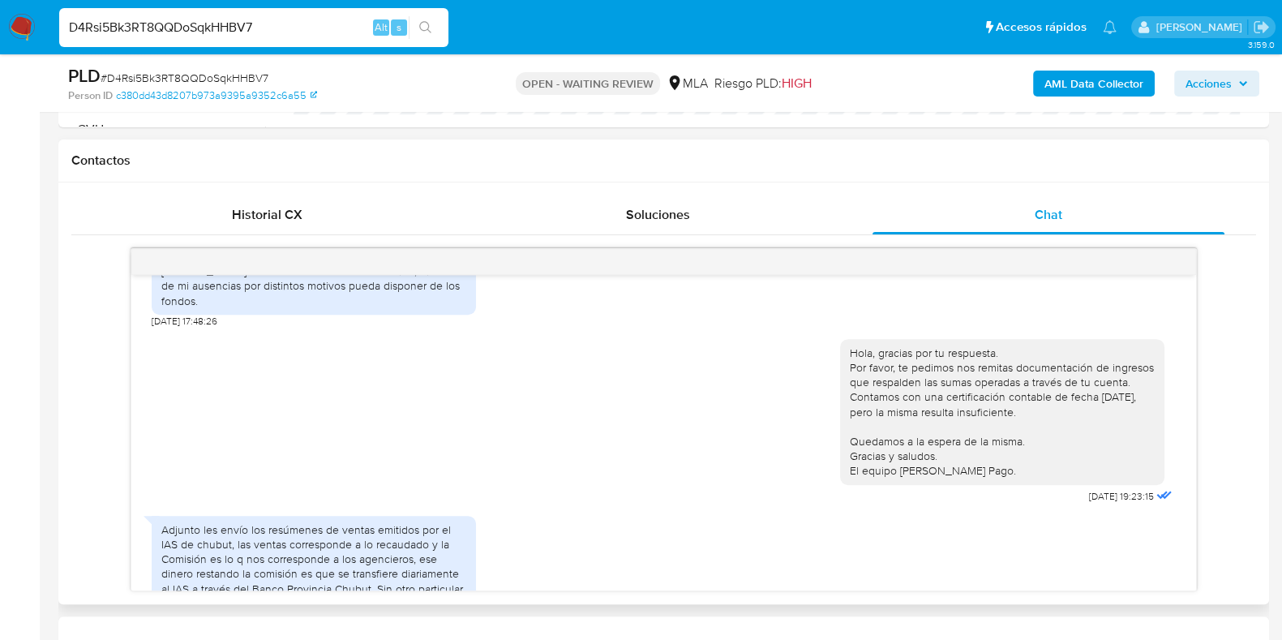
scroll to position [1620, 0]
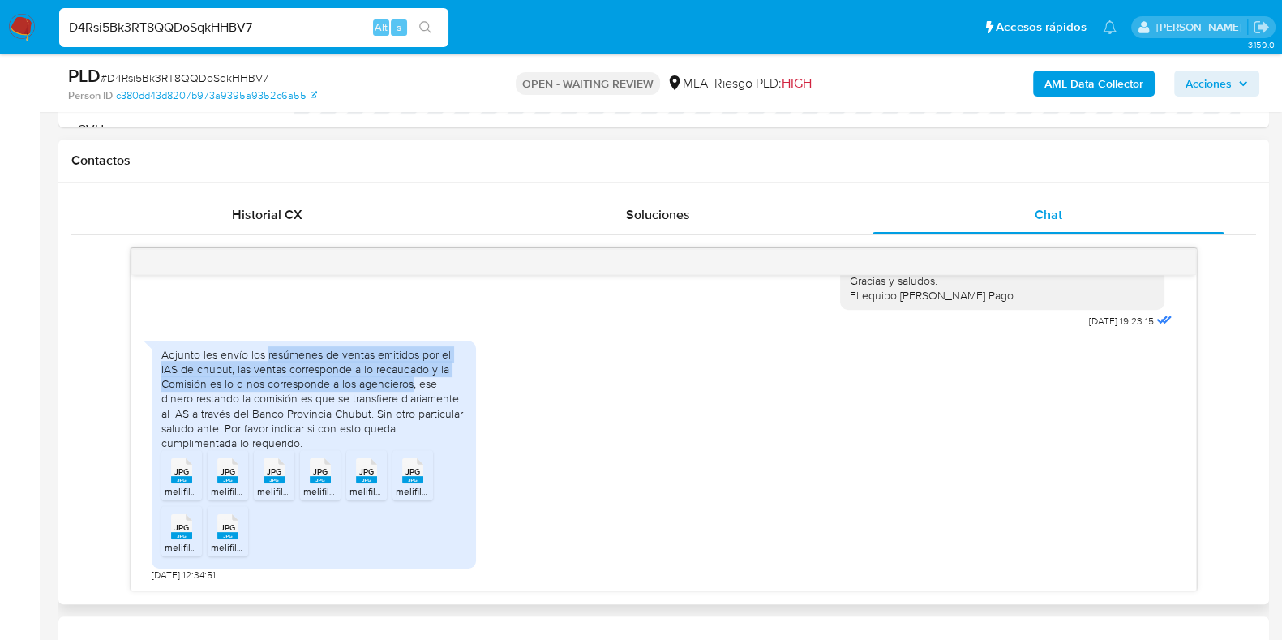
drag, startPoint x: 264, startPoint y: 355, endPoint x: 412, endPoint y: 379, distance: 149.4
click at [412, 379] on div "Adjunto les envío los resúmenes de ventas emitidos por el IAS de chubut, las ve…" at bounding box center [313, 398] width 305 height 103
copy div "resúmenes de ventas emitidos por el IAS de chubut, las ventas corresponde a lo …"
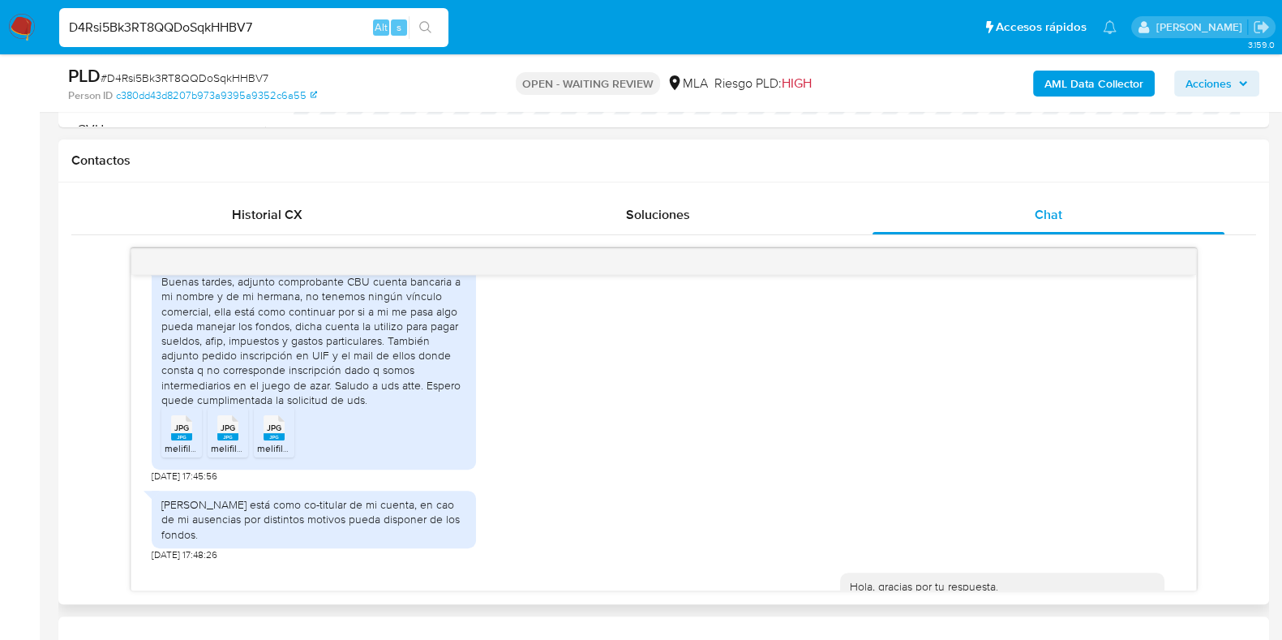
scroll to position [1215, 0]
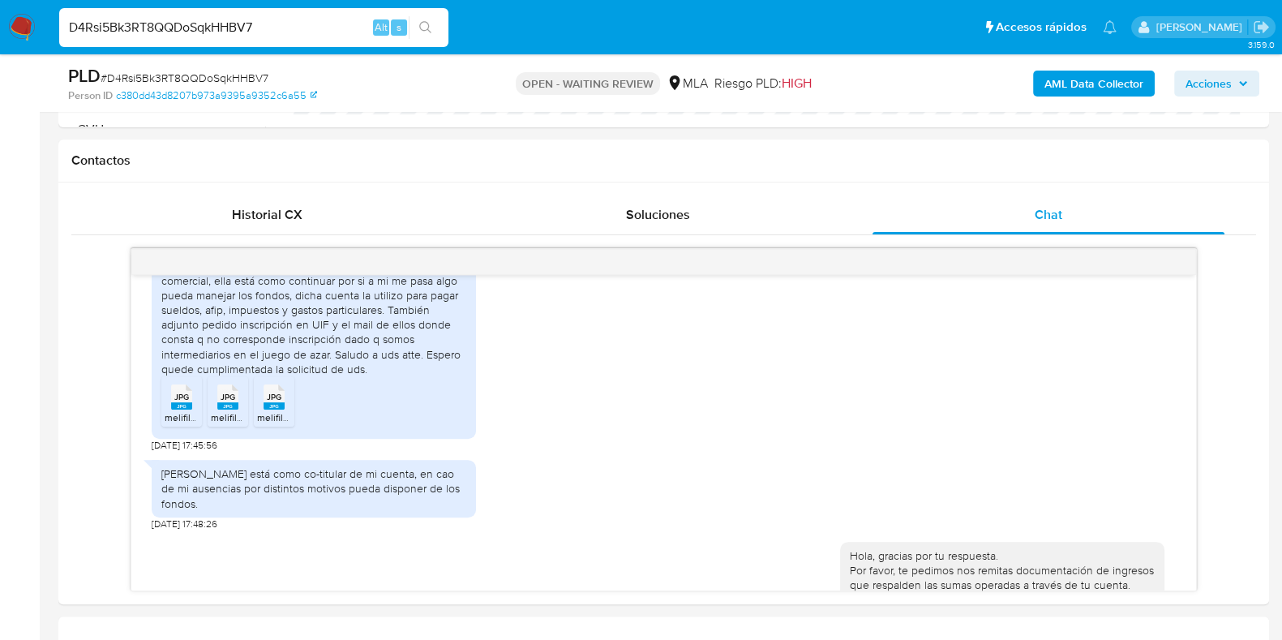
click at [233, 75] on span "# D4Rsi5Bk3RT8QQDoSqkHHBV7" at bounding box center [185, 78] width 168 height 16
copy span "D4Rsi5Bk3RT8QQDoSqkHHBV7"
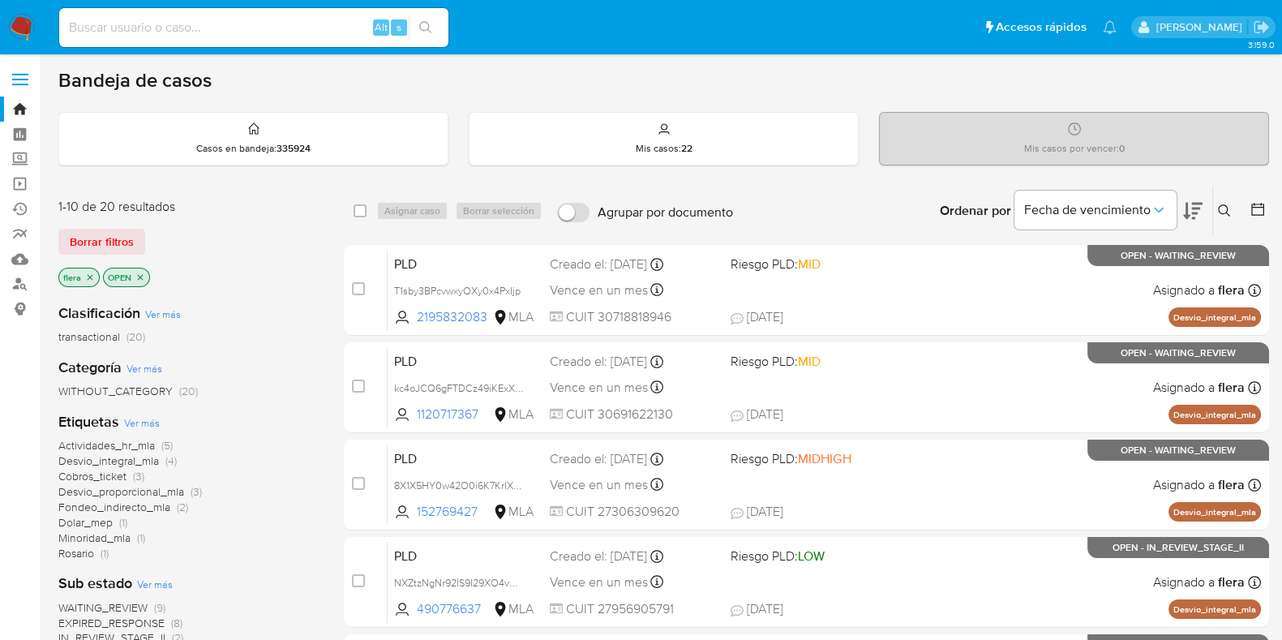
click at [1228, 206] on icon at bounding box center [1224, 210] width 13 height 13
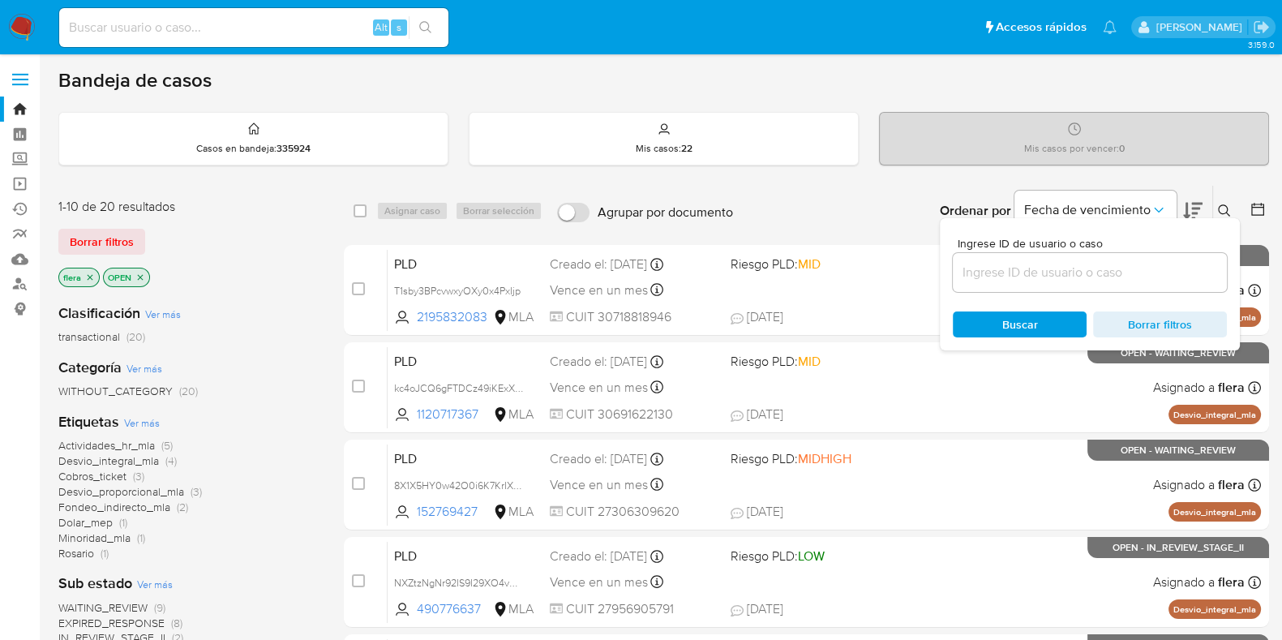
click at [1121, 265] on input at bounding box center [1090, 272] width 274 height 21
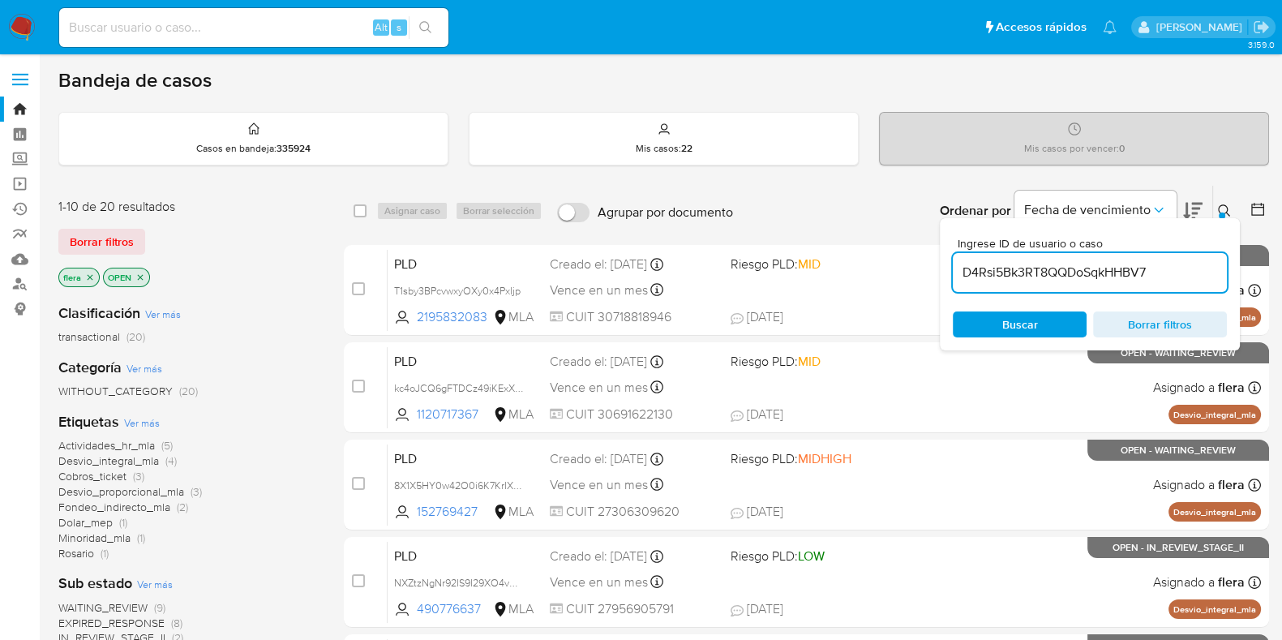
type input "D4Rsi5Bk3RT8QQDoSqkHHBV7"
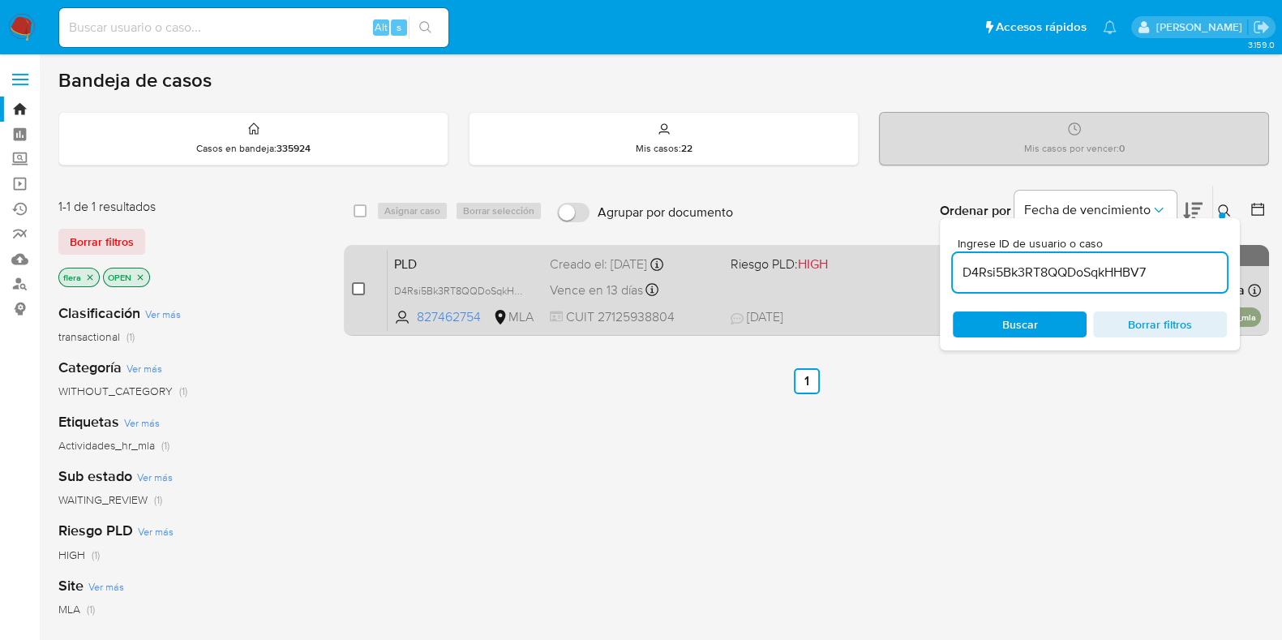
click at [357, 289] on input "checkbox" at bounding box center [358, 288] width 13 height 13
checkbox input "true"
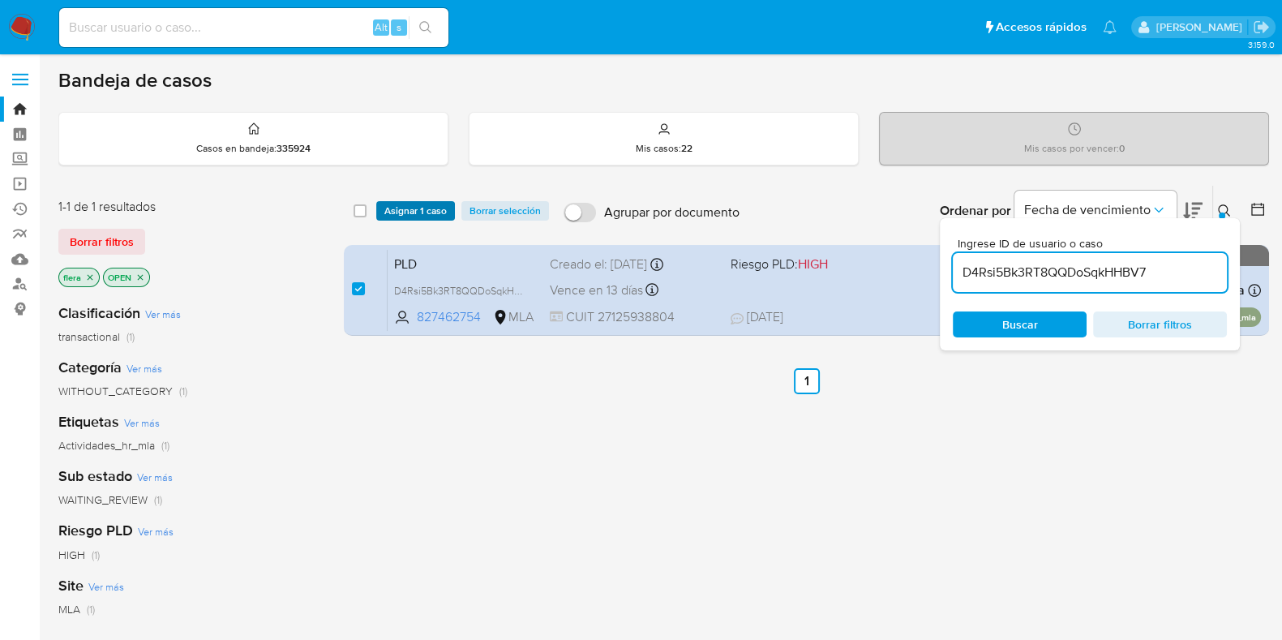
click at [403, 210] on span "Asignar 1 caso" at bounding box center [415, 211] width 62 height 16
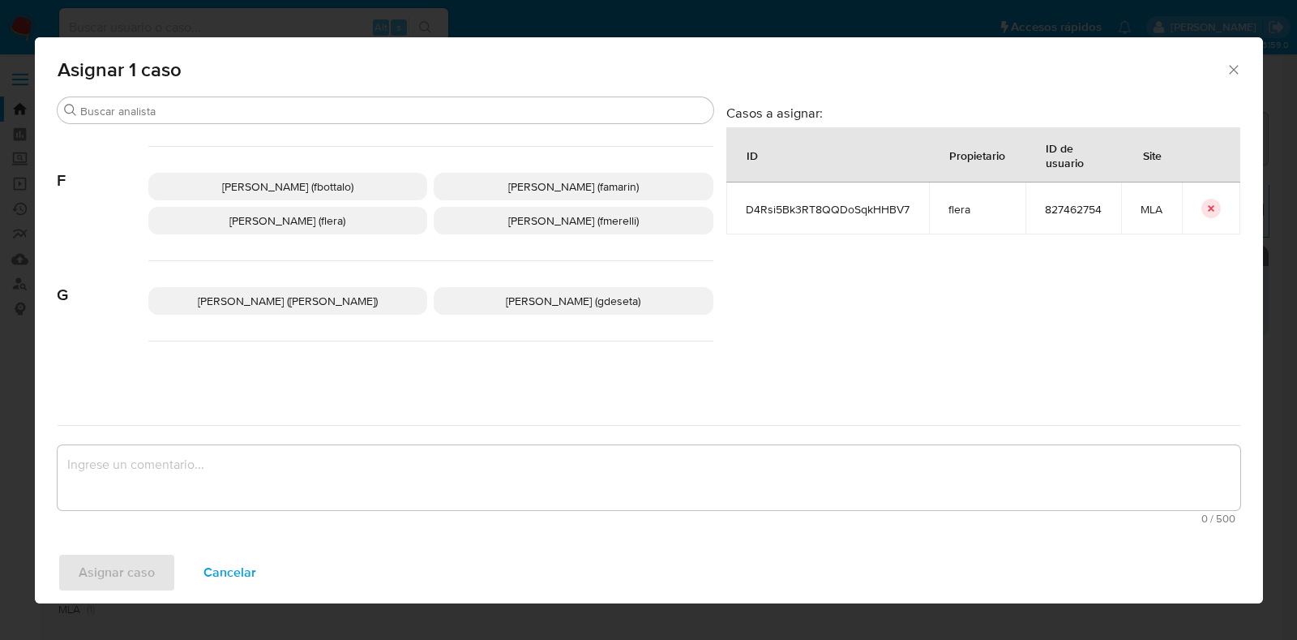
scroll to position [405, 0]
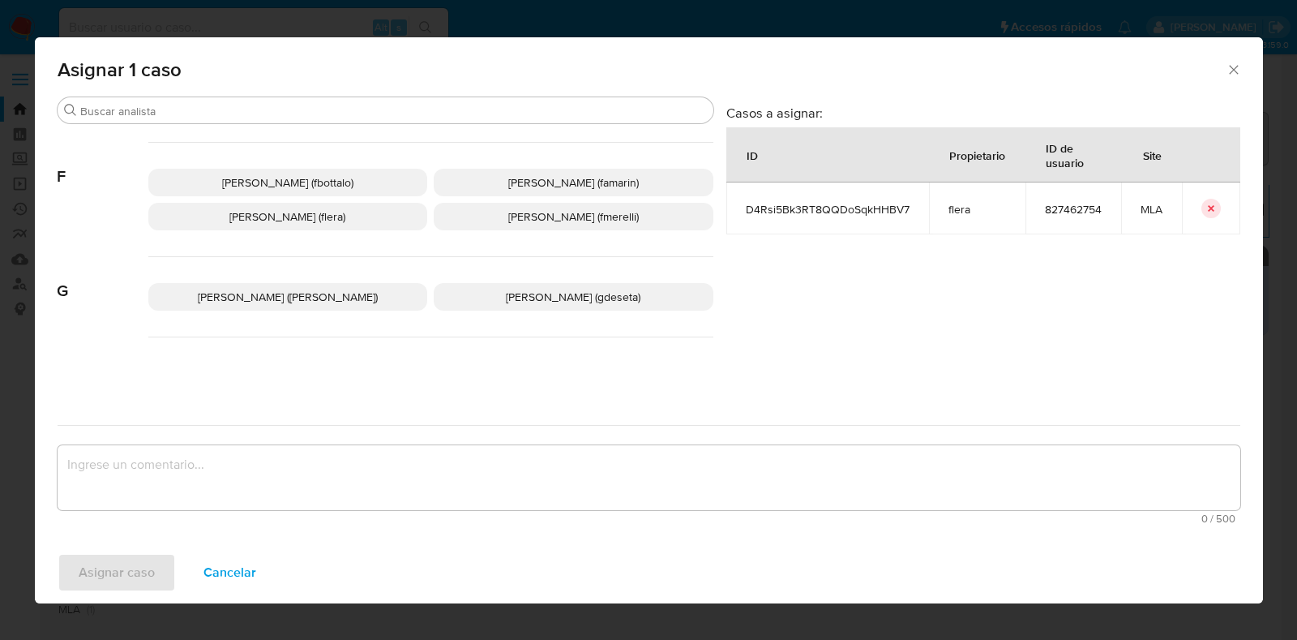
click at [315, 209] on span "Florencia Cecilia Lera (flera)" at bounding box center [287, 216] width 116 height 16
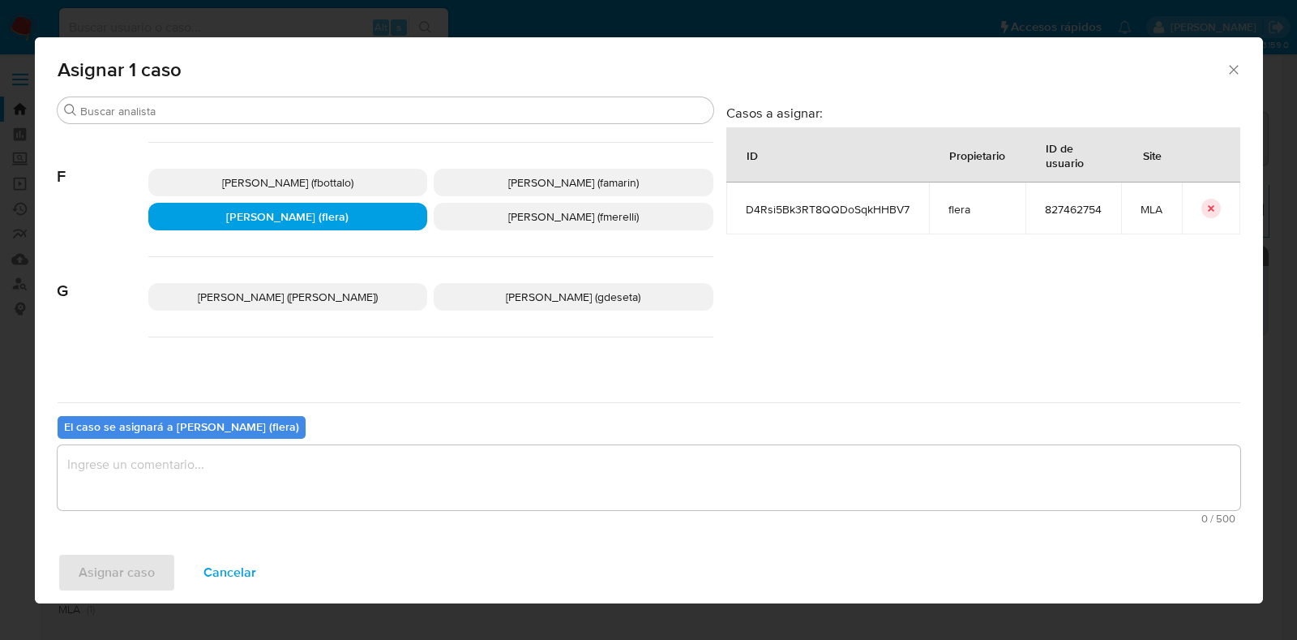
click at [268, 471] on textarea "assign-modal" at bounding box center [649, 477] width 1183 height 65
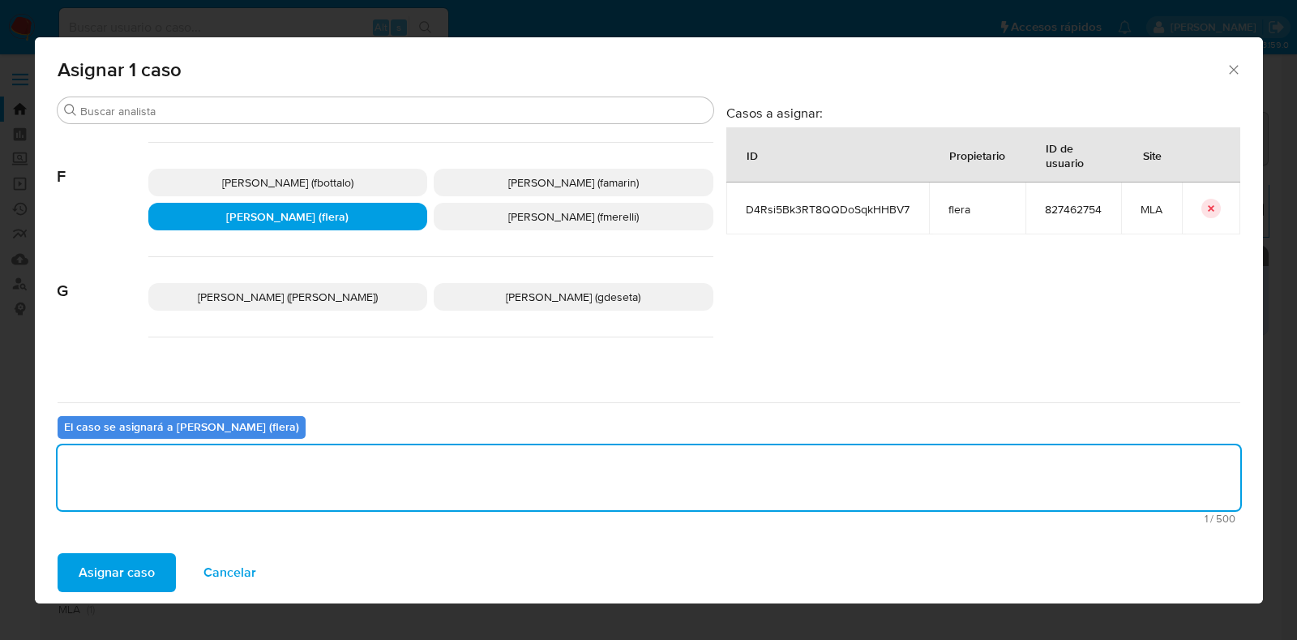
click at [139, 566] on span "Asignar caso" at bounding box center [117, 573] width 76 height 36
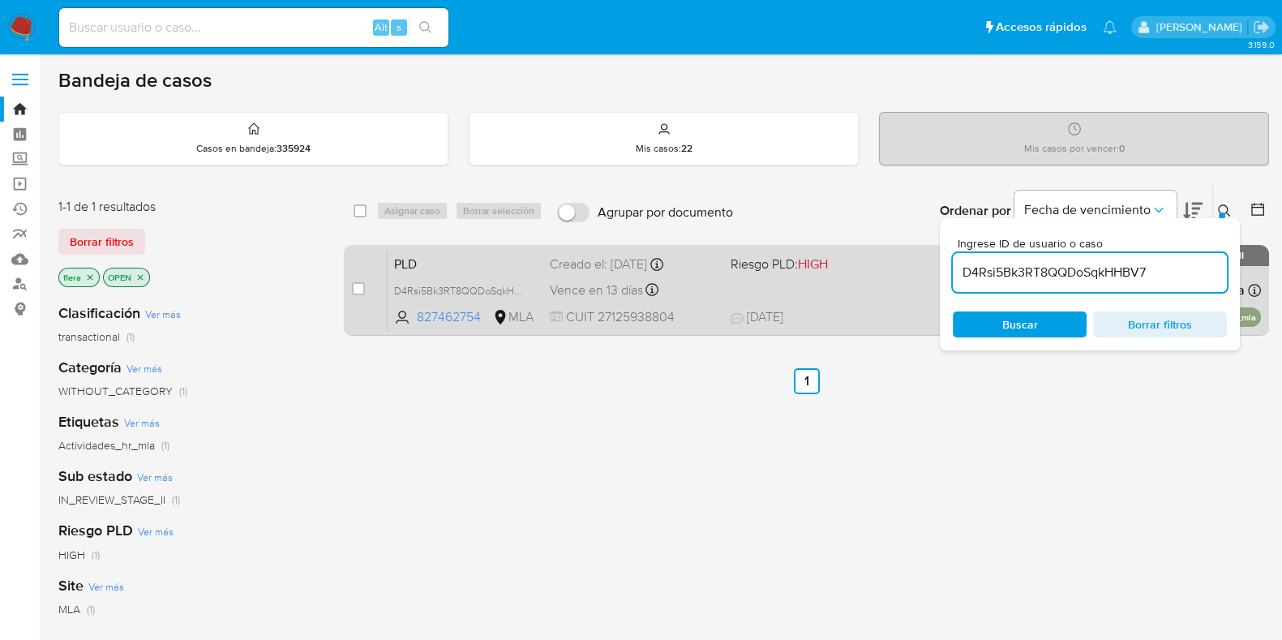
click at [491, 266] on span "PLD" at bounding box center [465, 262] width 143 height 21
click at [361, 289] on input "checkbox" at bounding box center [358, 288] width 13 height 13
checkbox input "true"
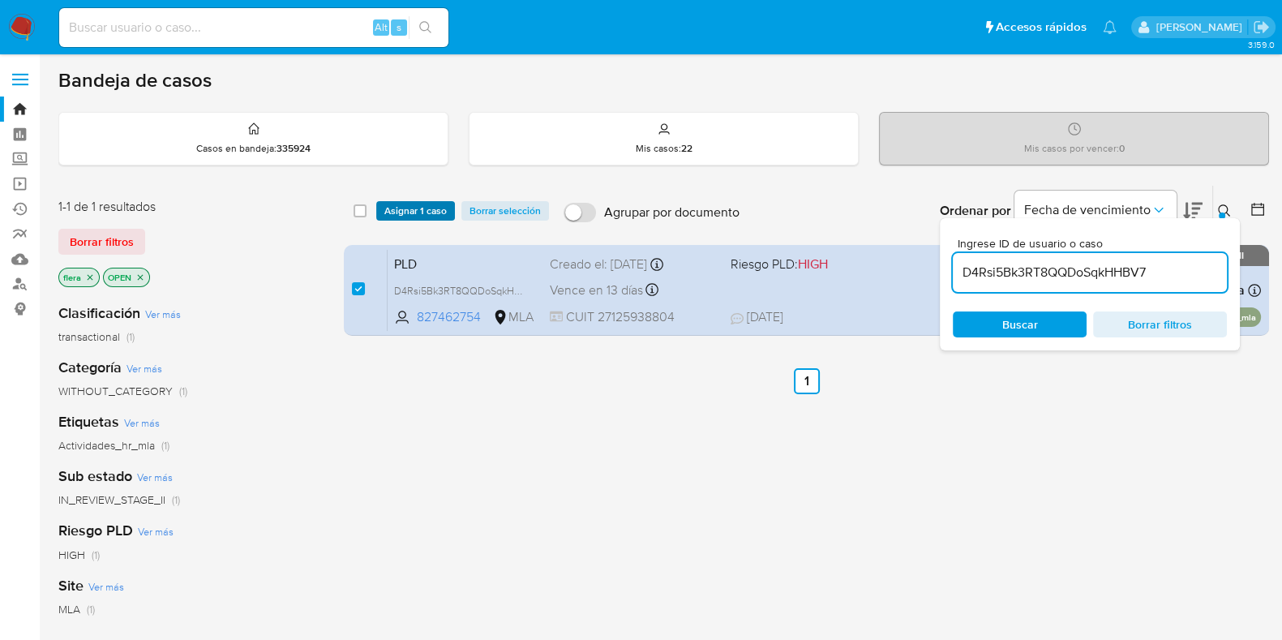
click at [411, 207] on span "Asignar 1 caso" at bounding box center [415, 211] width 62 height 16
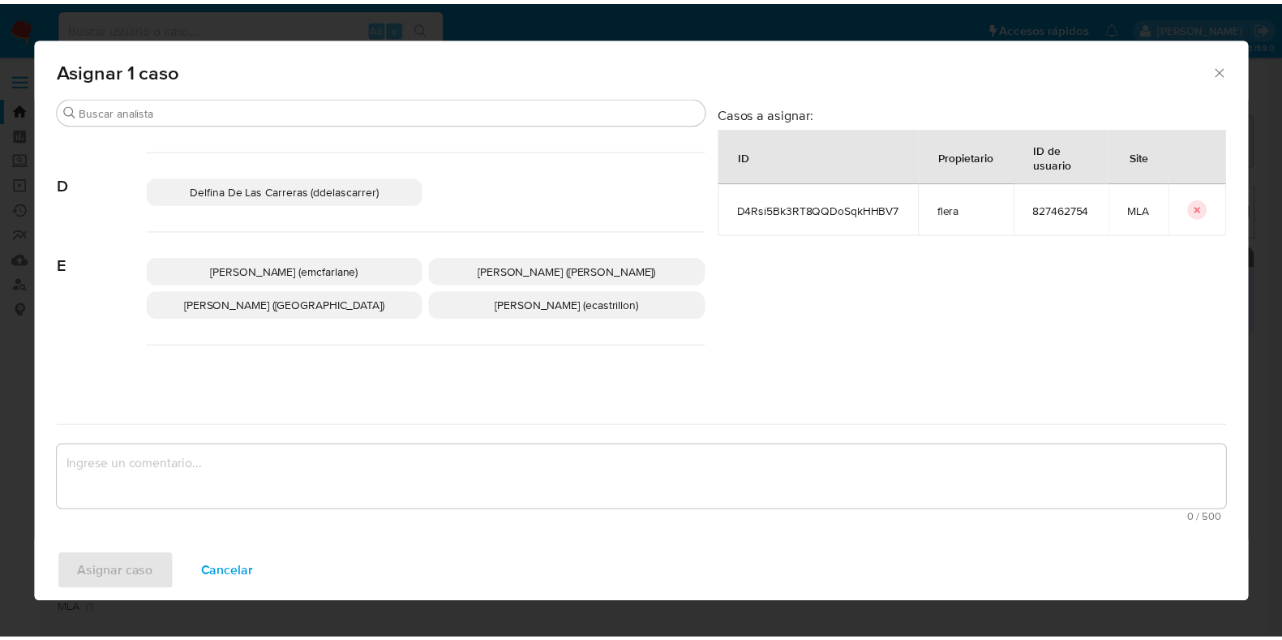
scroll to position [304, 0]
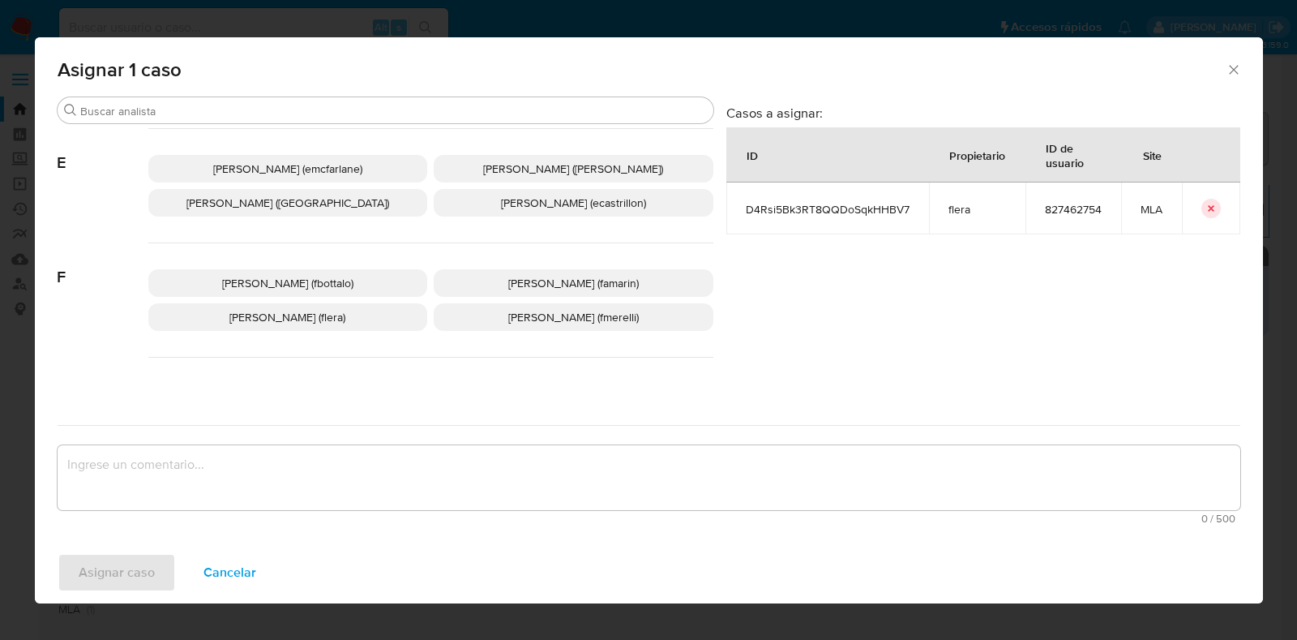
click at [332, 315] on span "Florencia Cecilia Lera (flera)" at bounding box center [287, 317] width 116 height 16
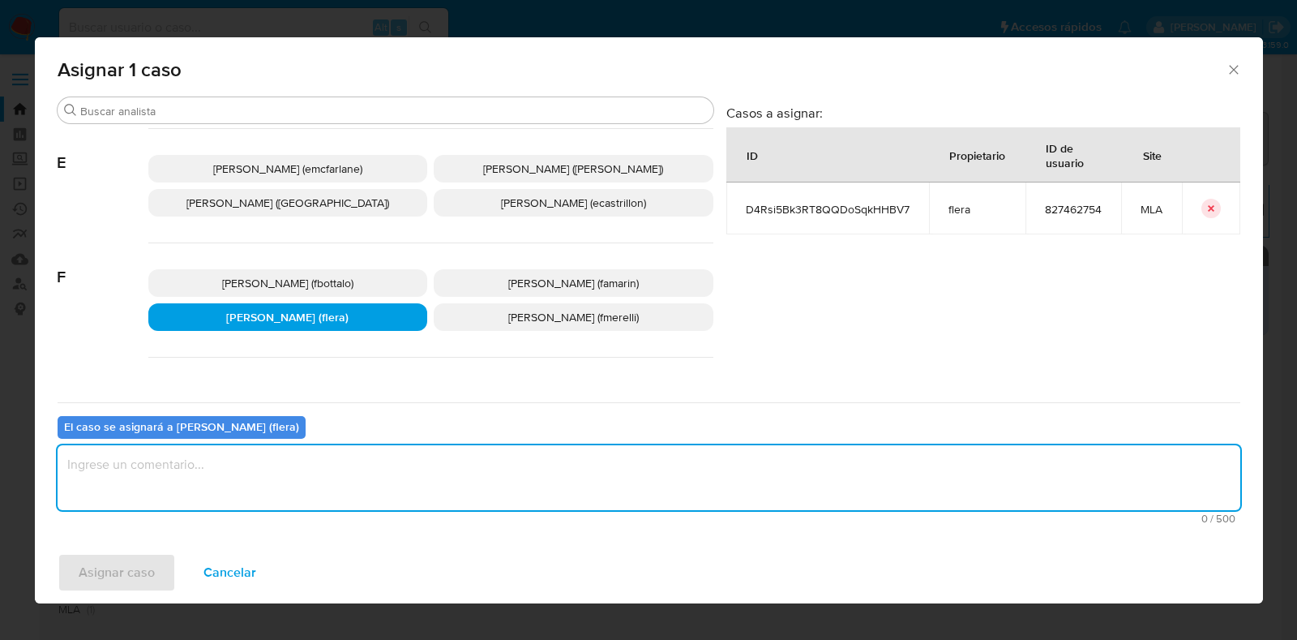
click at [301, 480] on textarea "assign-modal" at bounding box center [649, 477] width 1183 height 65
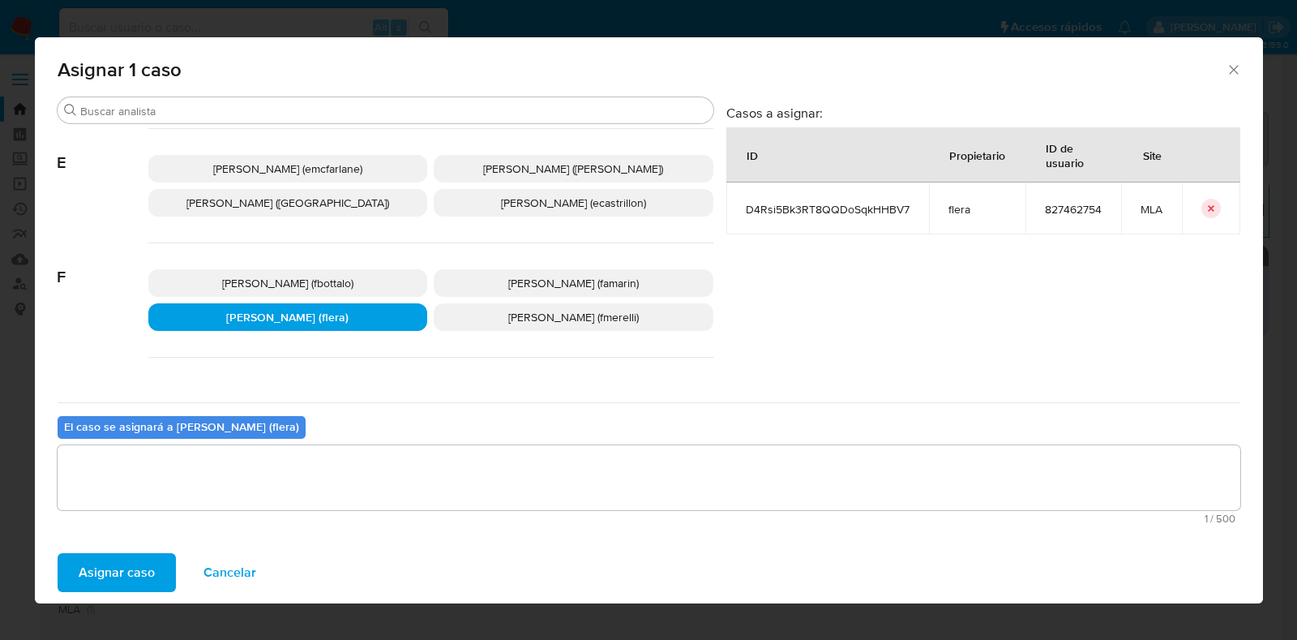
click at [141, 575] on span "Asignar caso" at bounding box center [117, 573] width 76 height 36
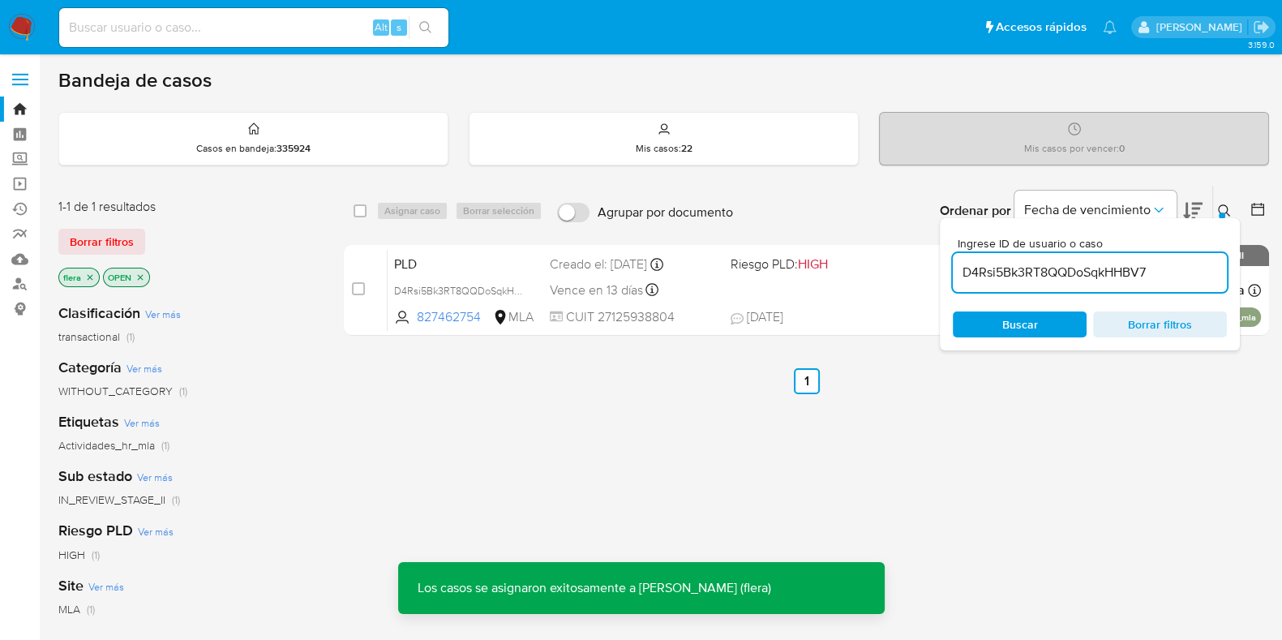
click at [412, 262] on span "PLD" at bounding box center [465, 262] width 143 height 21
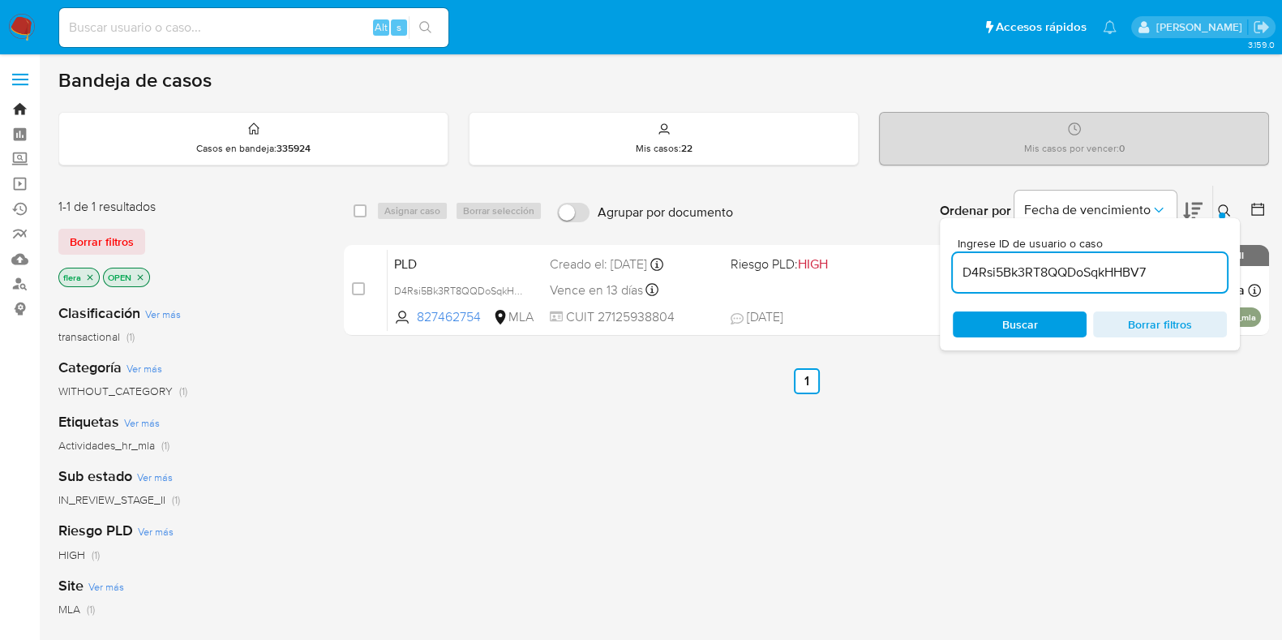
click at [22, 106] on link "Bandeja" at bounding box center [96, 108] width 193 height 25
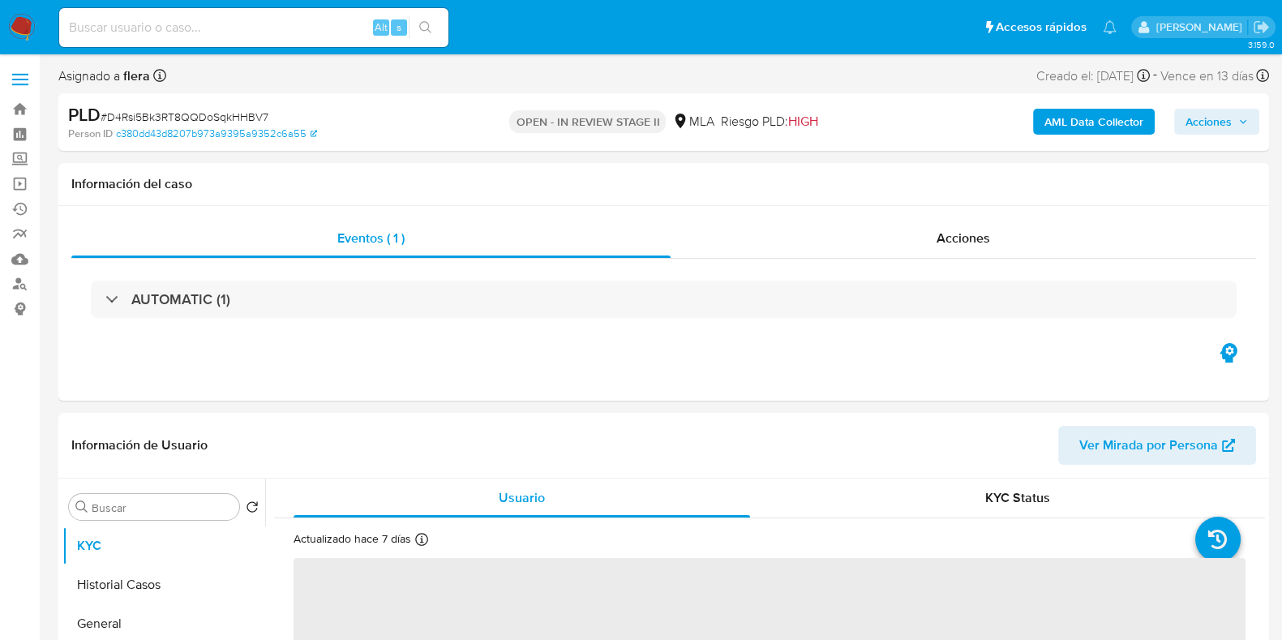
select select "10"
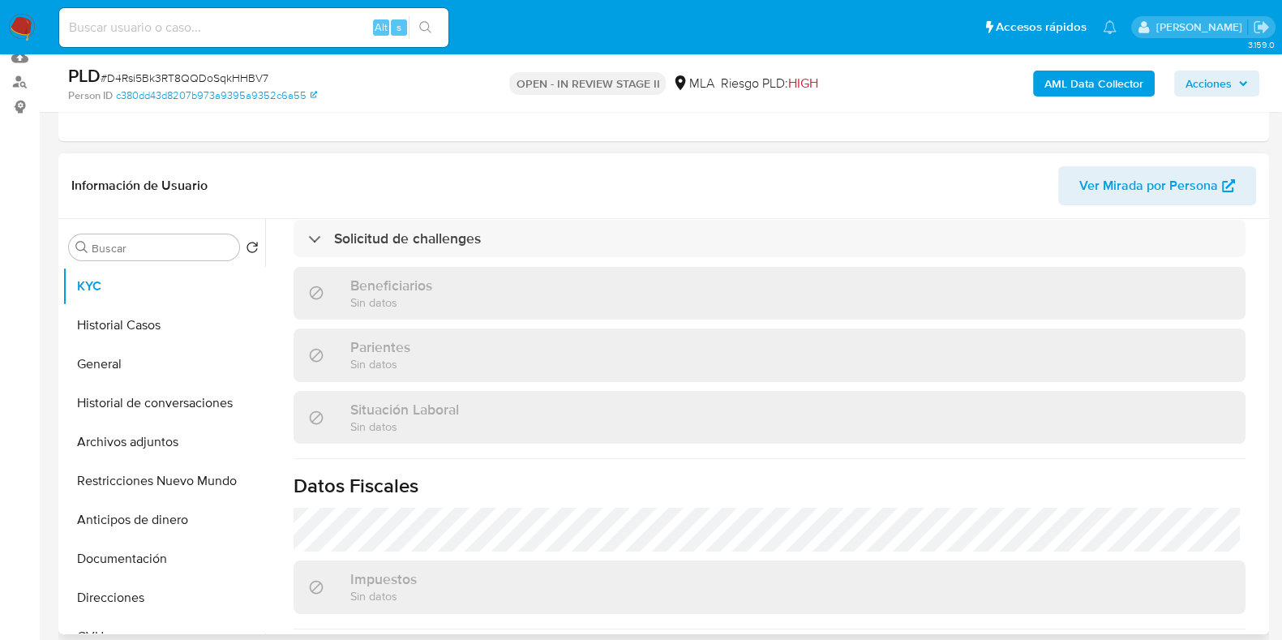
scroll to position [885, 0]
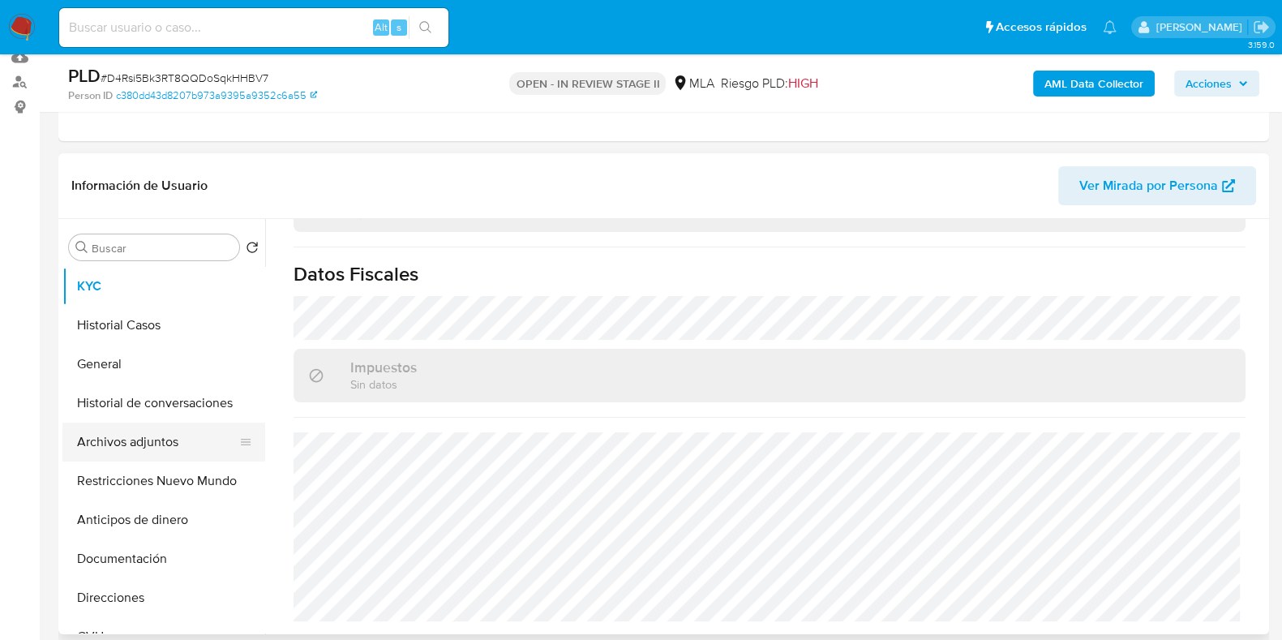
click at [122, 439] on button "Archivos adjuntos" at bounding box center [157, 441] width 190 height 39
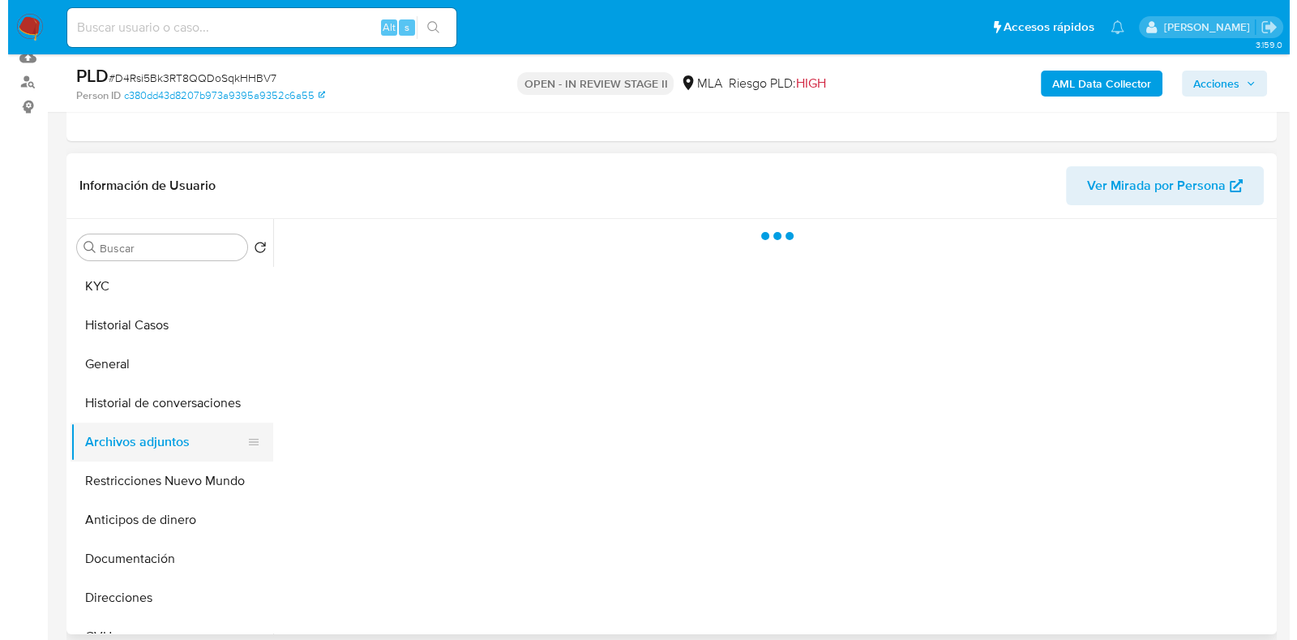
scroll to position [0, 0]
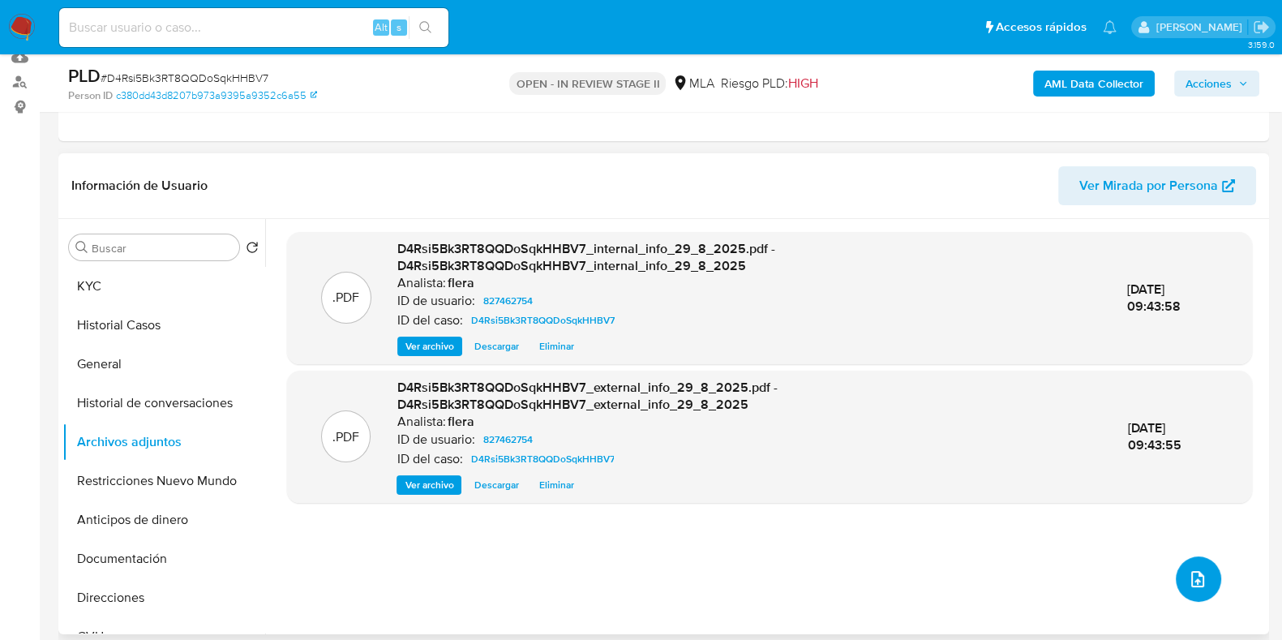
click at [1188, 585] on icon "upload-file" at bounding box center [1197, 578] width 19 height 19
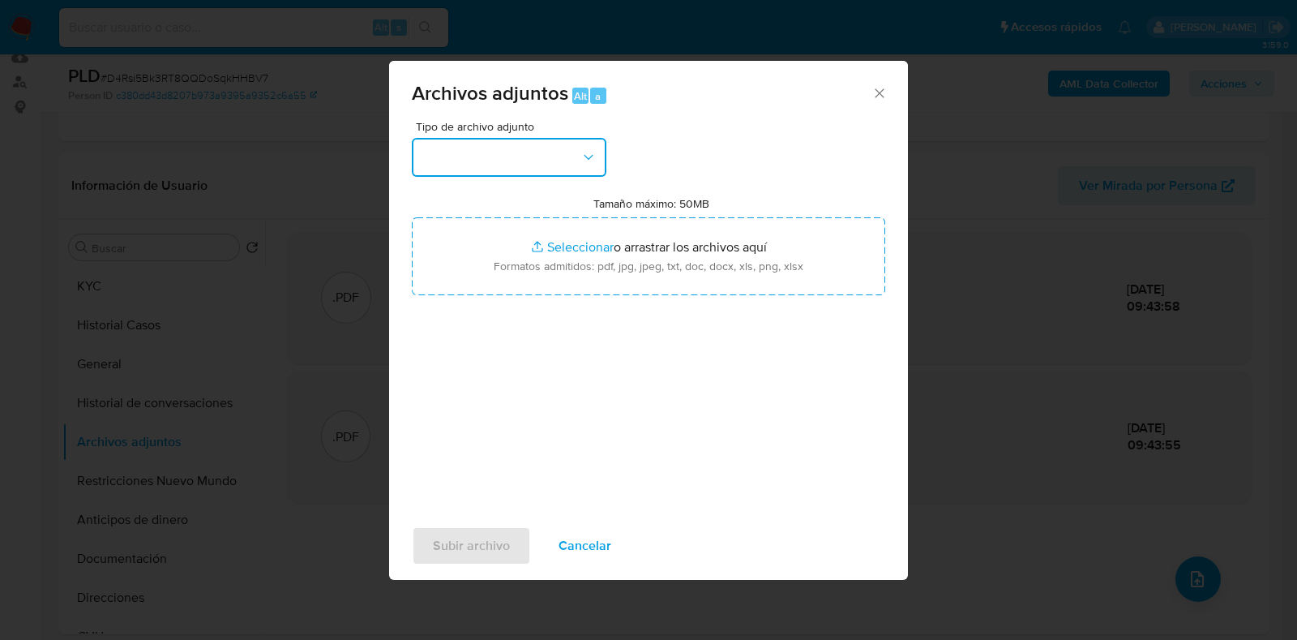
click at [510, 164] on button "button" at bounding box center [509, 157] width 195 height 39
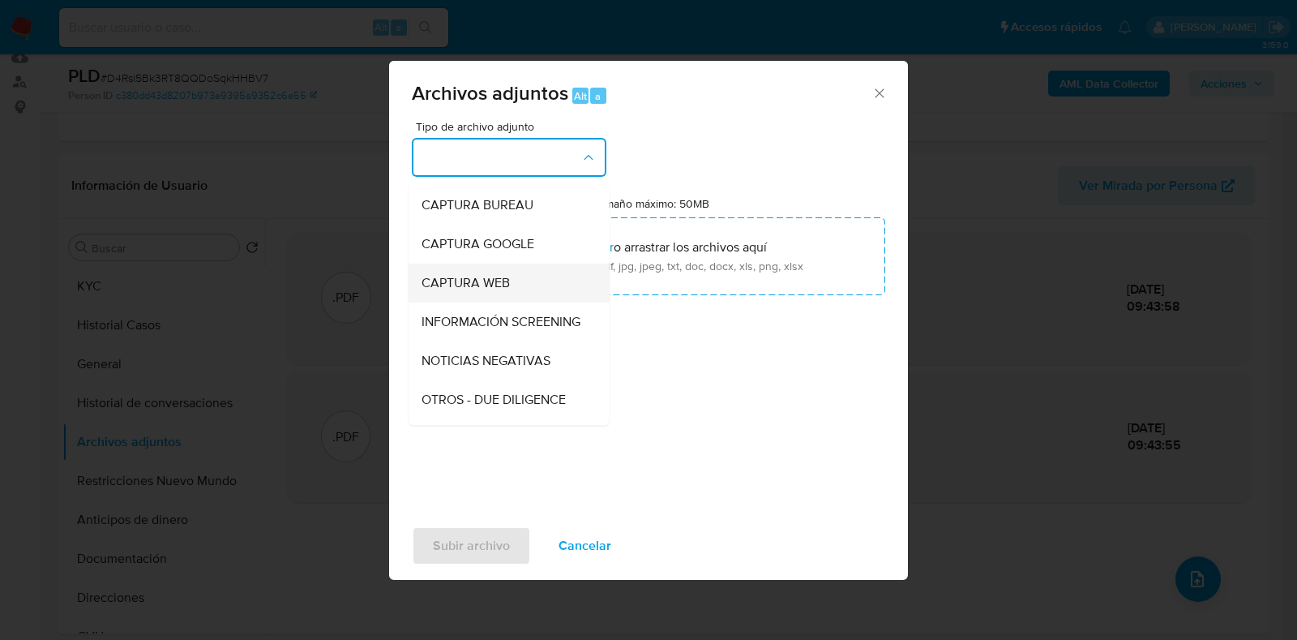
scroll to position [202, 0]
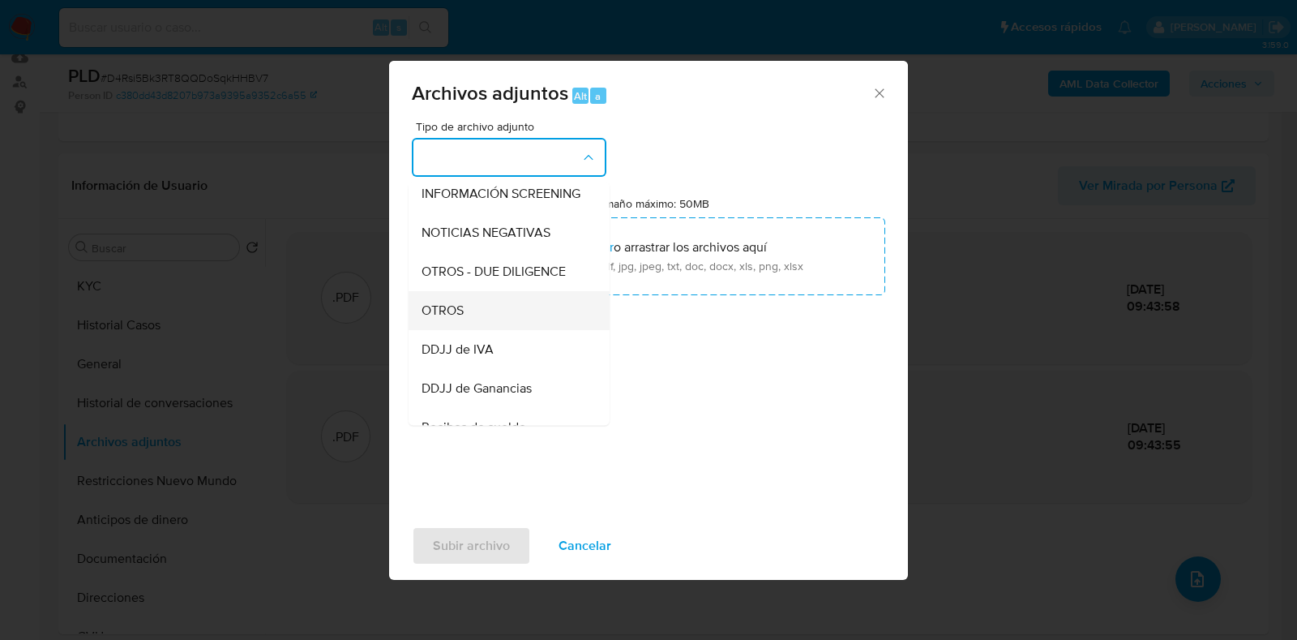
click at [512, 329] on div "OTROS" at bounding box center [504, 310] width 165 height 39
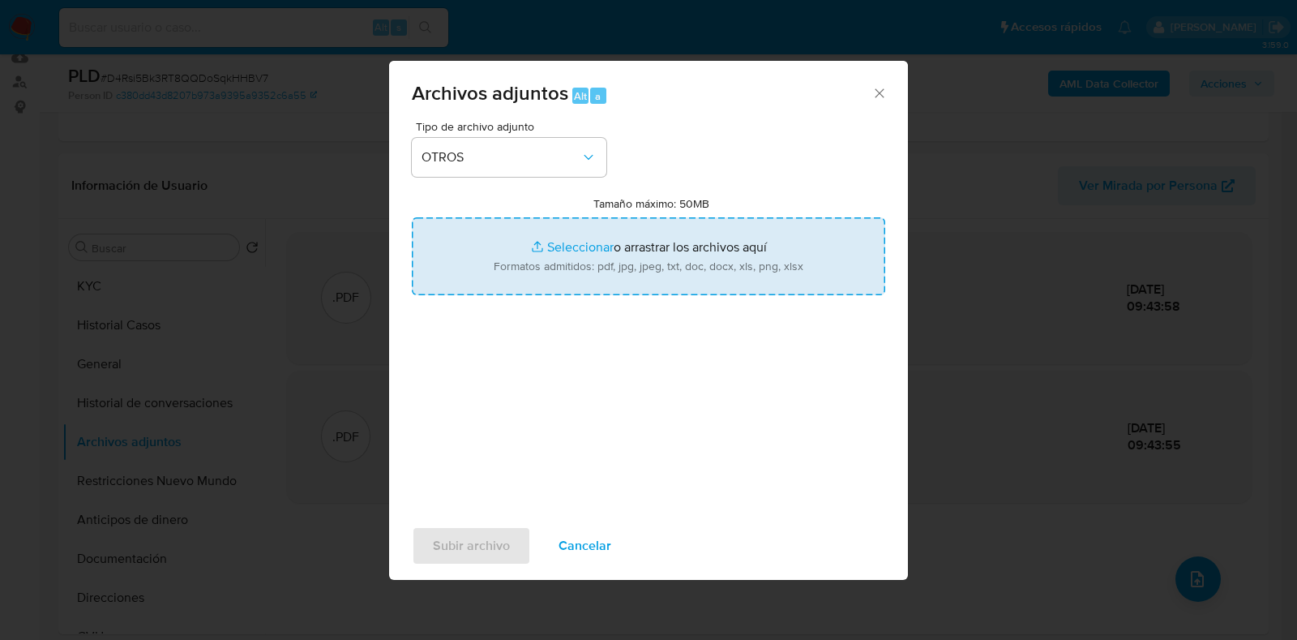
type input "C:\fakepath\Detalle ventas mayo 2025.jpg"
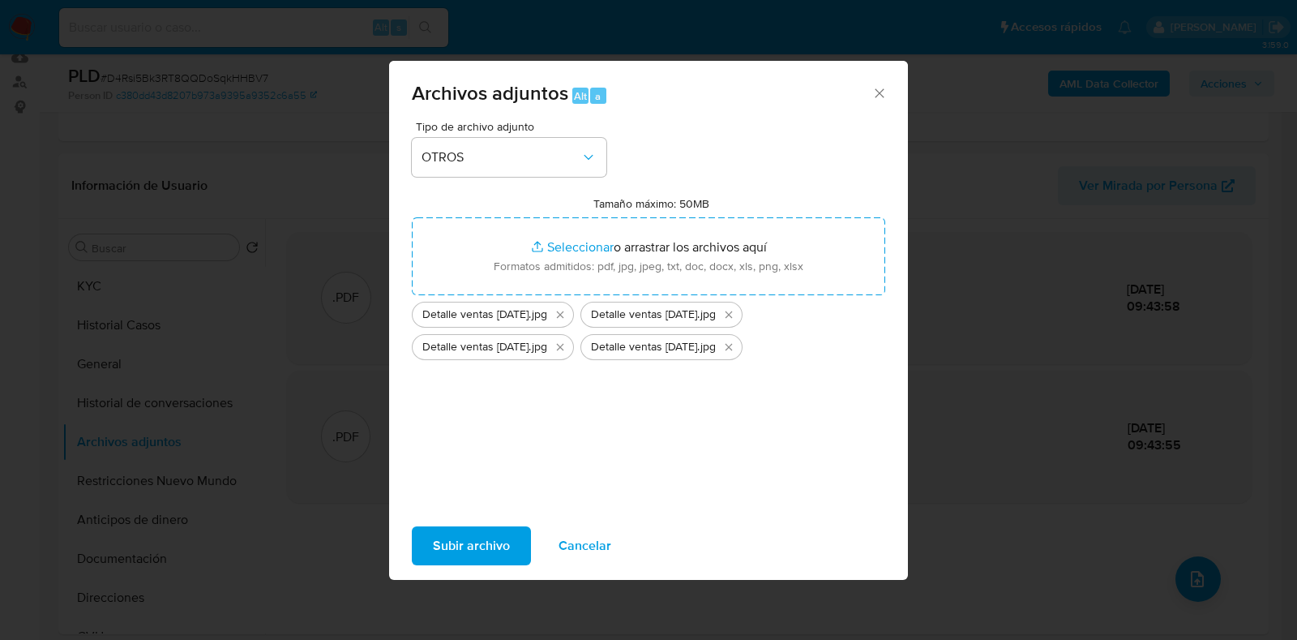
click at [469, 549] on span "Subir archivo" at bounding box center [471, 546] width 77 height 36
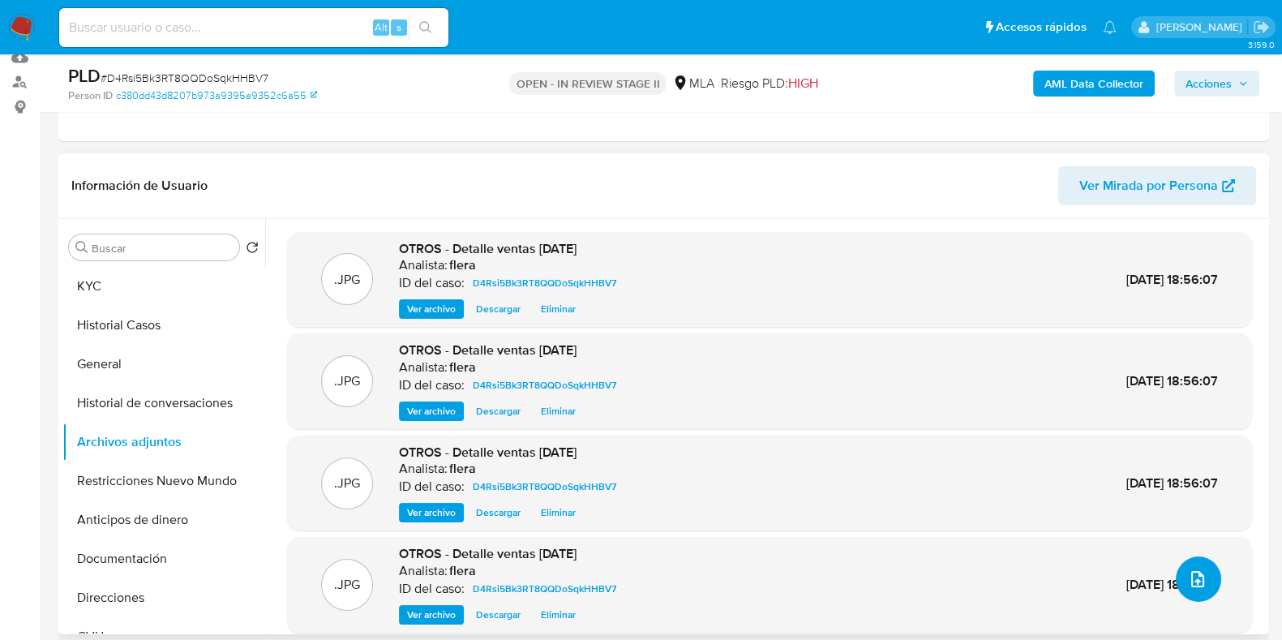
click at [1192, 582] on icon "upload-file" at bounding box center [1197, 578] width 19 height 19
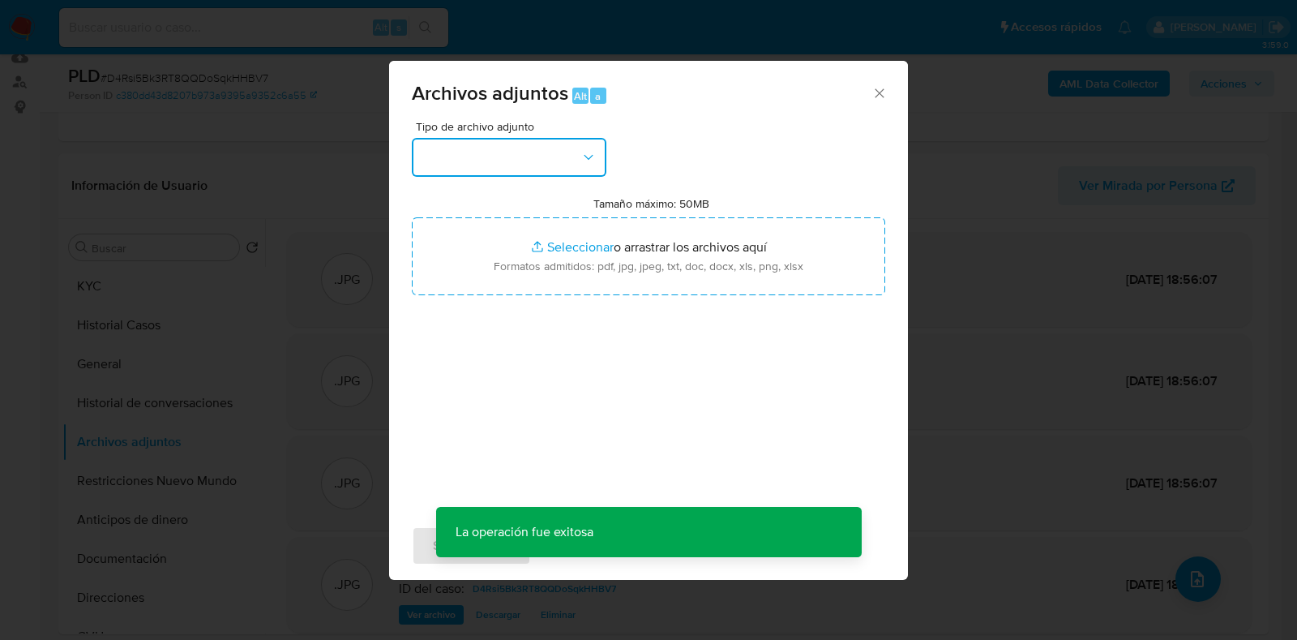
click at [499, 169] on button "button" at bounding box center [509, 157] width 195 height 39
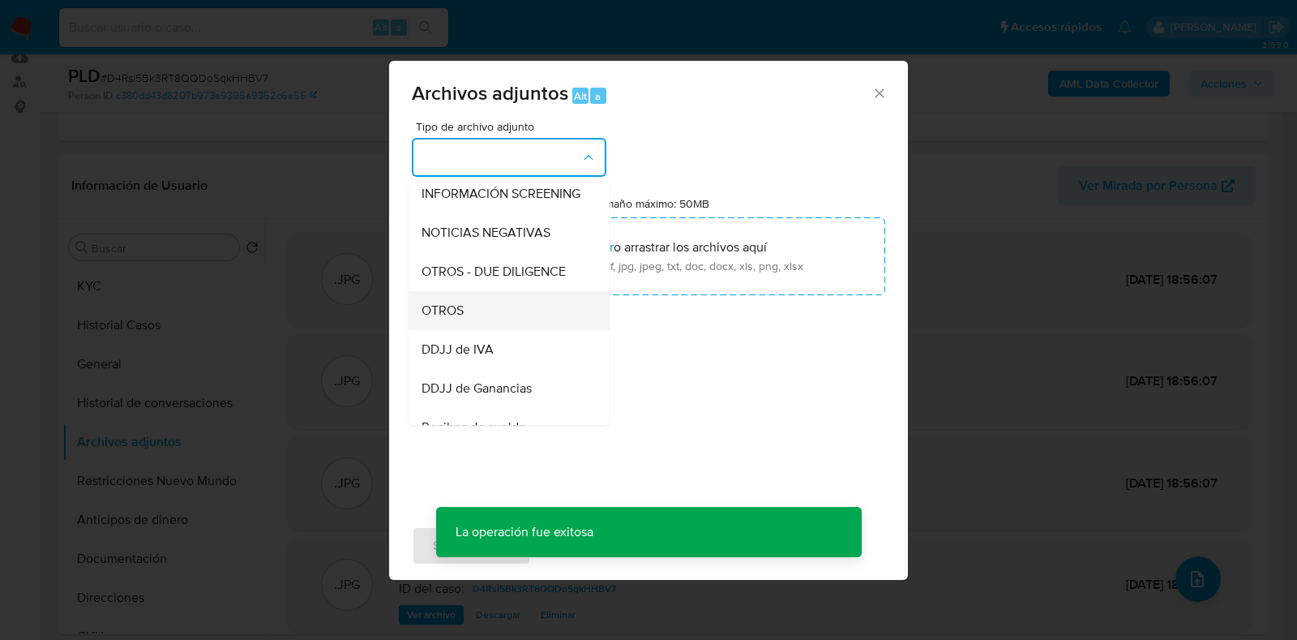
click at [500, 322] on div "OTROS" at bounding box center [504, 310] width 165 height 39
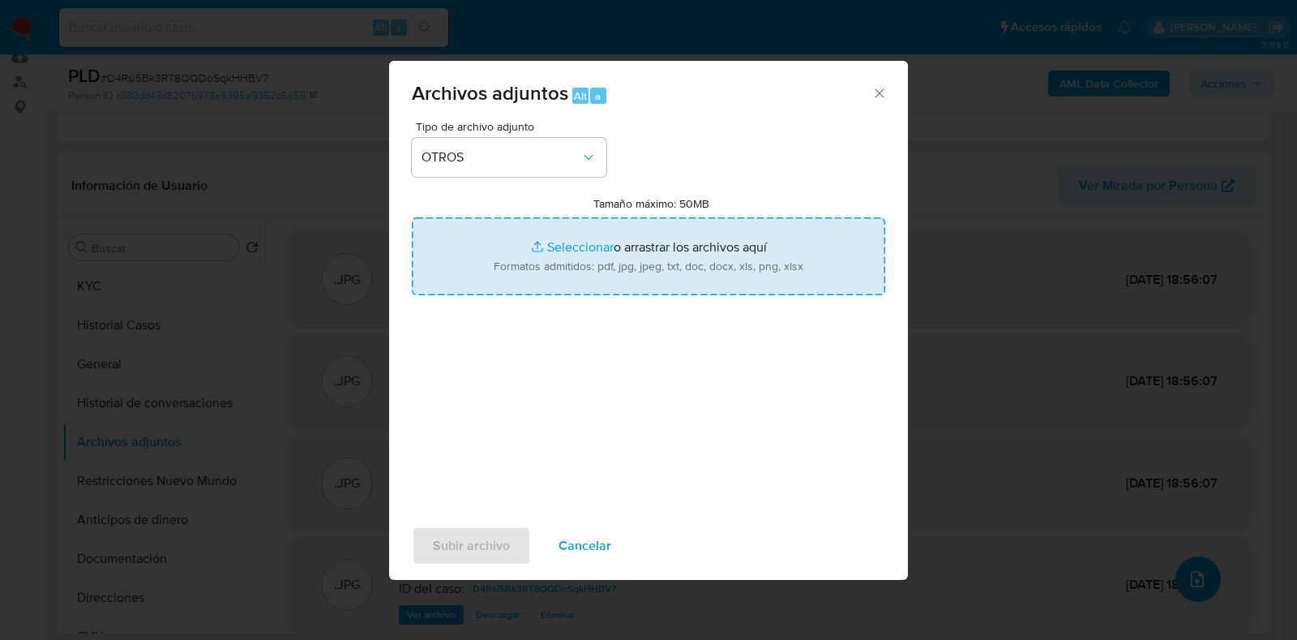
type input "C:\fakepath\Co- titularidad cuenta bancaria.jpg"
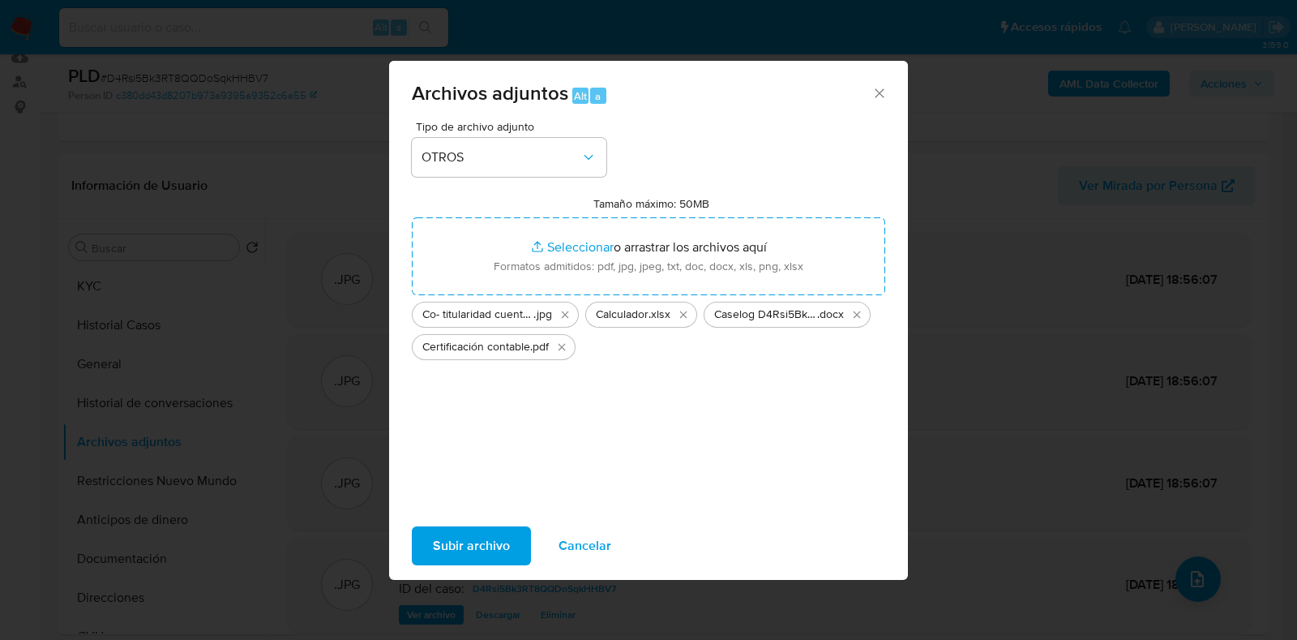
click at [474, 535] on span "Subir archivo" at bounding box center [471, 546] width 77 height 36
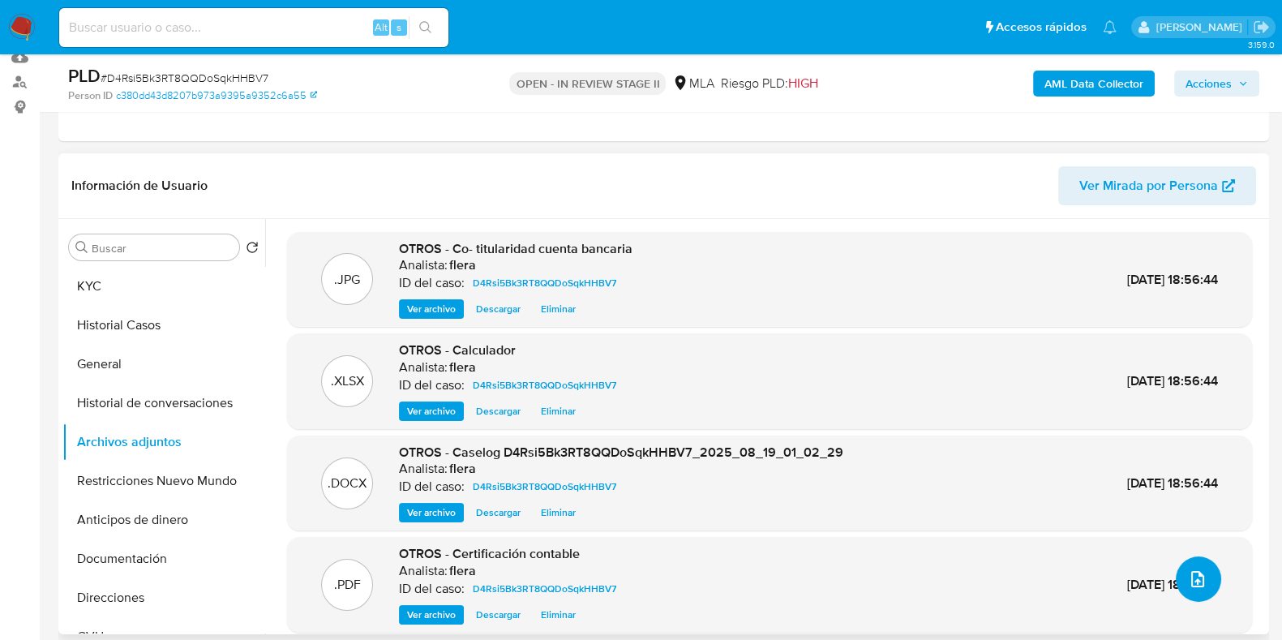
click at [1188, 584] on icon "upload-file" at bounding box center [1197, 578] width 19 height 19
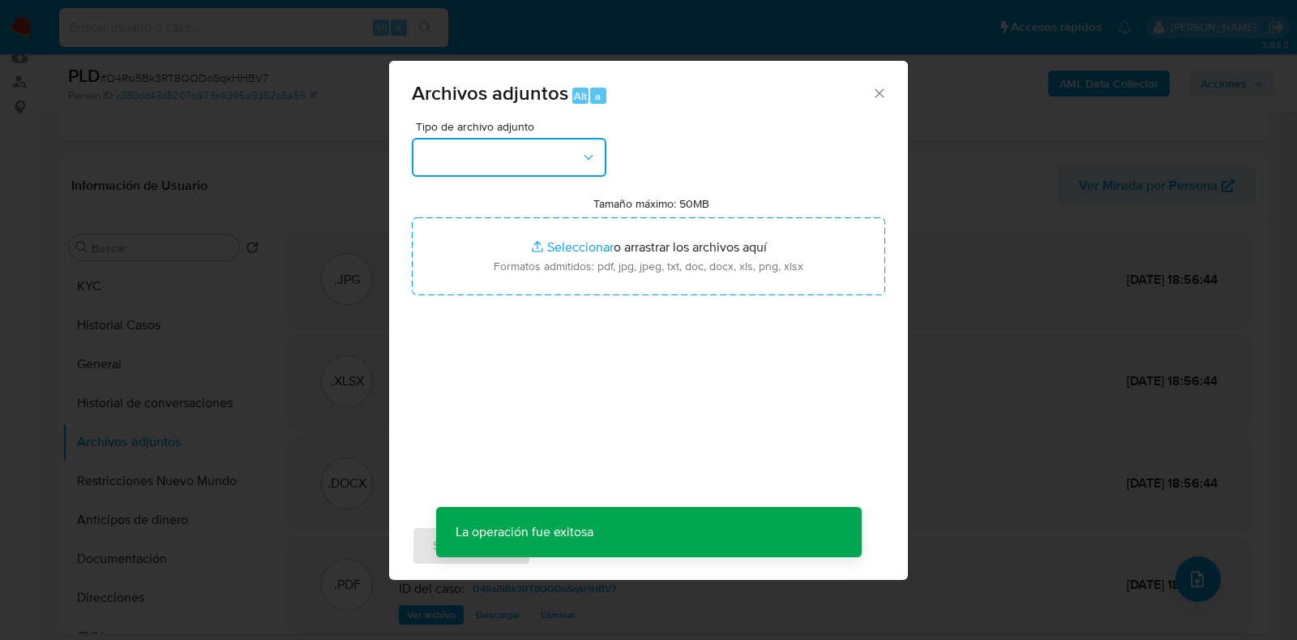
click at [572, 152] on button "button" at bounding box center [509, 157] width 195 height 39
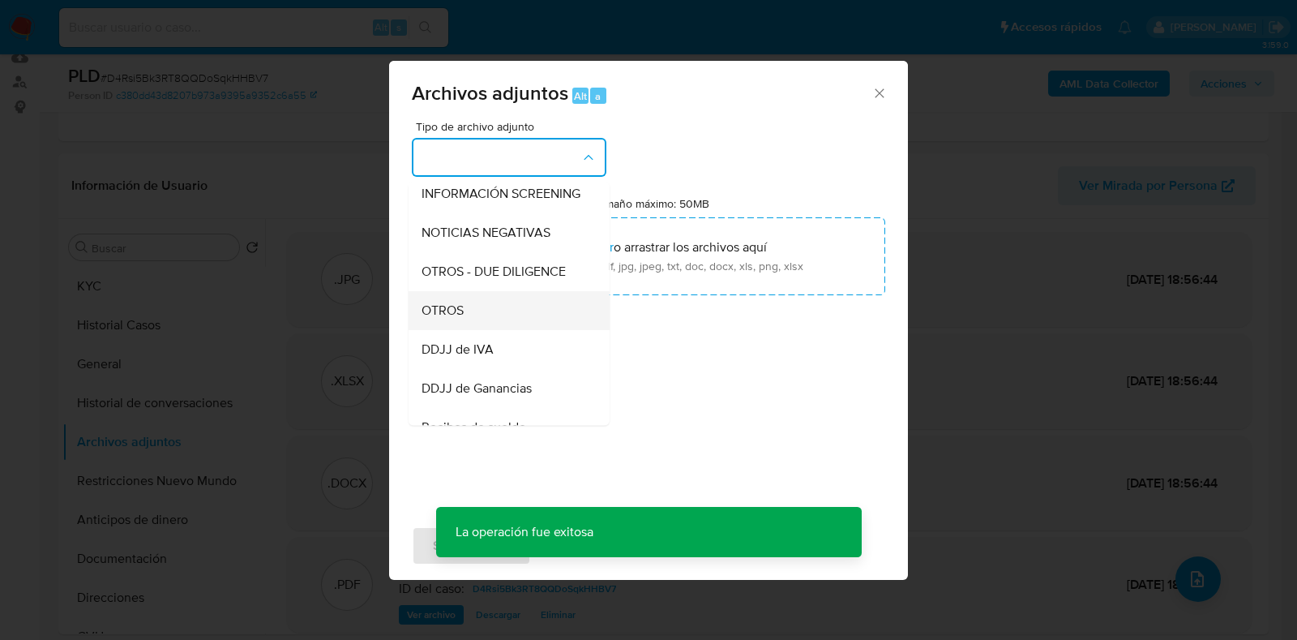
click at [482, 326] on div "OTROS" at bounding box center [504, 310] width 165 height 39
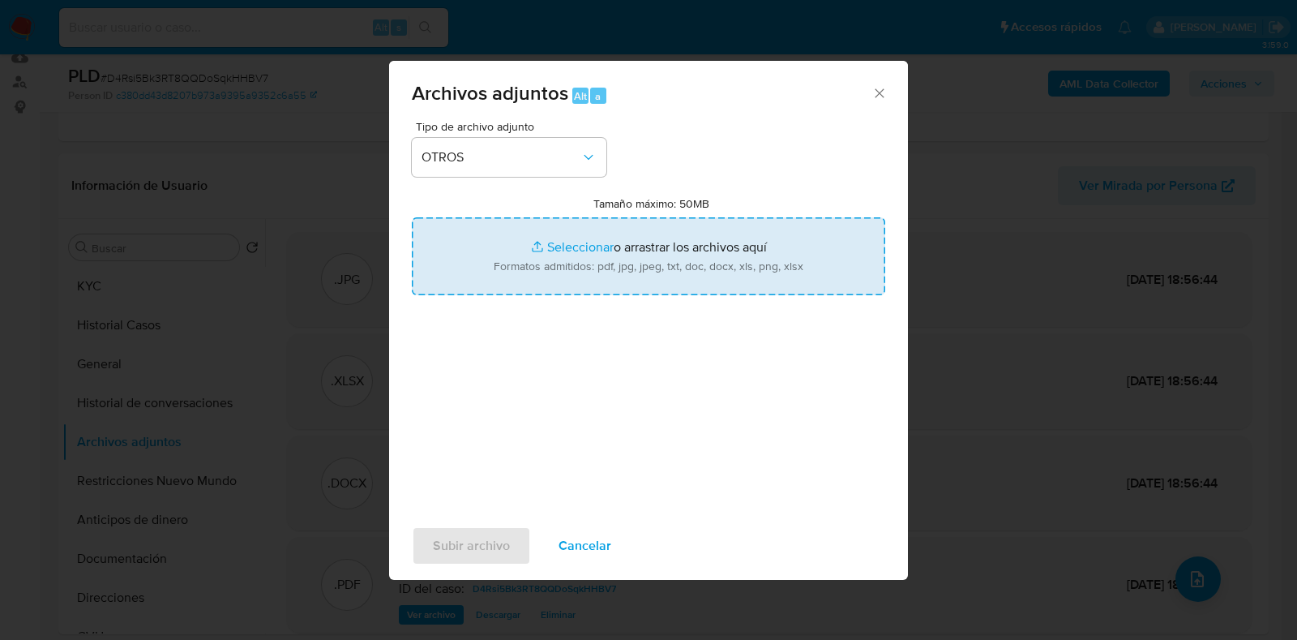
type input "C:\fakepath\Movimientos-Aladdin- Antonia Carmela Randazzo.xlsx"
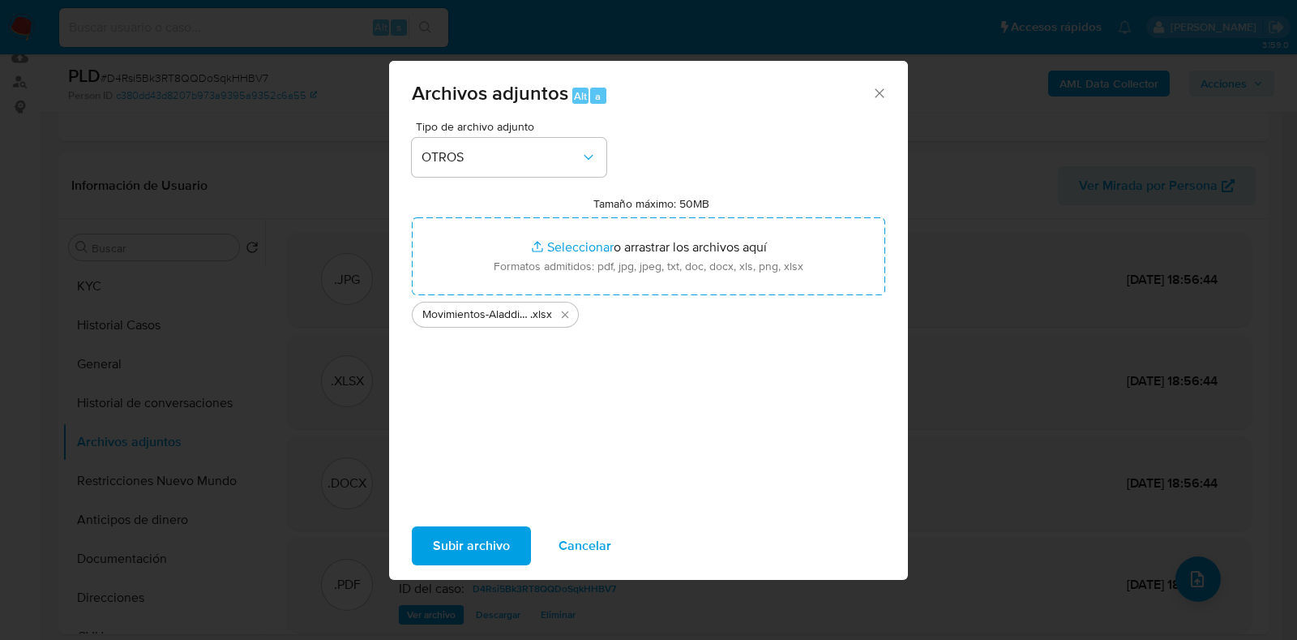
click at [465, 549] on span "Subir archivo" at bounding box center [471, 546] width 77 height 36
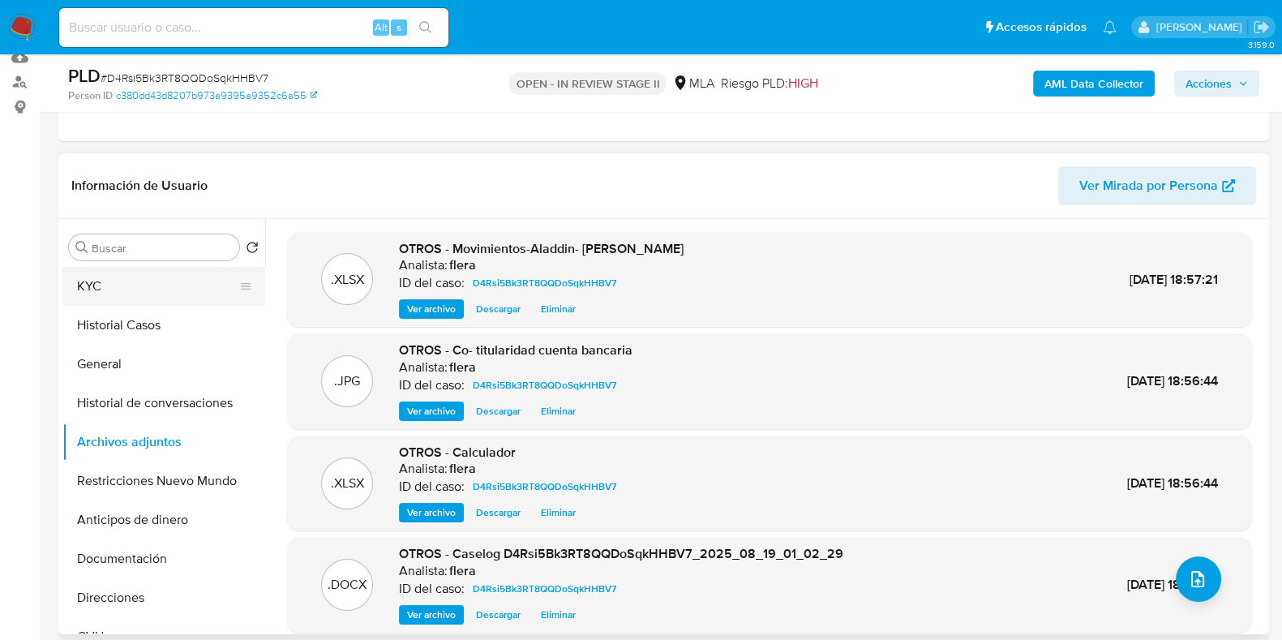
click at [96, 285] on button "KYC" at bounding box center [157, 286] width 190 height 39
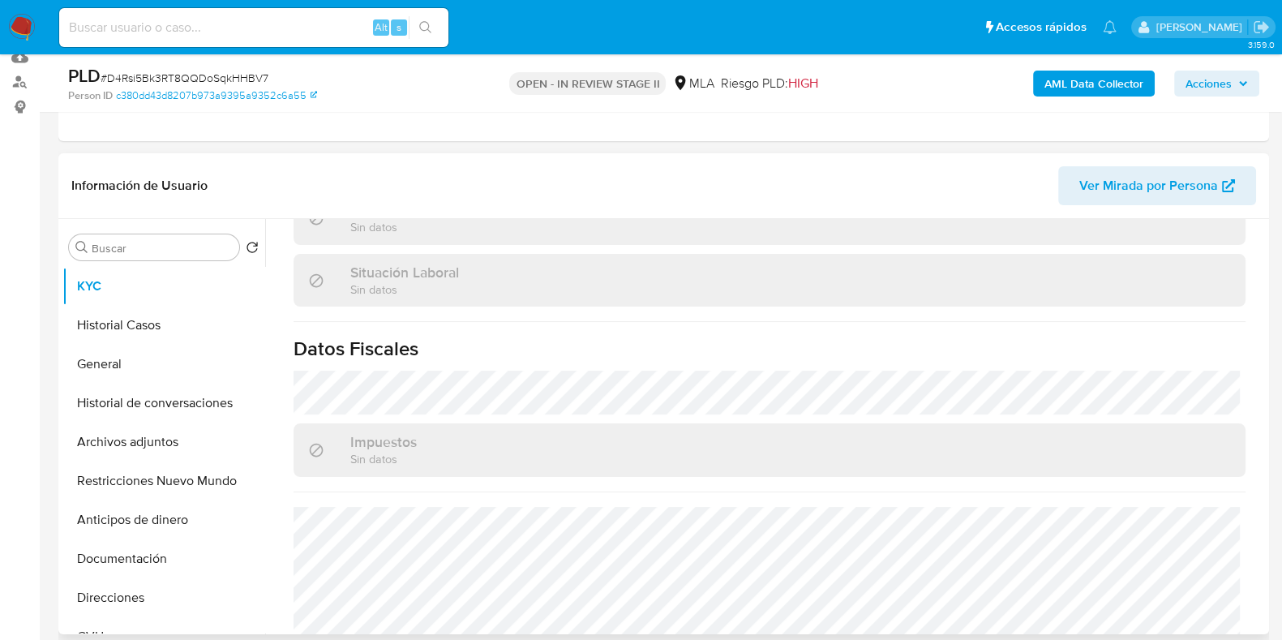
scroll to position [885, 0]
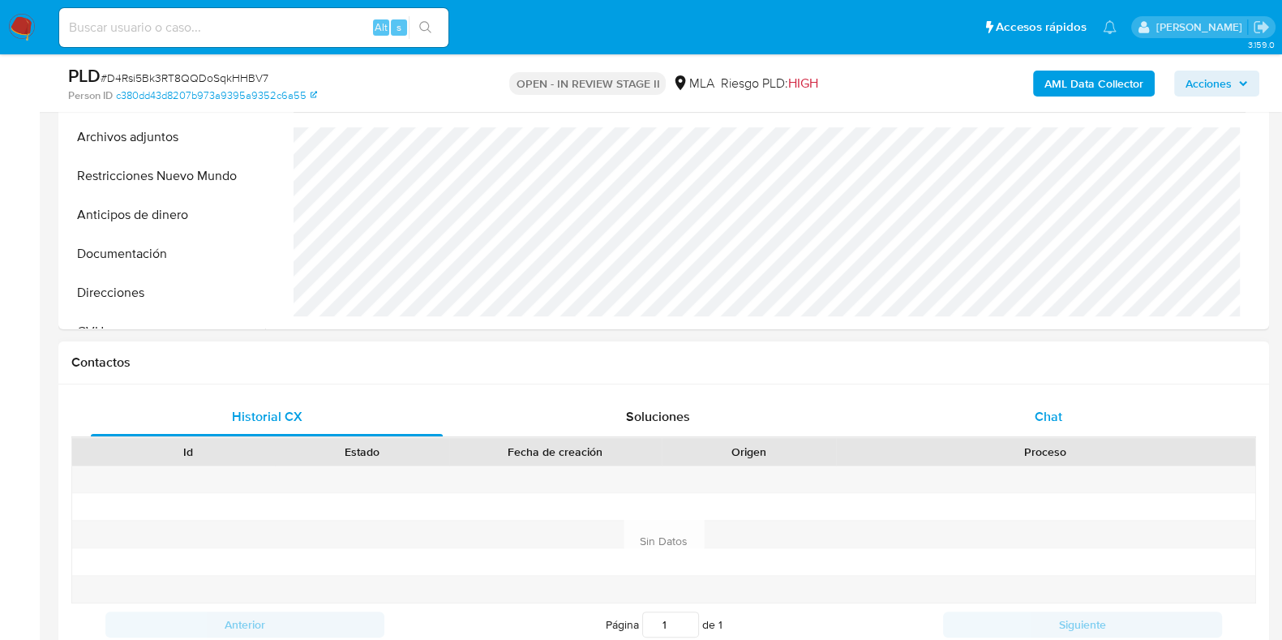
click at [1030, 421] on div "Chat" at bounding box center [1048, 416] width 352 height 39
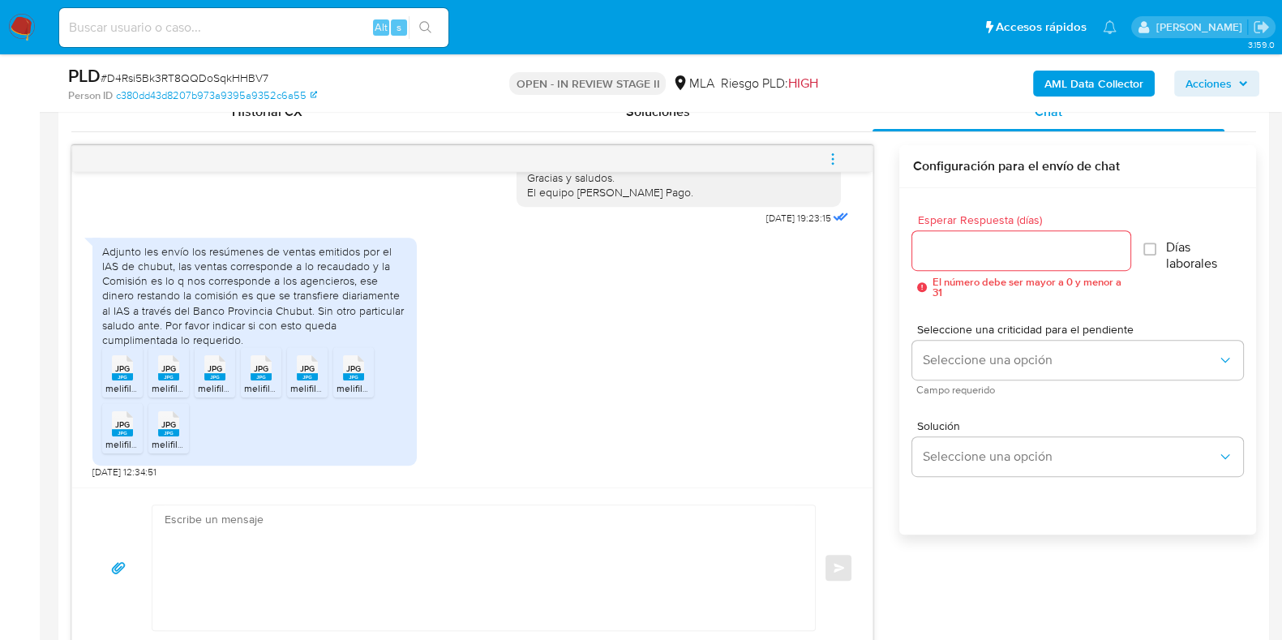
scroll to position [912, 0]
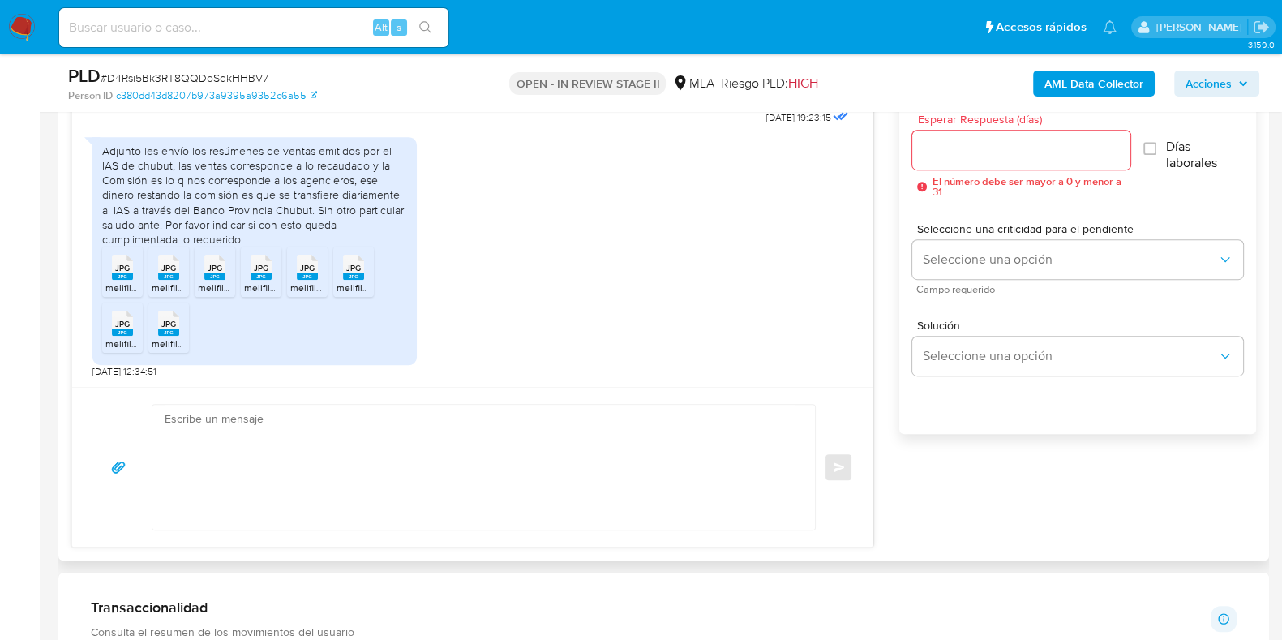
click at [408, 460] on textarea at bounding box center [480, 467] width 630 height 125
paste textarea "Hola, ¡Muchas gracias por tu respuesta! Confirmamos la recepción de la document…"
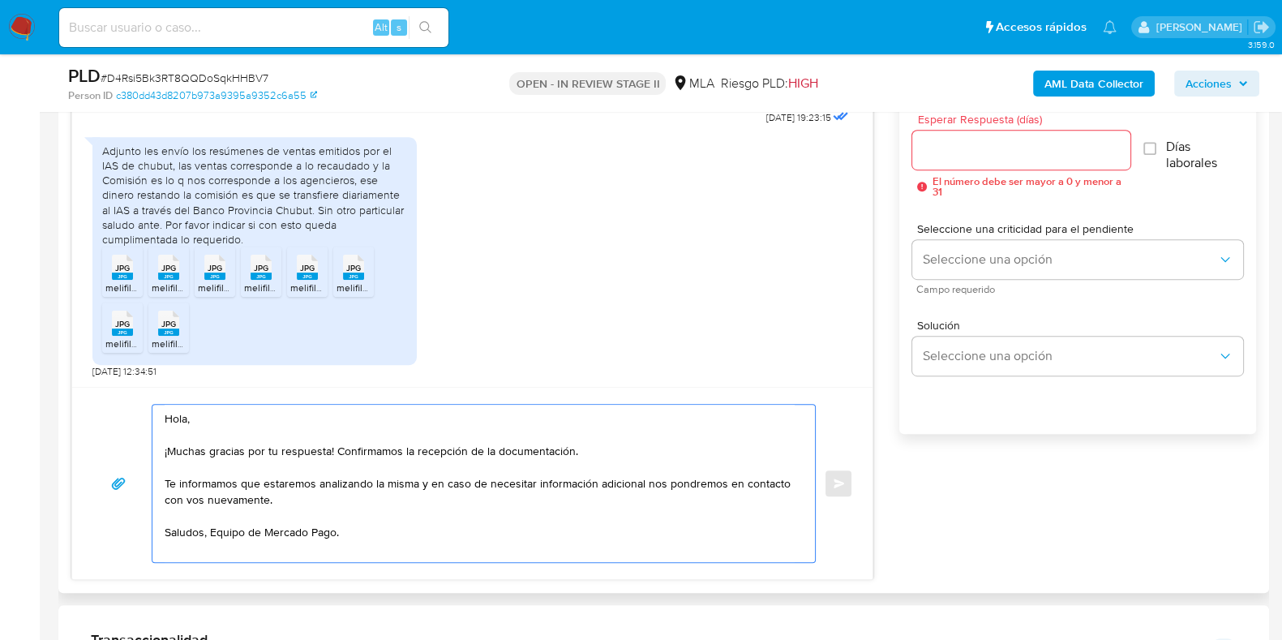
type textarea "Hola, ¡Muchas gracias por tu respuesta! Confirmamos la recepción de la document…"
click at [1020, 157] on input "Esperar Respuesta (días)" at bounding box center [1020, 149] width 217 height 21
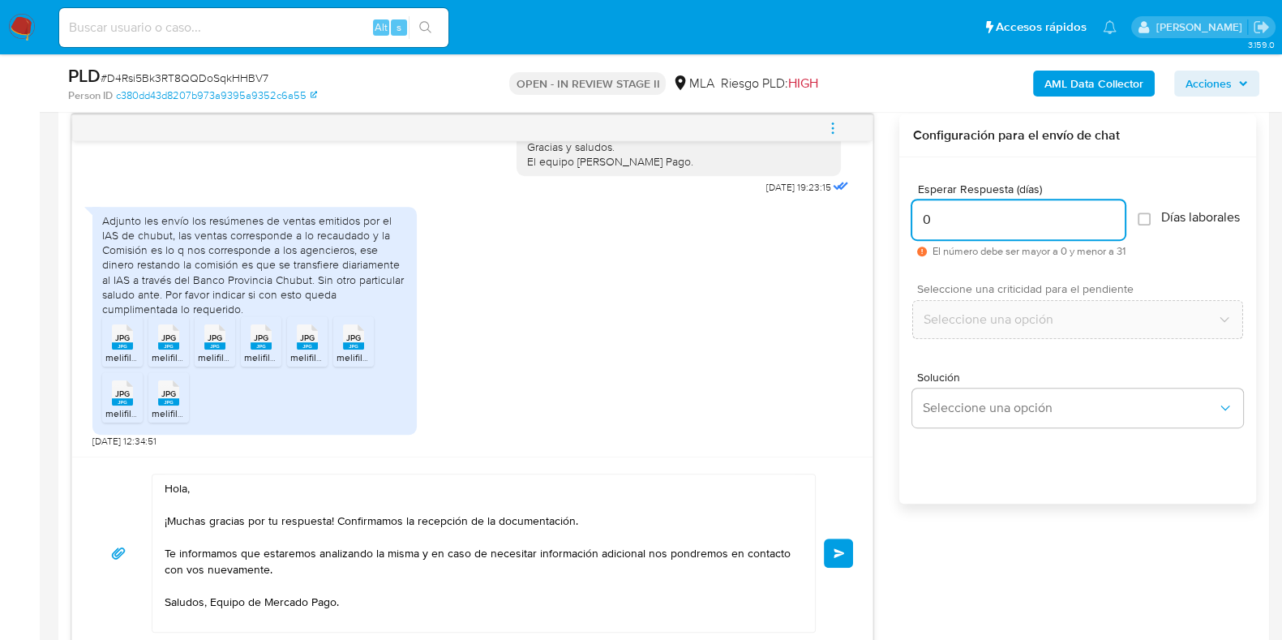
scroll to position [810, 0]
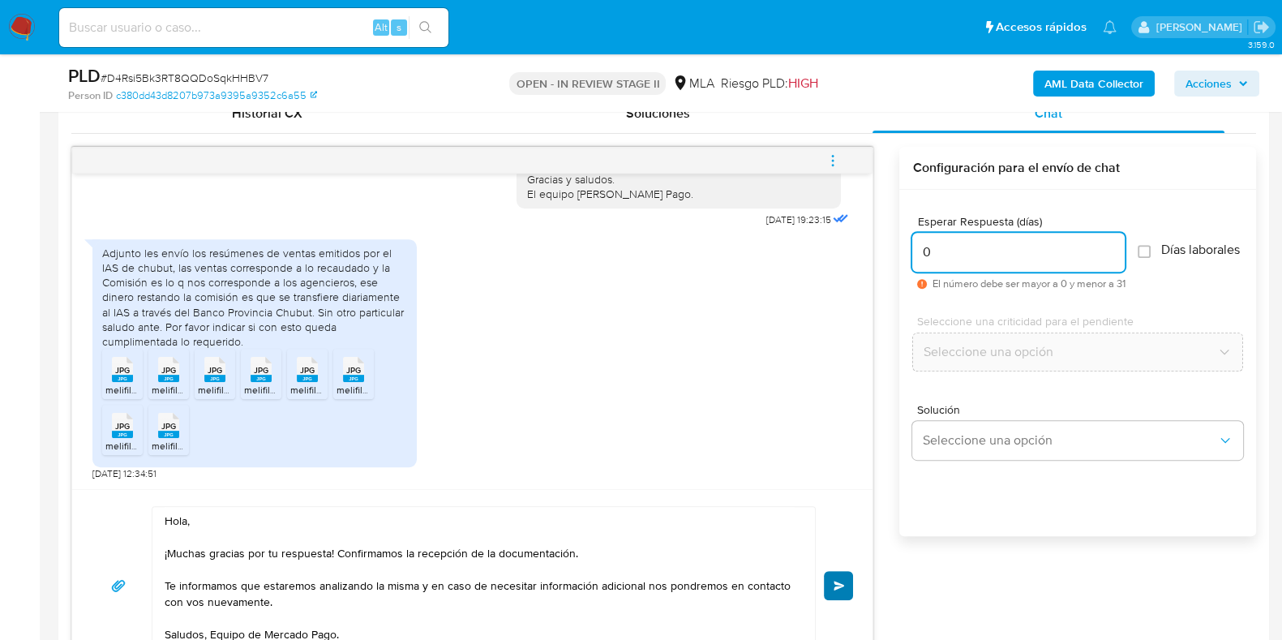
type input "0"
click at [837, 593] on button "Enviar" at bounding box center [838, 585] width 29 height 29
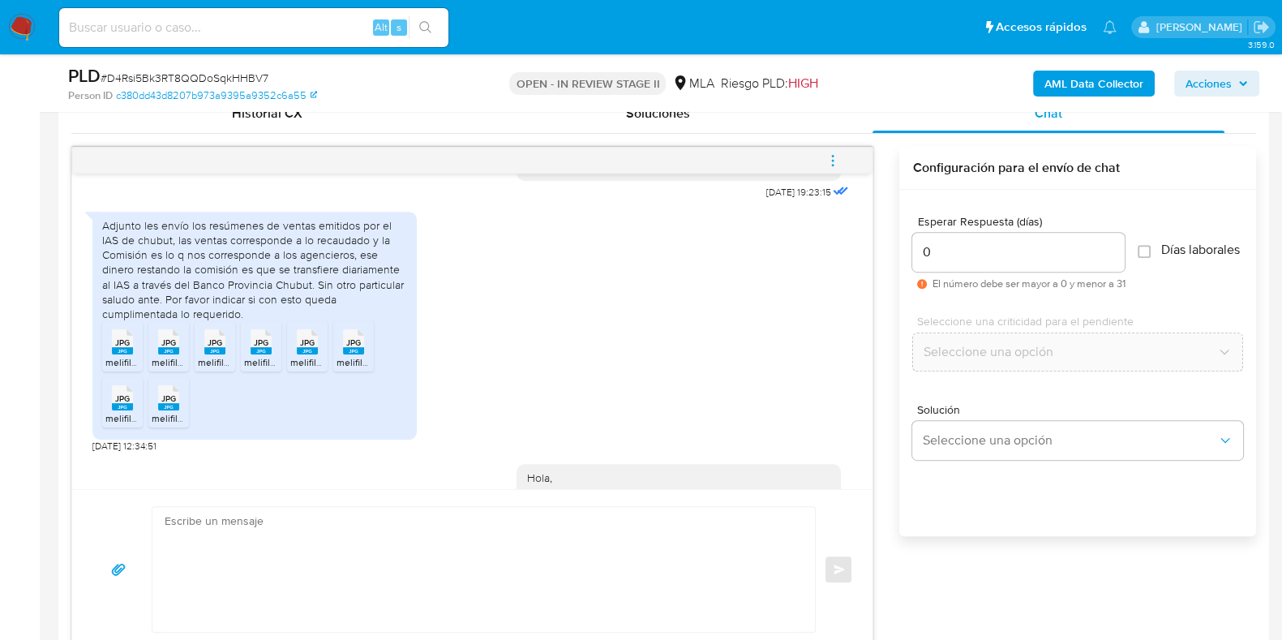
scroll to position [1815, 0]
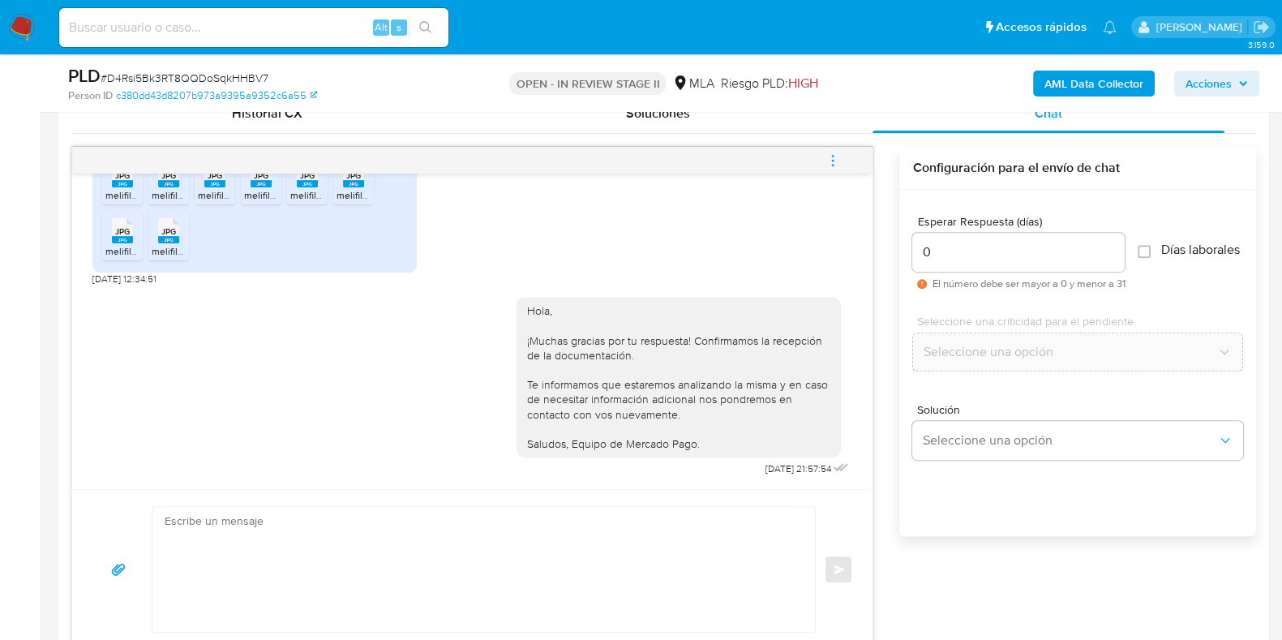
click at [833, 155] on icon "menu-action" at bounding box center [833, 156] width 2 height 2
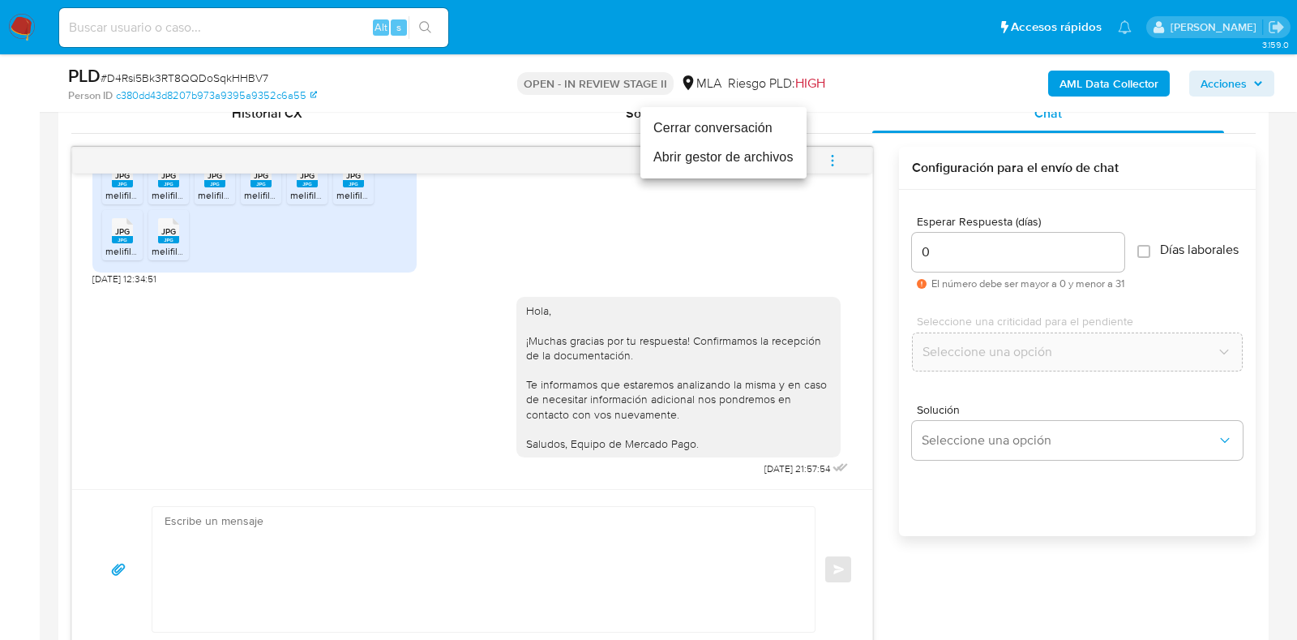
click at [701, 122] on li "Cerrar conversación" at bounding box center [724, 128] width 166 height 29
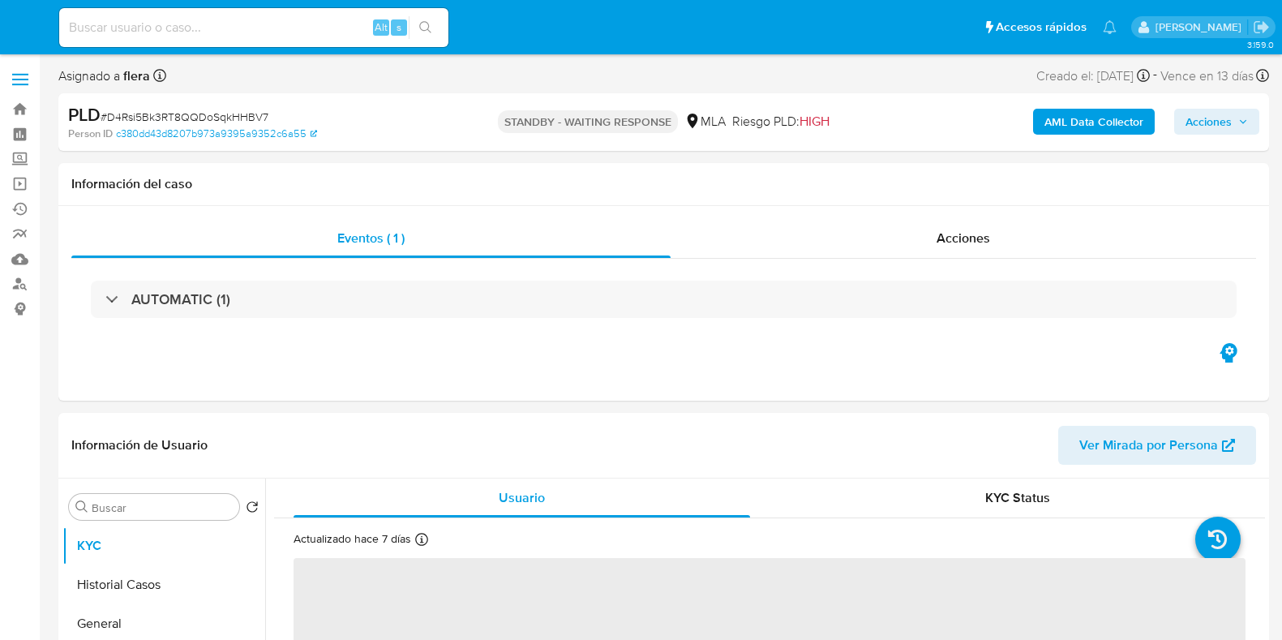
select select "10"
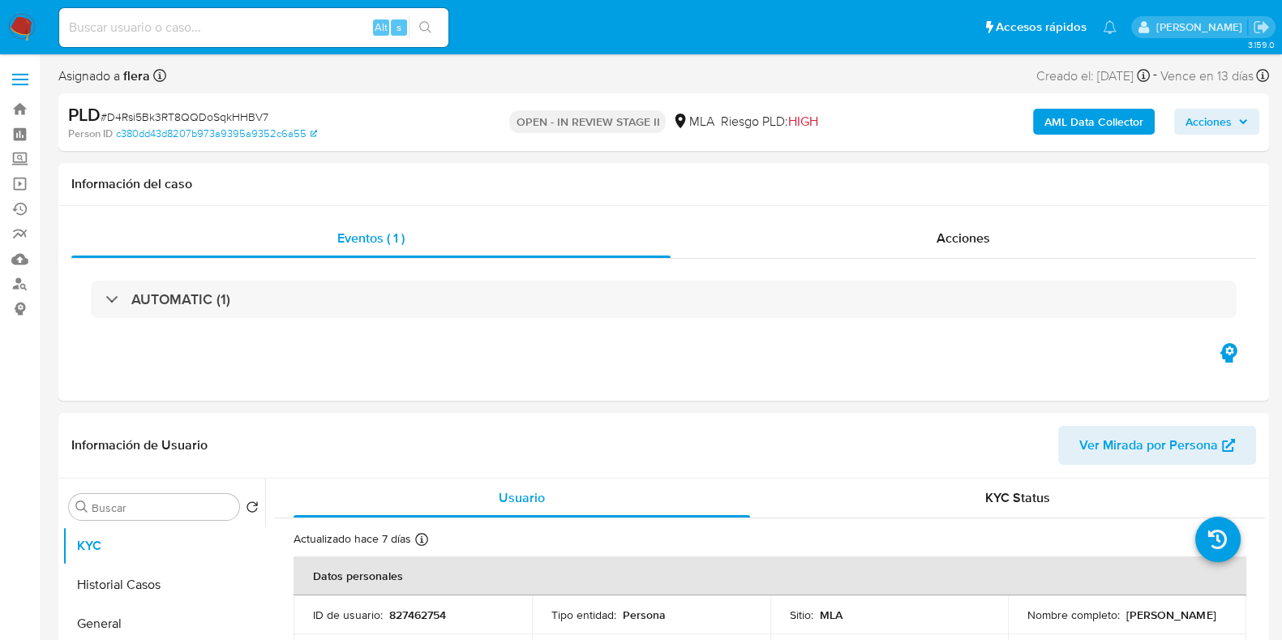
scroll to position [101, 0]
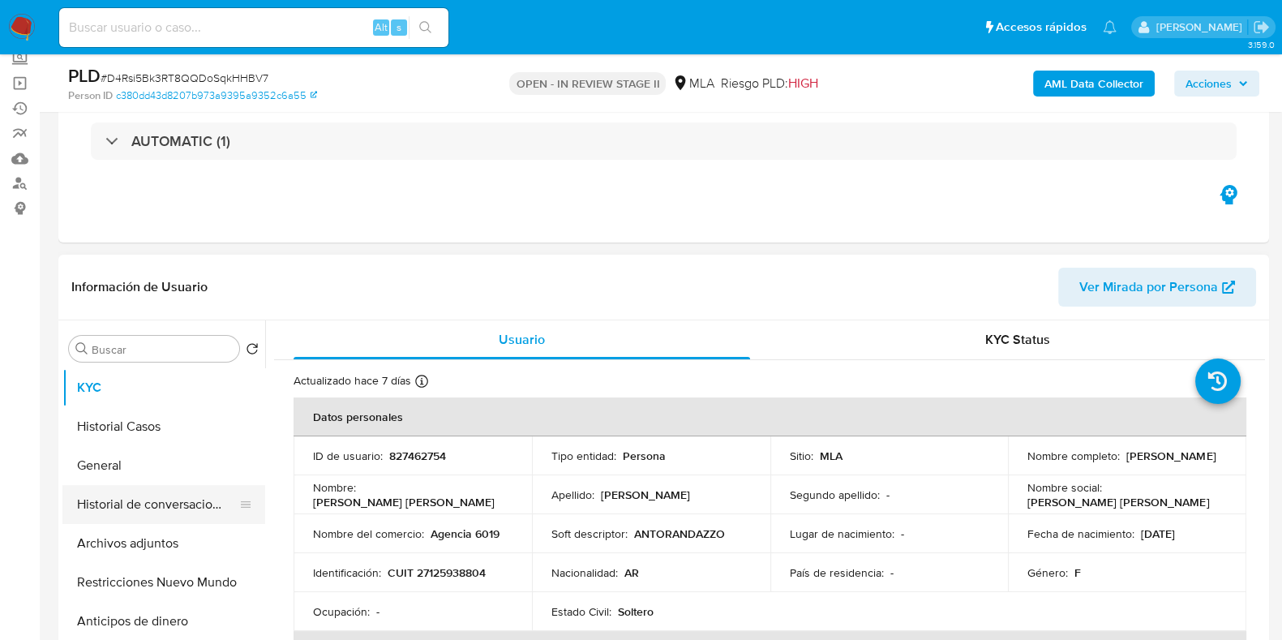
click at [131, 499] on button "Historial de conversaciones" at bounding box center [157, 504] width 190 height 39
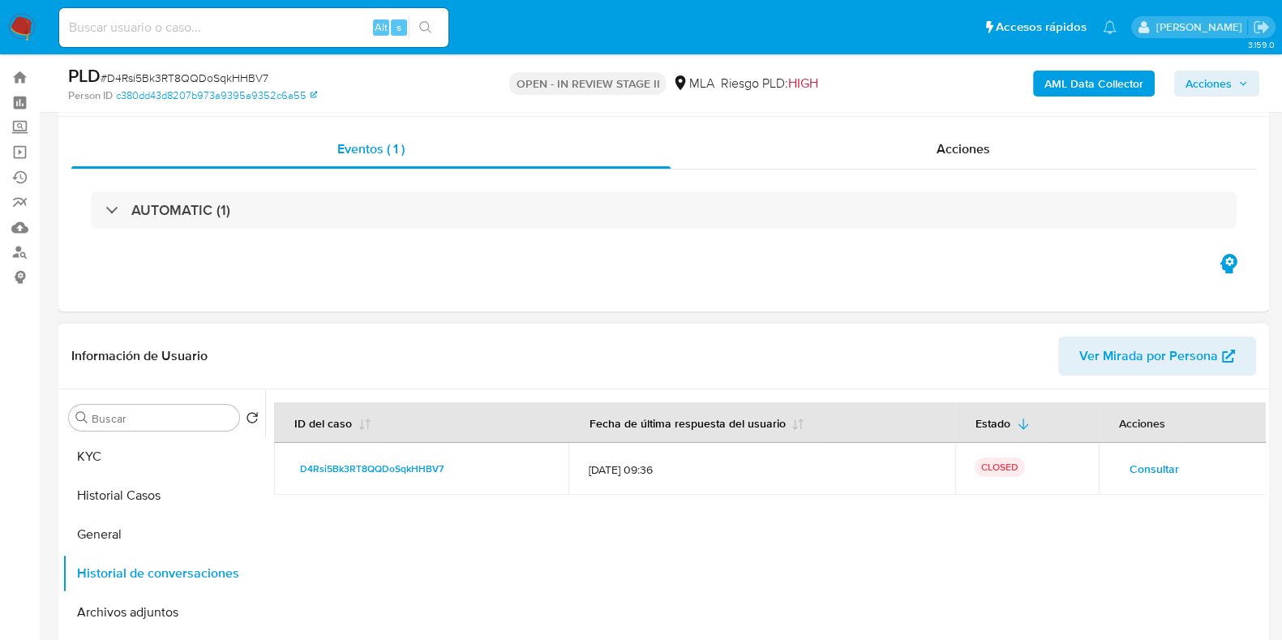
scroll to position [0, 0]
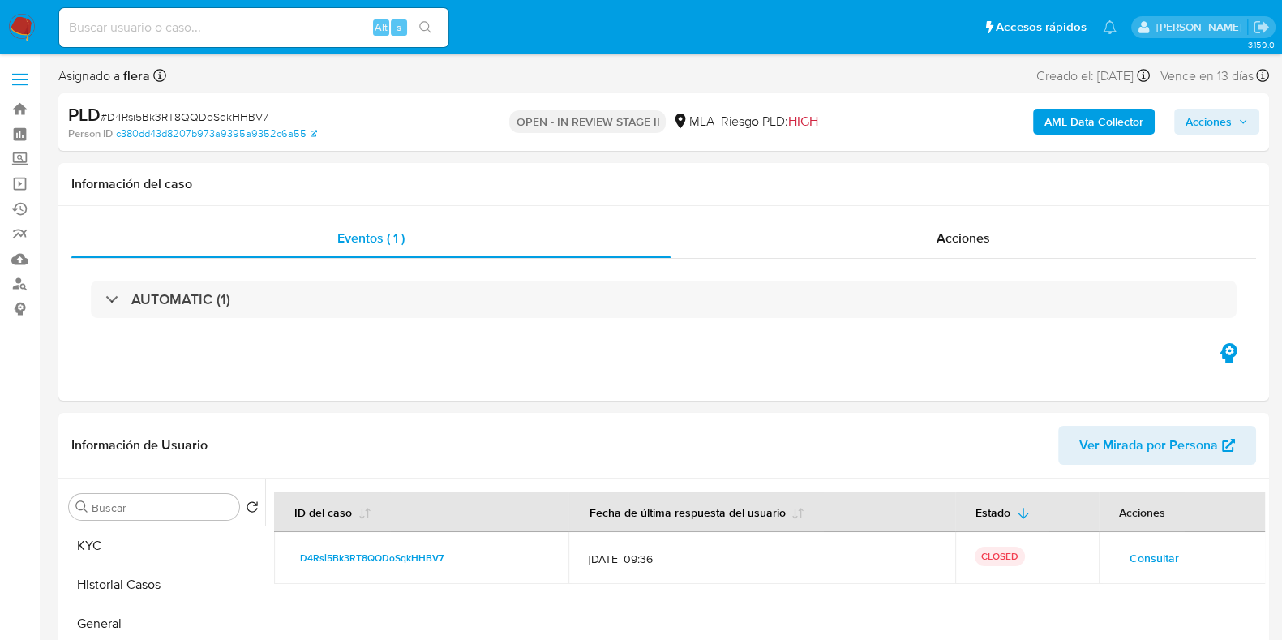
click at [1230, 118] on span "Acciones" at bounding box center [1208, 122] width 46 height 26
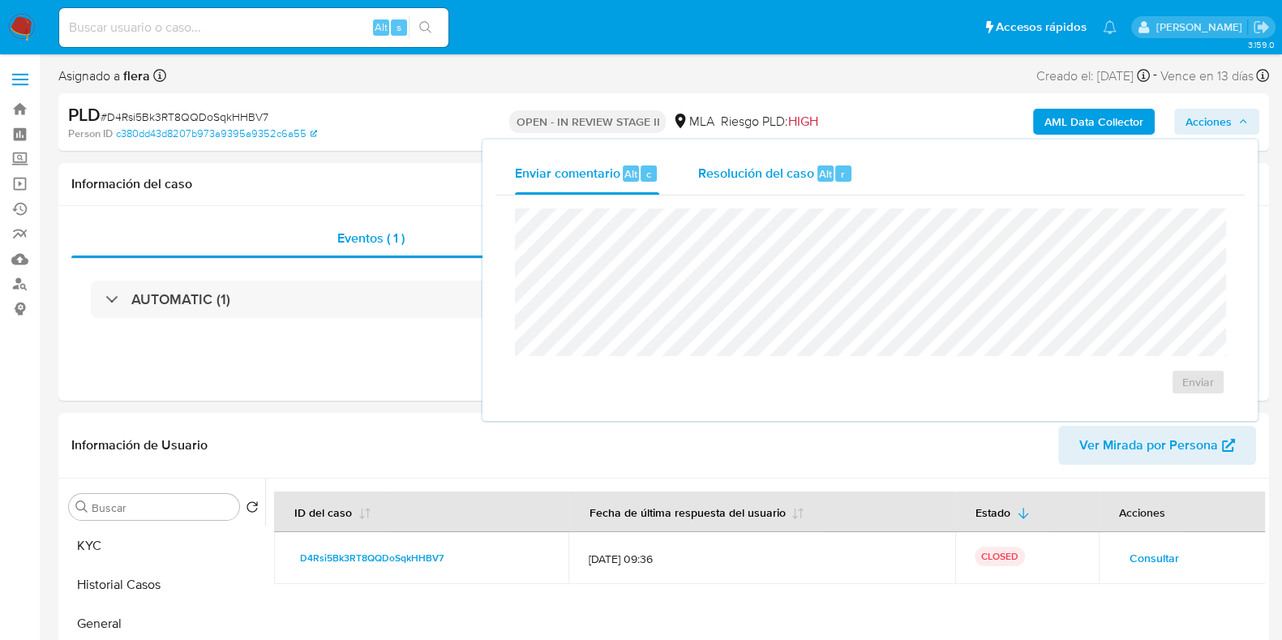
click at [837, 176] on div "r" at bounding box center [843, 173] width 16 height 16
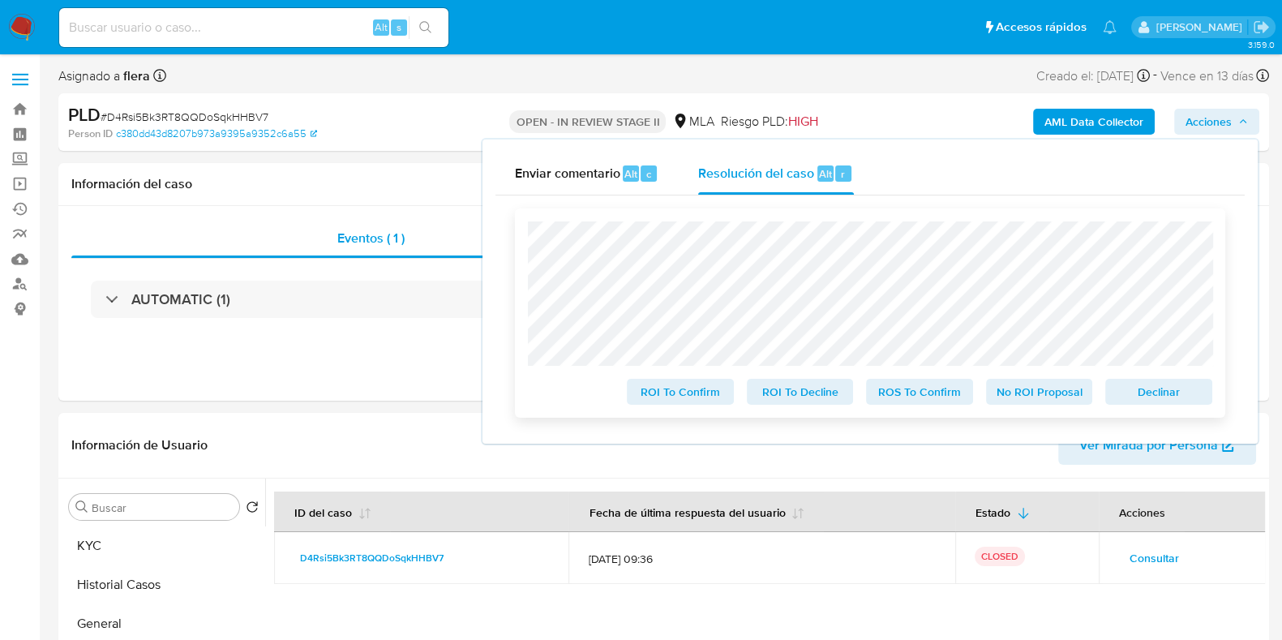
click at [1022, 396] on span "No ROI Proposal" at bounding box center [1039, 391] width 84 height 23
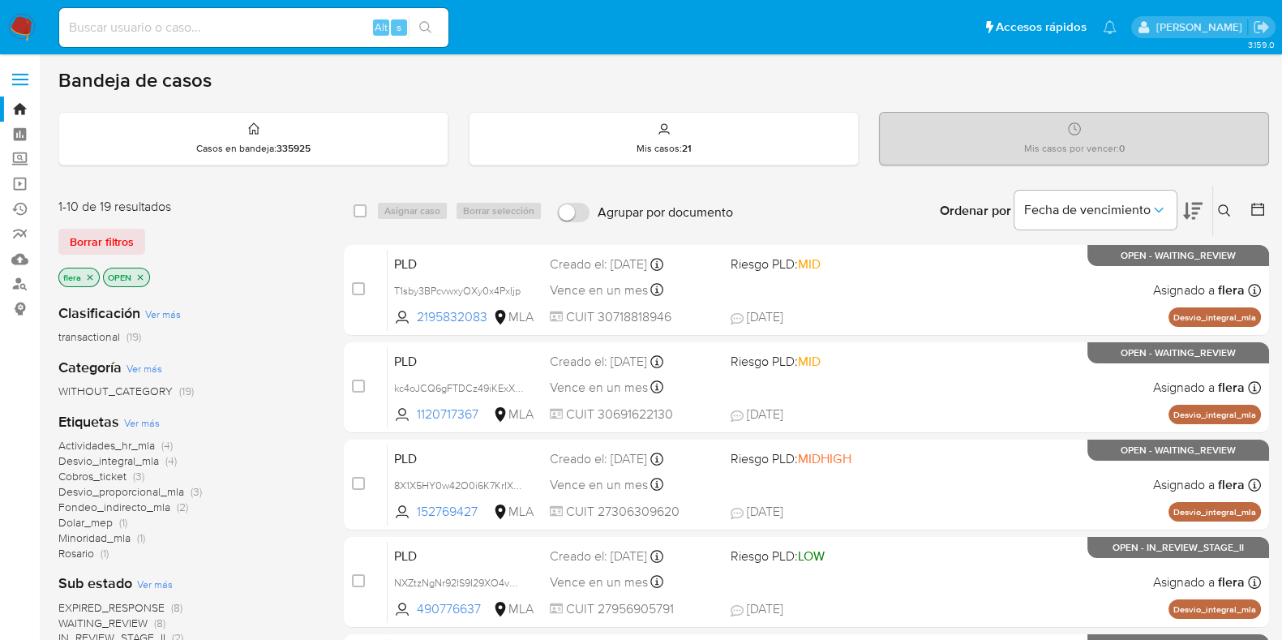
click at [1232, 212] on button at bounding box center [1226, 210] width 27 height 19
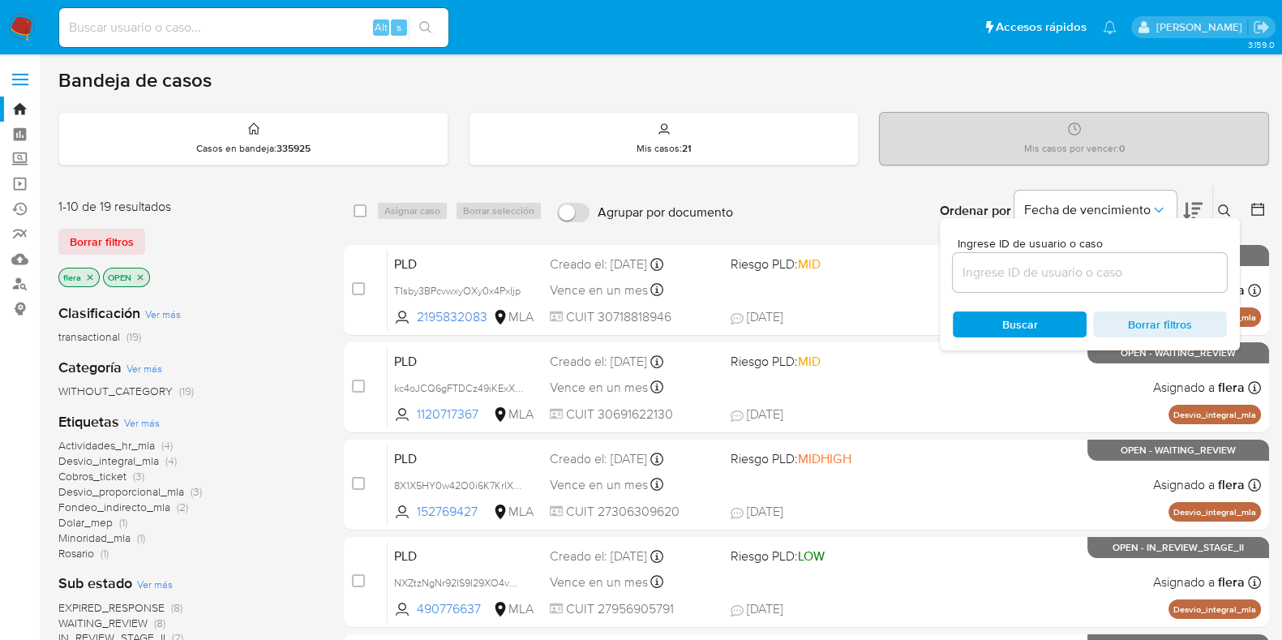
click at [1082, 271] on input at bounding box center [1090, 272] width 274 height 21
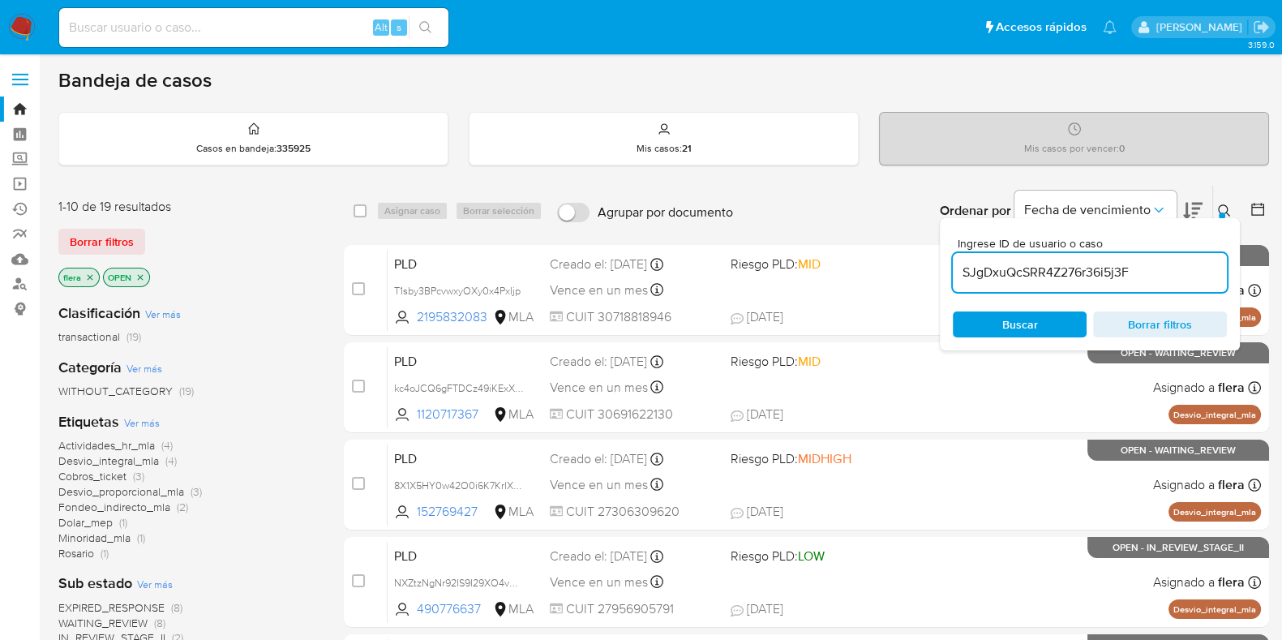
type input "SJgDxuQcSRR4Z276r36i5j3F"
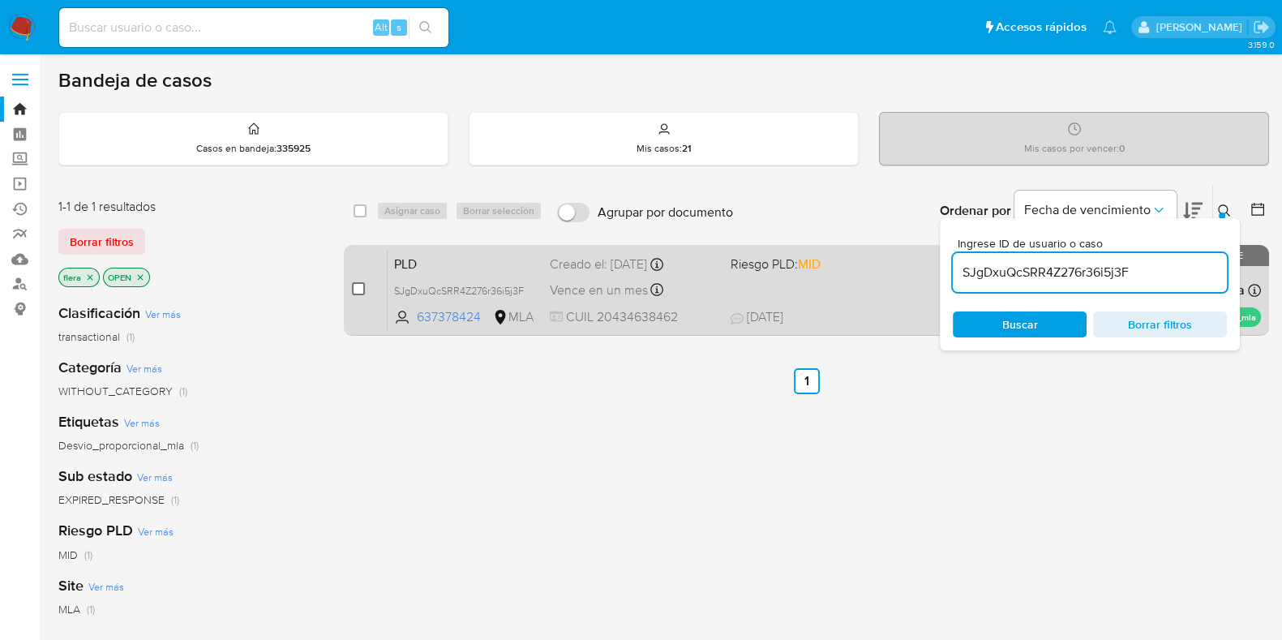
click at [357, 286] on input "checkbox" at bounding box center [358, 288] width 13 height 13
checkbox input "true"
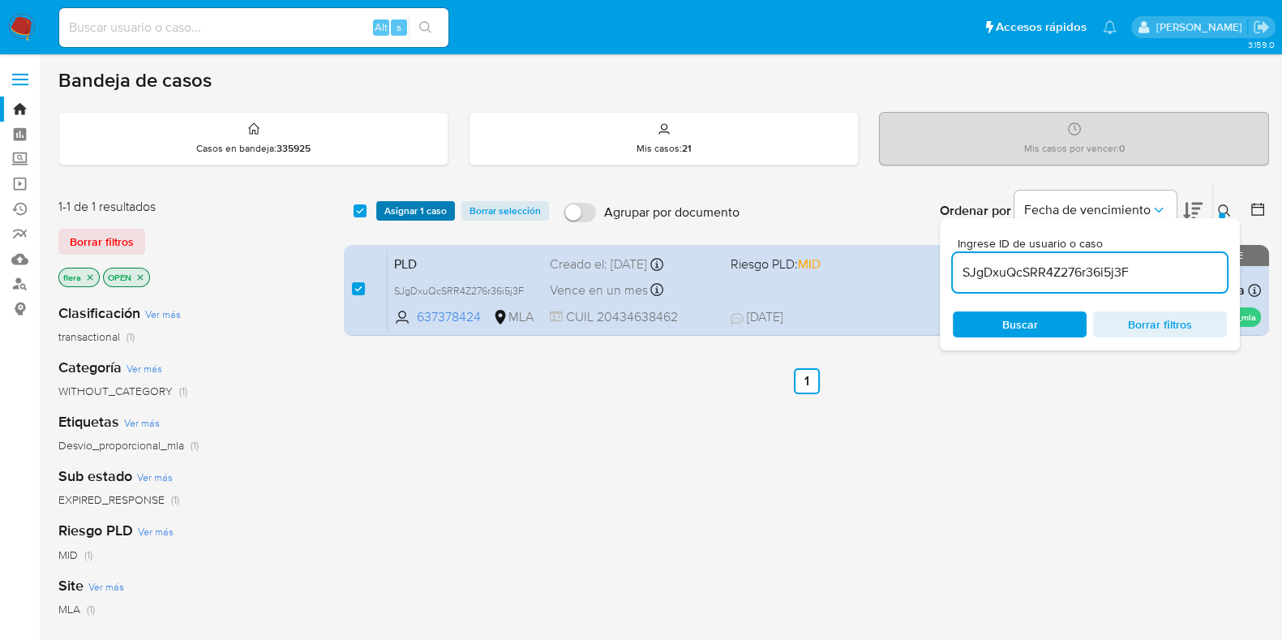
click at [407, 207] on span "Asignar 1 caso" at bounding box center [415, 211] width 62 height 16
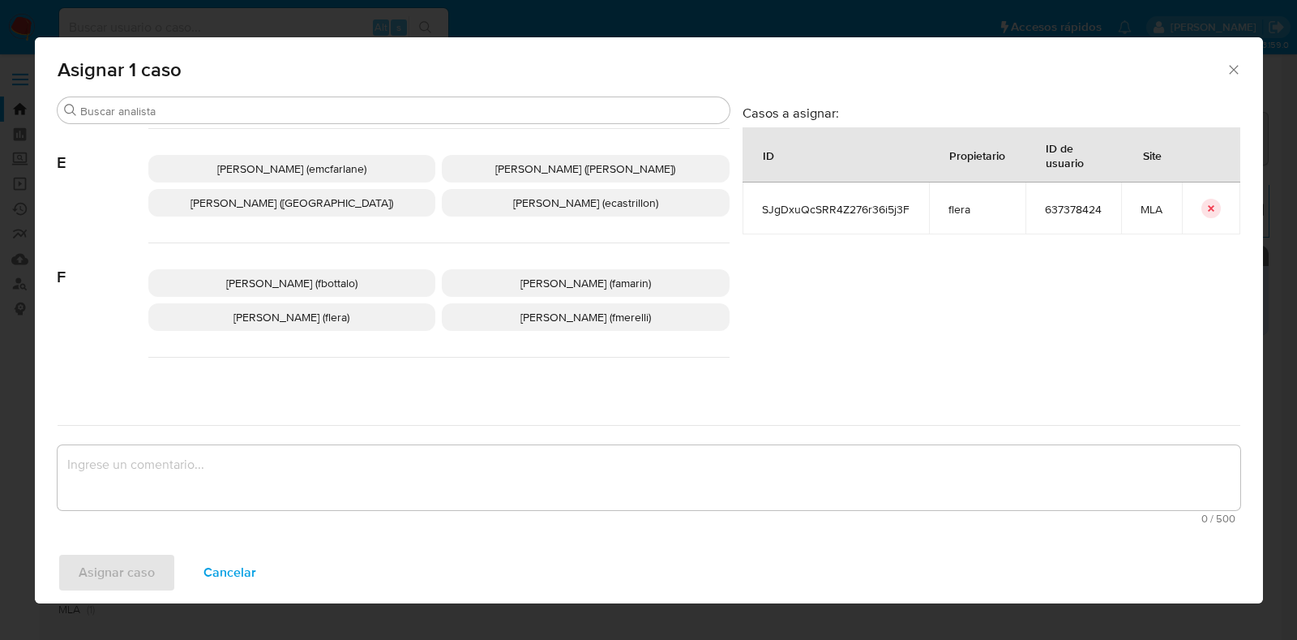
scroll to position [405, 0]
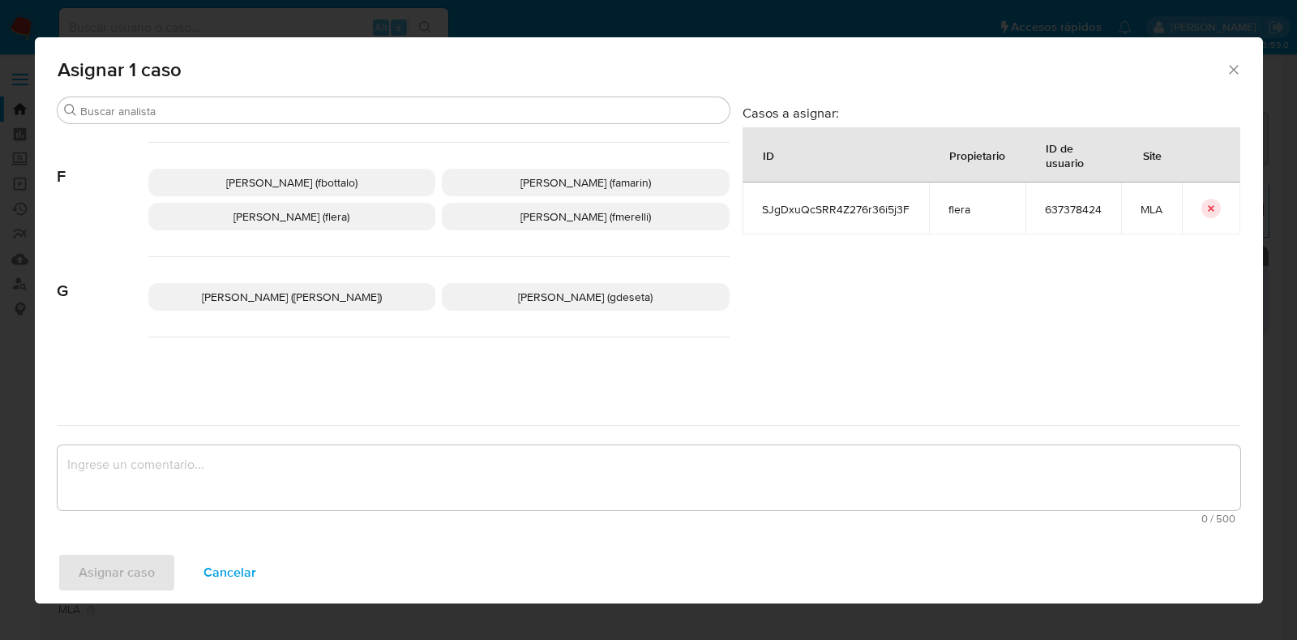
click at [349, 212] on span "[PERSON_NAME] (flera)" at bounding box center [292, 216] width 116 height 16
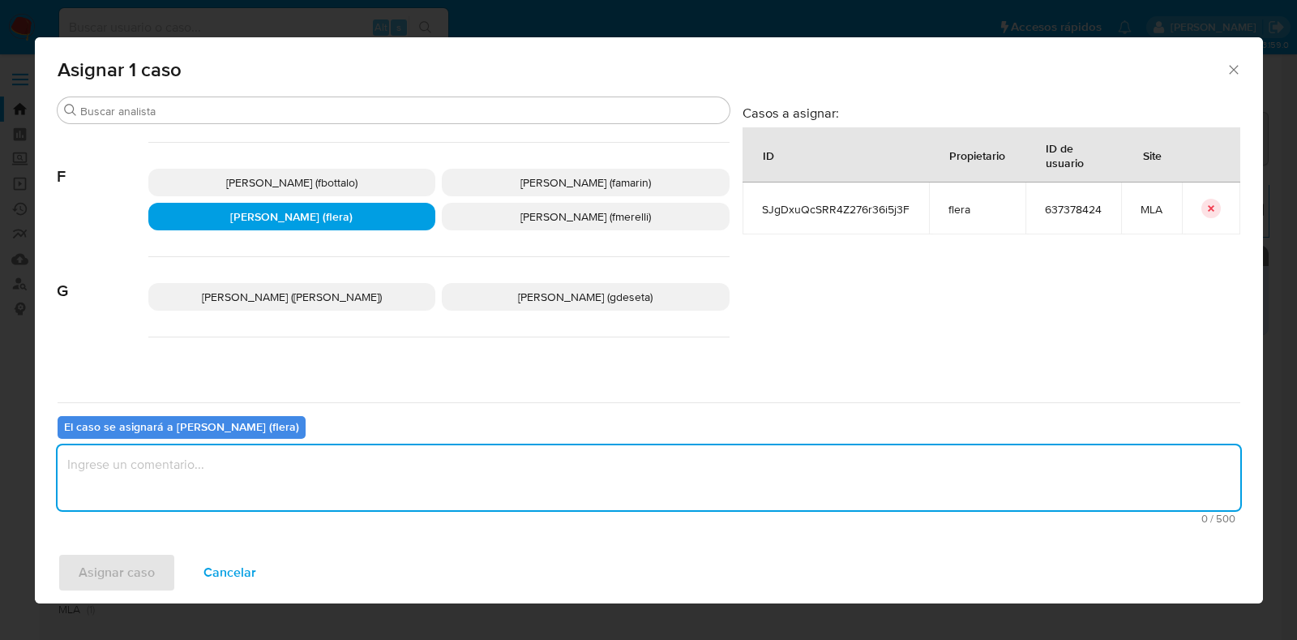
click at [306, 488] on textarea "assign-modal" at bounding box center [649, 477] width 1183 height 65
click at [120, 569] on span "Asignar caso" at bounding box center [117, 573] width 76 height 36
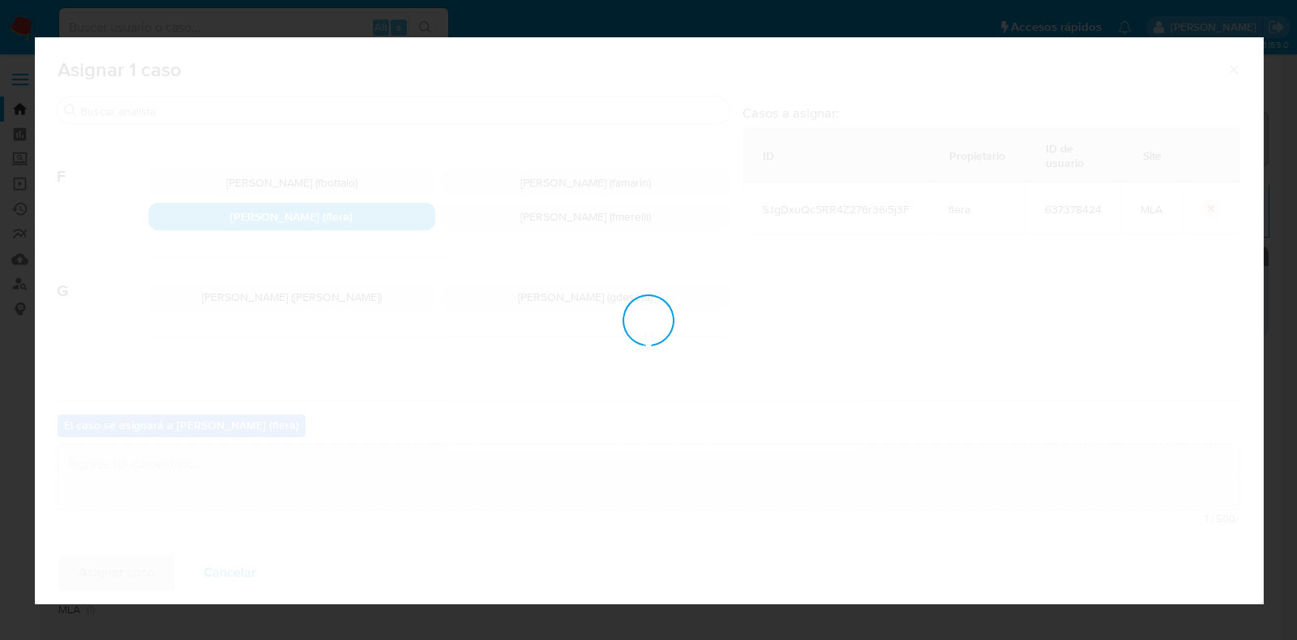
checkbox input "false"
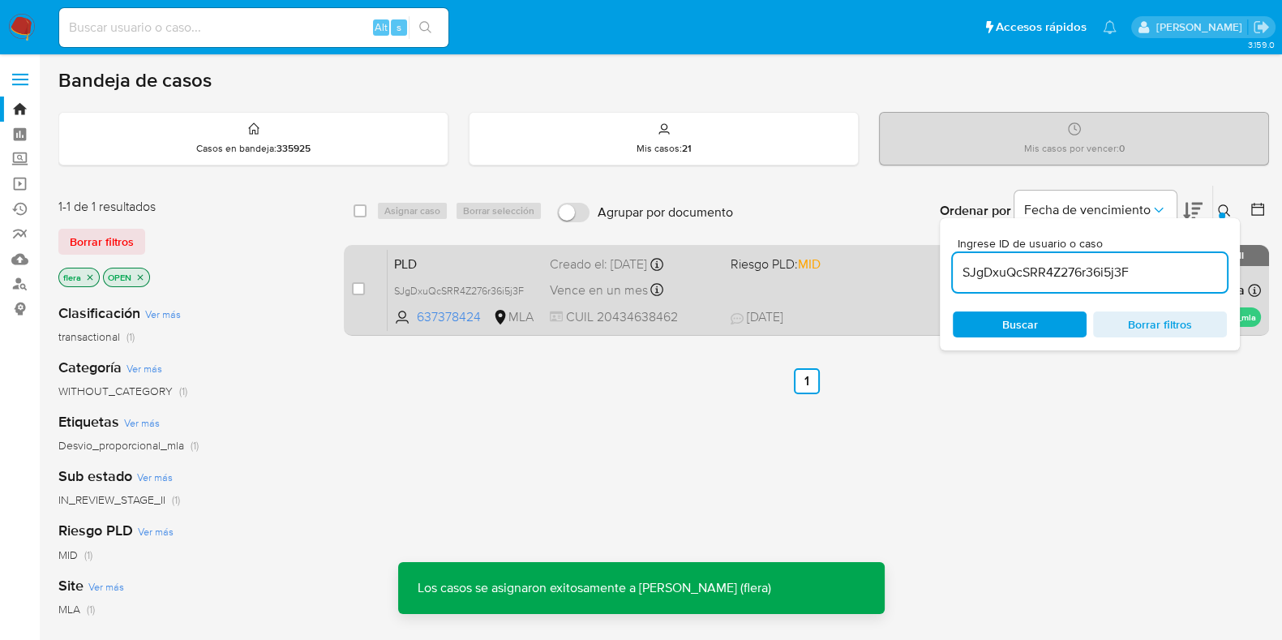
click at [421, 257] on span "PLD" at bounding box center [465, 262] width 143 height 21
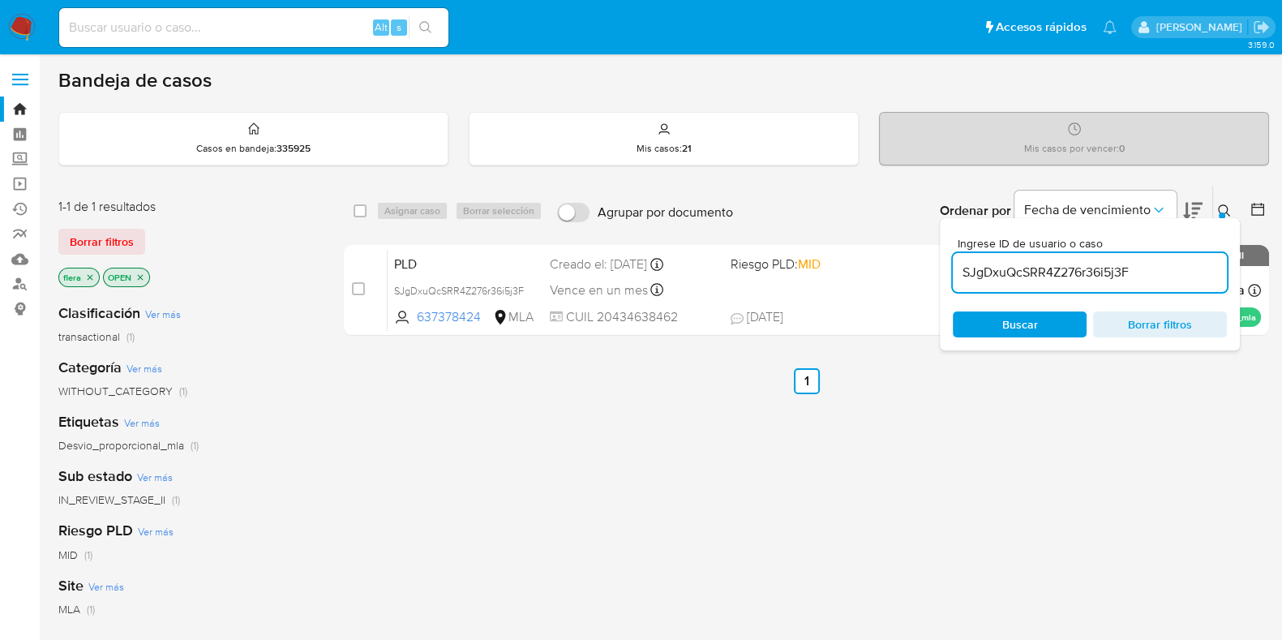
click at [1022, 271] on input "SJgDxuQcSRR4Z276r36i5j3F" at bounding box center [1090, 272] width 274 height 21
paste input "0oK6l7L1ZvhTMBbh4PvttoZX"
type input "0oK6l7L1ZvhTMBbh4PvttoZX"
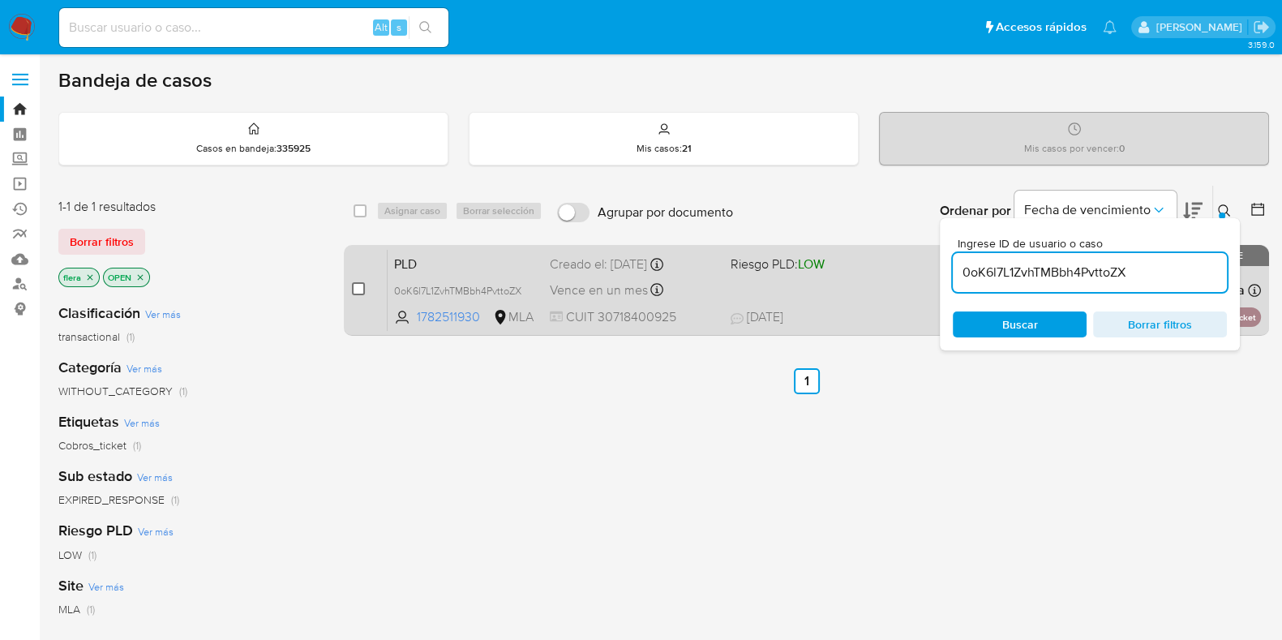
click at [352, 286] on input "checkbox" at bounding box center [358, 288] width 13 height 13
checkbox input "true"
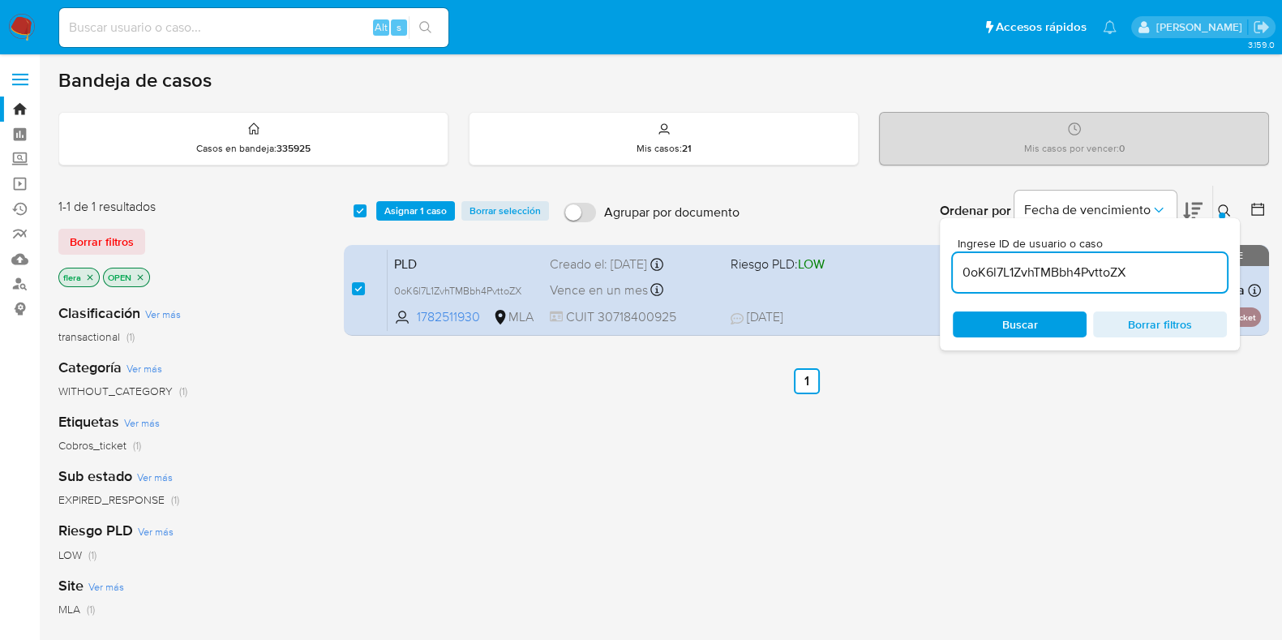
click at [396, 220] on div "select-all-cases-checkbox Asignar 1 caso Borrar selección Agrupar por documento…" at bounding box center [806, 211] width 925 height 50
click at [401, 208] on span "Asignar 1 caso" at bounding box center [415, 211] width 62 height 16
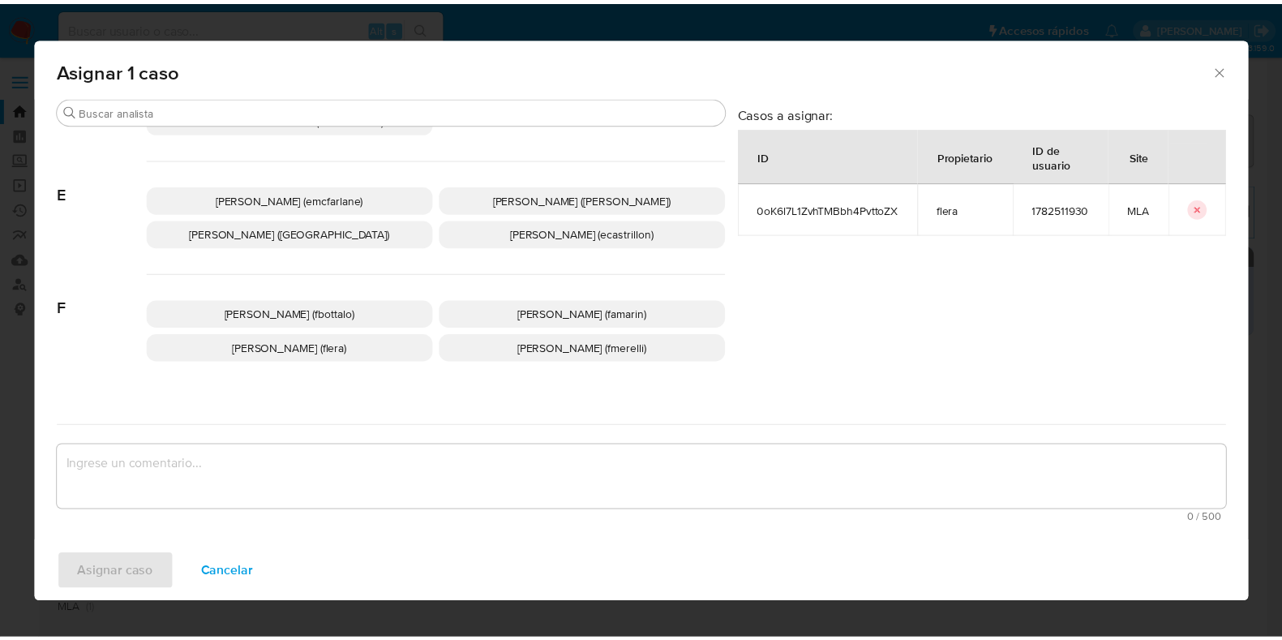
scroll to position [304, 0]
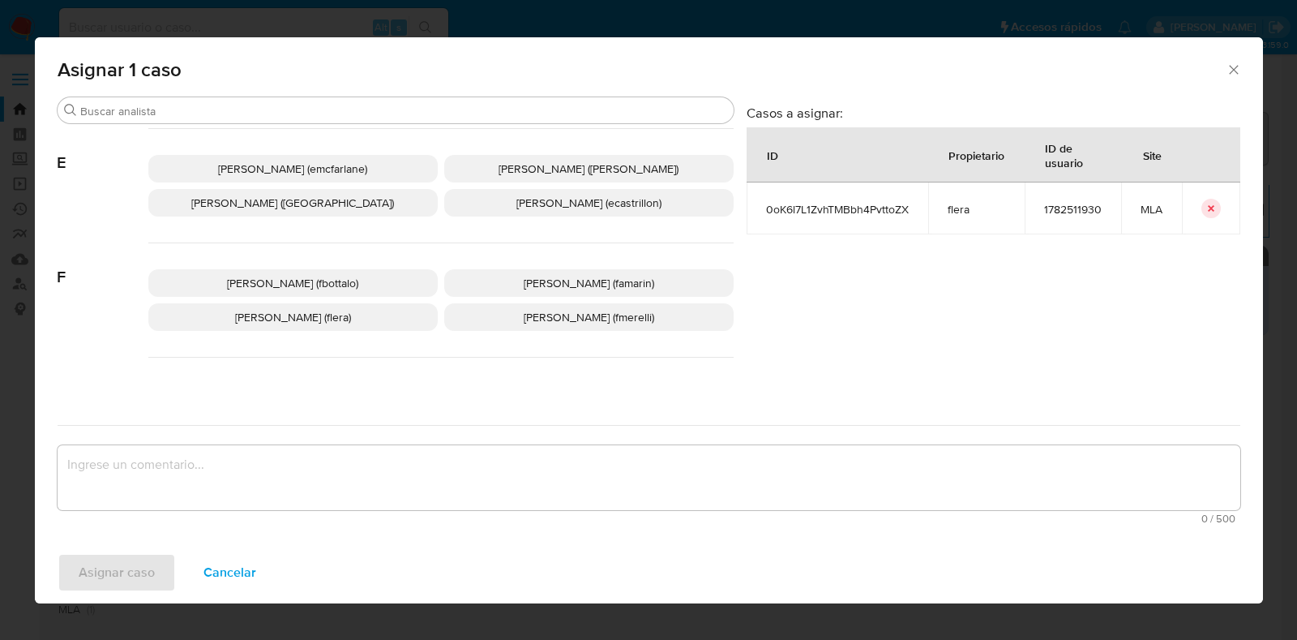
click at [292, 318] on span "[PERSON_NAME] (flera)" at bounding box center [293, 317] width 116 height 16
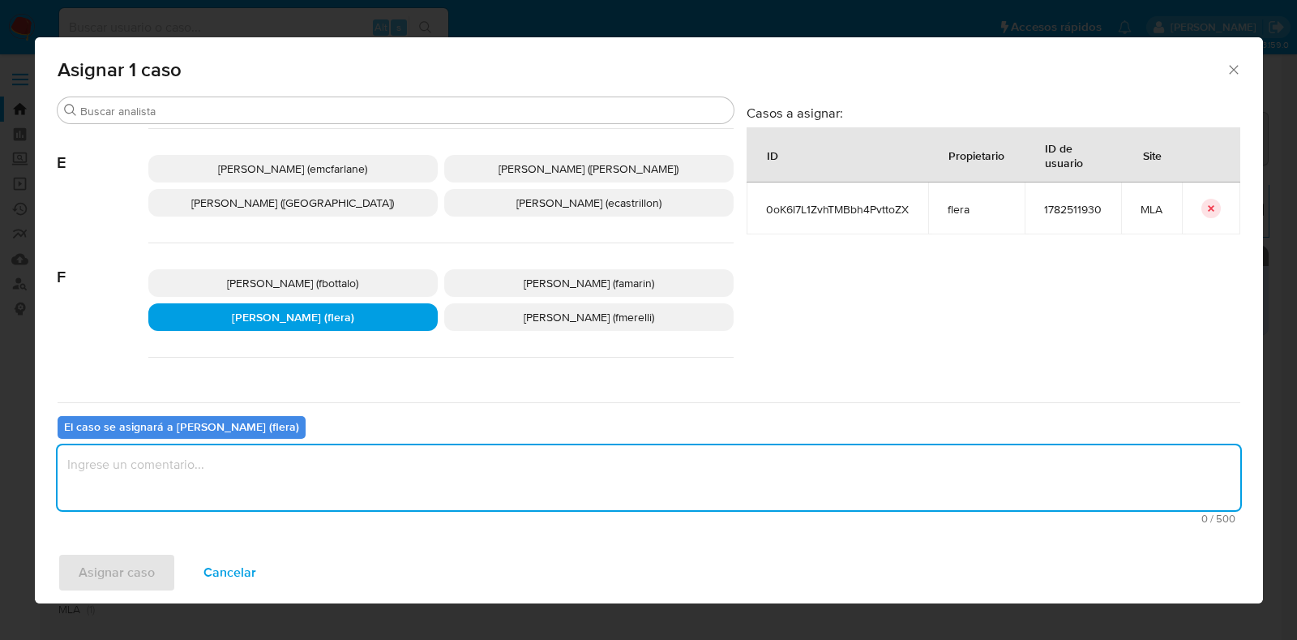
click at [296, 482] on textarea "assign-modal" at bounding box center [649, 477] width 1183 height 65
click at [126, 566] on span "Asignar caso" at bounding box center [117, 573] width 76 height 36
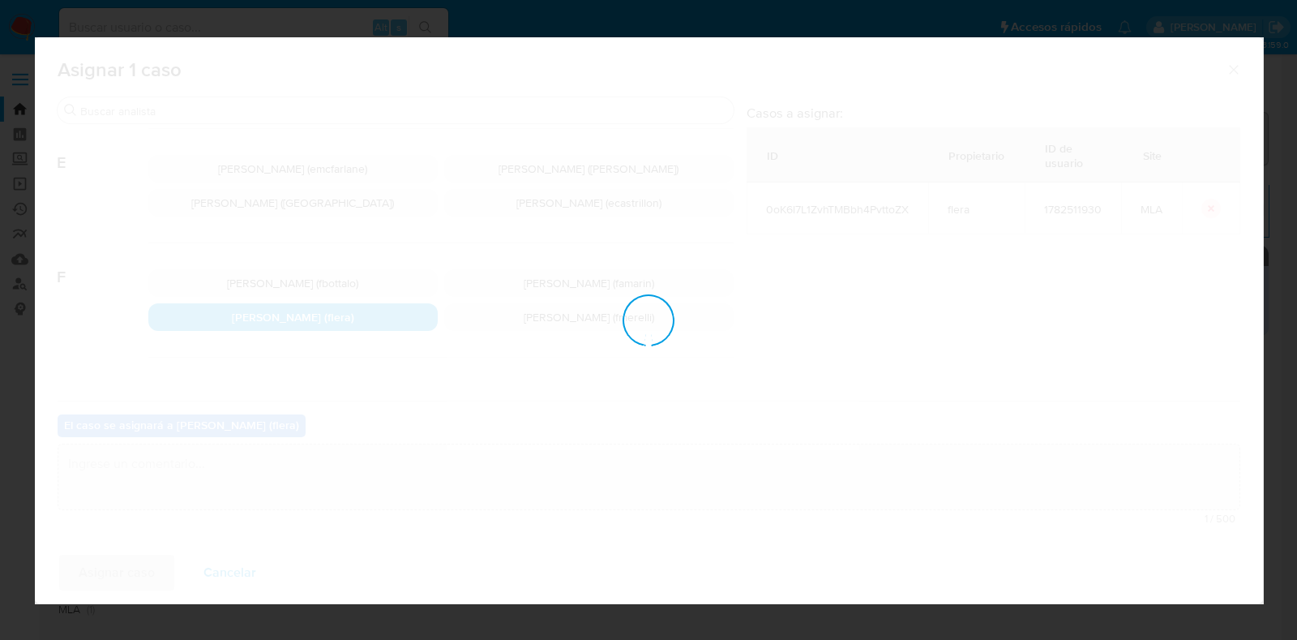
checkbox input "false"
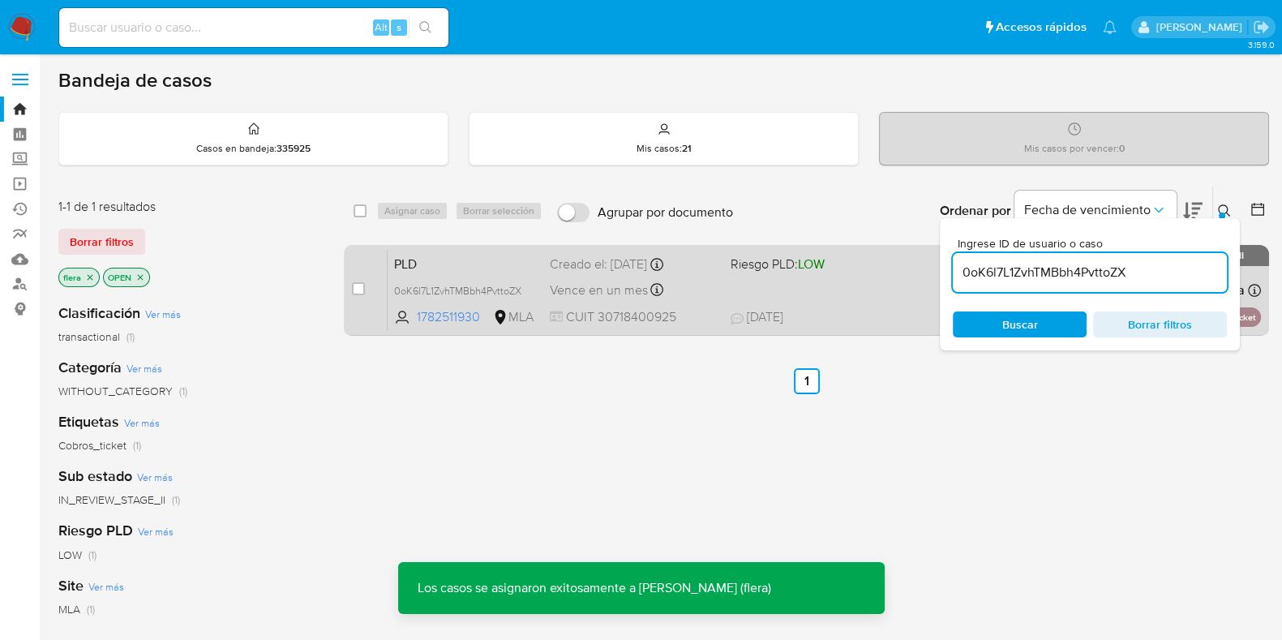
click at [403, 259] on span "PLD" at bounding box center [465, 262] width 143 height 21
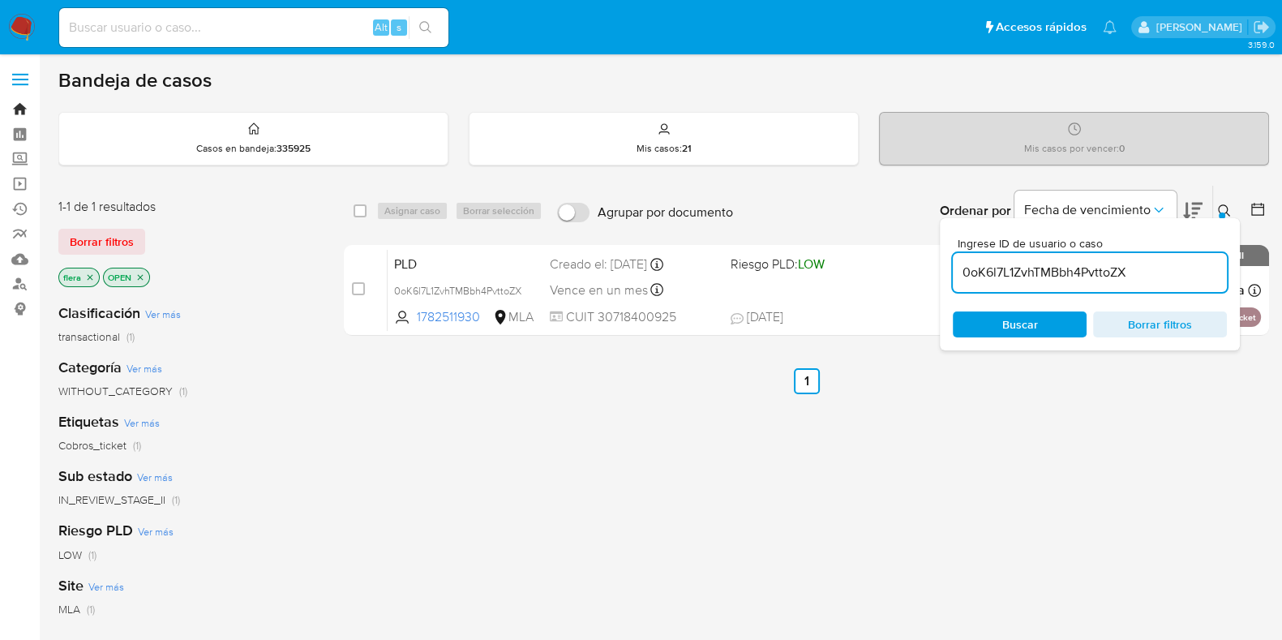
click at [27, 102] on link "Bandeja" at bounding box center [96, 108] width 193 height 25
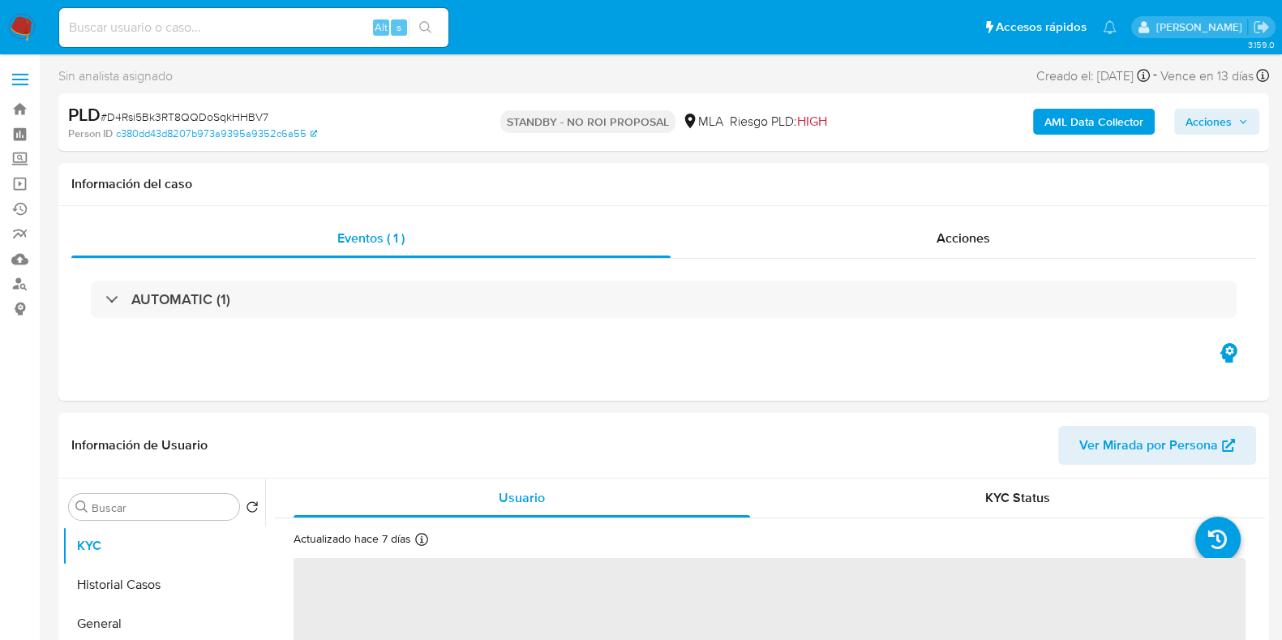
select select "10"
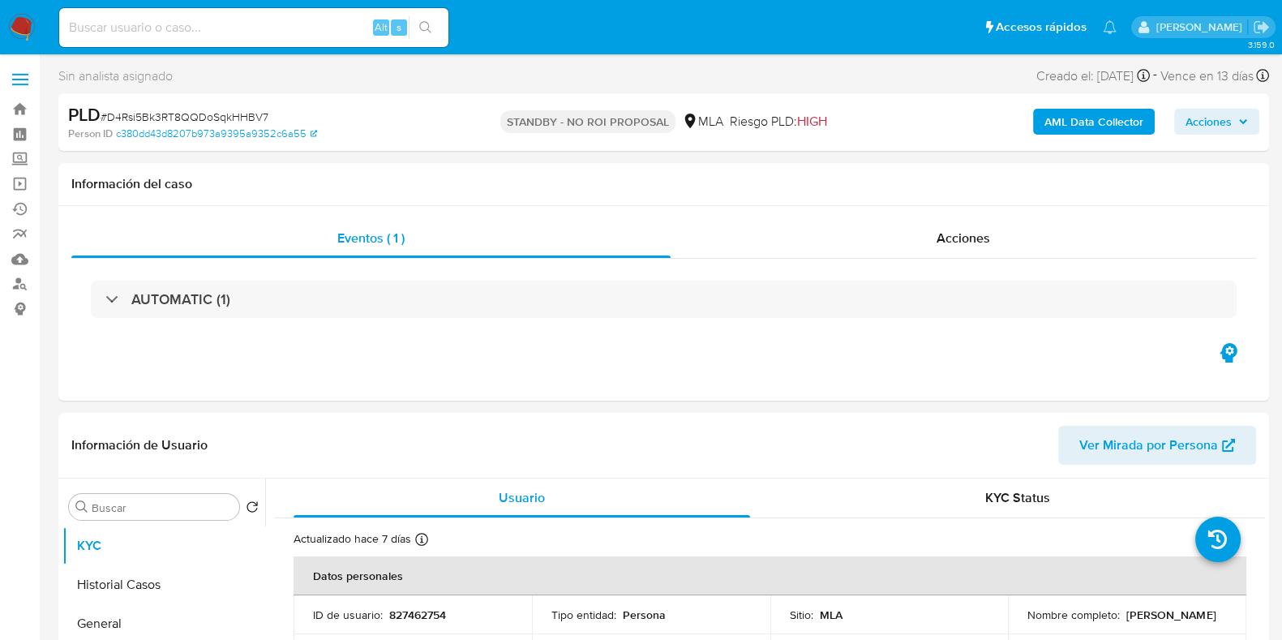
click at [240, 20] on input at bounding box center [253, 27] width 389 height 21
paste input "OVt5iRRLXcIPYY0pY4U4Wmli"
type input "OVt5iRRLXcIPYY0pY4U4Wmli"
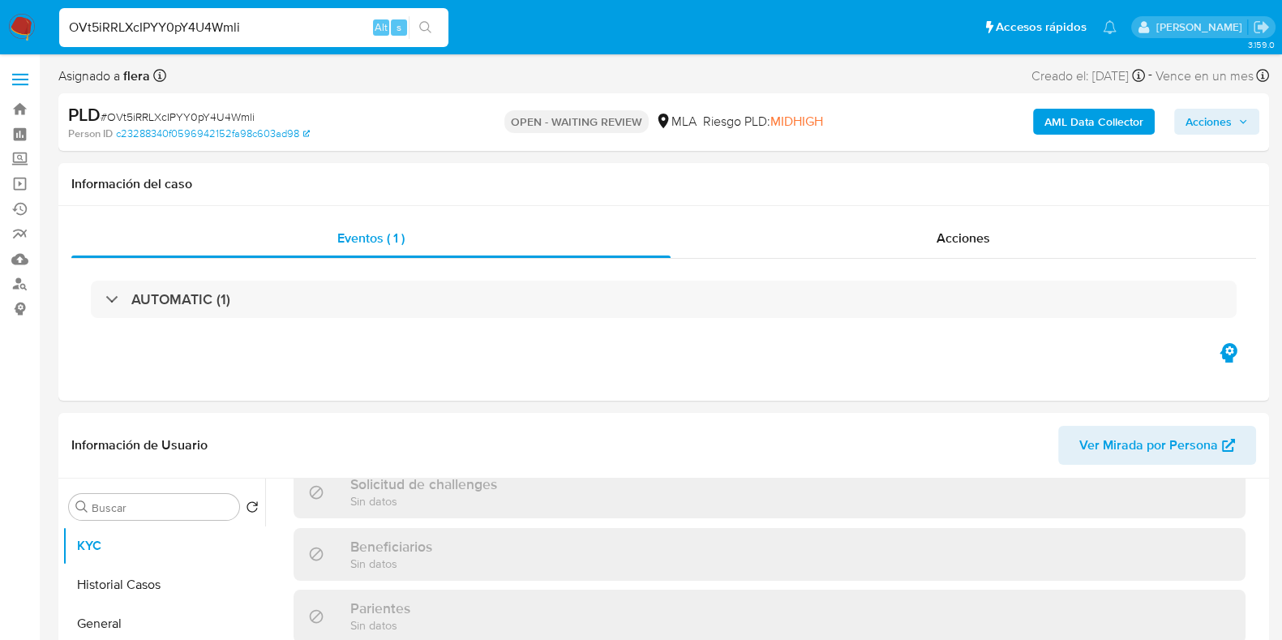
select select "10"
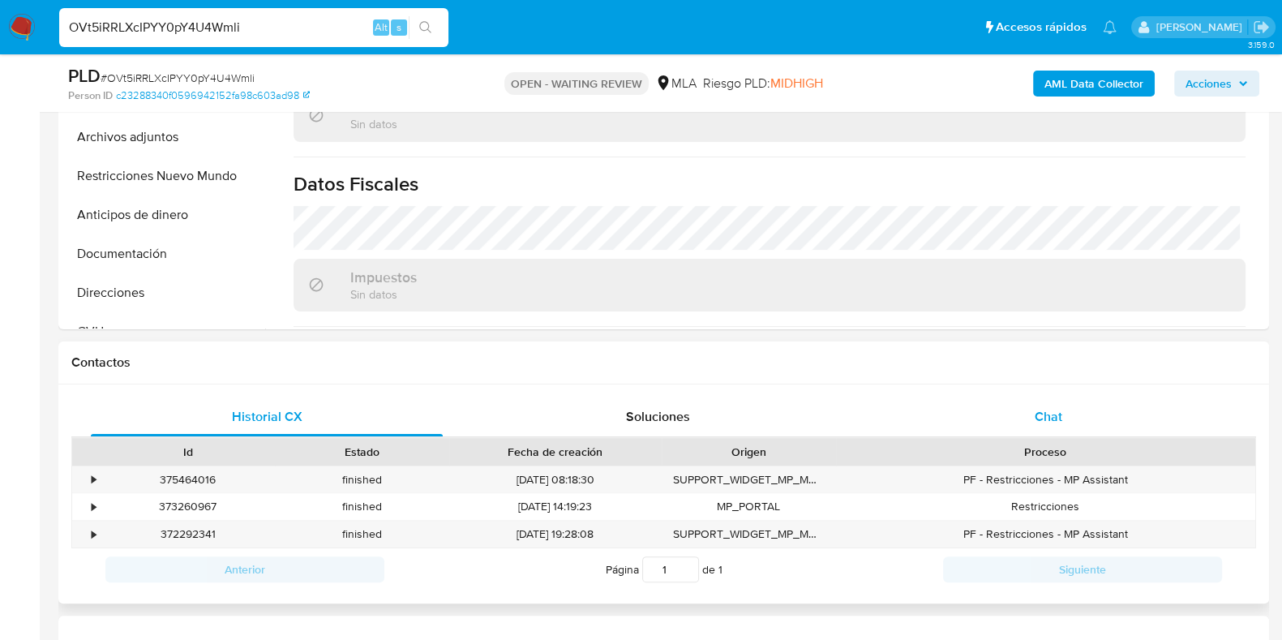
click at [1048, 412] on span "Chat" at bounding box center [1049, 416] width 28 height 19
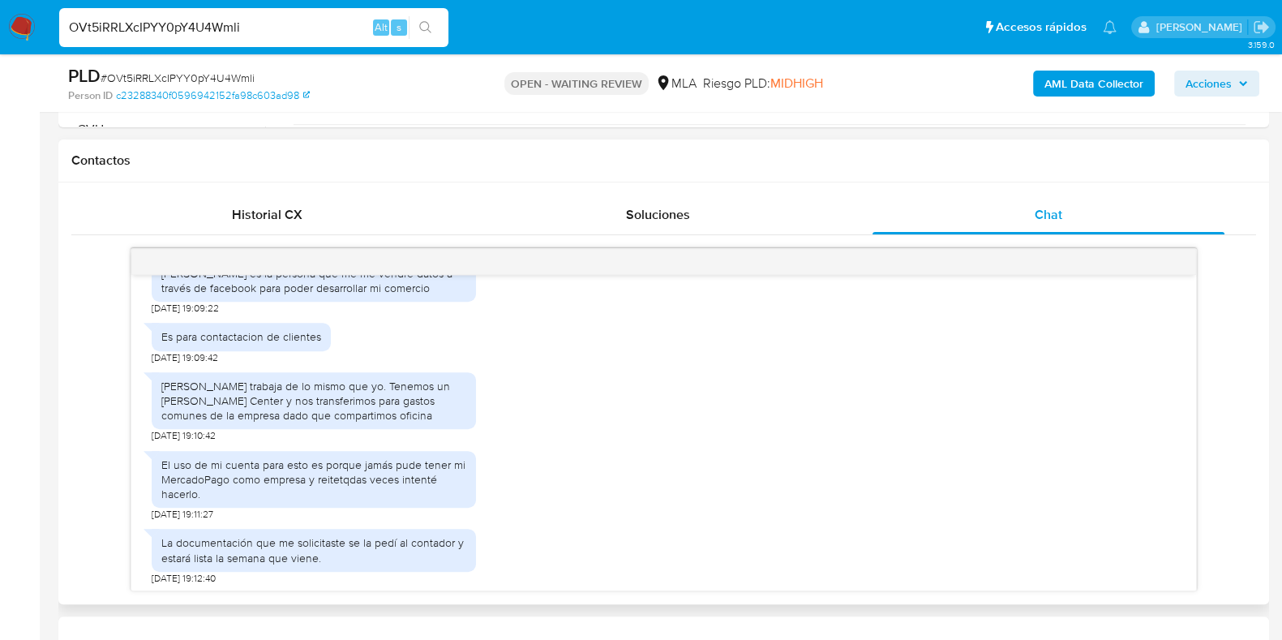
scroll to position [1468, 0]
click at [220, 24] on input "OVt5iRRLXcIPYY0pY4U4Wmli" at bounding box center [253, 27] width 389 height 21
paste input "SJgDxuQcSRR4Z276r36i5j3F"
type input "SJgDxuQcSRR4Z276r36i5j3F"
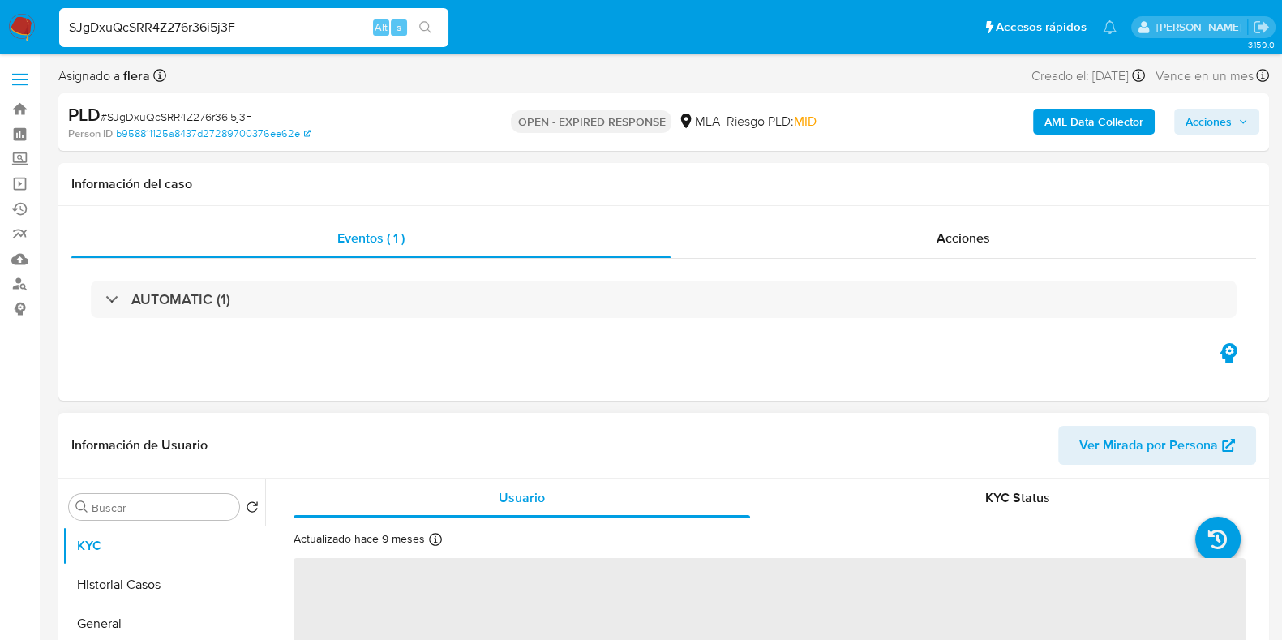
select select "10"
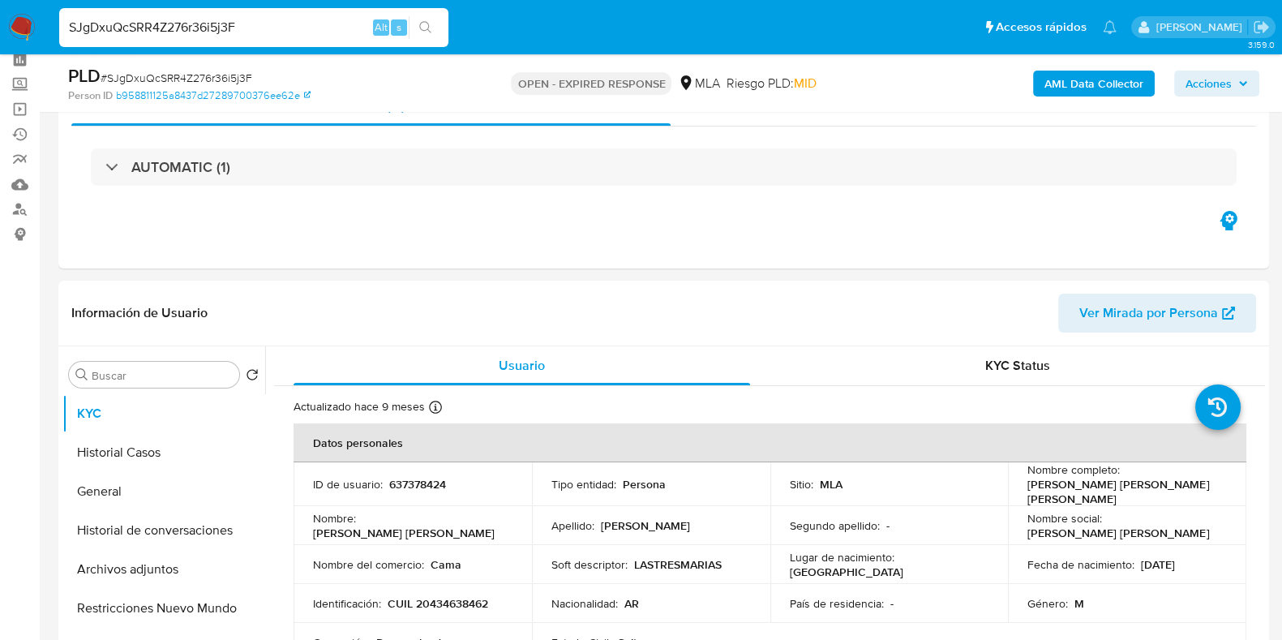
scroll to position [101, 0]
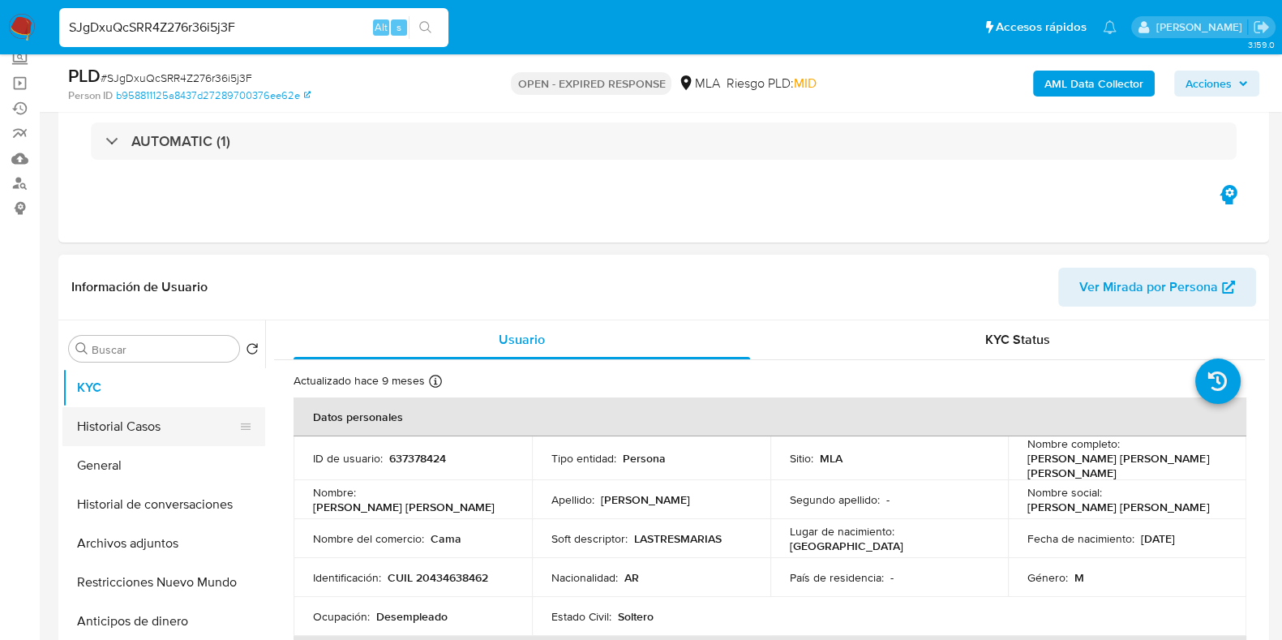
click at [97, 423] on button "Historial Casos" at bounding box center [157, 426] width 190 height 39
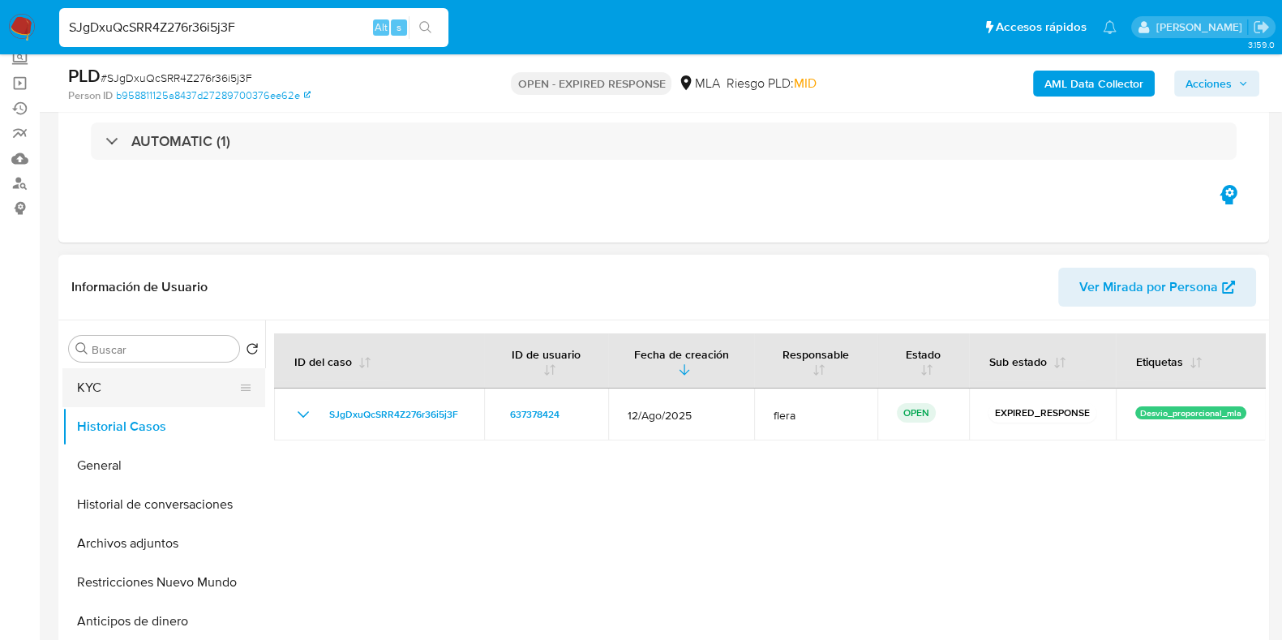
click at [105, 383] on button "KYC" at bounding box center [157, 387] width 190 height 39
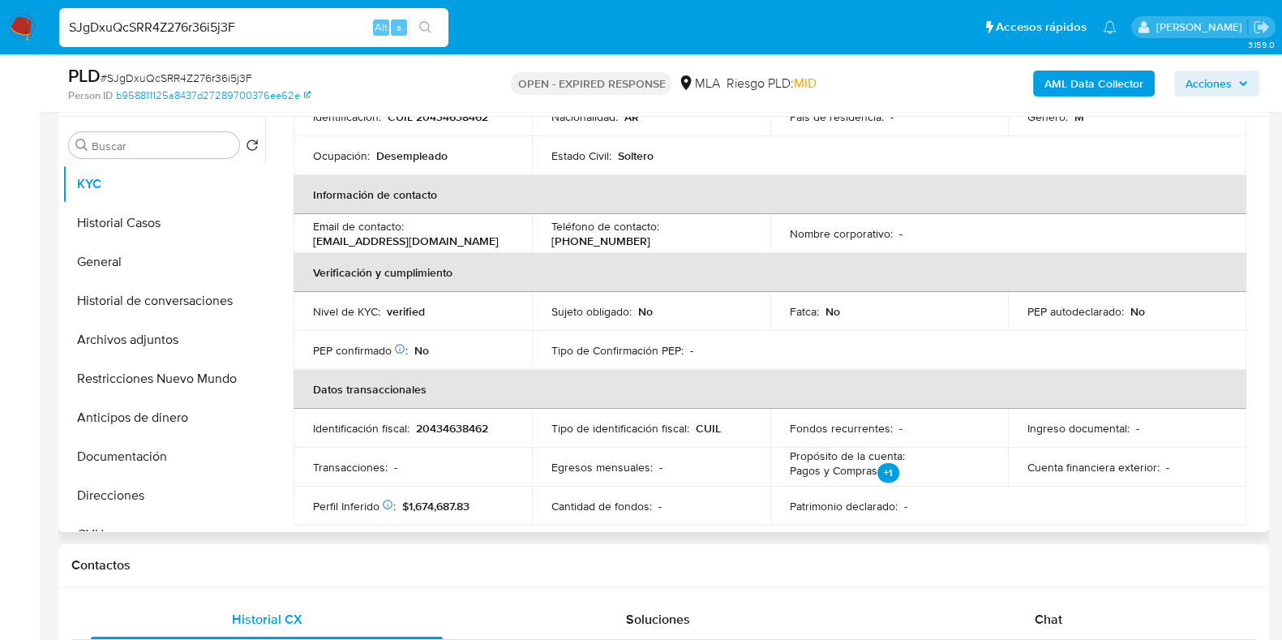
scroll to position [304, 0]
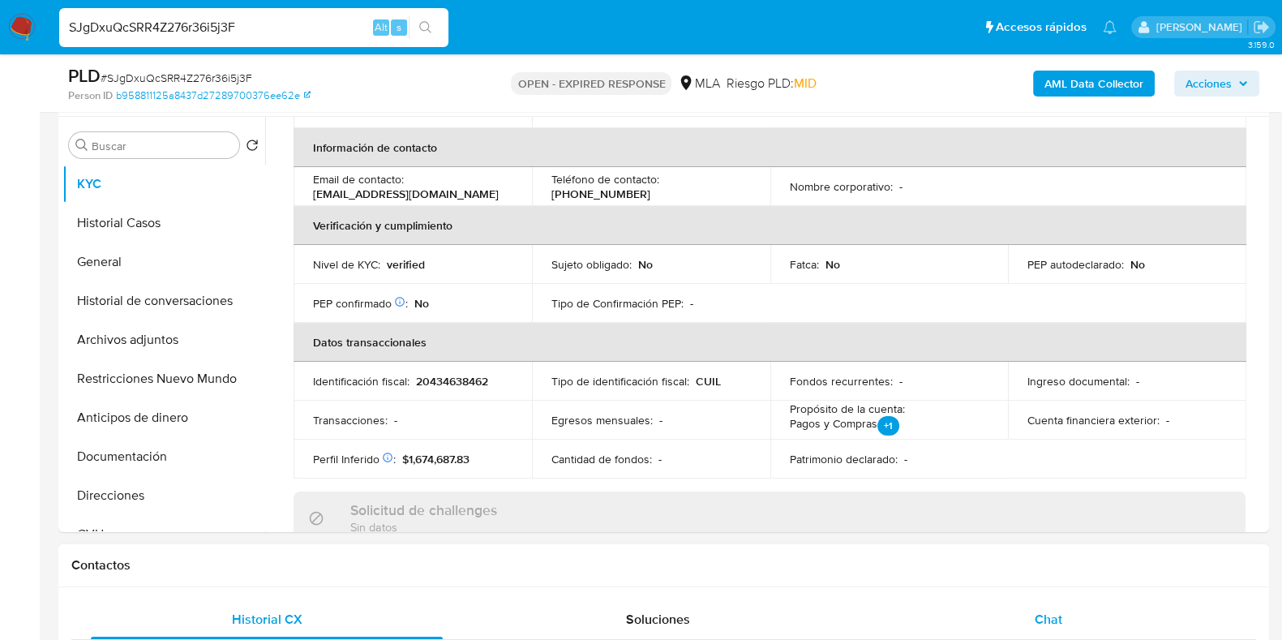
click at [1061, 604] on div "Chat" at bounding box center [1048, 619] width 352 height 39
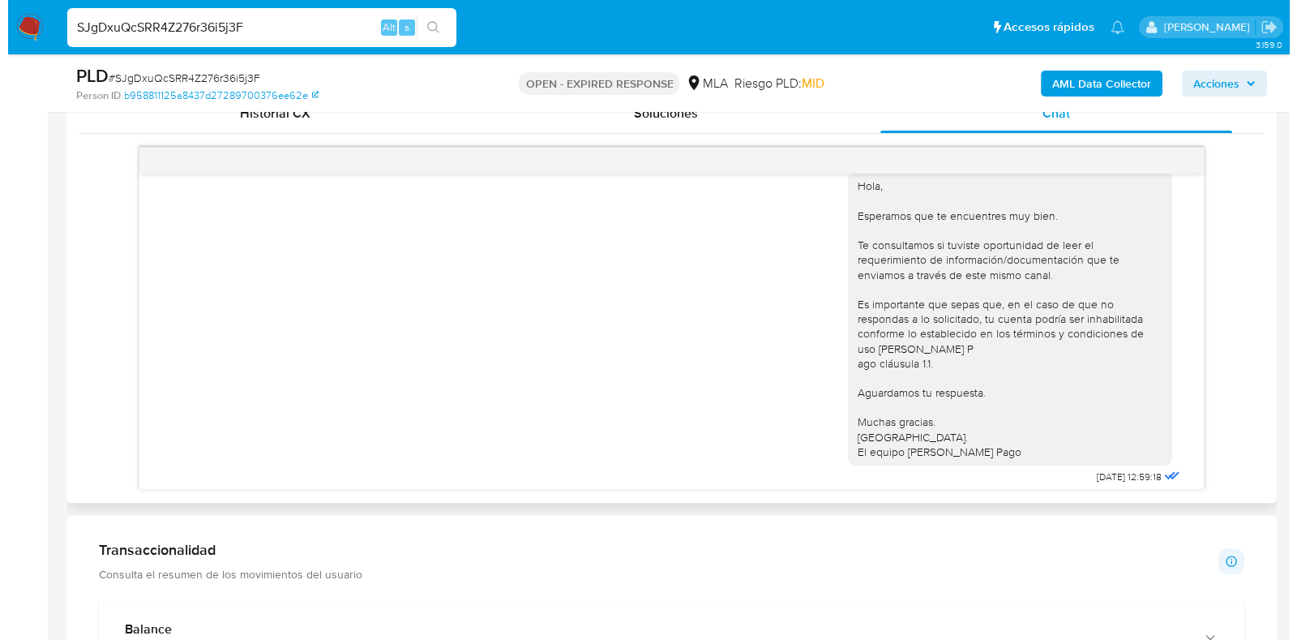
scroll to position [838, 0]
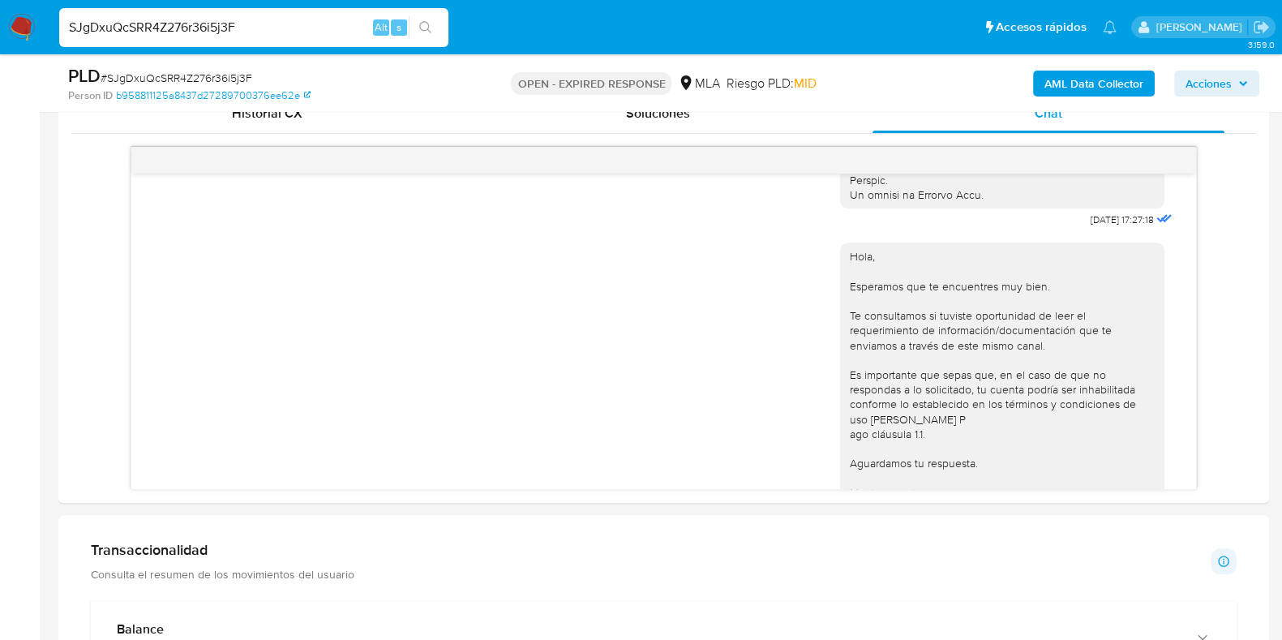
click at [1060, 81] on b "AML Data Collector" at bounding box center [1093, 84] width 99 height 26
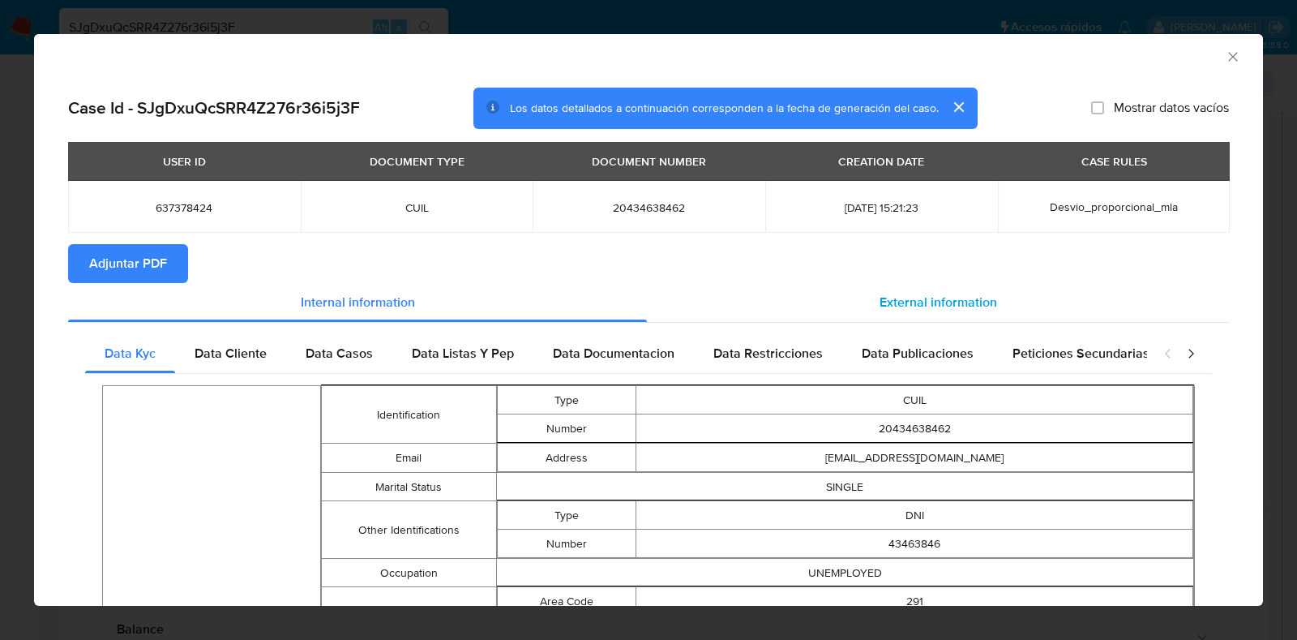
click at [923, 302] on span "External information" at bounding box center [939, 302] width 118 height 19
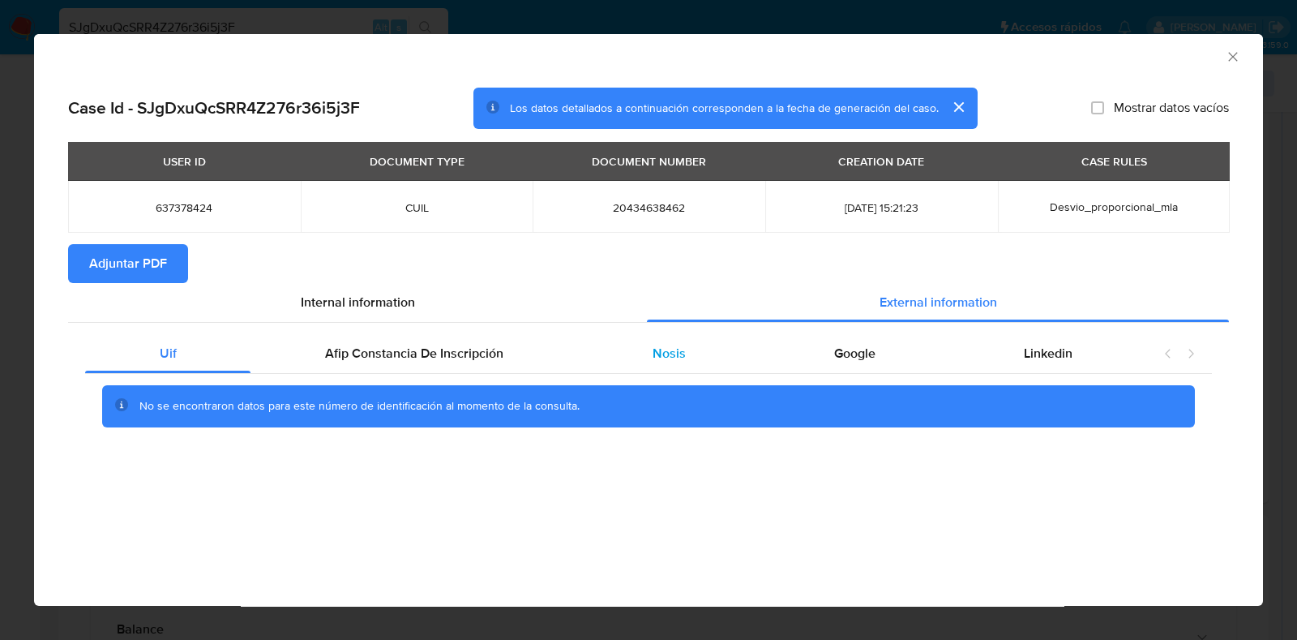
click at [683, 348] on span "Nosis" at bounding box center [669, 353] width 33 height 19
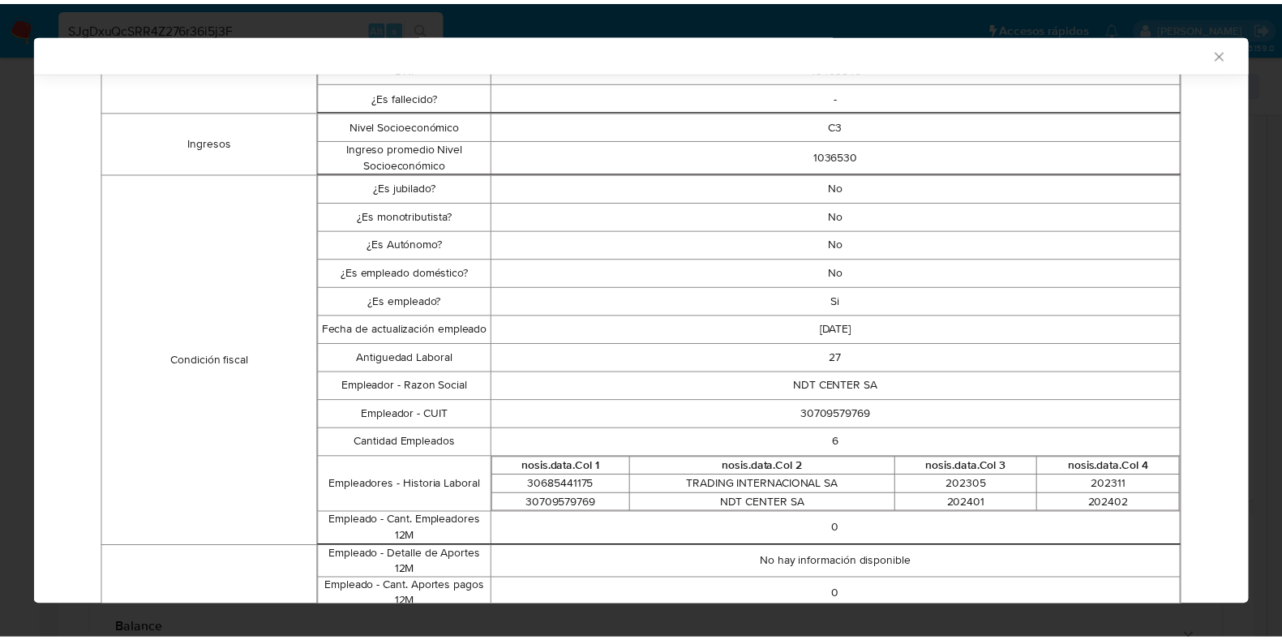
scroll to position [503, 0]
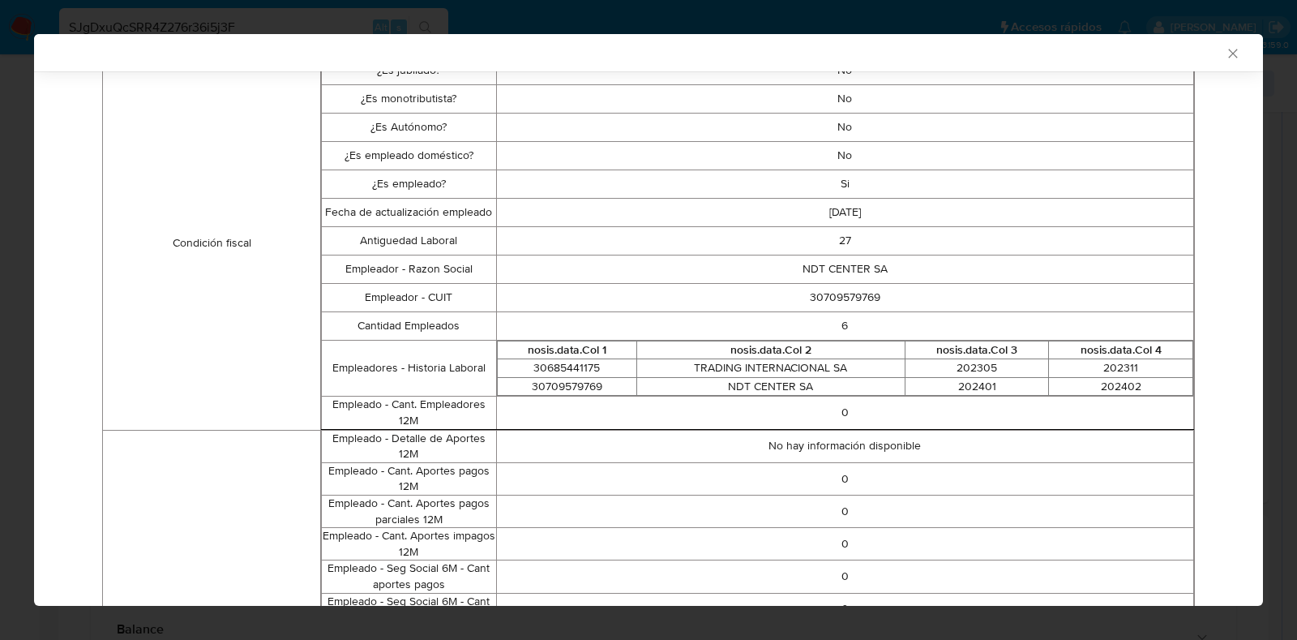
click at [1225, 52] on icon "Cerrar ventana" at bounding box center [1233, 53] width 16 height 16
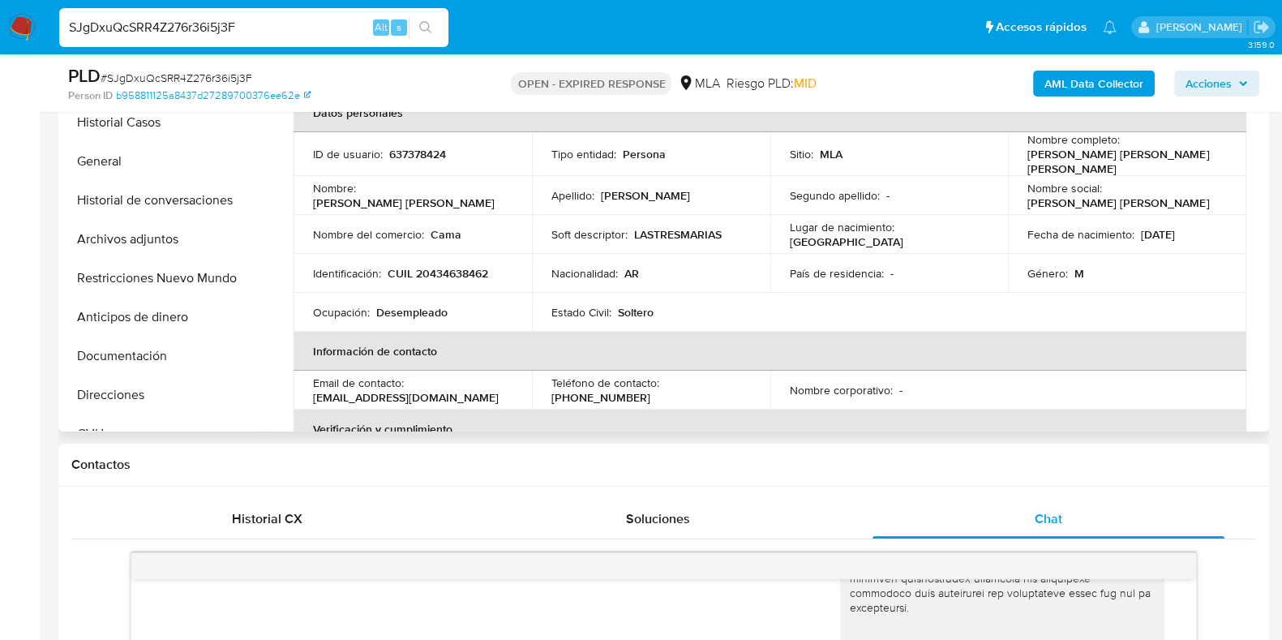
scroll to position [304, 0]
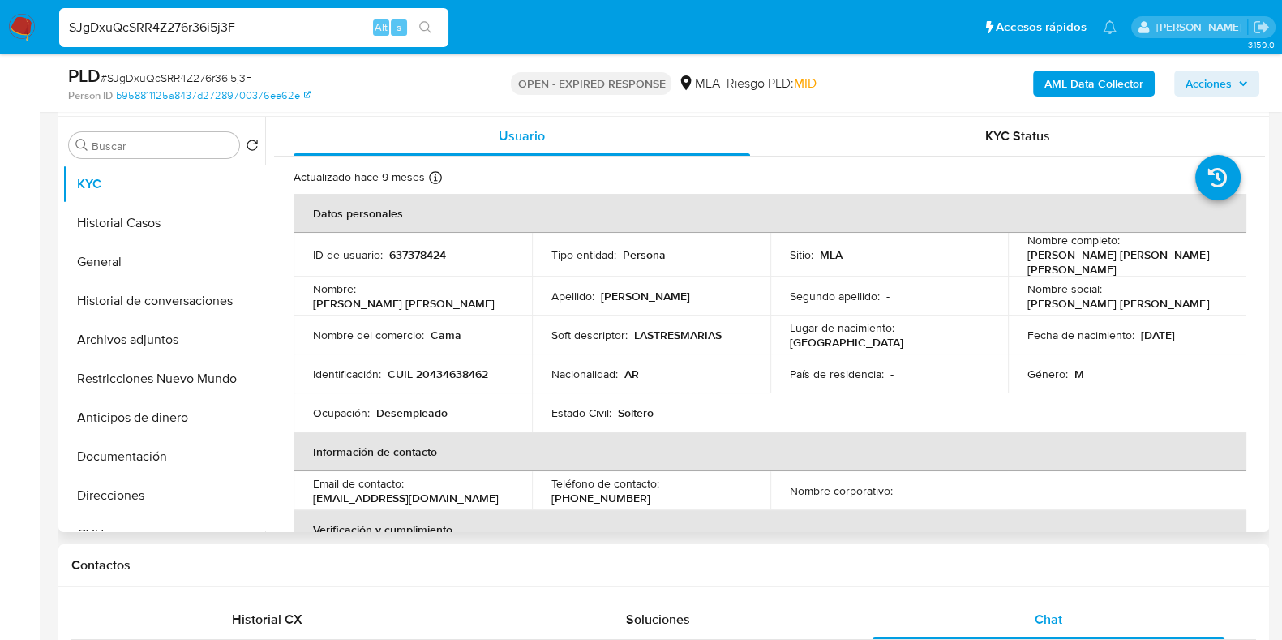
click at [443, 371] on p "CUIL 20434638462" at bounding box center [438, 373] width 101 height 15
copy p "20434638462"
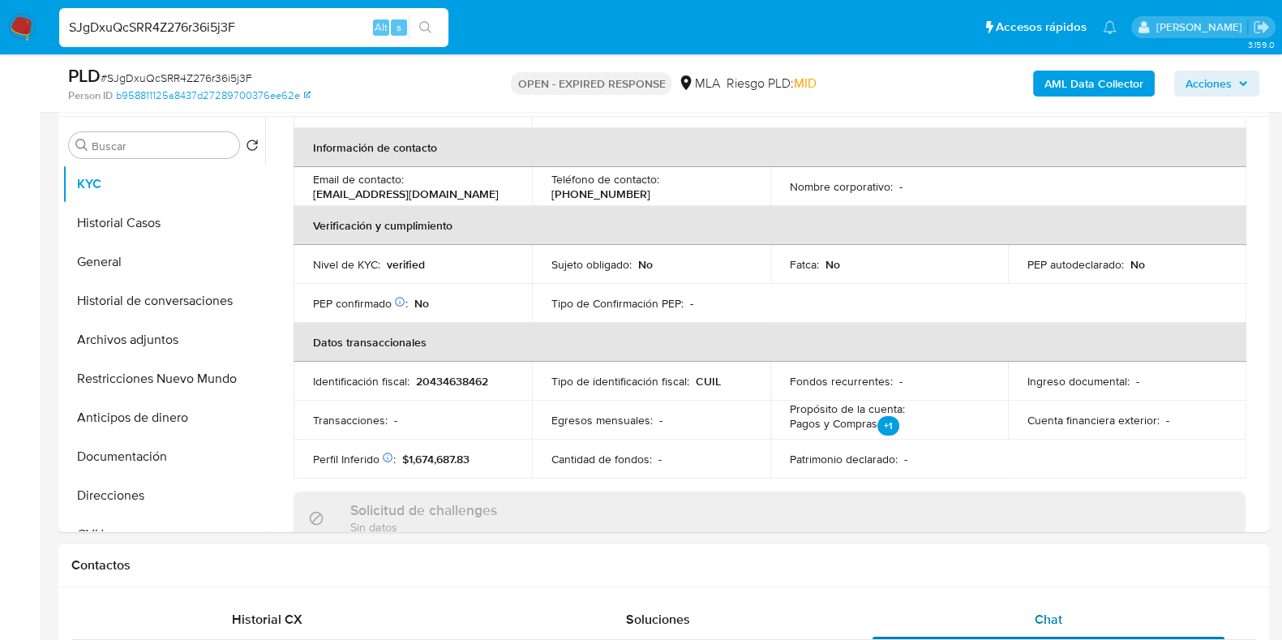
click at [1062, 615] on div "Chat" at bounding box center [1048, 619] width 352 height 39
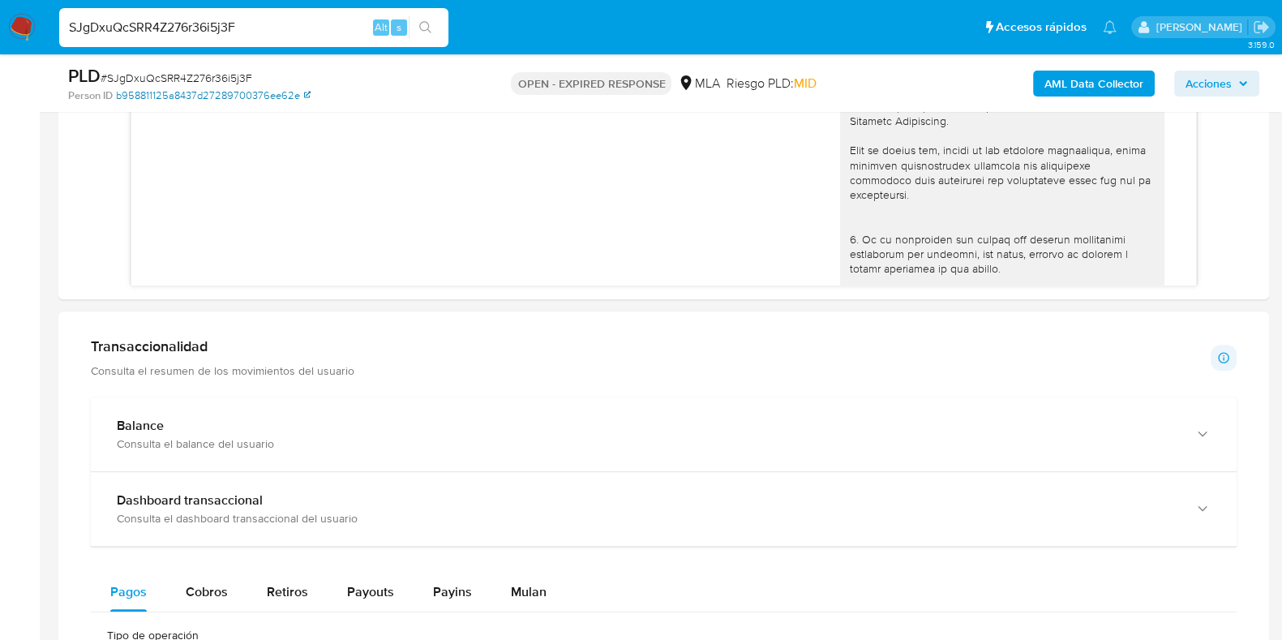
scroll to position [229, 0]
click at [174, 78] on span "# SJgDxuQcSRR4Z276r36i5j3F" at bounding box center [177, 78] width 152 height 16
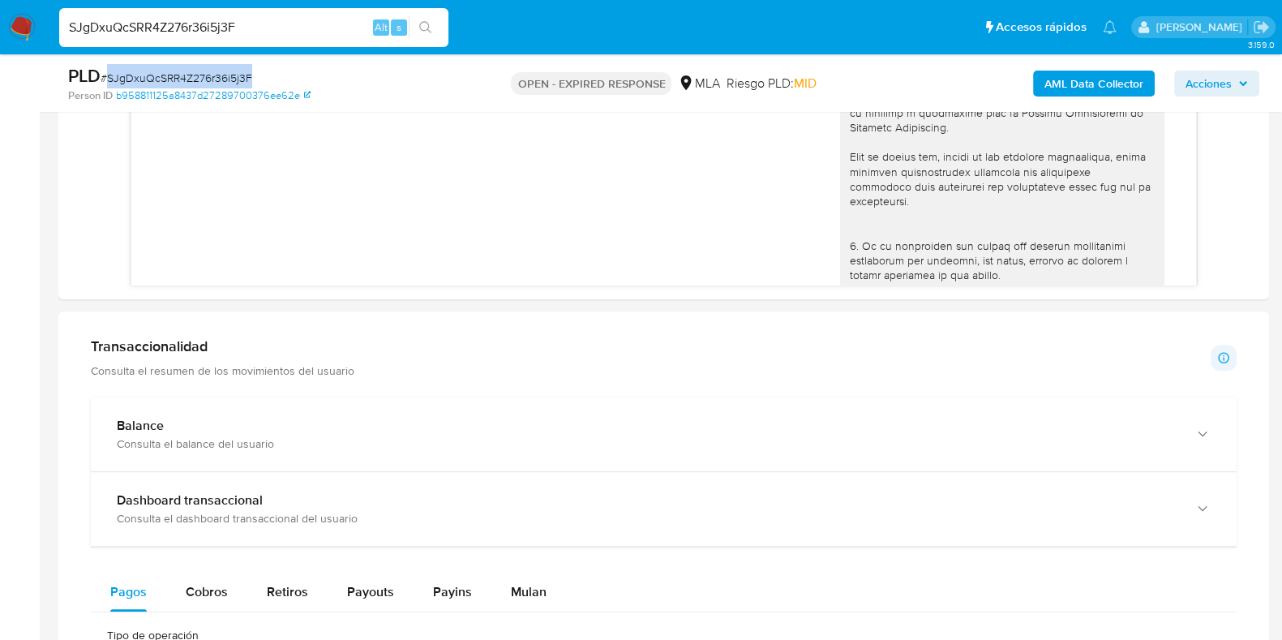
click at [174, 78] on span "# SJgDxuQcSRR4Z276r36i5j3F" at bounding box center [177, 78] width 152 height 16
copy span "SJgDxuQcSRR4Z276r36i5j3F"
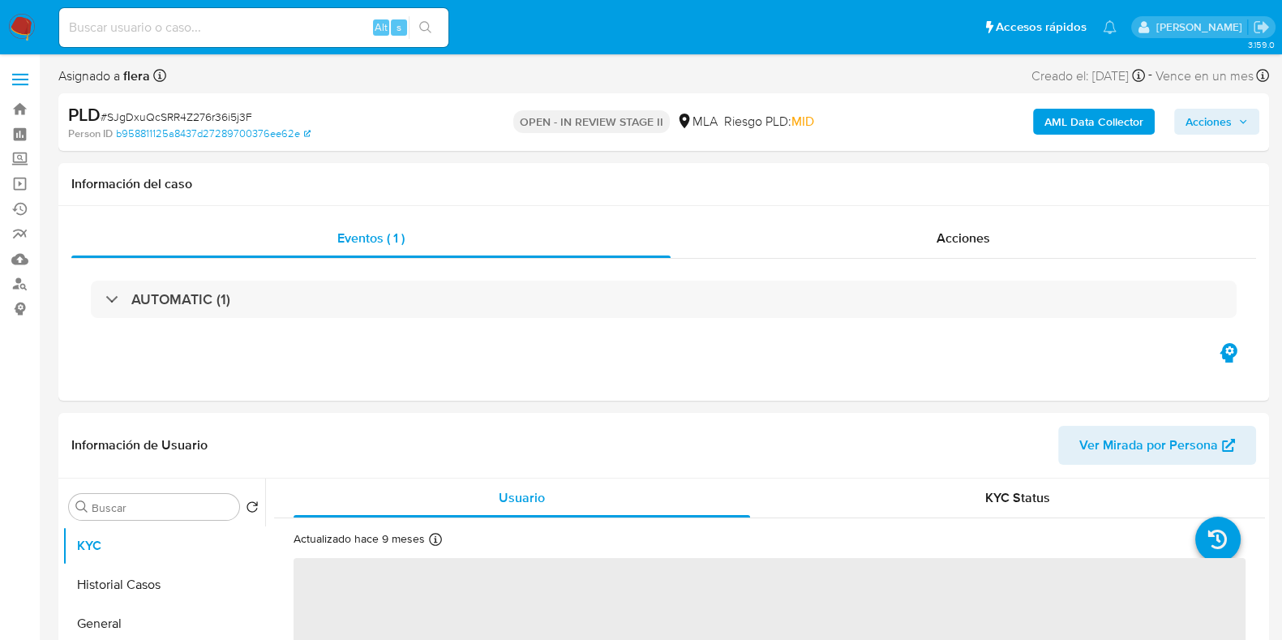
select select "10"
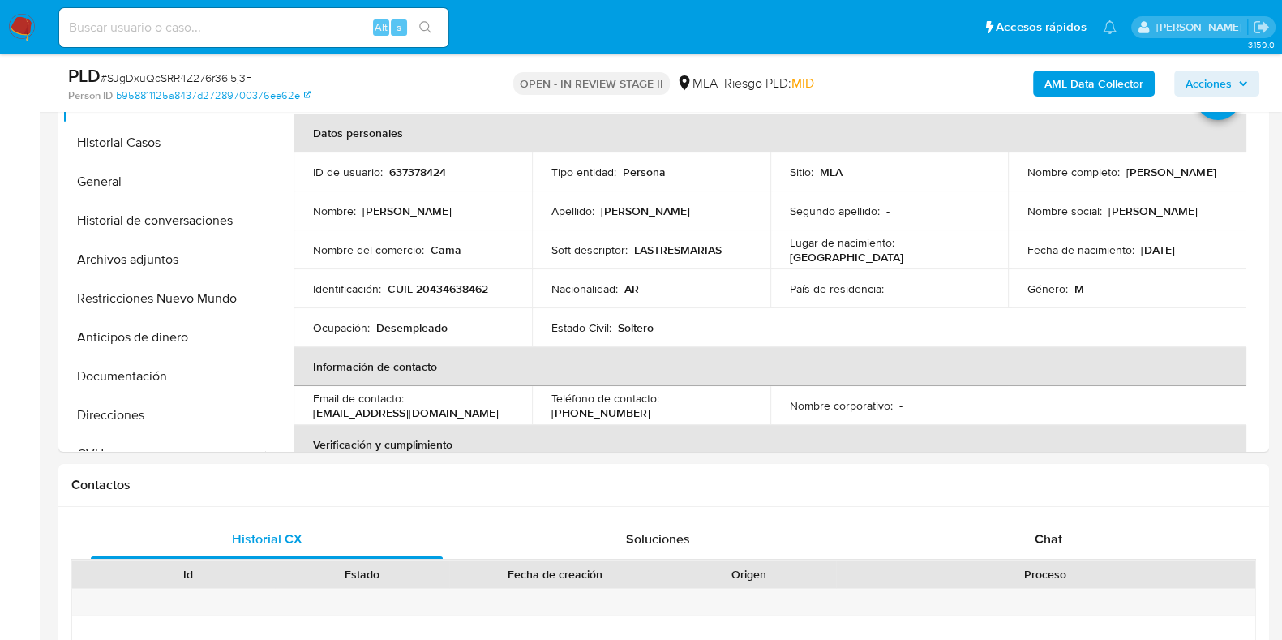
scroll to position [709, 0]
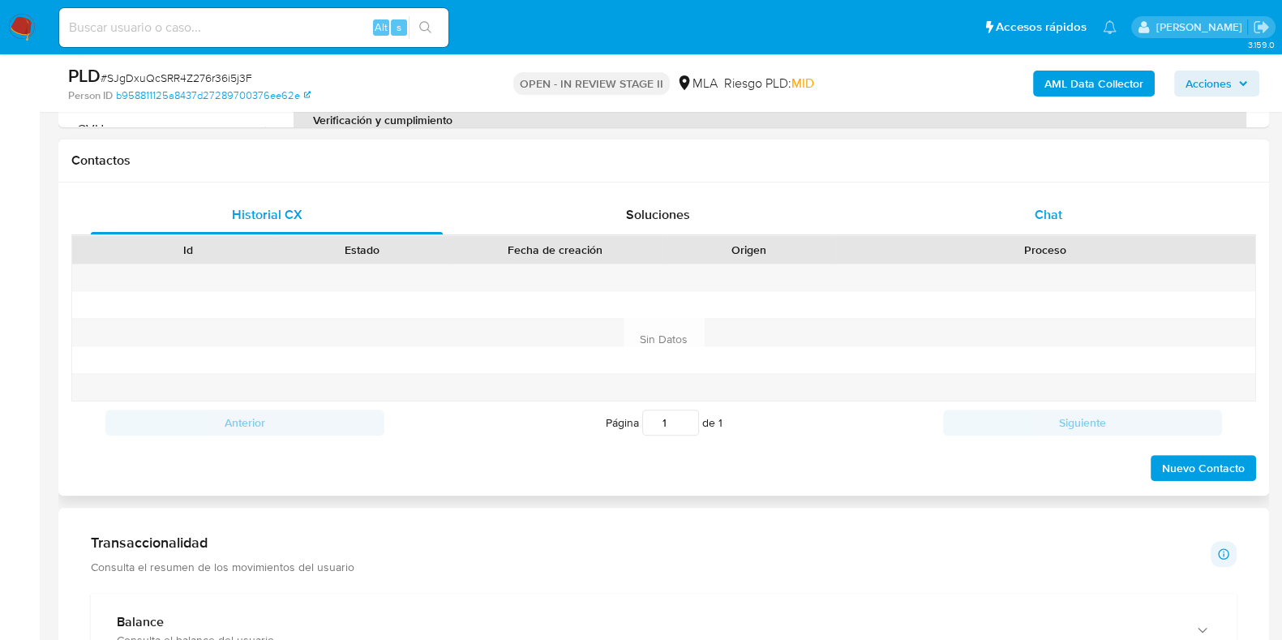
click at [1045, 211] on span "Chat" at bounding box center [1049, 214] width 28 height 19
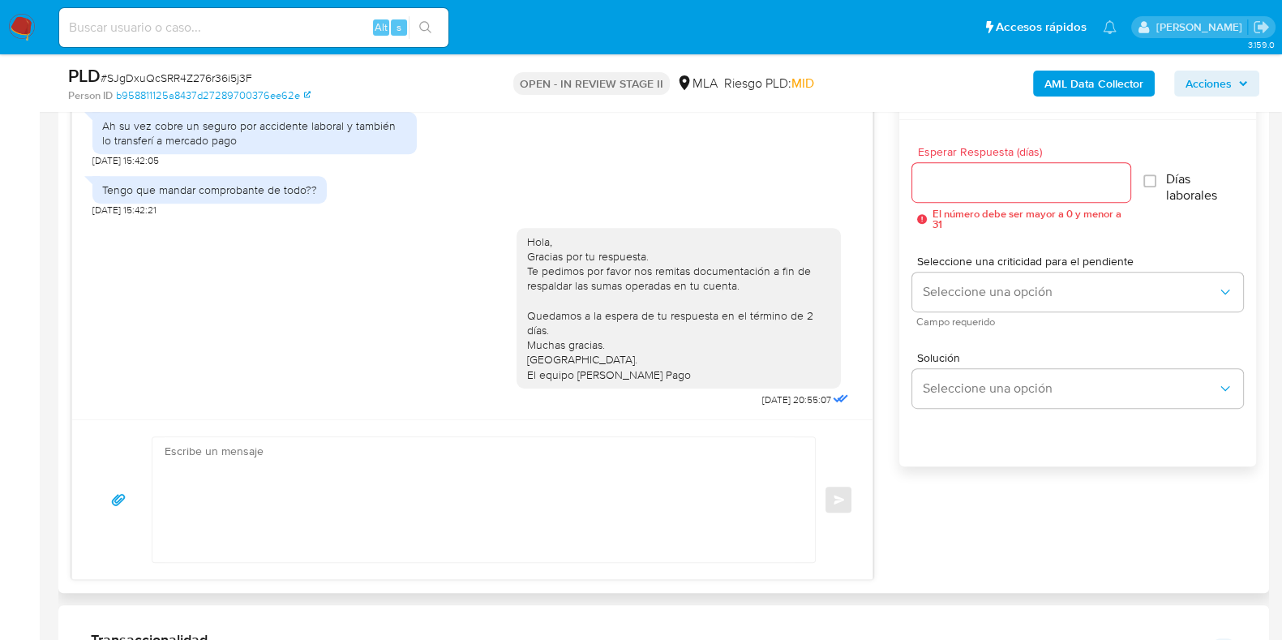
scroll to position [912, 0]
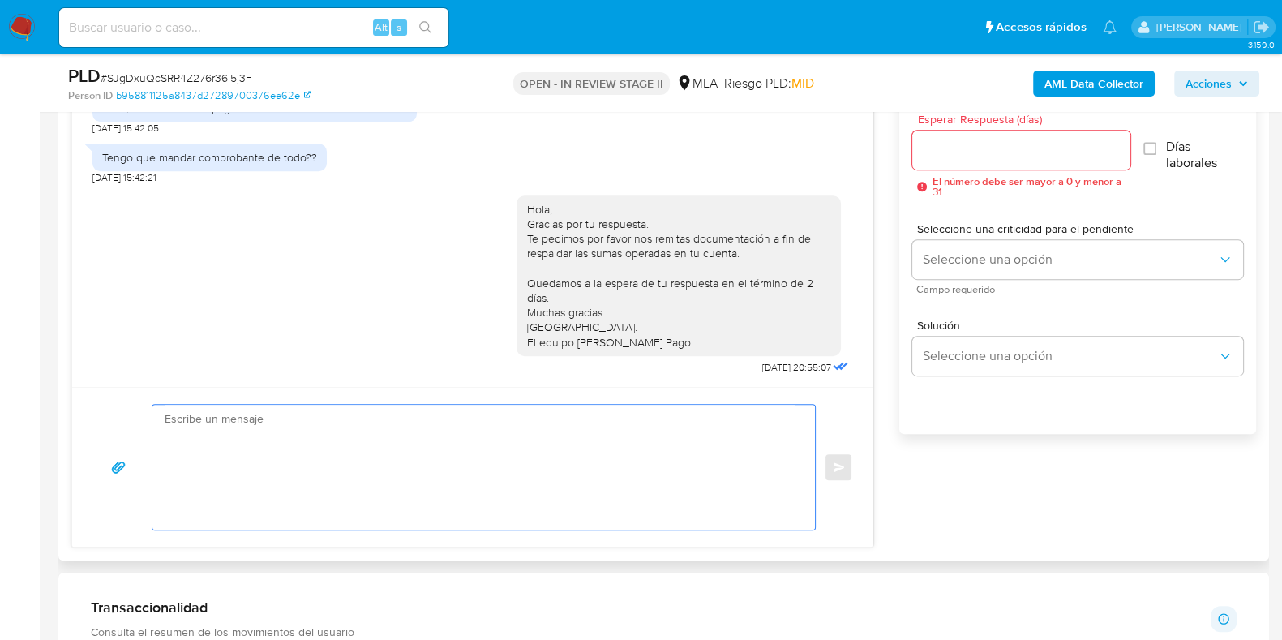
click at [377, 441] on textarea at bounding box center [480, 467] width 630 height 125
paste textarea "Hola, Esperamos que te encuentres muy bien. Te consultamos si tuviste oportunid…"
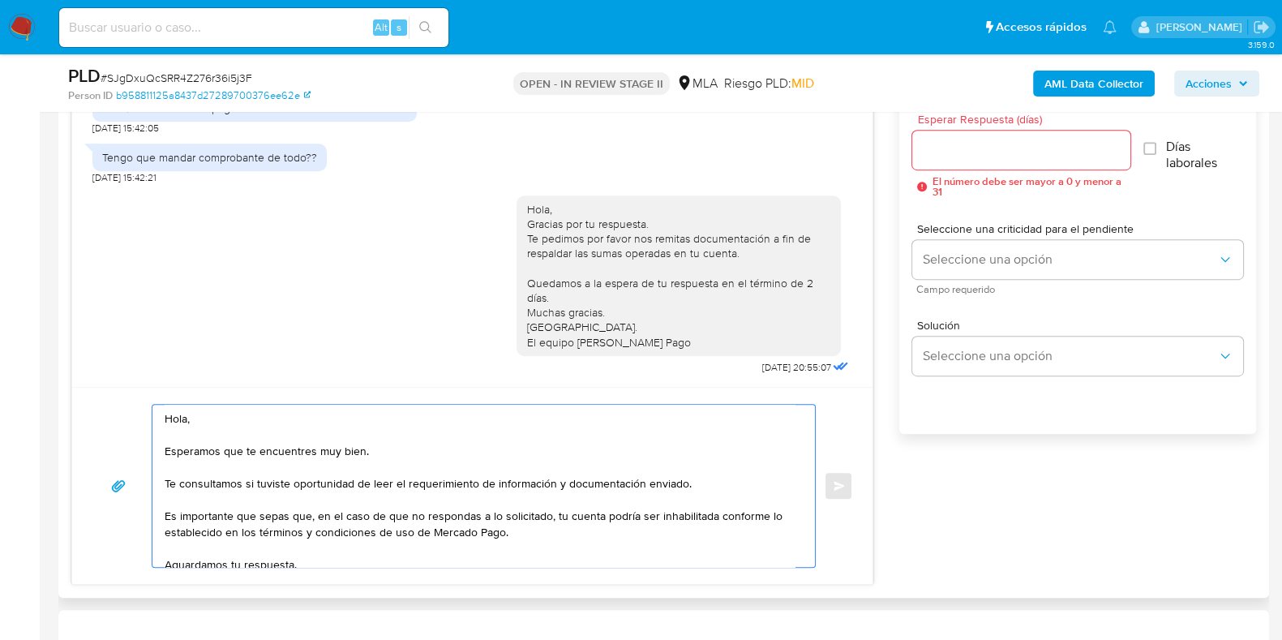
scroll to position [71, 0]
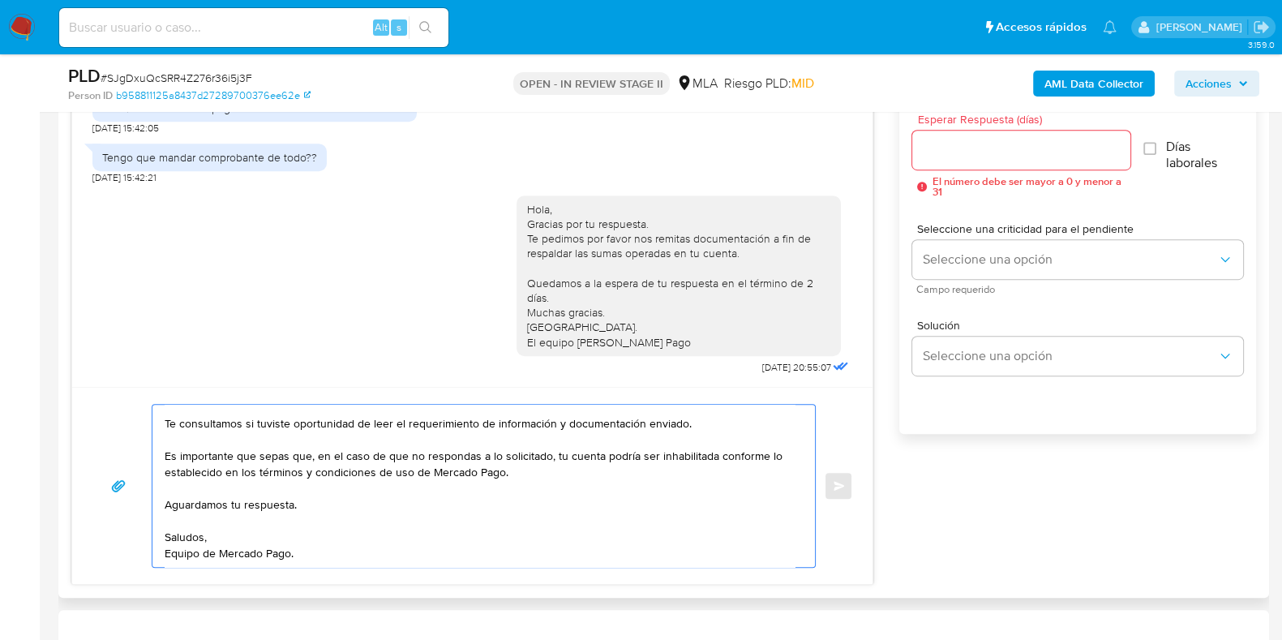
type textarea "Hola, Esperamos que te encuentres muy bien. Te consultamos si tuviste oportunid…"
click at [962, 144] on input "Esperar Respuesta (días)" at bounding box center [1020, 149] width 217 height 21
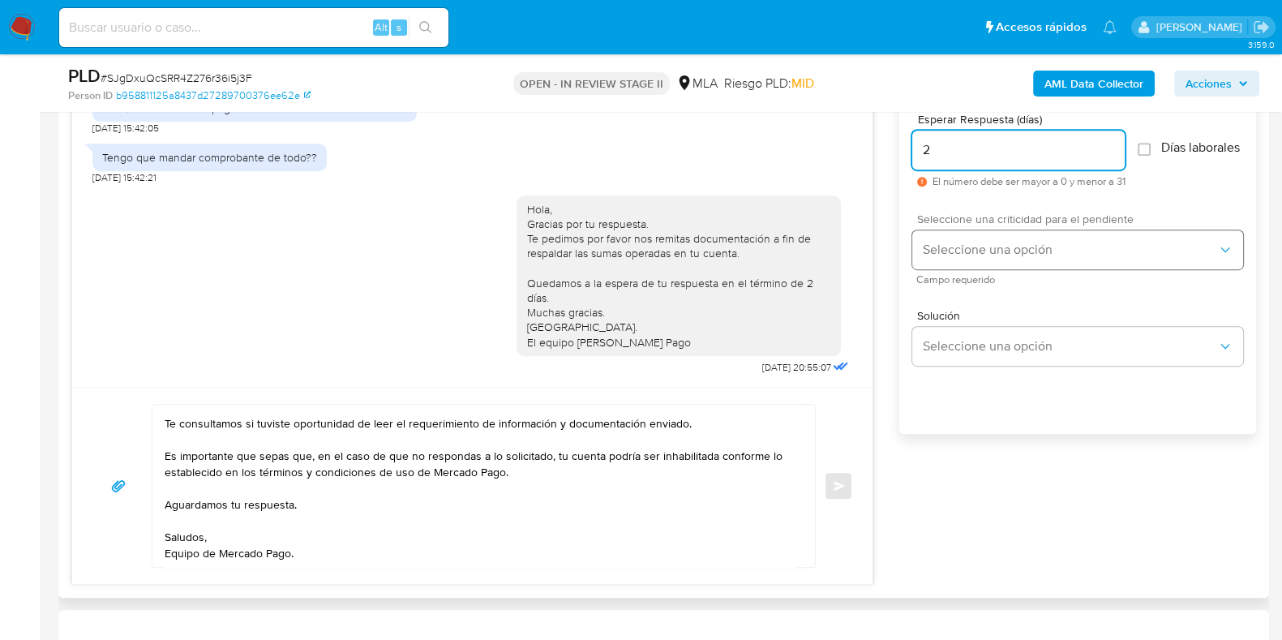
type input "2"
click at [985, 258] on span "Seleccione una opción" at bounding box center [1069, 250] width 295 height 16
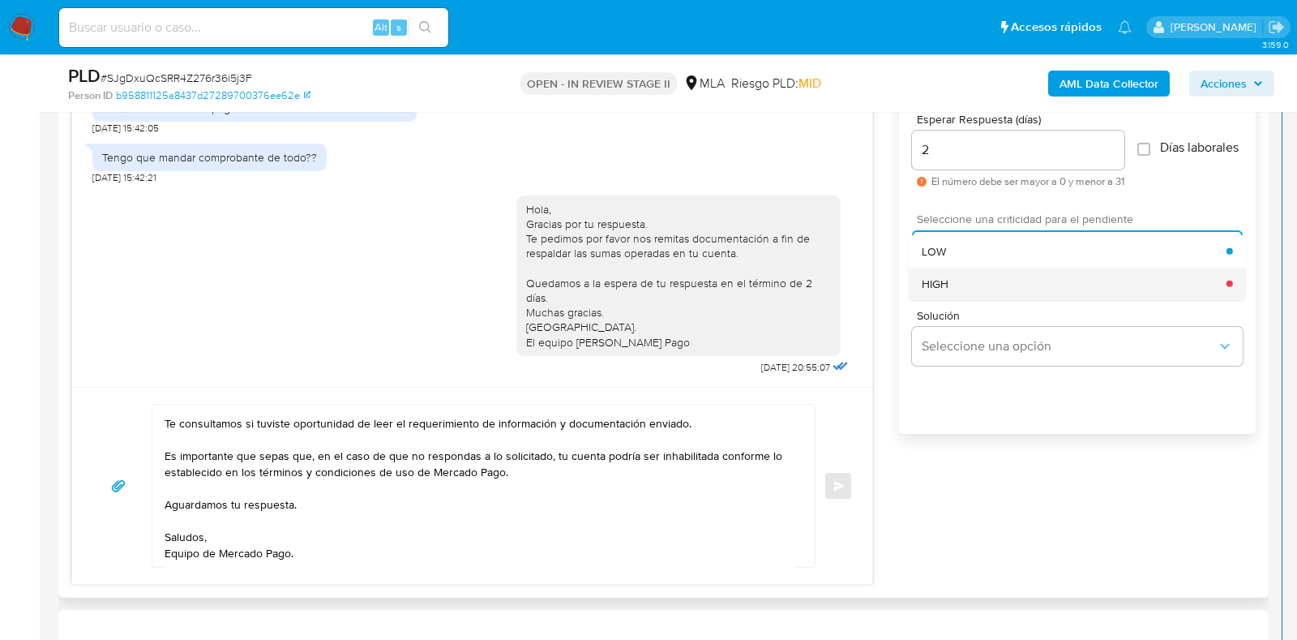
click at [987, 283] on div "HIGH" at bounding box center [1074, 283] width 305 height 32
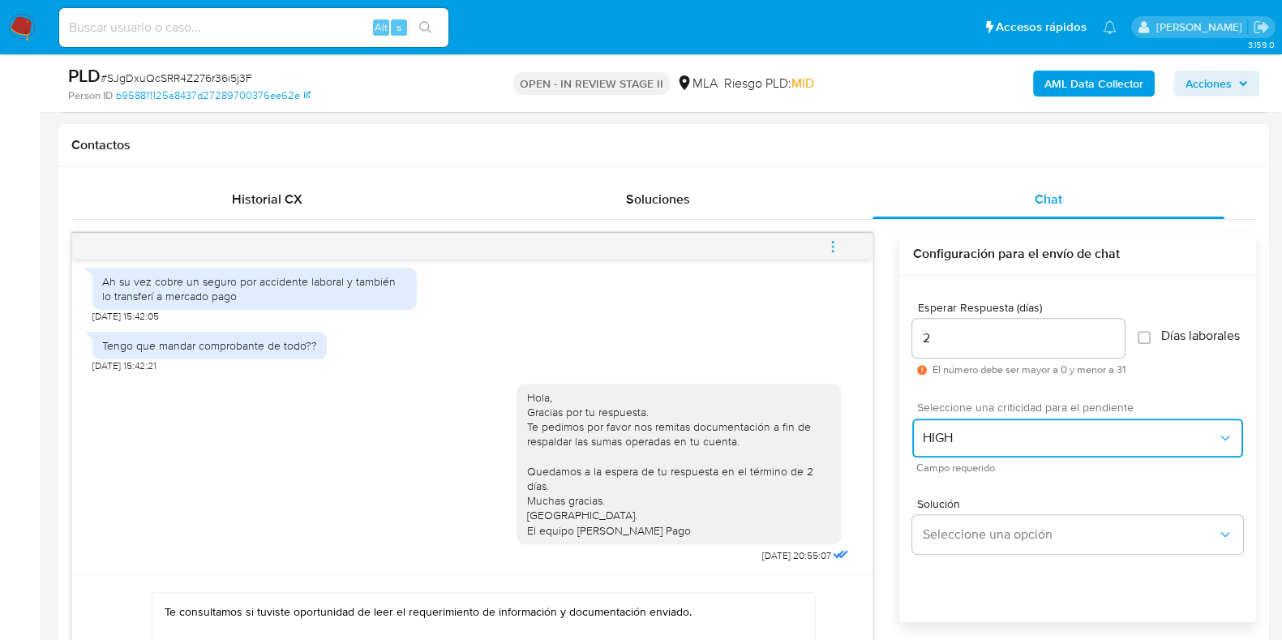
scroll to position [810, 0]
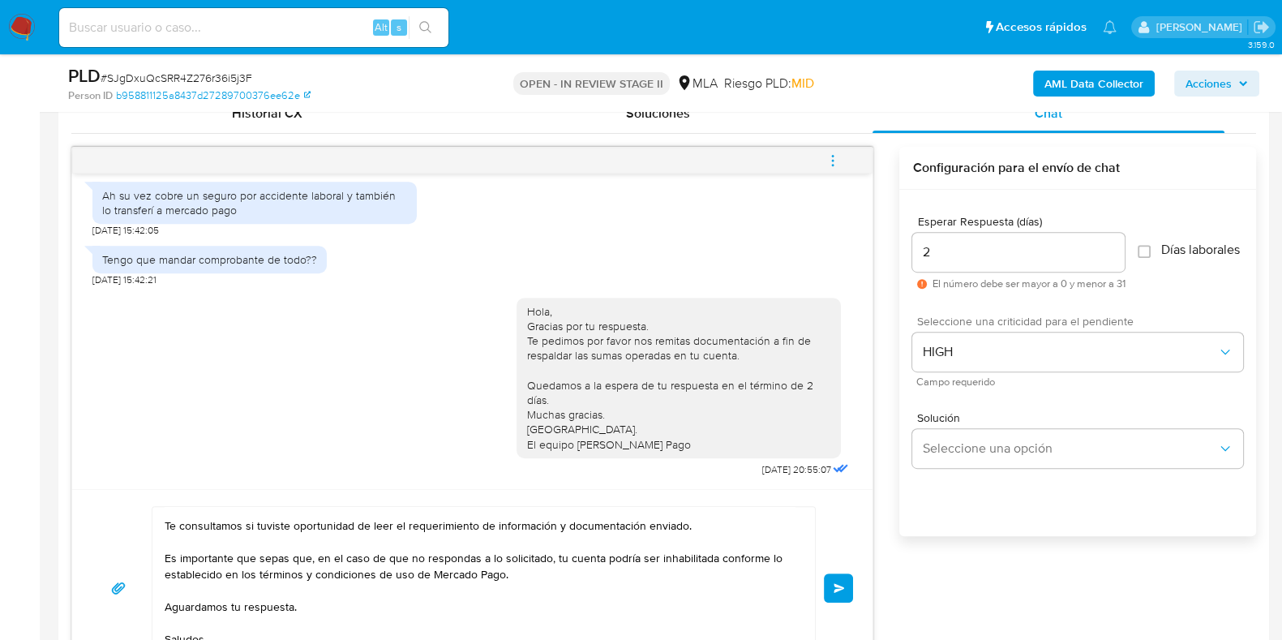
click at [827, 585] on button "Enviar" at bounding box center [838, 587] width 29 height 29
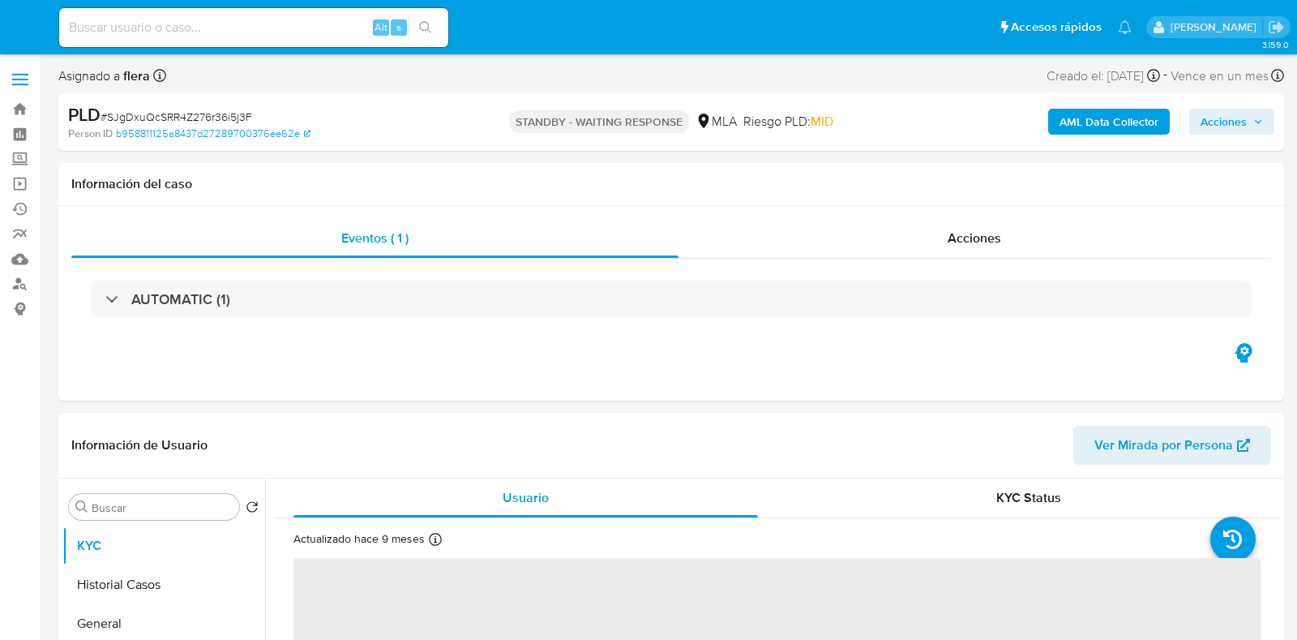
select select "10"
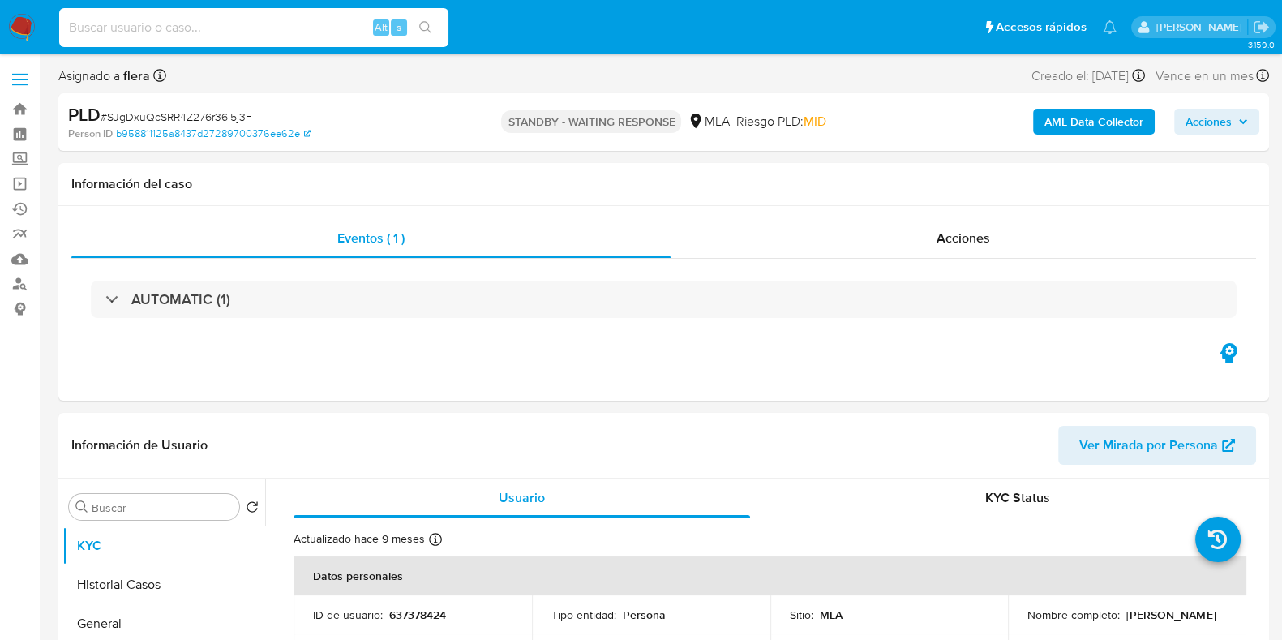
click at [248, 24] on input at bounding box center [253, 27] width 389 height 21
paste input "0oK6l7L1ZvhTMBbh4PvttoZX"
type input "0oK6l7L1ZvhTMBbh4PvttoZX"
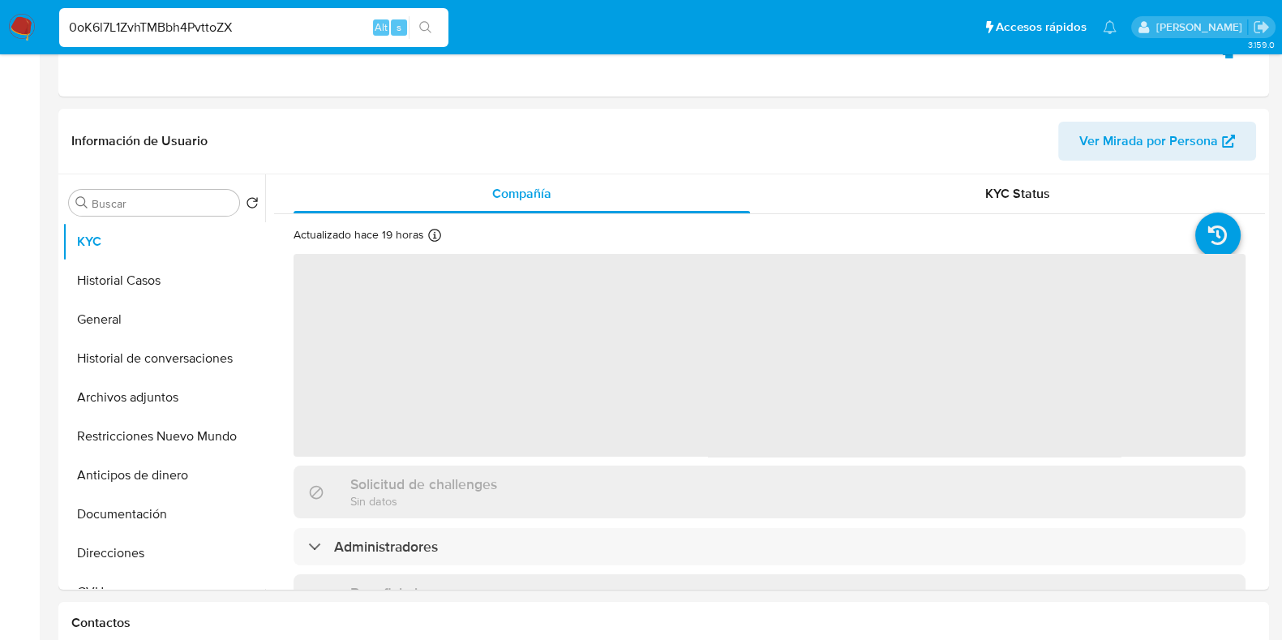
select select "10"
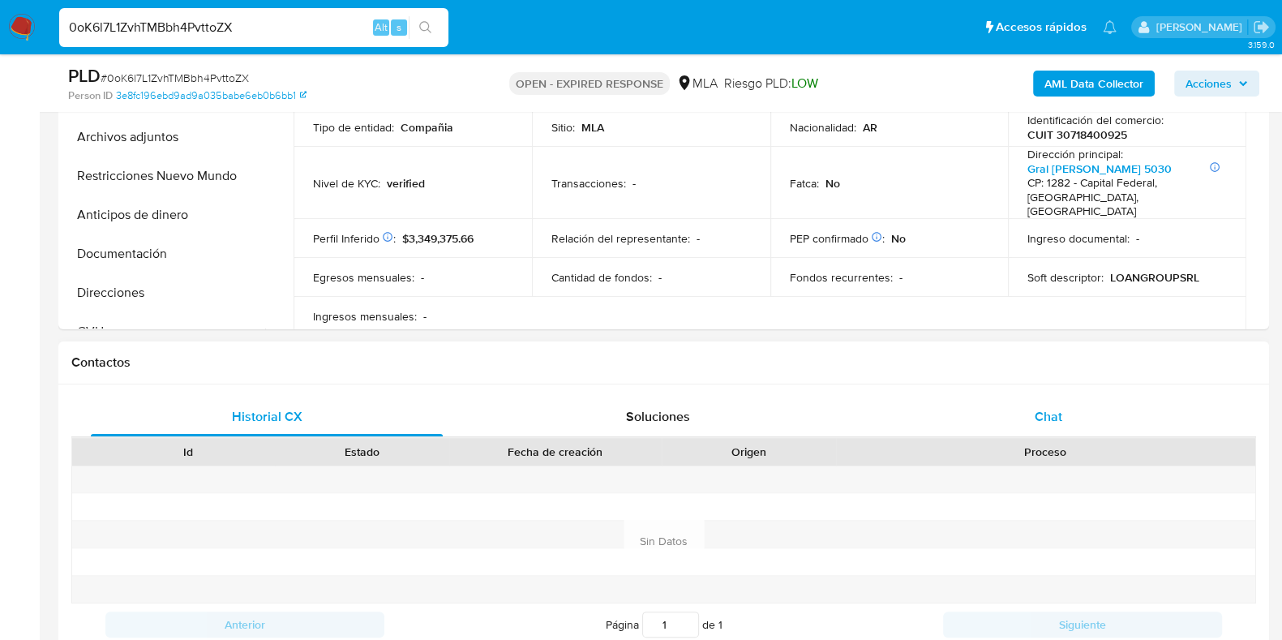
click at [1057, 409] on span "Chat" at bounding box center [1049, 416] width 28 height 19
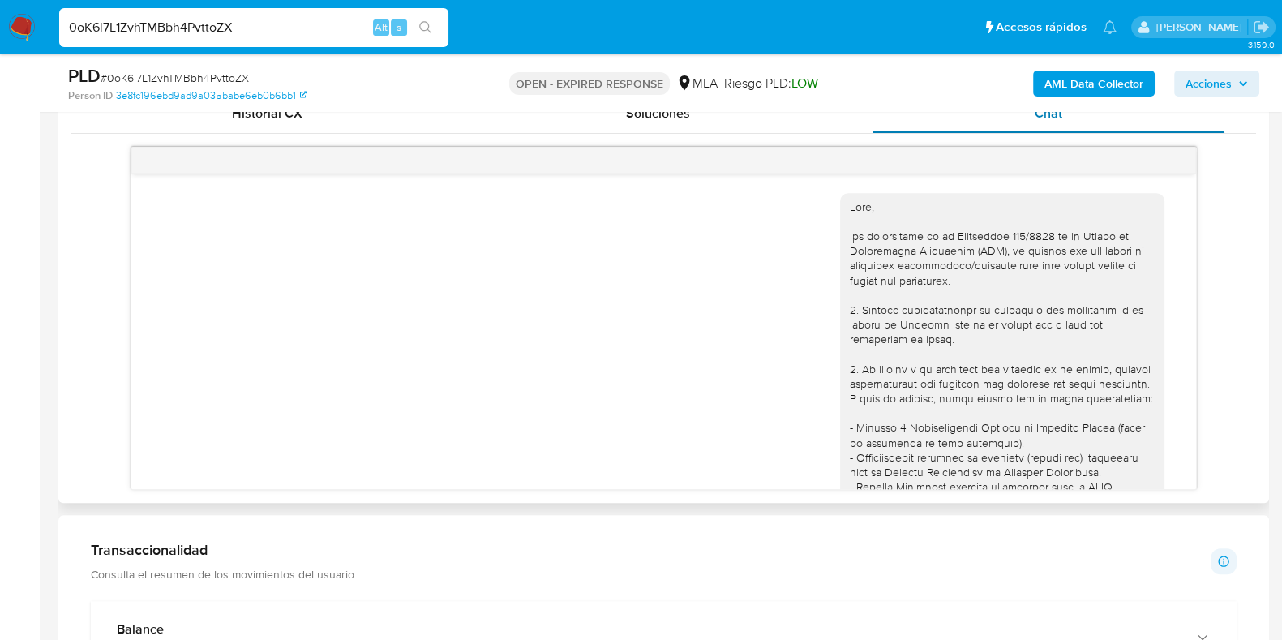
scroll to position [1522, 0]
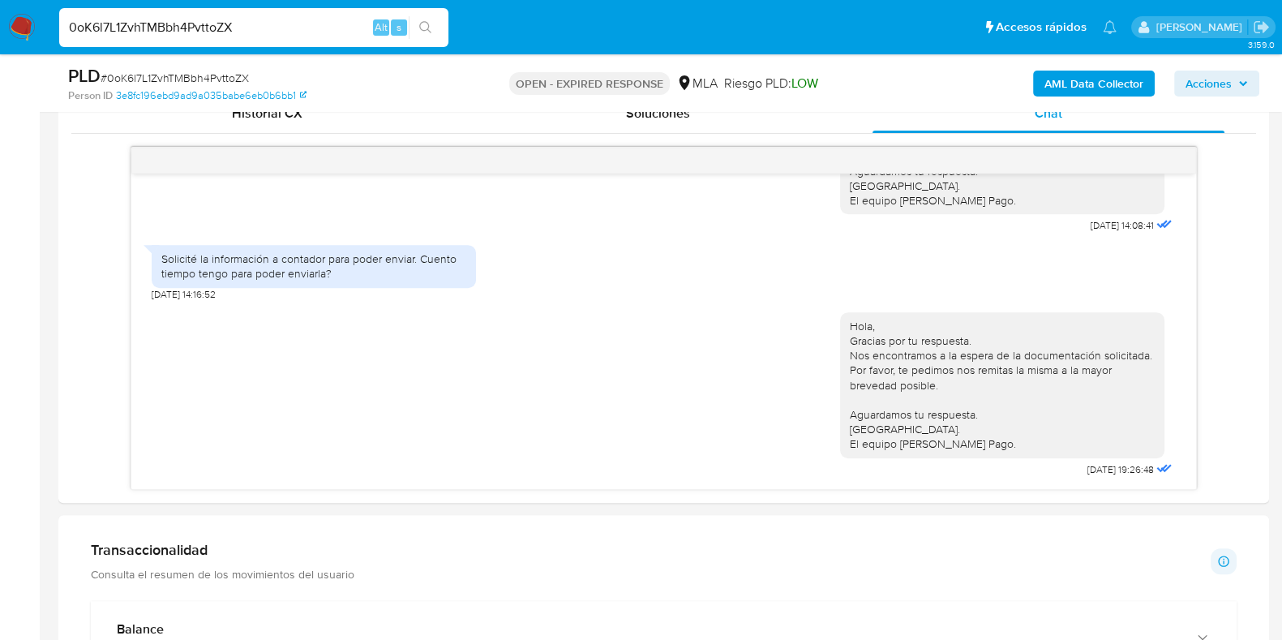
click at [213, 75] on span "# 0oK6l7L1ZvhTMBbh4PvttoZX" at bounding box center [175, 78] width 148 height 16
copy span "0oK6l7L1ZvhTMBbh4PvttoZX"
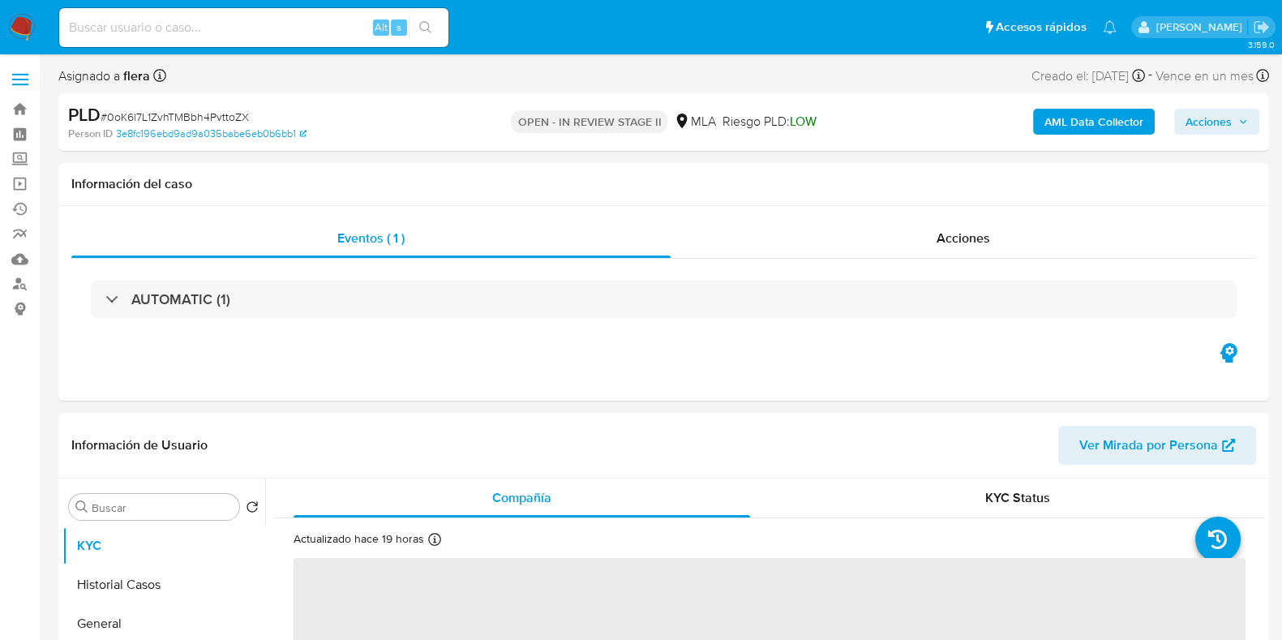
select select "10"
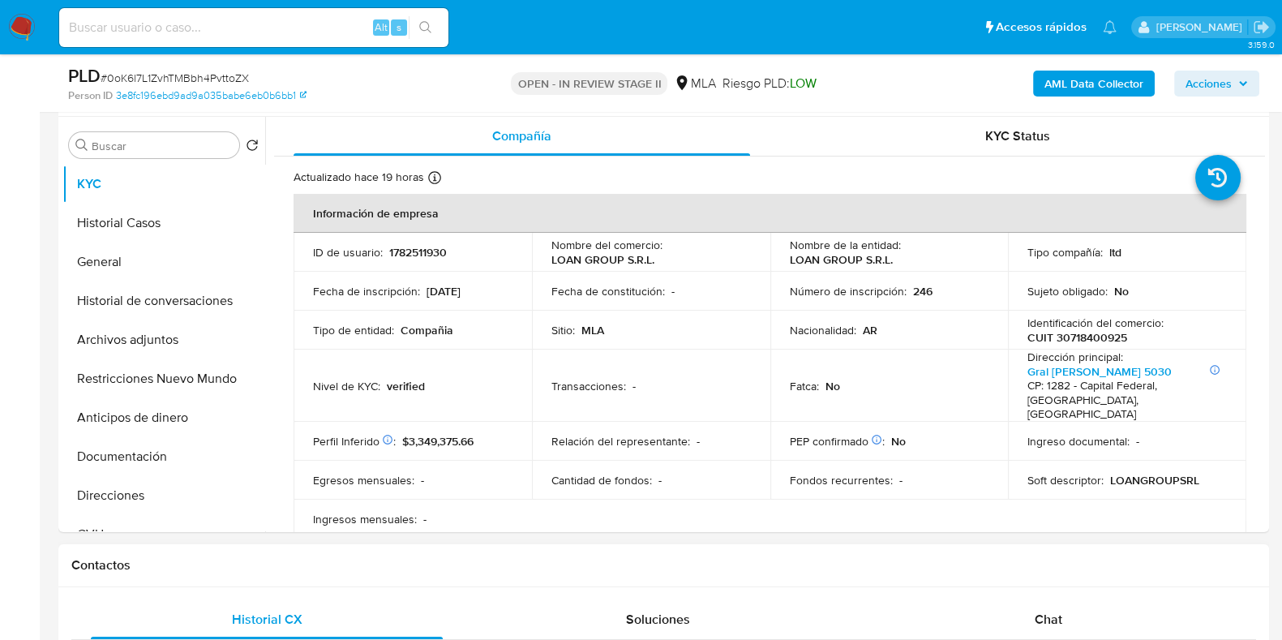
scroll to position [608, 0]
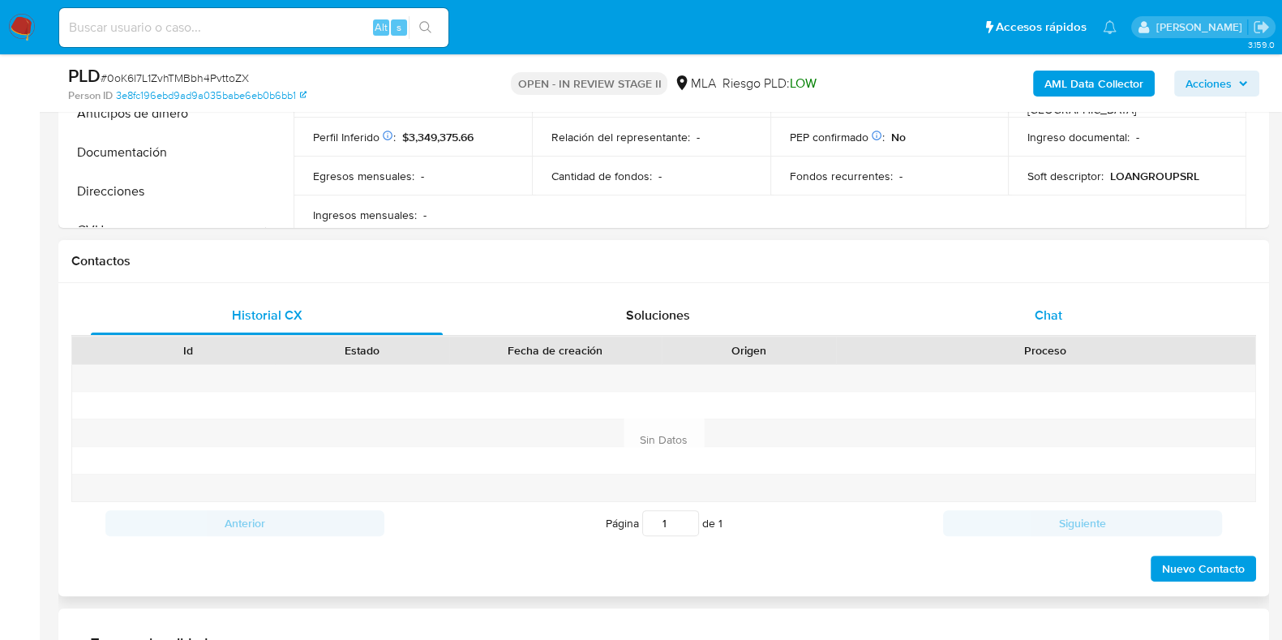
click at [1047, 311] on span "Chat" at bounding box center [1049, 315] width 28 height 19
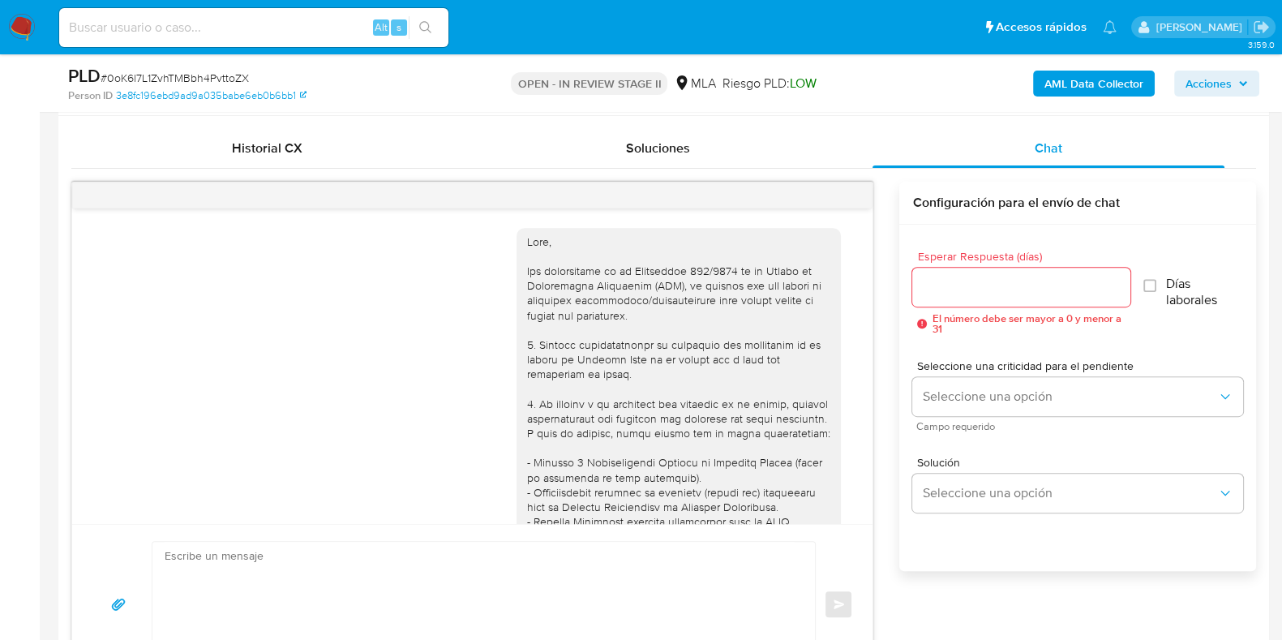
scroll to position [810, 0]
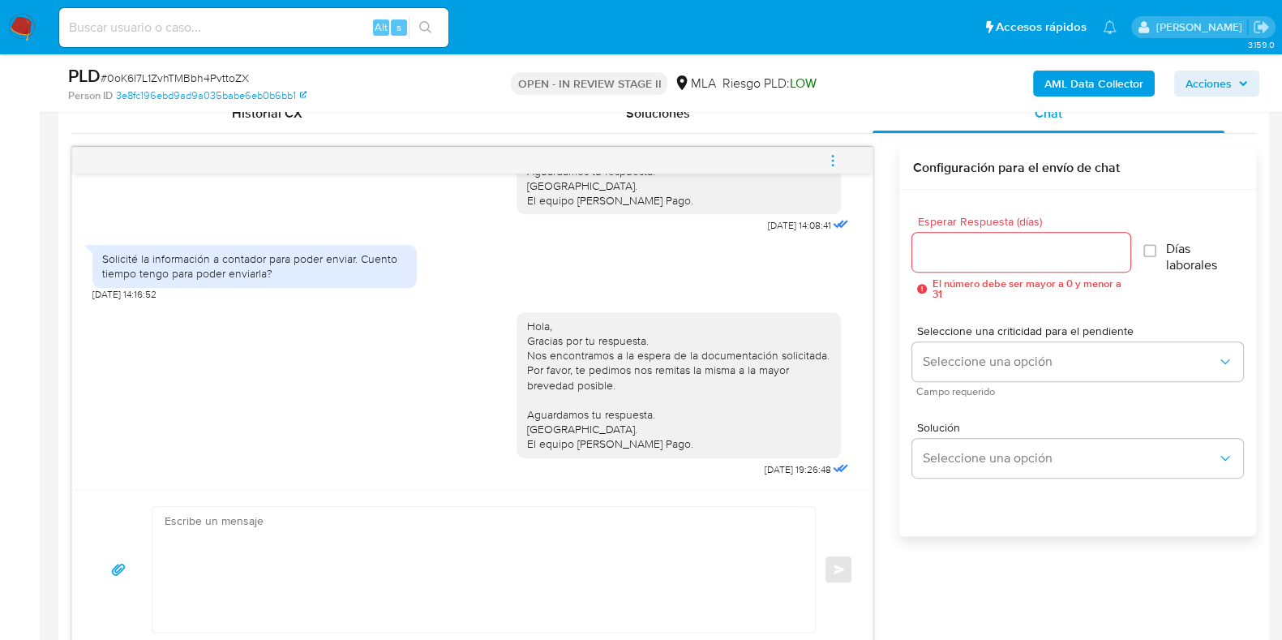
click at [350, 557] on textarea at bounding box center [480, 569] width 630 height 125
paste textarea "Hola, Esperamos que te encuentres muy bien. Te consultamos si tuviste oportunid…"
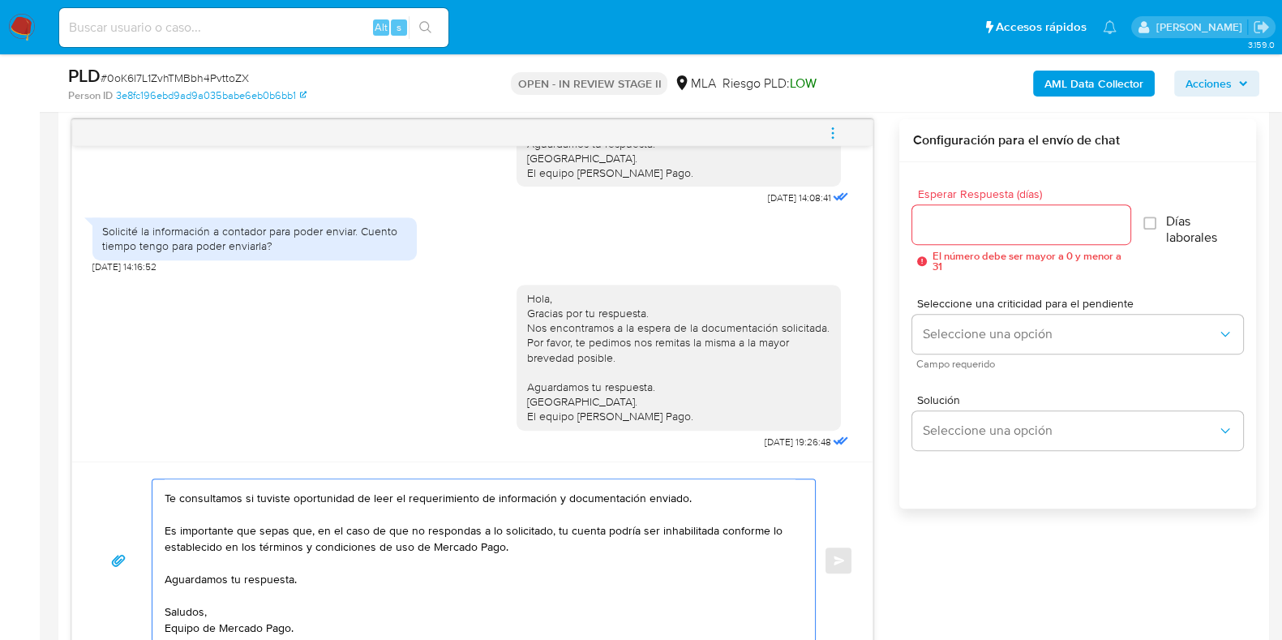
scroll to position [0, 0]
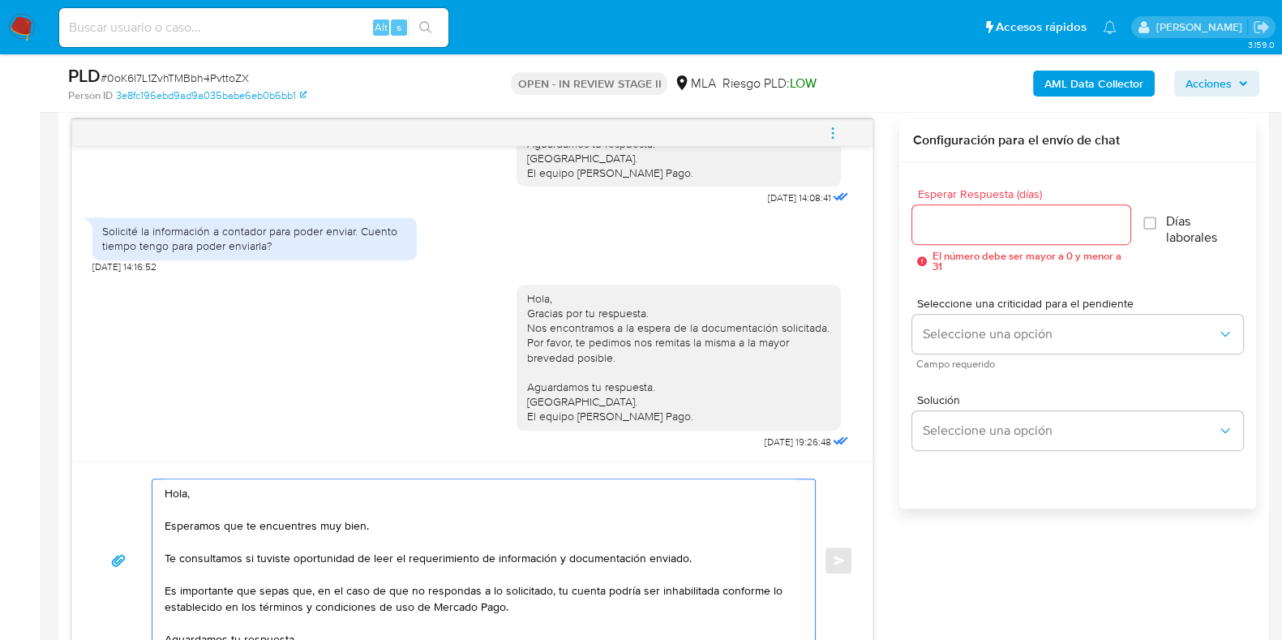
type textarea "Hola, Esperamos que te encuentres muy bien. Te consultamos si tuviste oportunid…"
click at [975, 223] on input "Esperar Respuesta (días)" at bounding box center [1020, 224] width 217 height 21
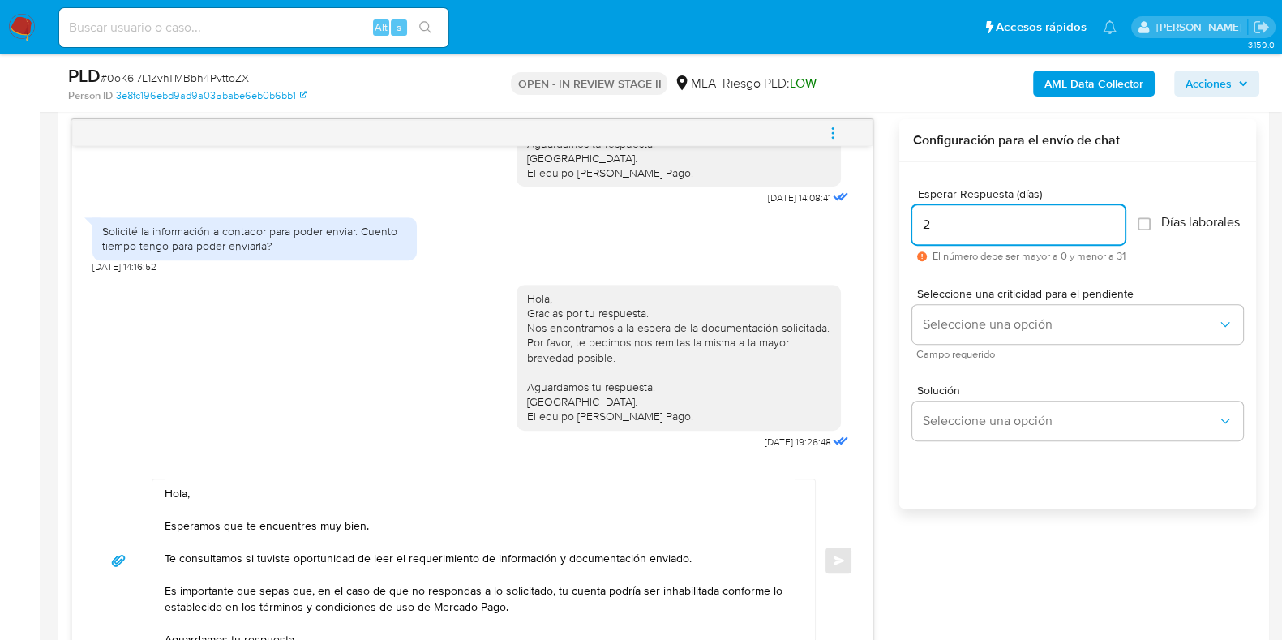
scroll to position [76, 0]
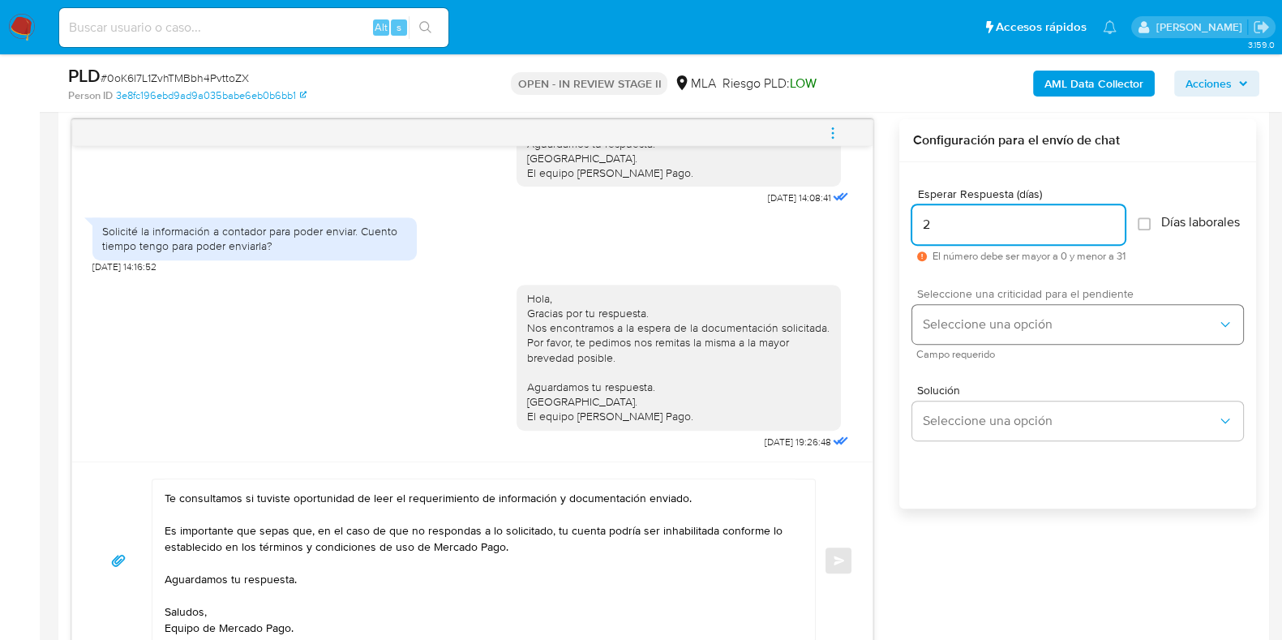
type input "2"
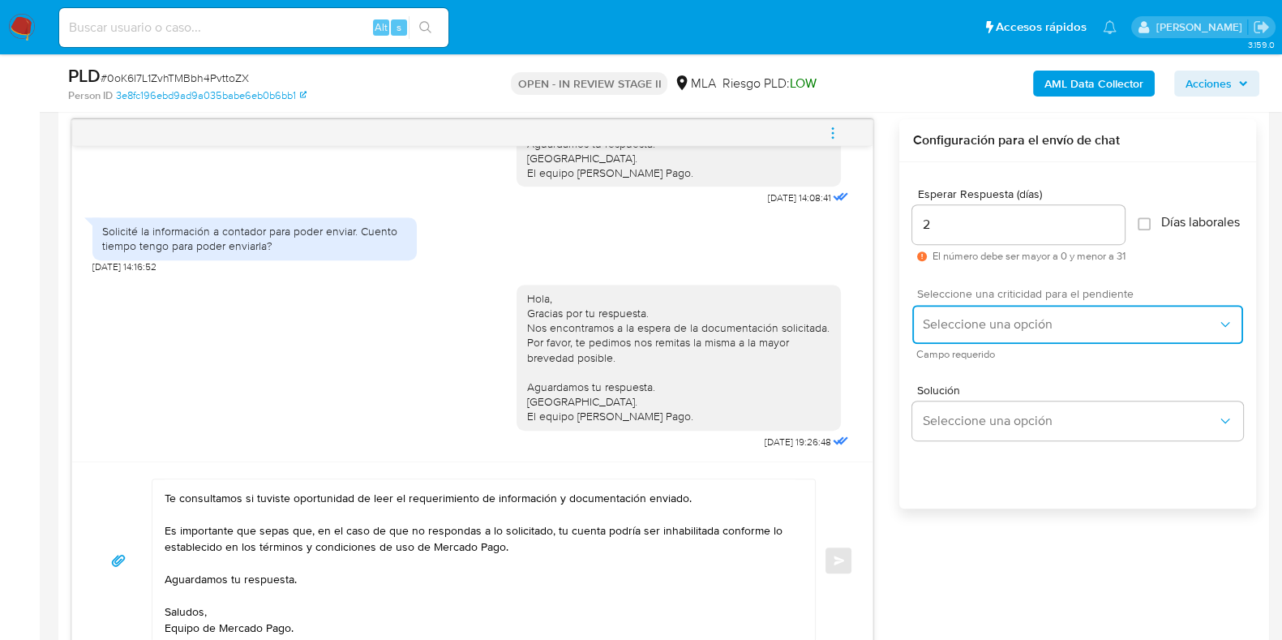
click at [945, 332] on span "Seleccione una opción" at bounding box center [1069, 324] width 295 height 16
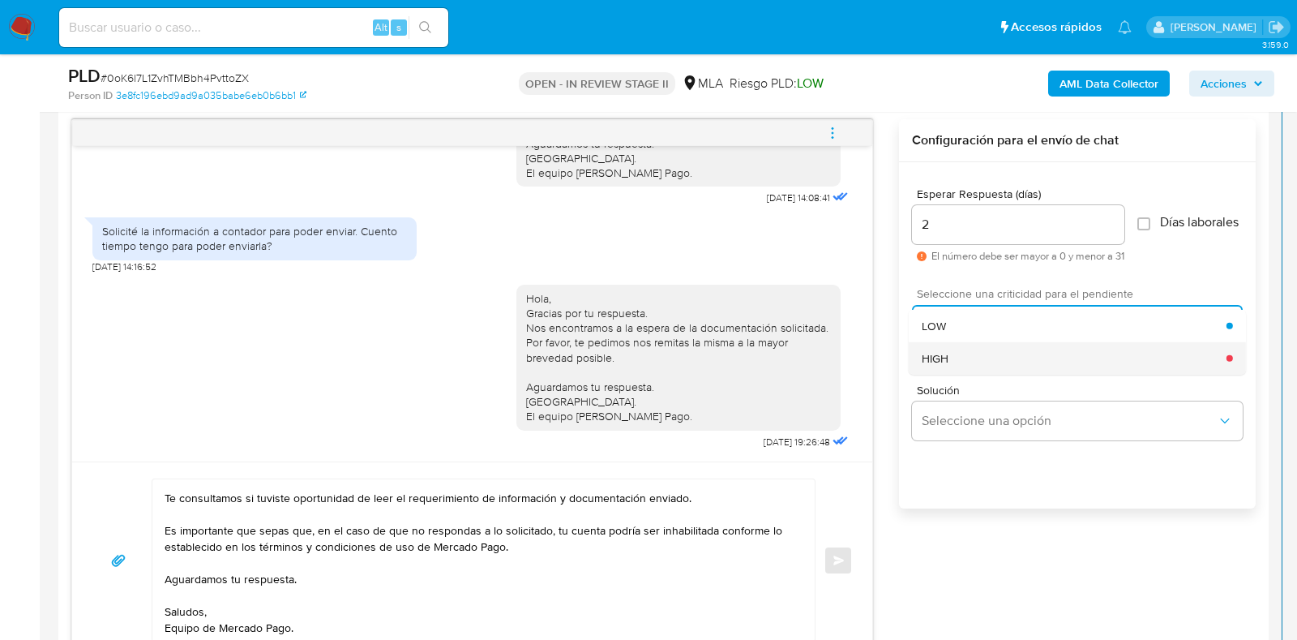
click at [945, 374] on div "HIGH" at bounding box center [1074, 357] width 305 height 32
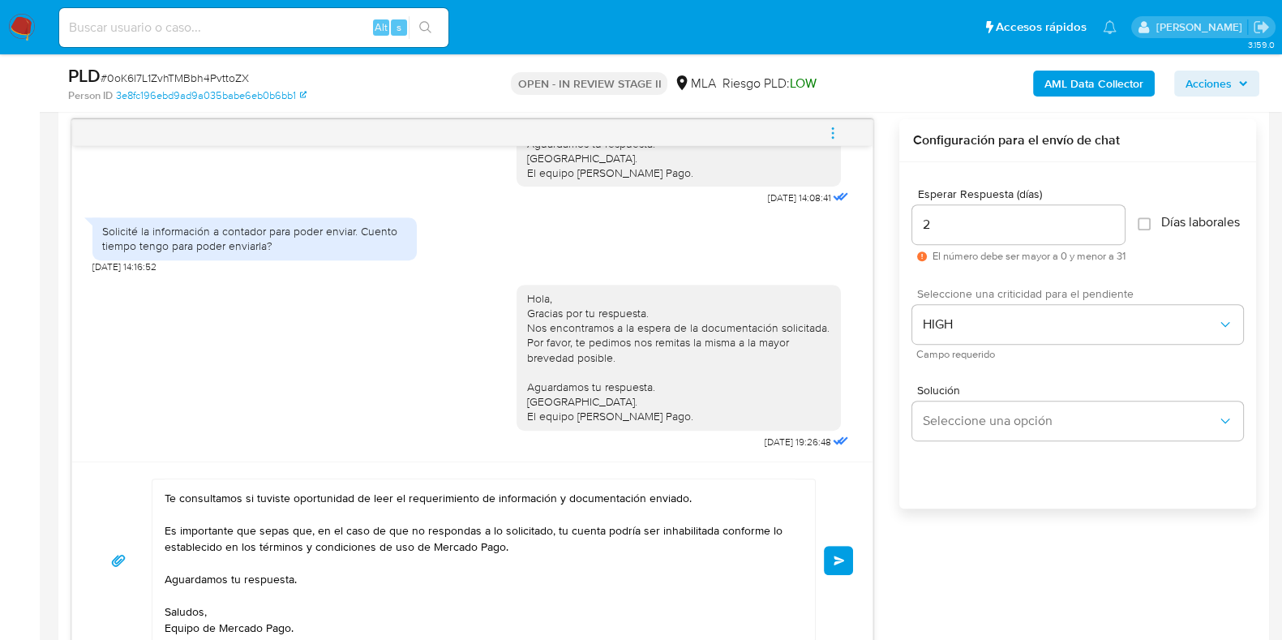
click at [846, 567] on button "Enviar" at bounding box center [838, 560] width 29 height 29
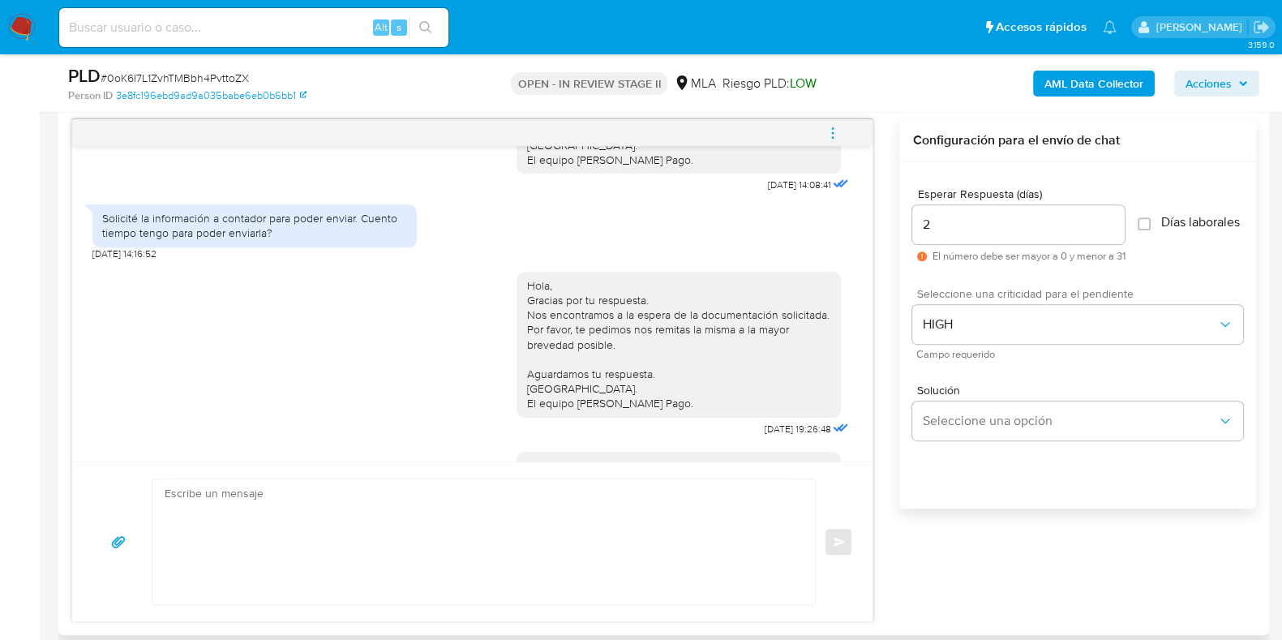
scroll to position [0, 0]
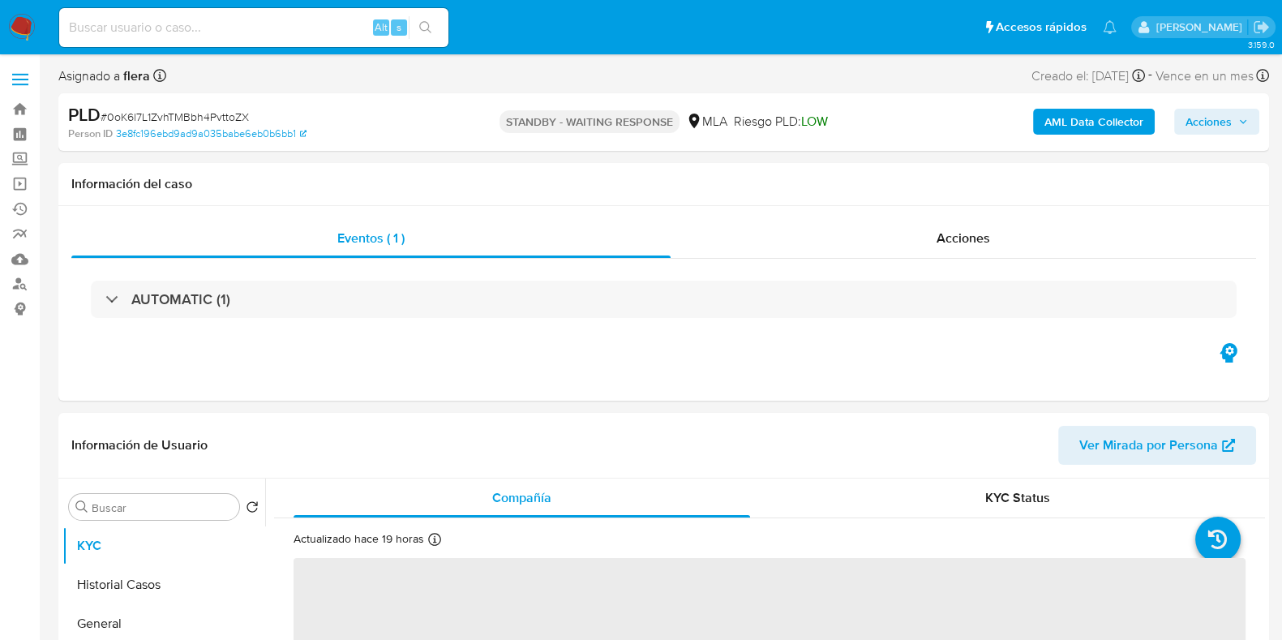
select select "10"
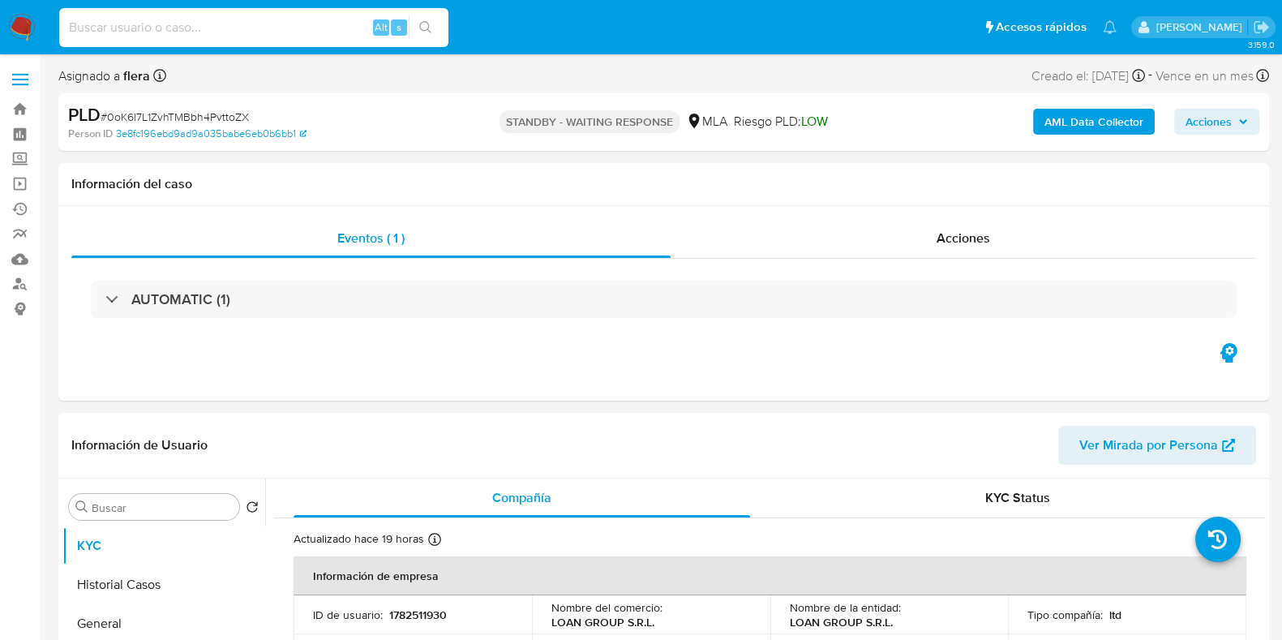
click at [276, 32] on input at bounding box center [253, 27] width 389 height 21
paste input "8X1X5HY0w42O0i6K7KrIXGwz"
type input "8X1X5HY0w42O0i6K7KrIXGwz"
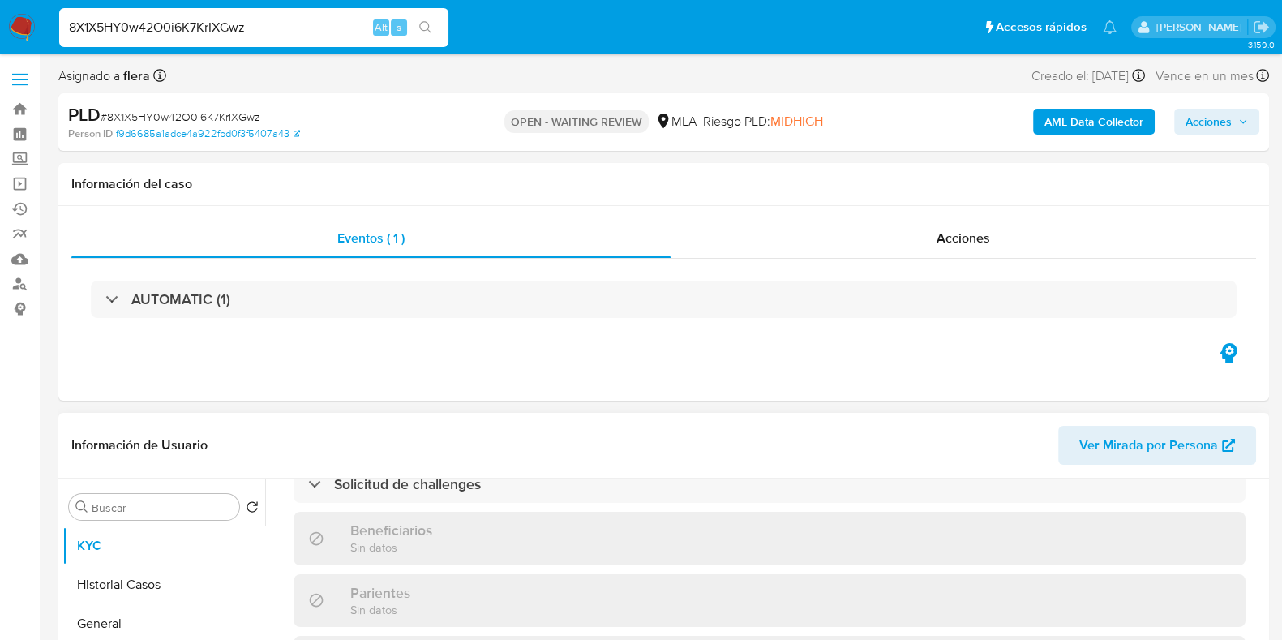
select select "10"
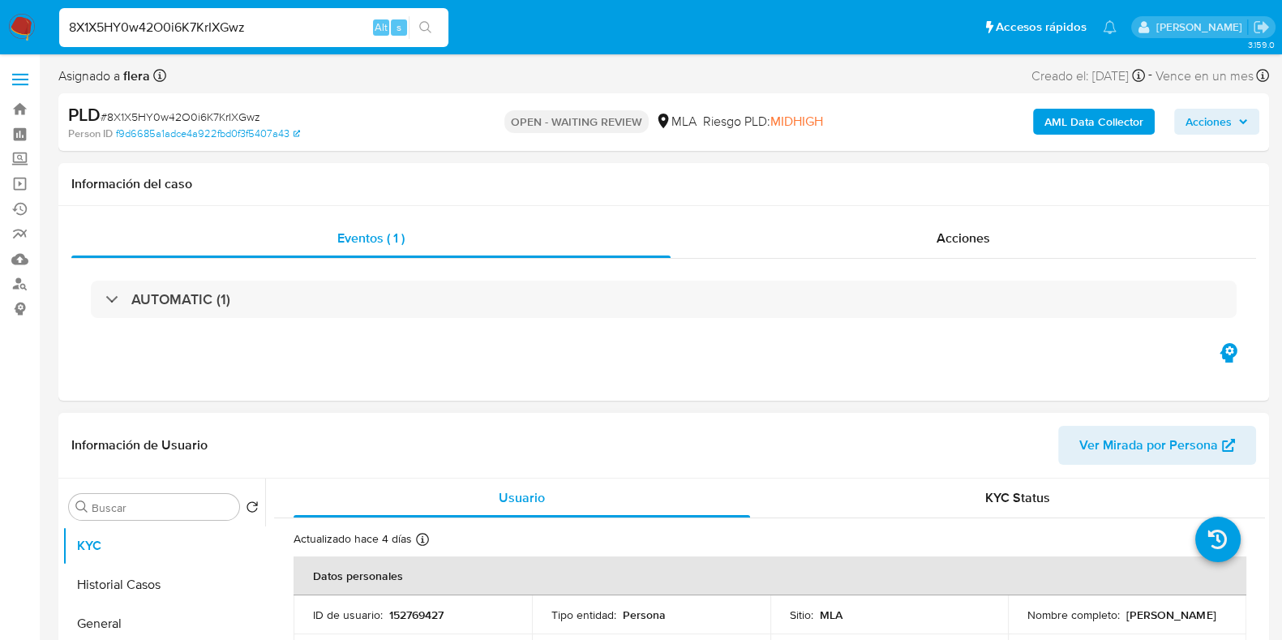
drag, startPoint x: 1150, startPoint y: 623, endPoint x: 1018, endPoint y: 617, distance: 133.1
click at [1018, 617] on td "Nombre completo : Natalia Vanesa Caffaggi" at bounding box center [1127, 614] width 238 height 39
copy p "Natalia Vanesa Caffaggi"
click at [115, 596] on button "Historial Casos" at bounding box center [157, 584] width 190 height 39
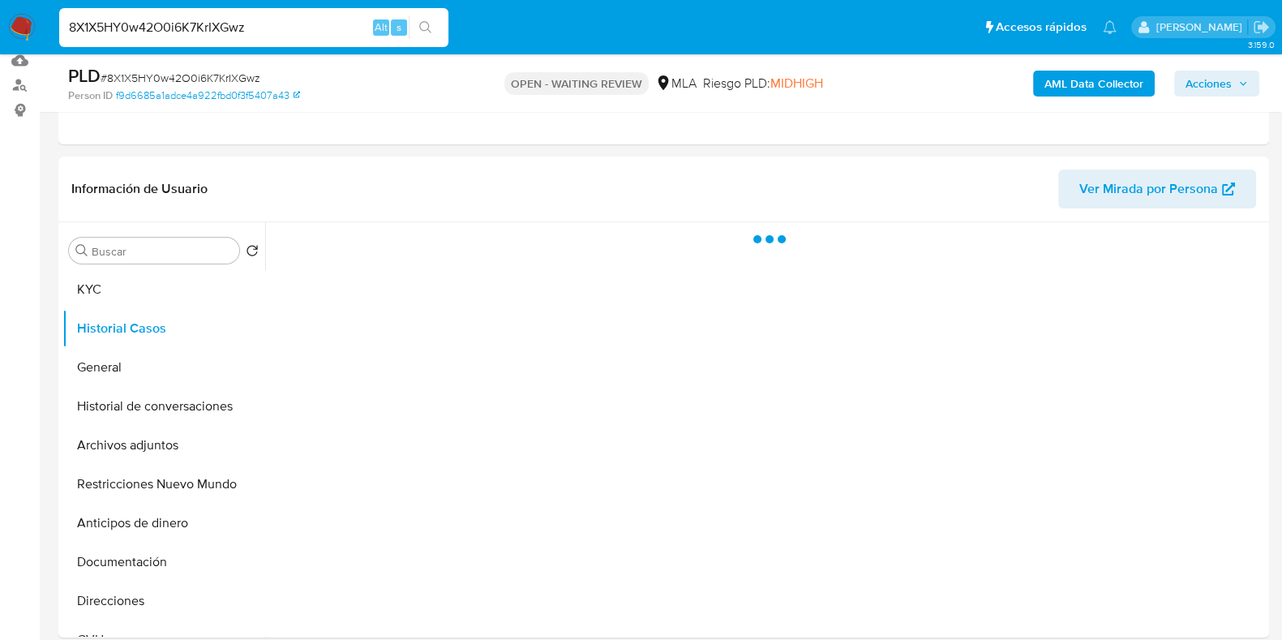
scroll to position [202, 0]
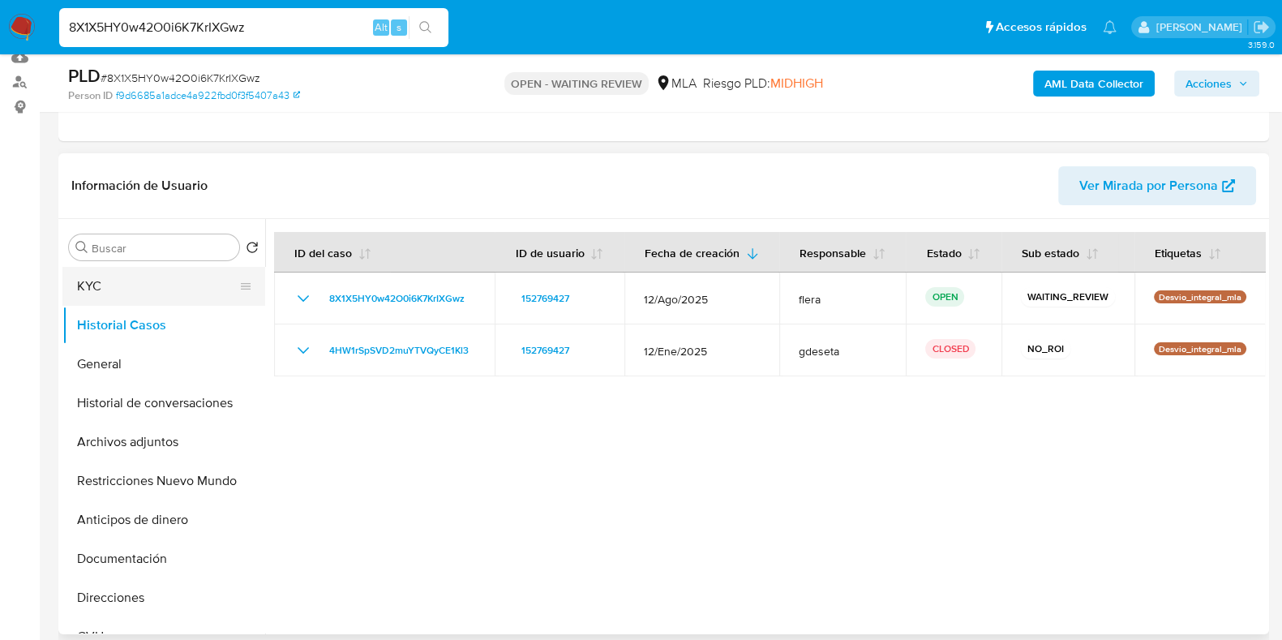
click at [129, 288] on button "KYC" at bounding box center [157, 286] width 190 height 39
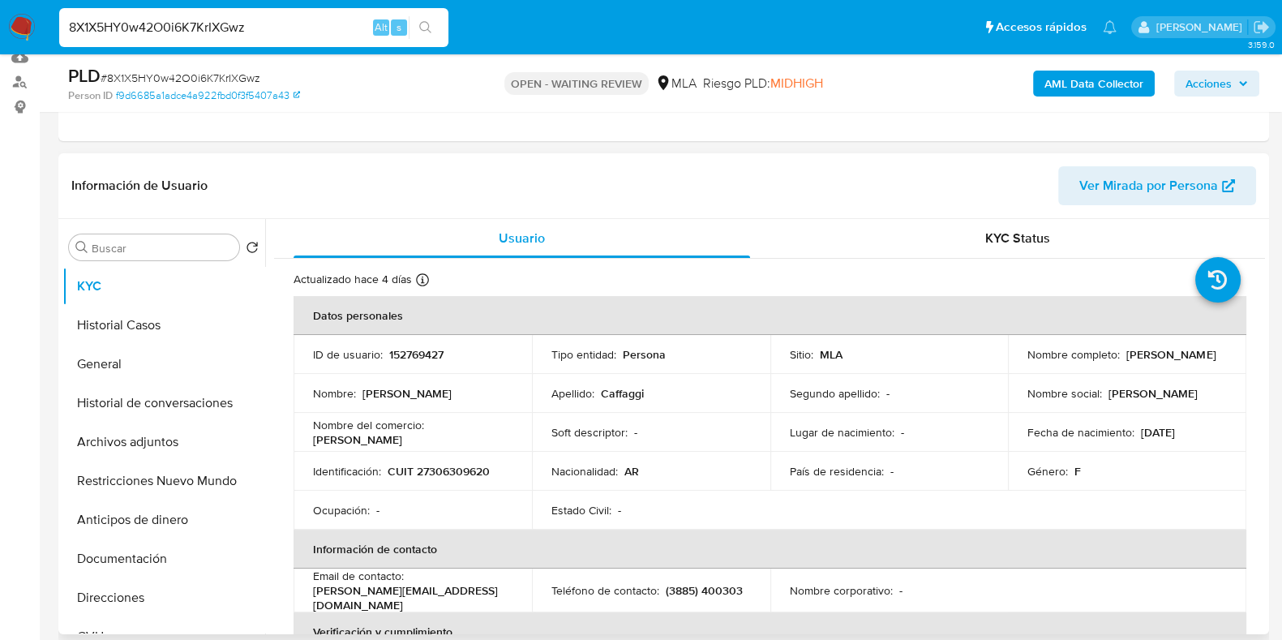
click at [407, 349] on p "152769427" at bounding box center [416, 354] width 54 height 15
copy p "152769427"
click at [140, 324] on button "Historial Casos" at bounding box center [157, 325] width 190 height 39
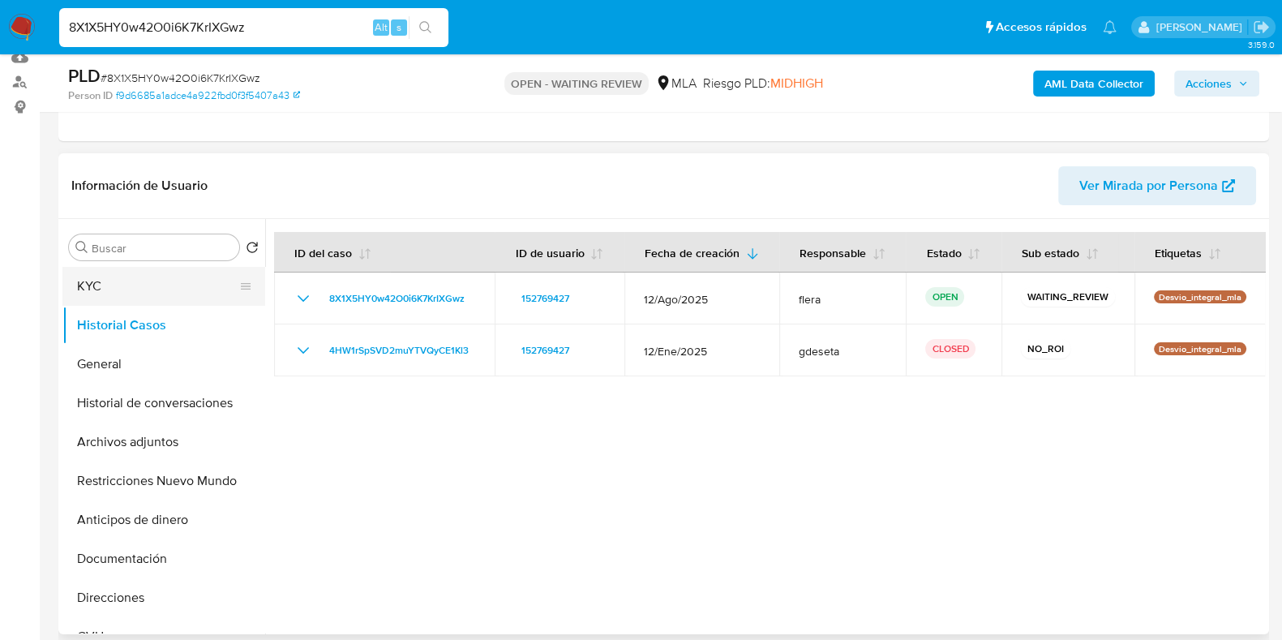
click at [128, 286] on button "KYC" at bounding box center [157, 286] width 190 height 39
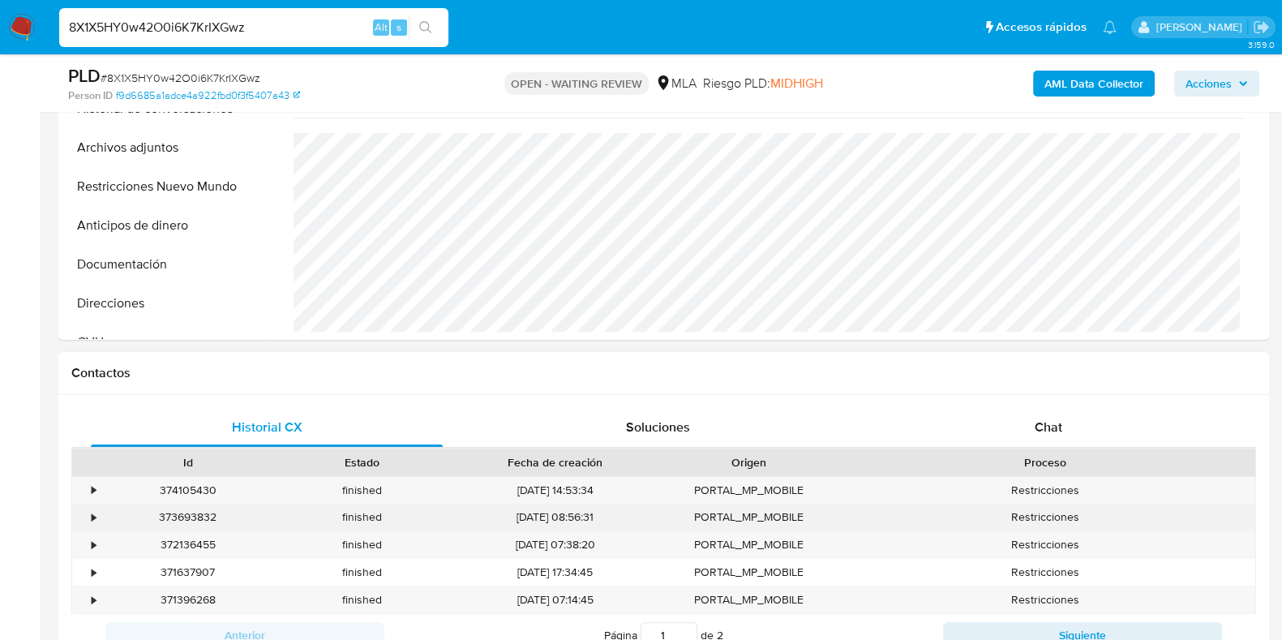
scroll to position [507, 0]
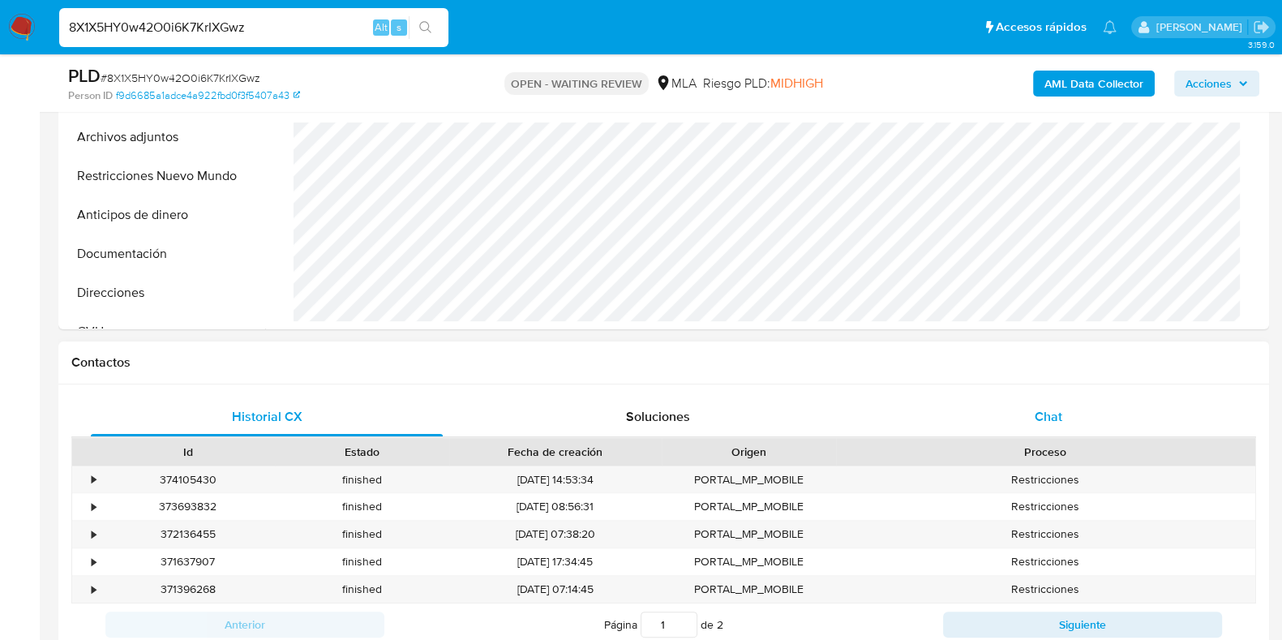
click at [1046, 417] on span "Chat" at bounding box center [1049, 416] width 28 height 19
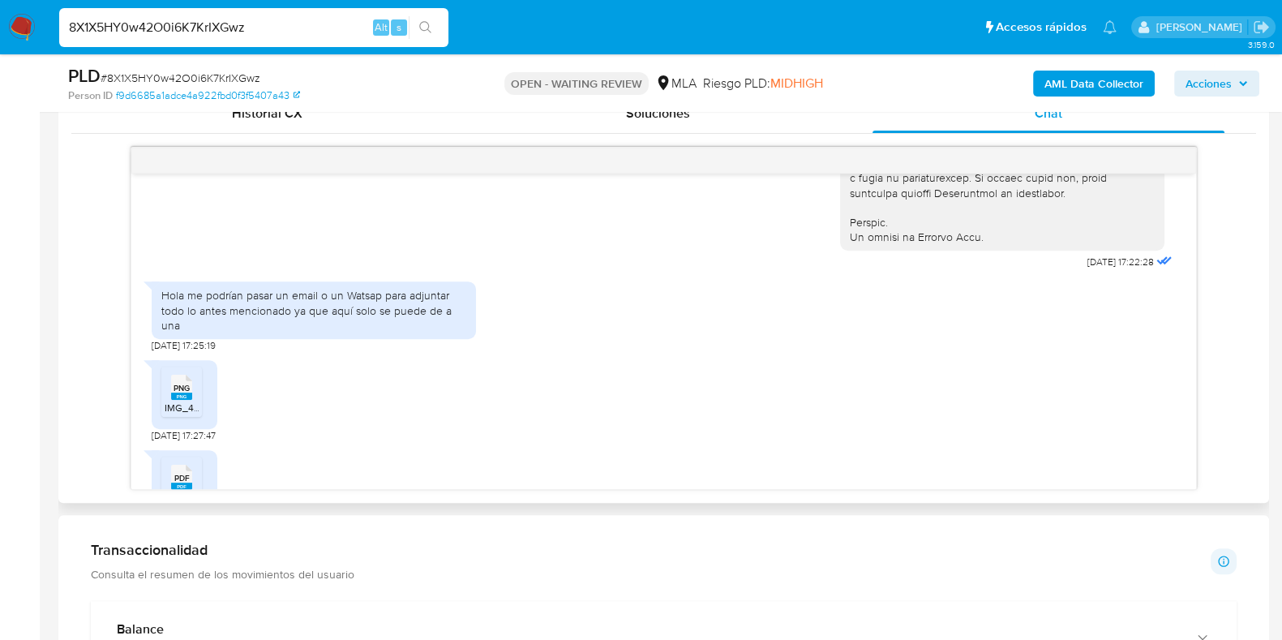
scroll to position [816, 0]
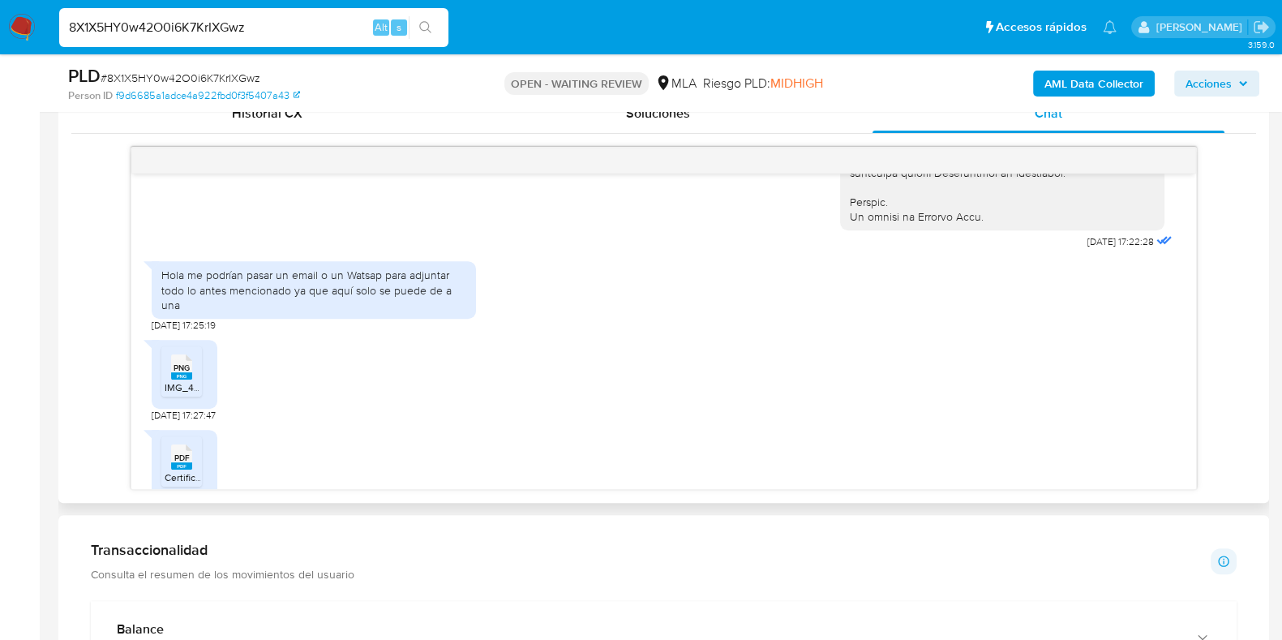
click at [178, 379] on rect at bounding box center [181, 375] width 21 height 7
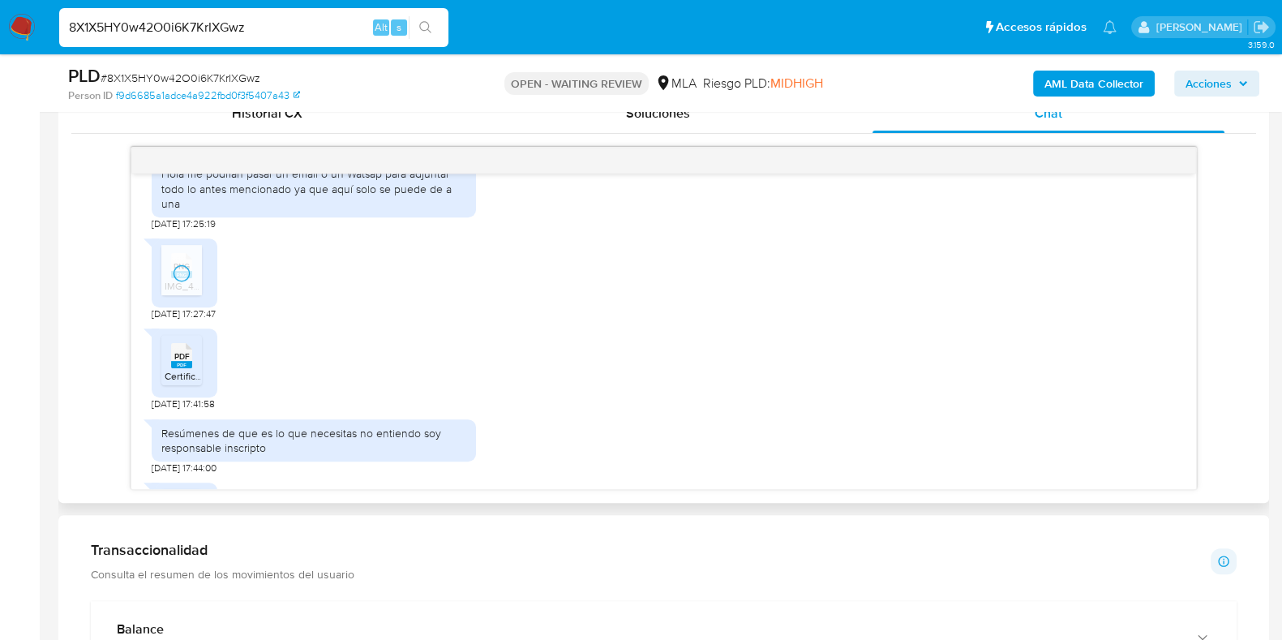
click at [187, 370] on icon "PDF" at bounding box center [181, 355] width 21 height 28
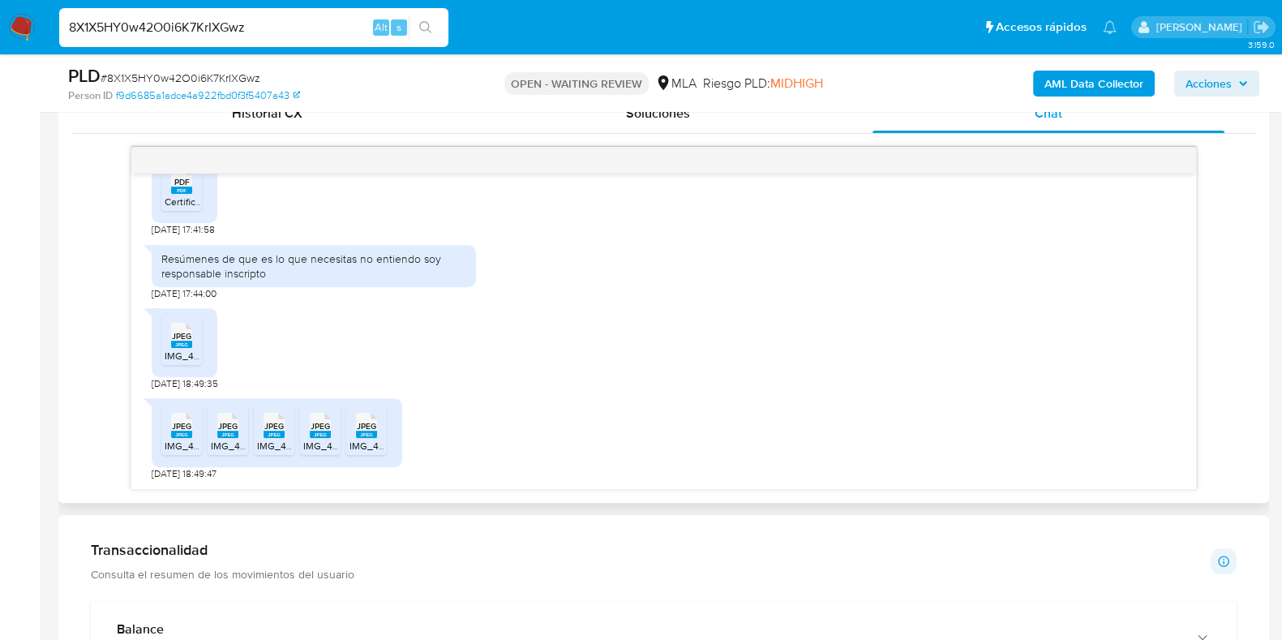
scroll to position [1120, 0]
click at [184, 342] on rect at bounding box center [181, 344] width 21 height 7
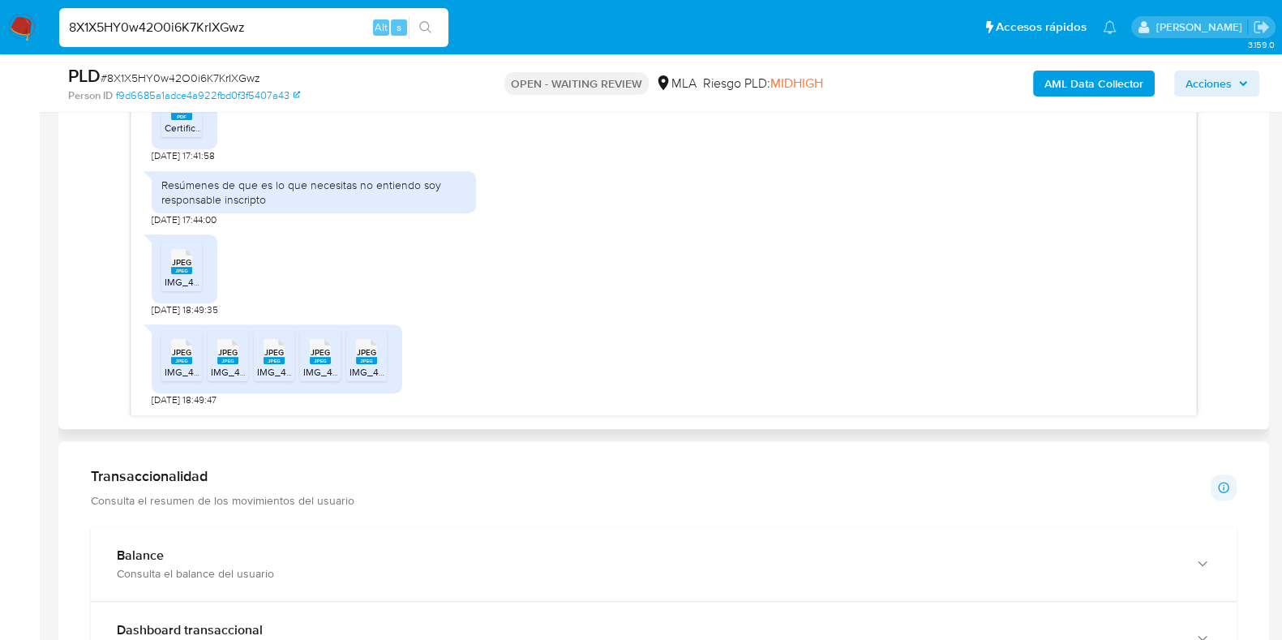
scroll to position [912, 0]
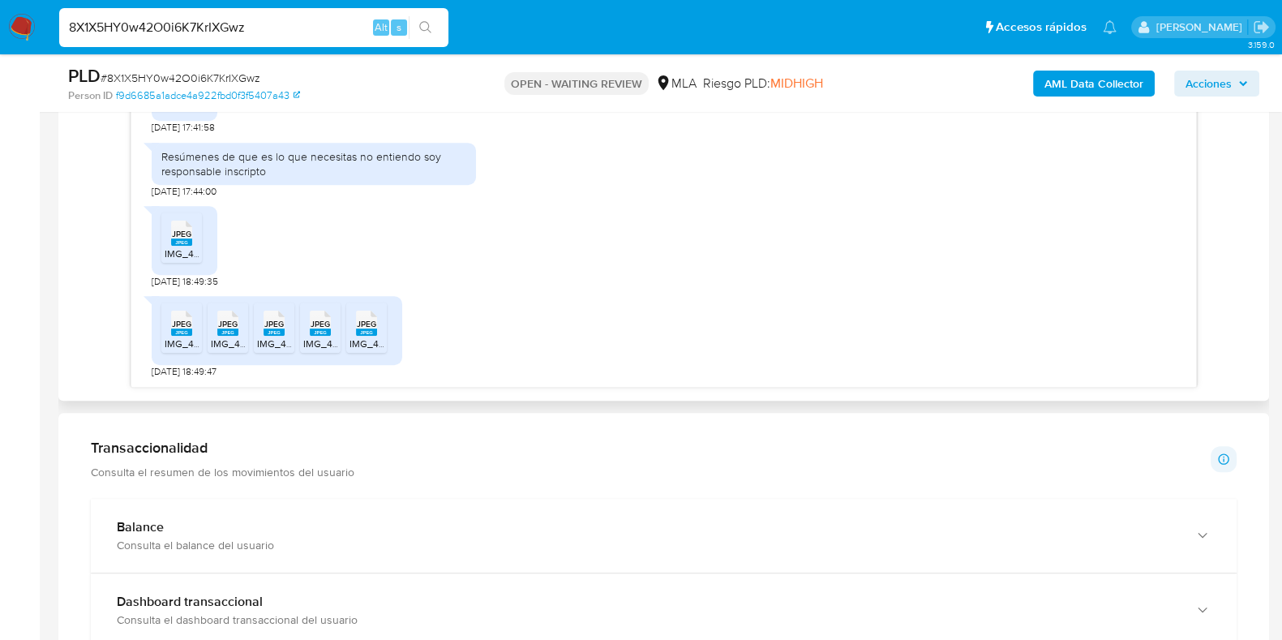
click at [178, 341] on span "IMG_4047.jpeg" at bounding box center [198, 343] width 66 height 14
click at [243, 337] on span "IMG_4045.jpeg" at bounding box center [245, 343] width 68 height 14
click at [270, 335] on rect at bounding box center [274, 331] width 21 height 7
click at [320, 328] on span "JPEG" at bounding box center [320, 324] width 19 height 11
click at [357, 328] on span "JPEG" at bounding box center [366, 324] width 19 height 11
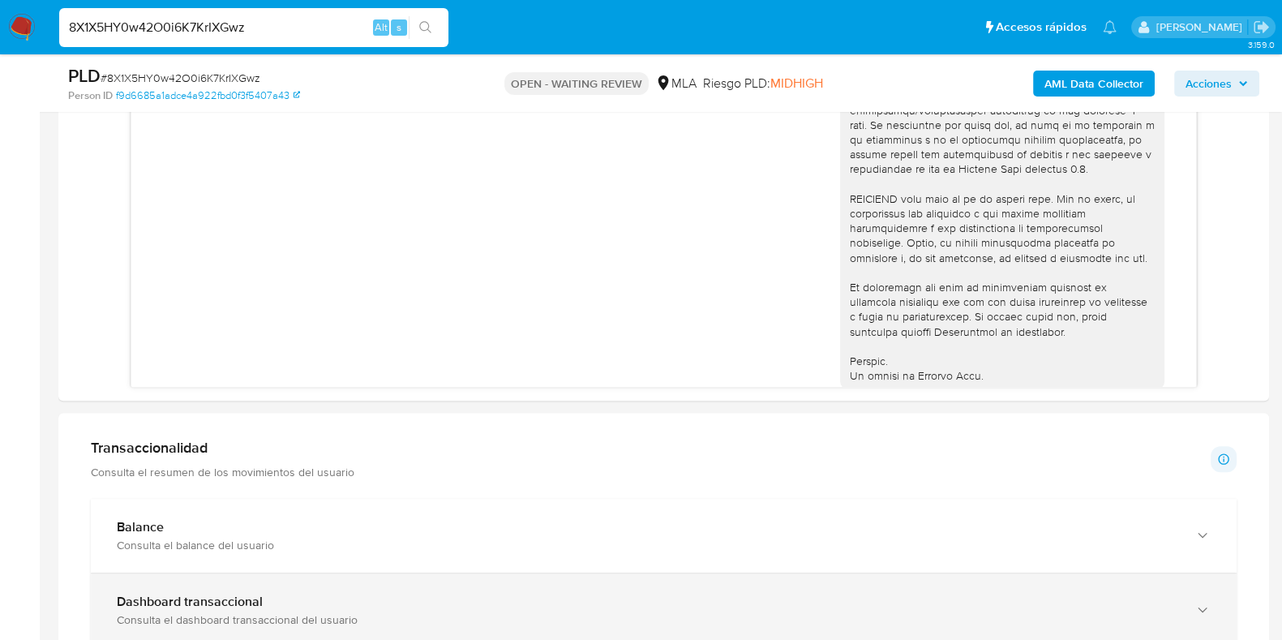
scroll to position [512, 0]
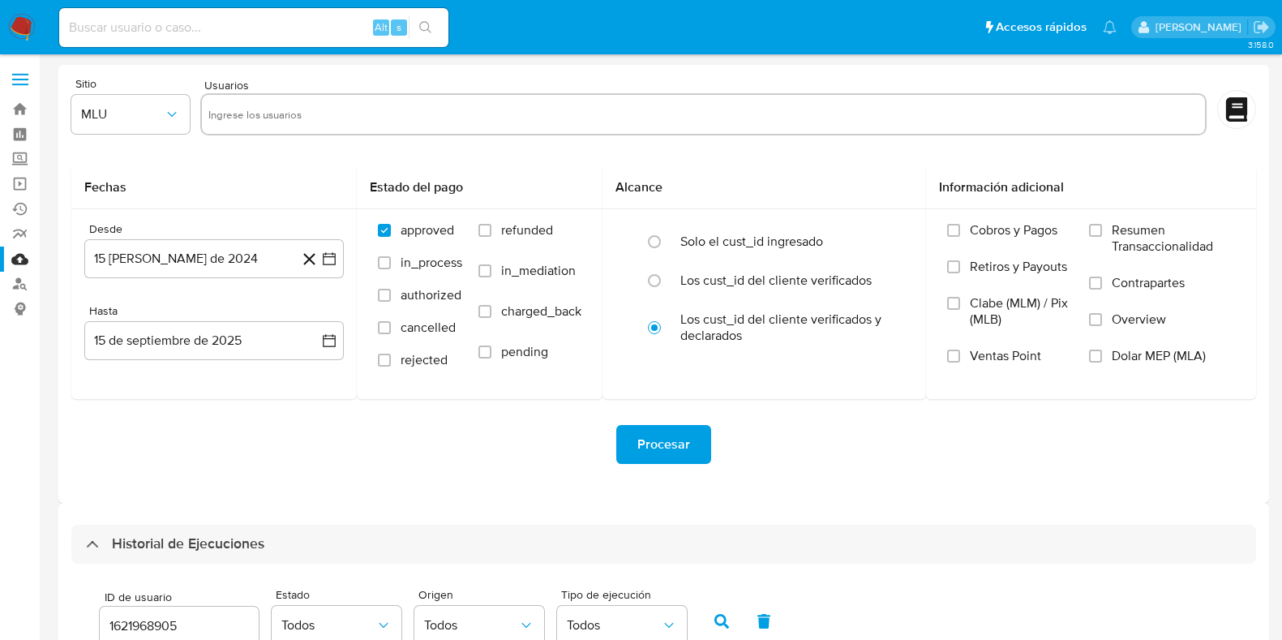
select select "10"
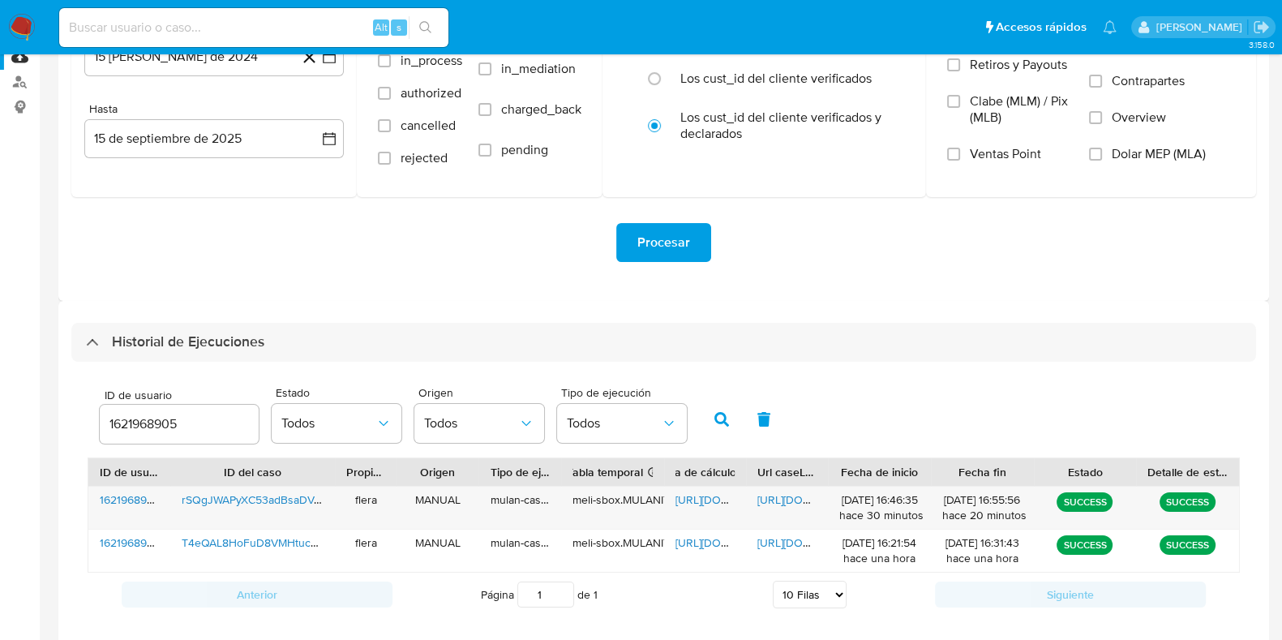
click at [122, 418] on input "1621968905" at bounding box center [179, 423] width 159 height 21
type input "152769427"
click at [722, 419] on icon "button" at bounding box center [721, 419] width 15 height 15
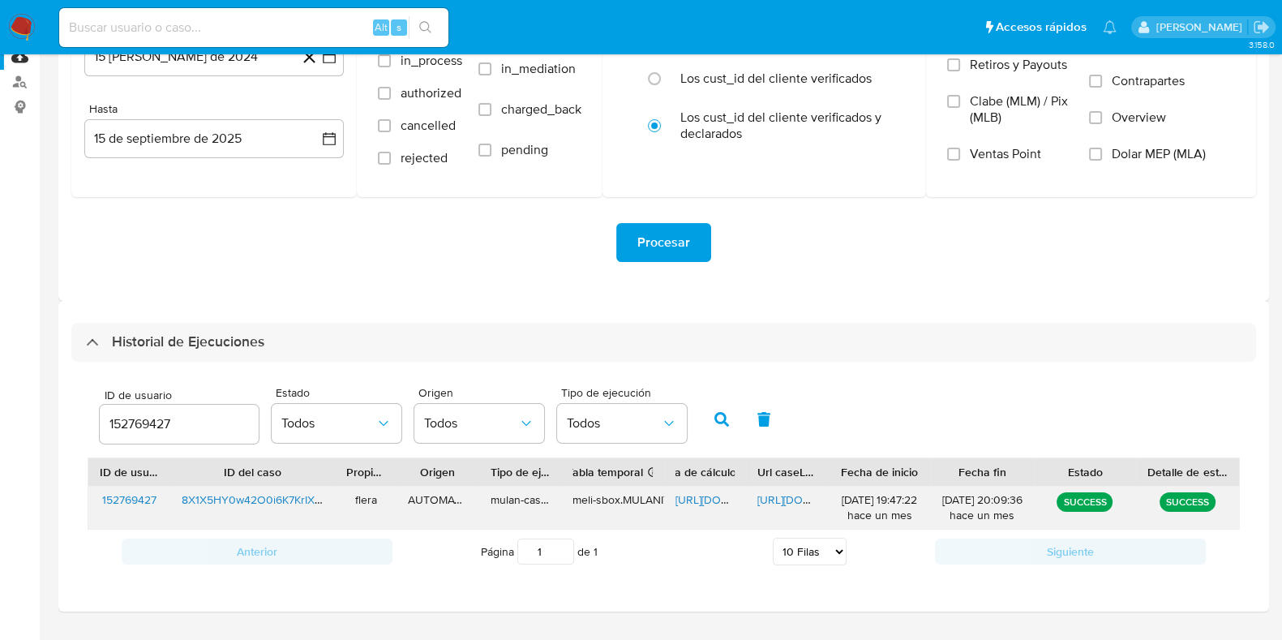
click at [706, 495] on span "[URL][DOMAIN_NAME]" at bounding box center [731, 499] width 112 height 16
click at [790, 499] on span "[URL][DOMAIN_NAME]" at bounding box center [813, 499] width 112 height 16
